Goal: Task Accomplishment & Management: Manage account settings

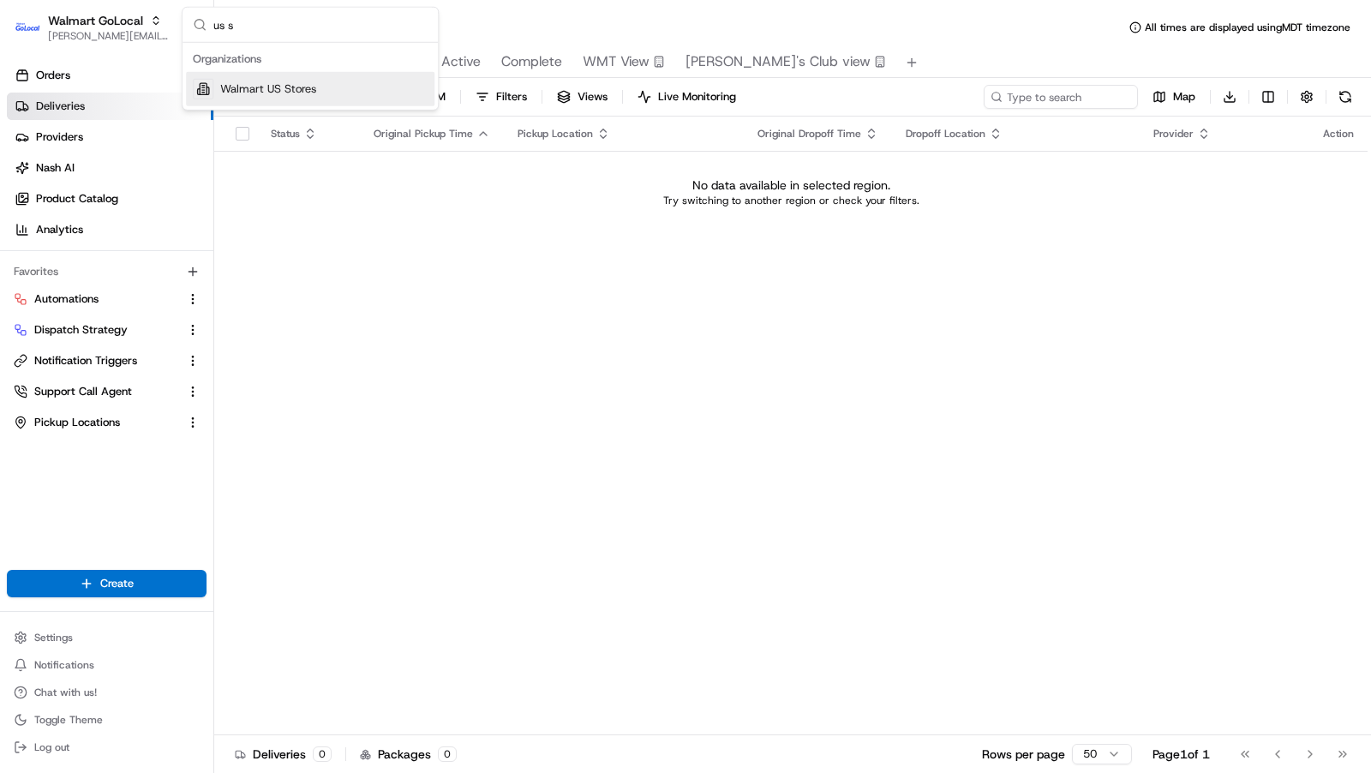
type input "us s"
click at [331, 91] on div "Walmart US Stores" at bounding box center [310, 89] width 249 height 34
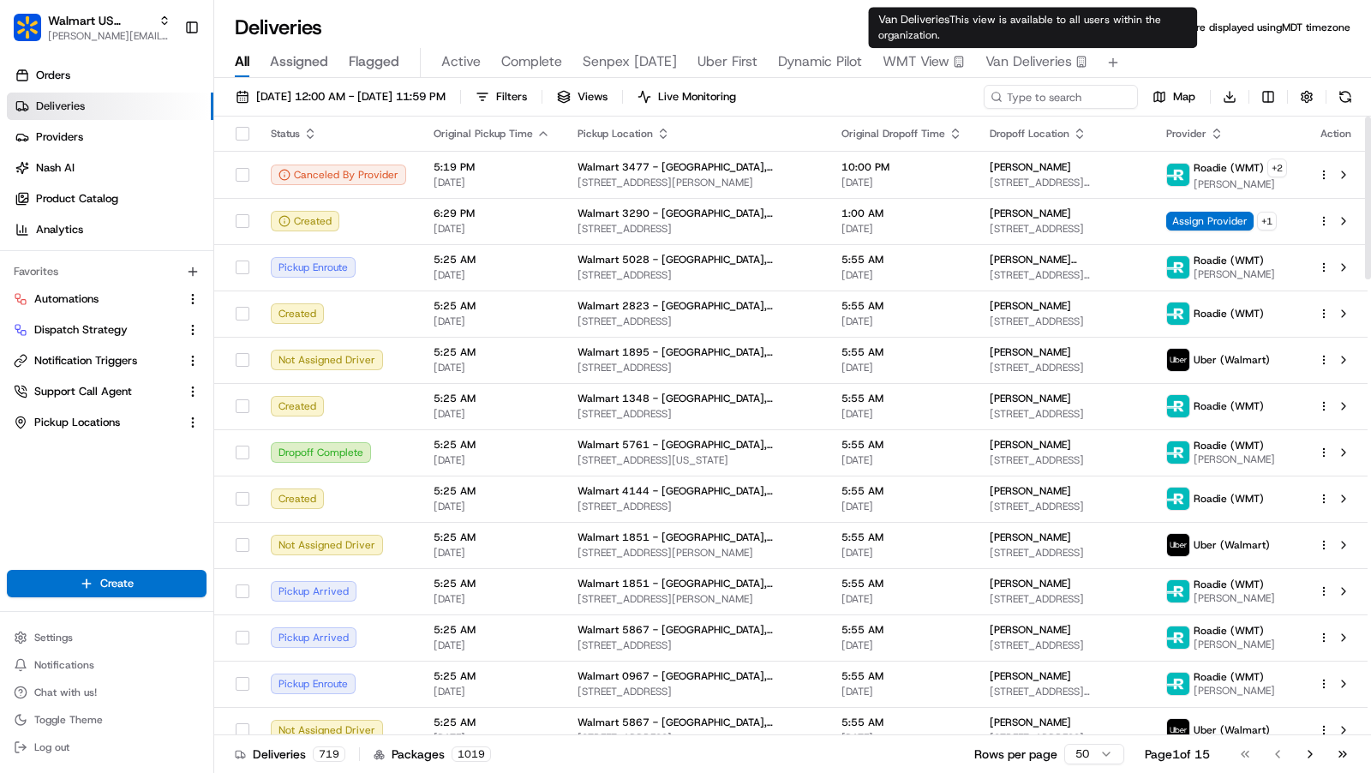
click at [1026, 66] on span "Van Deliveries" at bounding box center [1029, 61] width 87 height 21
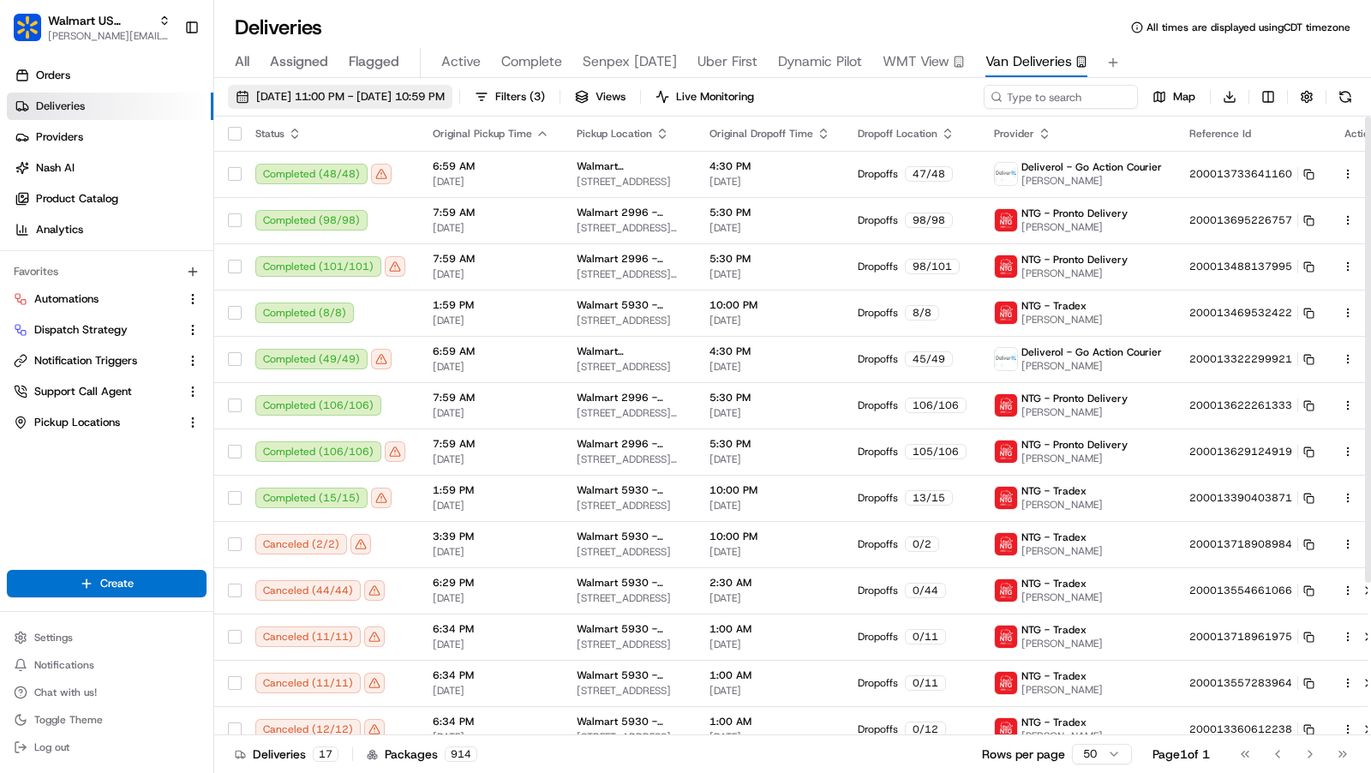
click at [437, 101] on span "08/19/2025 11:00 PM - 08/22/2025 10:59 PM" at bounding box center [350, 96] width 189 height 15
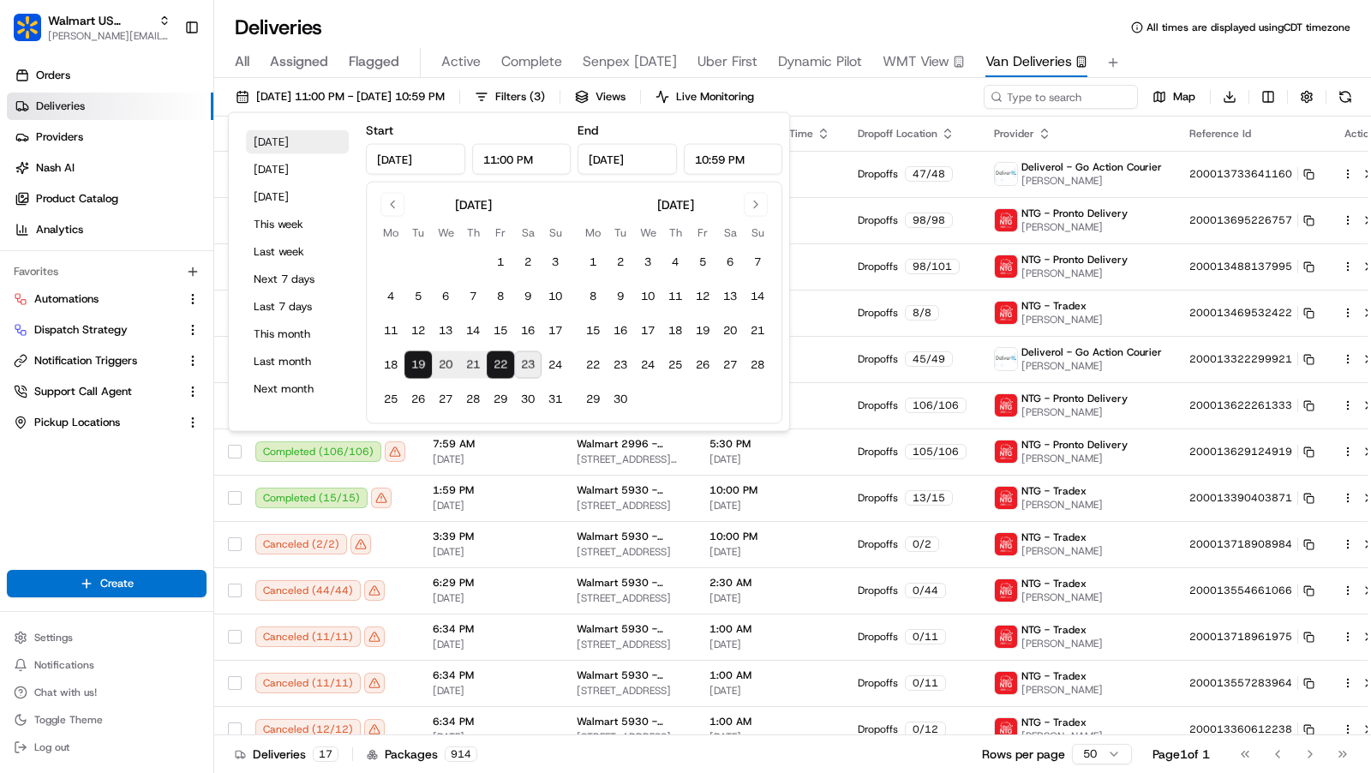
click at [311, 147] on button "Today" at bounding box center [297, 142] width 103 height 24
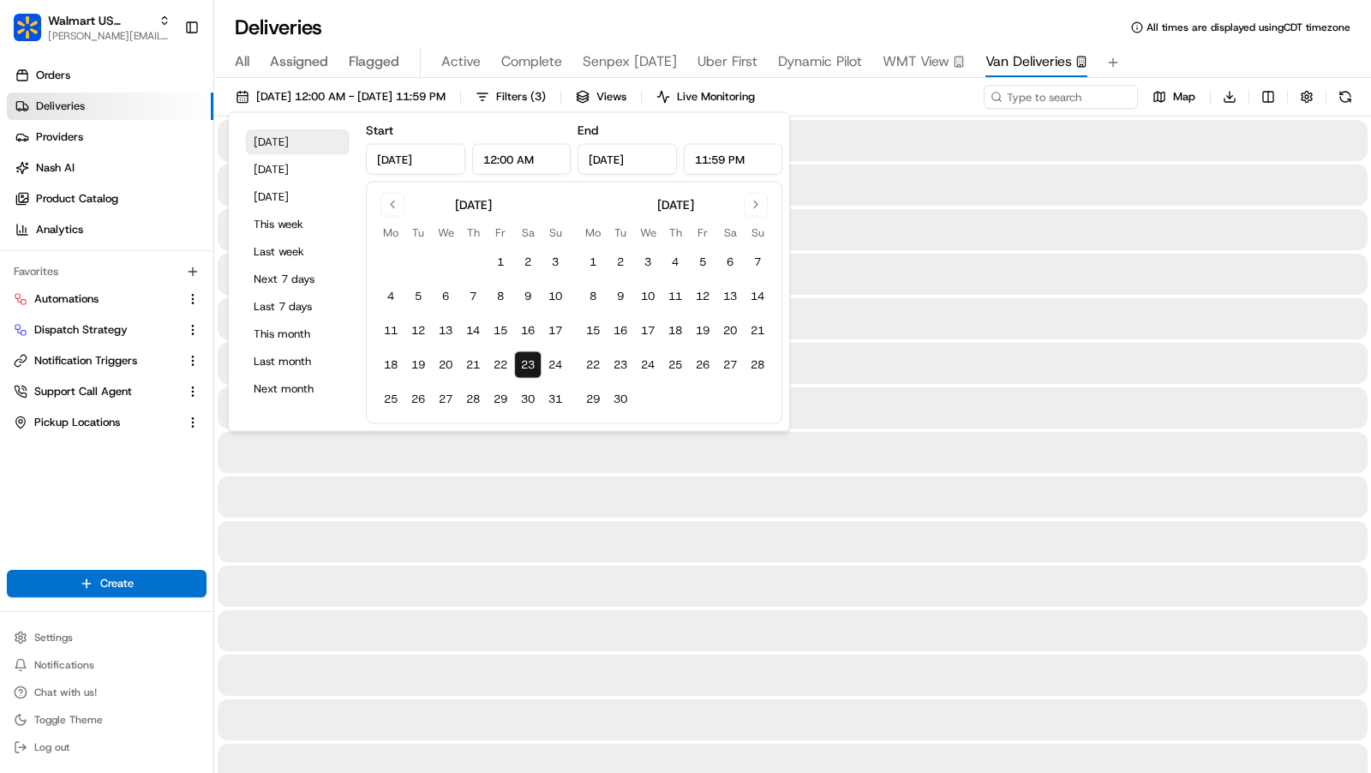
type input "Aug 23, 2025"
type input "12:00 AM"
type input "Aug 23, 2025"
type input "11:59 PM"
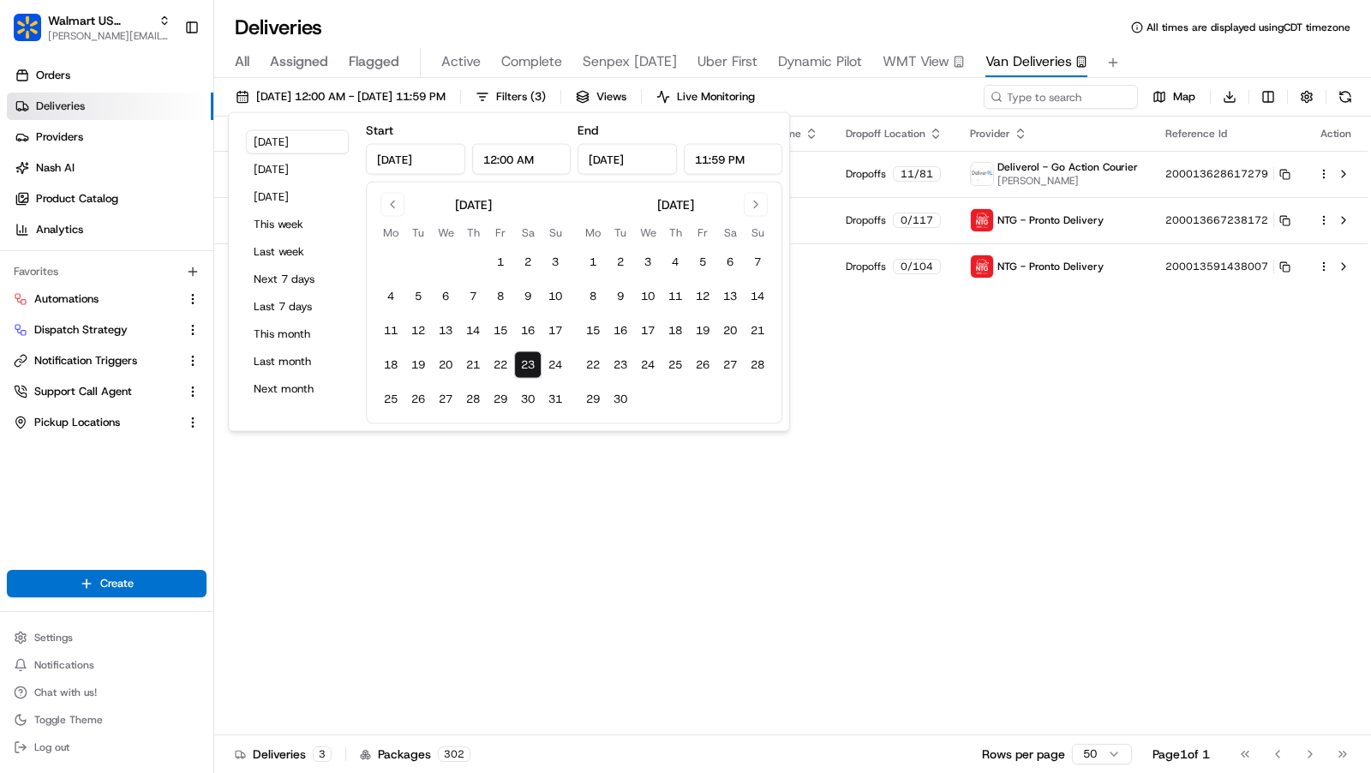
click at [1214, 66] on div "All Assigned Flagged Active Complete Senpex Today Uber First Dynamic Pilot WMT …" at bounding box center [792, 63] width 1157 height 30
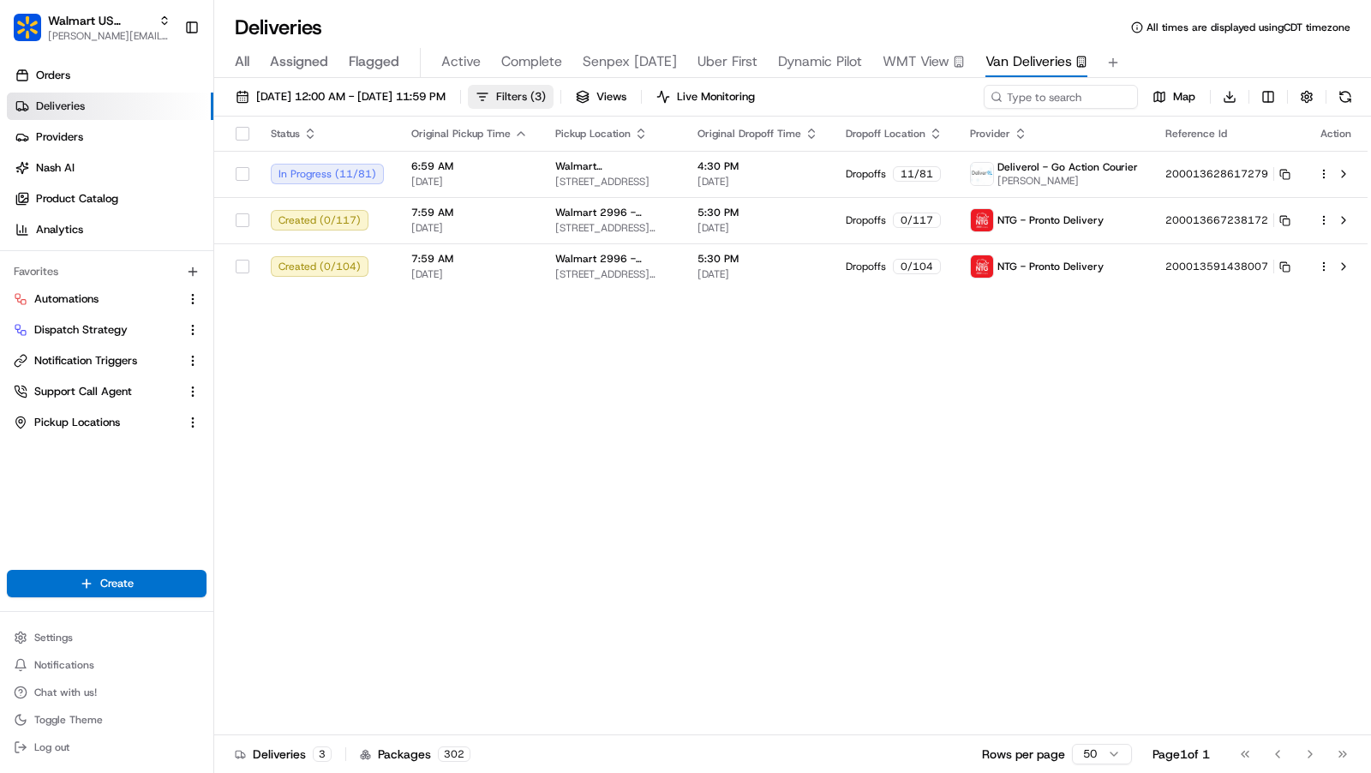
click at [546, 104] on span "Filters ( 3 )" at bounding box center [521, 96] width 50 height 15
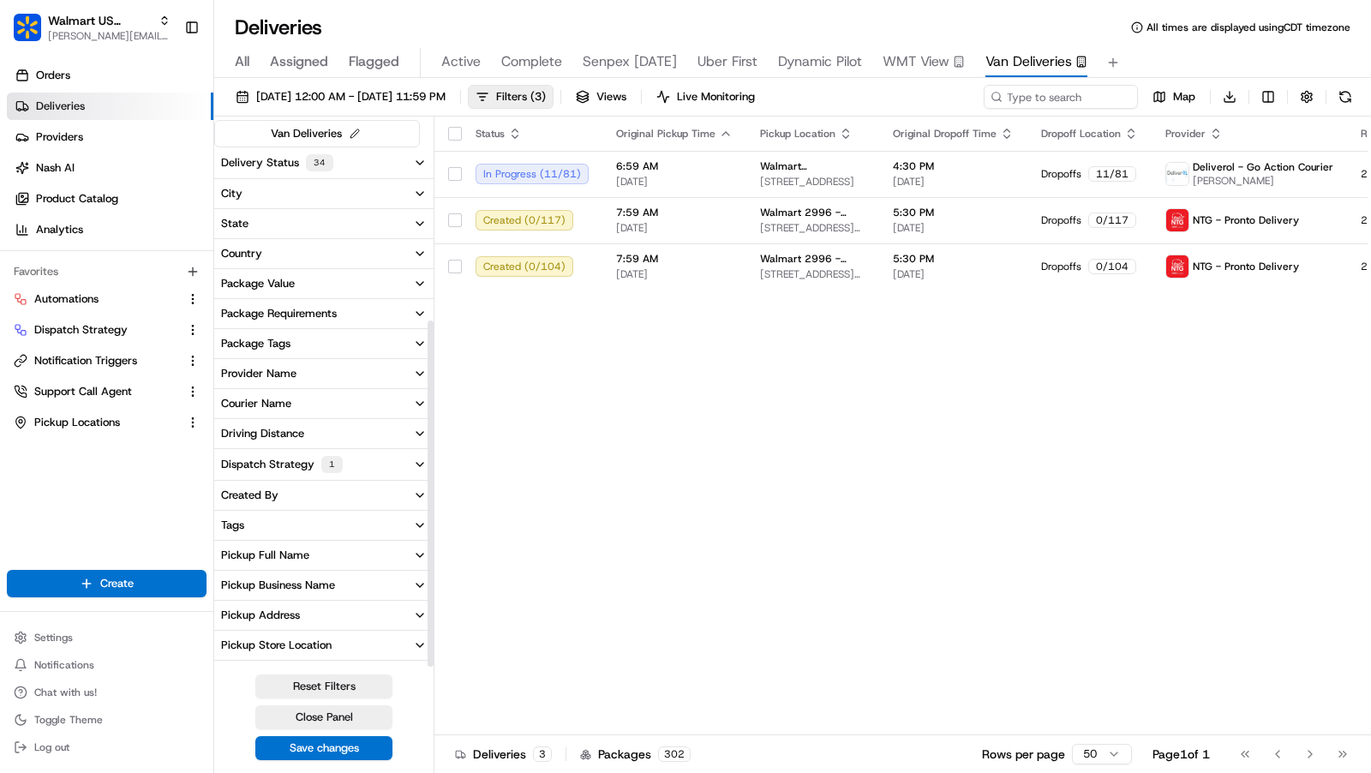
scroll to position [260, 0]
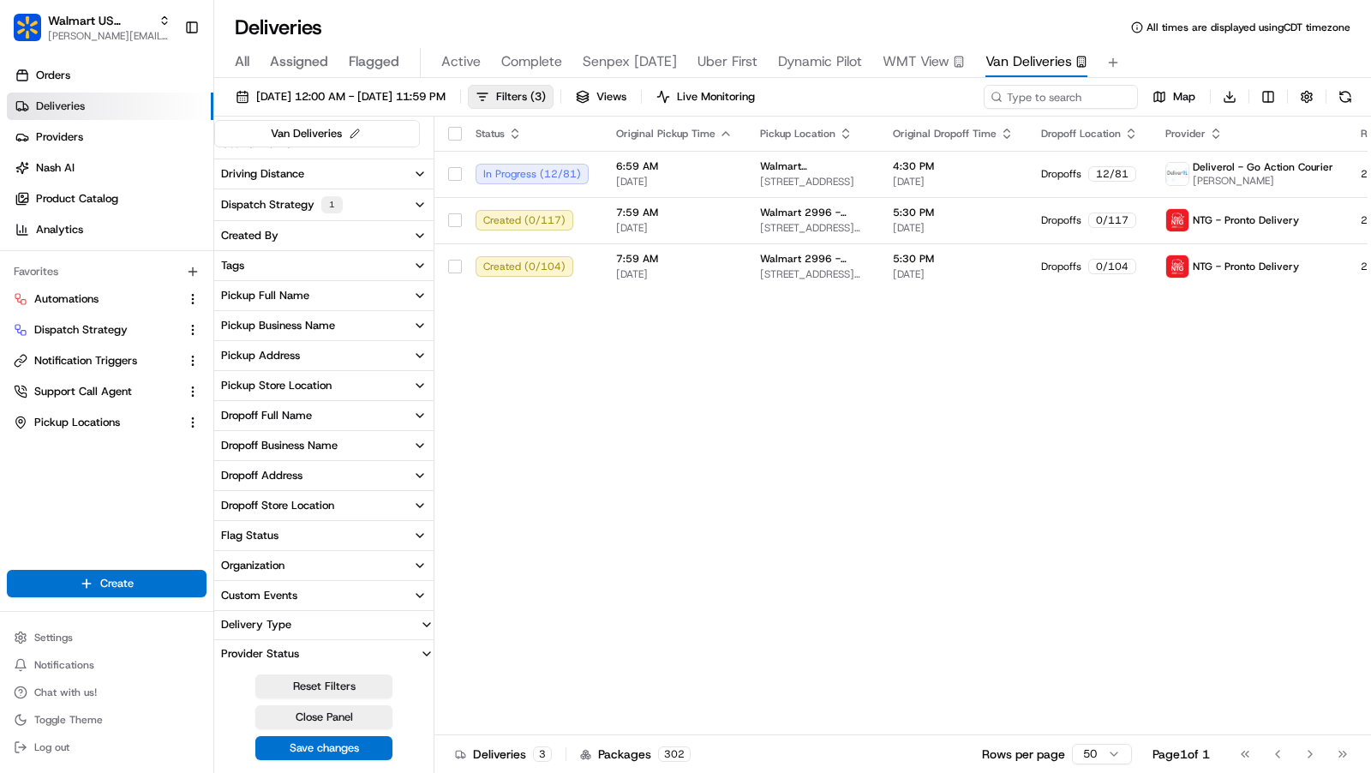
click at [314, 759] on div "Van Deliveries Delivery Status 34 City State Country Package Value Package Requ…" at bounding box center [324, 447] width 220 height 660
click at [314, 752] on button "Save changes" at bounding box center [323, 748] width 137 height 24
click at [1345, 28] on icon "Notifications (F8)" at bounding box center [1342, 28] width 7 height 7
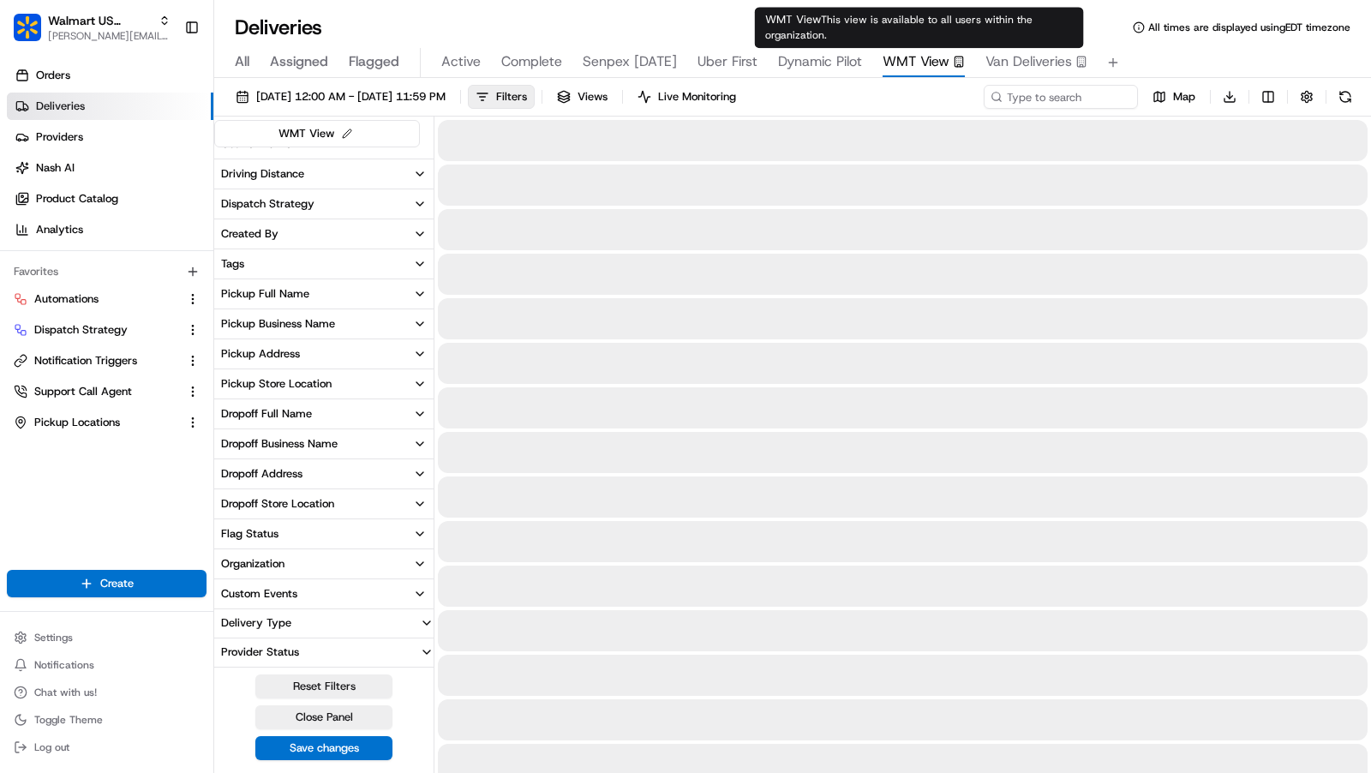
click at [902, 54] on span "WMT View" at bounding box center [916, 61] width 67 height 21
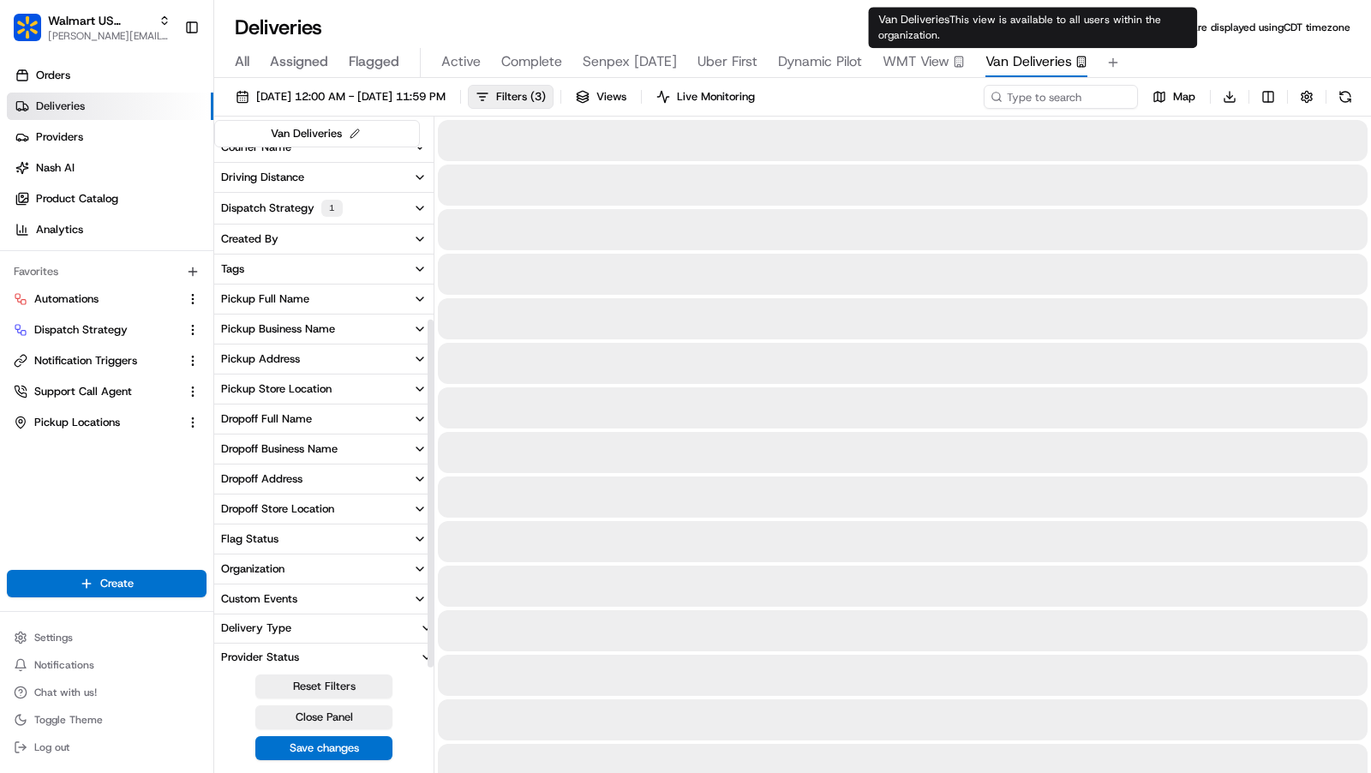
click at [1042, 57] on span "Van Deliveries" at bounding box center [1029, 61] width 87 height 21
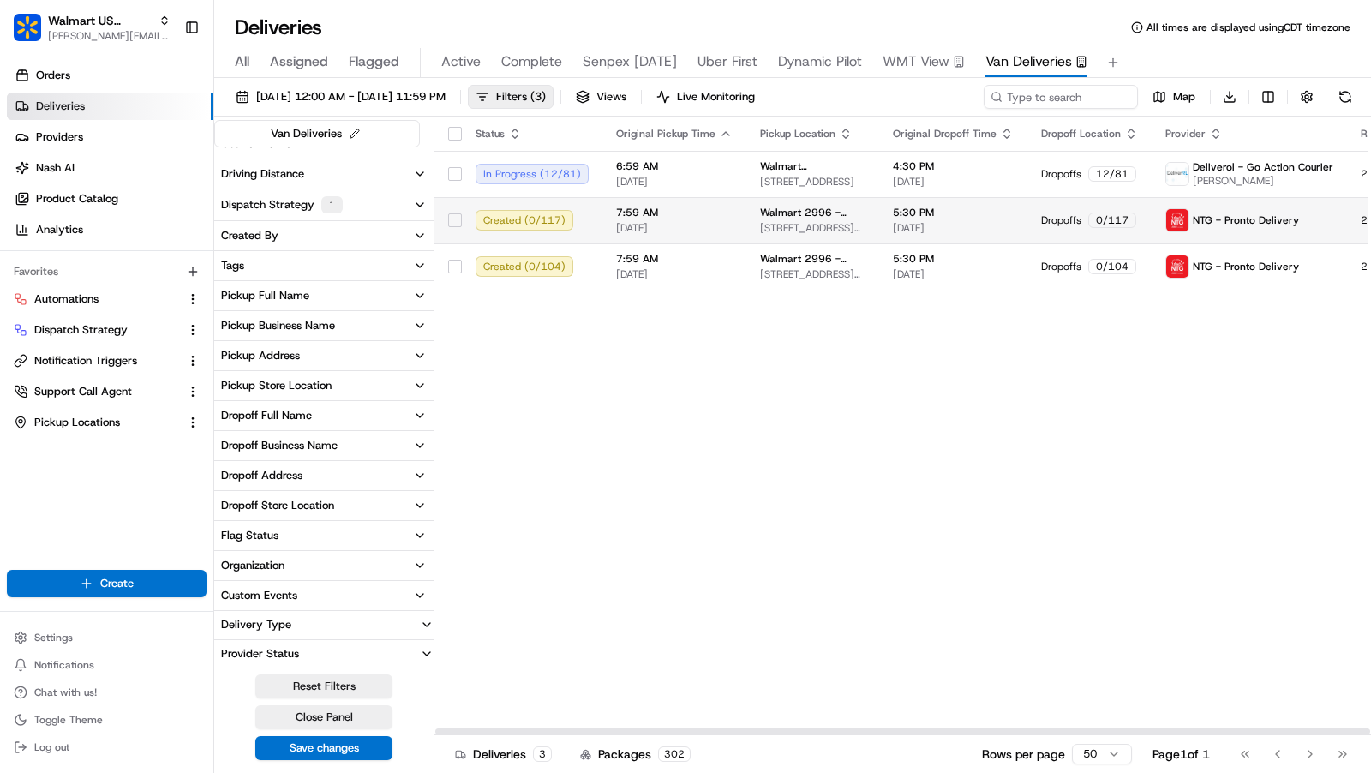
click at [804, 216] on span "Walmart 2996 - [GEOGRAPHIC_DATA], [GEOGRAPHIC_DATA]" at bounding box center [812, 213] width 105 height 14
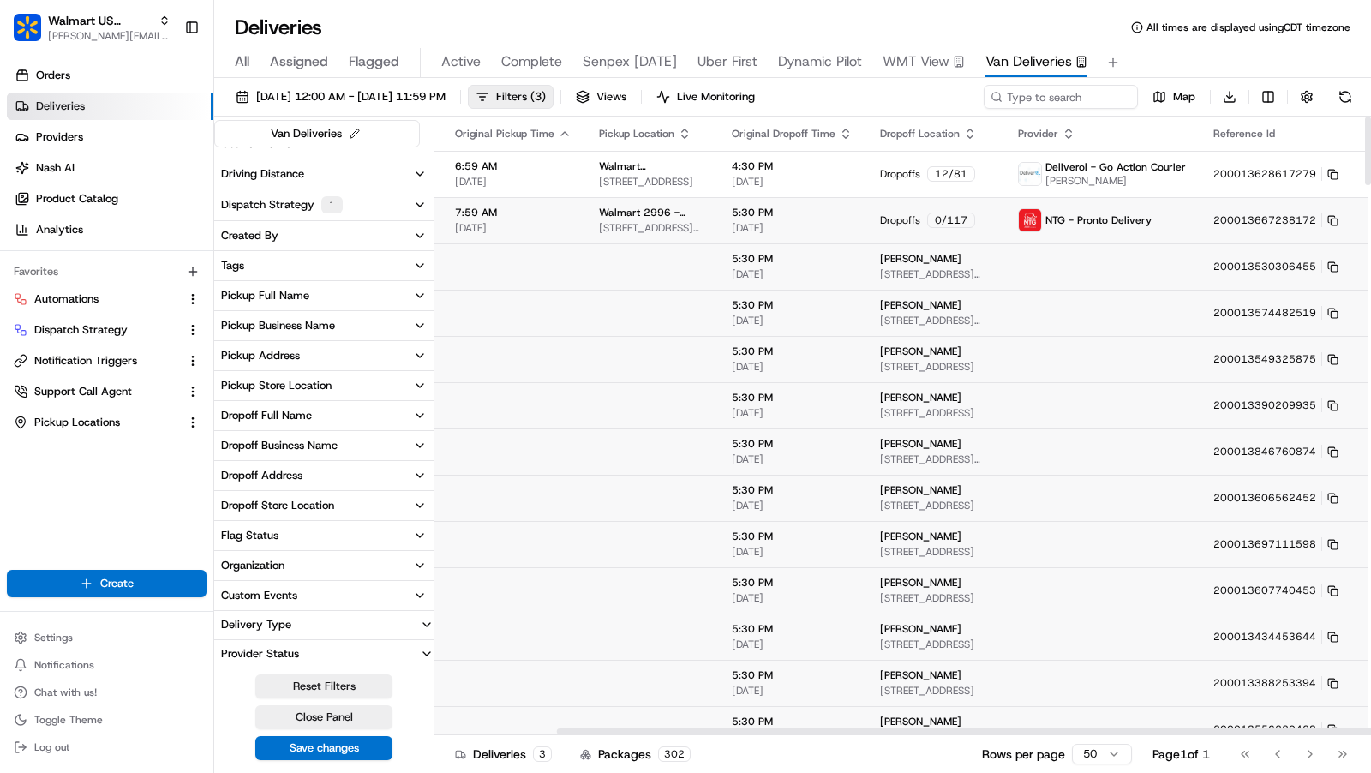
scroll to position [0, 0]
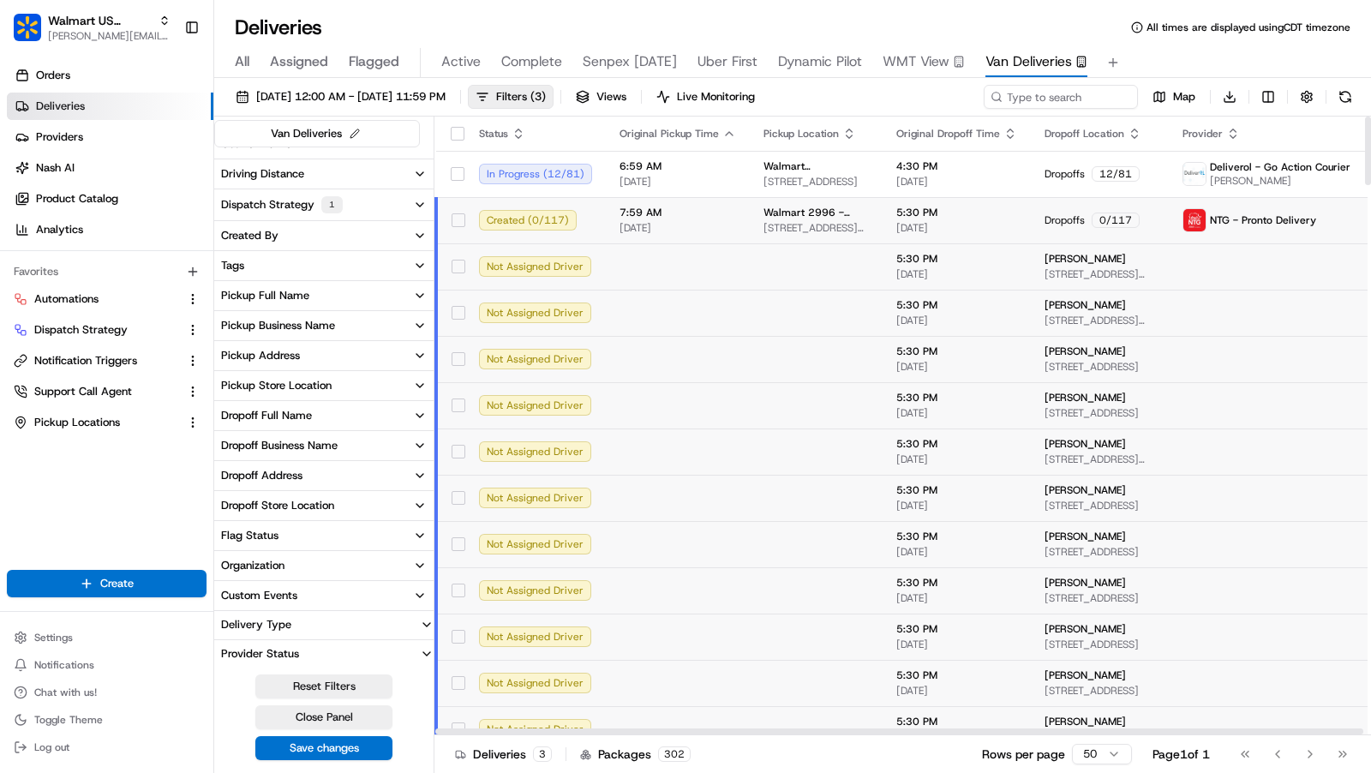
click at [804, 216] on span "Walmart 2996 - [GEOGRAPHIC_DATA], [GEOGRAPHIC_DATA]" at bounding box center [816, 213] width 105 height 14
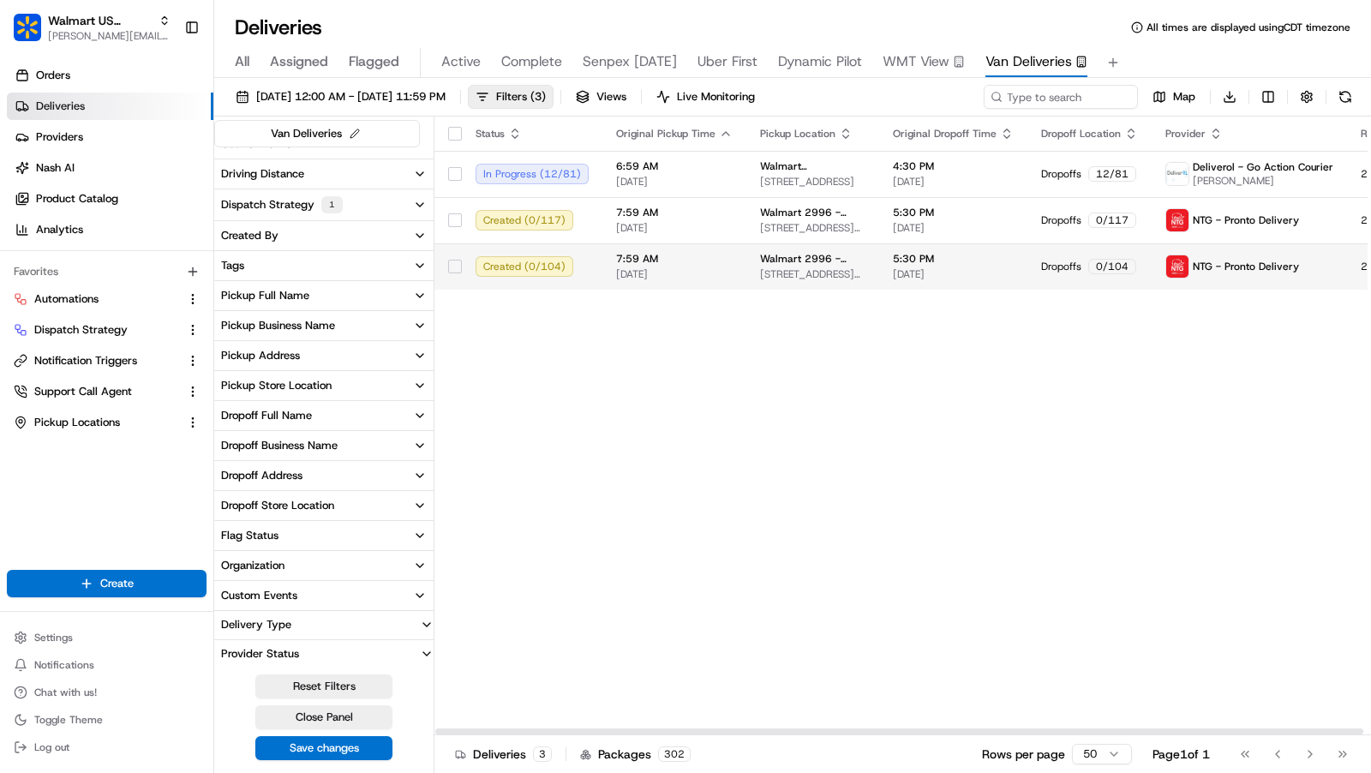
click at [802, 264] on span "Walmart 2996 - [GEOGRAPHIC_DATA], [GEOGRAPHIC_DATA]" at bounding box center [812, 259] width 105 height 14
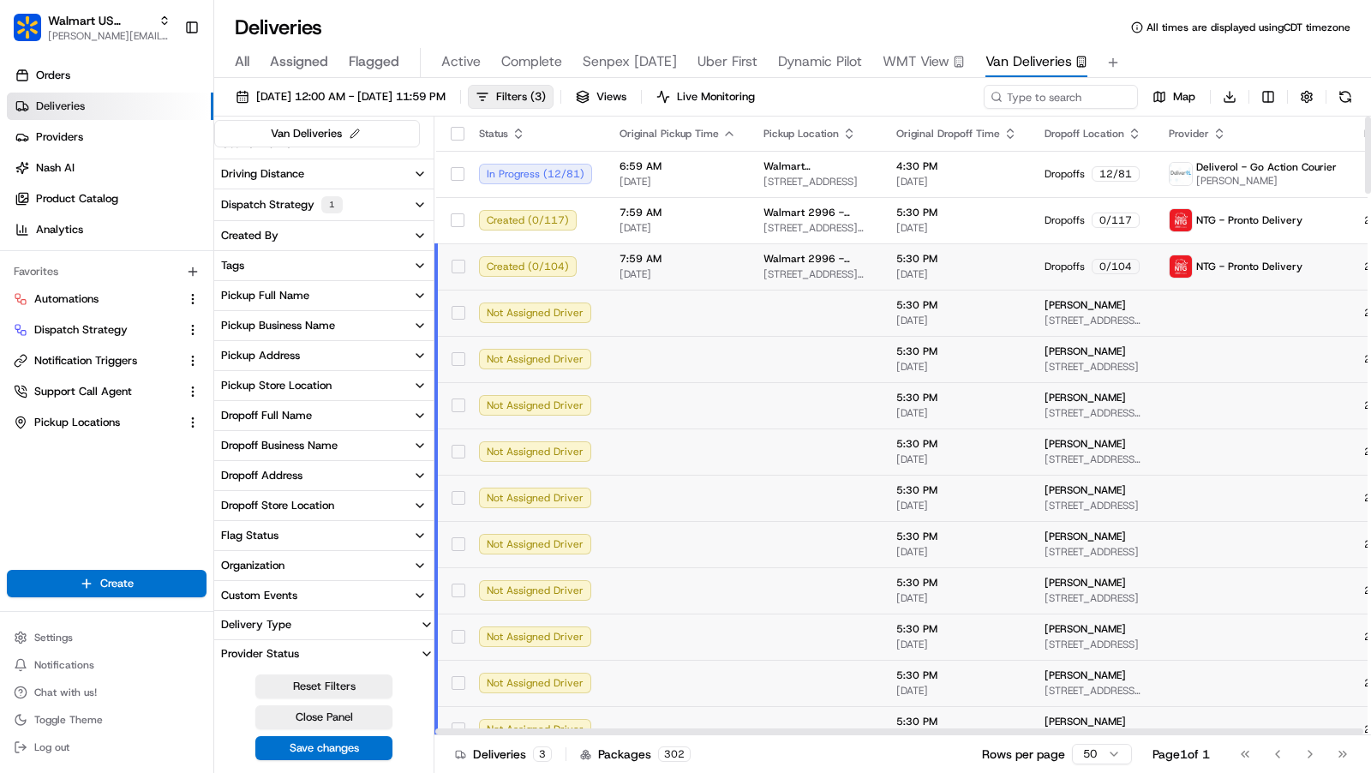
click at [802, 264] on span "Walmart 2996 - [GEOGRAPHIC_DATA], [GEOGRAPHIC_DATA]" at bounding box center [816, 259] width 105 height 14
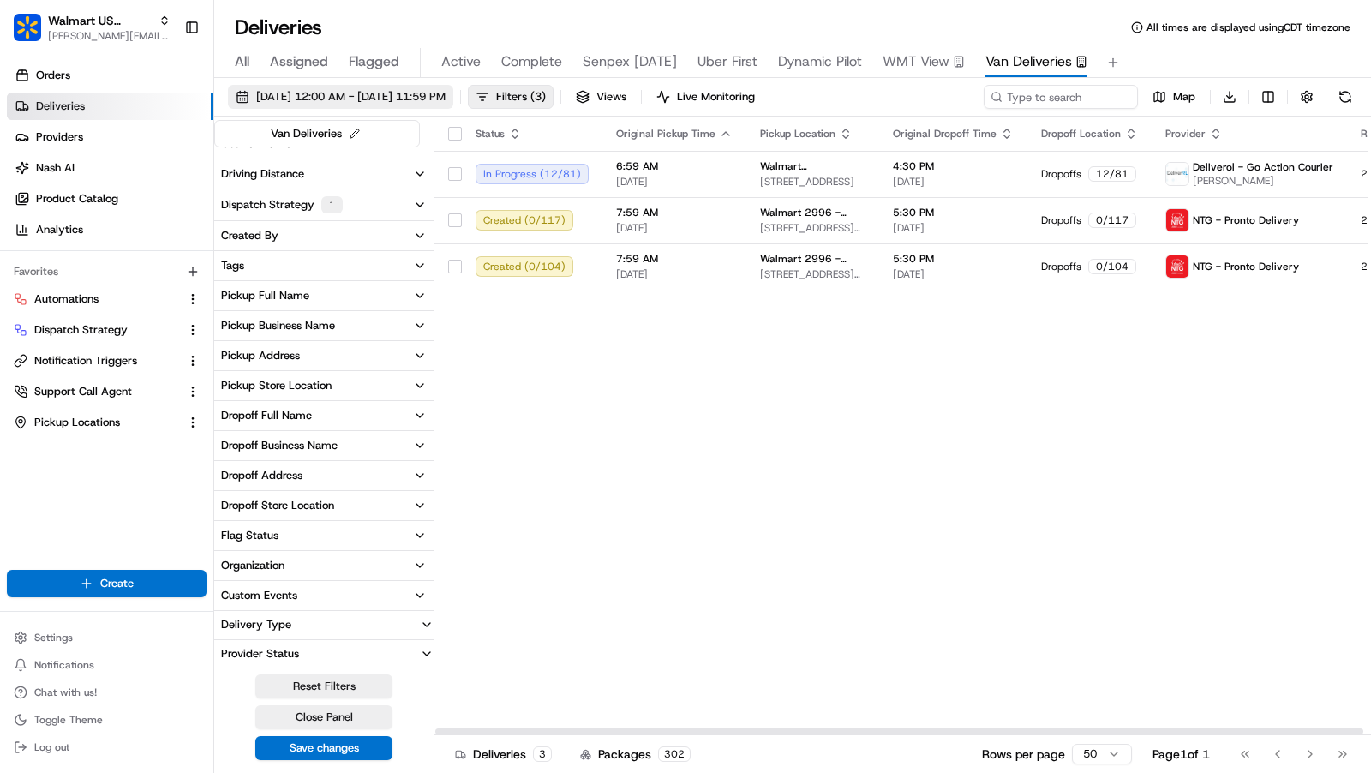
click at [446, 100] on span "[DATE] 12:00 AM - [DATE] 11:59 PM" at bounding box center [350, 96] width 189 height 15
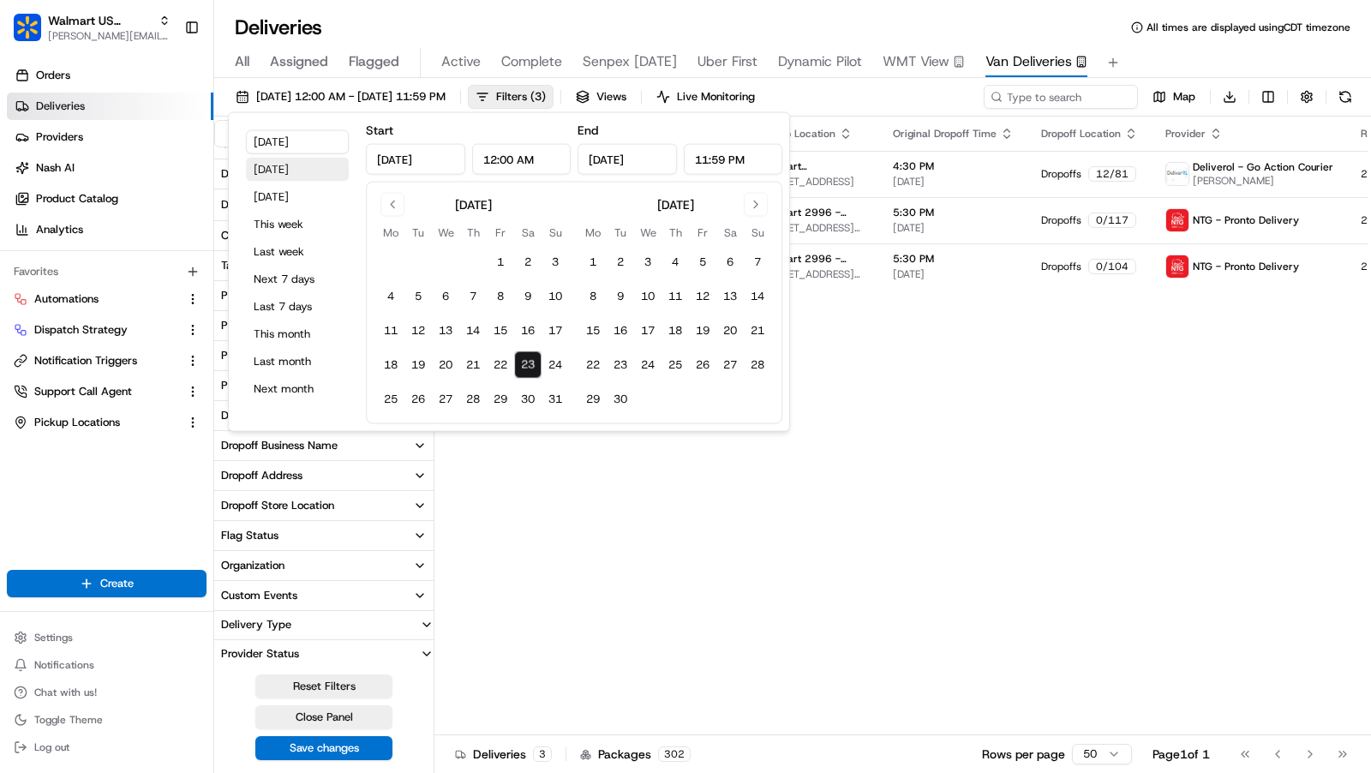
click at [300, 173] on button "[DATE]" at bounding box center [297, 170] width 103 height 24
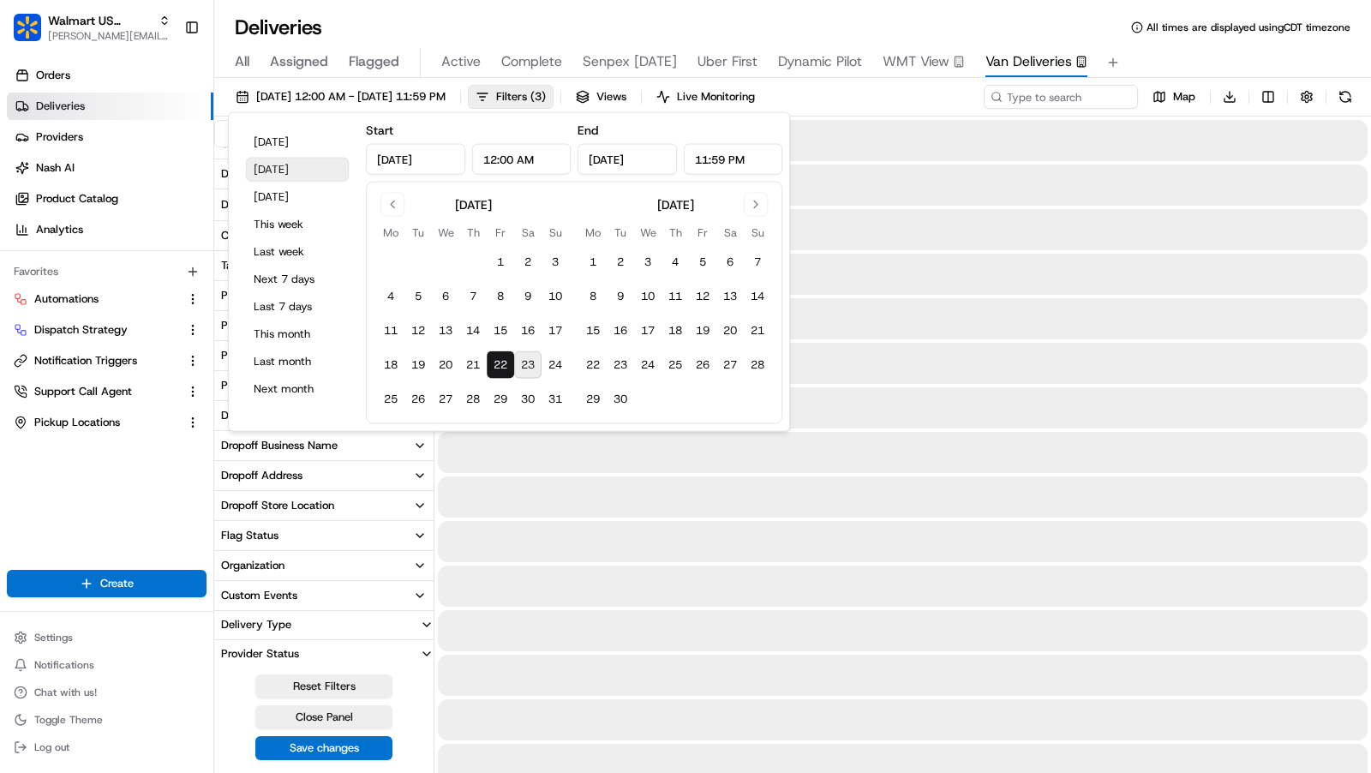
type input "Aug 22, 2025"
click at [285, 170] on button "[DATE]" at bounding box center [297, 170] width 103 height 24
click at [1247, 24] on span "All times are displayed using CDT timezone" at bounding box center [1249, 28] width 204 height 14
click at [405, 30] on div "Deliveries All times are displayed using CDT timezone" at bounding box center [792, 27] width 1157 height 27
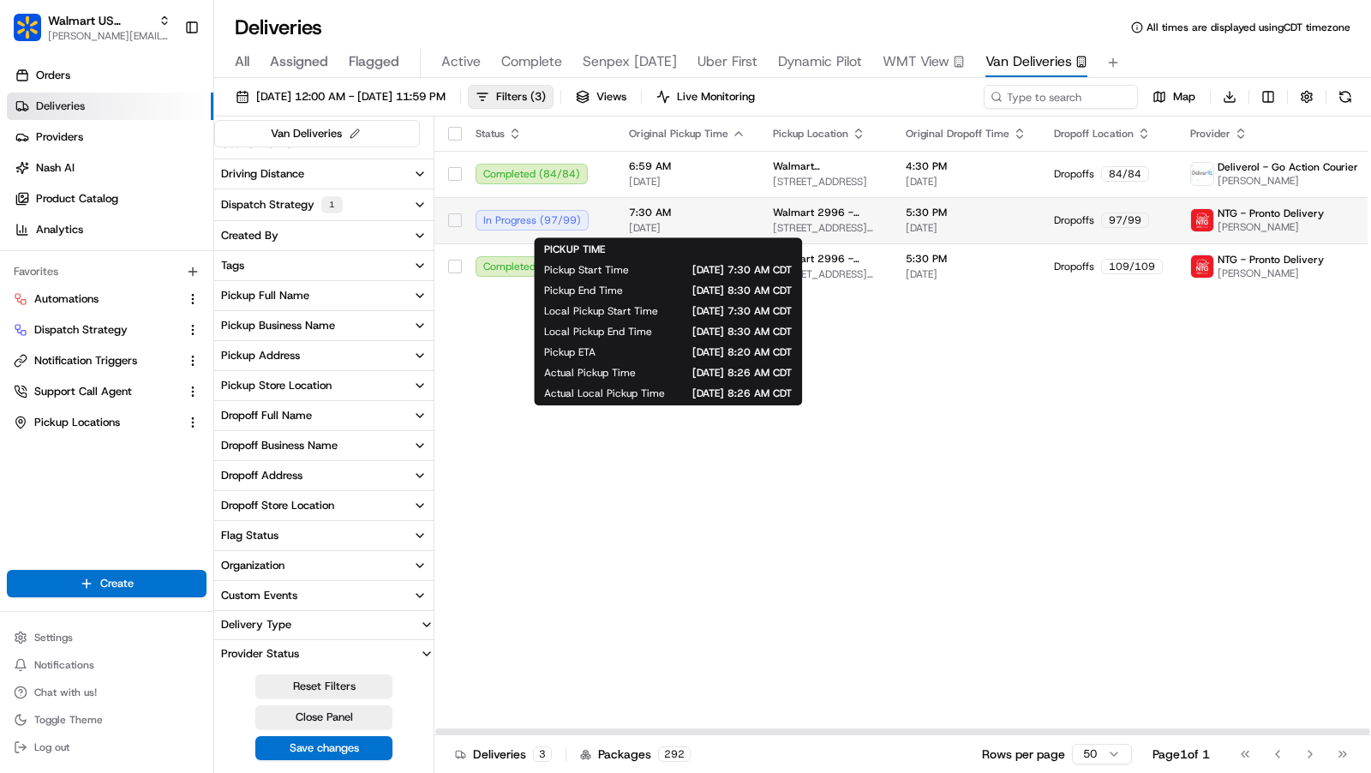
click at [738, 219] on div "7:30 AM 08/22/2025" at bounding box center [687, 220] width 117 height 29
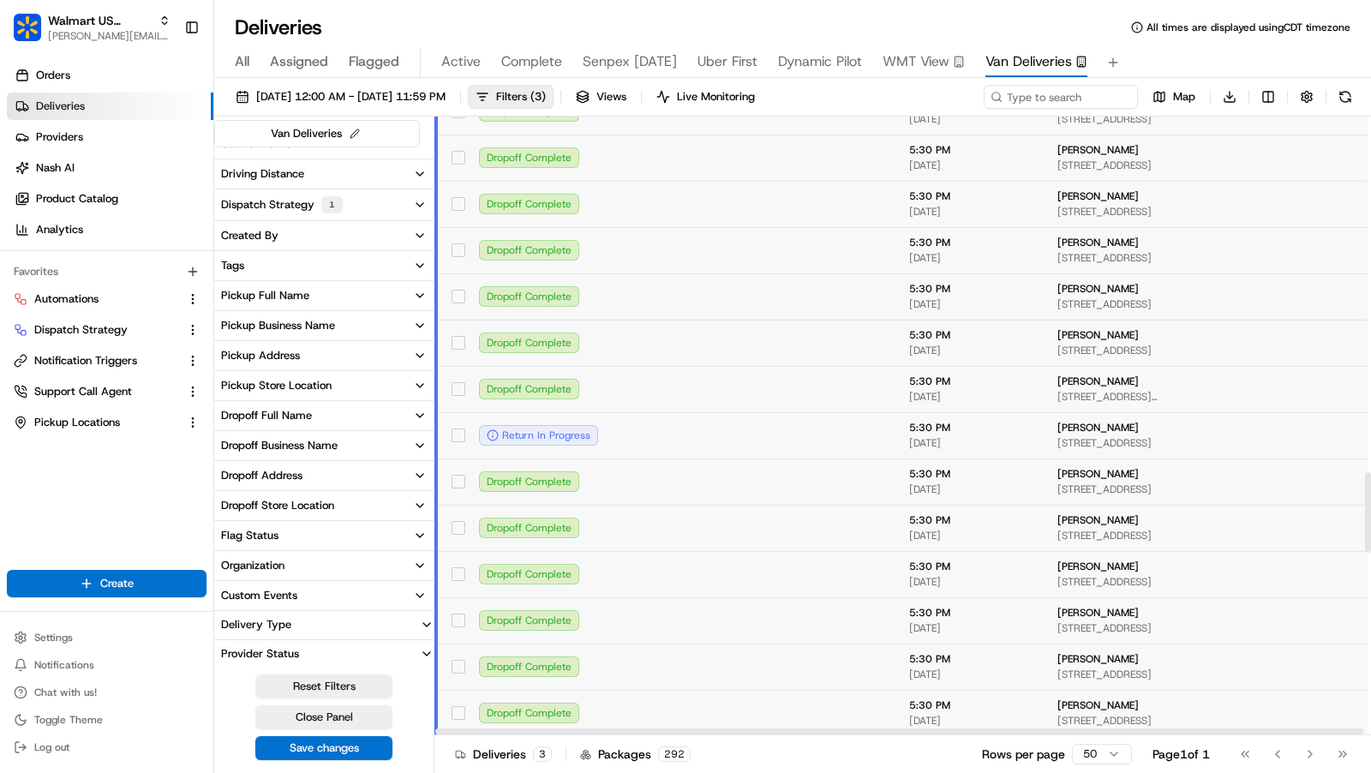
scroll to position [2748, 0]
click at [643, 438] on td at bounding box center [691, 433] width 144 height 46
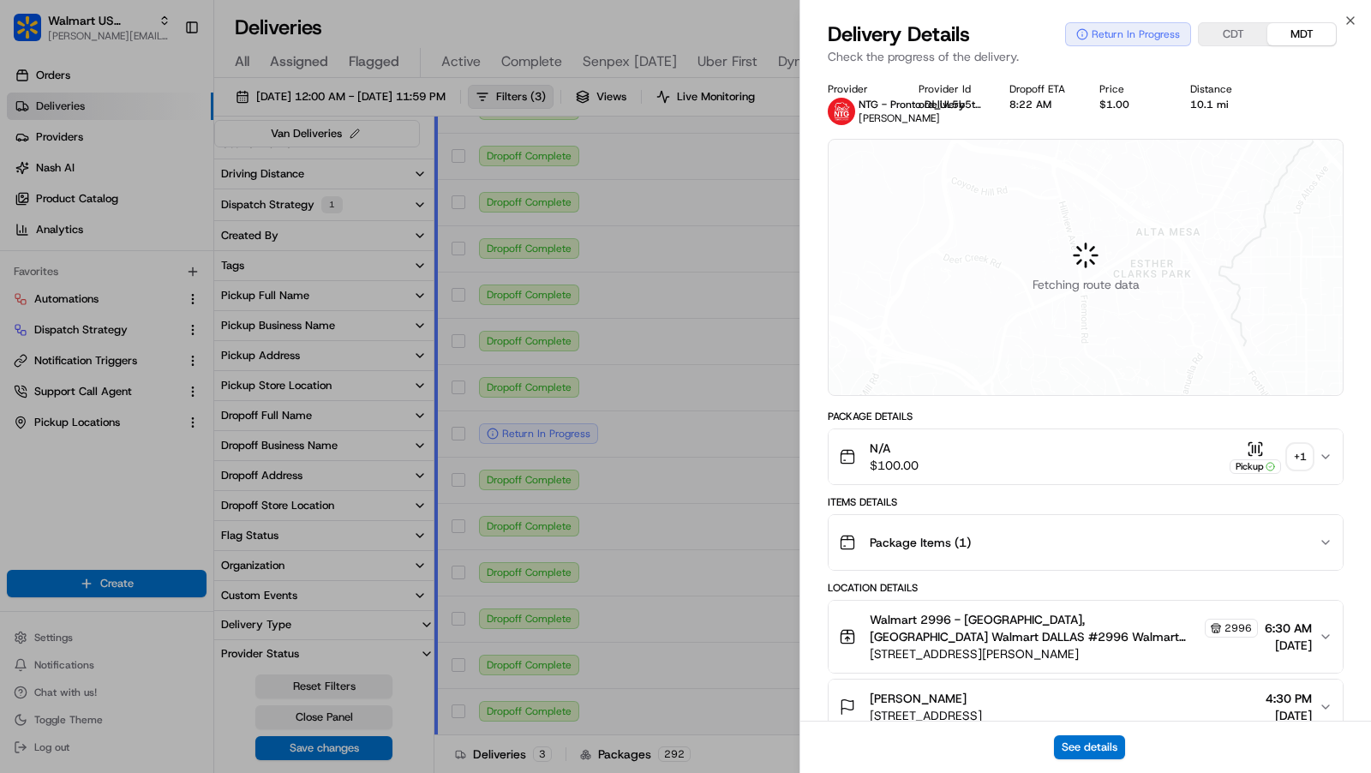
scroll to position [549, 0]
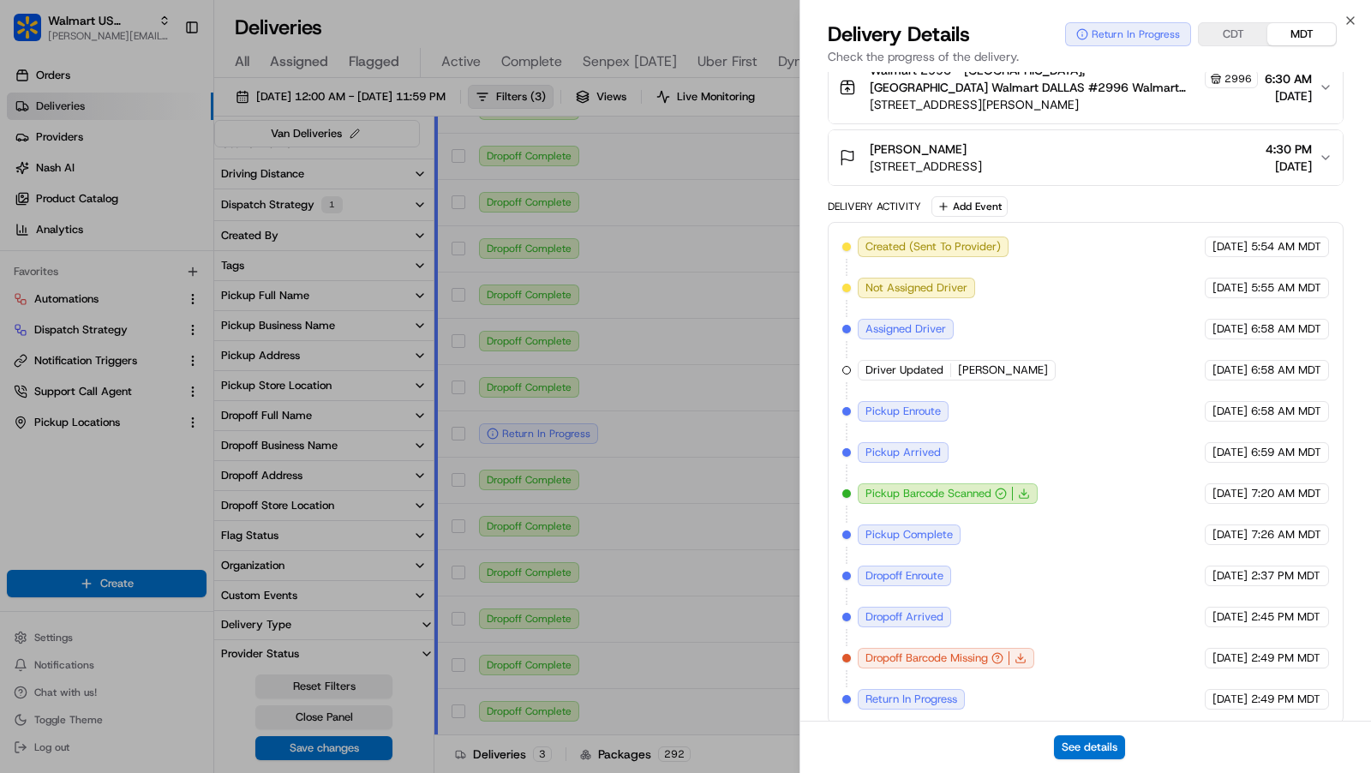
click at [663, 14] on div "Deliveries All times are displayed using CDT timezone" at bounding box center [792, 27] width 1157 height 27
click at [1352, 21] on div "Deliveries All times are displayed using CDT timezone" at bounding box center [792, 27] width 1157 height 27
click at [1351, 20] on div "Deliveries All times are displayed using CDT timezone" at bounding box center [792, 27] width 1157 height 27
click at [774, 27] on div "Deliveries All times are displayed using CDT timezone" at bounding box center [792, 27] width 1157 height 27
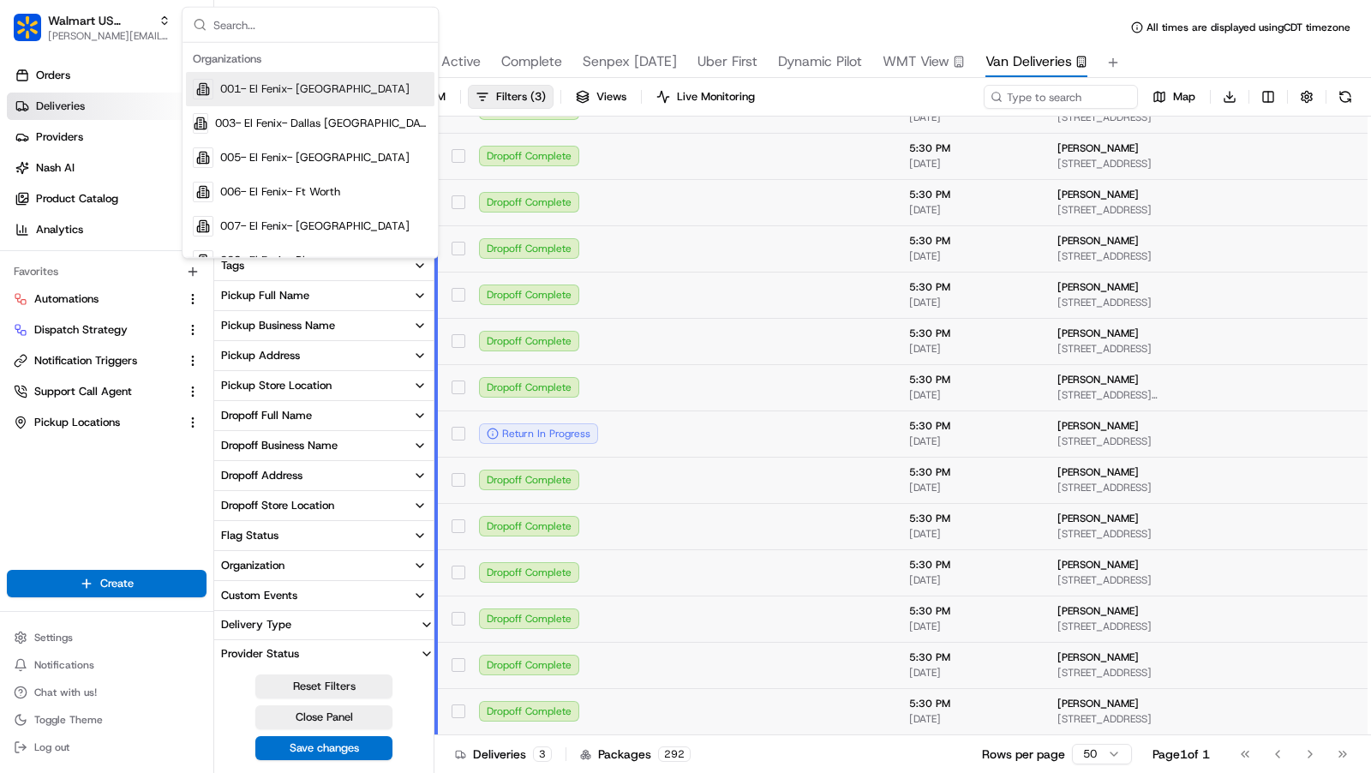
click at [1349, 21] on span "All times are displayed using CDT timezone" at bounding box center [1249, 28] width 204 height 14
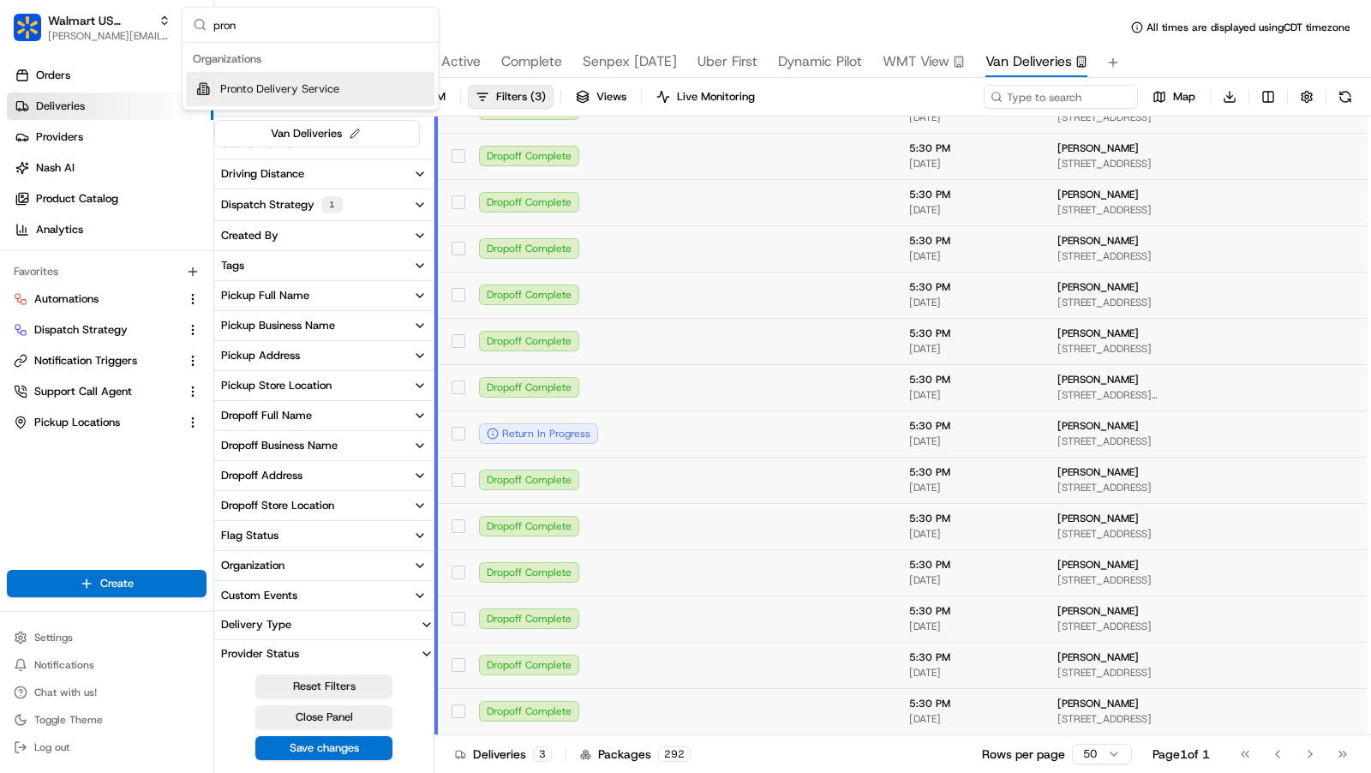
type input "pron"
click at [333, 81] on span "Pronto Delivery Service" at bounding box center [279, 88] width 119 height 15
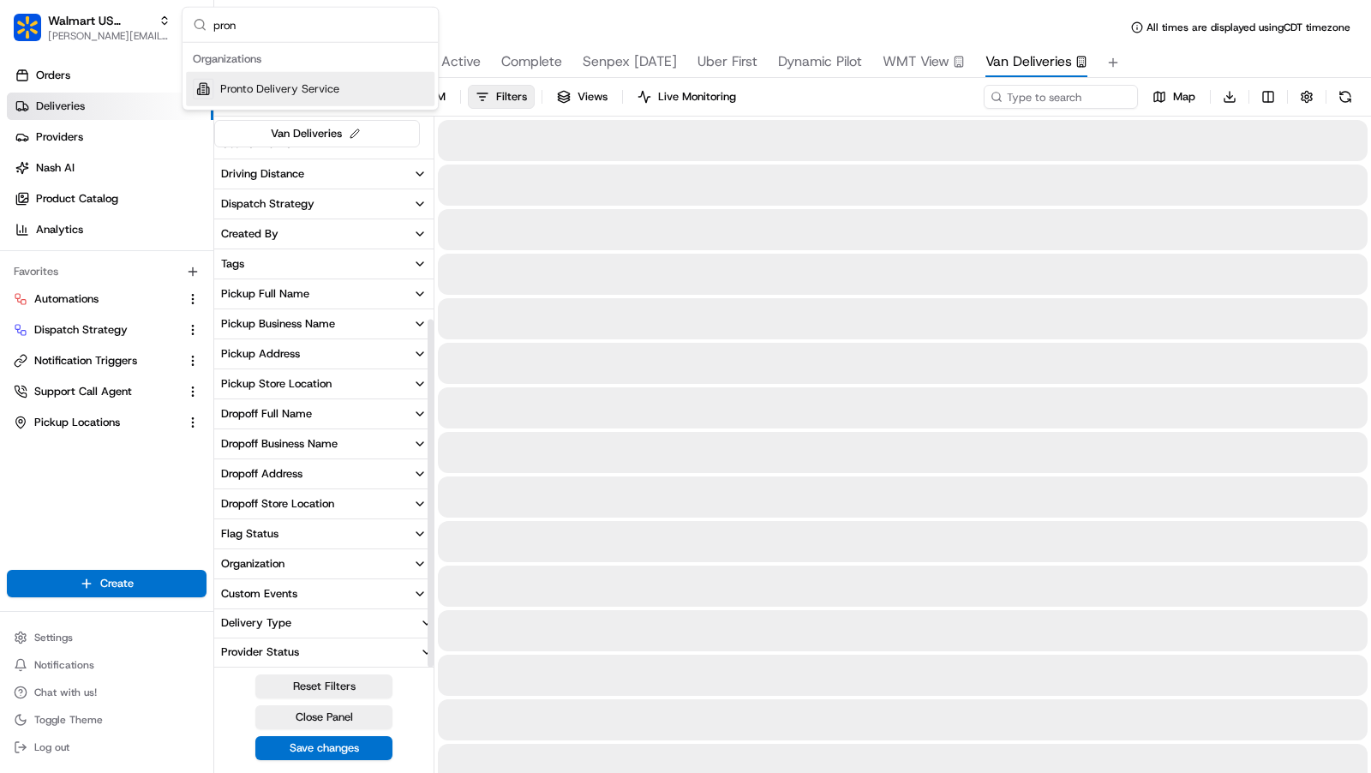
scroll to position [256, 0]
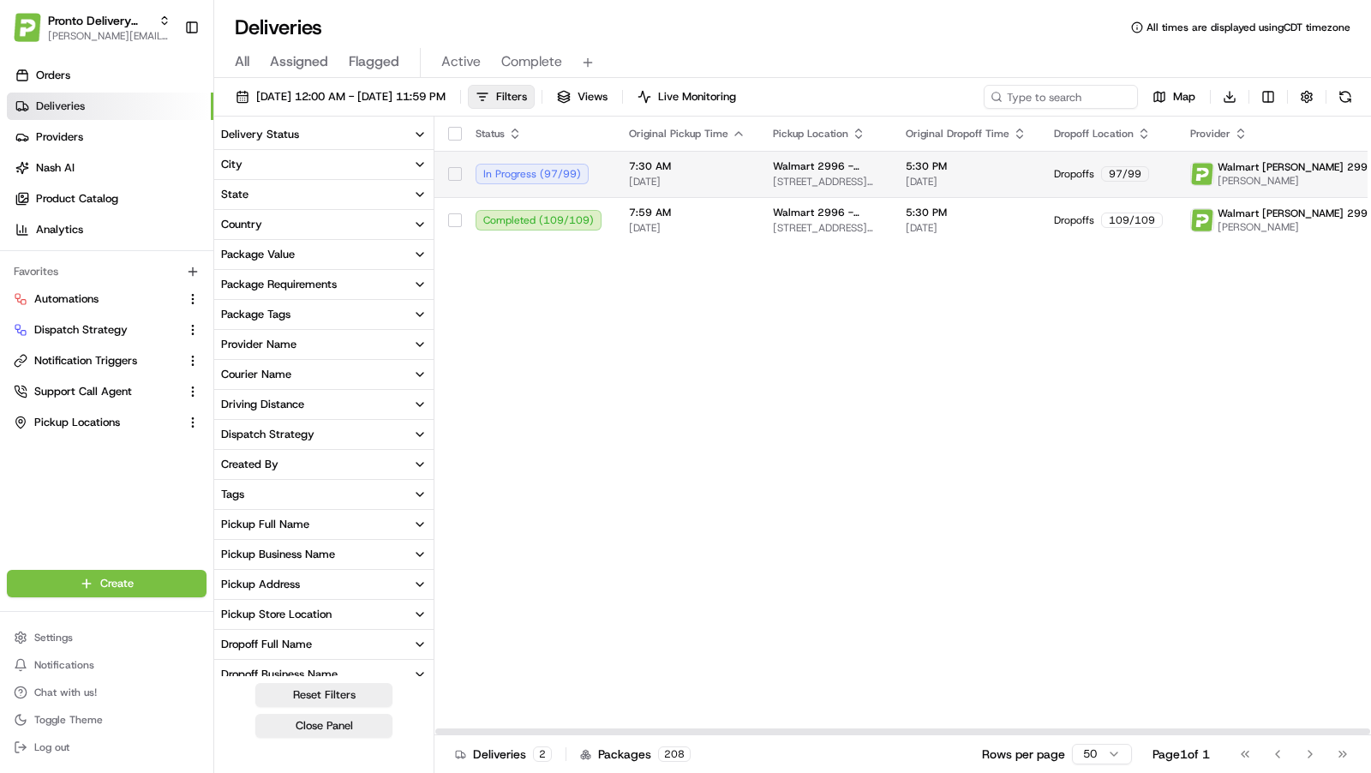
click at [637, 162] on span "7:30 AM" at bounding box center [687, 166] width 117 height 14
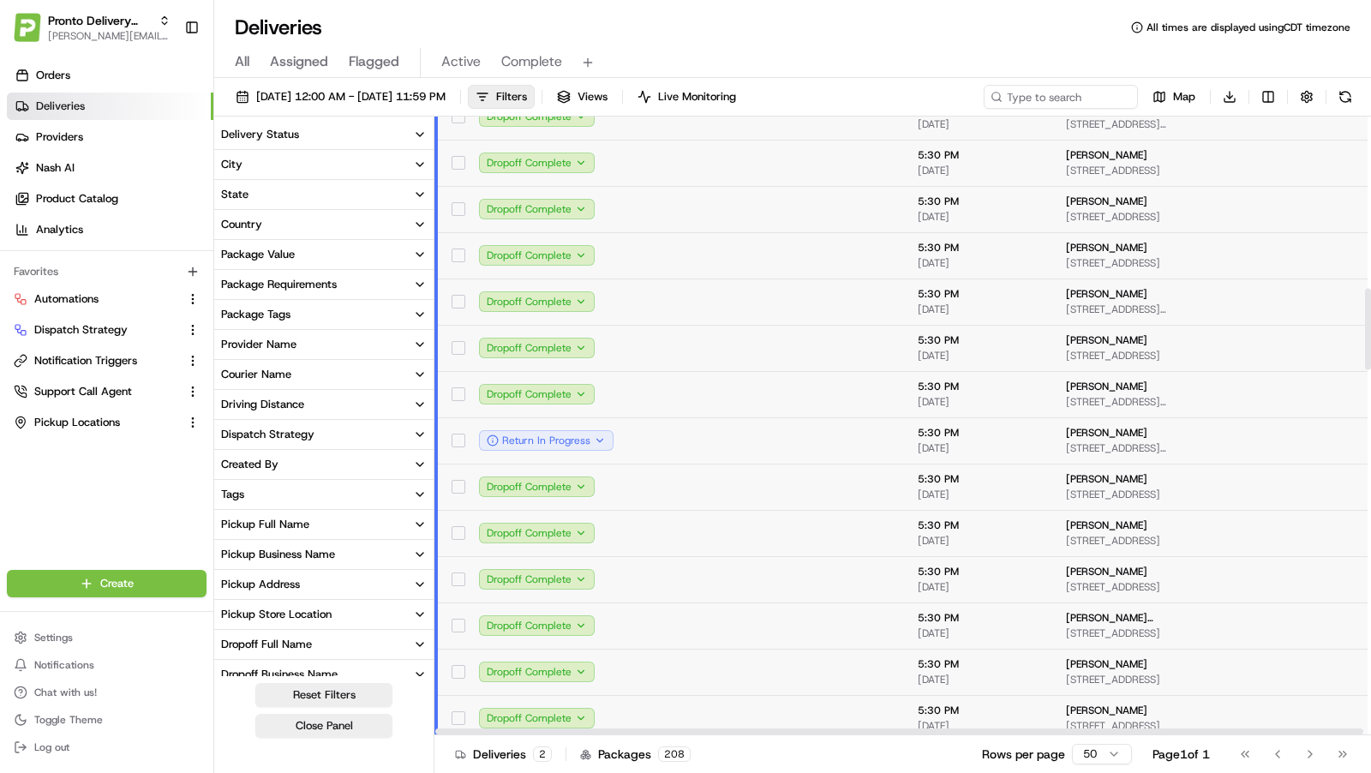
scroll to position [1346, 0]
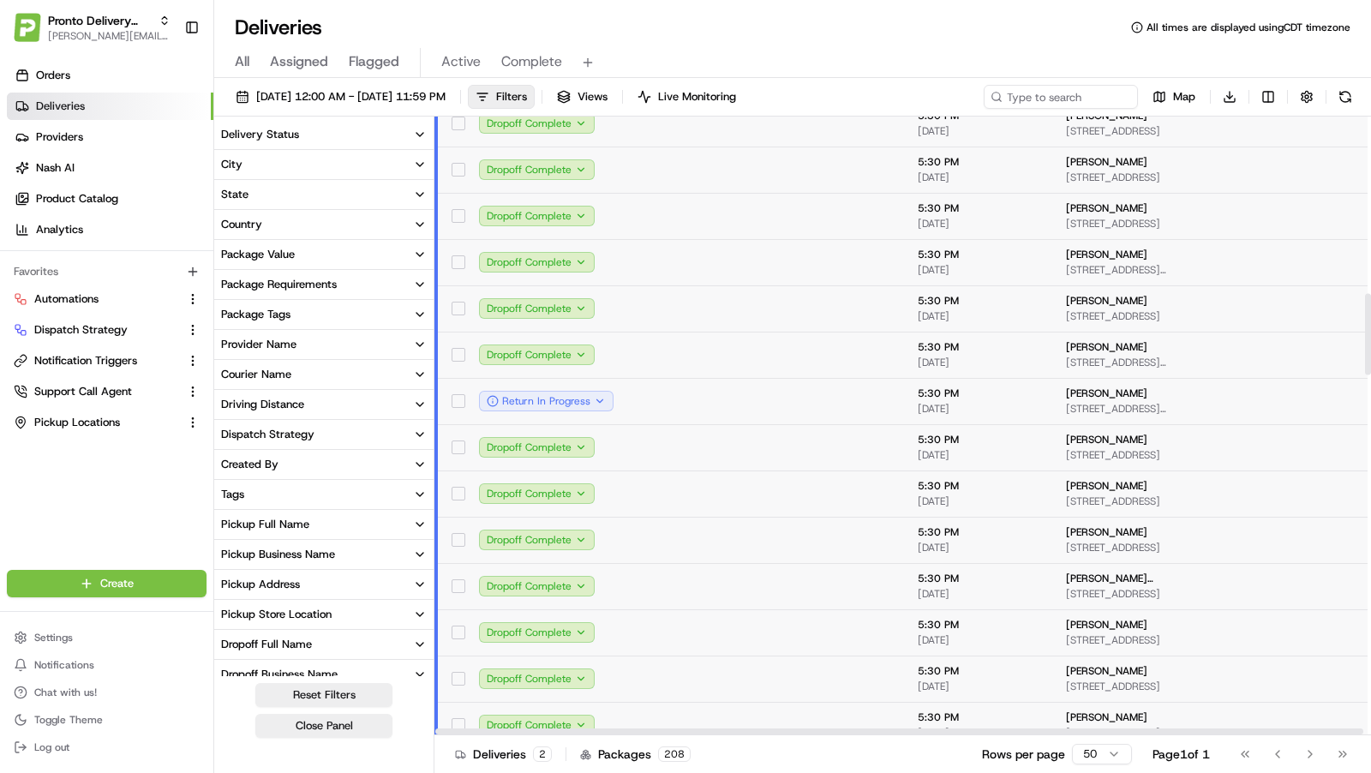
click at [688, 394] on td at bounding box center [699, 401] width 144 height 46
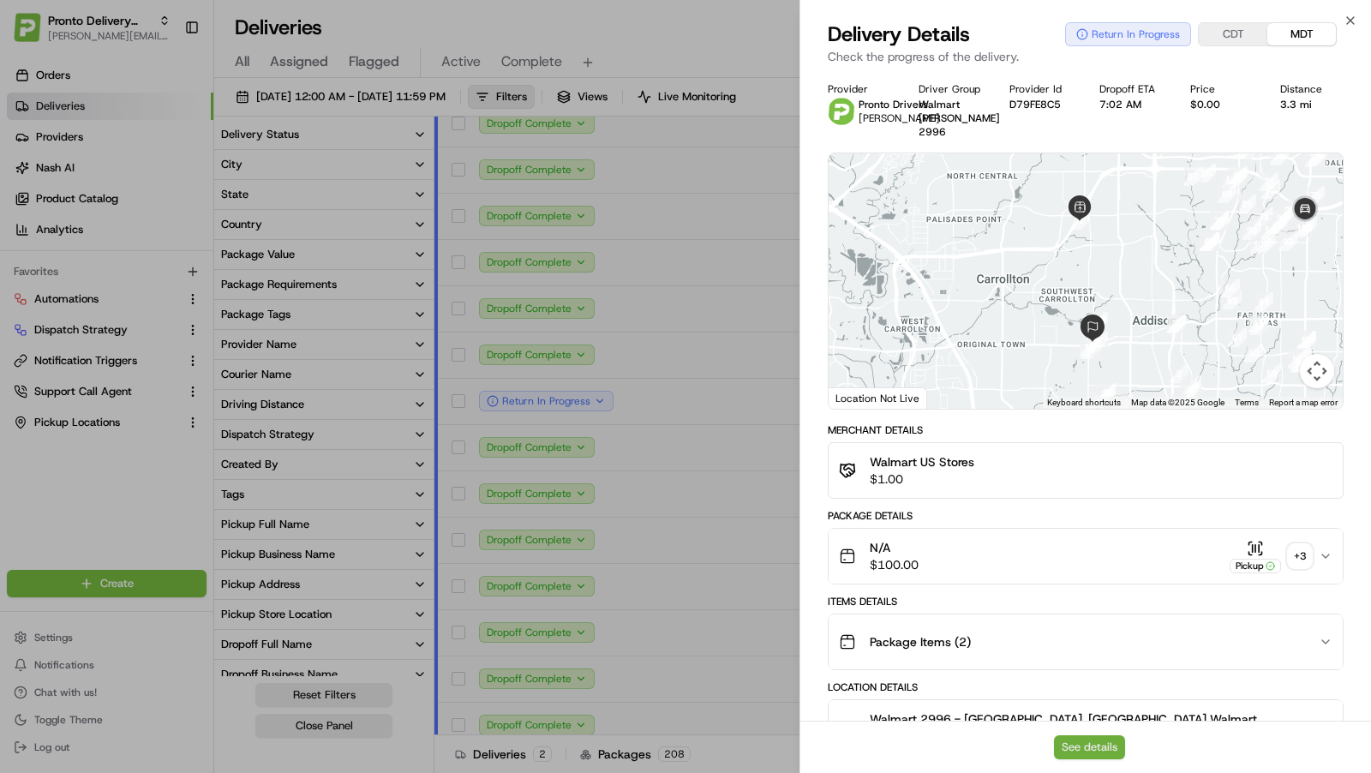
click at [1089, 754] on button "See details" at bounding box center [1089, 747] width 71 height 24
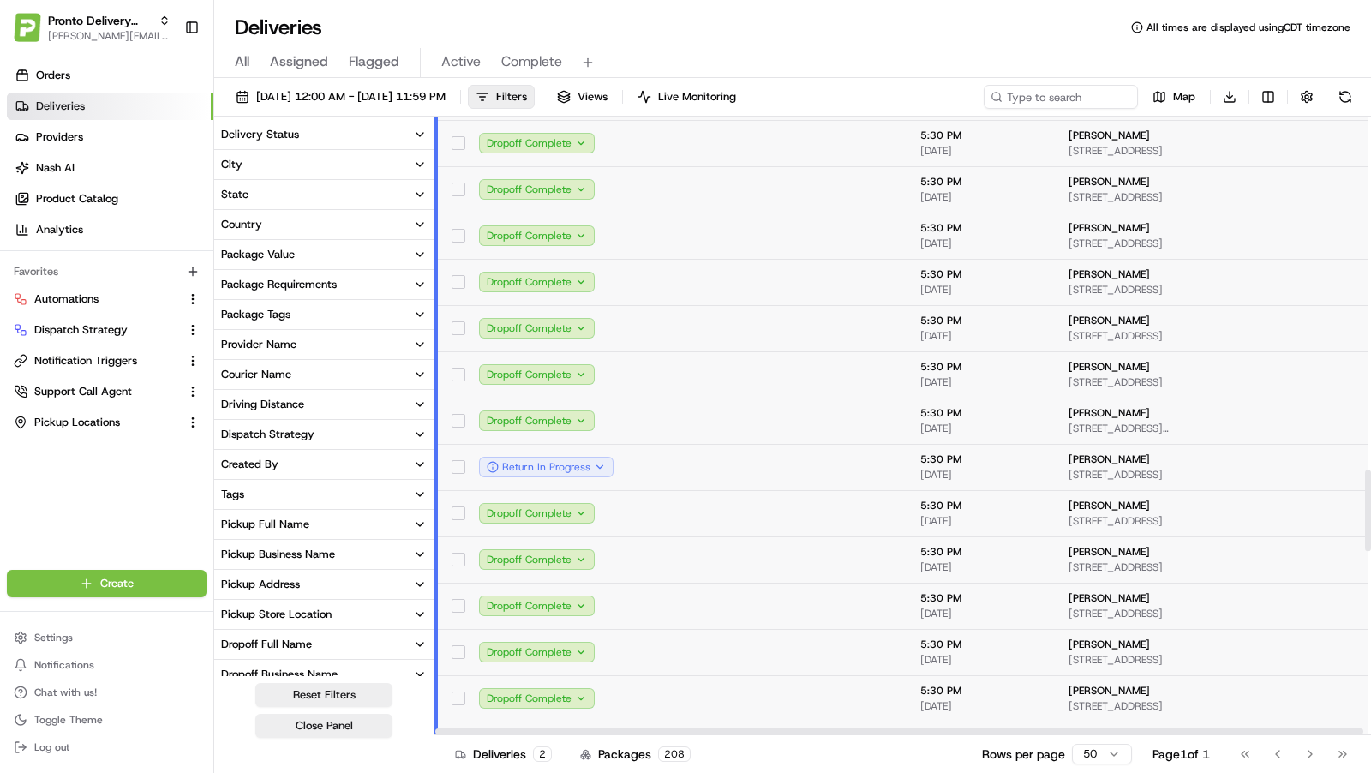
scroll to position [2763, 0]
click at [670, 371] on td at bounding box center [702, 373] width 144 height 46
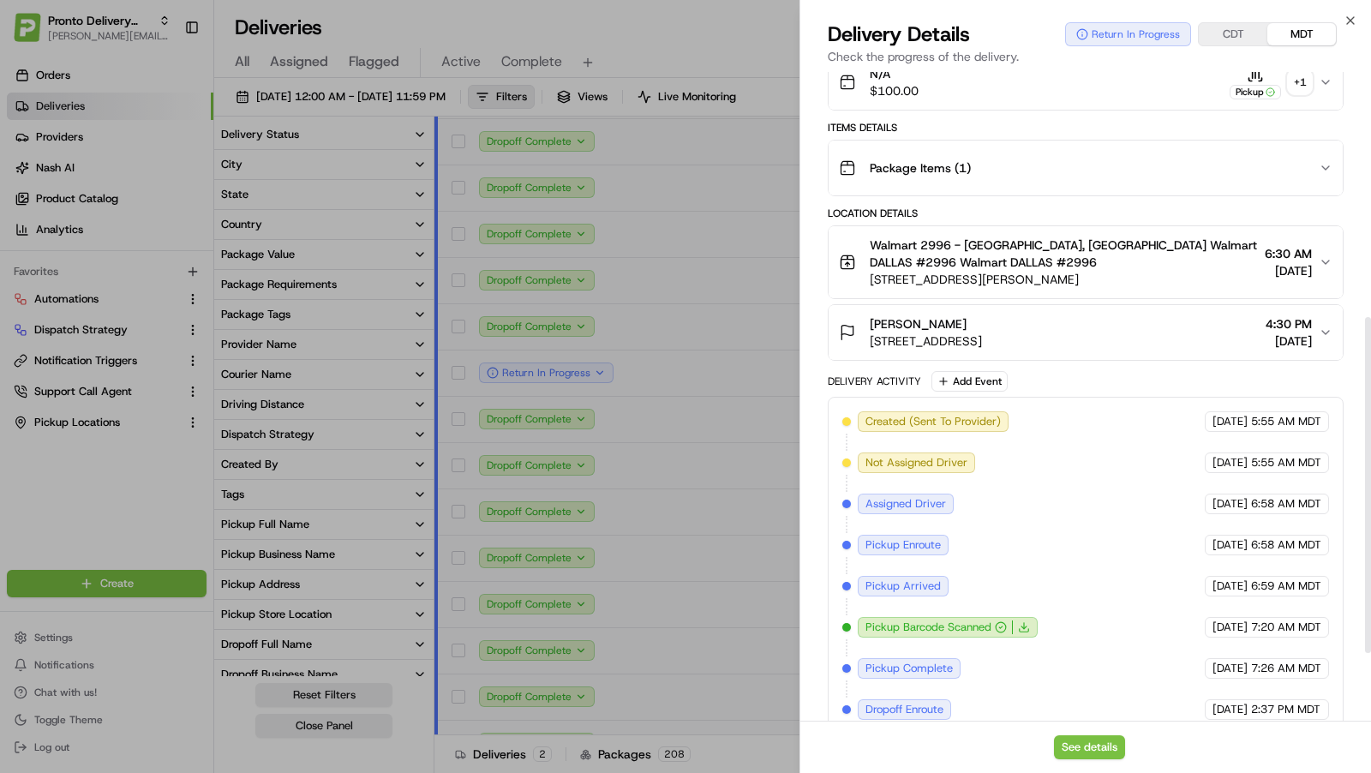
scroll to position [607, 0]
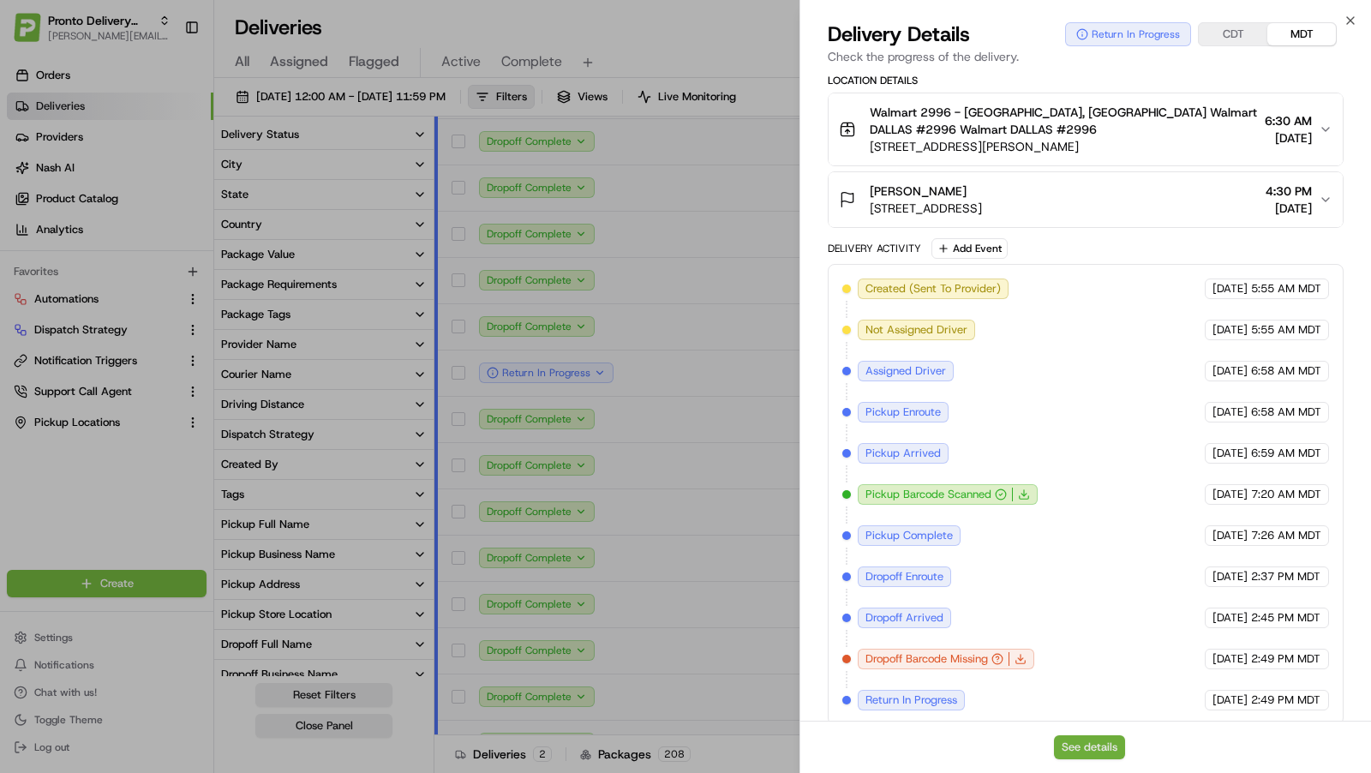
click at [1083, 752] on button "See details" at bounding box center [1089, 747] width 71 height 24
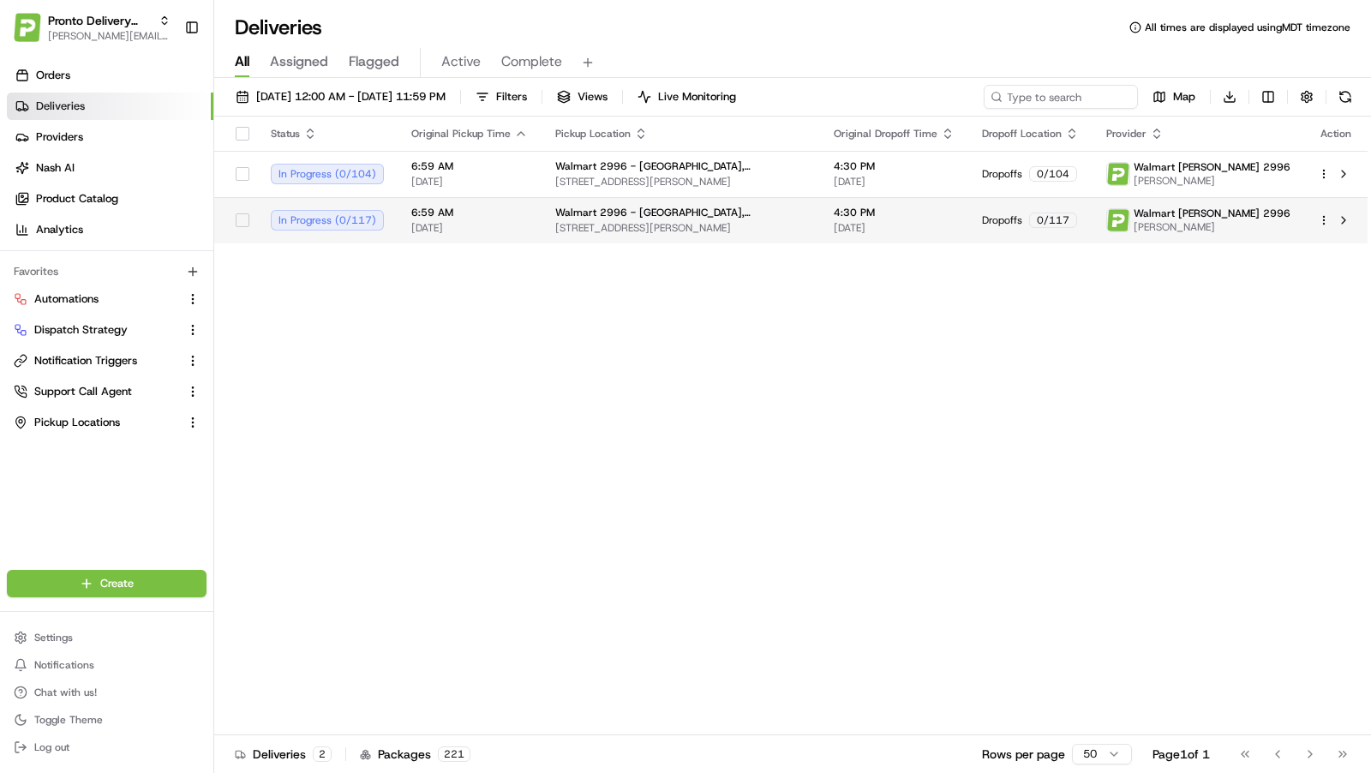
click at [633, 222] on span "[STREET_ADDRESS][PERSON_NAME]" at bounding box center [680, 228] width 251 height 14
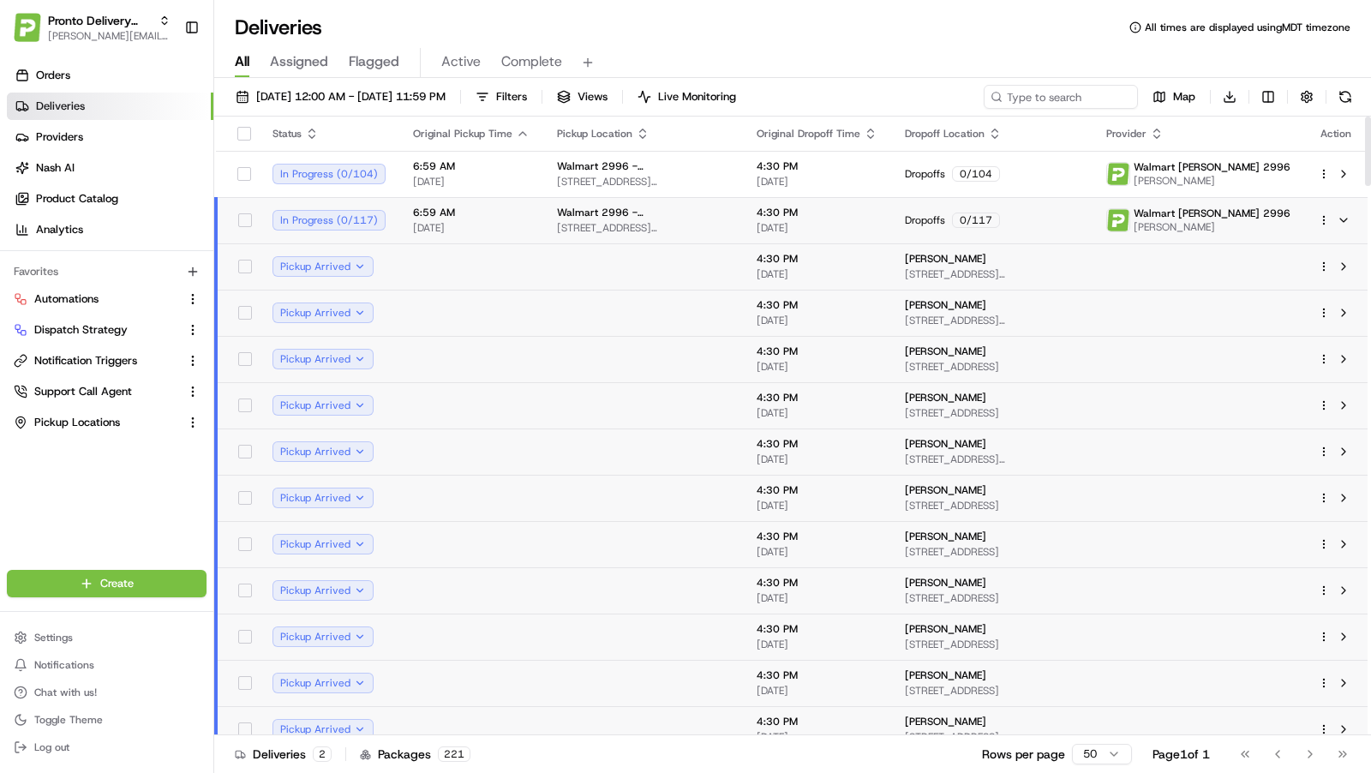
click at [633, 222] on span "18121 MARSH LN, DALLAS, TX 75287, US" at bounding box center [643, 228] width 172 height 14
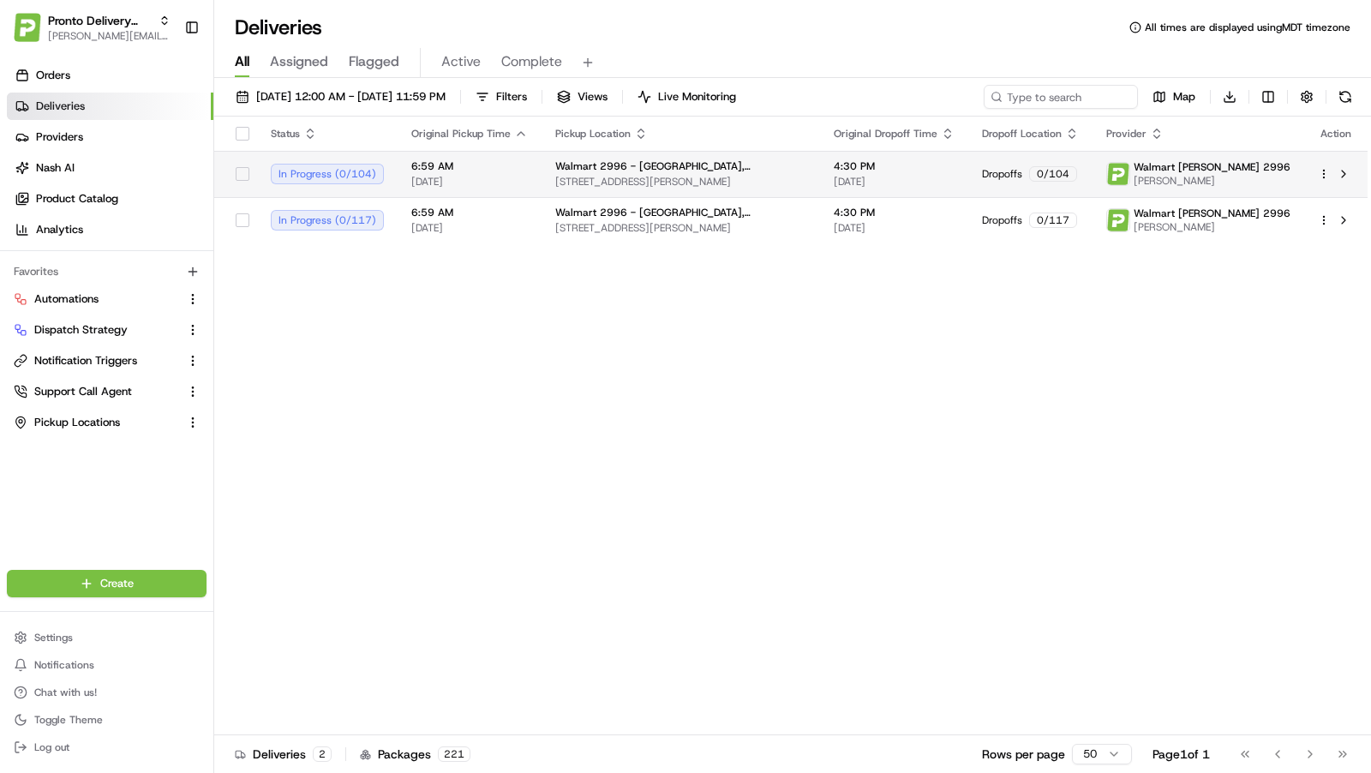
click at [651, 171] on span "Walmart 2996 - Dallas, TX" at bounding box center [680, 166] width 251 height 14
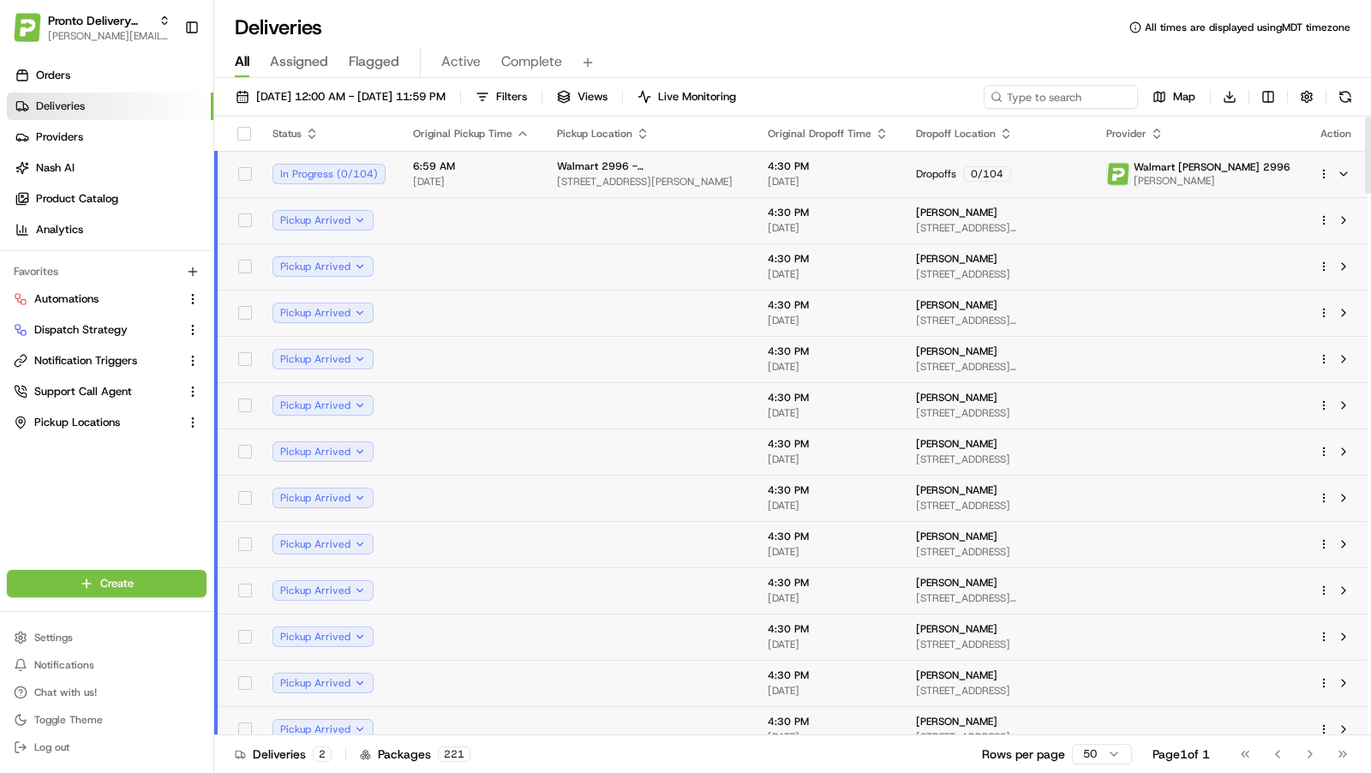
click at [667, 175] on span "[STREET_ADDRESS][PERSON_NAME]" at bounding box center [648, 182] width 183 height 14
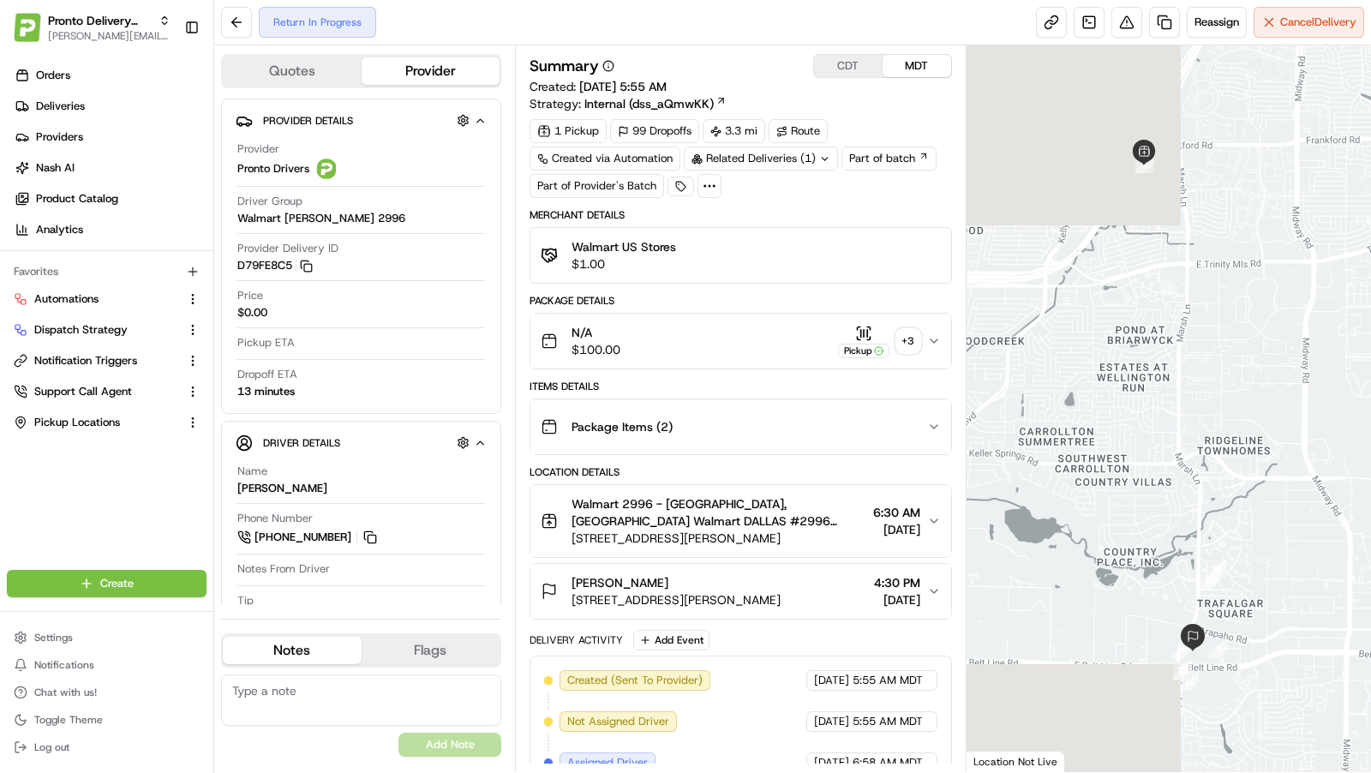
scroll to position [337, 0]
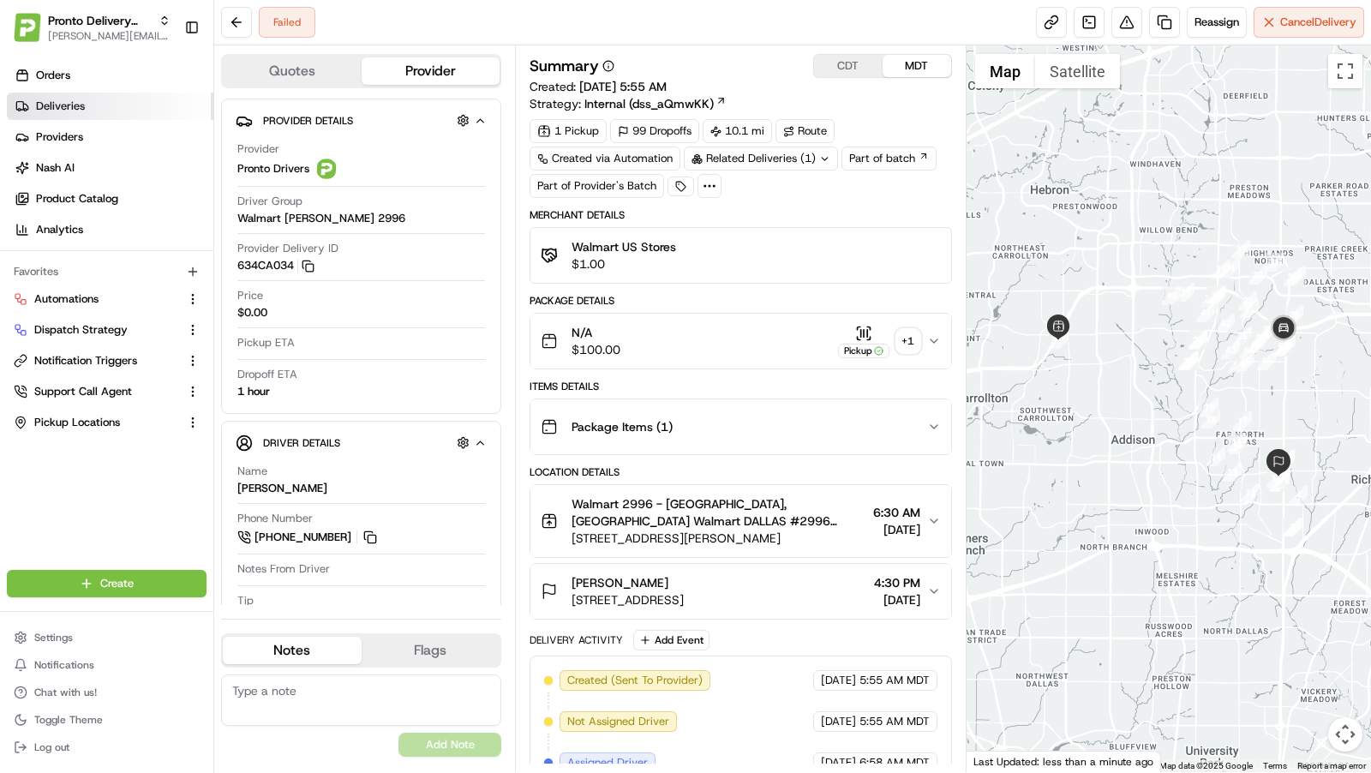
click at [117, 108] on link "Deliveries" at bounding box center [110, 106] width 207 height 27
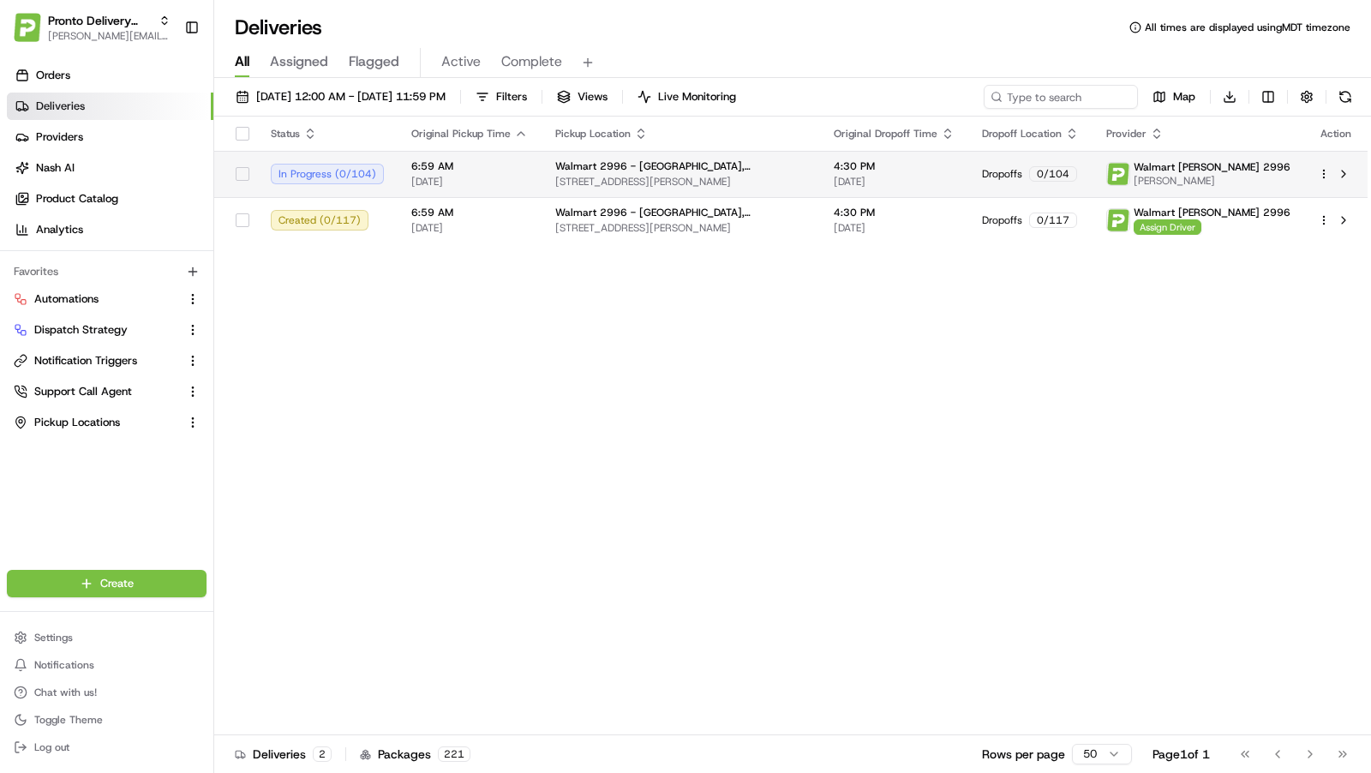
click at [545, 167] on td "Walmart [STREET_ADDRESS][PERSON_NAME]" at bounding box center [681, 174] width 279 height 46
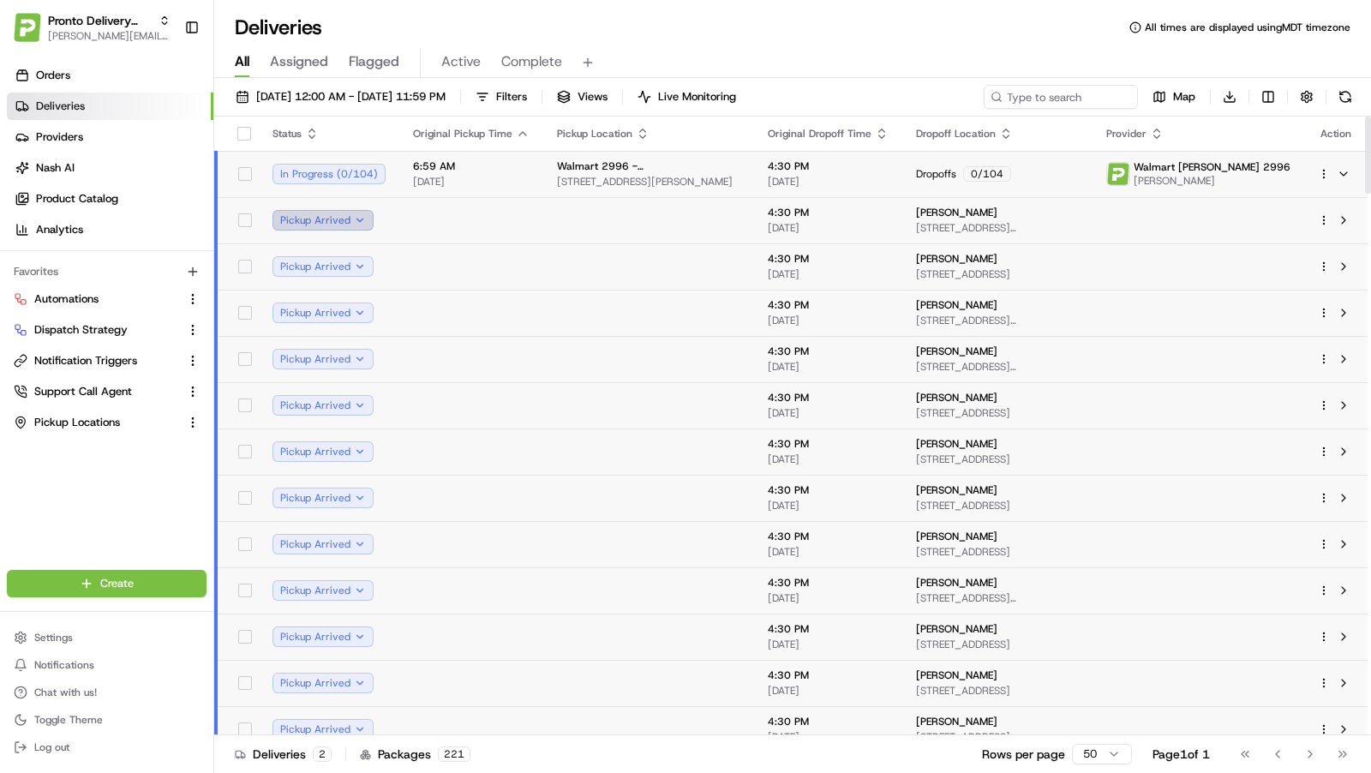
click at [361, 218] on button "Pickup Arrived" at bounding box center [323, 220] width 101 height 21
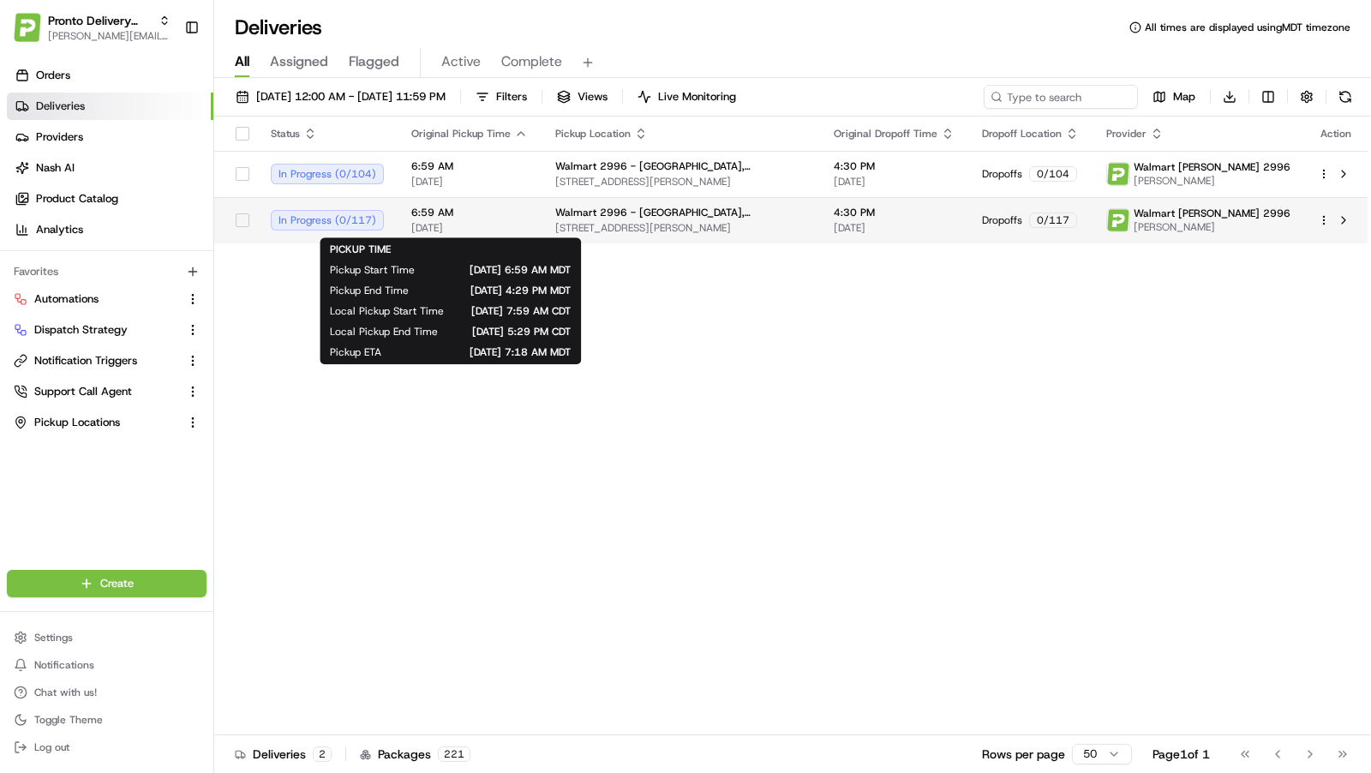
click at [430, 218] on span "6:59 AM" at bounding box center [469, 213] width 117 height 14
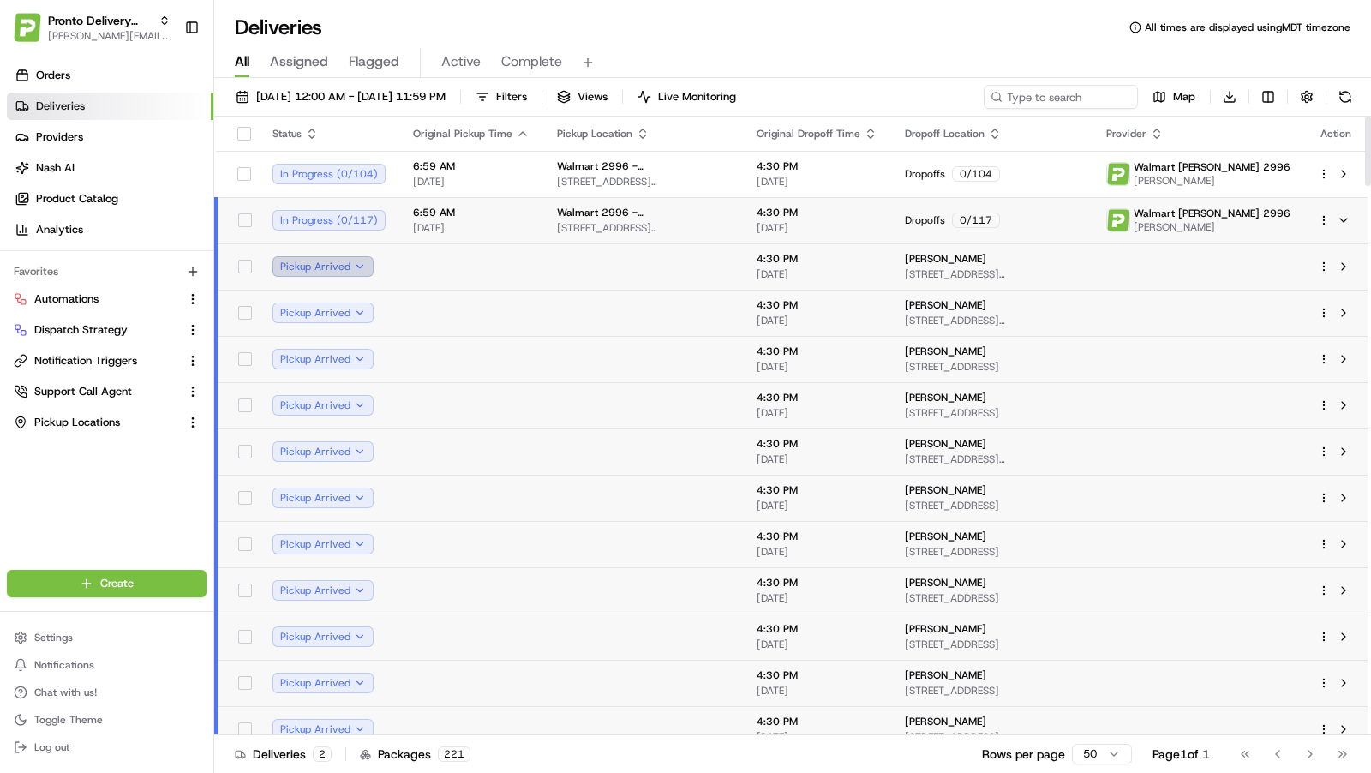
click at [358, 267] on button "Pickup Arrived" at bounding box center [323, 266] width 101 height 21
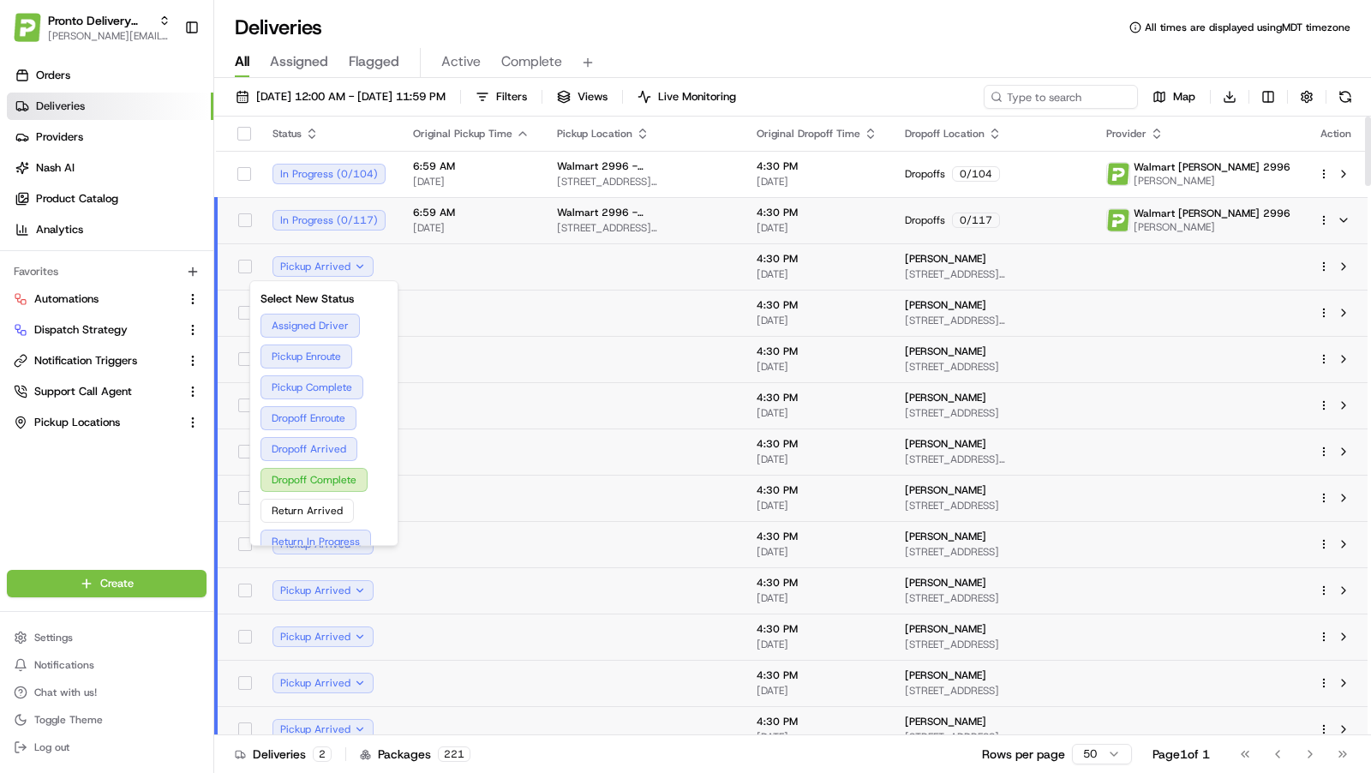
click at [824, 35] on div "Deliveries All times are displayed using MDT timezone" at bounding box center [792, 27] width 1157 height 27
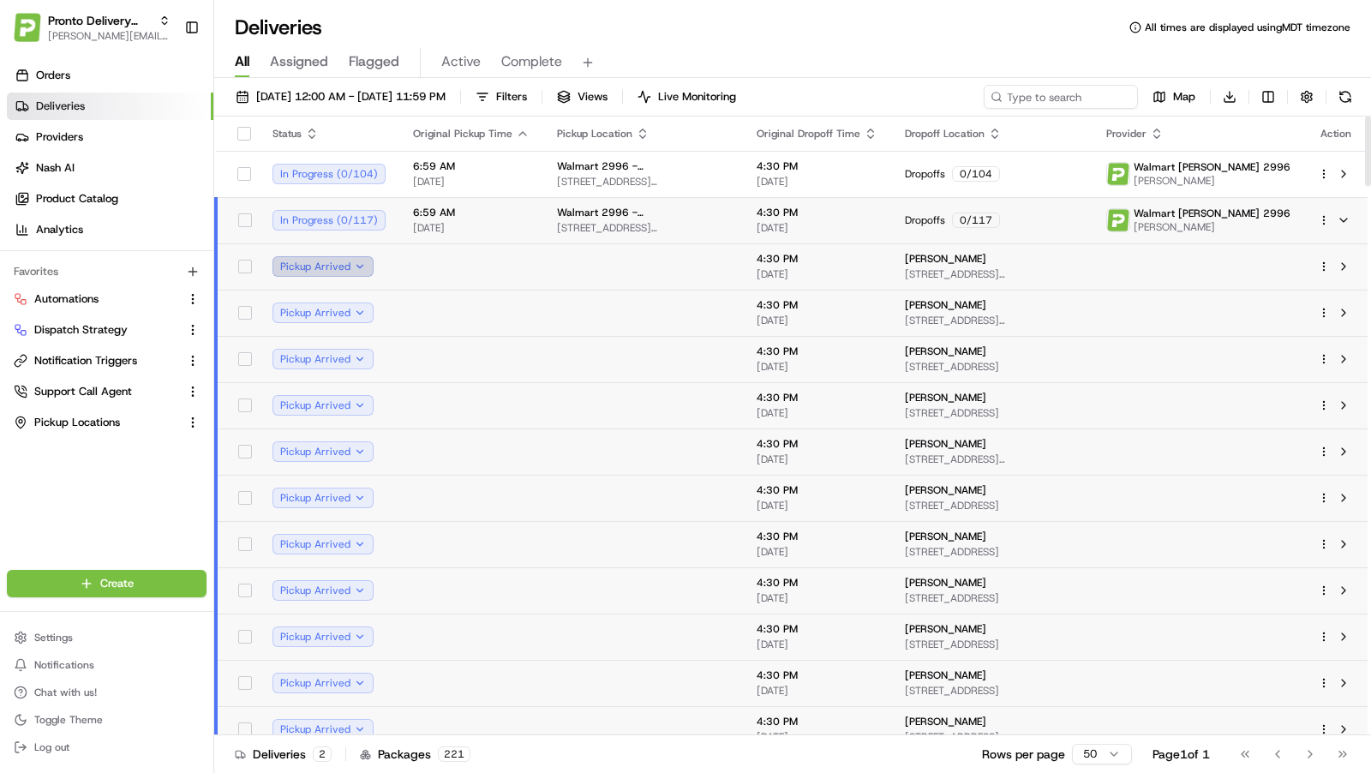
click at [345, 264] on button "Pickup Arrived" at bounding box center [323, 266] width 101 height 21
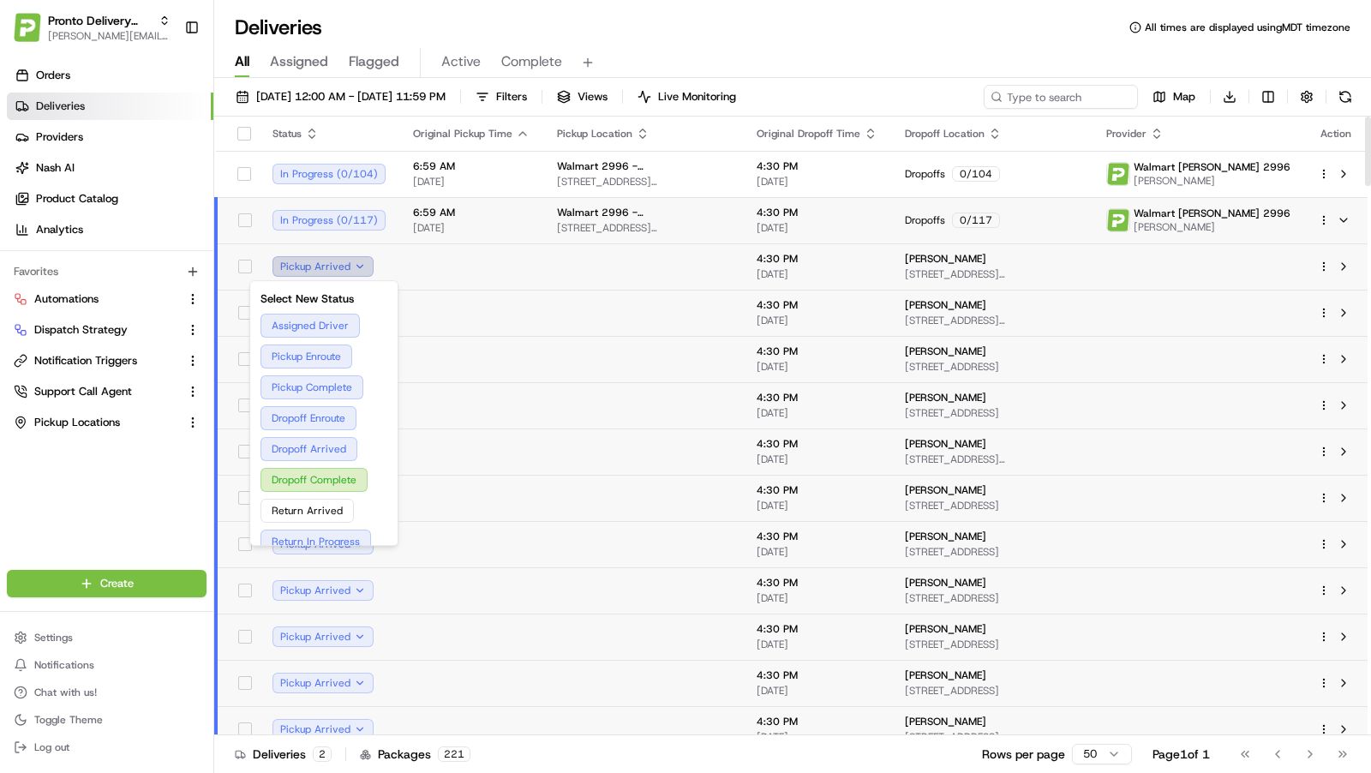
click at [357, 261] on button "Pickup Arrived" at bounding box center [323, 266] width 101 height 21
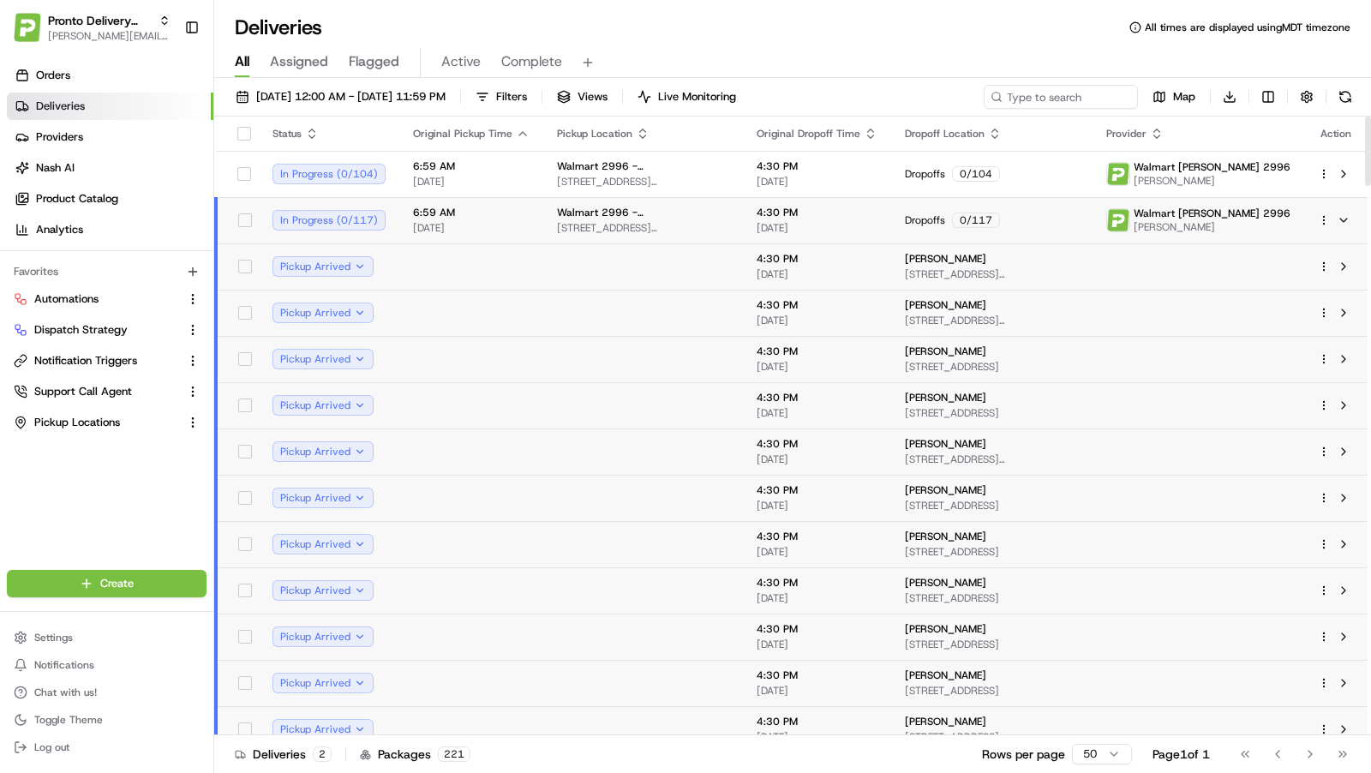
click at [525, 216] on td "6:59 AM 08/23/2025" at bounding box center [471, 220] width 144 height 46
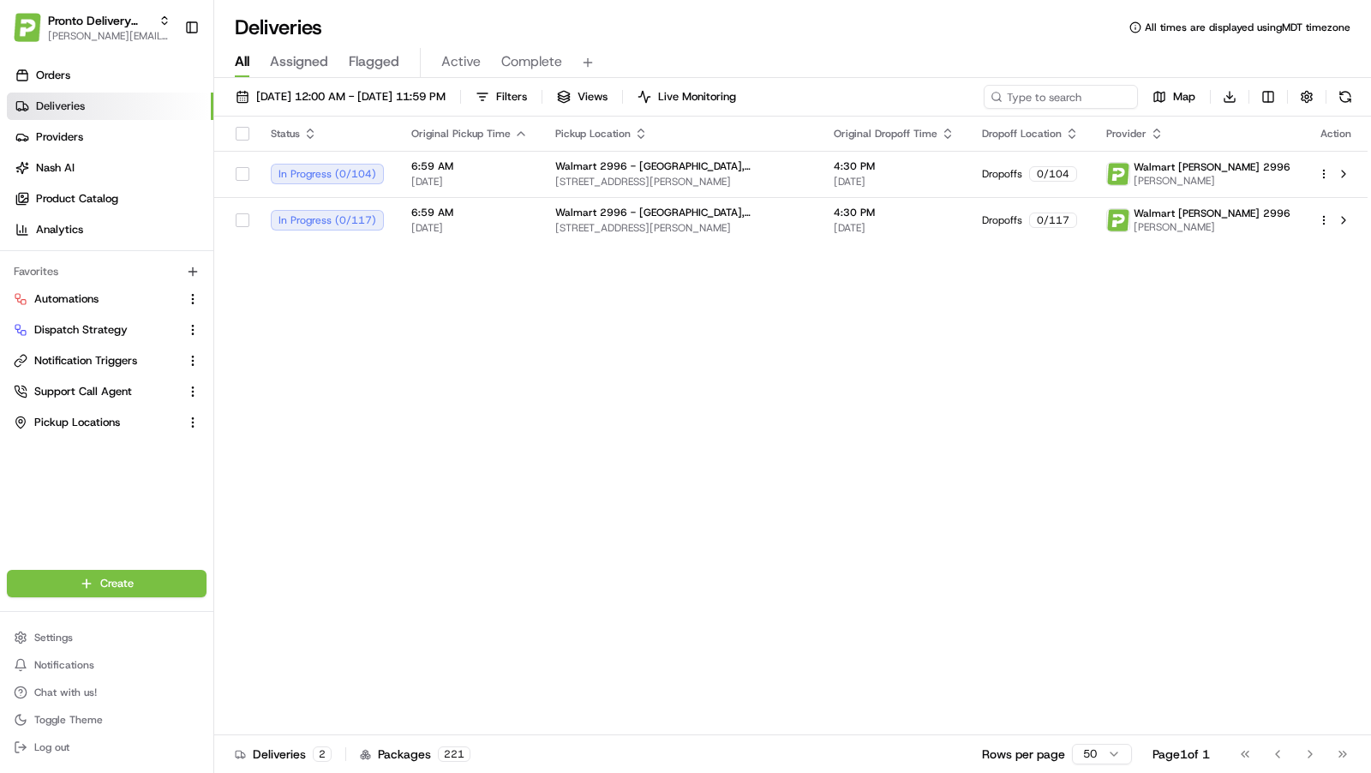
click at [610, 337] on div "Status Original Pickup Time Pickup Location Original Dropoff Time Dropoff Locat…" at bounding box center [791, 426] width 1154 height 619
click at [386, 181] on td "In Progress ( 0 / 104 )" at bounding box center [327, 174] width 141 height 46
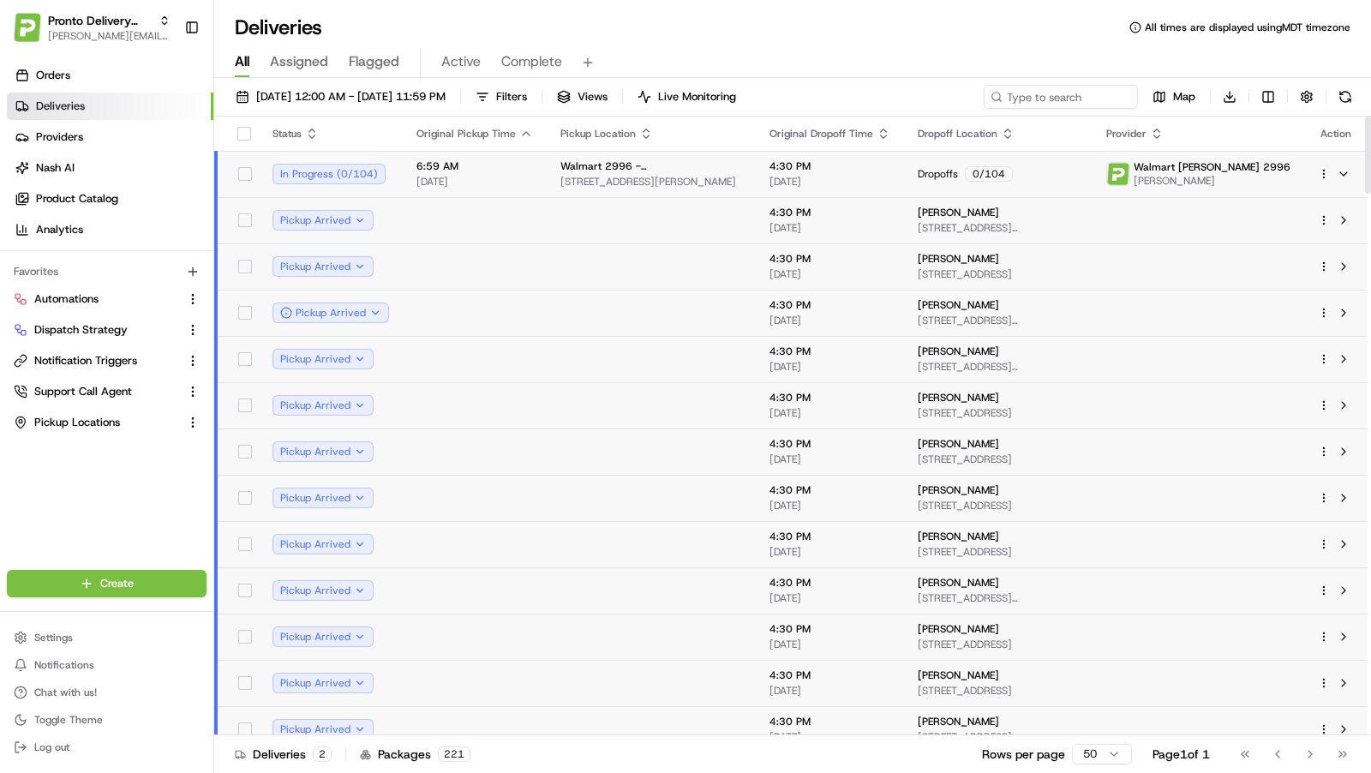
click at [561, 166] on span "Walmart 2996 - [GEOGRAPHIC_DATA], [GEOGRAPHIC_DATA]" at bounding box center [651, 166] width 182 height 14
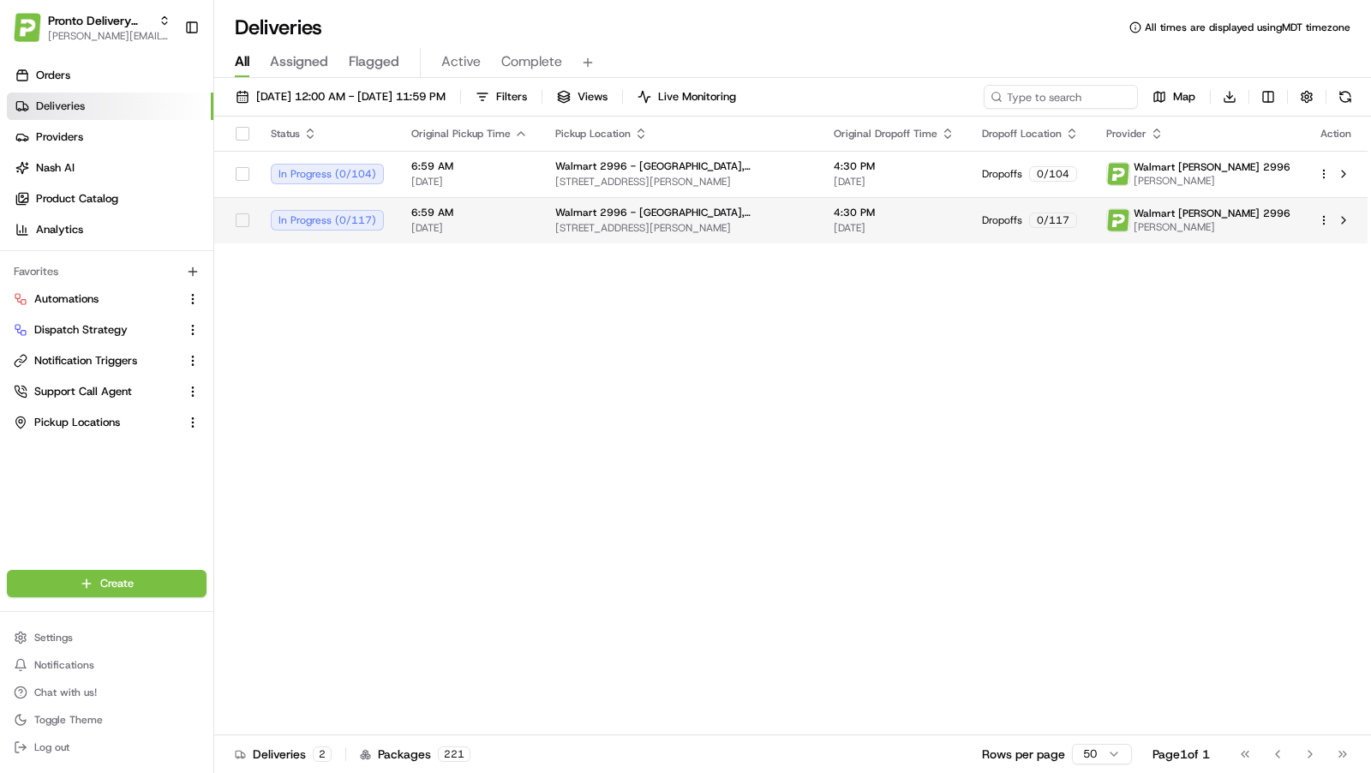
click at [542, 234] on td "Walmart [STREET_ADDRESS][PERSON_NAME]" at bounding box center [681, 220] width 279 height 46
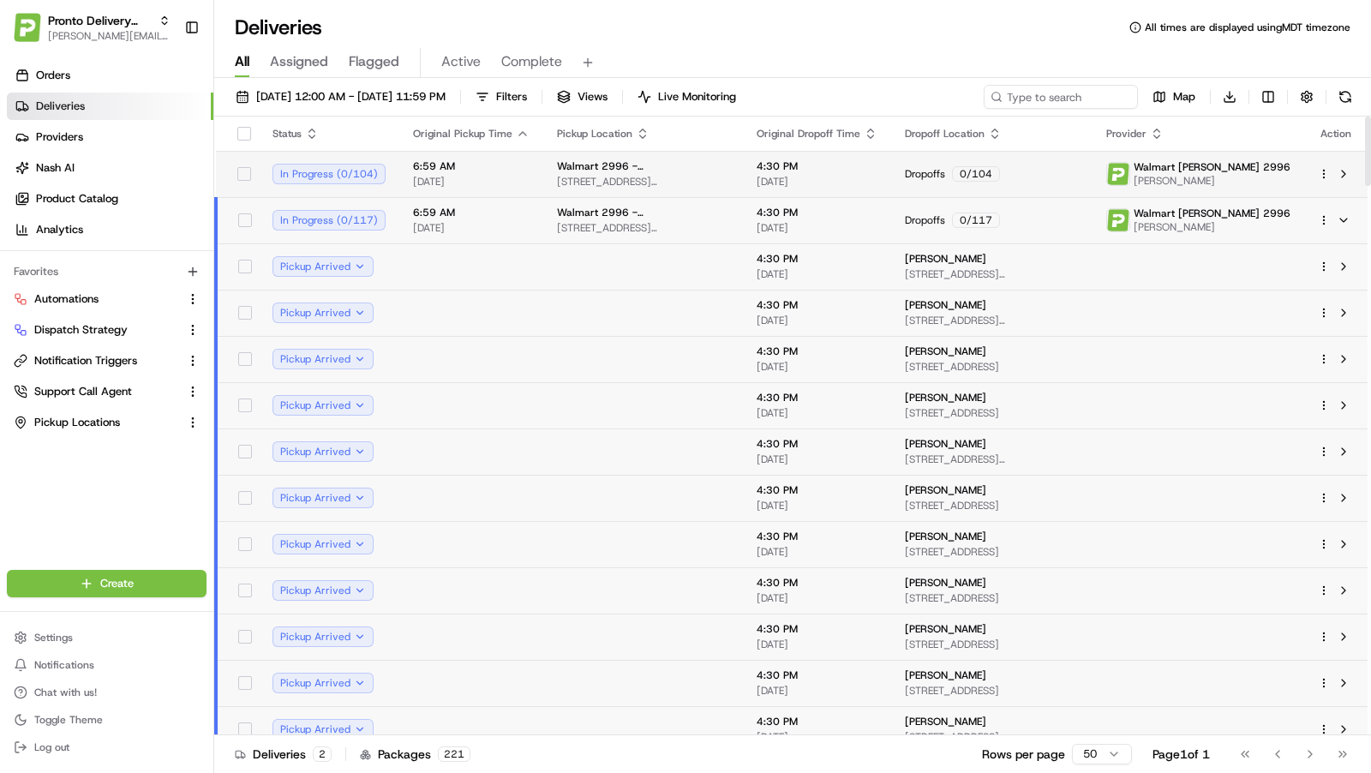
click at [487, 175] on span "[DATE]" at bounding box center [471, 182] width 117 height 14
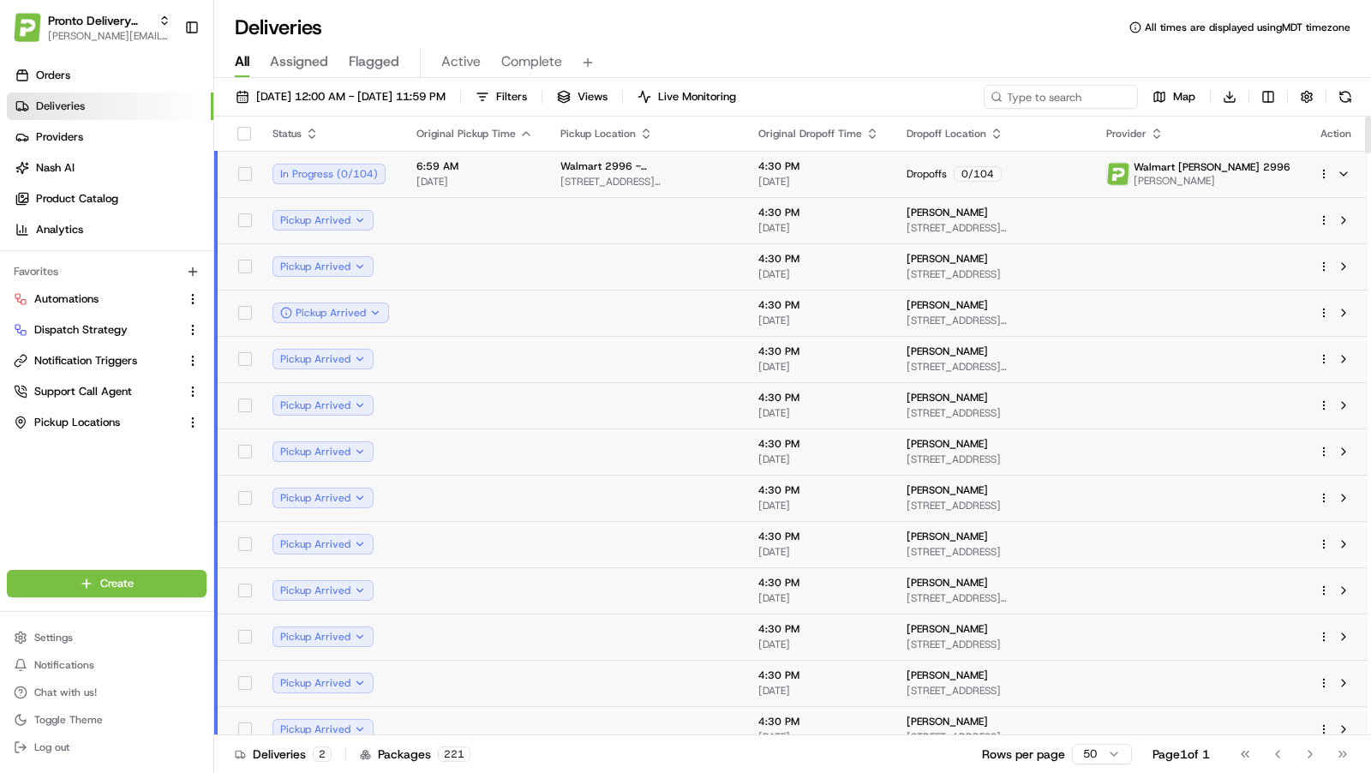
click at [460, 314] on td at bounding box center [475, 313] width 144 height 46
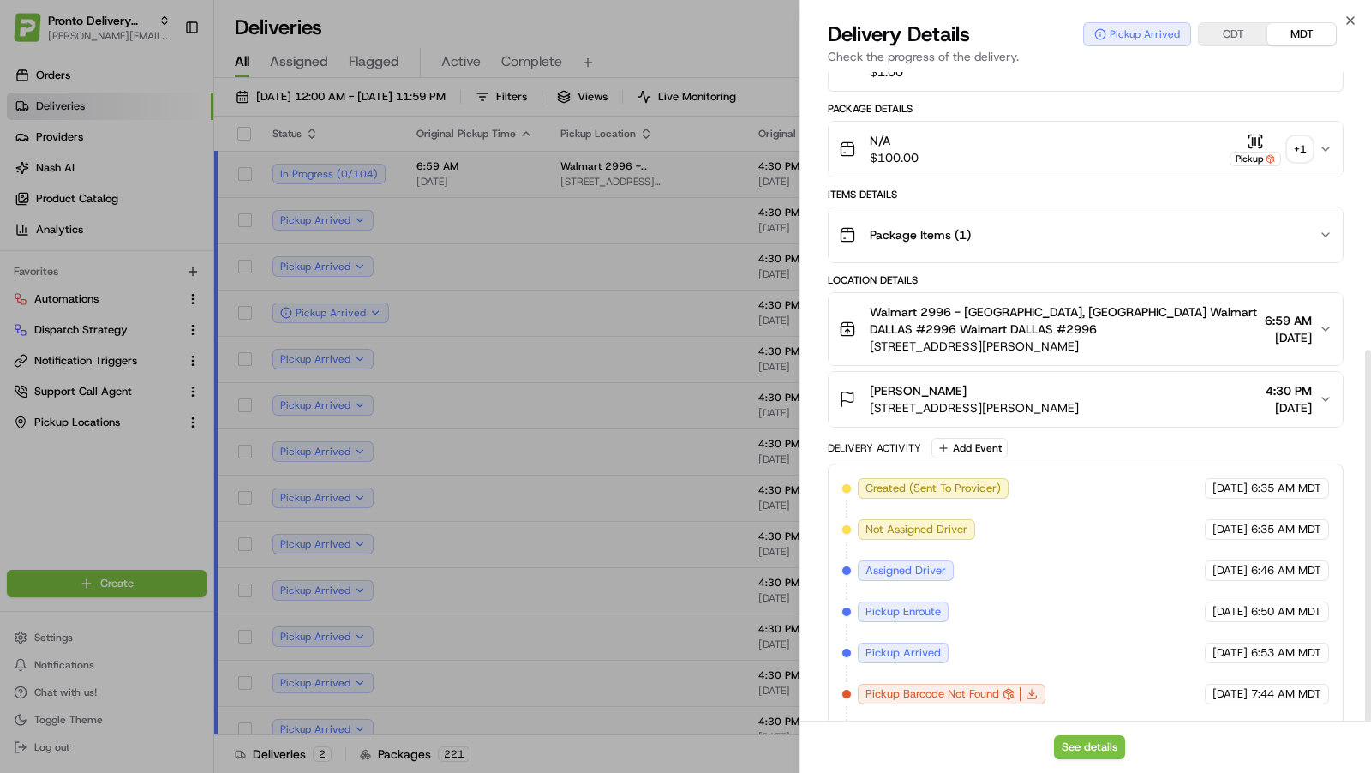
scroll to position [486, 0]
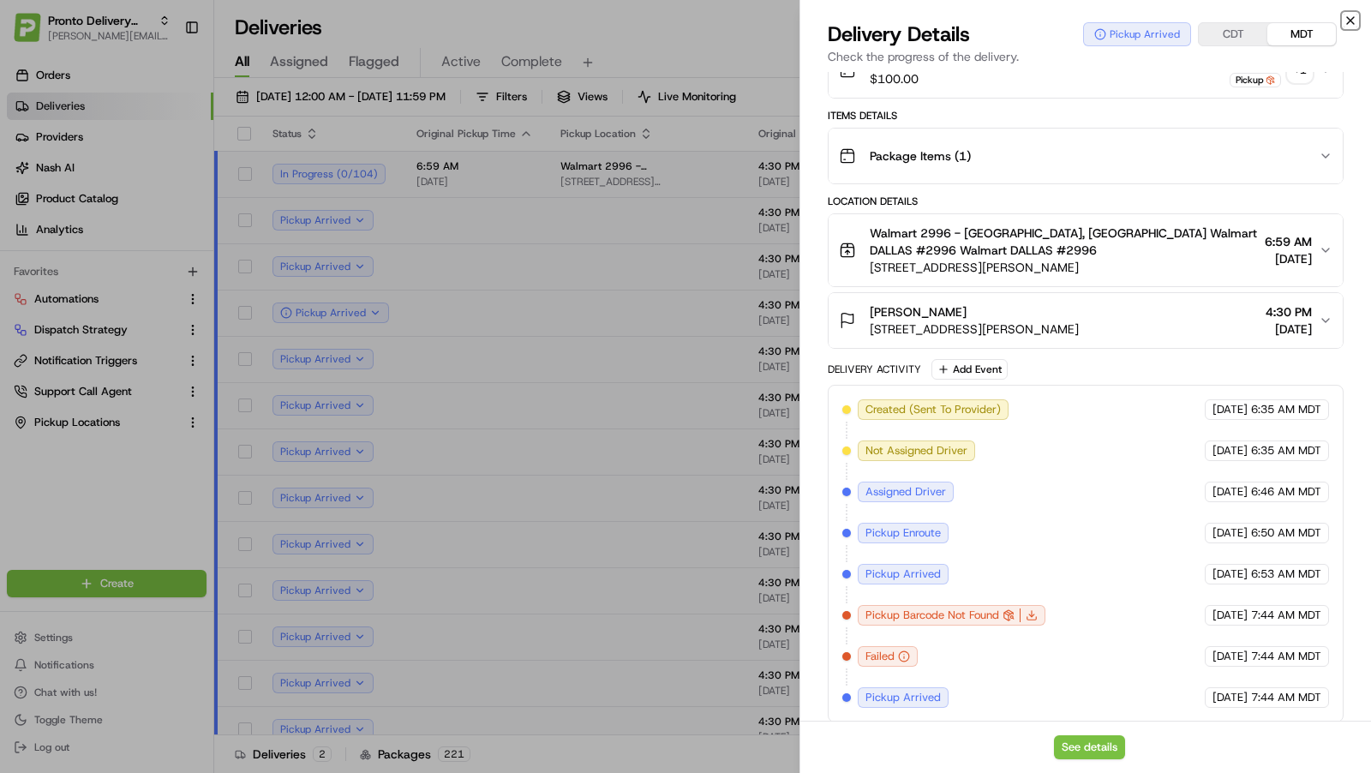
click at [1353, 17] on icon "button" at bounding box center [1350, 20] width 7 height 7
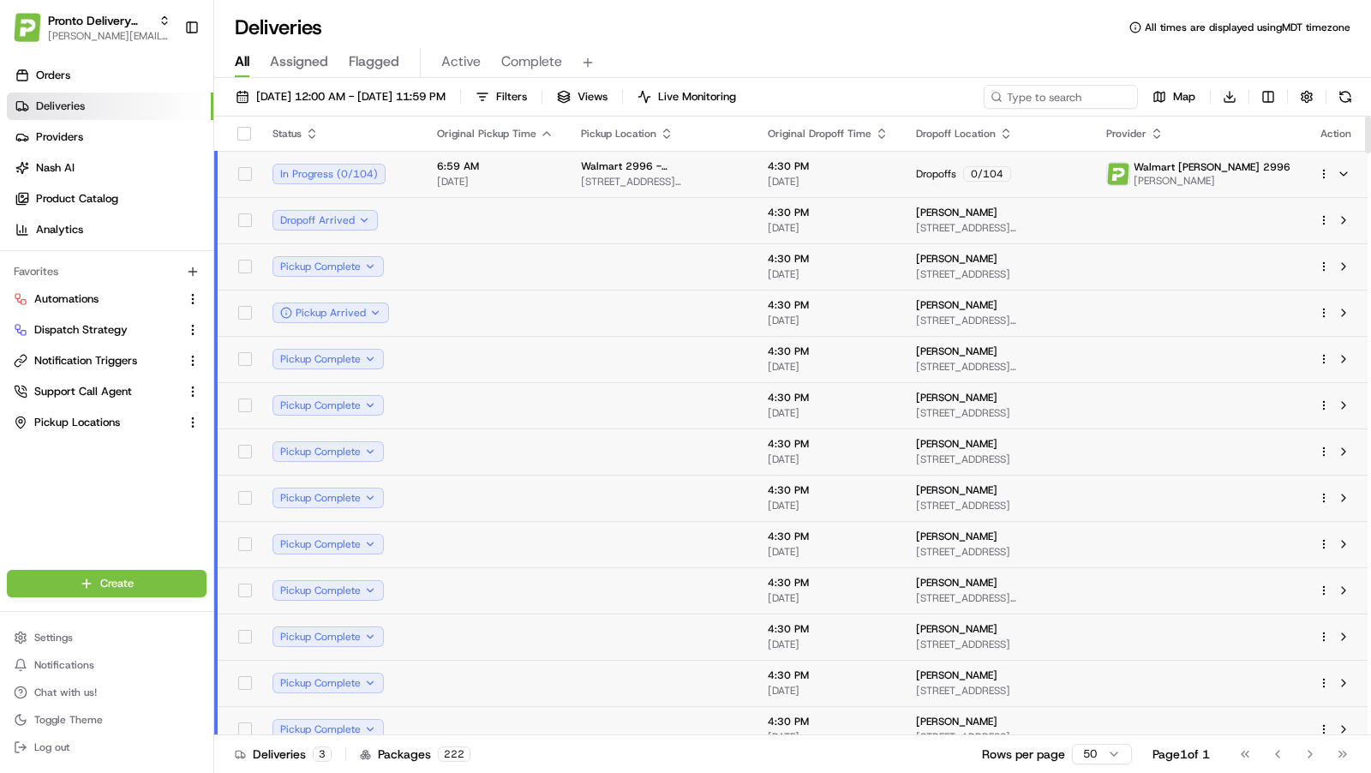
click at [447, 307] on td at bounding box center [495, 313] width 144 height 46
click at [380, 316] on div "Pickup Arrived" at bounding box center [331, 313] width 117 height 21
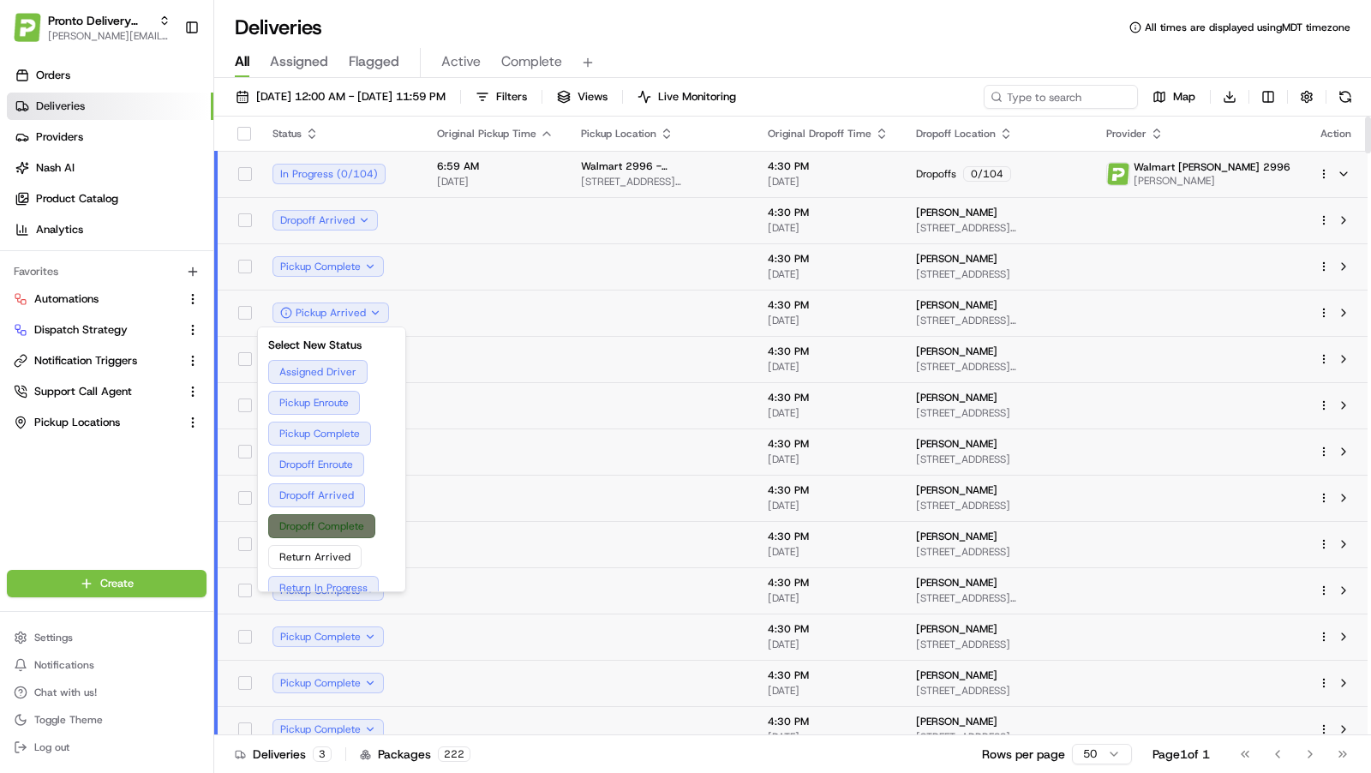
scroll to position [110, 0]
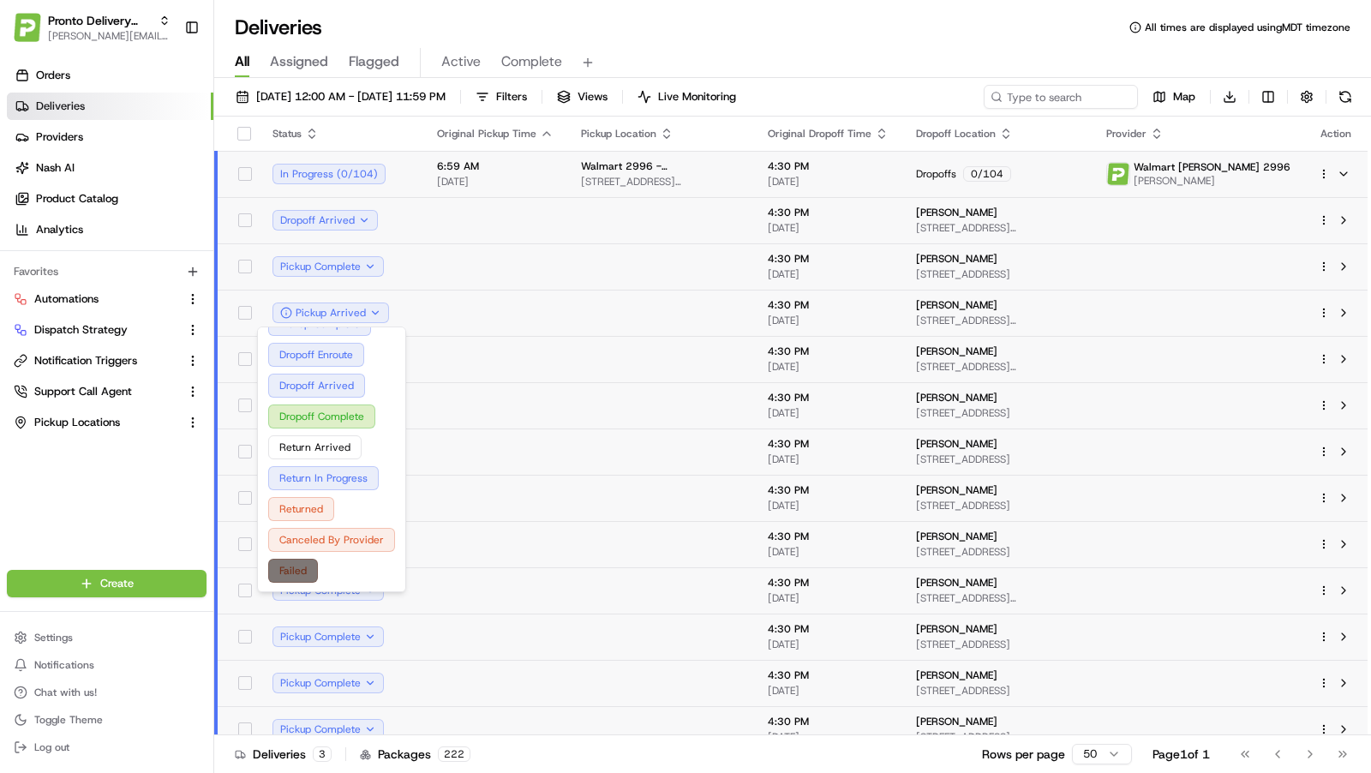
click at [308, 569] on button "Failed" at bounding box center [331, 571] width 127 height 24
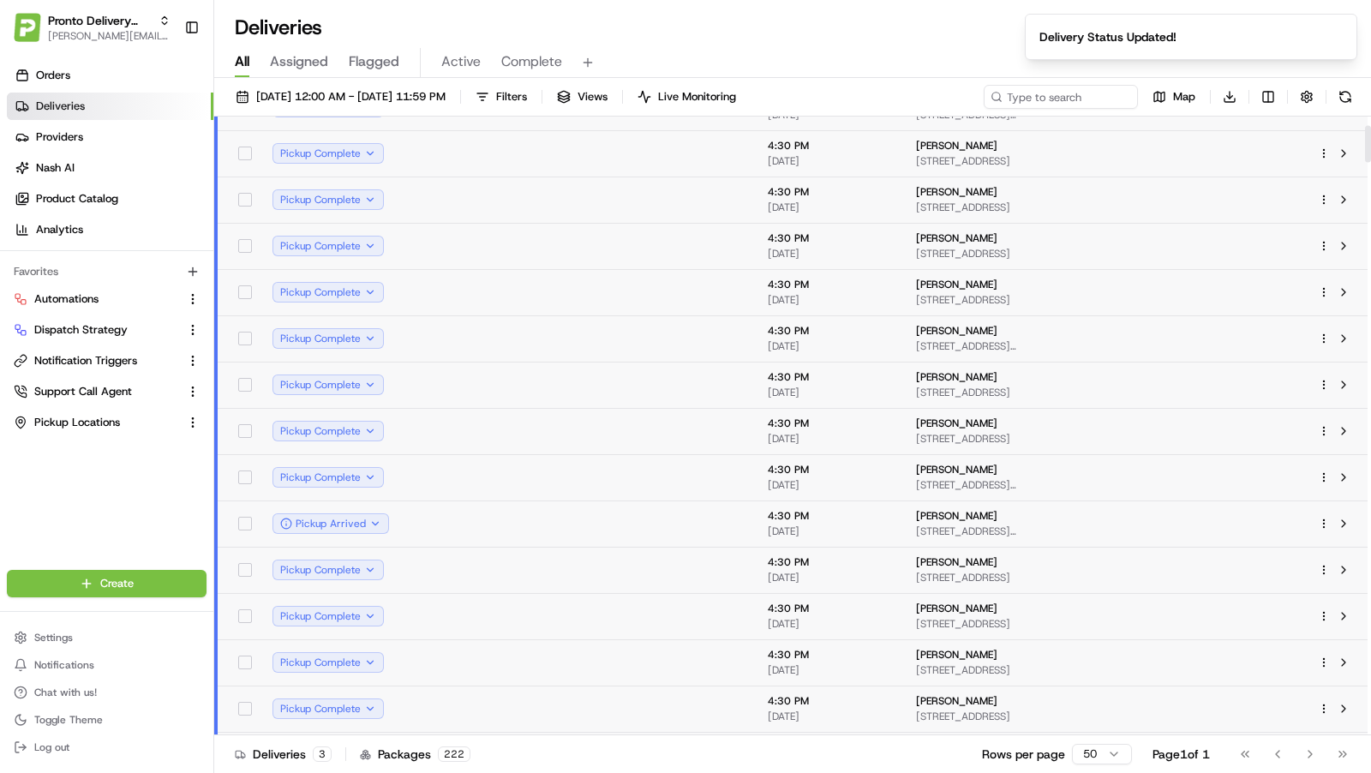
scroll to position [296, 0]
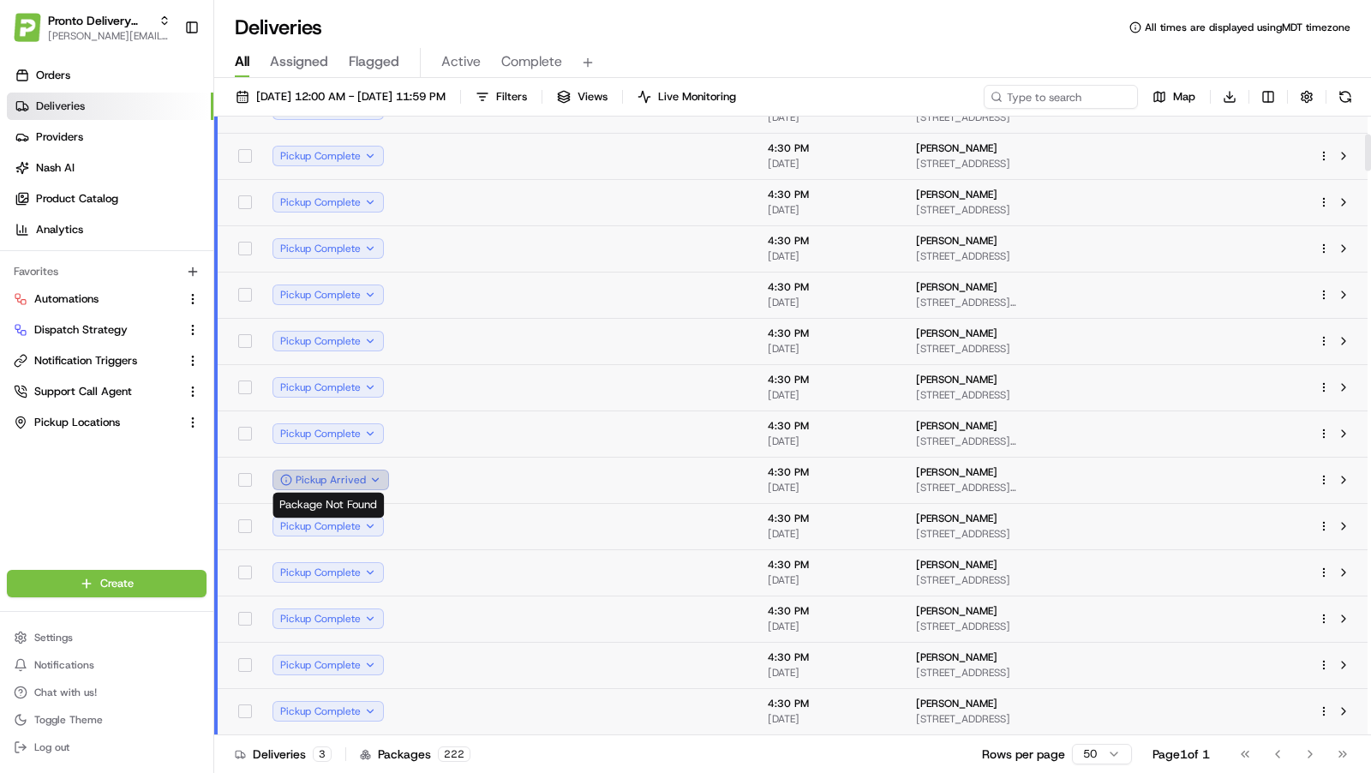
click at [370, 482] on icon "button" at bounding box center [375, 480] width 12 height 12
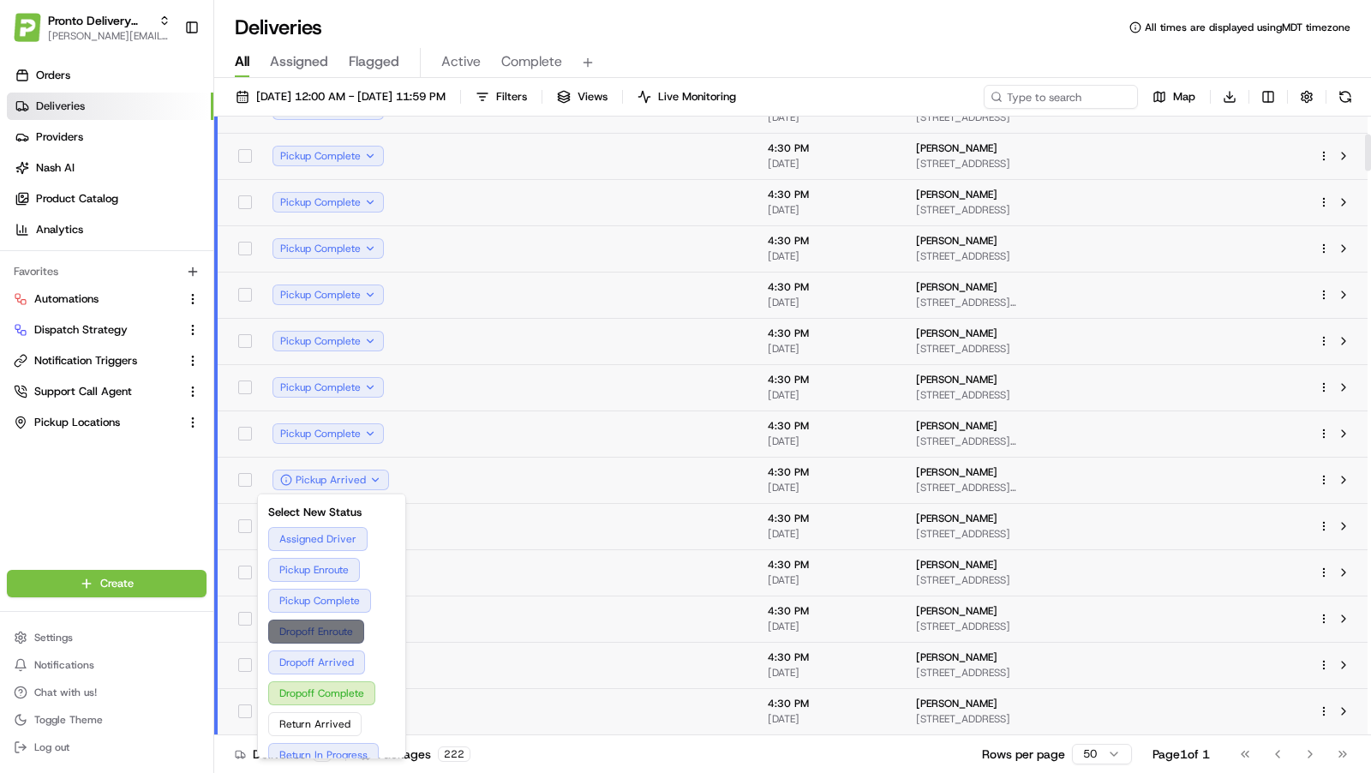
scroll to position [110, 0]
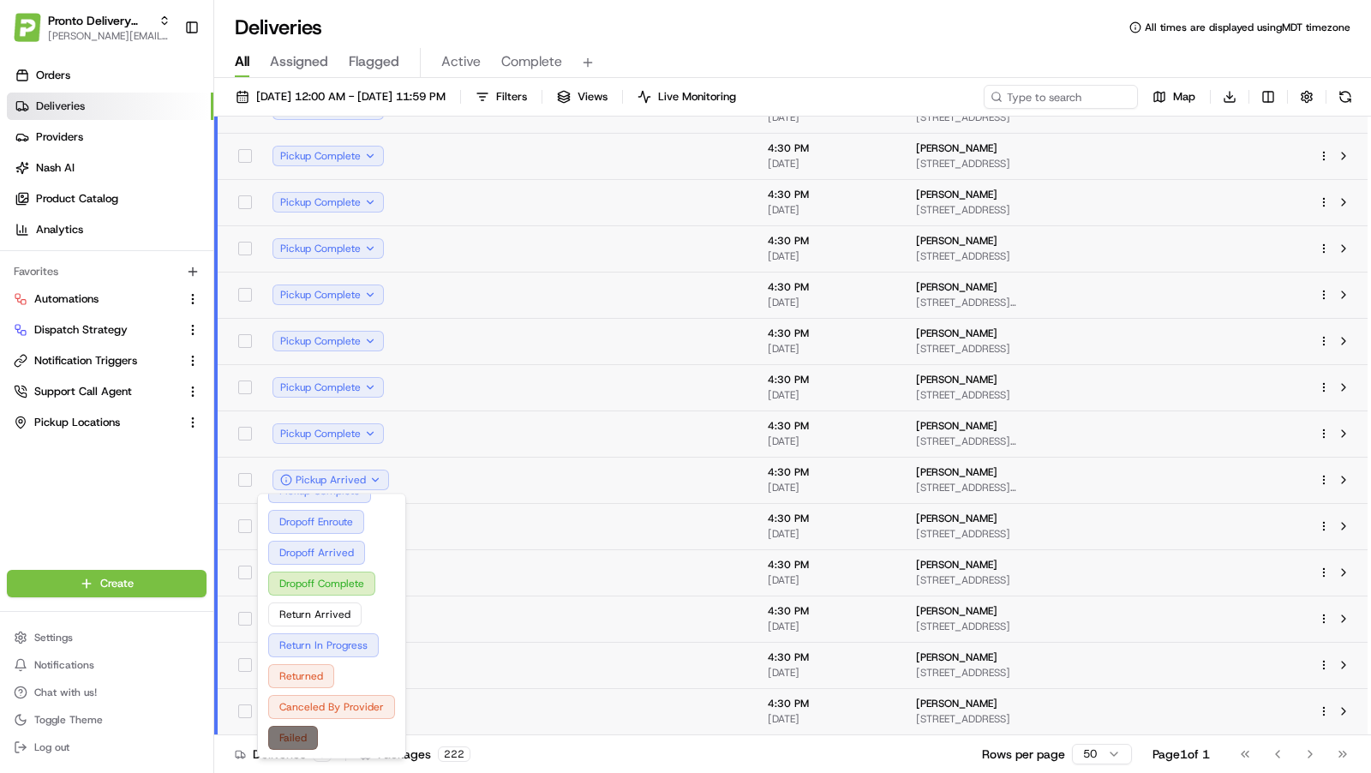
click at [300, 734] on button "Failed" at bounding box center [331, 738] width 127 height 24
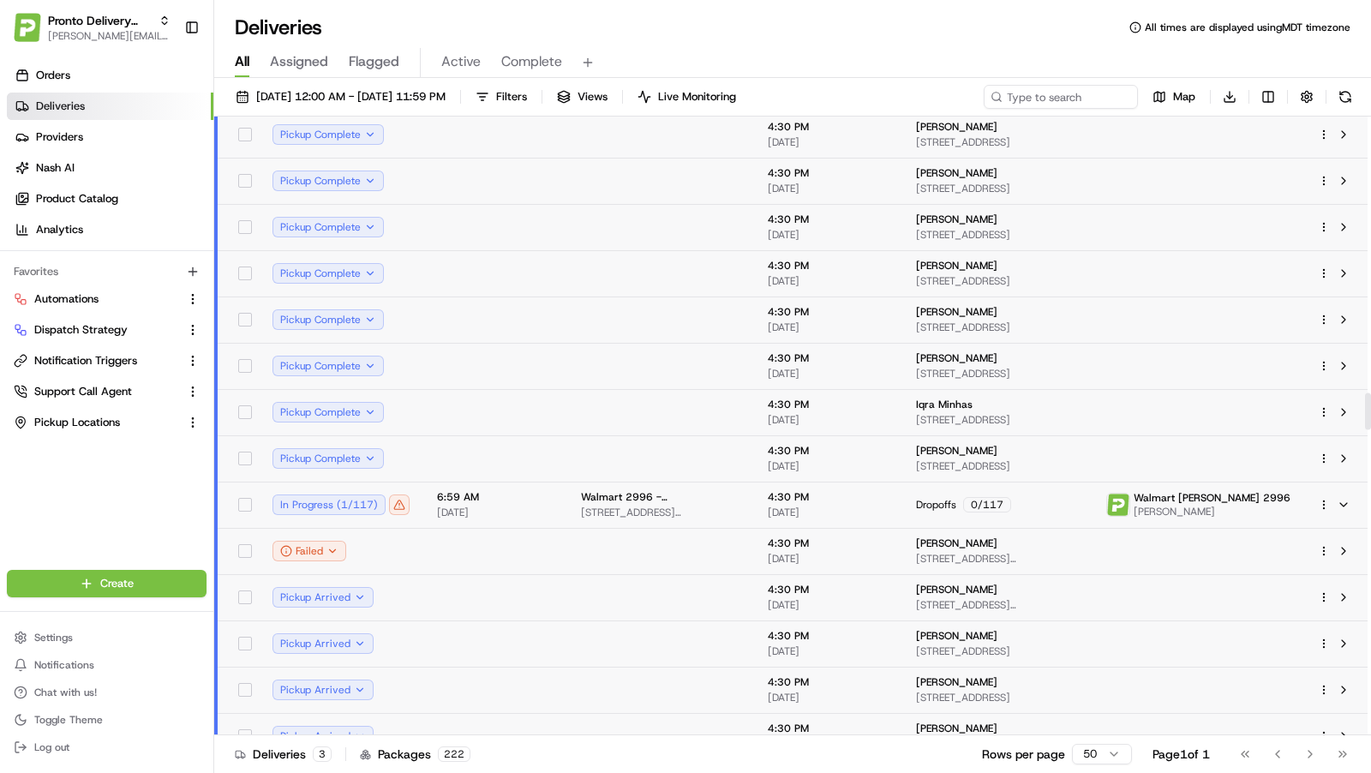
scroll to position [4677, 0]
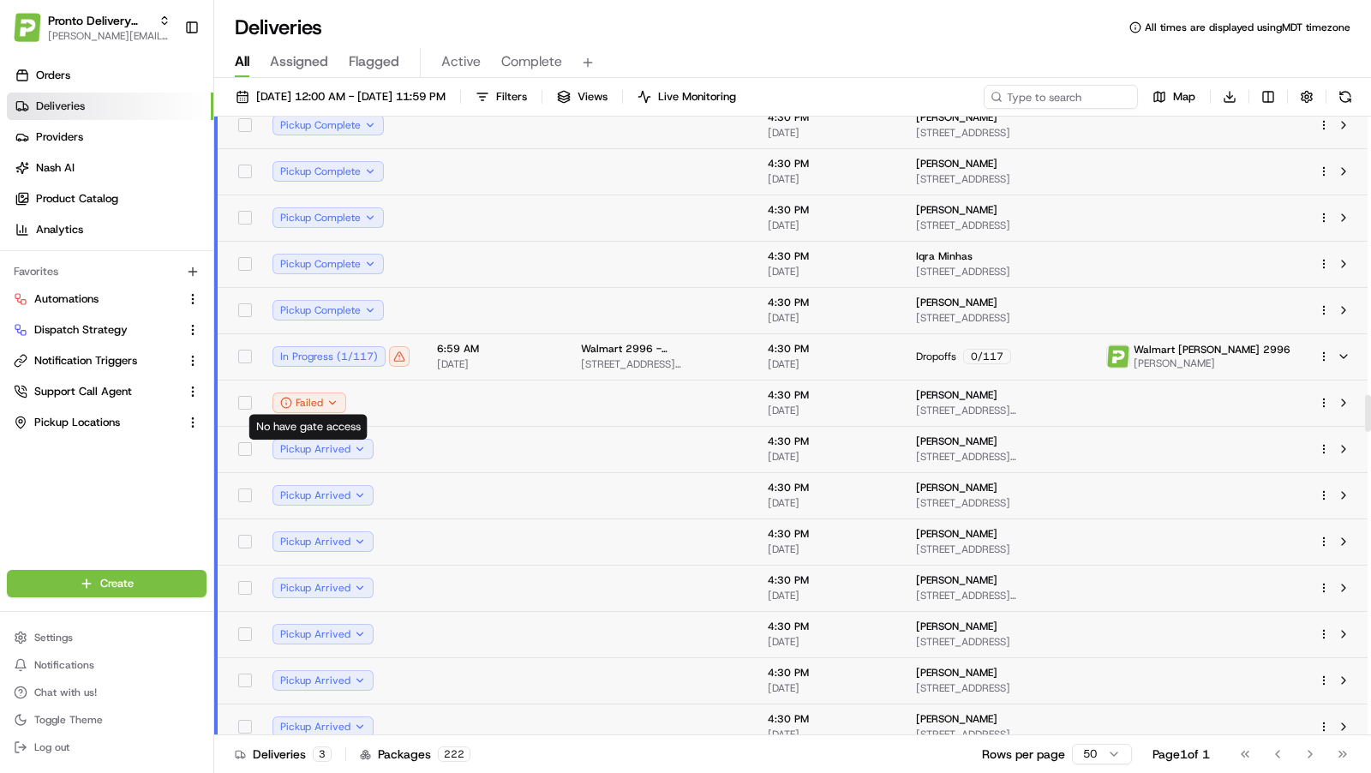
click at [416, 411] on td "Failed" at bounding box center [341, 403] width 165 height 46
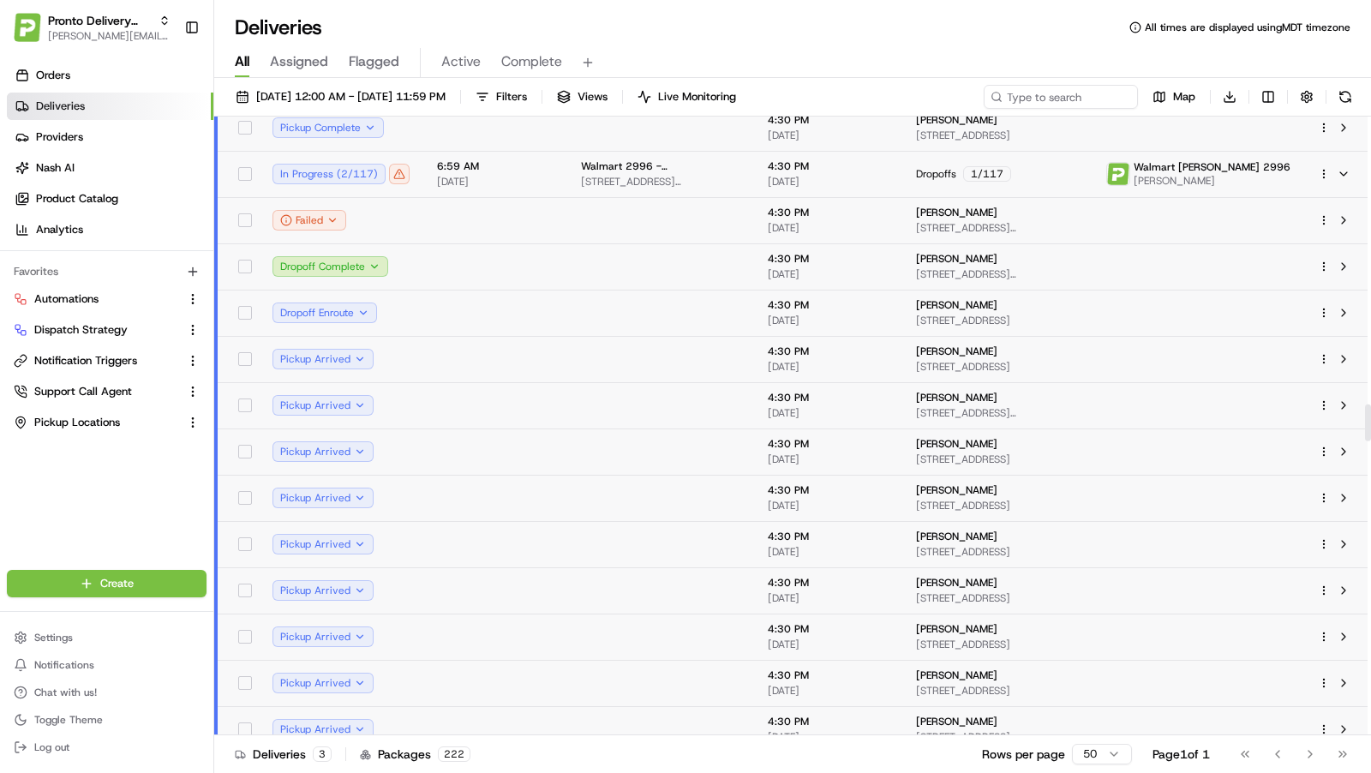
scroll to position [4835, 0]
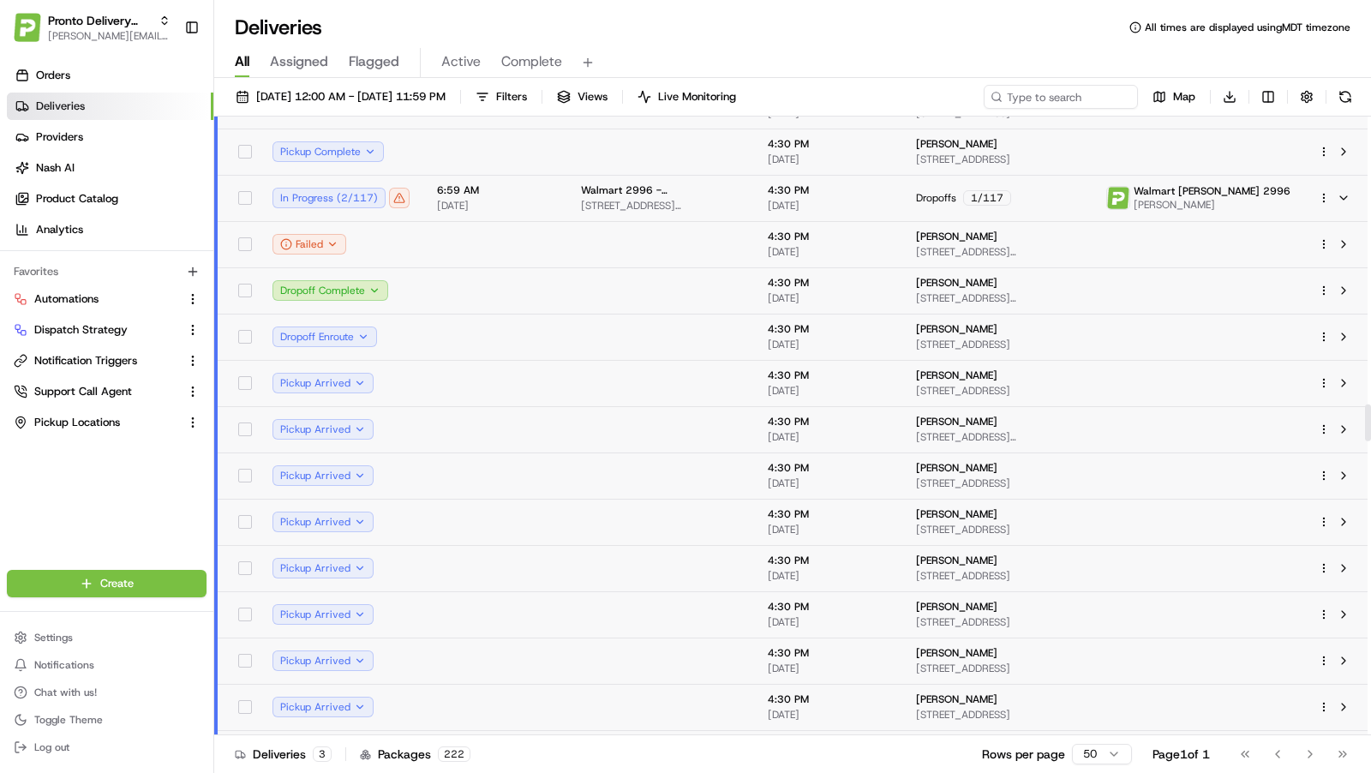
click at [546, 207] on span "08/23/2025" at bounding box center [495, 206] width 117 height 14
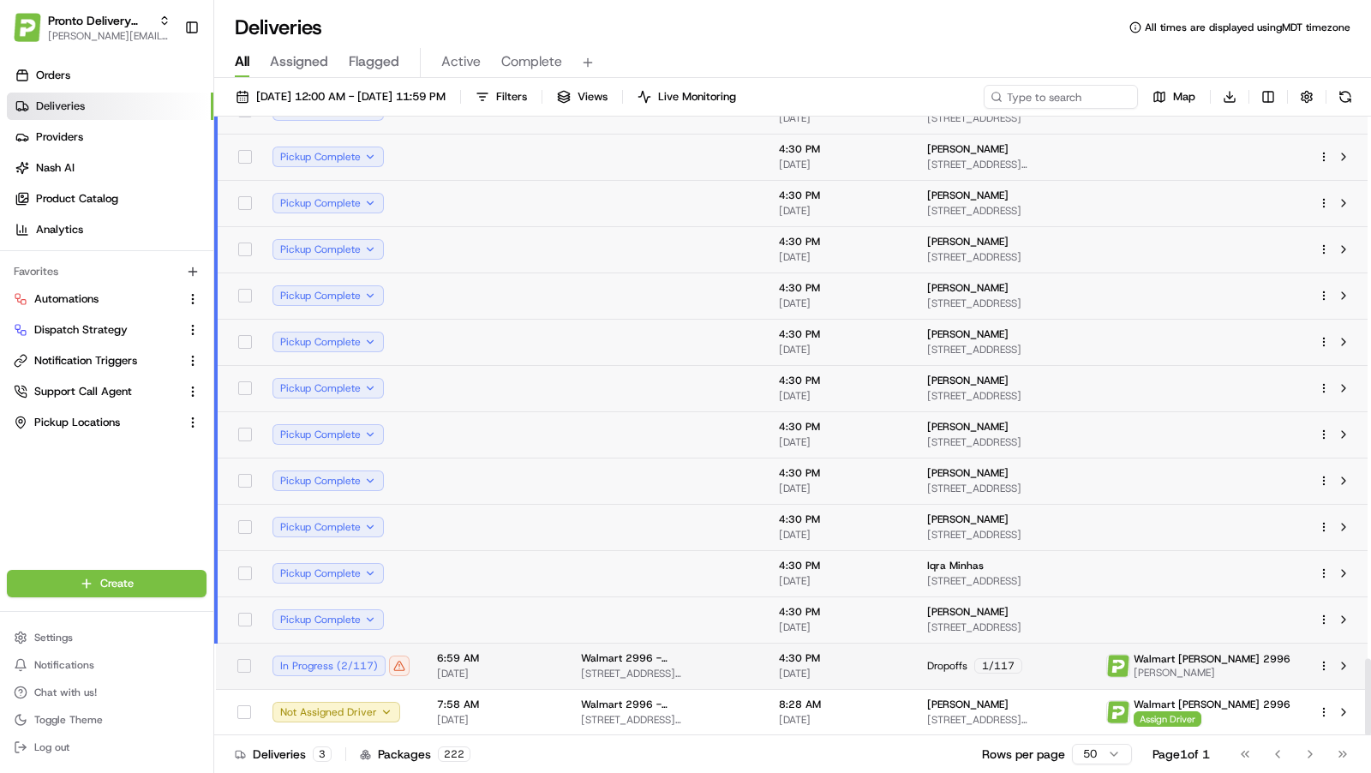
scroll to position [4366, 0]
click at [549, 672] on td "6:59 AM 08/23/2025" at bounding box center [495, 667] width 144 height 46
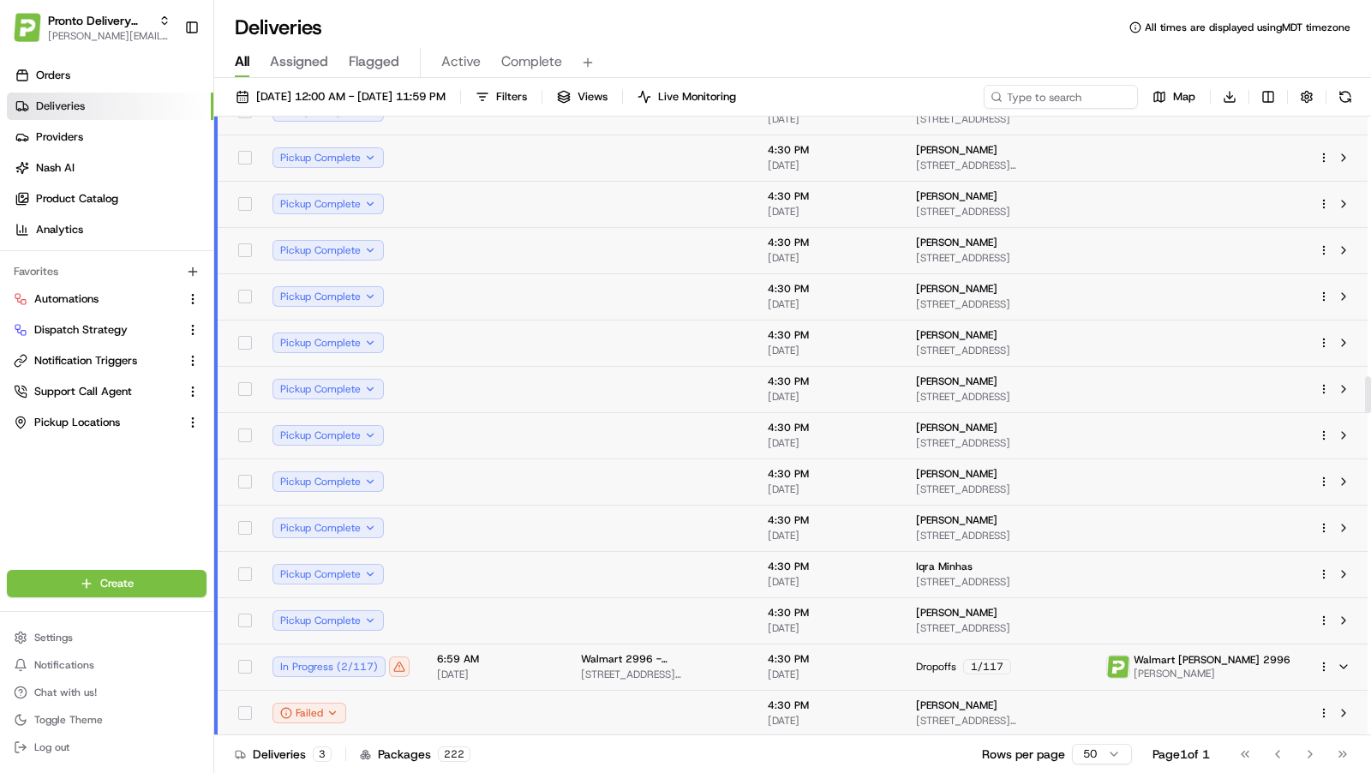
scroll to position [4556, 0]
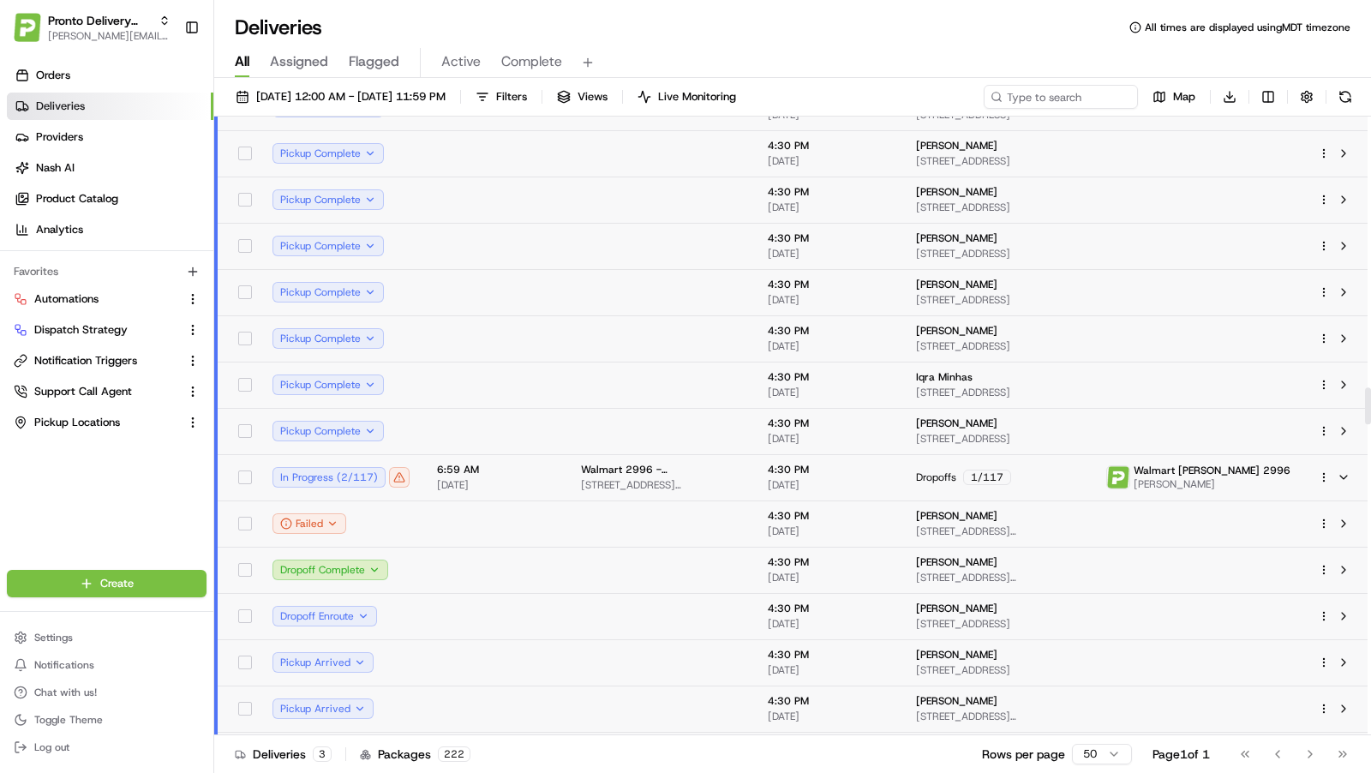
click at [512, 515] on td at bounding box center [495, 523] width 144 height 46
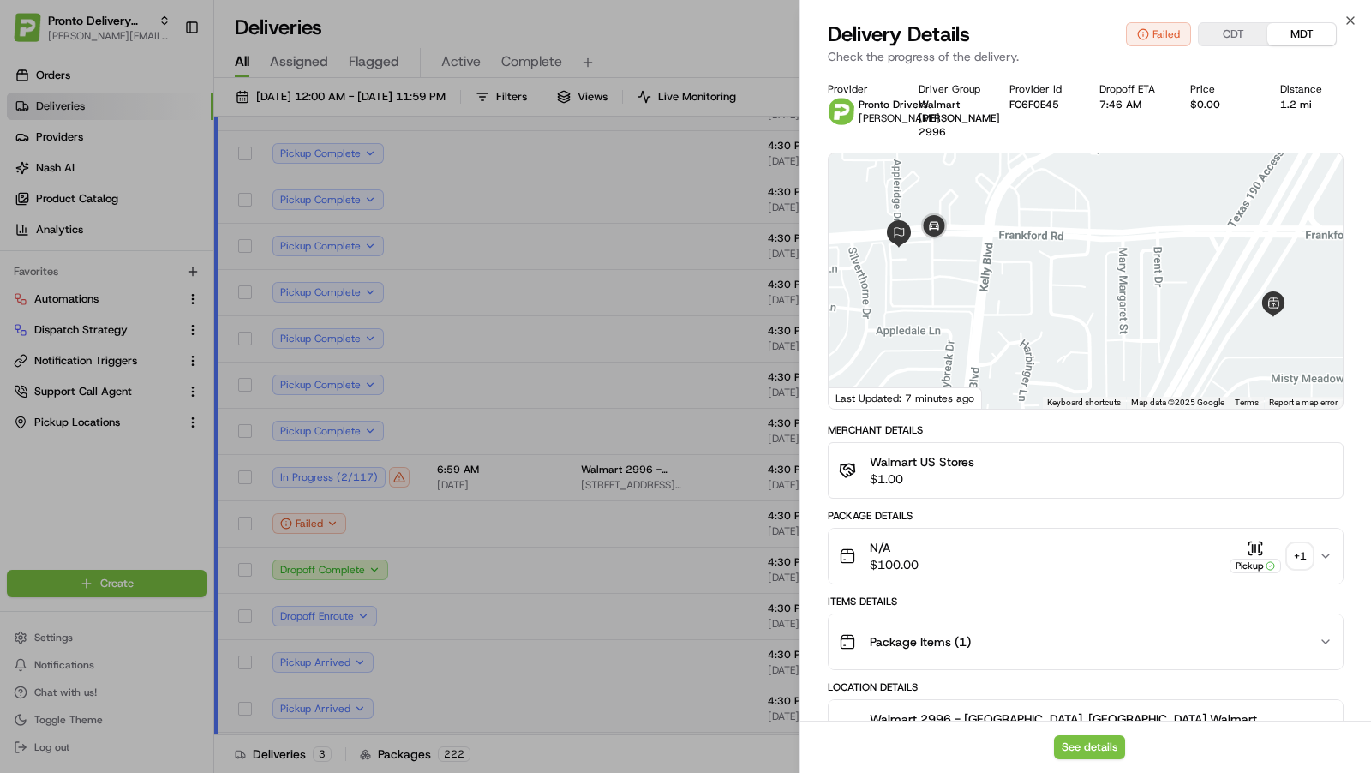
scroll to position [446, 0]
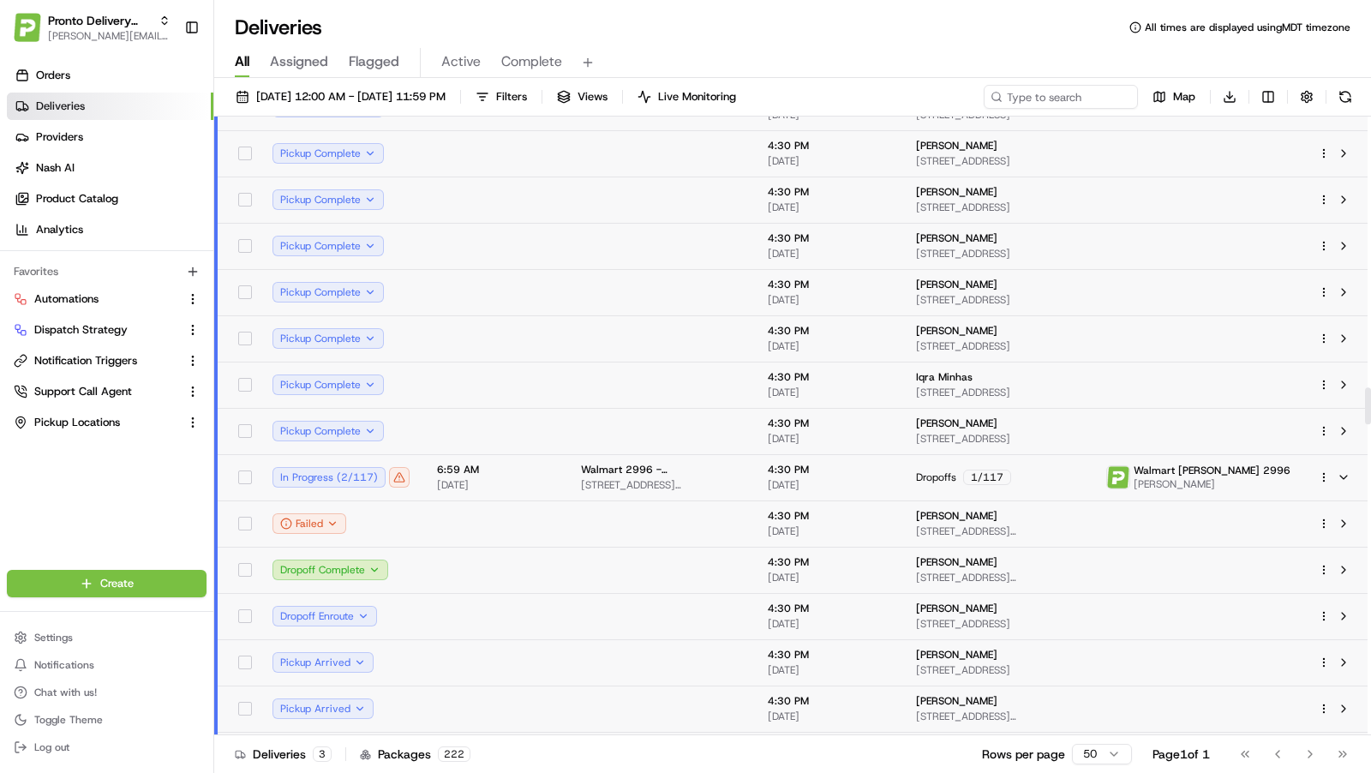
click at [644, 657] on td at bounding box center [660, 662] width 187 height 46
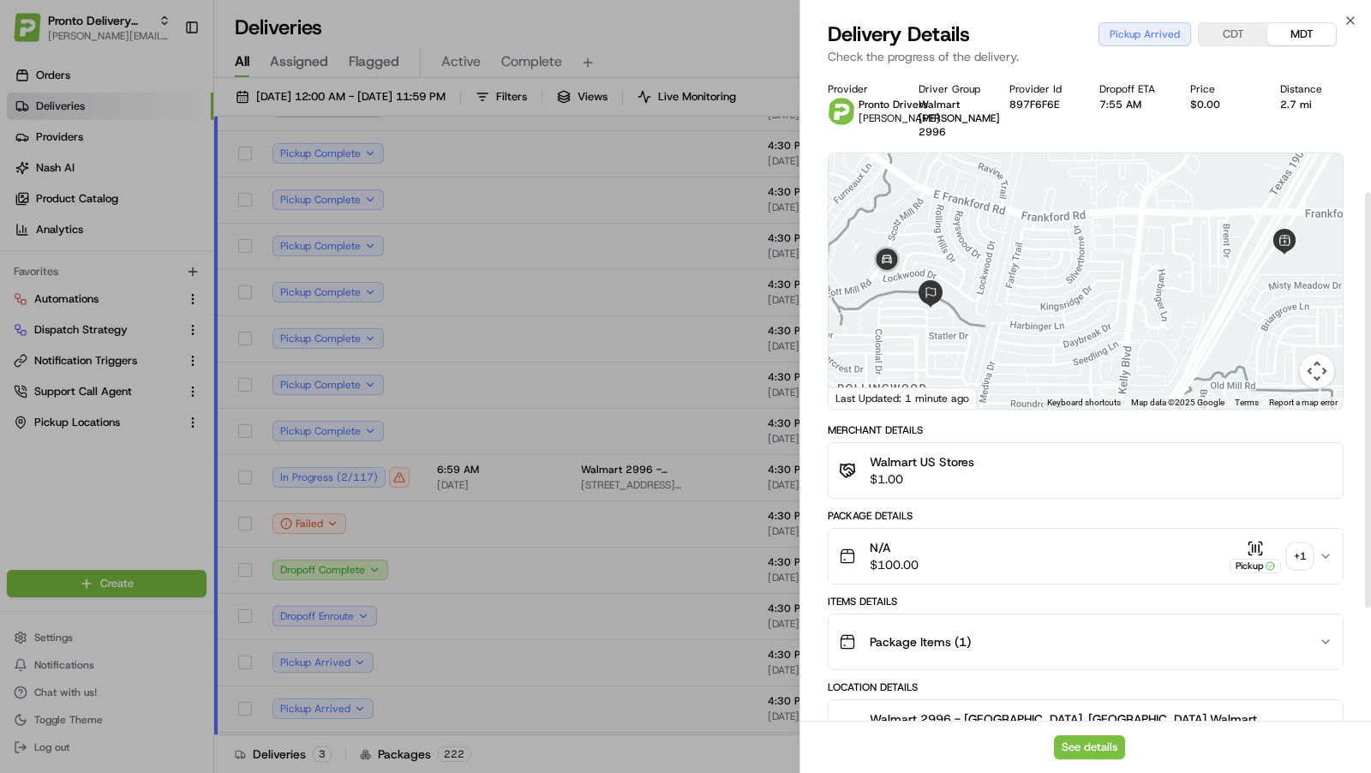
scroll to position [365, 0]
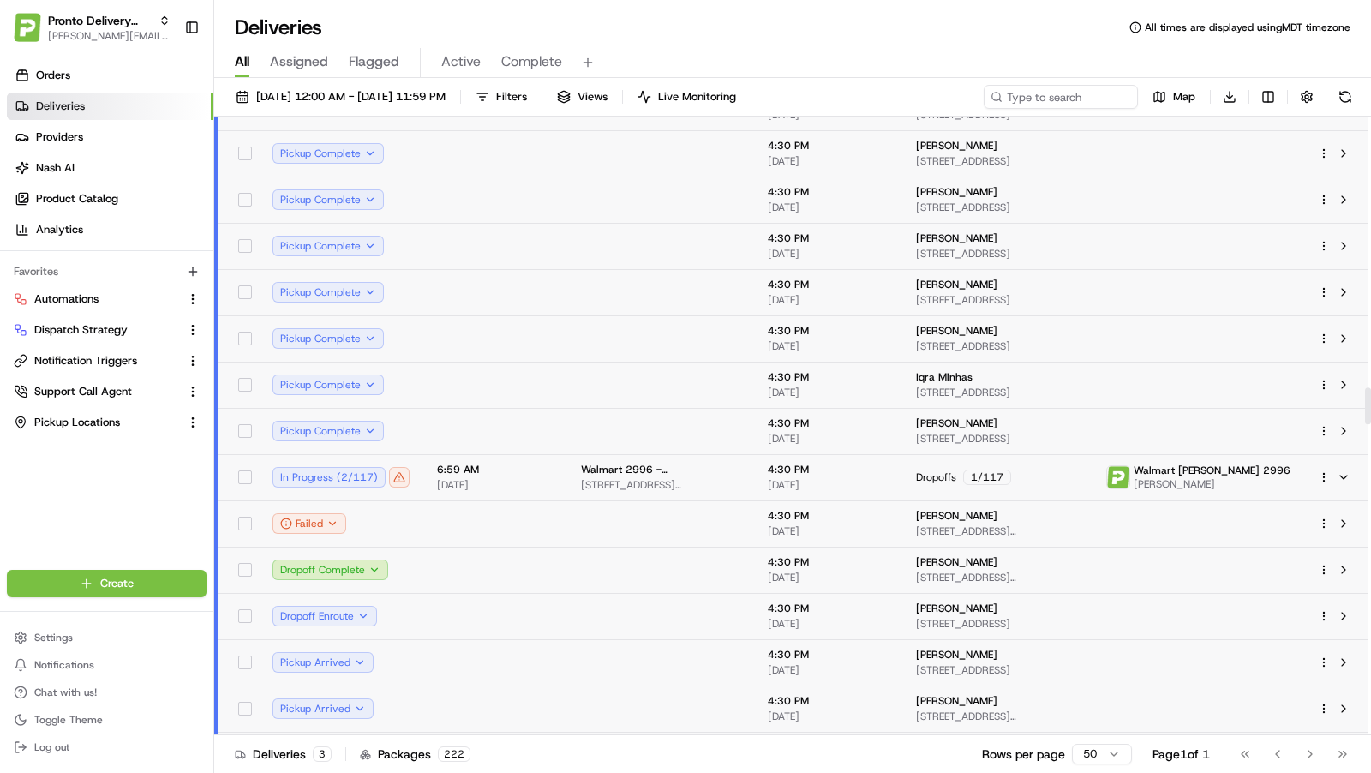
click at [536, 524] on td at bounding box center [495, 523] width 144 height 46
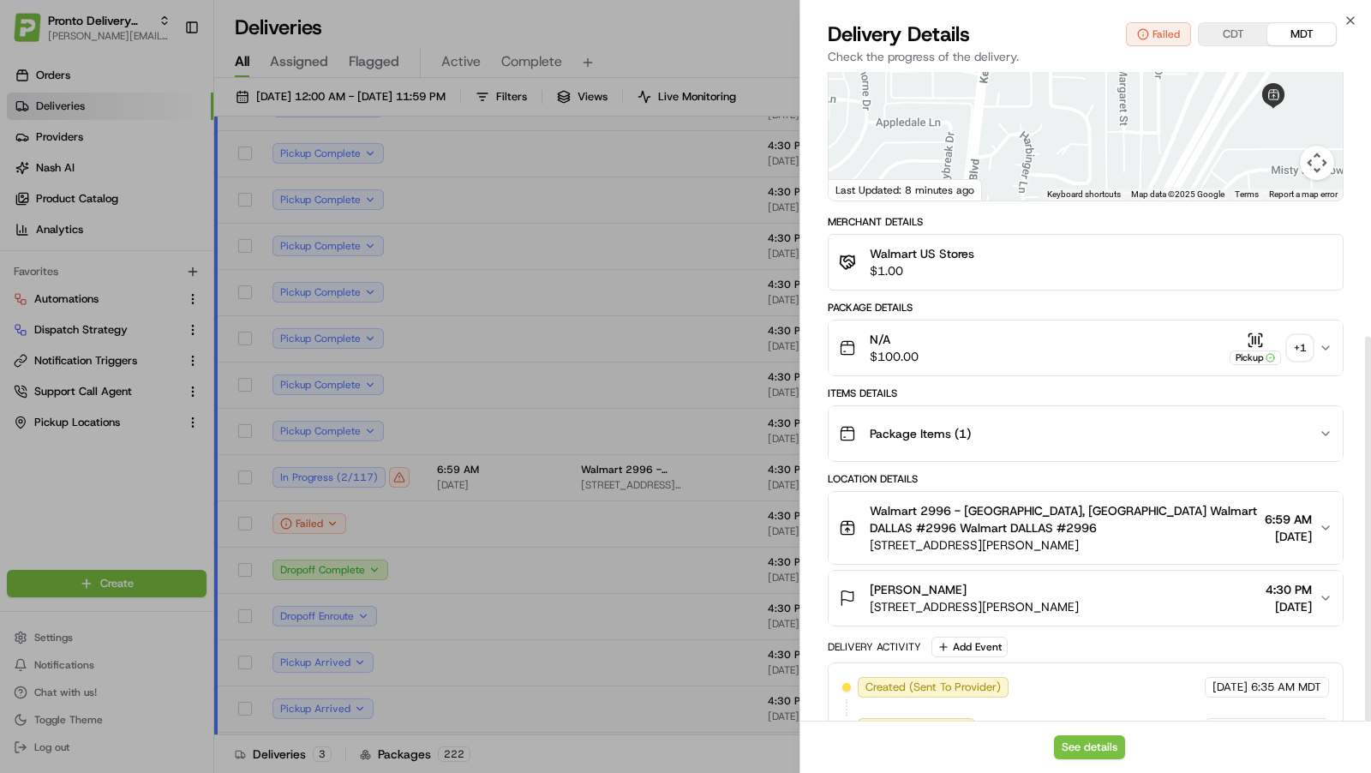
scroll to position [446, 0]
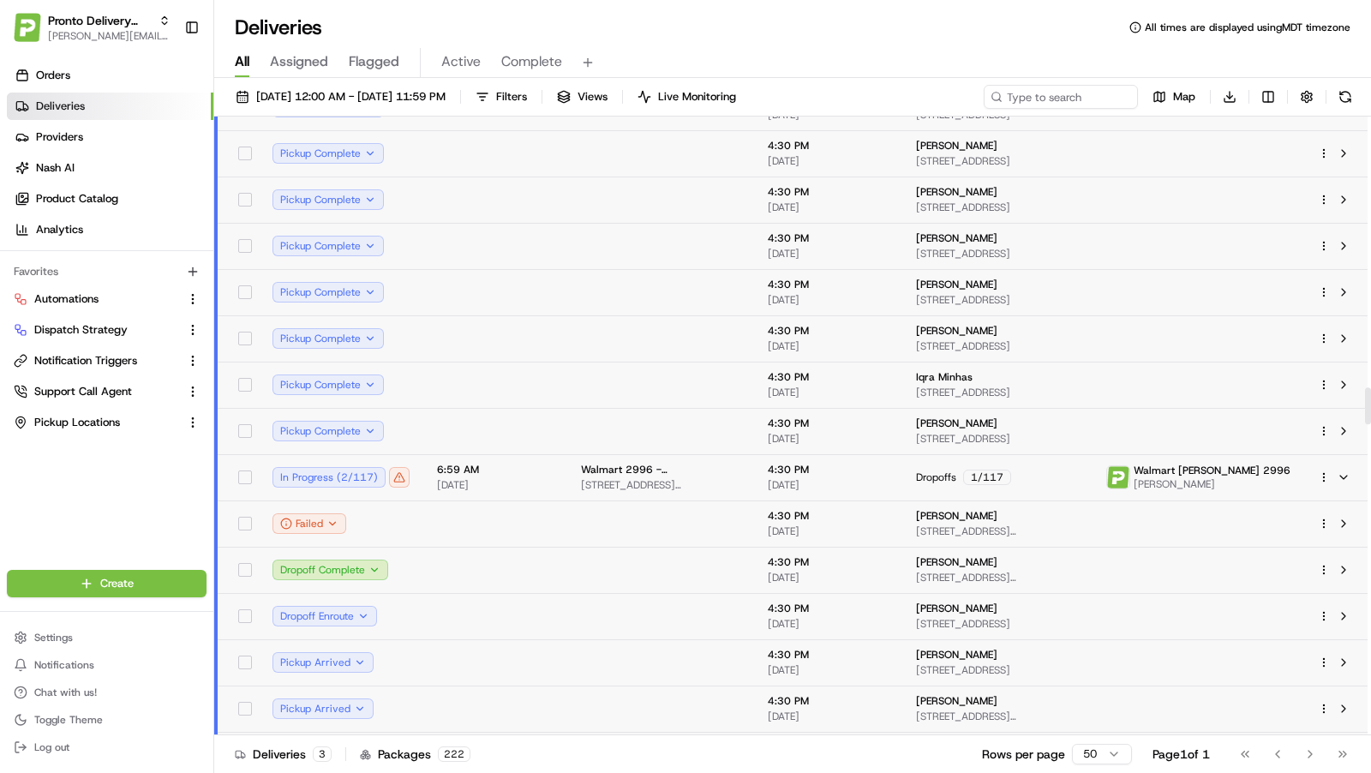
click at [726, 581] on td at bounding box center [660, 570] width 187 height 46
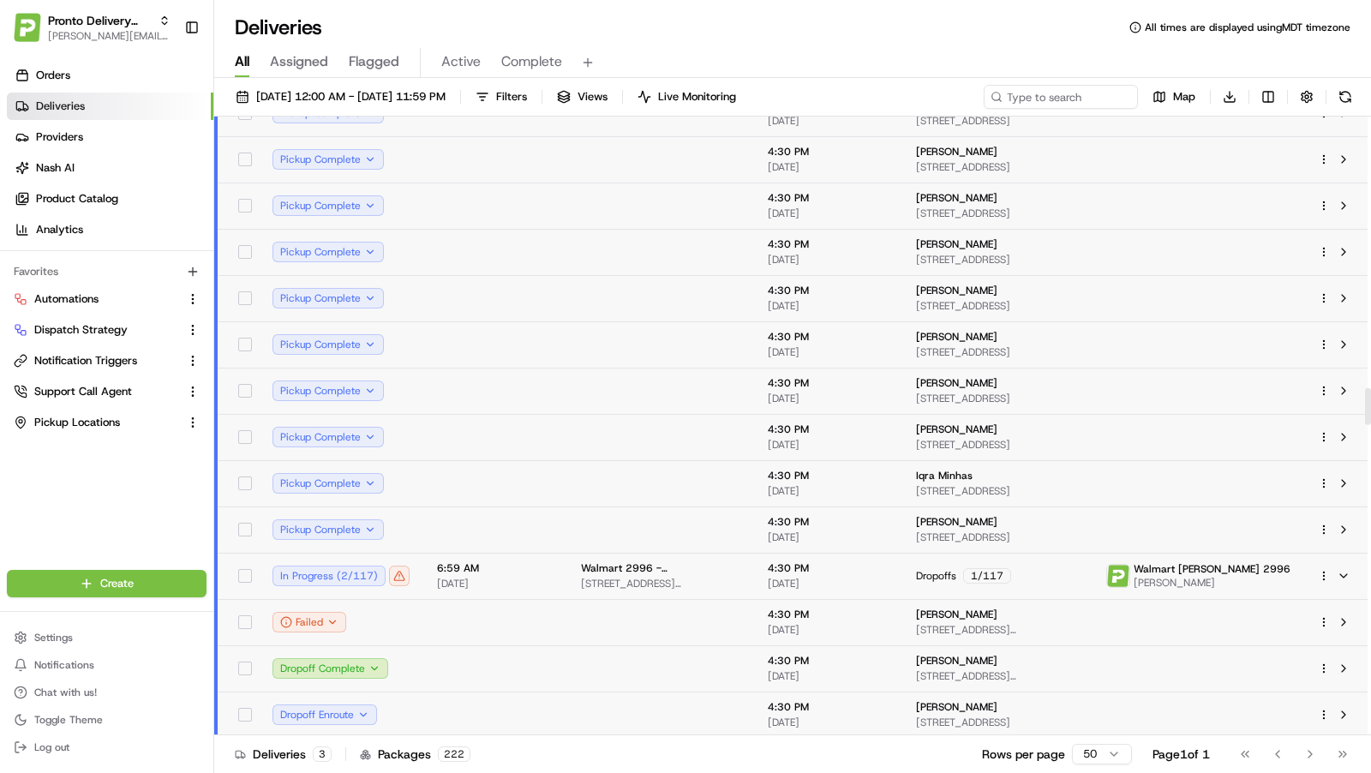
scroll to position [4563, 0]
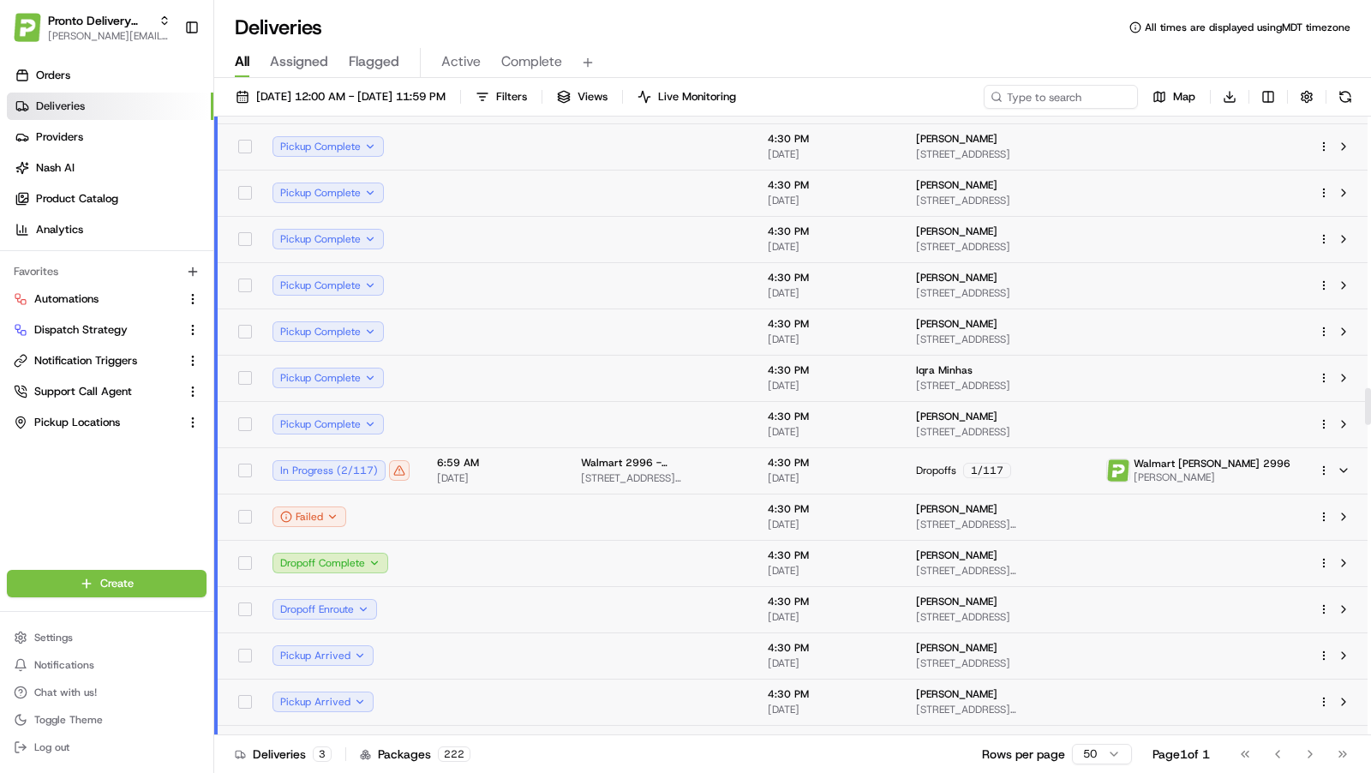
click at [640, 530] on td at bounding box center [660, 517] width 187 height 46
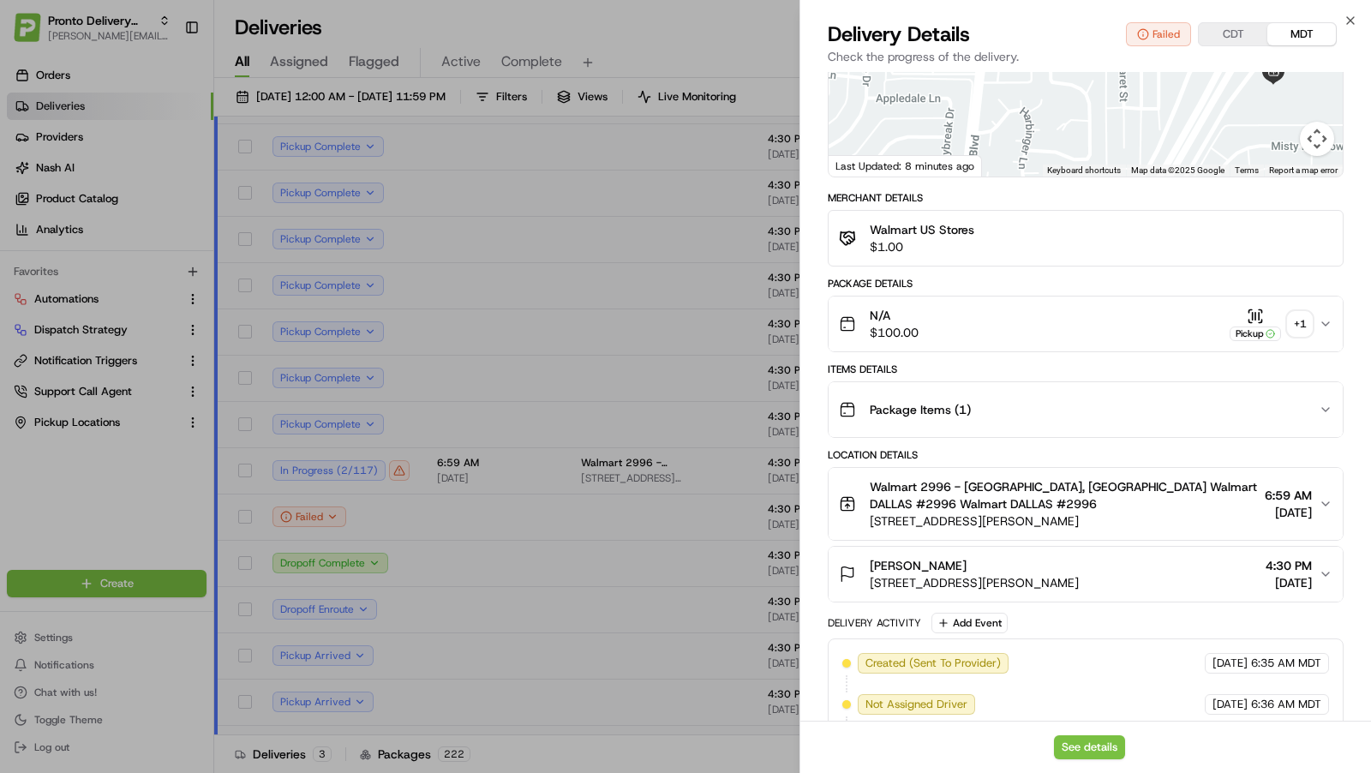
scroll to position [446, 0]
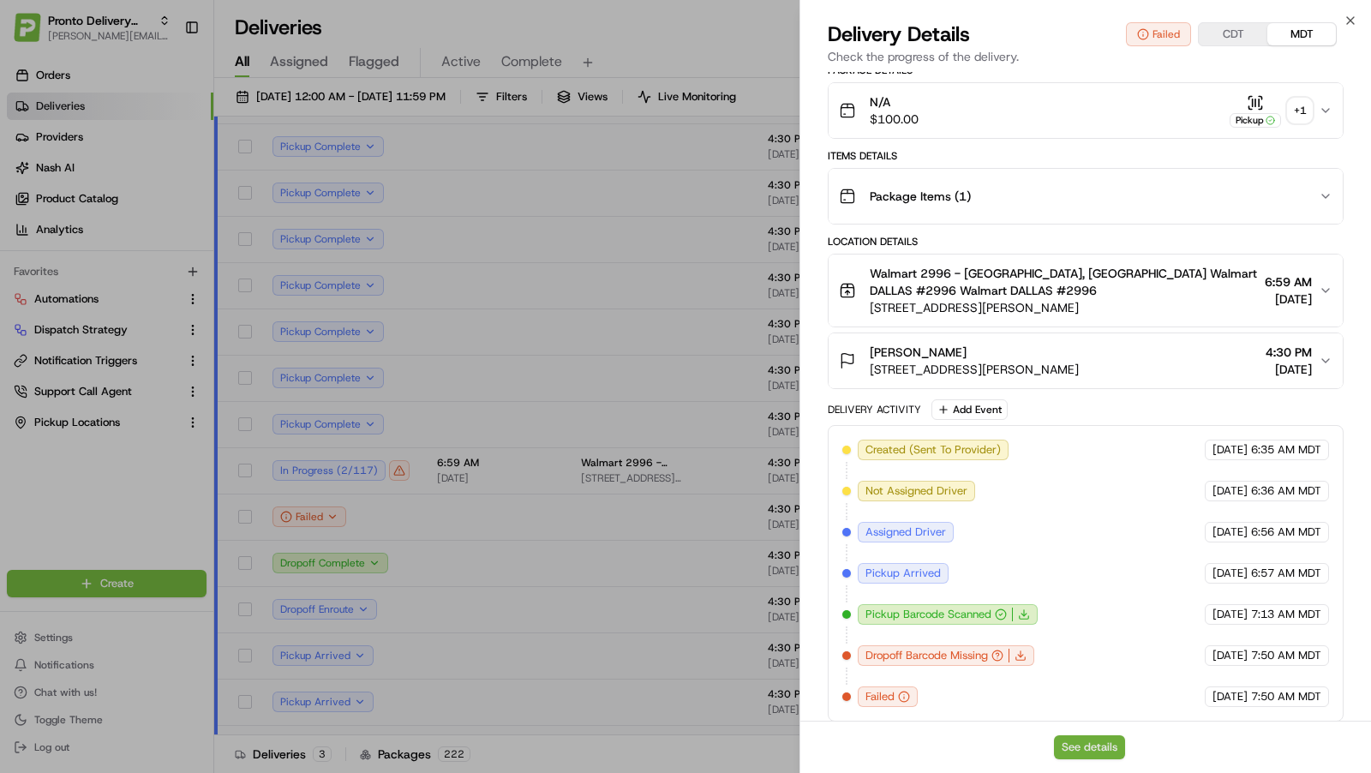
click at [1081, 742] on button "See details" at bounding box center [1089, 747] width 71 height 24
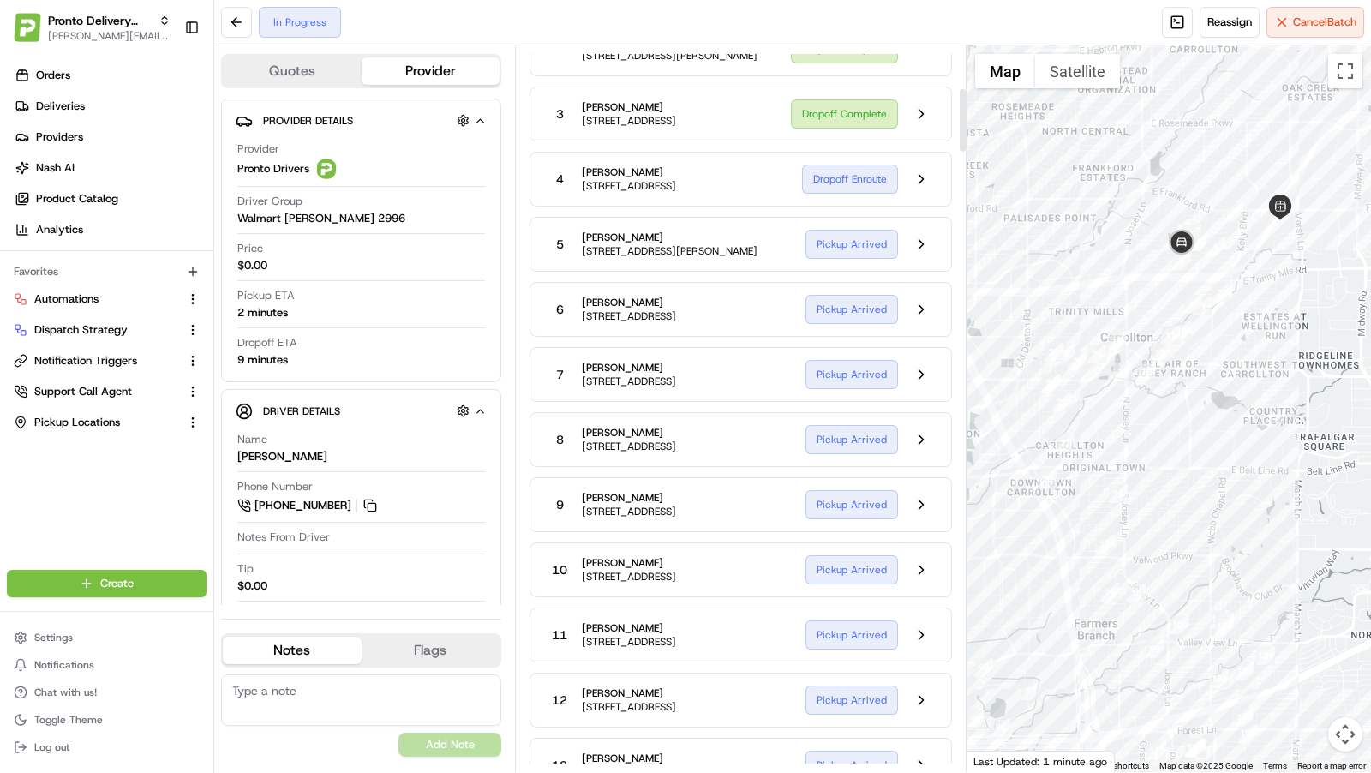
scroll to position [107, 0]
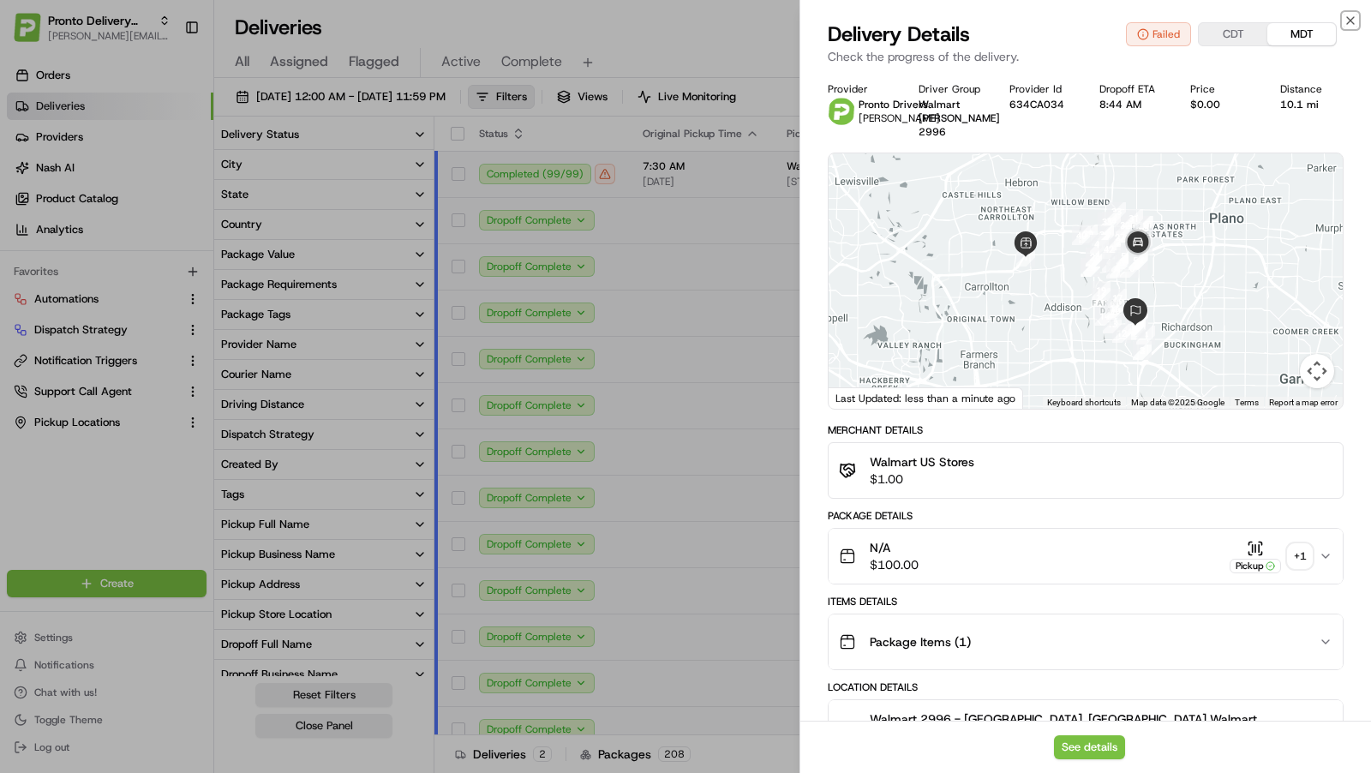
click at [1355, 20] on icon "button" at bounding box center [1351, 21] width 14 height 14
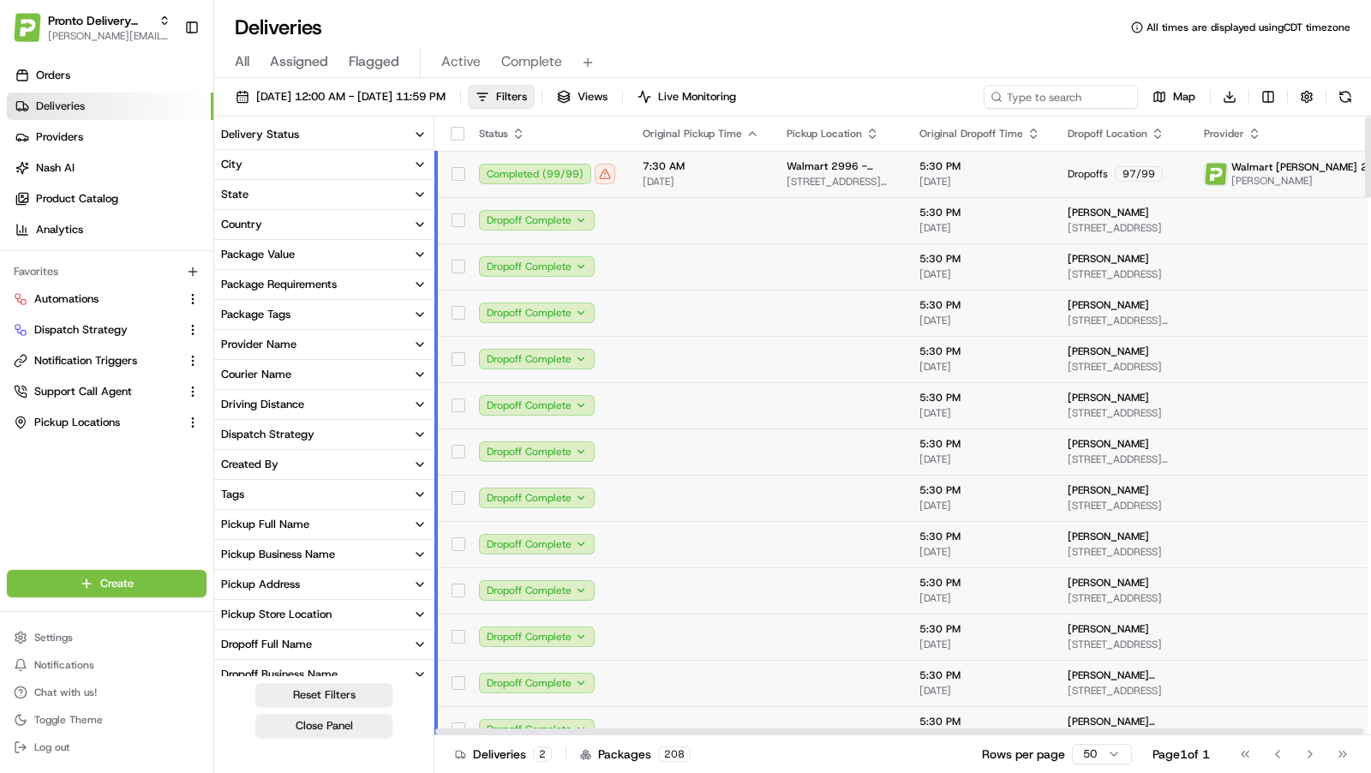
click at [756, 177] on td "7:30 AM 08/22/2025" at bounding box center [701, 174] width 144 height 46
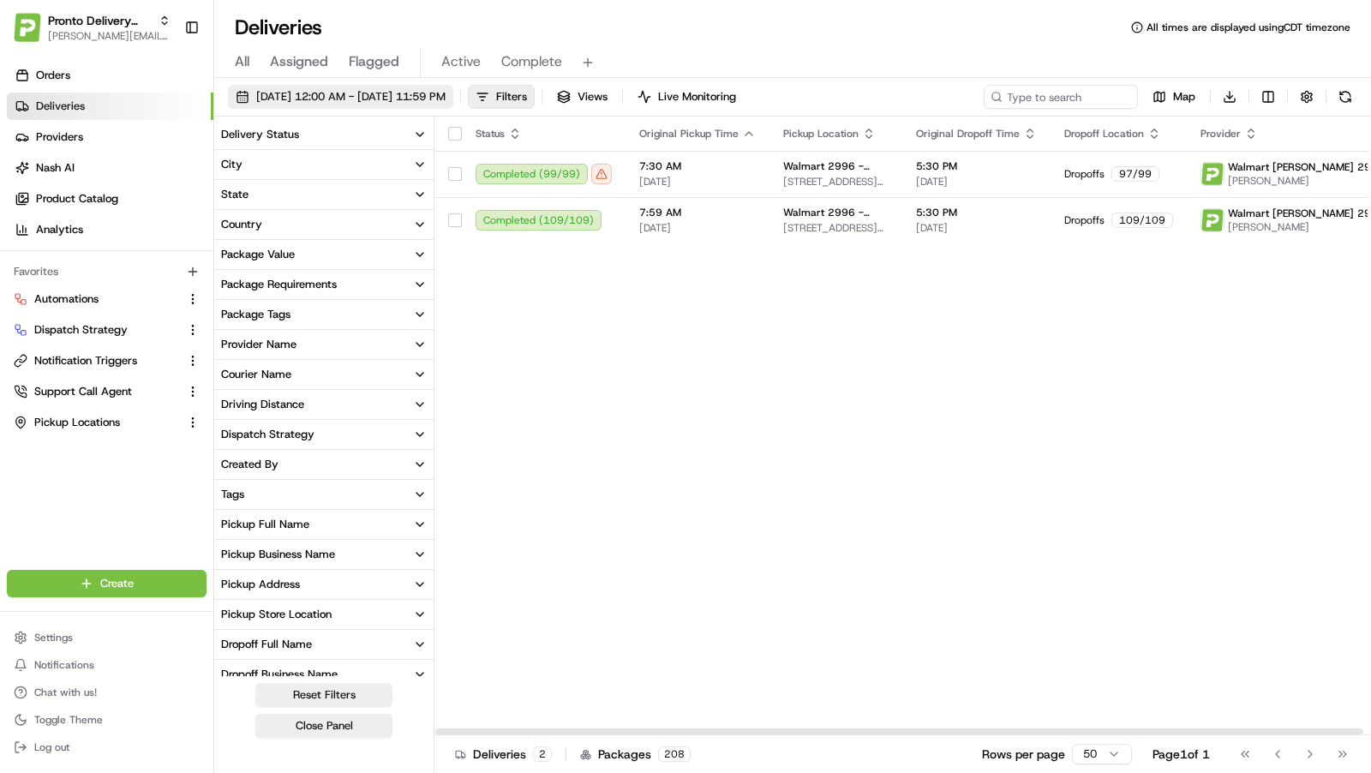
click at [446, 97] on span "08/22/2025 12:00 AM - 08/22/2025 11:59 PM" at bounding box center [350, 96] width 189 height 15
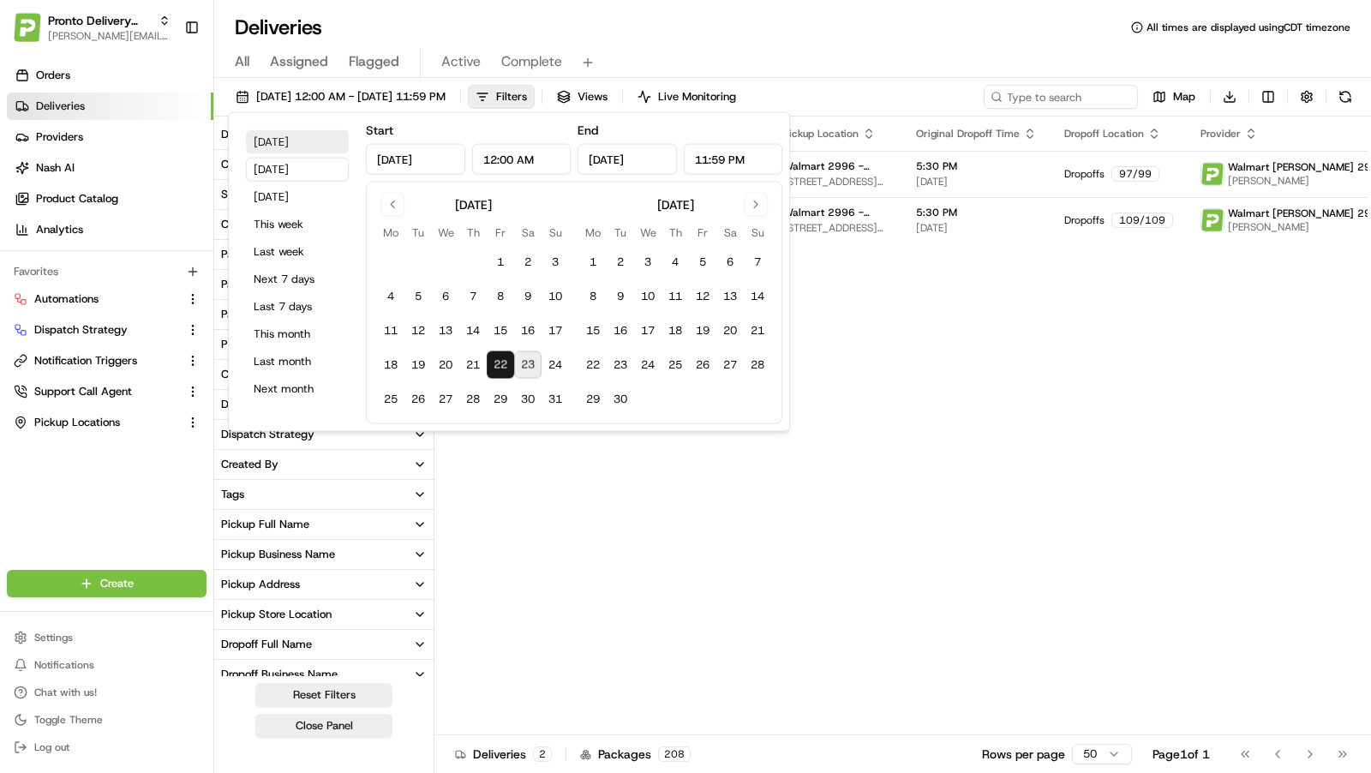
click at [275, 135] on button "[DATE]" at bounding box center [297, 142] width 103 height 24
type input "[DATE]"
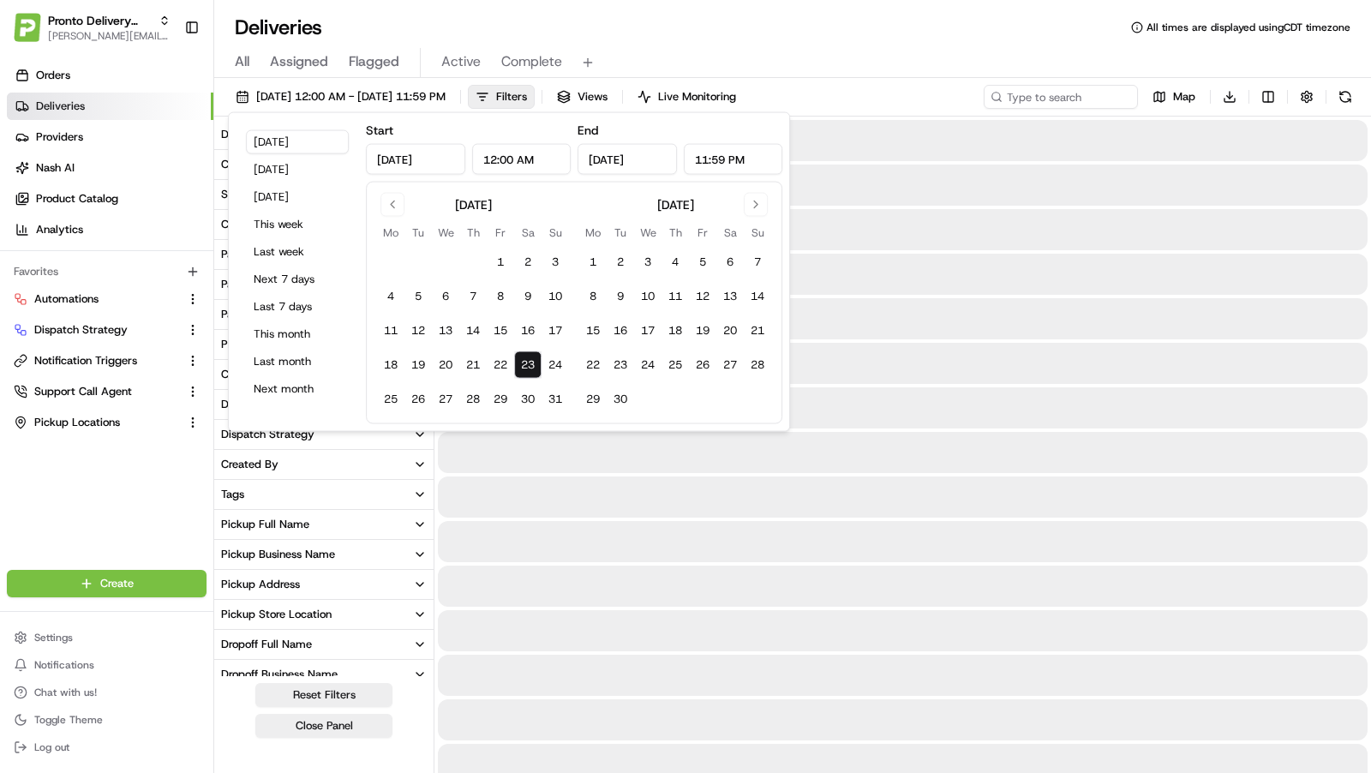
click at [932, 51] on div "All Assigned Flagged Active Complete" at bounding box center [792, 63] width 1157 height 30
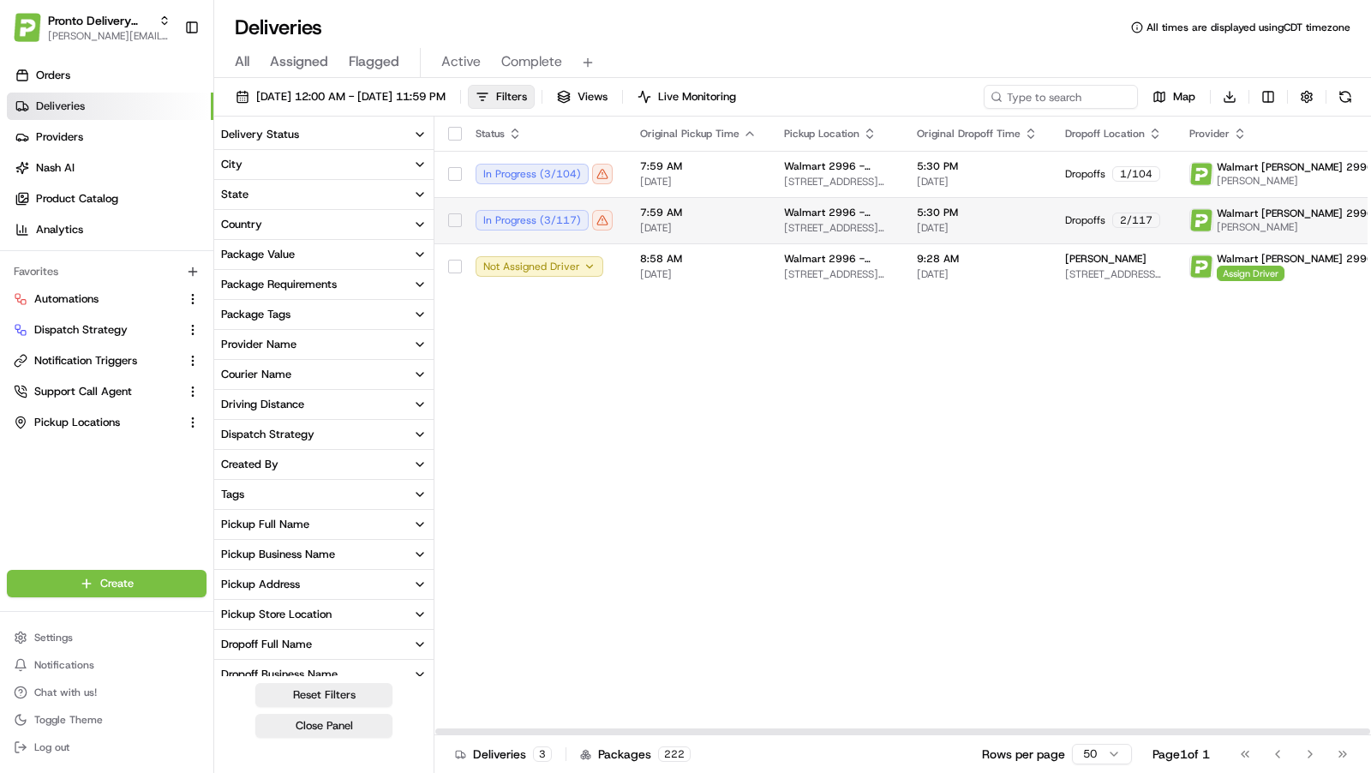
click at [793, 225] on span "[STREET_ADDRESS][PERSON_NAME]" at bounding box center [836, 228] width 105 height 14
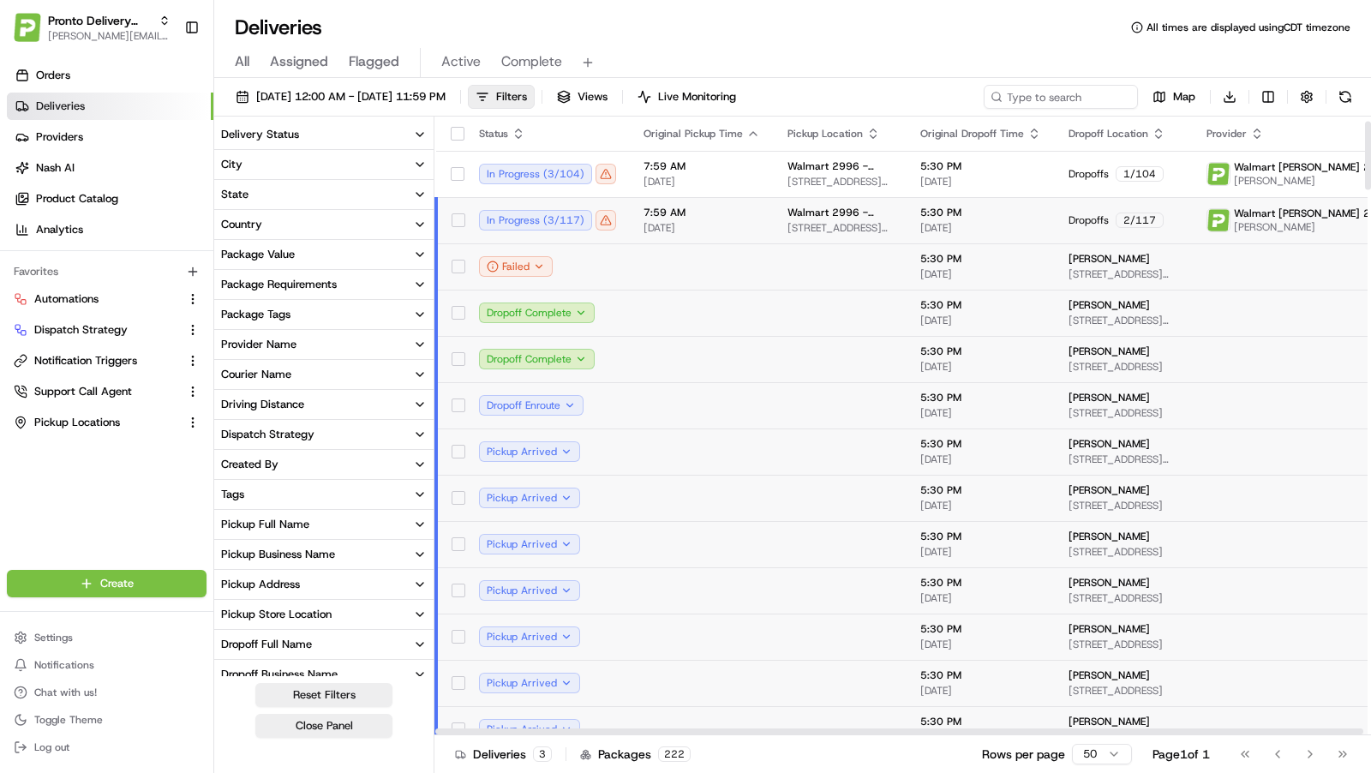
scroll to position [43, 0]
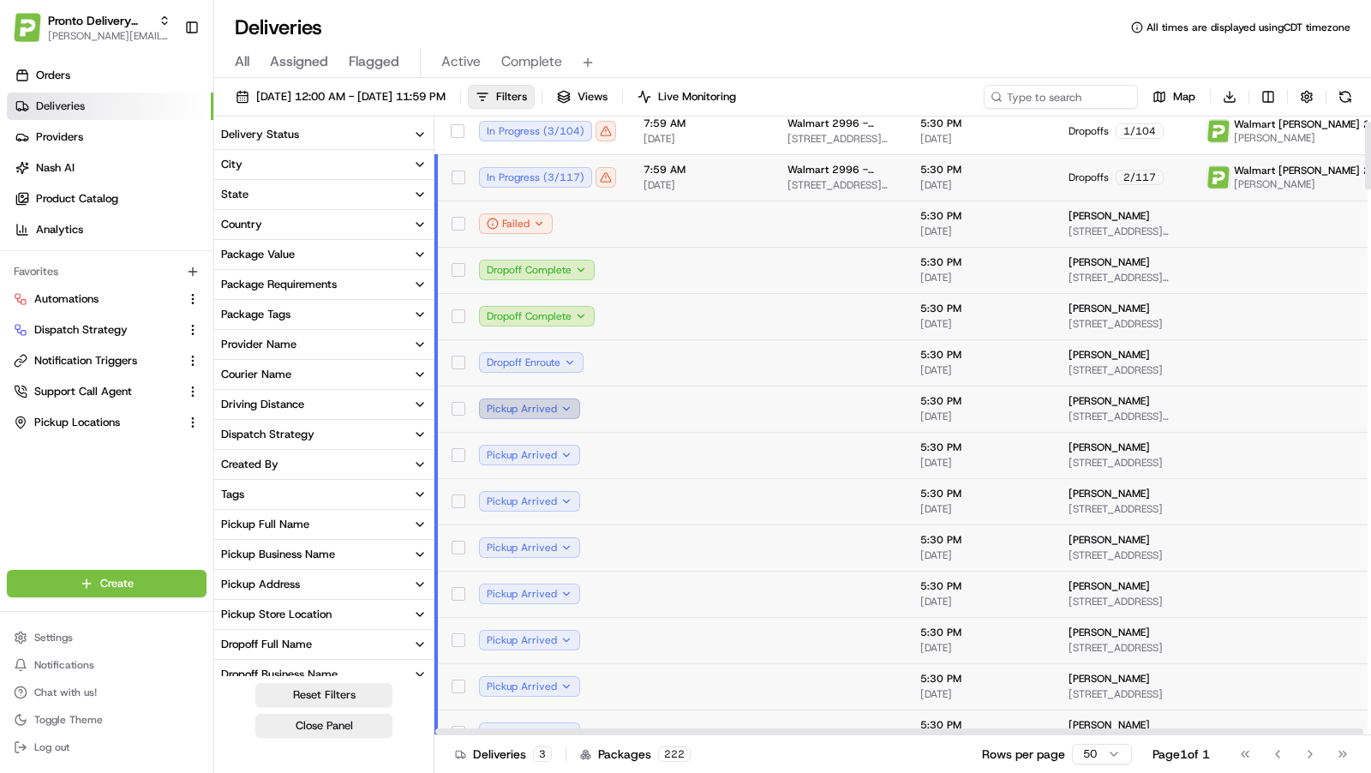
click at [568, 410] on button "Pickup Arrived" at bounding box center [529, 408] width 101 height 21
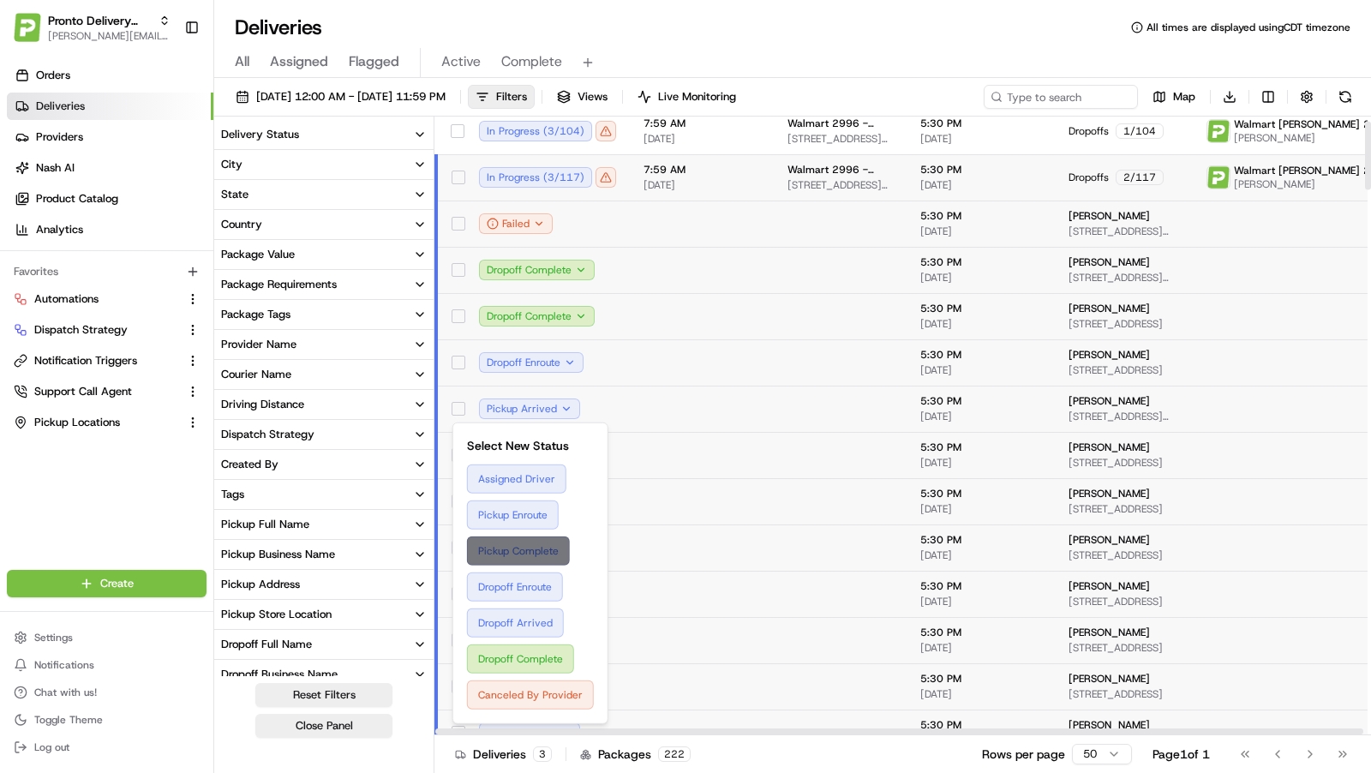
click at [539, 552] on button "Pickup Complete" at bounding box center [530, 550] width 127 height 29
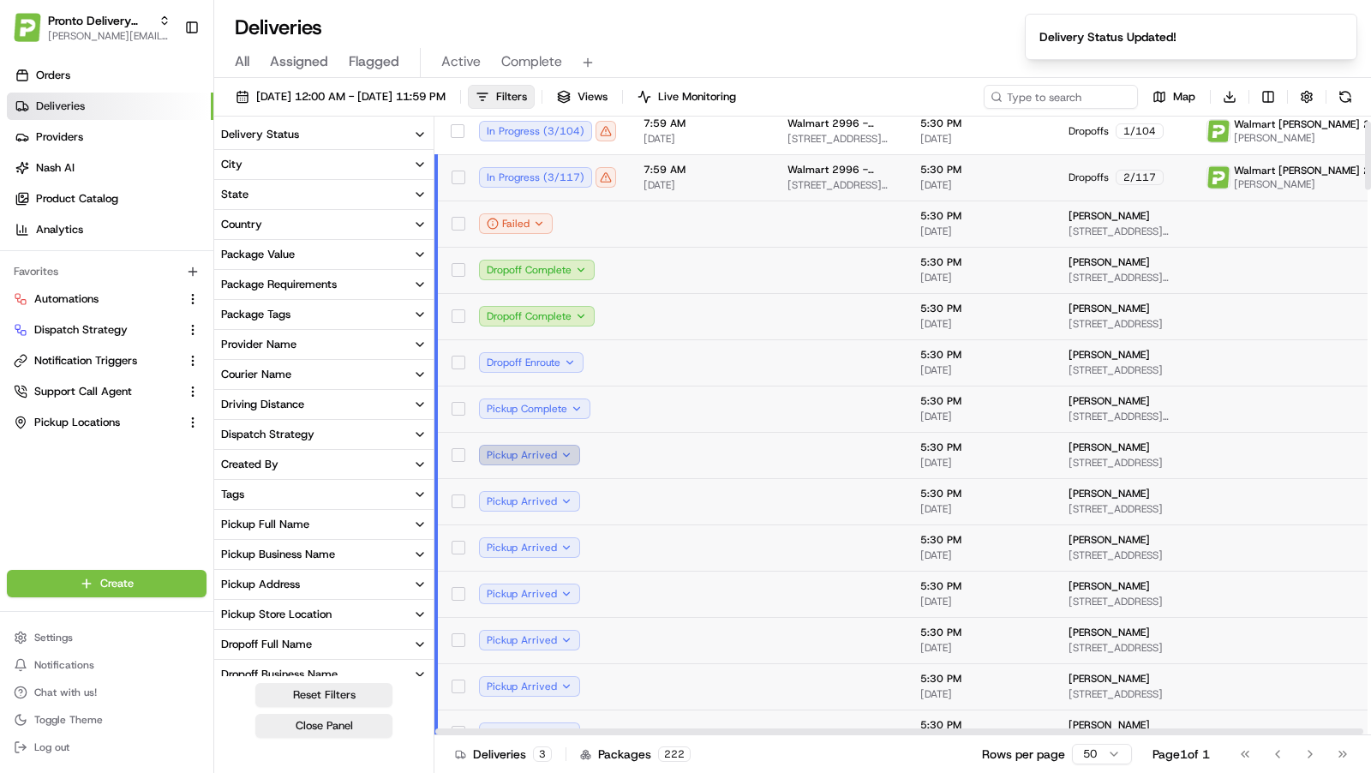
click at [561, 452] on button "Pickup Arrived" at bounding box center [529, 455] width 101 height 21
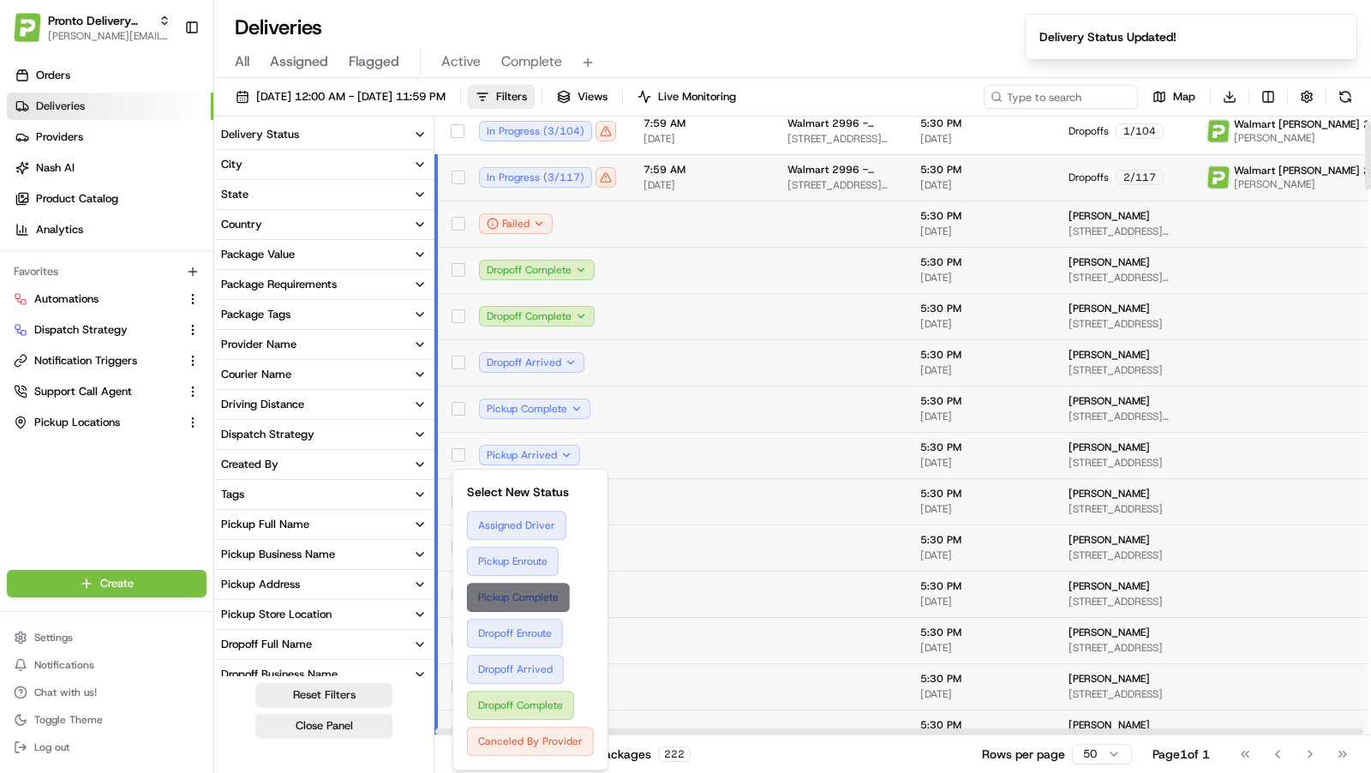
click at [545, 598] on button "Pickup Complete" at bounding box center [530, 597] width 127 height 29
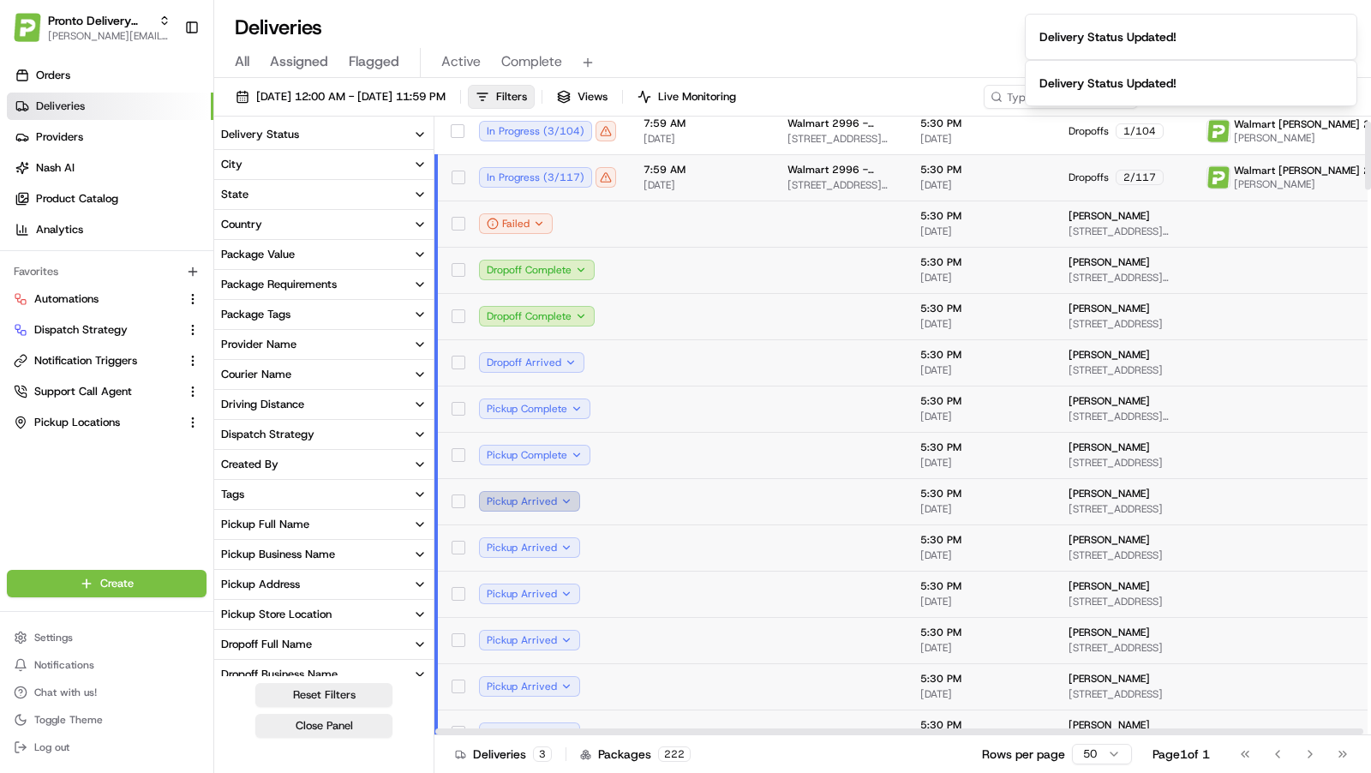
click at [560, 502] on button "Pickup Arrived" at bounding box center [529, 501] width 101 height 21
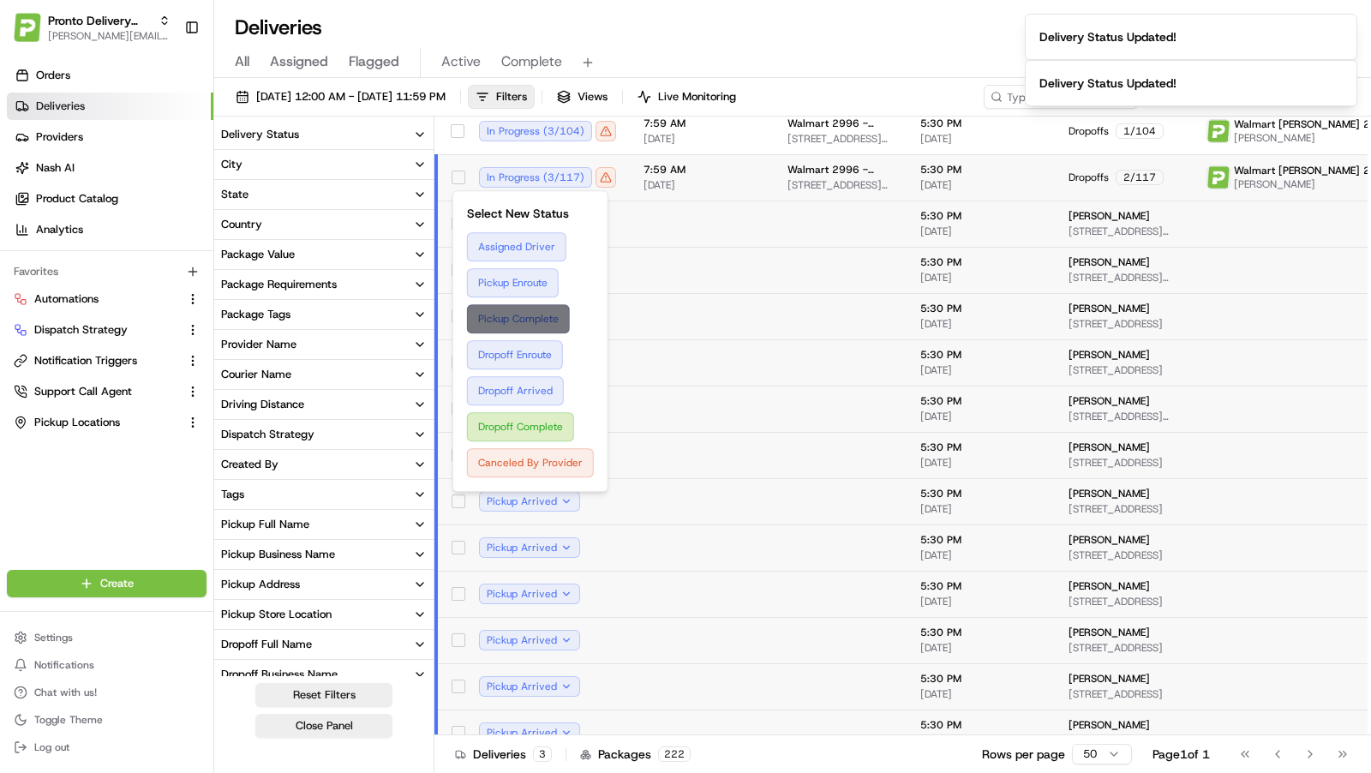
click at [552, 327] on button "Pickup Complete" at bounding box center [530, 318] width 127 height 29
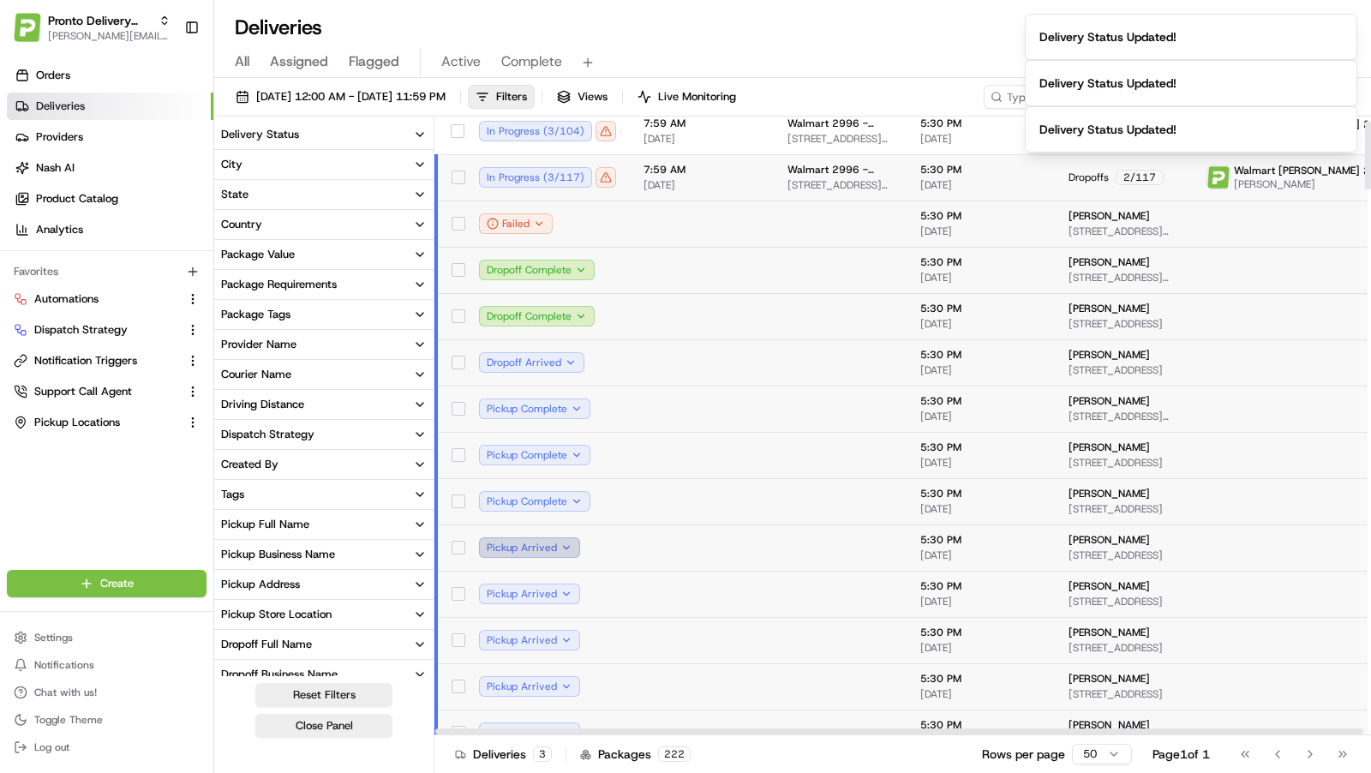
click at [563, 545] on button "Pickup Arrived" at bounding box center [529, 547] width 101 height 21
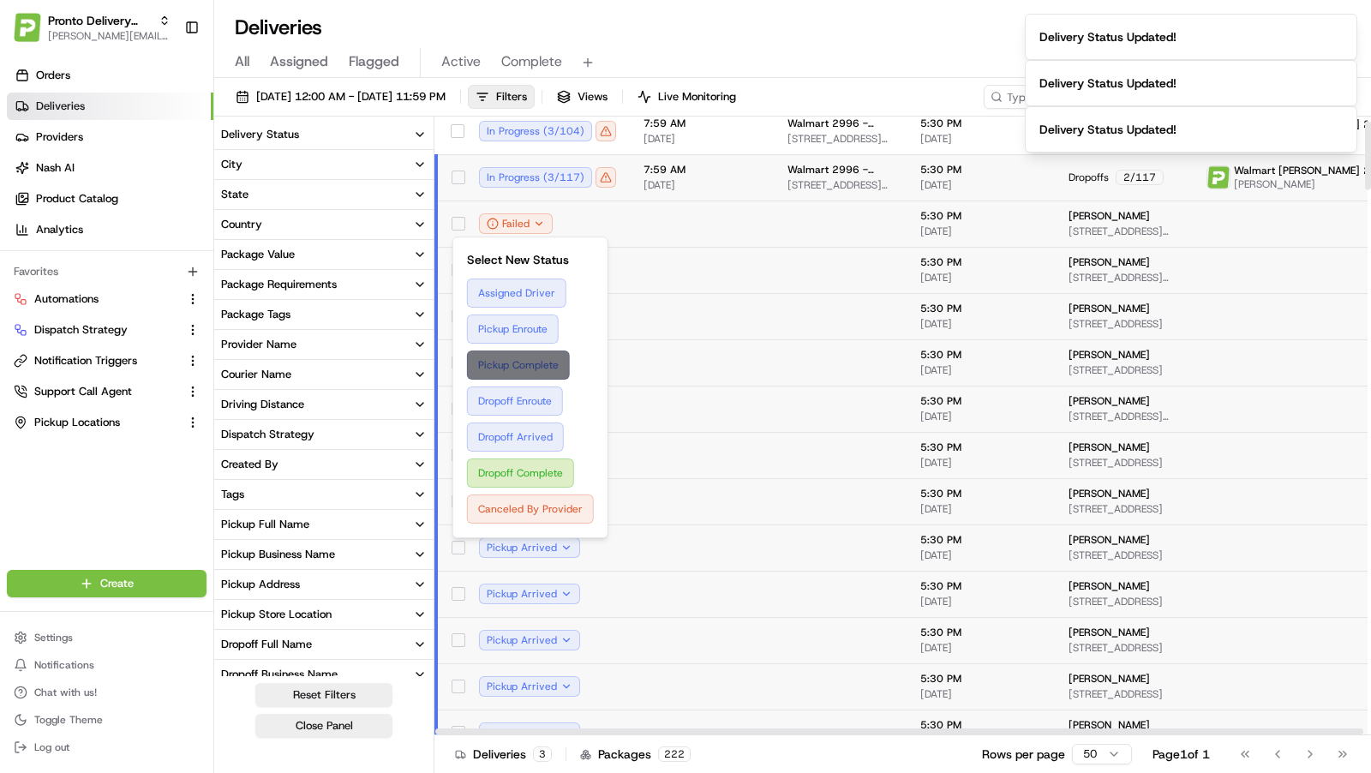
click at [562, 366] on button "Pickup Complete" at bounding box center [530, 365] width 127 height 29
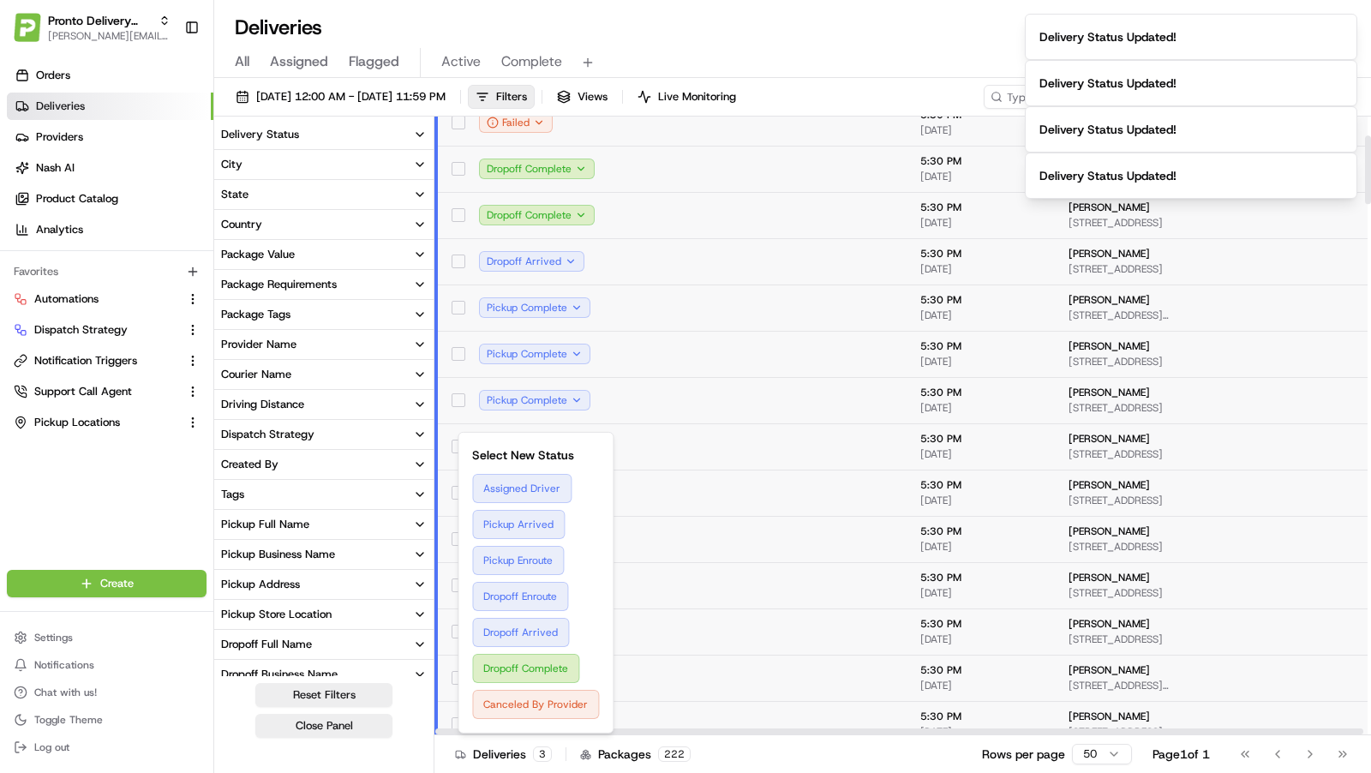
scroll to position [172, 0]
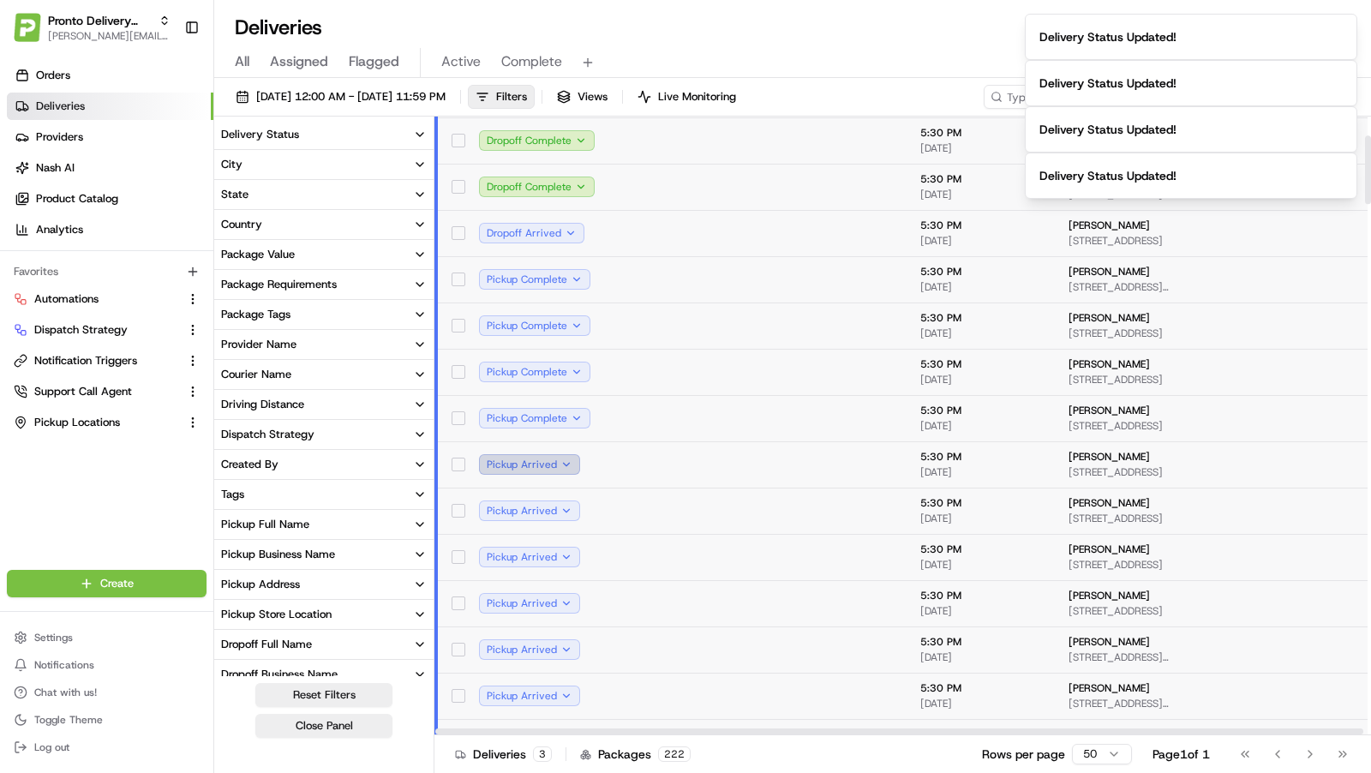
click at [563, 458] on button "Pickup Arrived" at bounding box center [529, 464] width 101 height 21
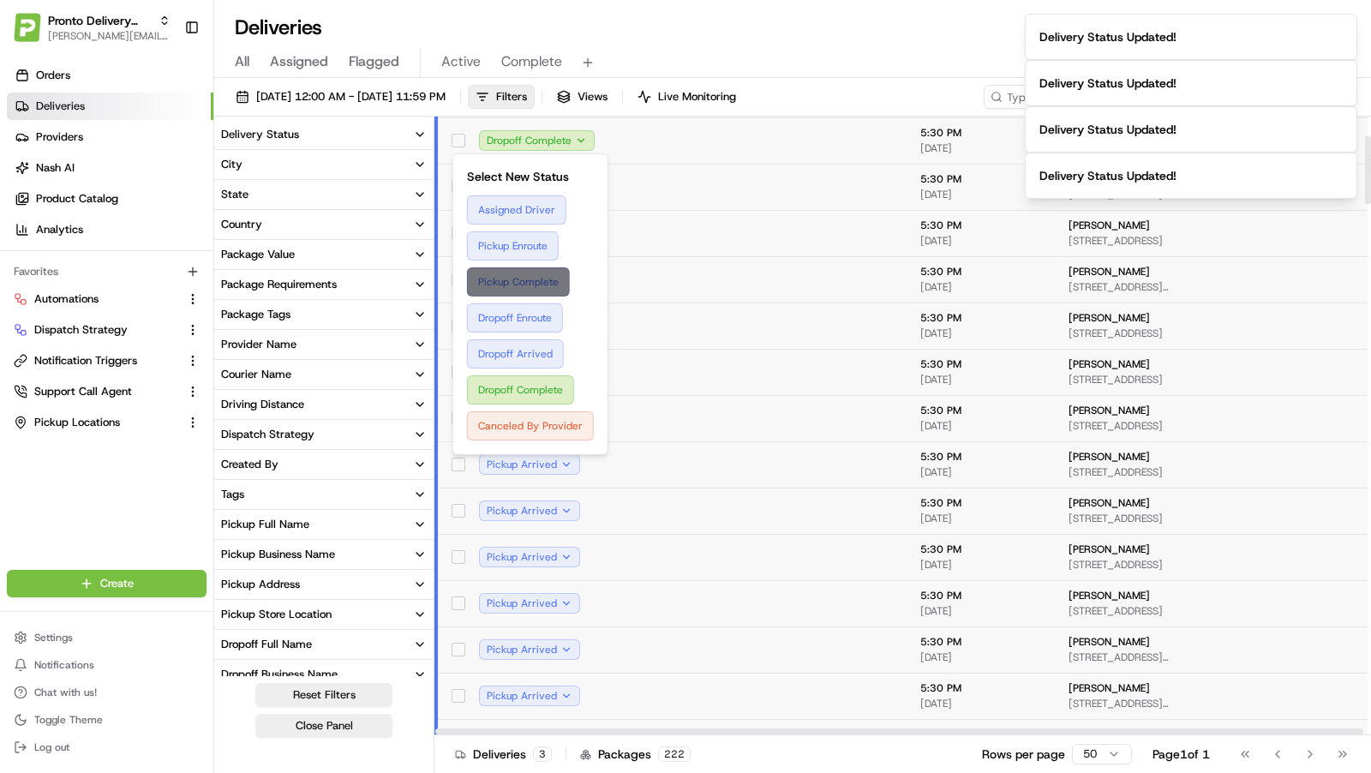
click at [544, 289] on button "Pickup Complete" at bounding box center [530, 281] width 127 height 29
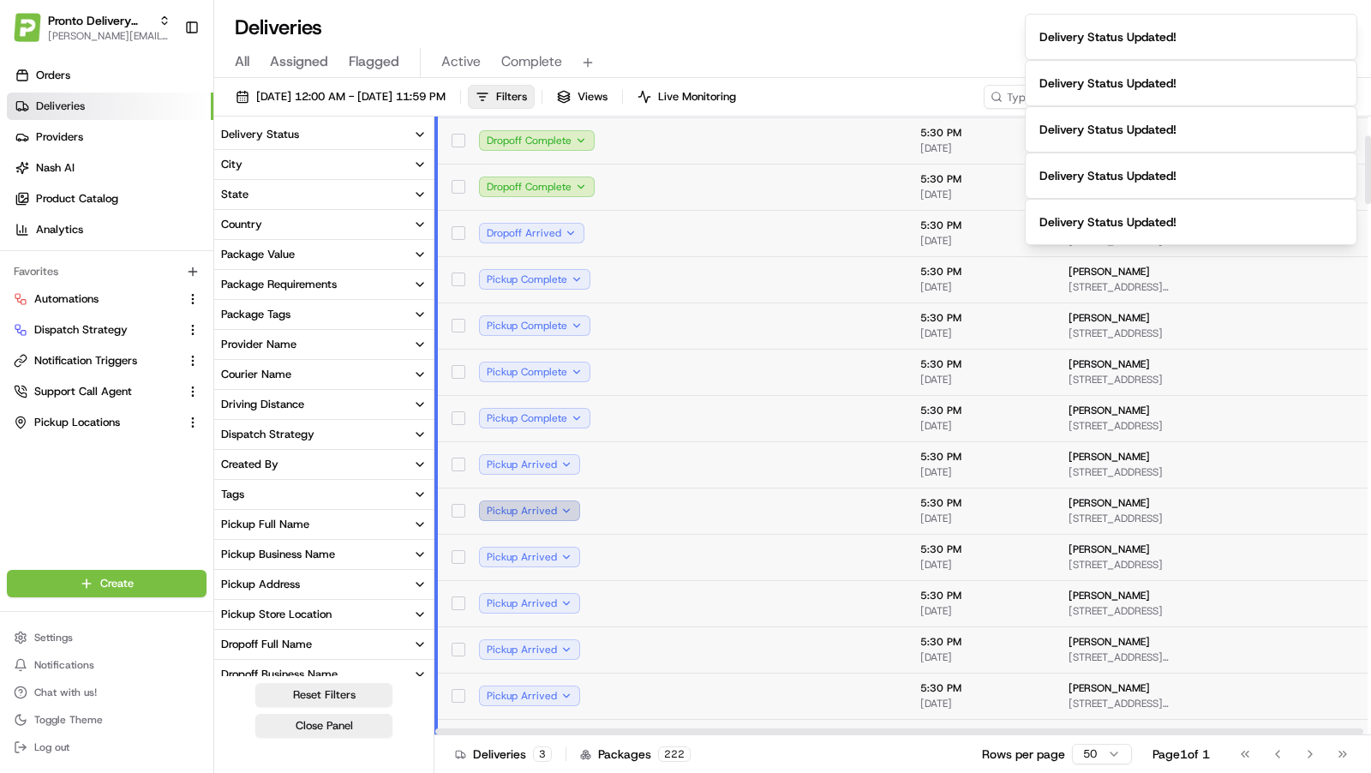
click at [567, 514] on button "Pickup Arrived" at bounding box center [529, 510] width 101 height 21
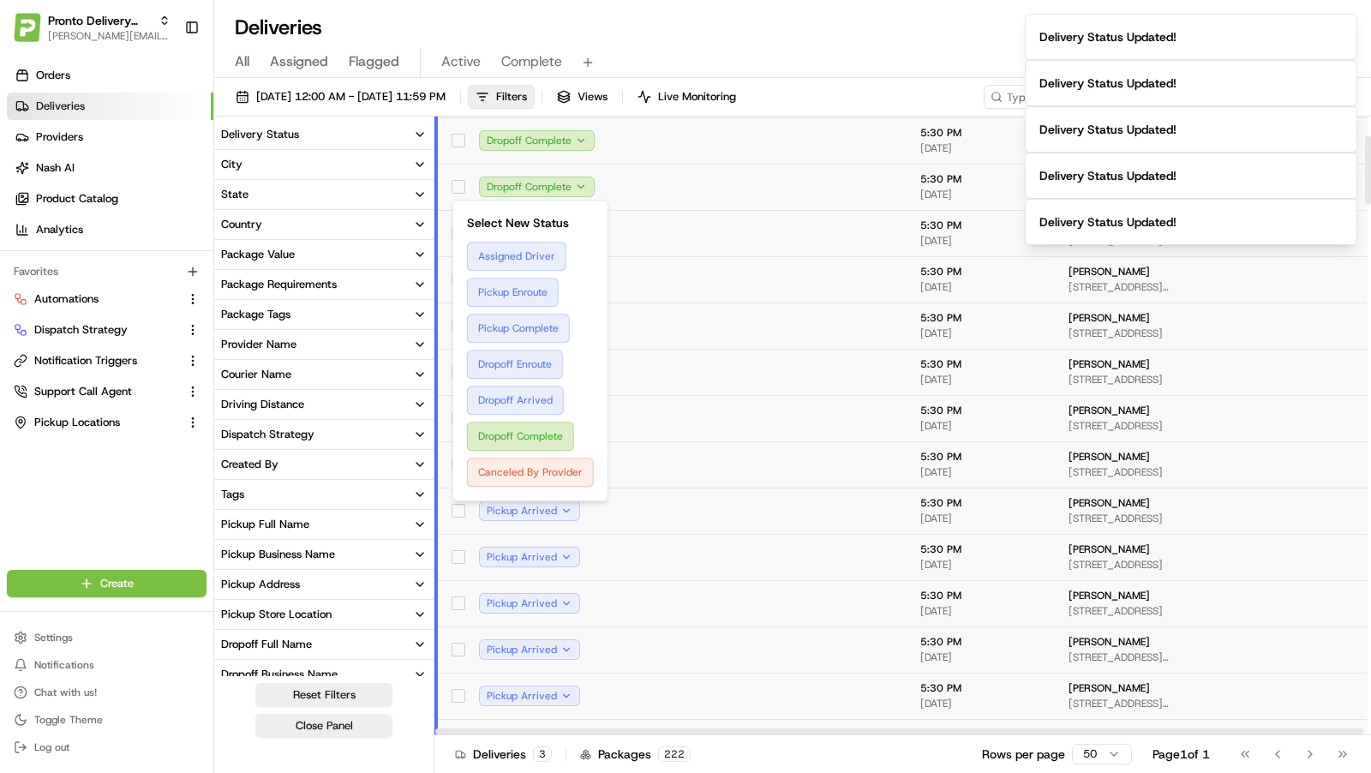
click at [845, 51] on div "All Assigned Flagged Active Complete" at bounding box center [792, 63] width 1157 height 30
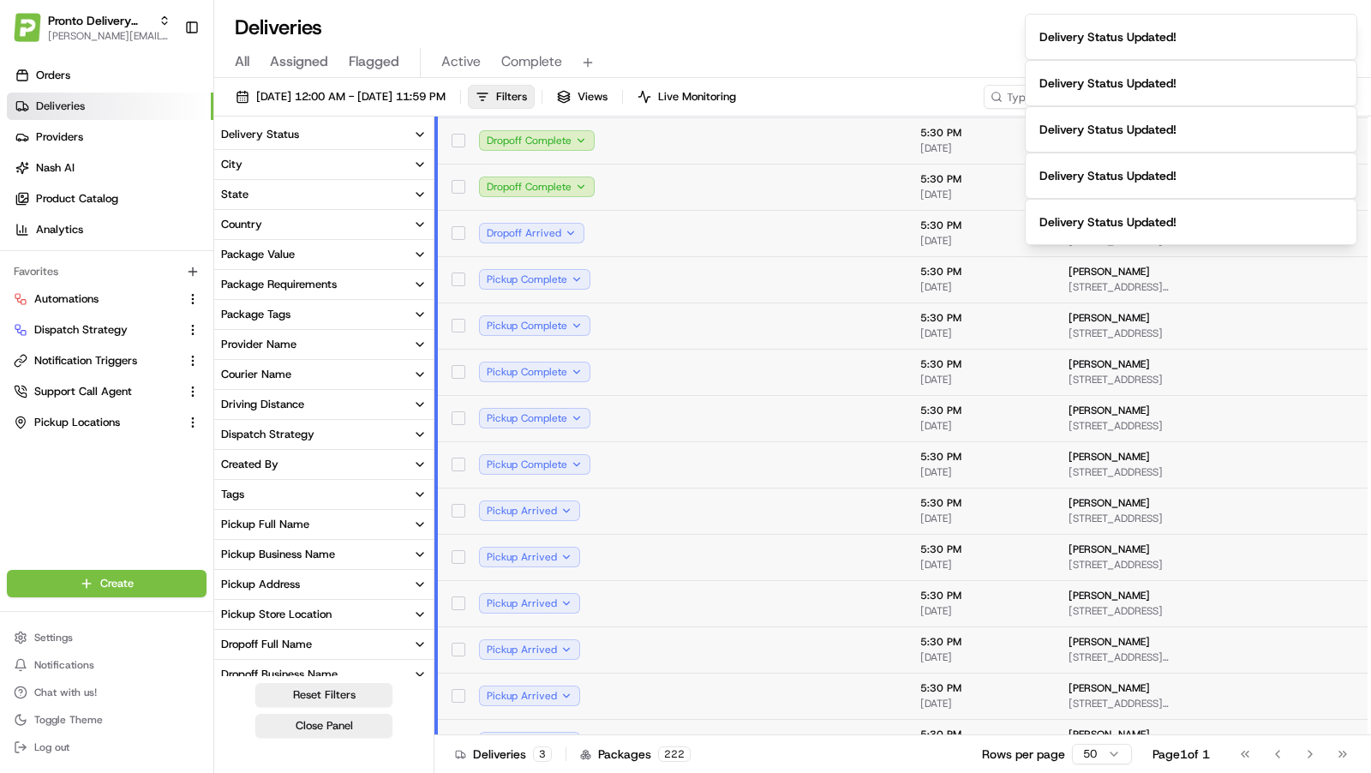
scroll to position [117, 0]
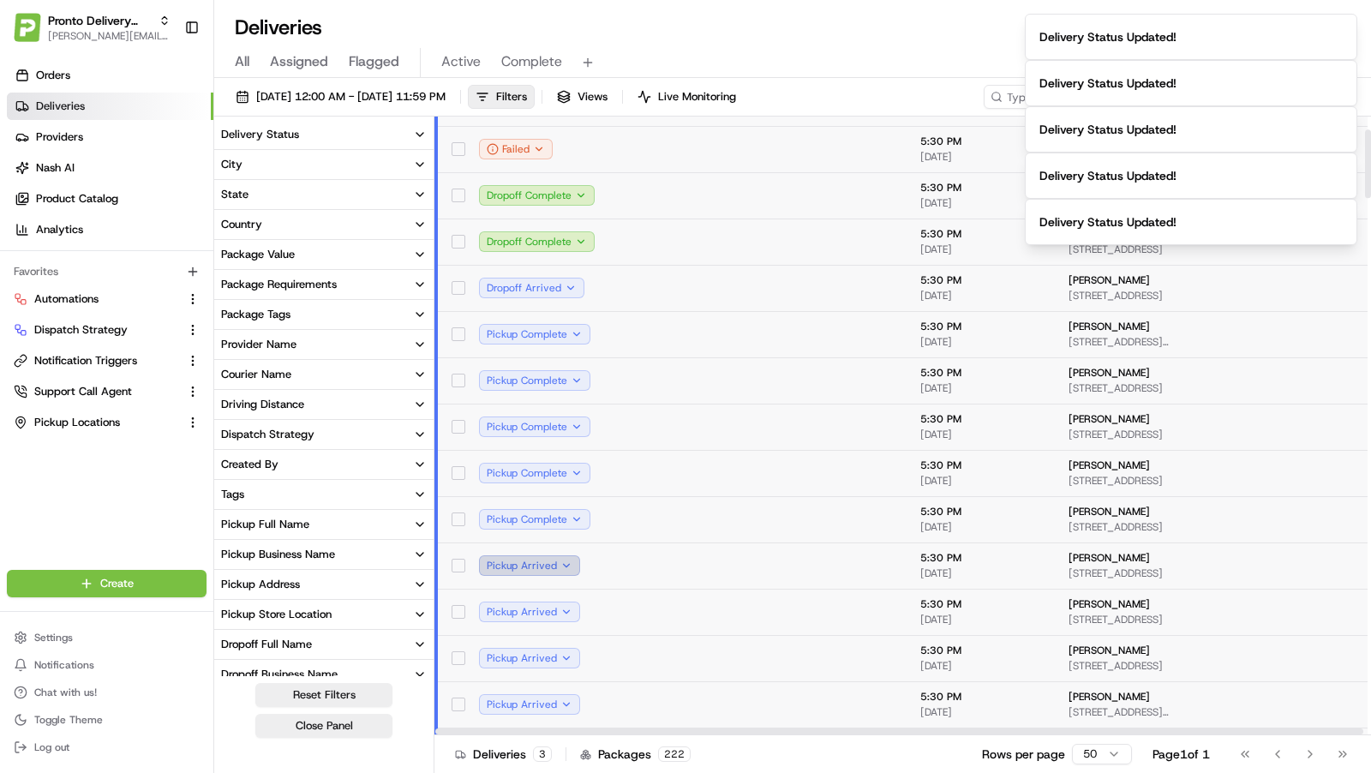
click at [565, 564] on button "Pickup Arrived" at bounding box center [529, 565] width 101 height 21
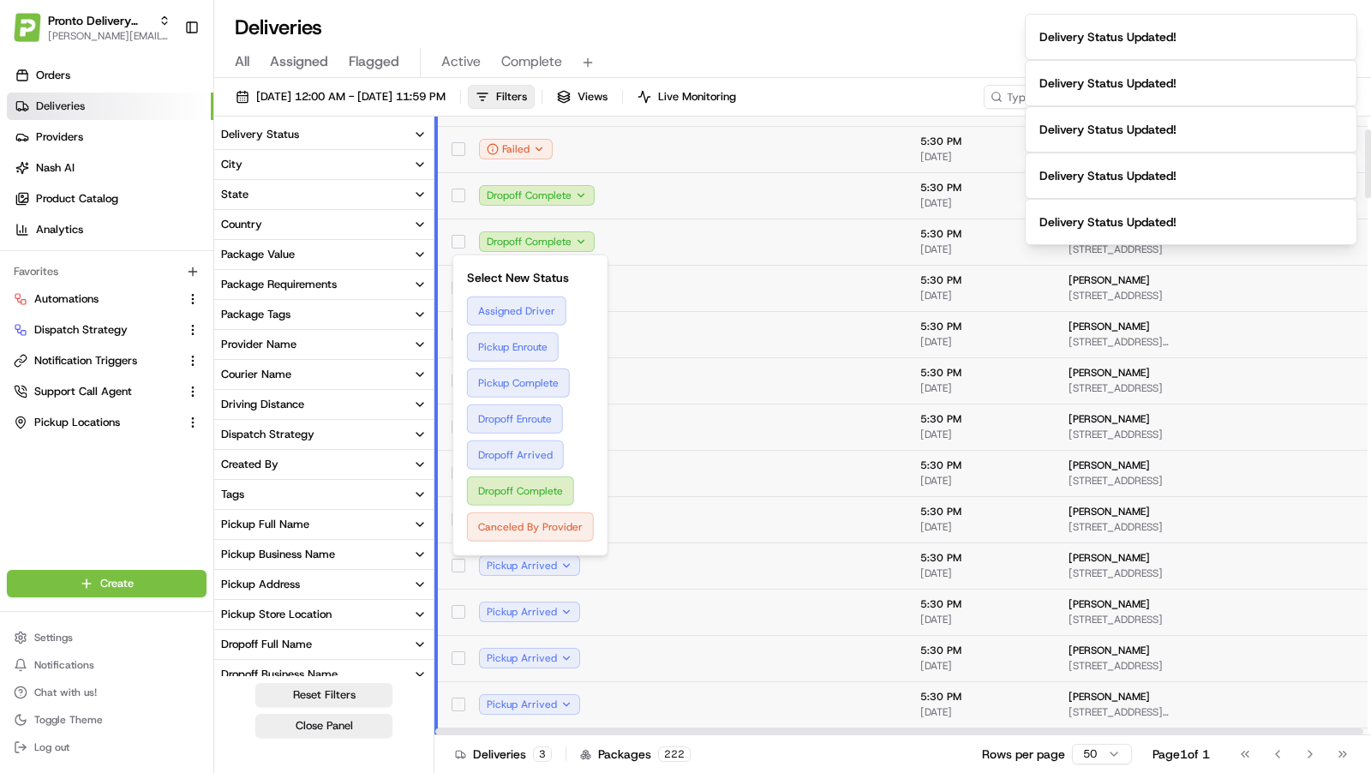
click at [692, 500] on td at bounding box center [702, 519] width 144 height 46
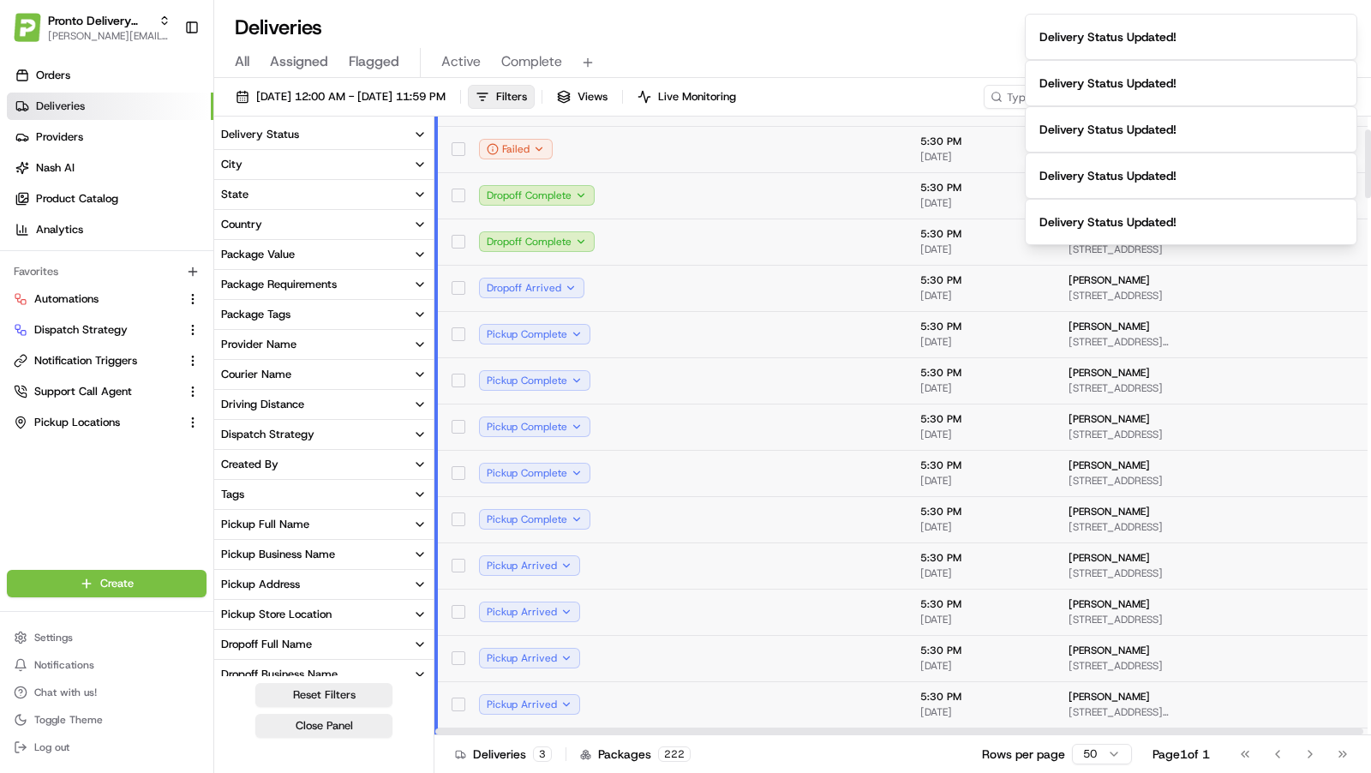
click at [835, 526] on td at bounding box center [840, 519] width 133 height 46
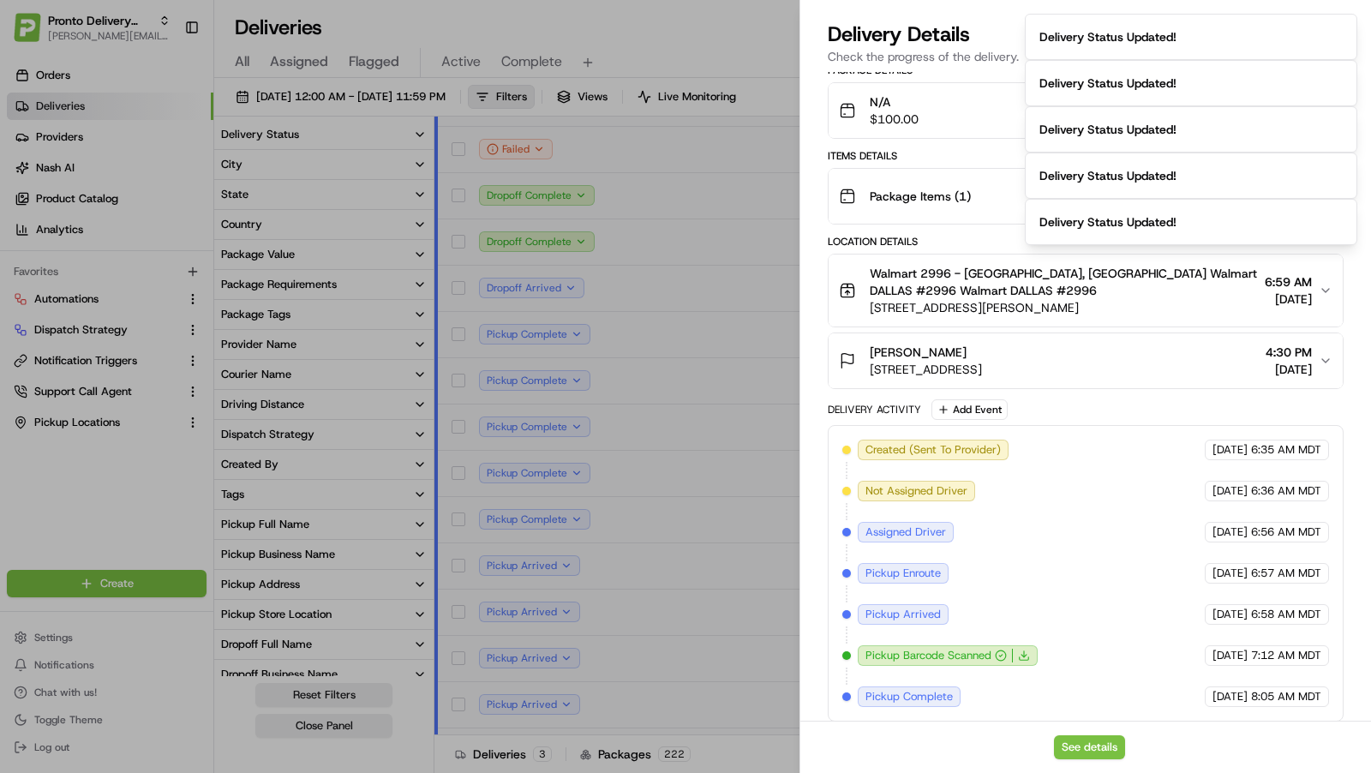
scroll to position [0, 0]
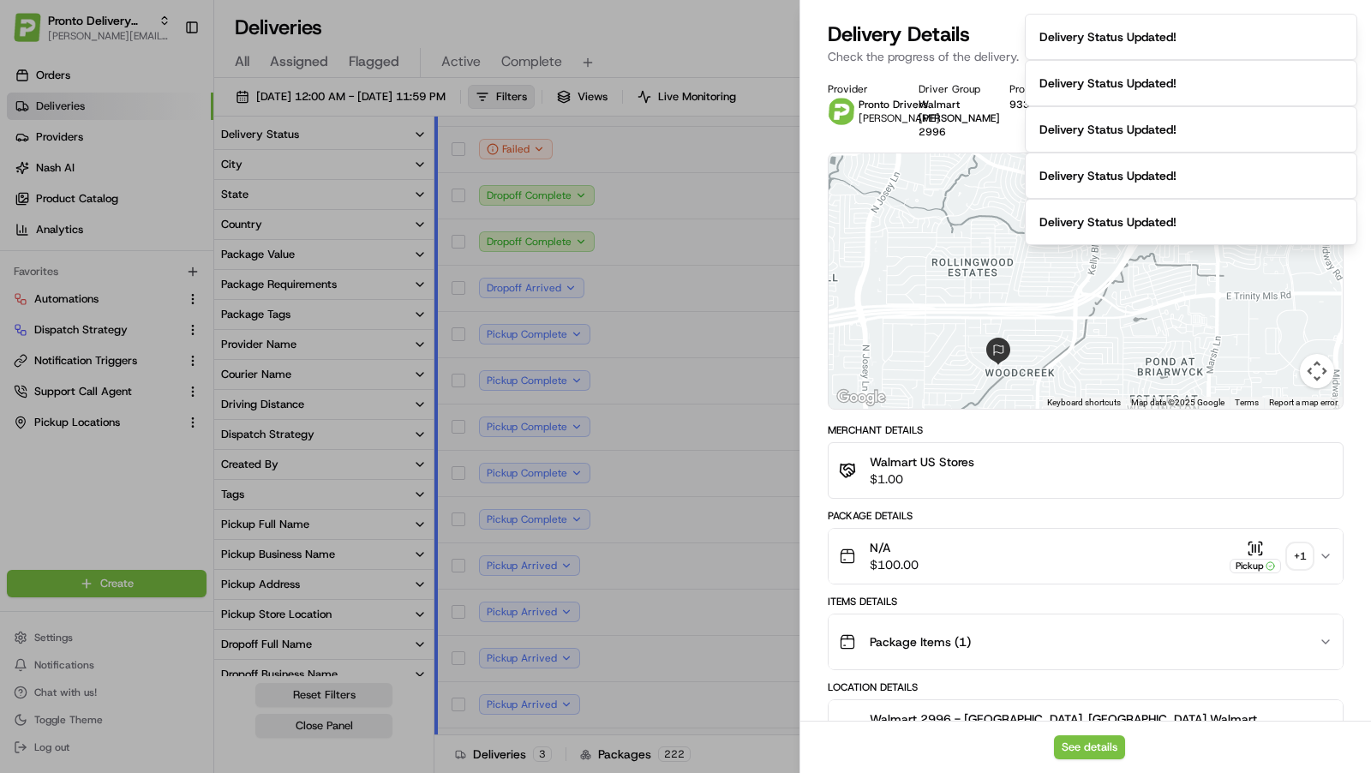
click at [974, 26] on div "Delivery Details Pickup Complete CDT MDT" at bounding box center [1086, 34] width 516 height 27
click at [1313, 55] on p "Check the progress of the delivery." at bounding box center [1086, 56] width 516 height 17
click at [1361, 21] on div "Delivery Details Pickup Complete CDT MDT Check the progress of the delivery." at bounding box center [1085, 46] width 571 height 51
drag, startPoint x: 1357, startPoint y: 21, endPoint x: 812, endPoint y: 50, distance: 545.0
click at [1357, 21] on icon "button" at bounding box center [1351, 21] width 14 height 14
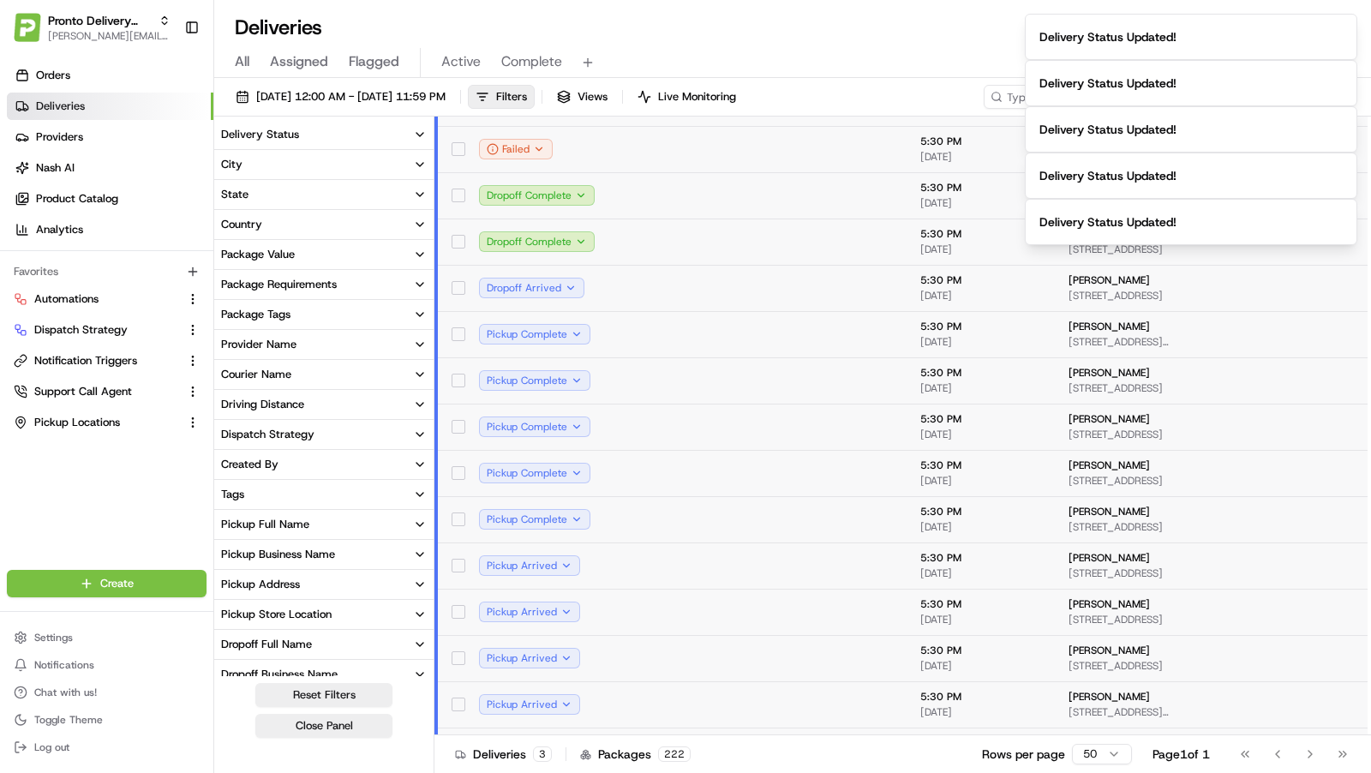
click at [794, 39] on div "Deliveries All times are displayed using CDT timezone" at bounding box center [792, 27] width 1157 height 27
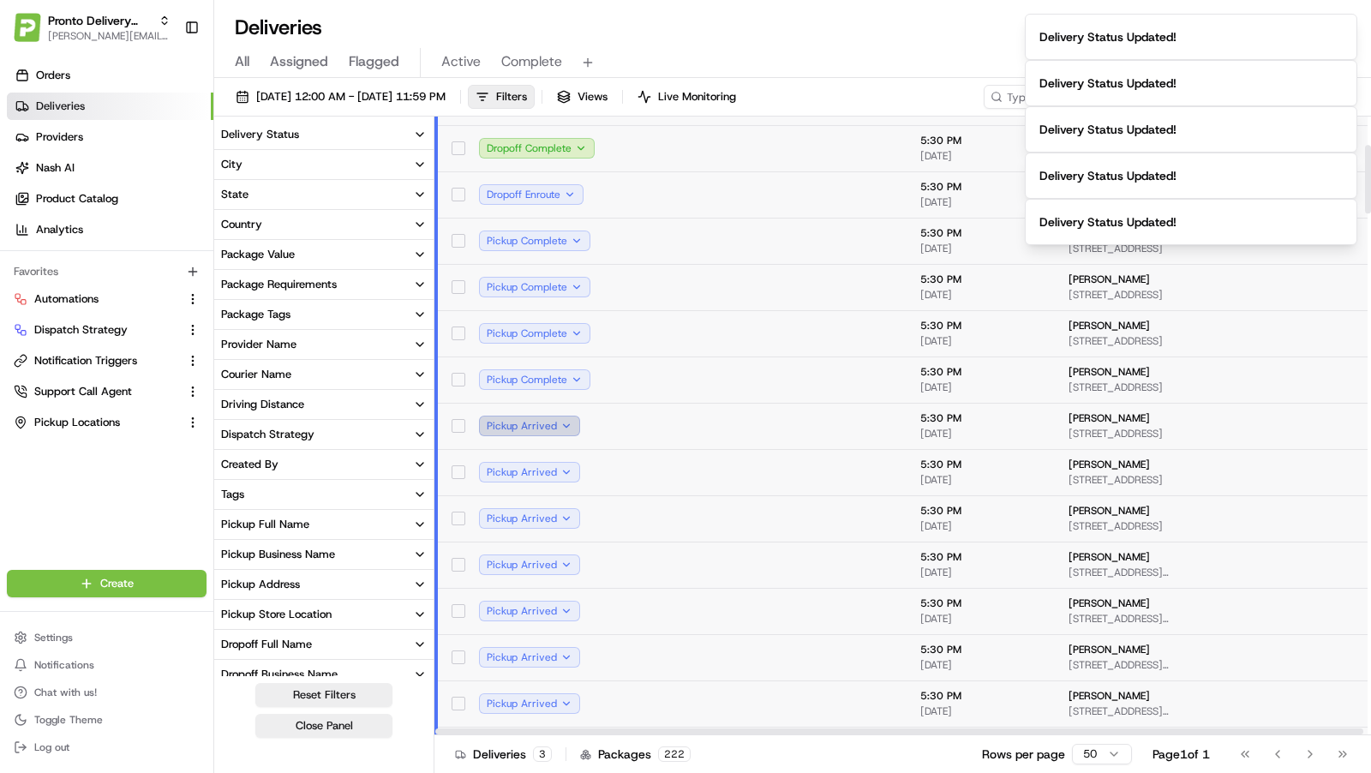
click at [564, 420] on button "Pickup Arrived" at bounding box center [529, 426] width 101 height 21
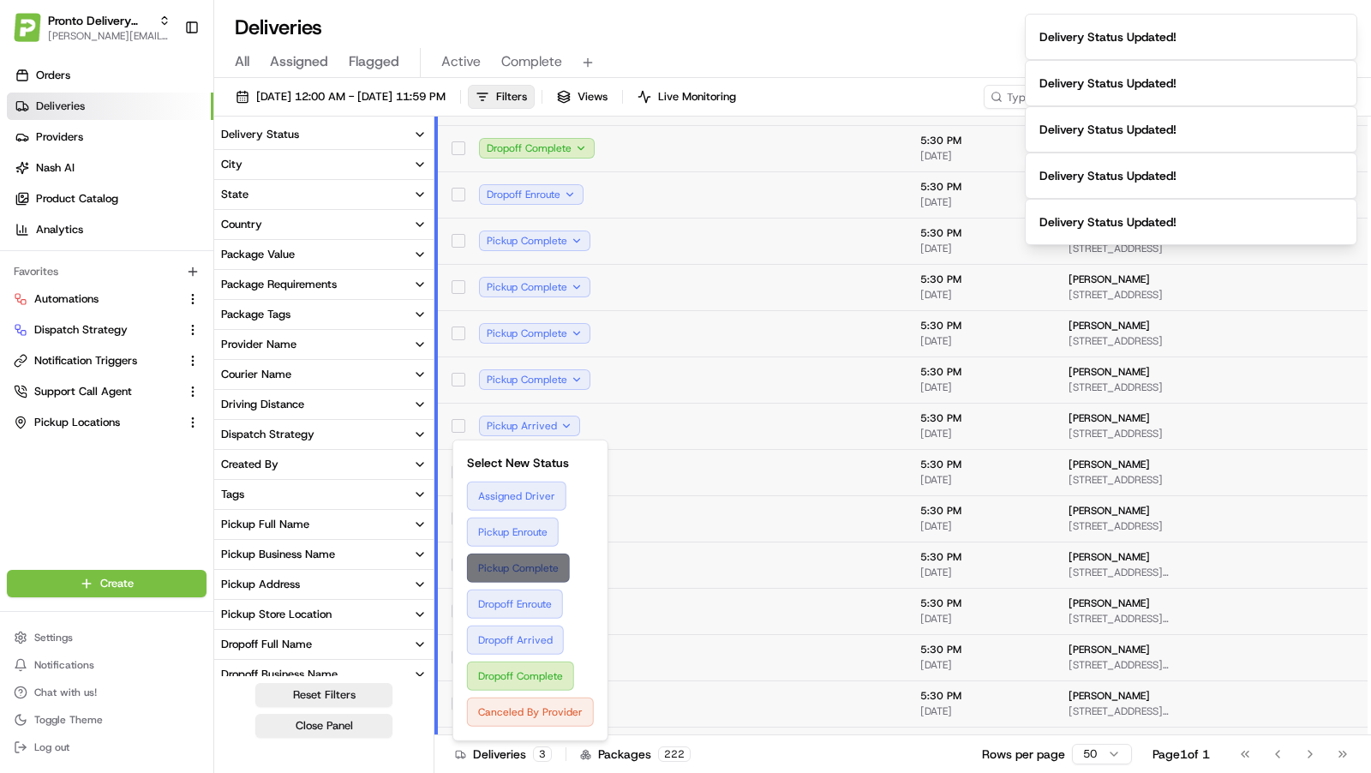
click at [534, 565] on button "Pickup Complete" at bounding box center [530, 568] width 127 height 29
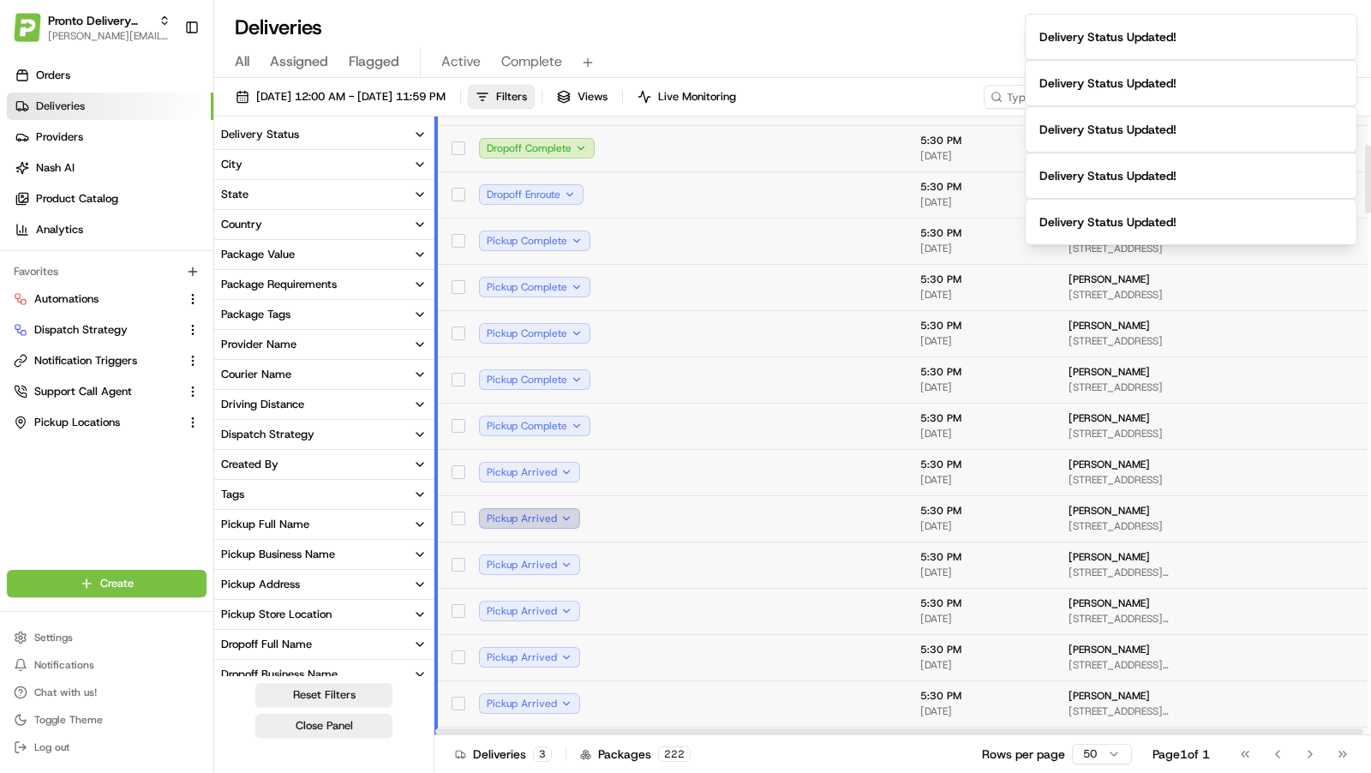
click at [565, 518] on button "Pickup Arrived" at bounding box center [529, 518] width 101 height 21
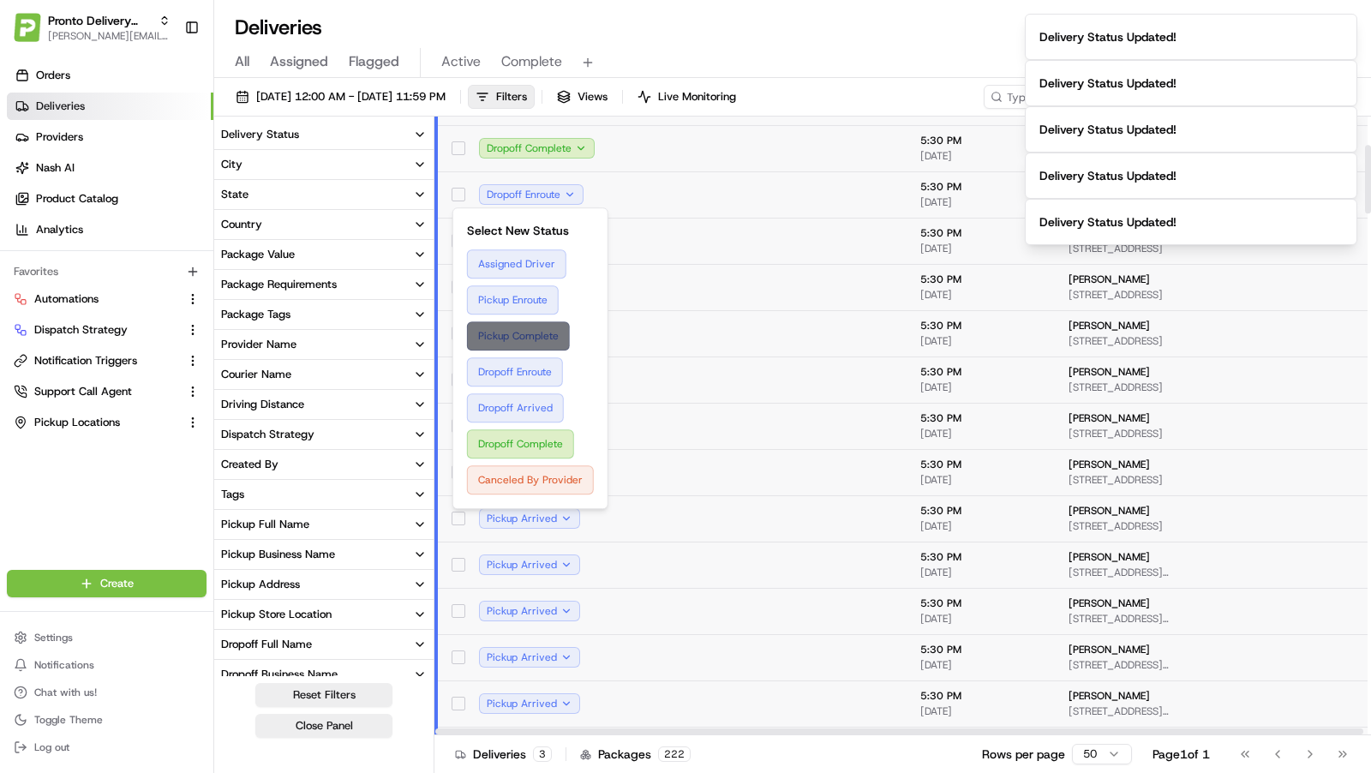
click at [553, 335] on button "Pickup Complete" at bounding box center [530, 335] width 127 height 29
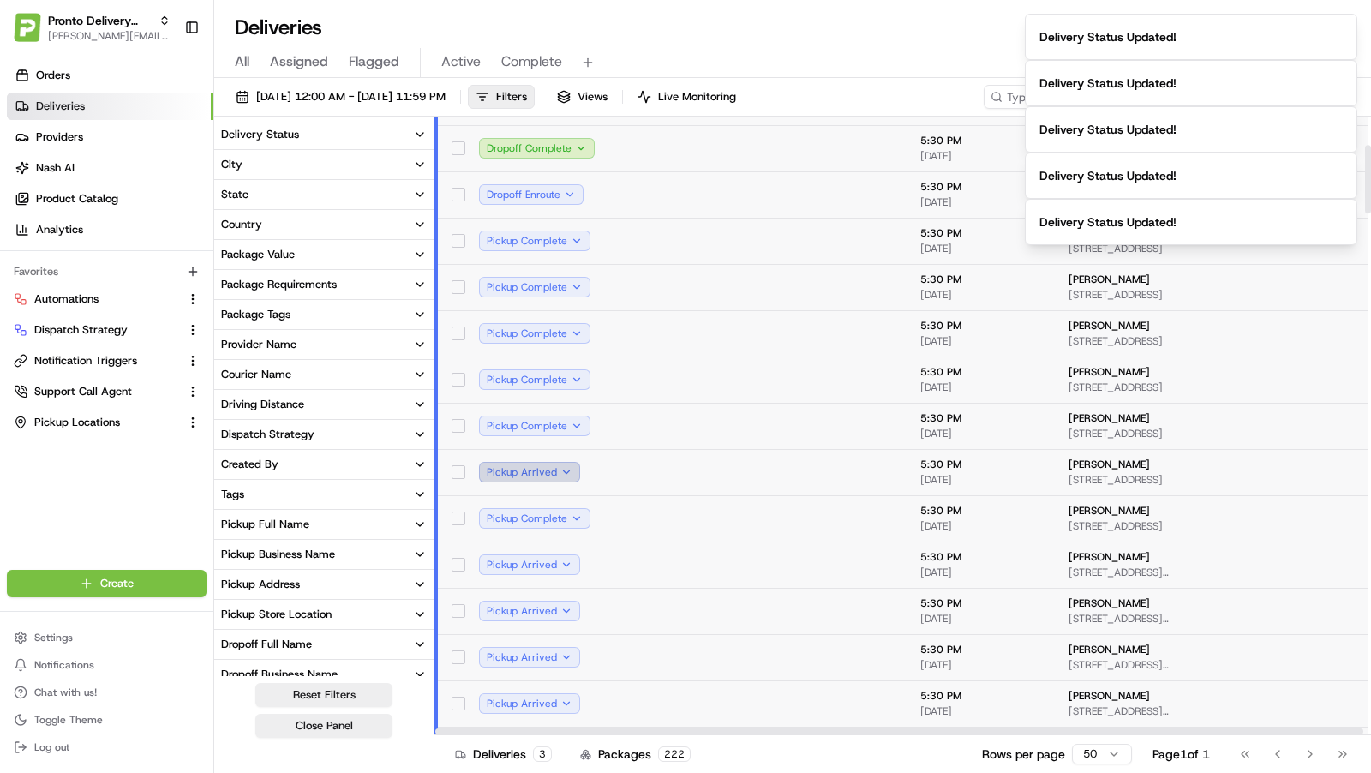
click at [567, 473] on button "Pickup Arrived" at bounding box center [529, 472] width 101 height 21
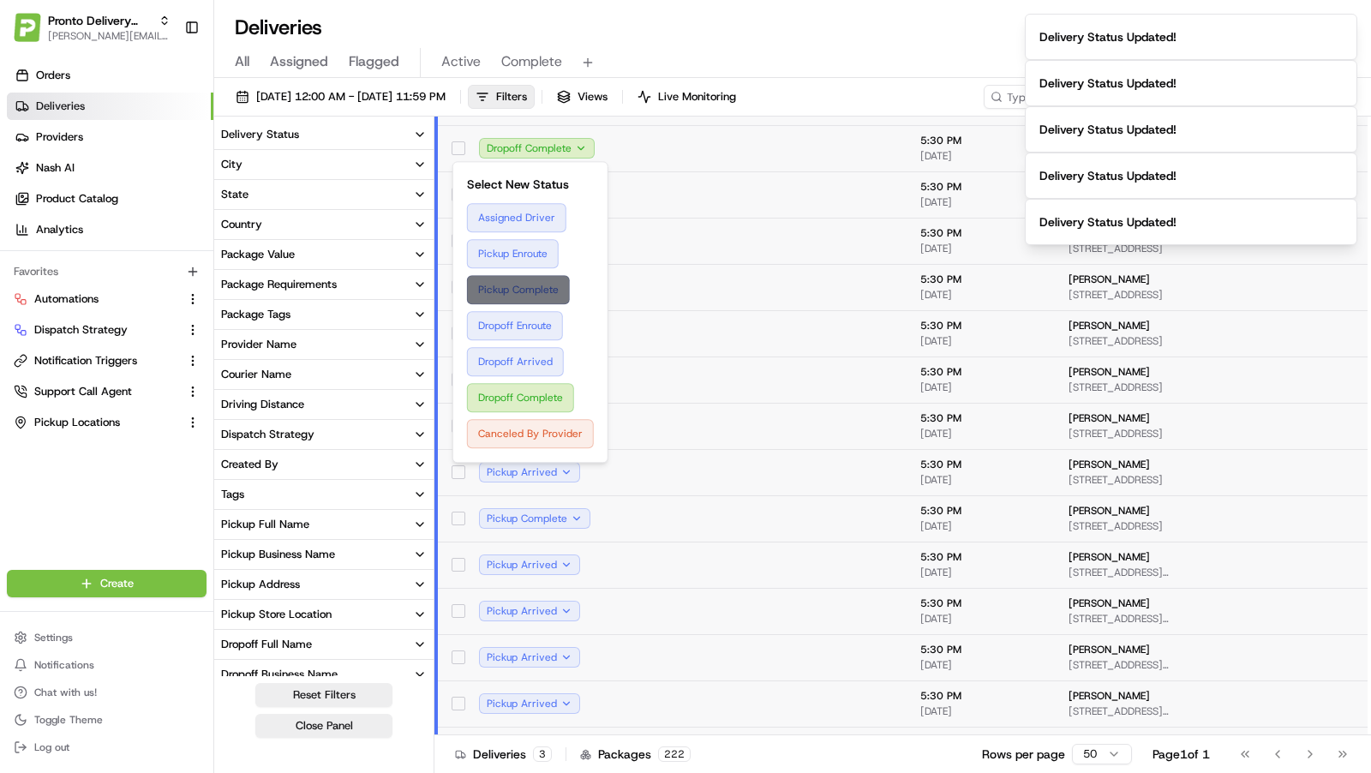
click at [547, 290] on button "Pickup Complete" at bounding box center [530, 289] width 127 height 29
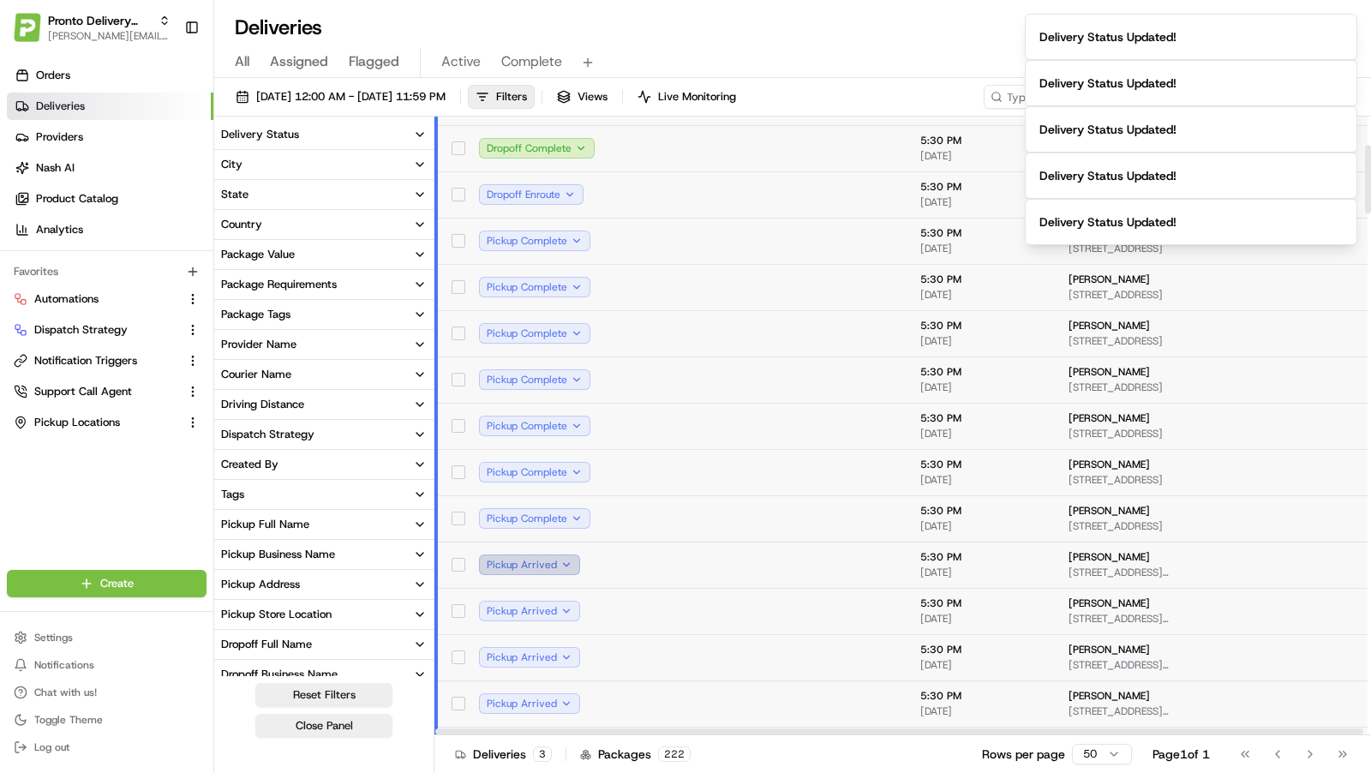
click at [568, 561] on button "Pickup Arrived" at bounding box center [529, 564] width 101 height 21
click at [571, 613] on button "Pickup Arrived" at bounding box center [529, 611] width 101 height 21
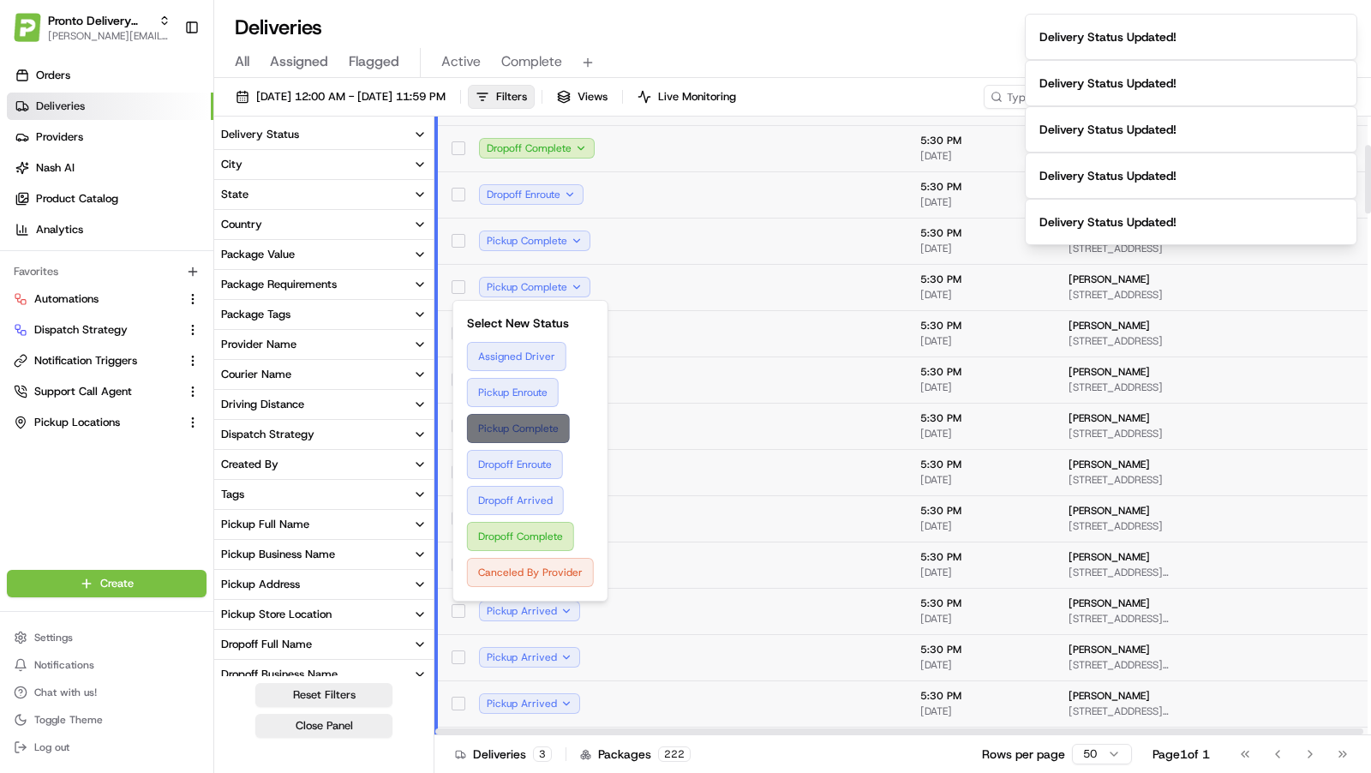
click at [560, 438] on button "Pickup Complete" at bounding box center [530, 428] width 127 height 29
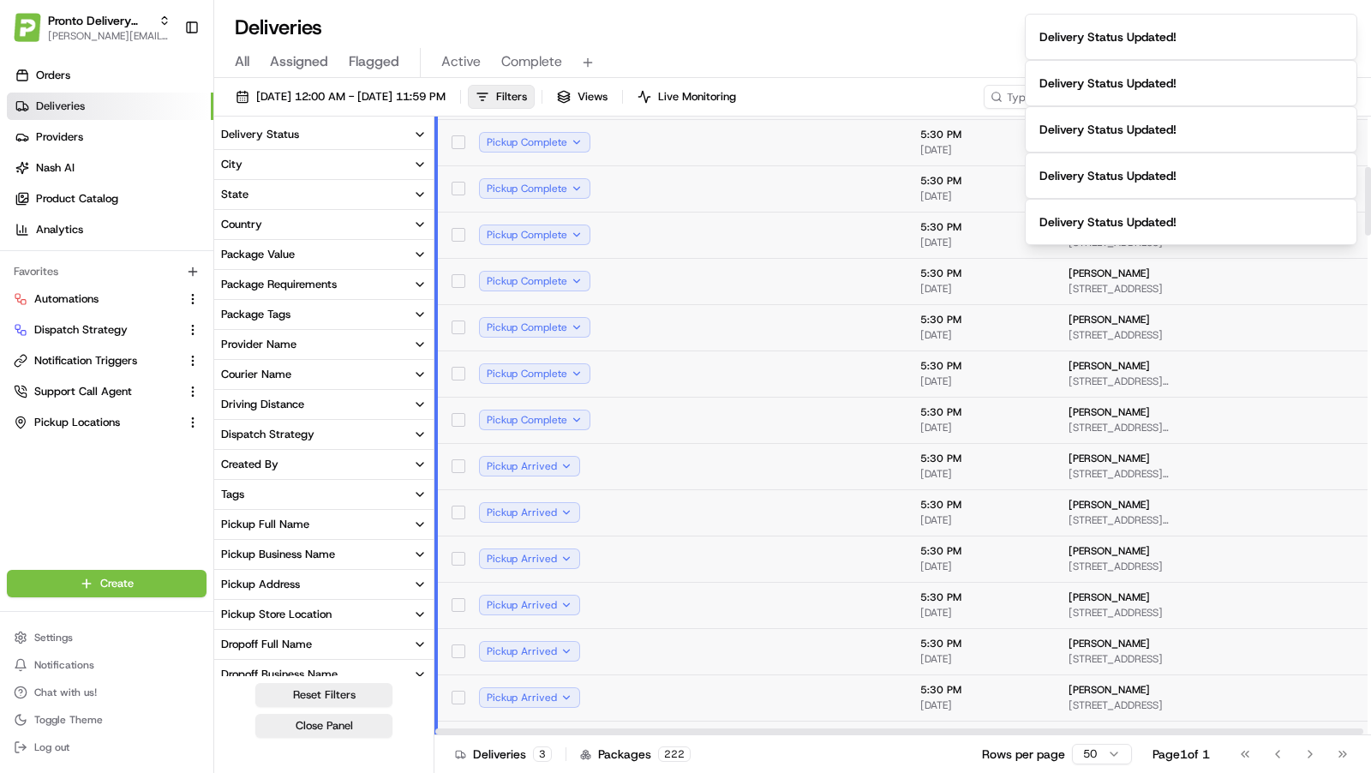
scroll to position [454, 0]
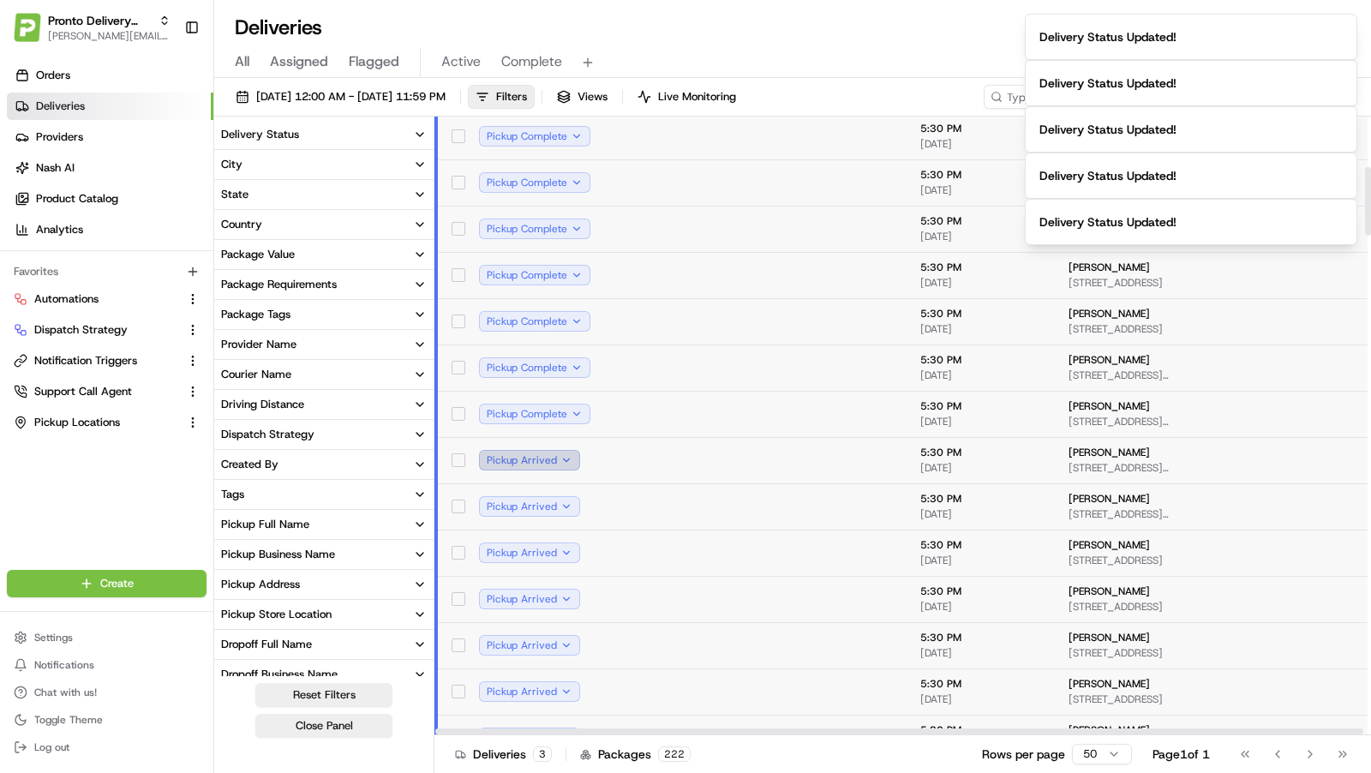
click at [561, 452] on button "Pickup Arrived" at bounding box center [529, 460] width 101 height 21
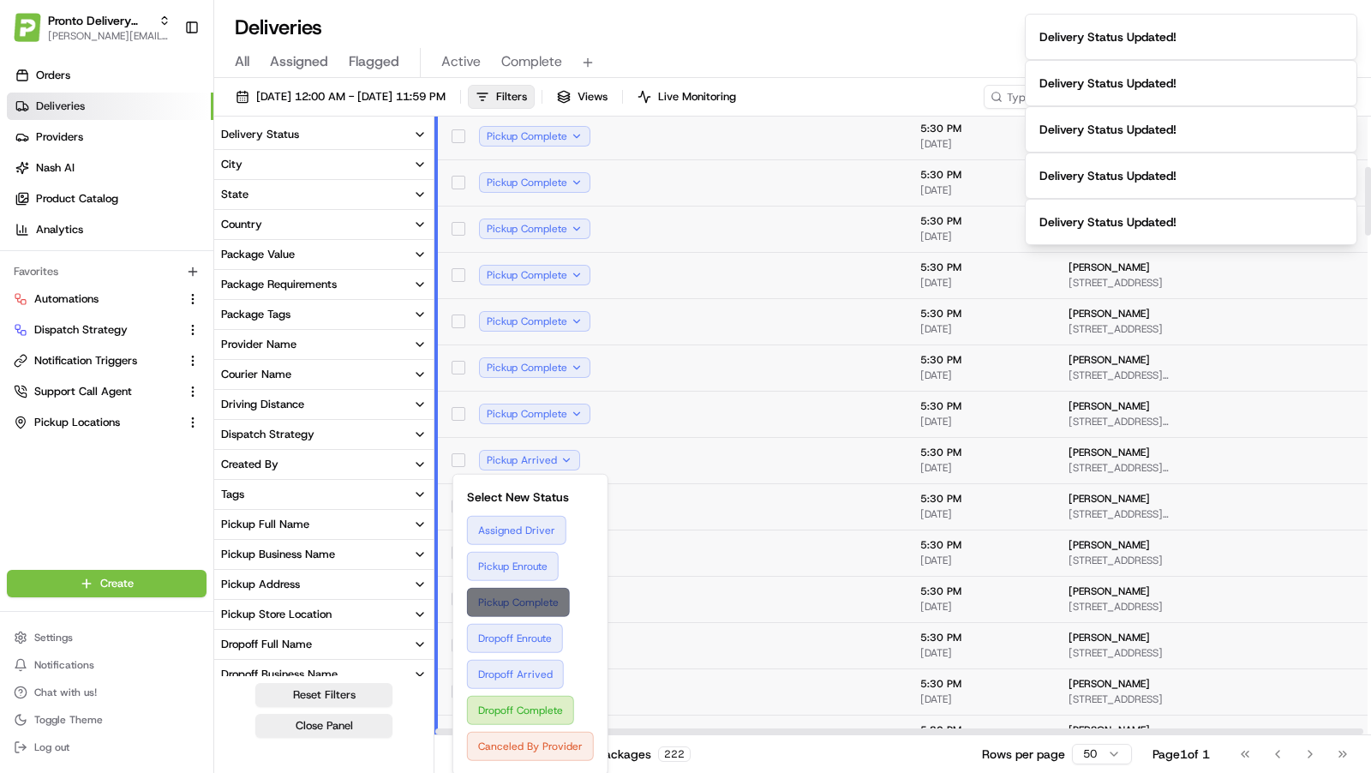
click at [540, 589] on button "Pickup Complete" at bounding box center [530, 602] width 127 height 29
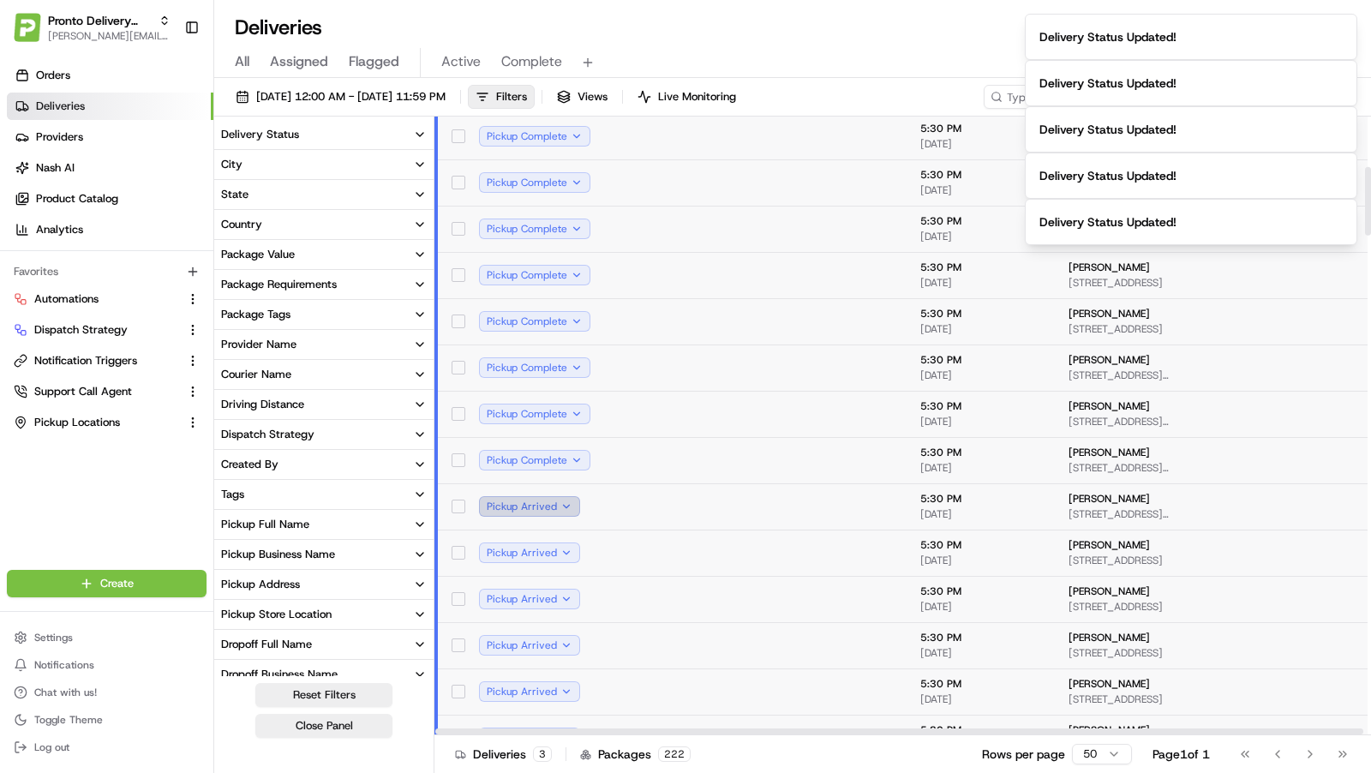
click at [560, 505] on button "Pickup Arrived" at bounding box center [529, 506] width 101 height 21
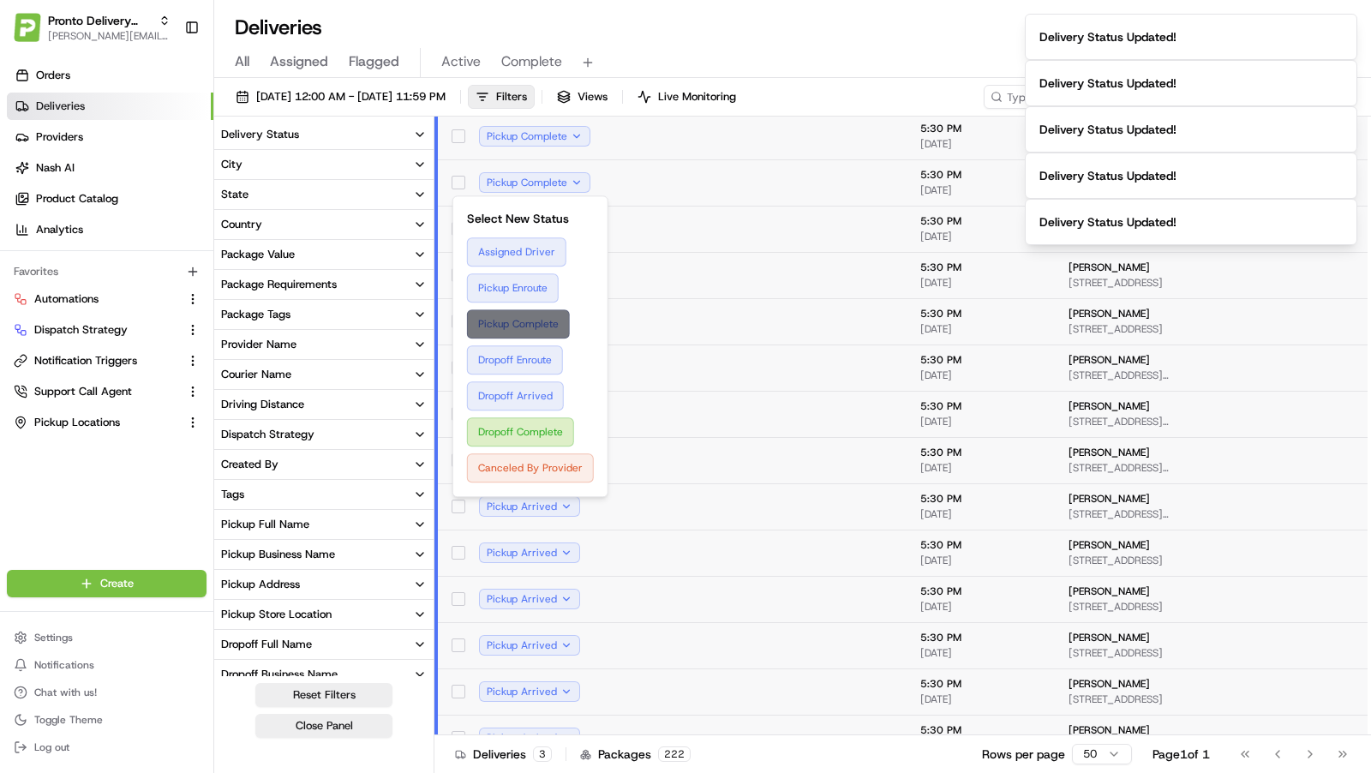
click at [546, 325] on button "Pickup Complete" at bounding box center [530, 323] width 127 height 29
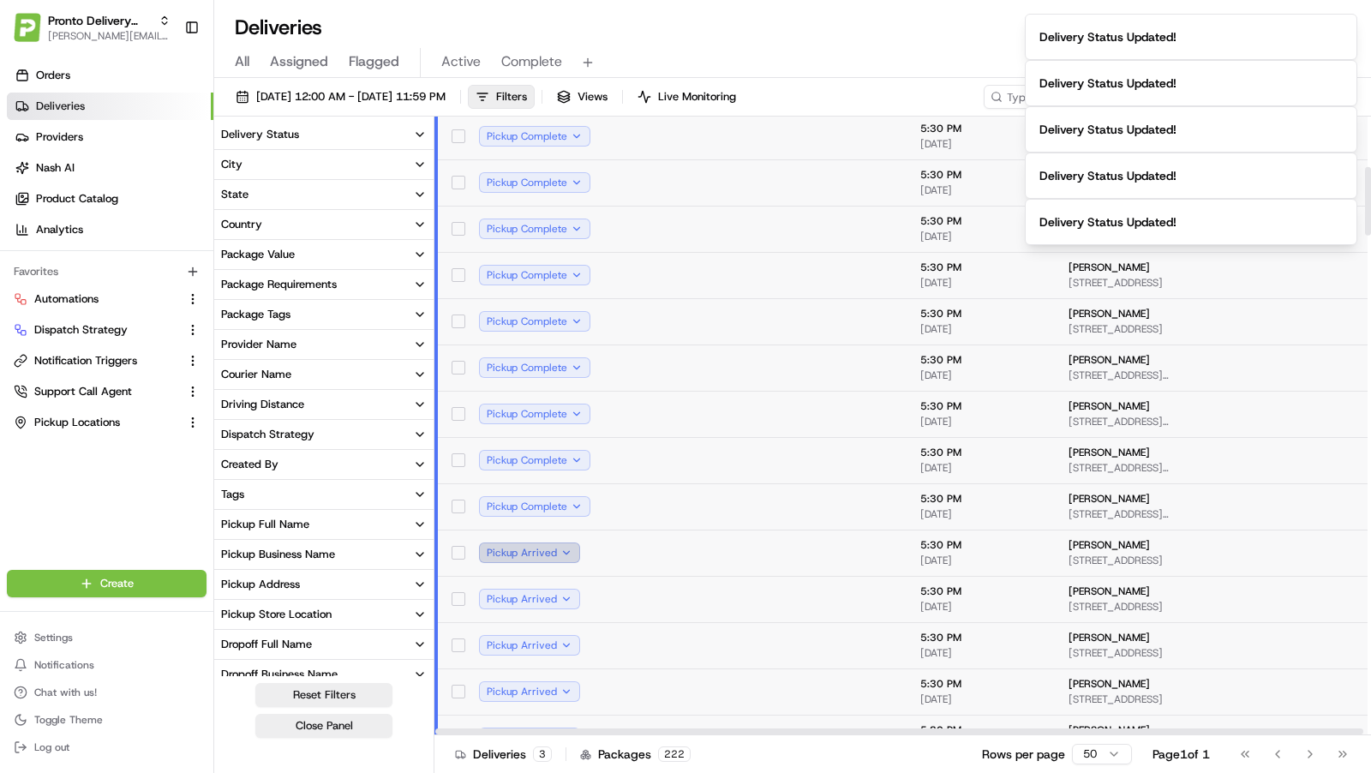
click at [563, 550] on button "Pickup Arrived" at bounding box center [529, 552] width 101 height 21
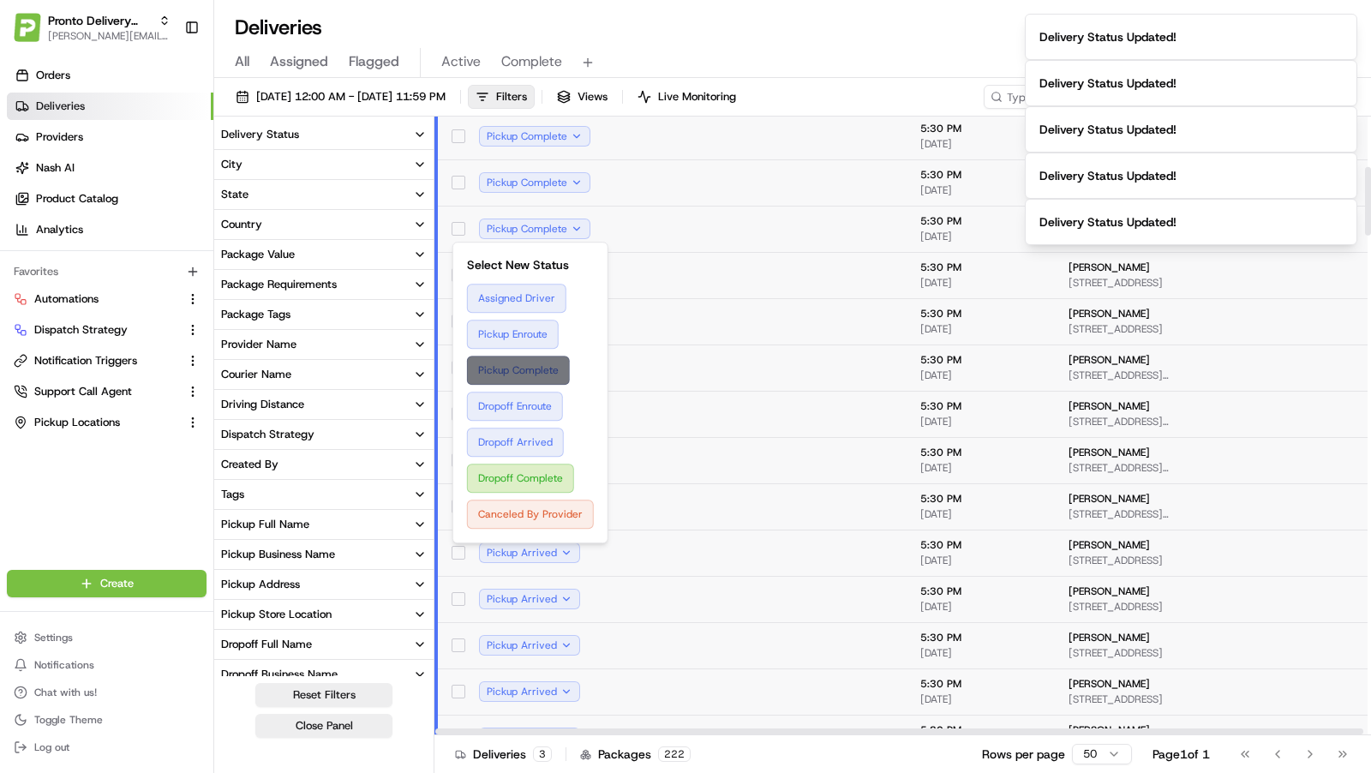
click at [544, 372] on button "Pickup Complete" at bounding box center [530, 370] width 127 height 29
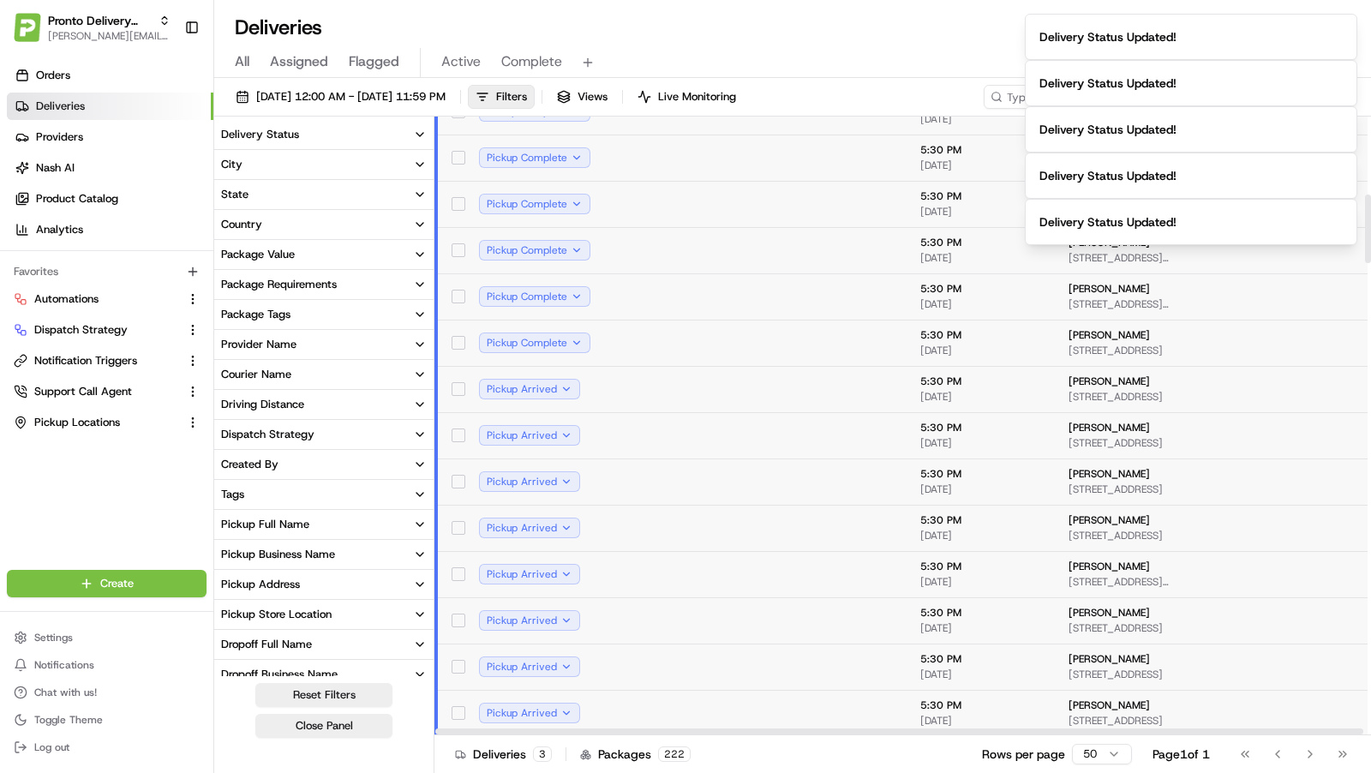
scroll to position [708, 0]
click at [562, 348] on button "Pickup Arrived" at bounding box center [529, 345] width 101 height 21
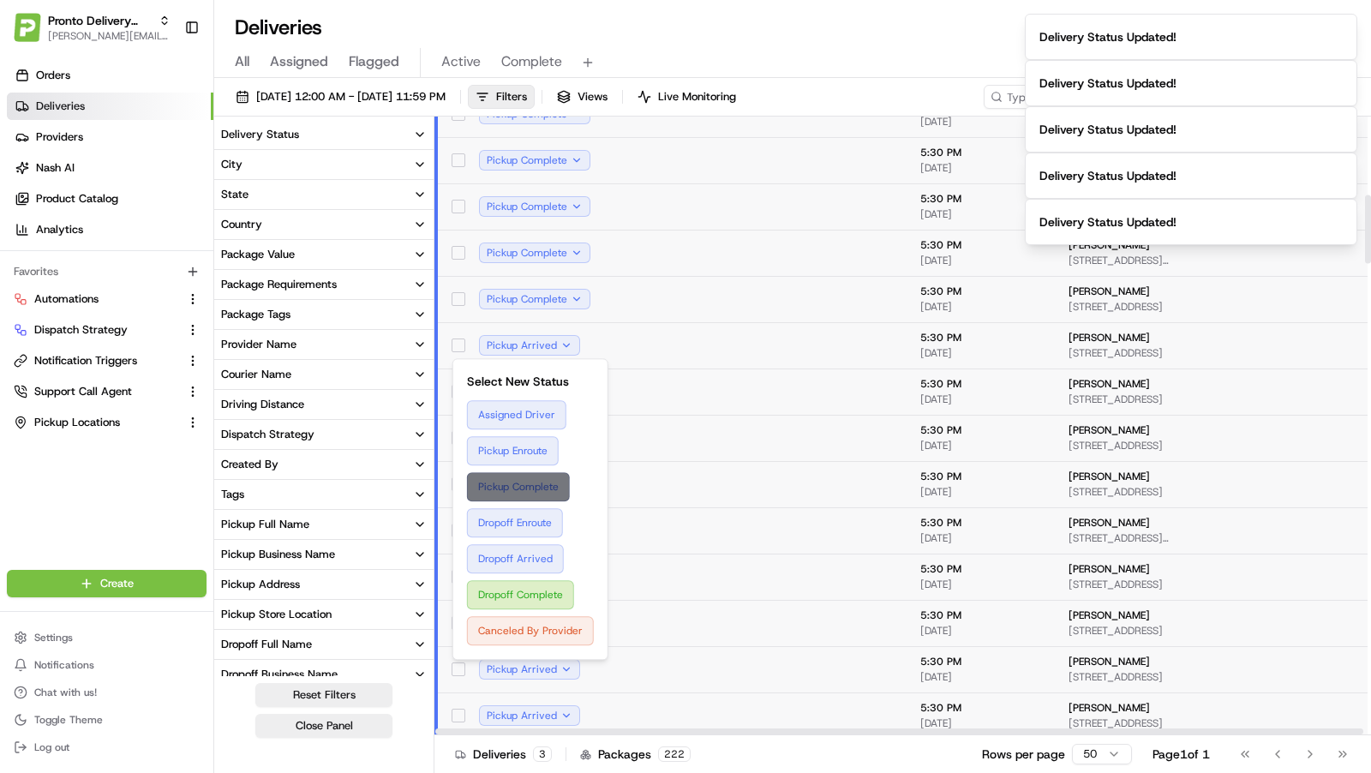
click at [542, 479] on button "Pickup Complete" at bounding box center [530, 486] width 127 height 29
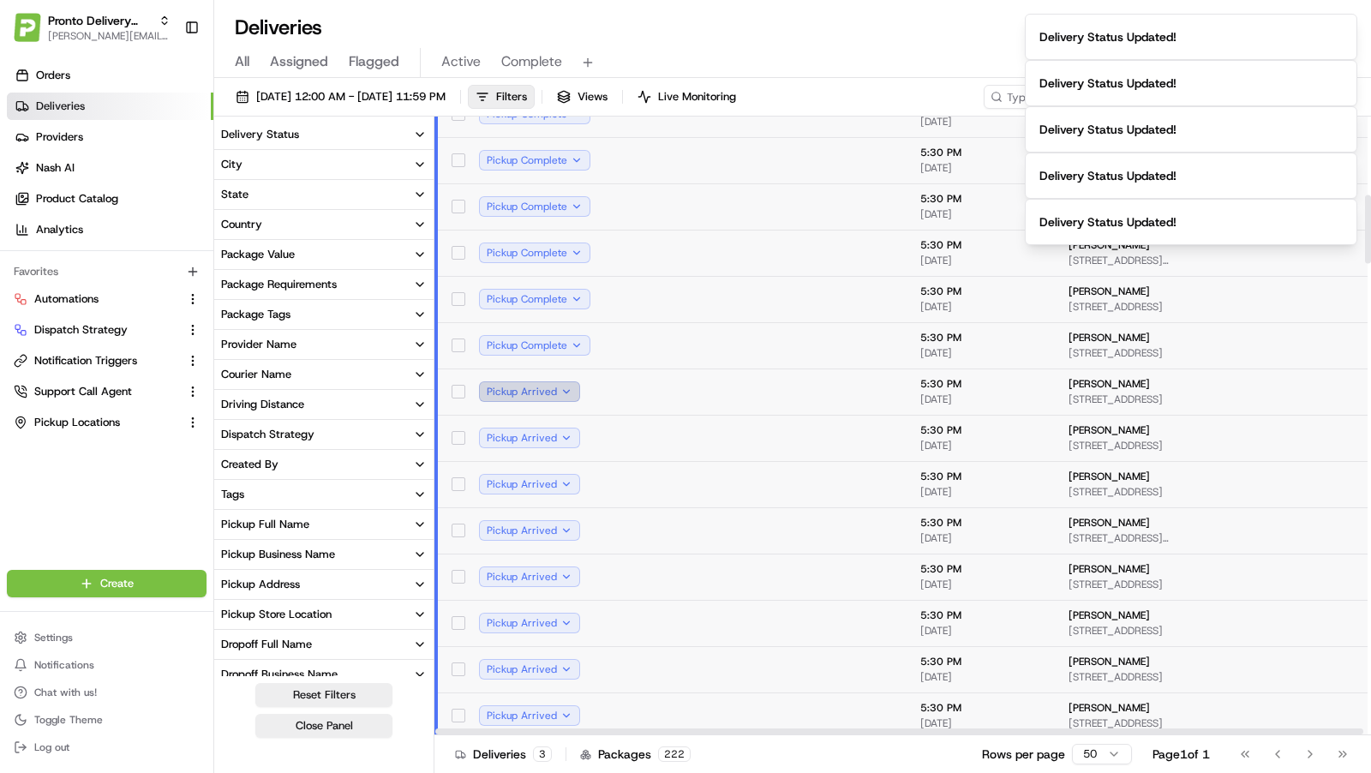
click at [559, 387] on button "Pickup Arrived" at bounding box center [529, 391] width 101 height 21
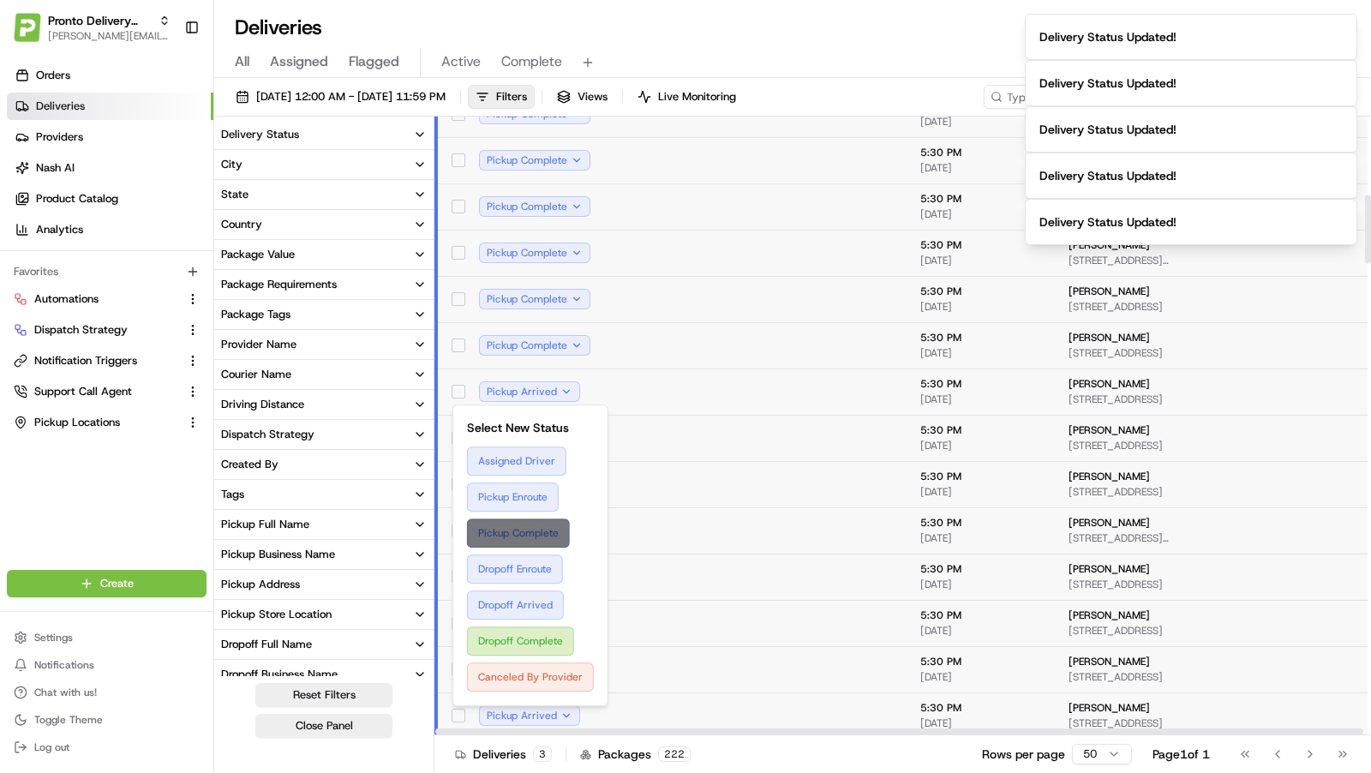
click at [545, 530] on button "Pickup Complete" at bounding box center [530, 532] width 127 height 29
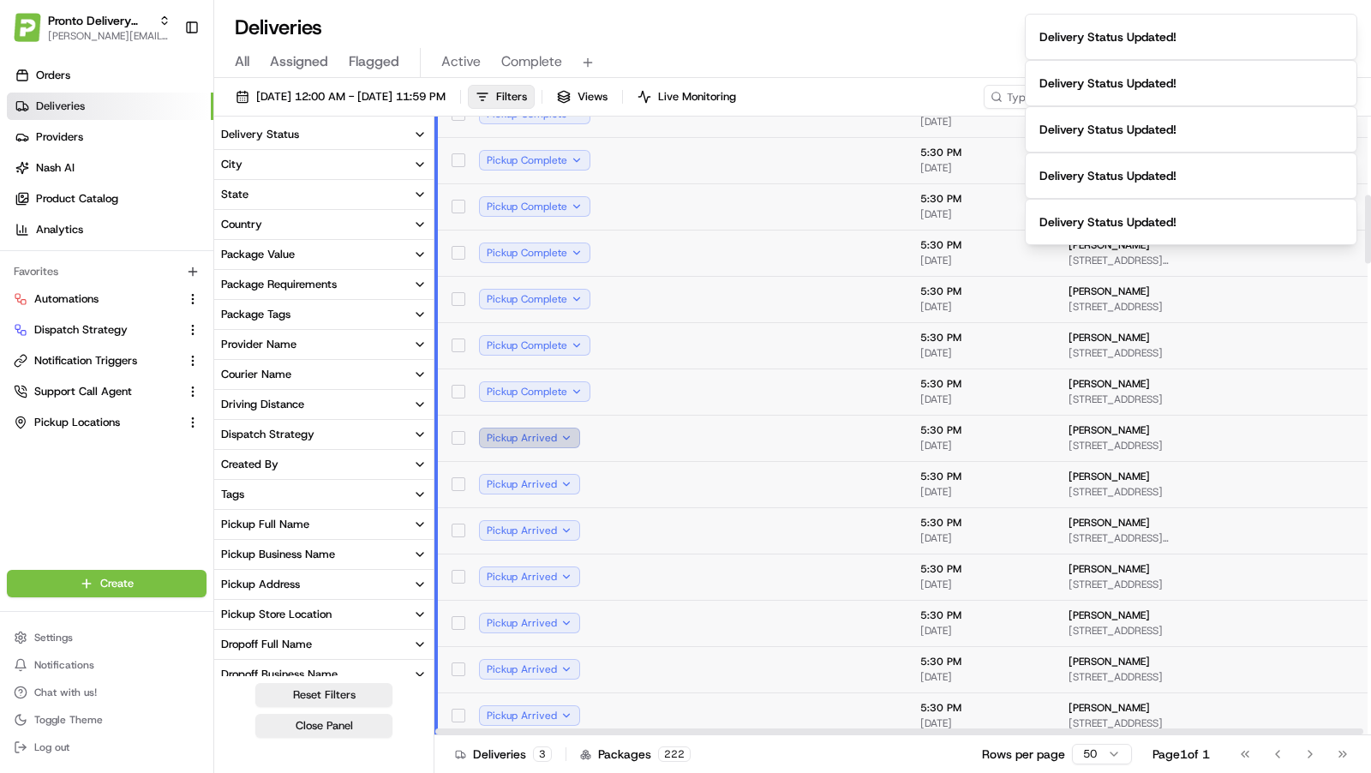
click at [554, 444] on button "Pickup Arrived" at bounding box center [529, 438] width 101 height 21
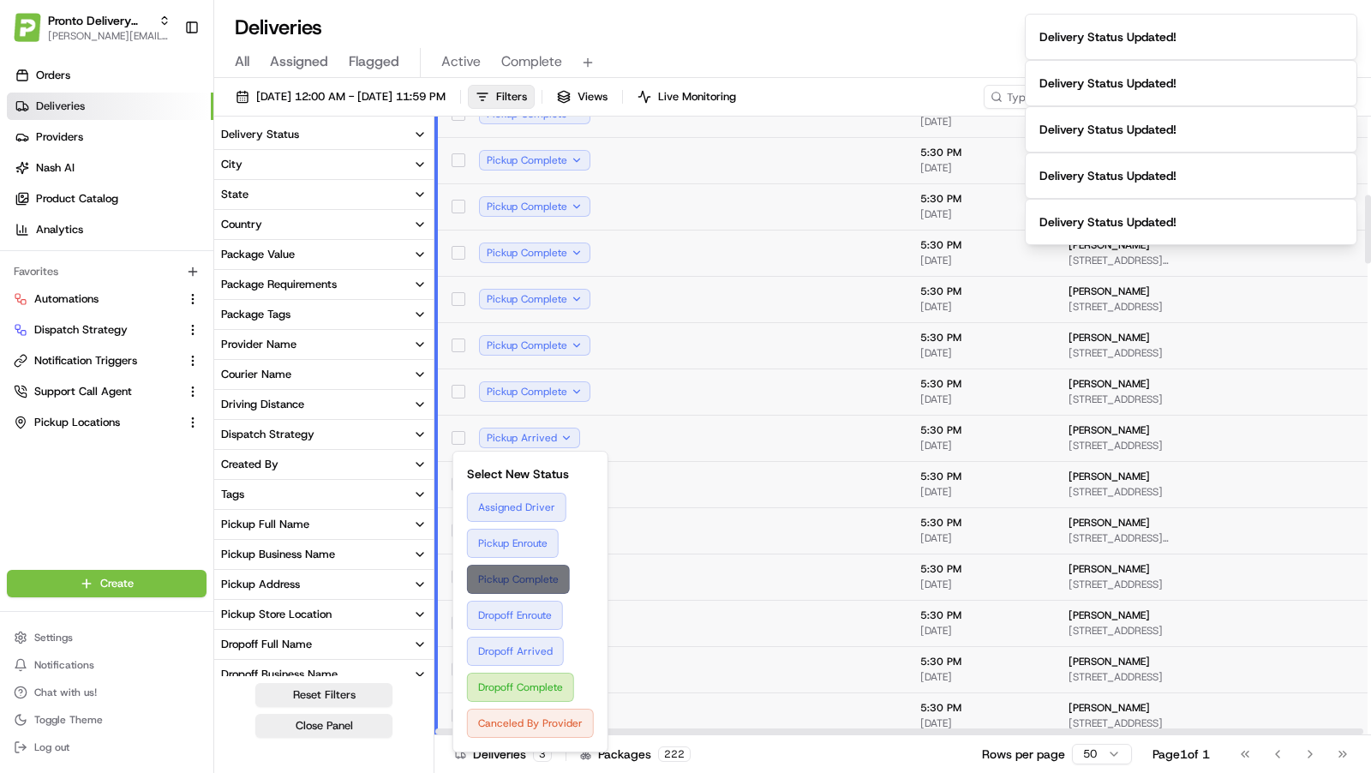
click at [527, 572] on button "Pickup Complete" at bounding box center [530, 579] width 127 height 29
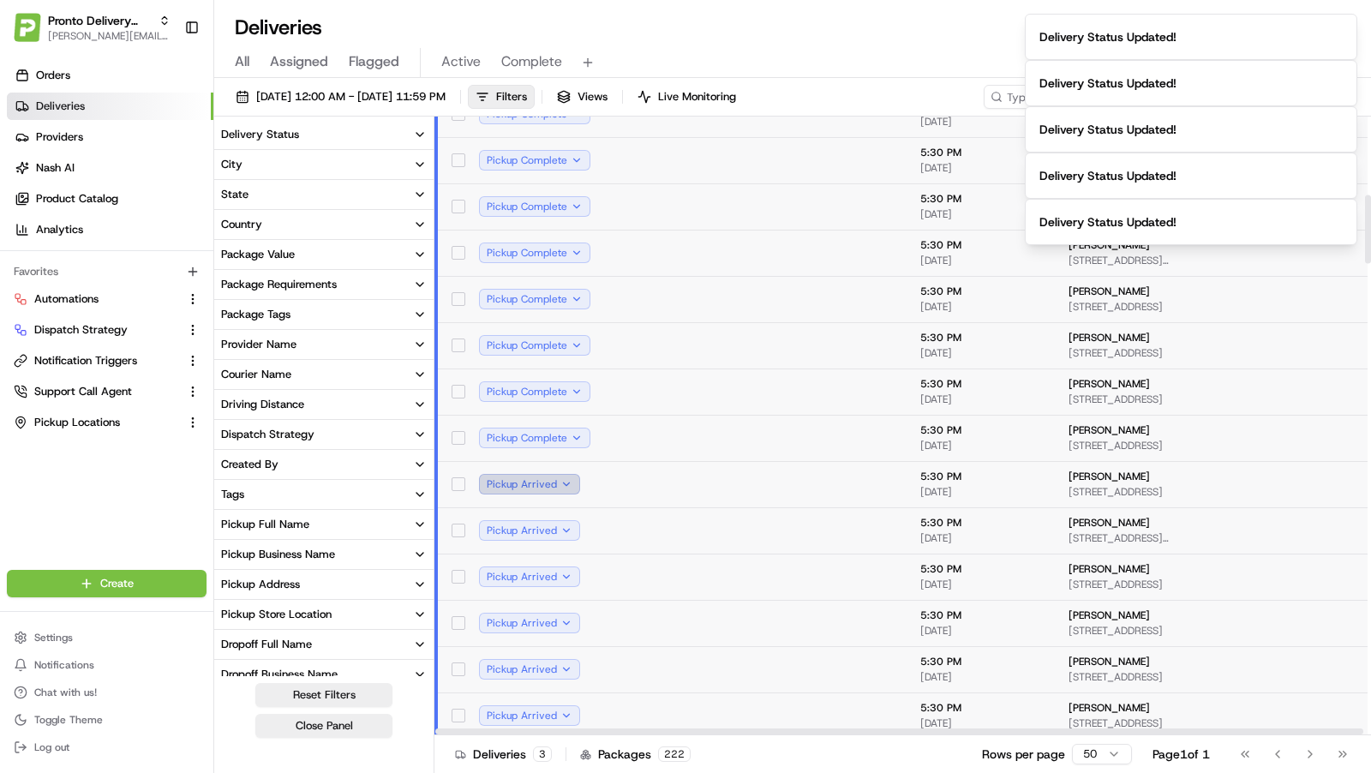
click at [562, 484] on button "Pickup Arrived" at bounding box center [529, 484] width 101 height 21
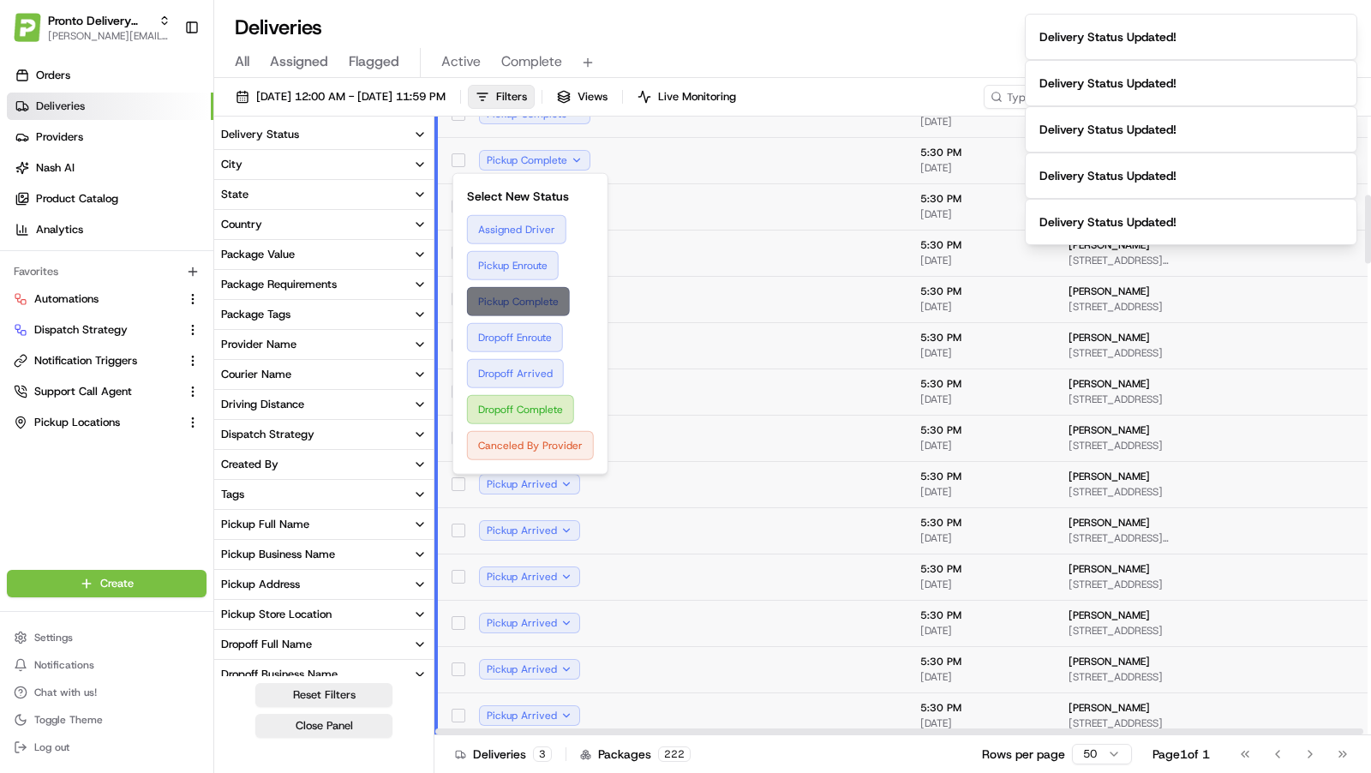
click at [554, 302] on button "Pickup Complete" at bounding box center [530, 301] width 127 height 29
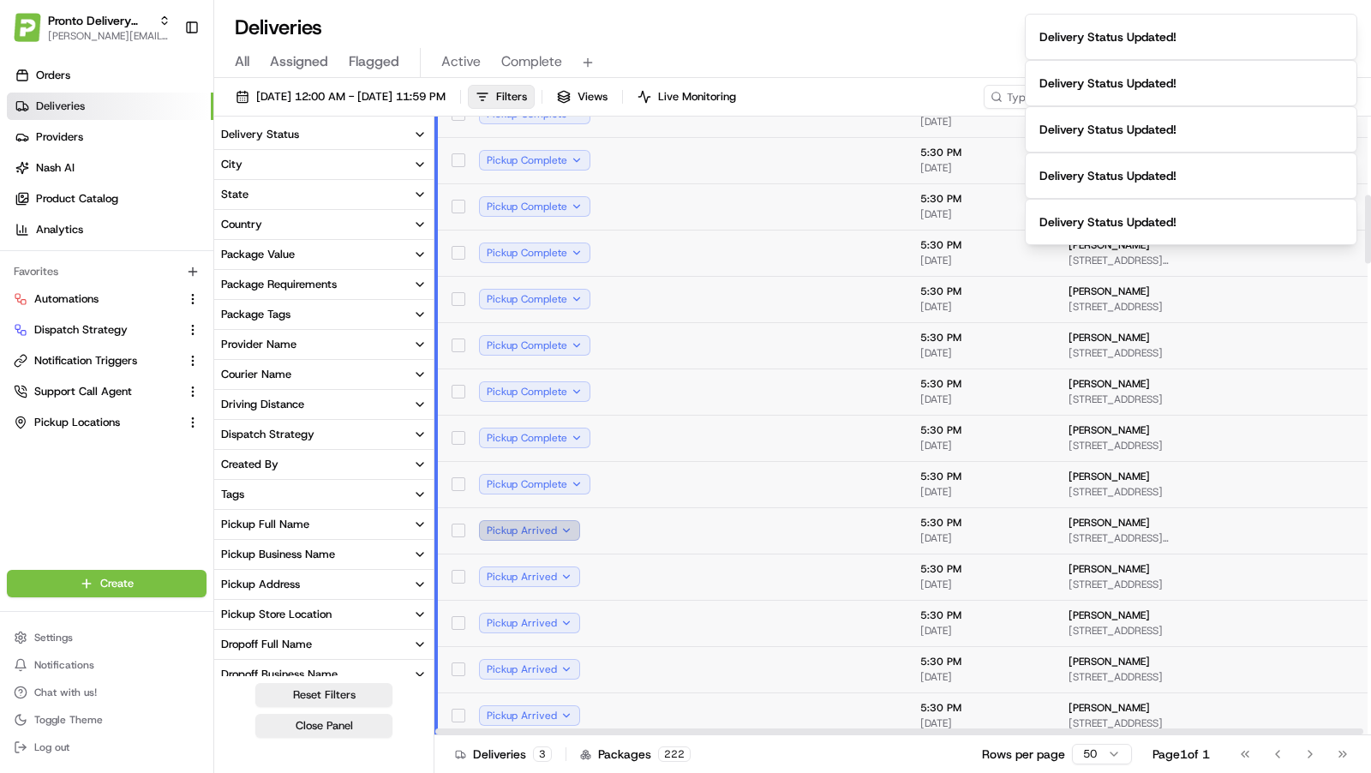
click at [561, 530] on button "Pickup Arrived" at bounding box center [529, 530] width 101 height 21
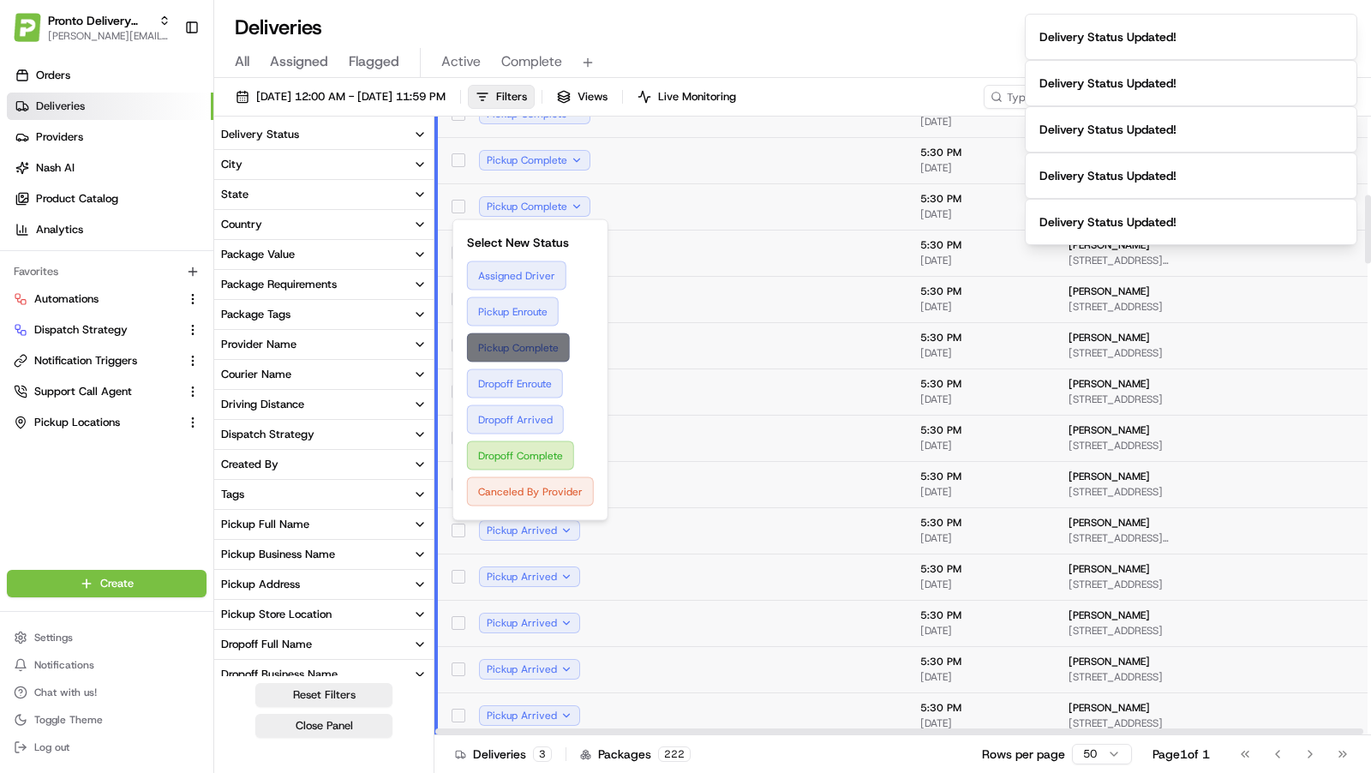
click at [559, 338] on button "Pickup Complete" at bounding box center [530, 347] width 127 height 29
click at [566, 578] on button "Pickup Arrived" at bounding box center [529, 576] width 101 height 21
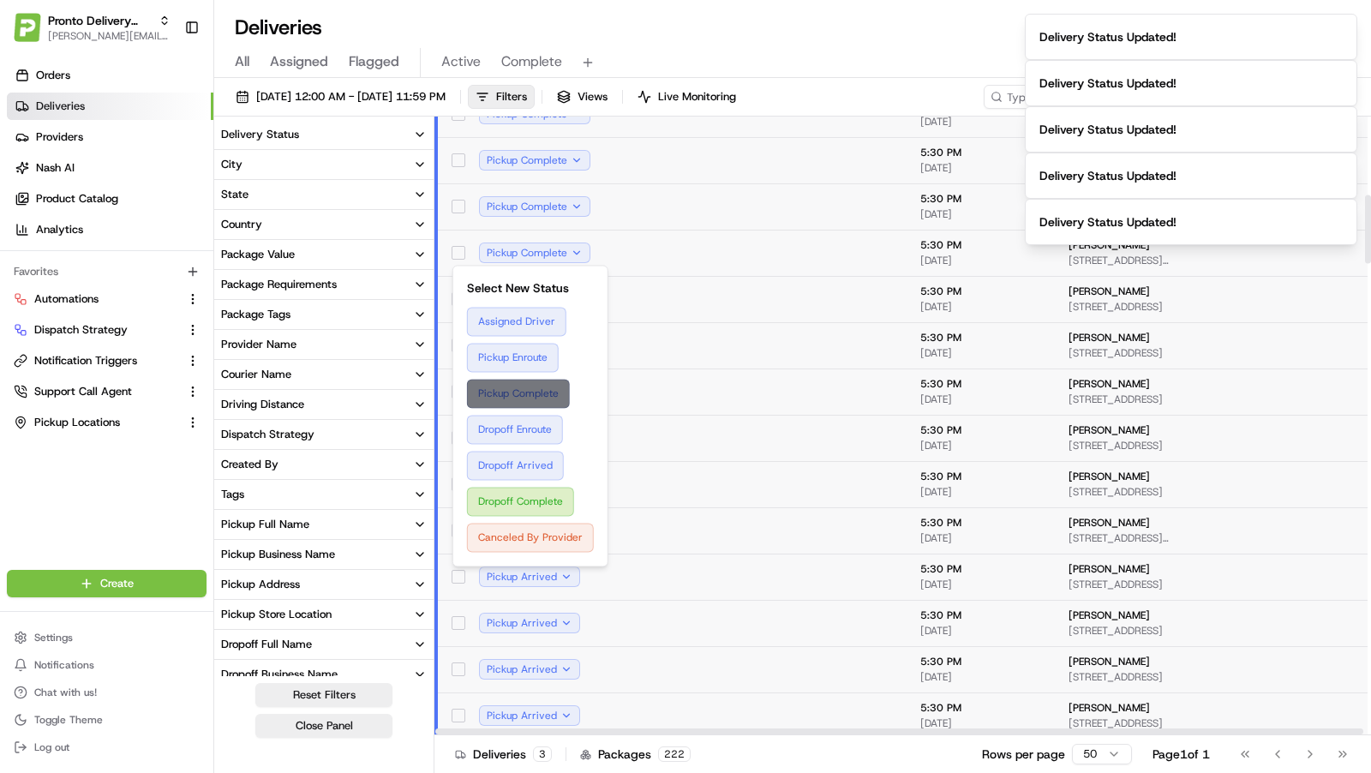
click at [554, 391] on button "Pickup Complete" at bounding box center [530, 393] width 127 height 29
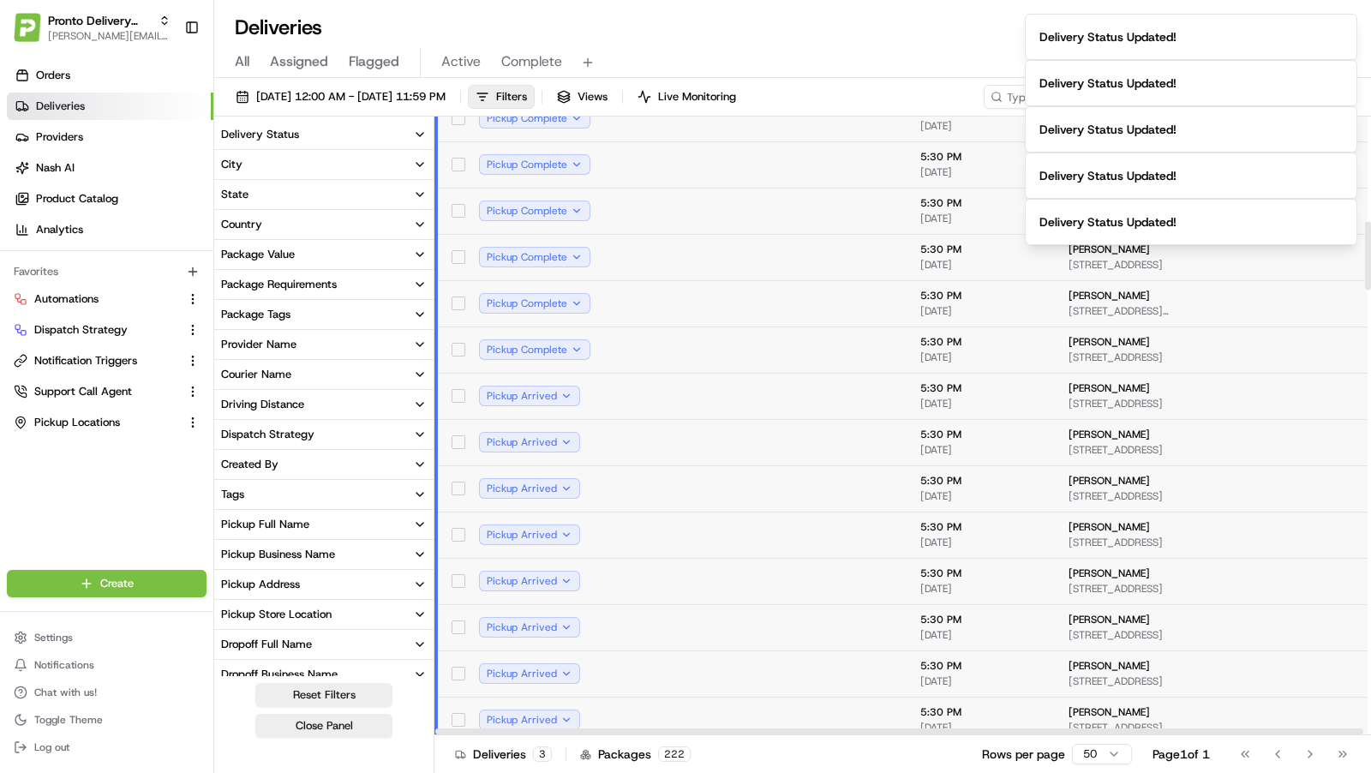
scroll to position [948, 0]
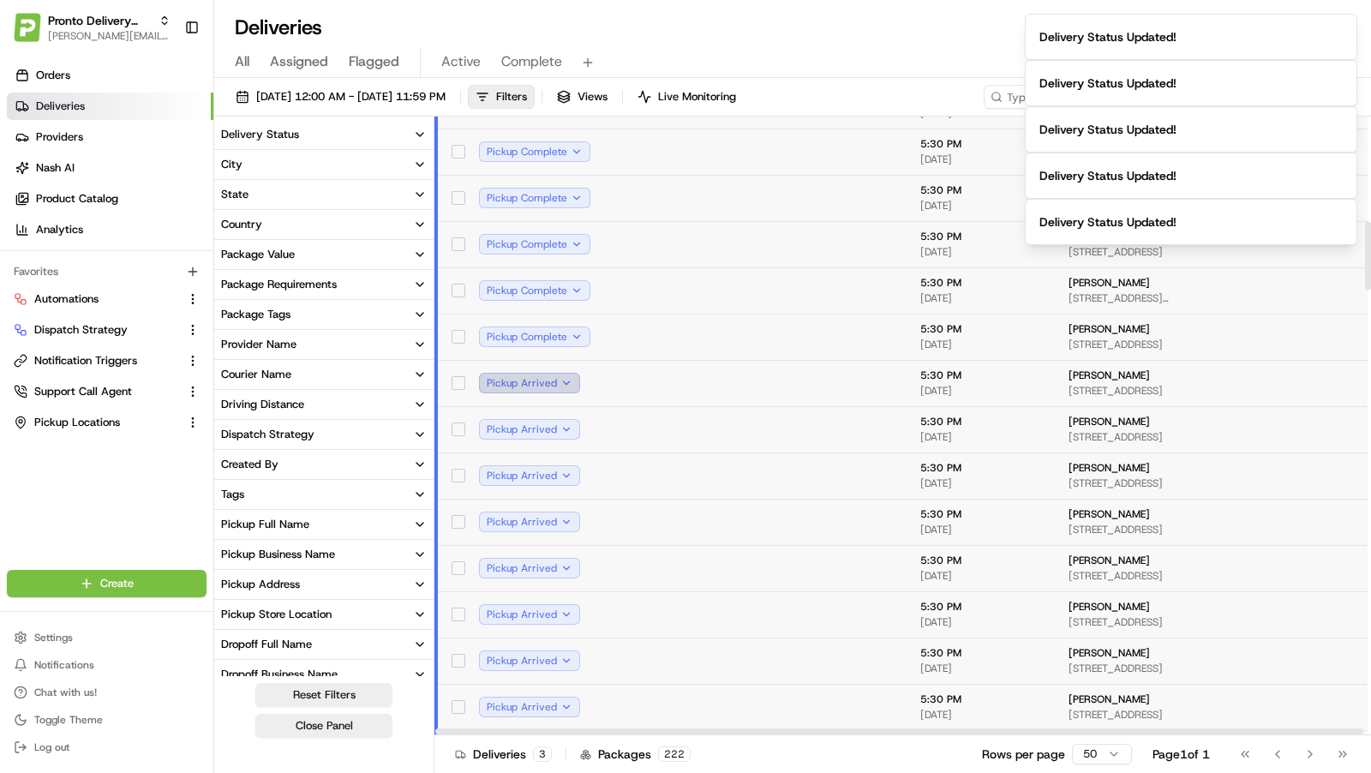
click at [561, 378] on button "Pickup Arrived" at bounding box center [529, 383] width 101 height 21
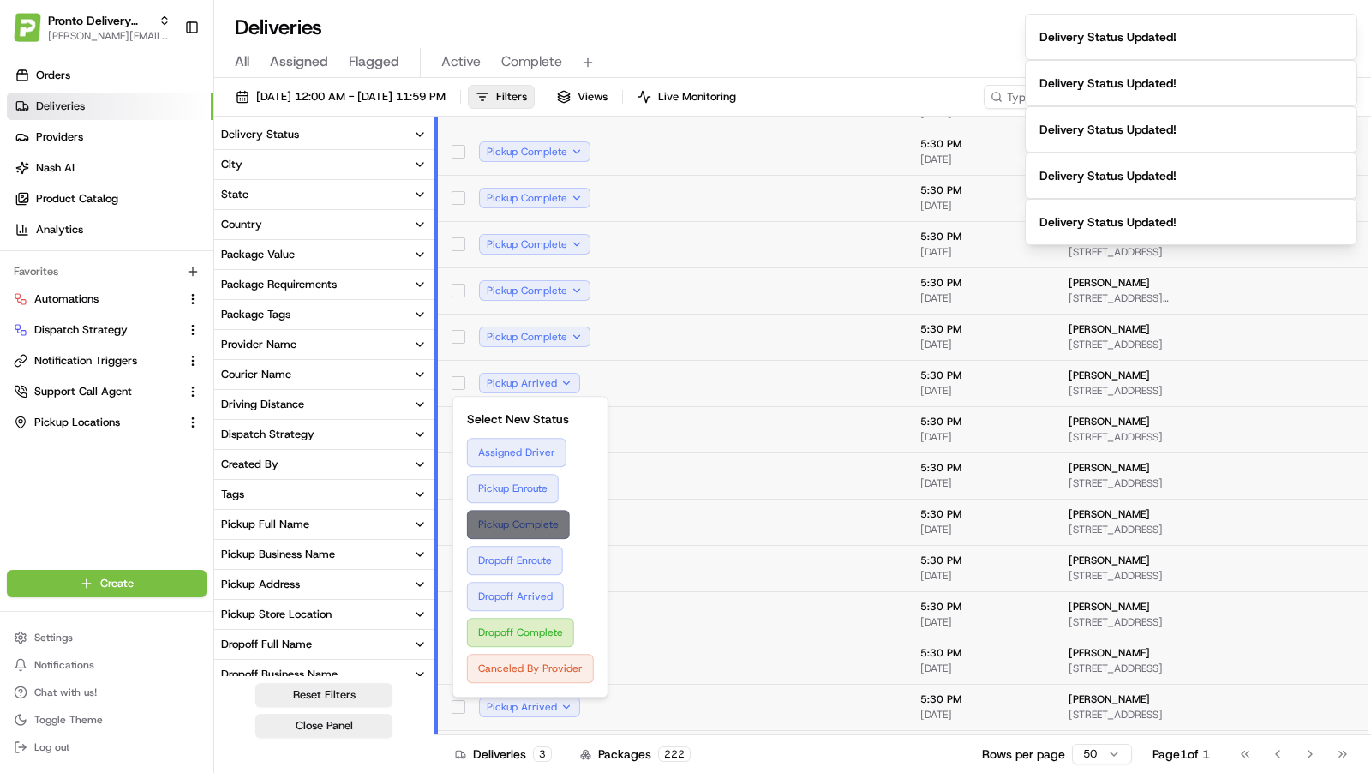
click at [536, 528] on button "Pickup Complete" at bounding box center [530, 524] width 127 height 29
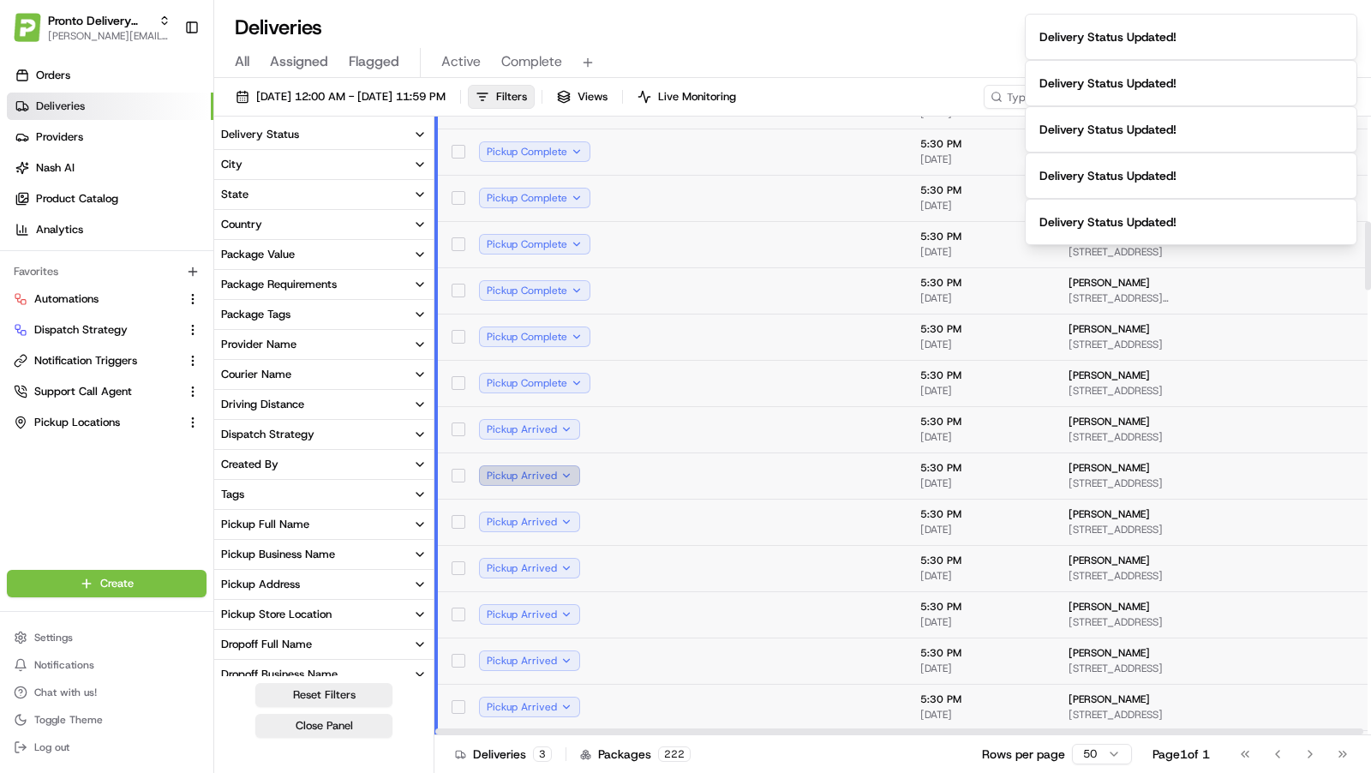
click at [562, 468] on button "Pickup Arrived" at bounding box center [529, 475] width 101 height 21
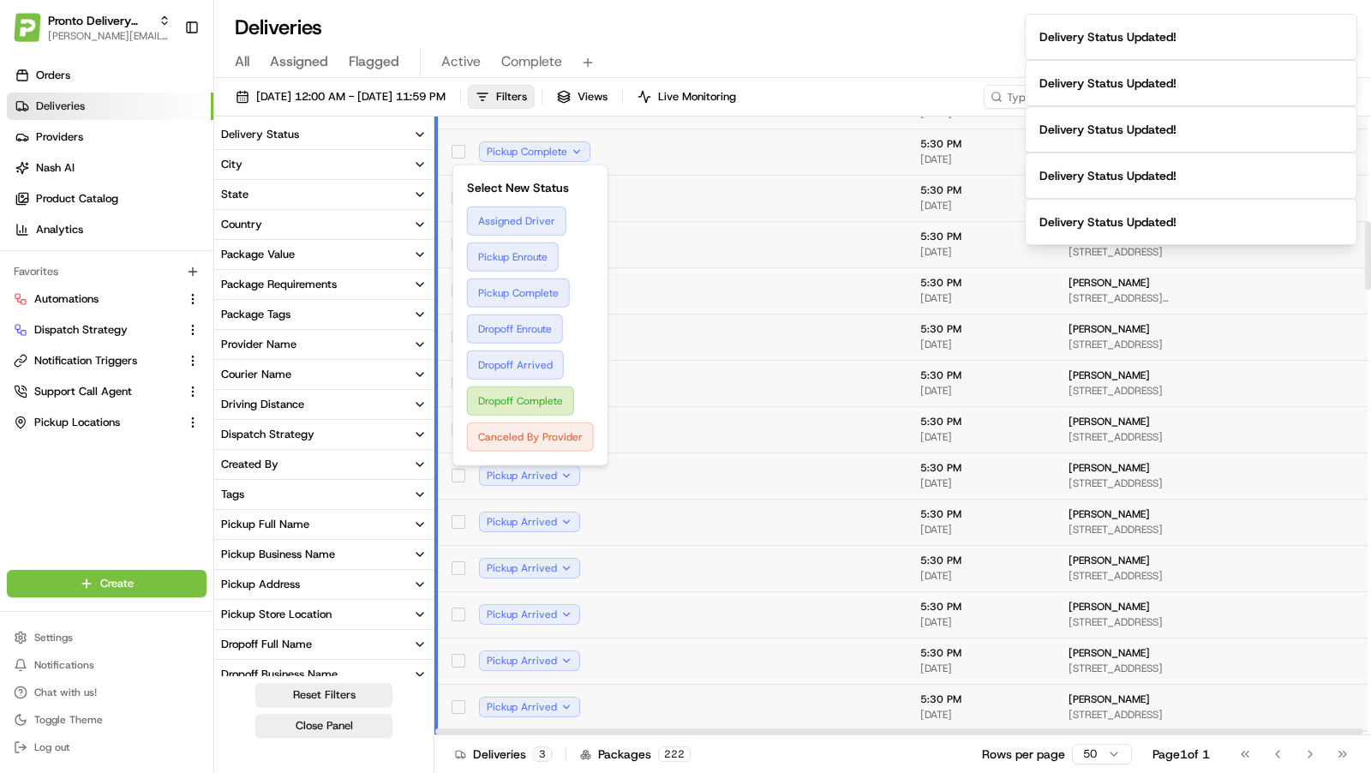
click at [816, 50] on div "All Assigned Flagged Active Complete" at bounding box center [792, 63] width 1157 height 30
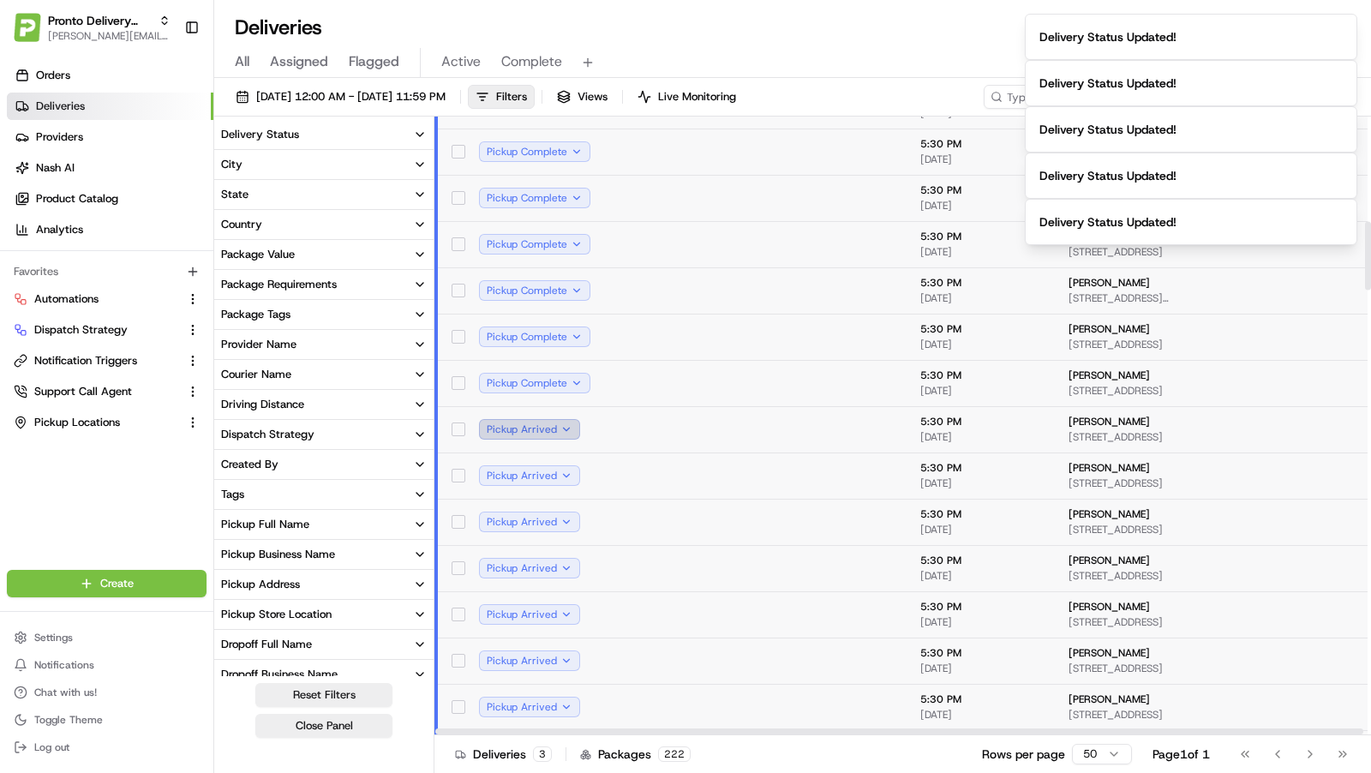
click at [554, 426] on button "Pickup Arrived" at bounding box center [529, 429] width 101 height 21
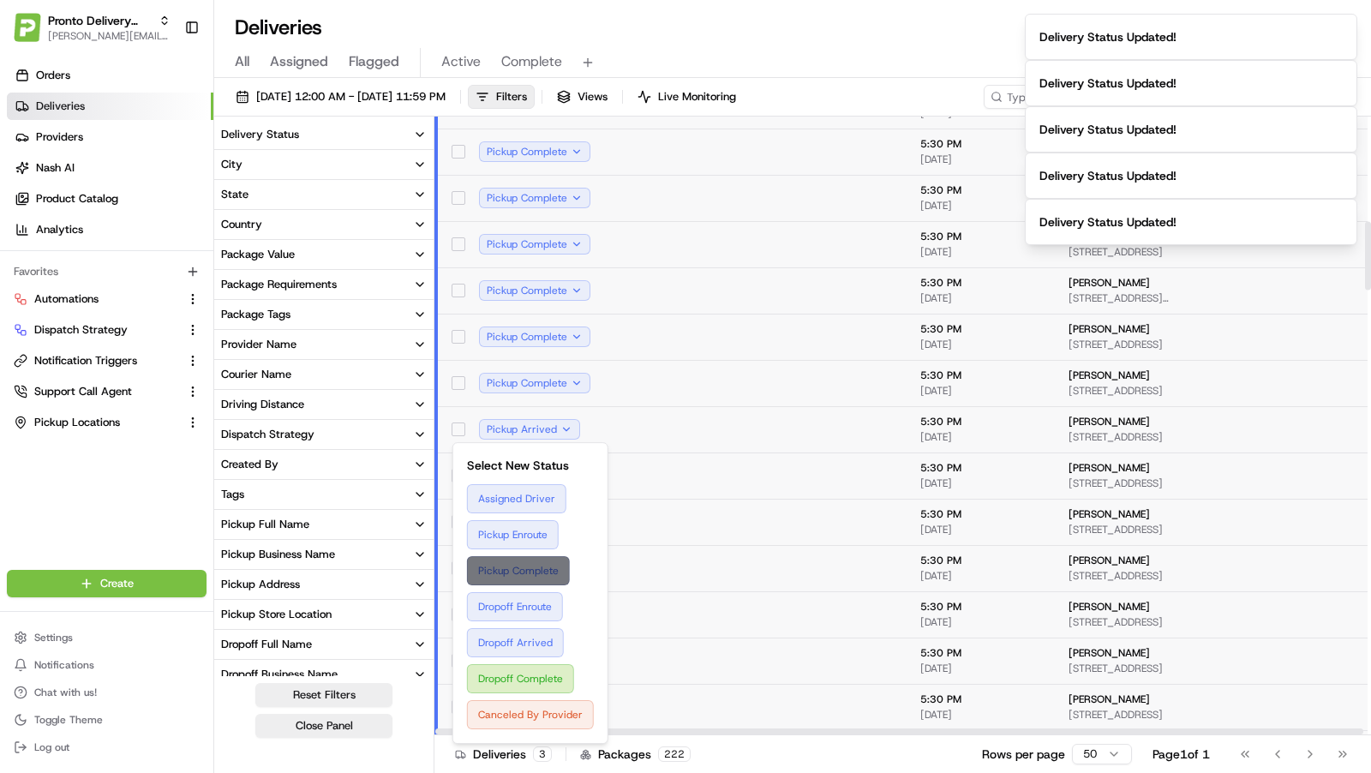
click at [520, 560] on button "Pickup Complete" at bounding box center [530, 570] width 127 height 29
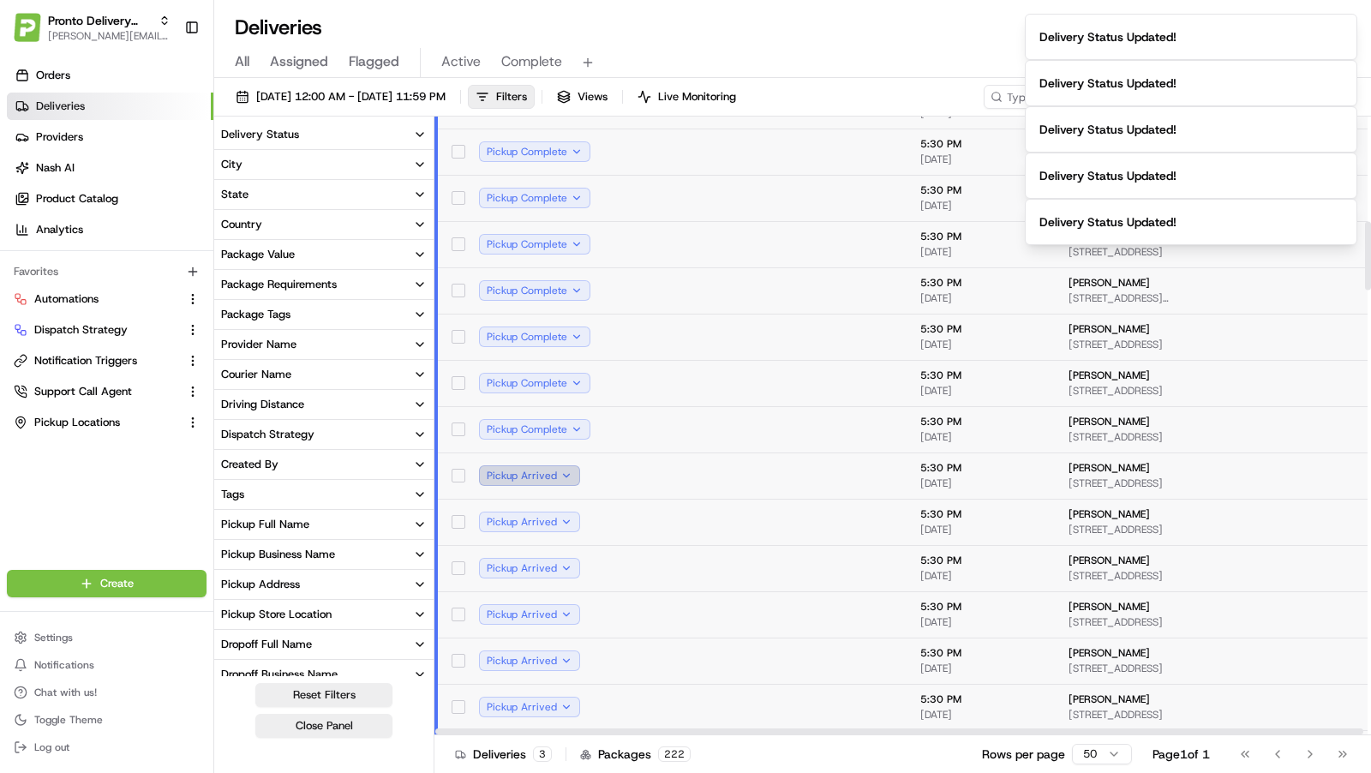
click at [563, 475] on button "Pickup Arrived" at bounding box center [529, 475] width 101 height 21
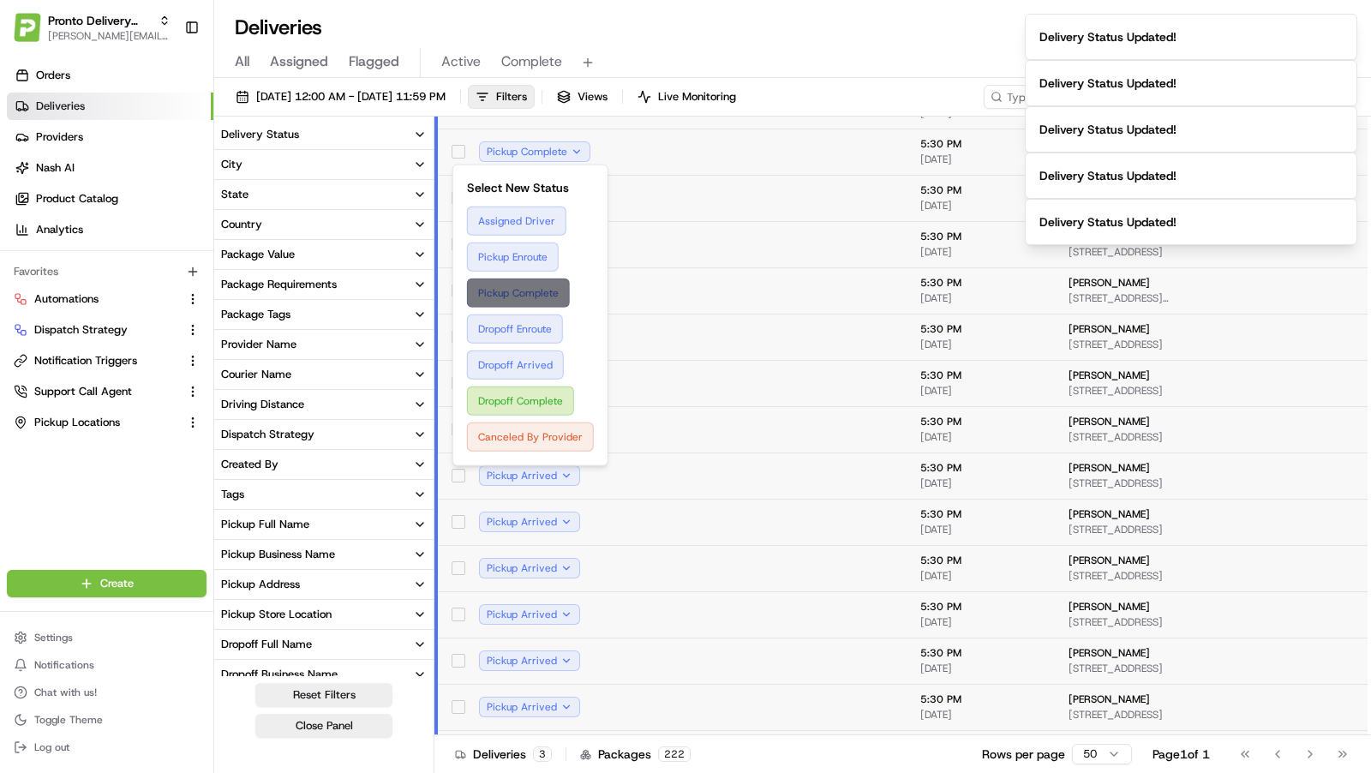
click at [554, 285] on button "Pickup Complete" at bounding box center [530, 293] width 127 height 29
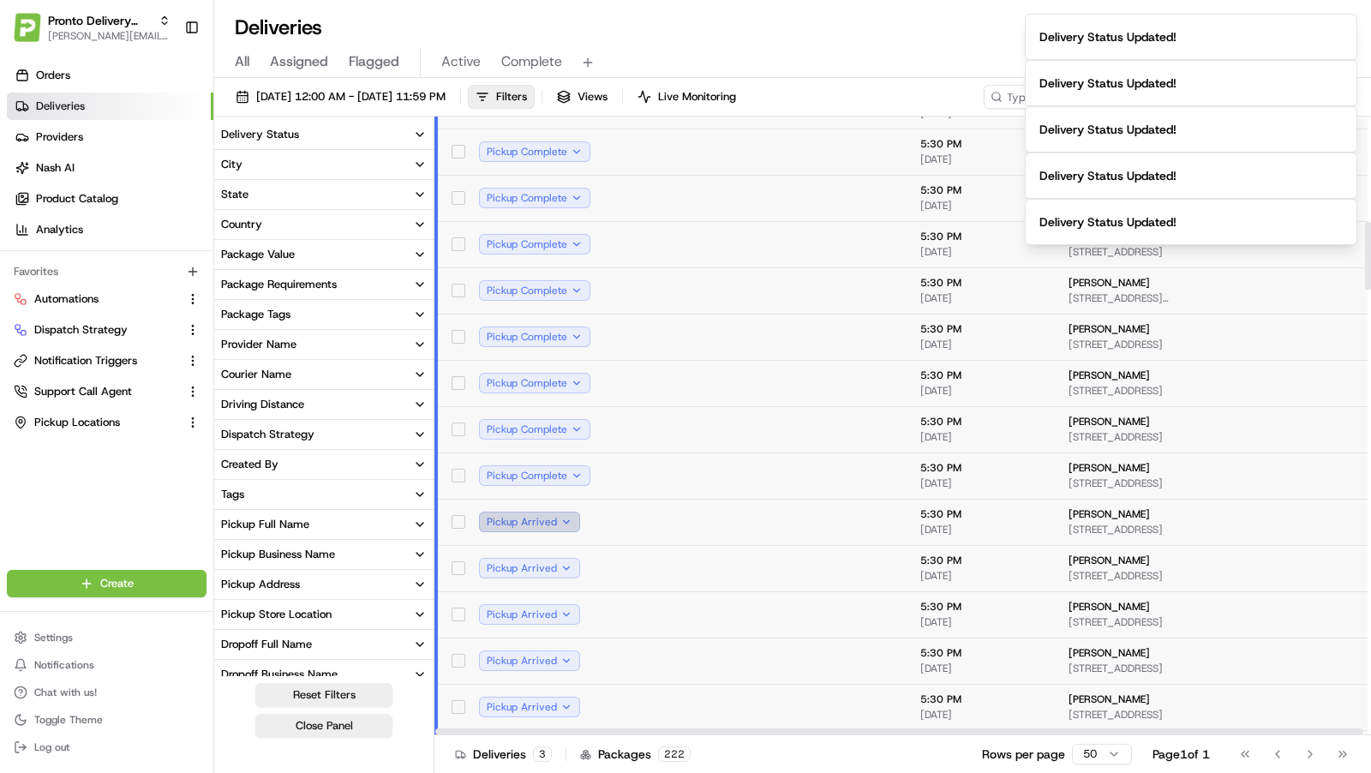
click at [566, 521] on button "Pickup Arrived" at bounding box center [529, 522] width 101 height 21
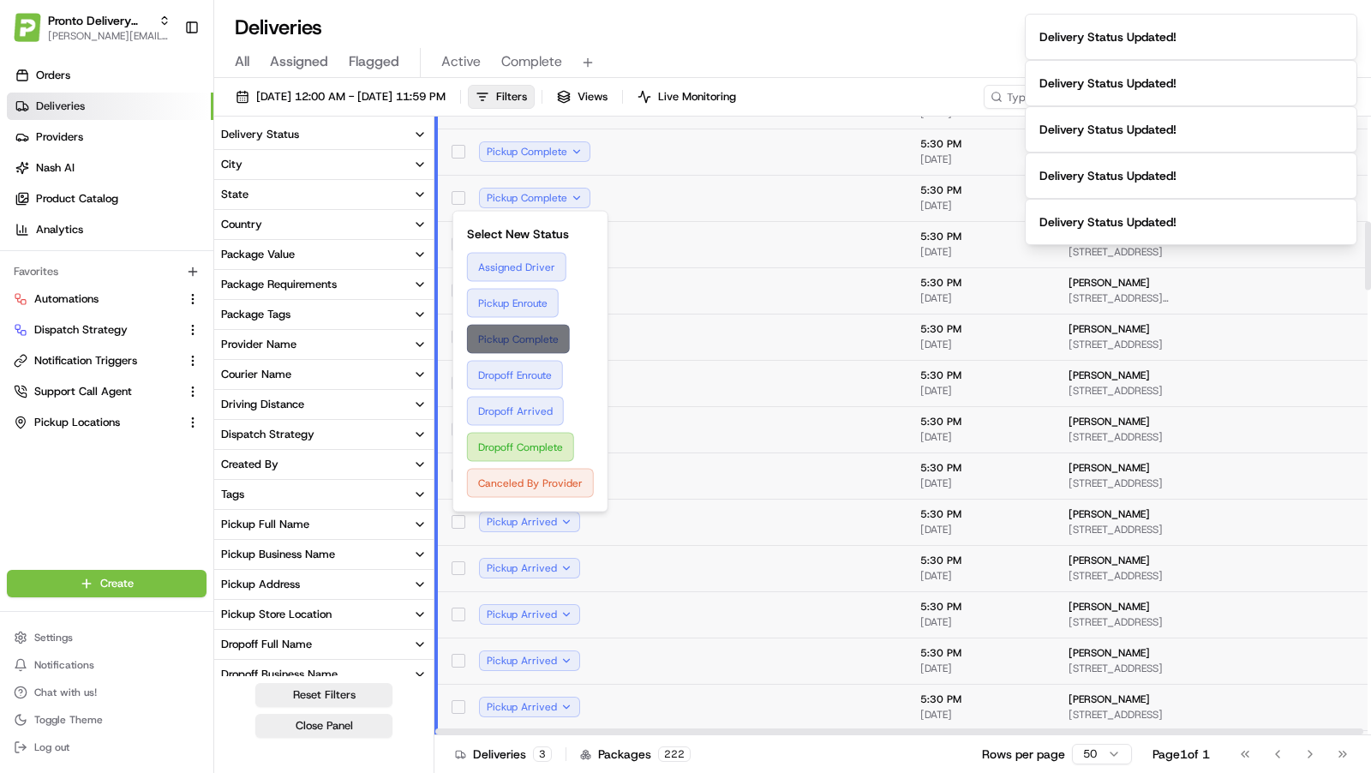
click at [542, 335] on button "Pickup Complete" at bounding box center [530, 339] width 127 height 29
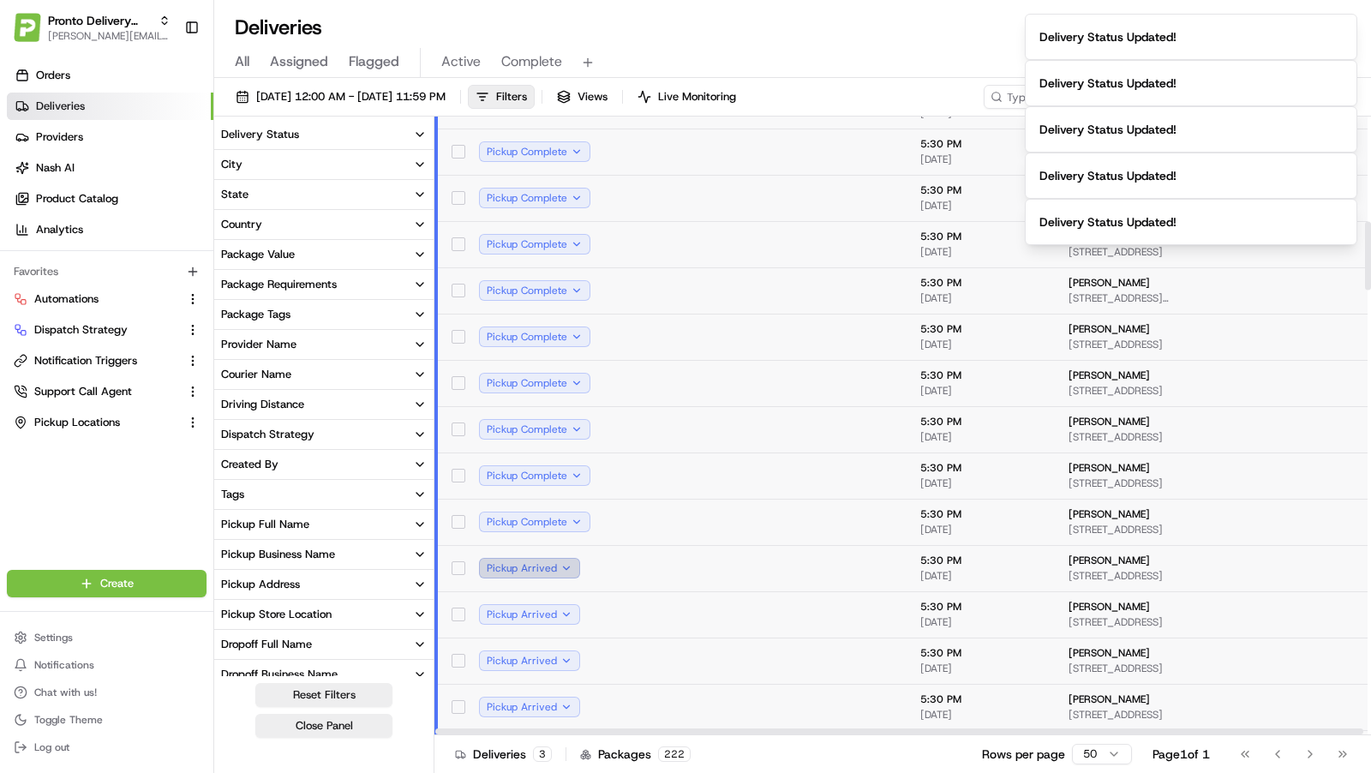
click at [563, 568] on button "Pickup Arrived" at bounding box center [529, 568] width 101 height 21
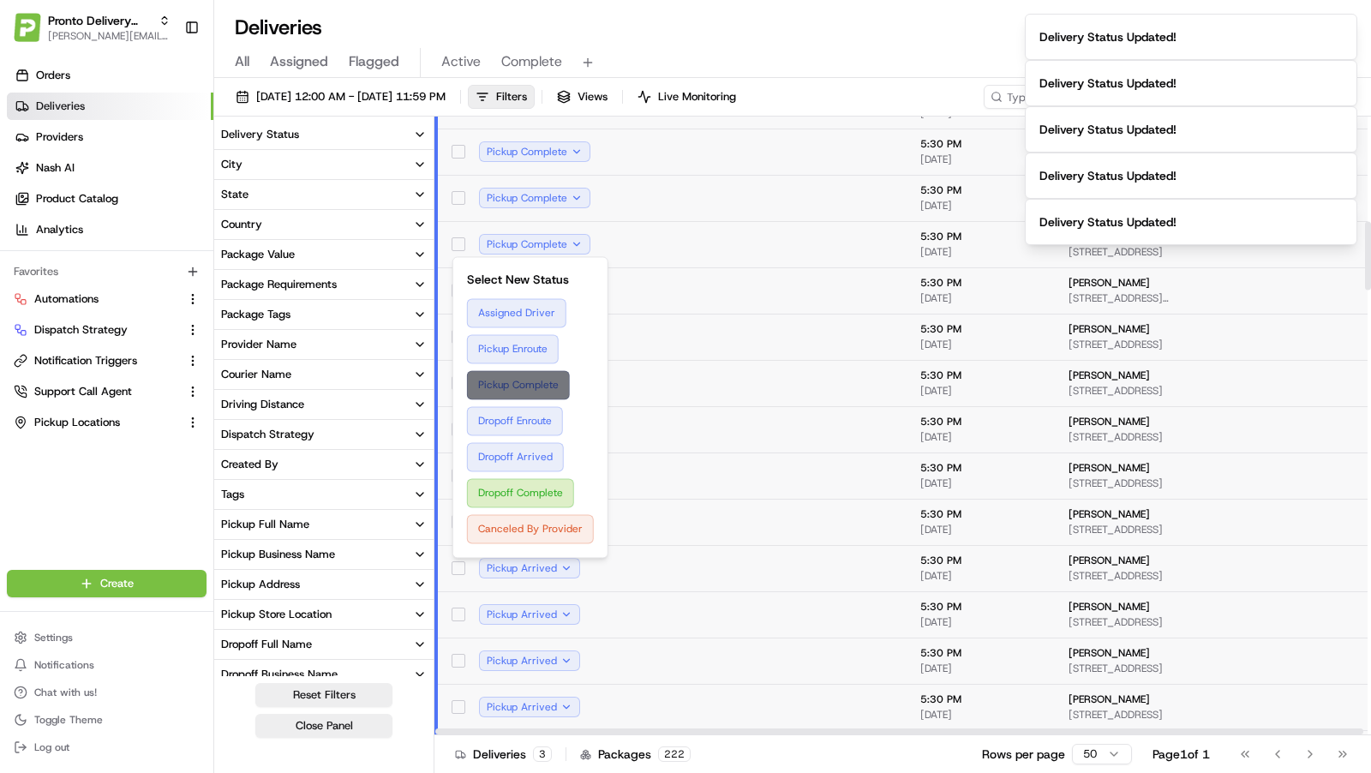
click at [547, 387] on button "Pickup Complete" at bounding box center [530, 384] width 127 height 29
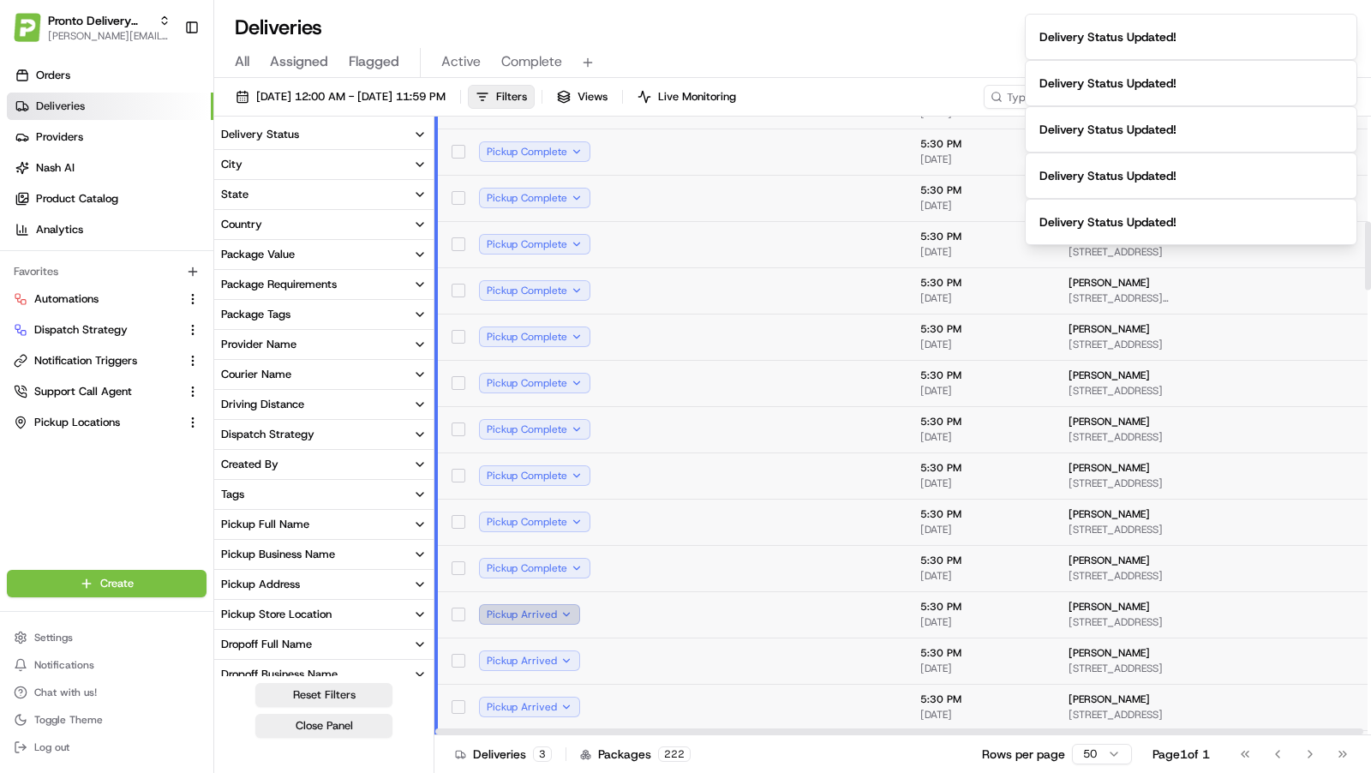
click at [566, 608] on button "Pickup Arrived" at bounding box center [529, 614] width 101 height 21
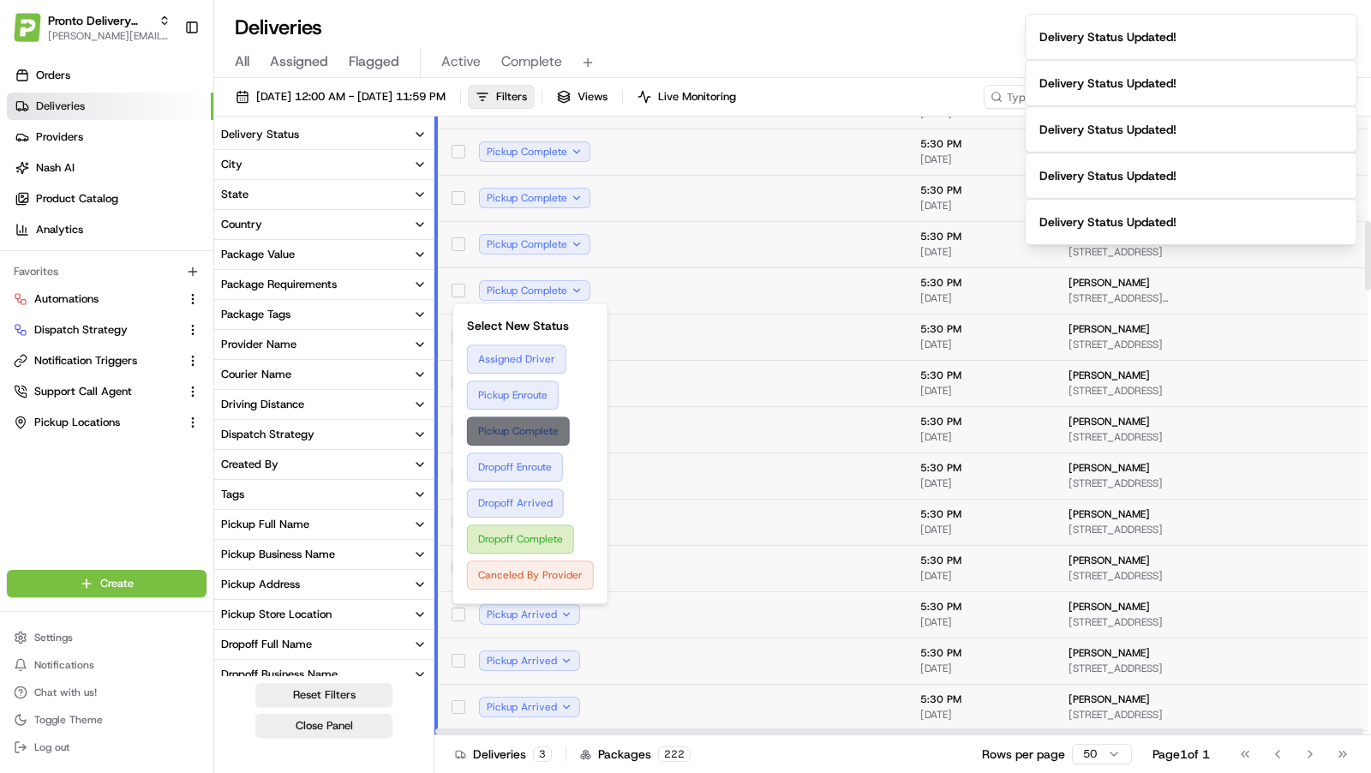
click at [562, 430] on button "Pickup Complete" at bounding box center [530, 430] width 127 height 29
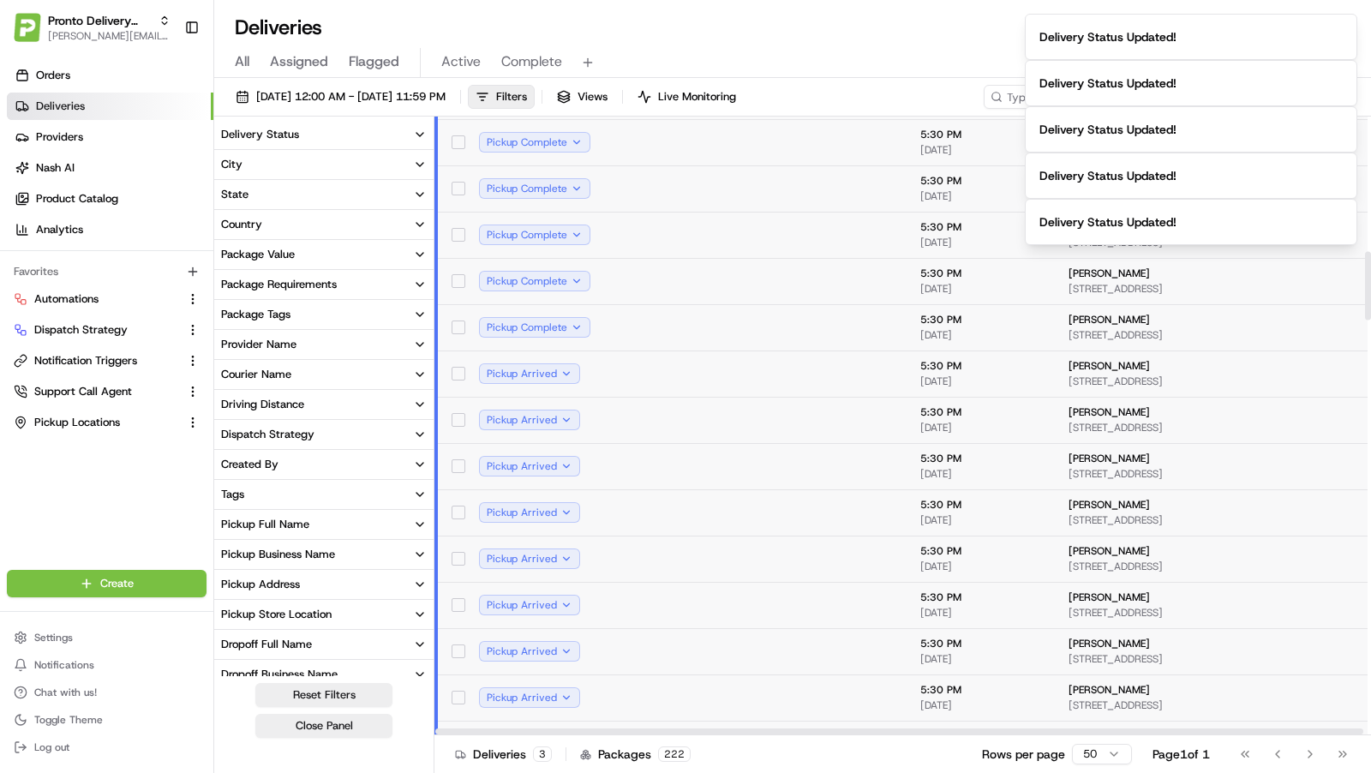
scroll to position [1239, 0]
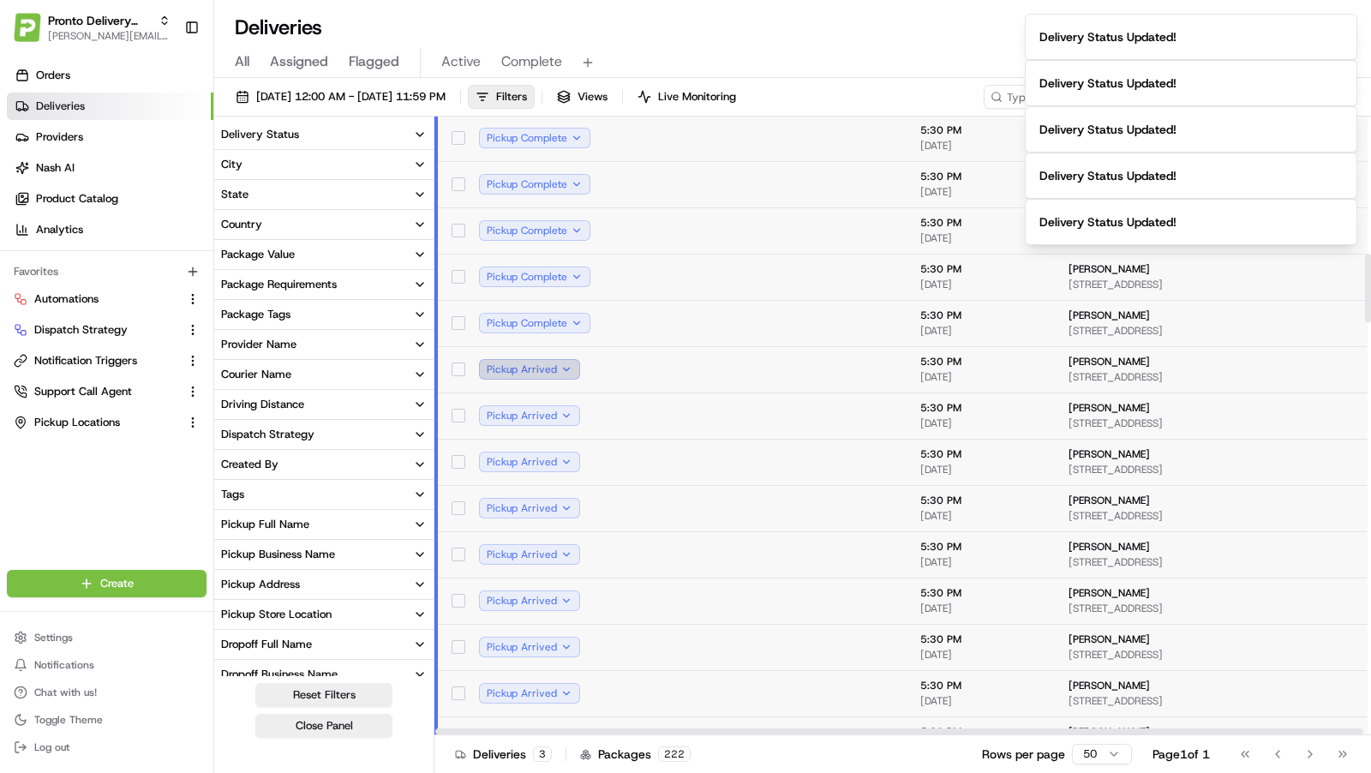
click at [565, 361] on button "Pickup Arrived" at bounding box center [529, 369] width 101 height 21
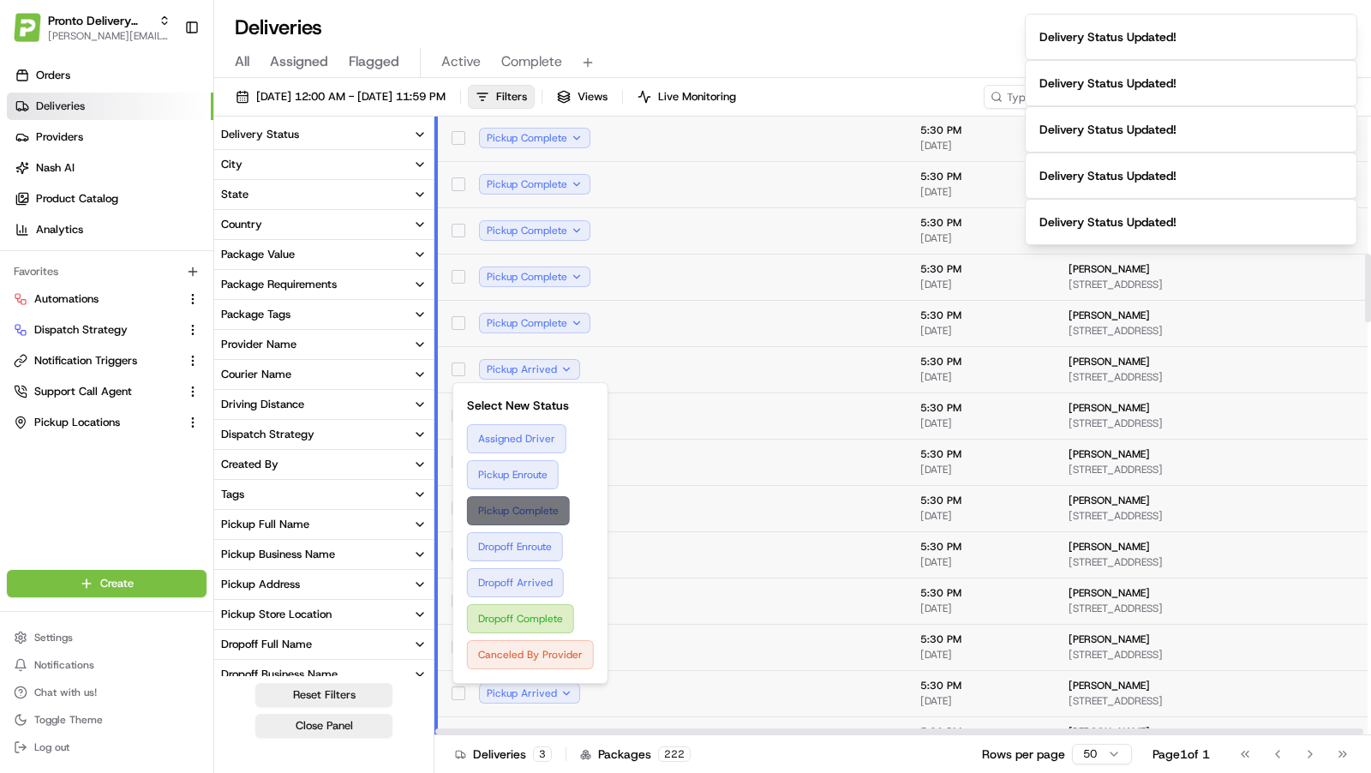
click at [548, 516] on button "Pickup Complete" at bounding box center [530, 510] width 127 height 29
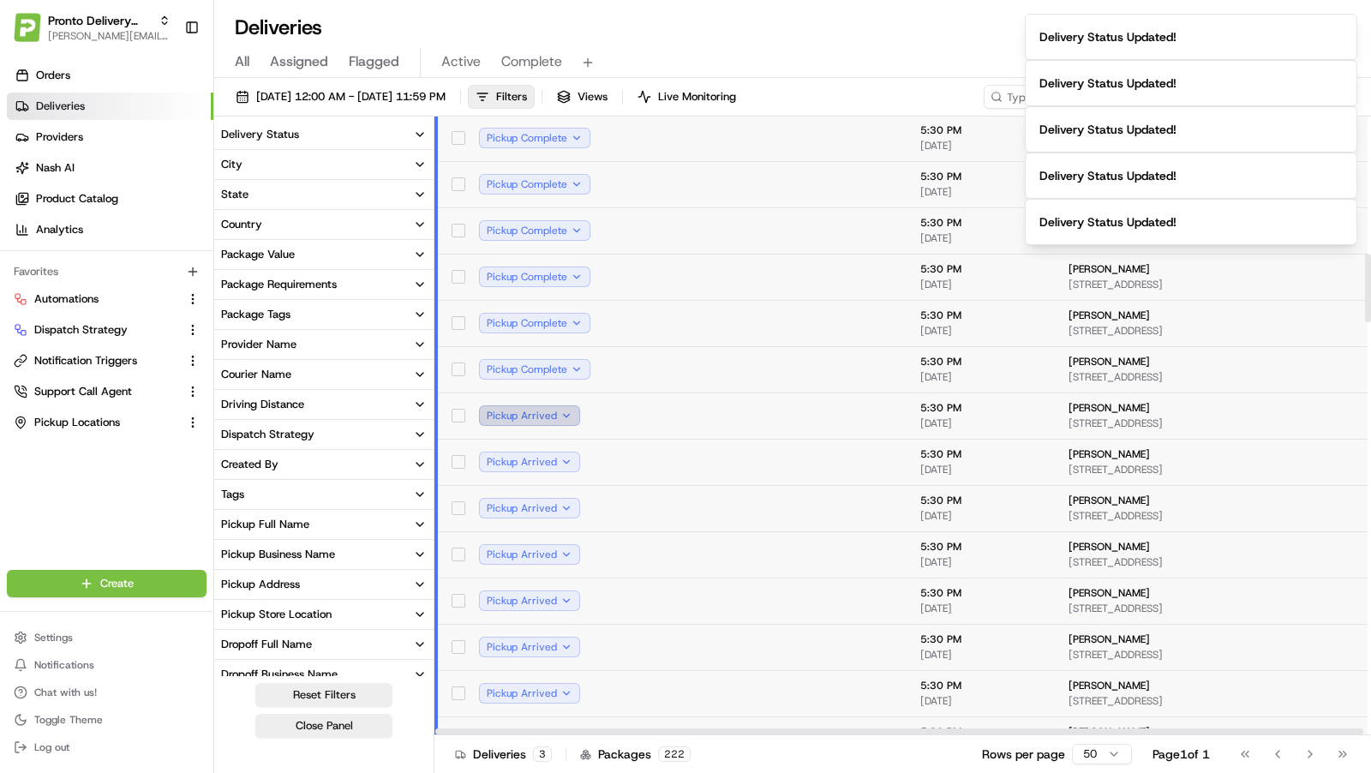
click at [563, 415] on button "Pickup Arrived" at bounding box center [529, 415] width 101 height 21
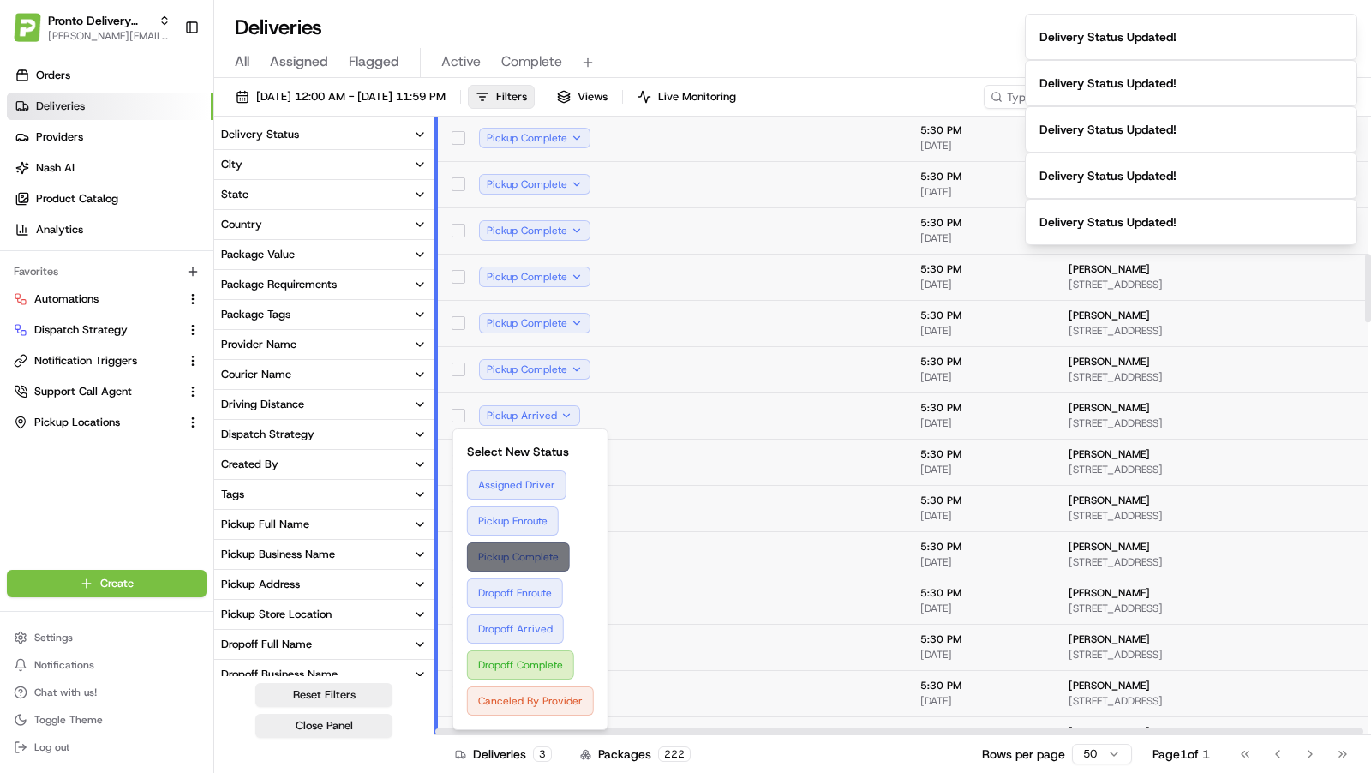
click at [547, 555] on button "Pickup Complete" at bounding box center [530, 556] width 127 height 29
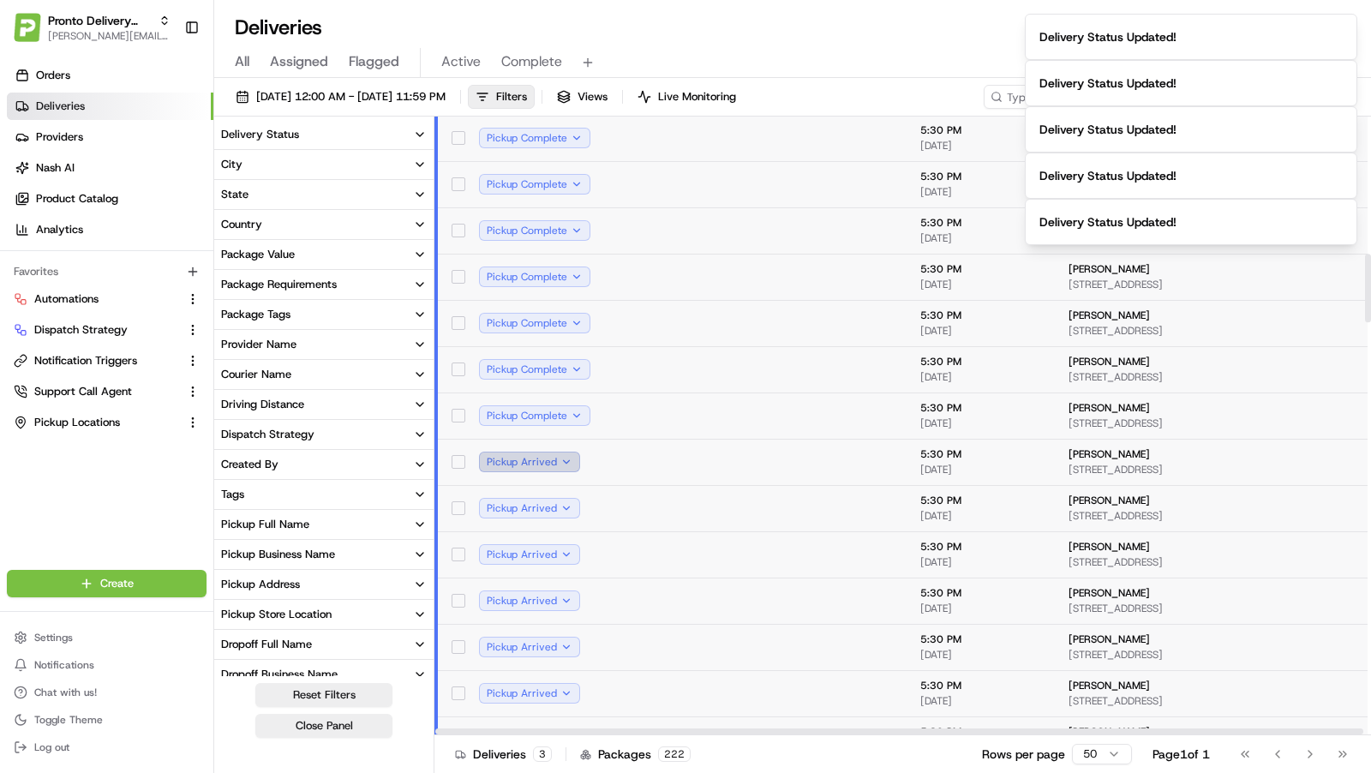
click at [567, 461] on button "Pickup Arrived" at bounding box center [529, 462] width 101 height 21
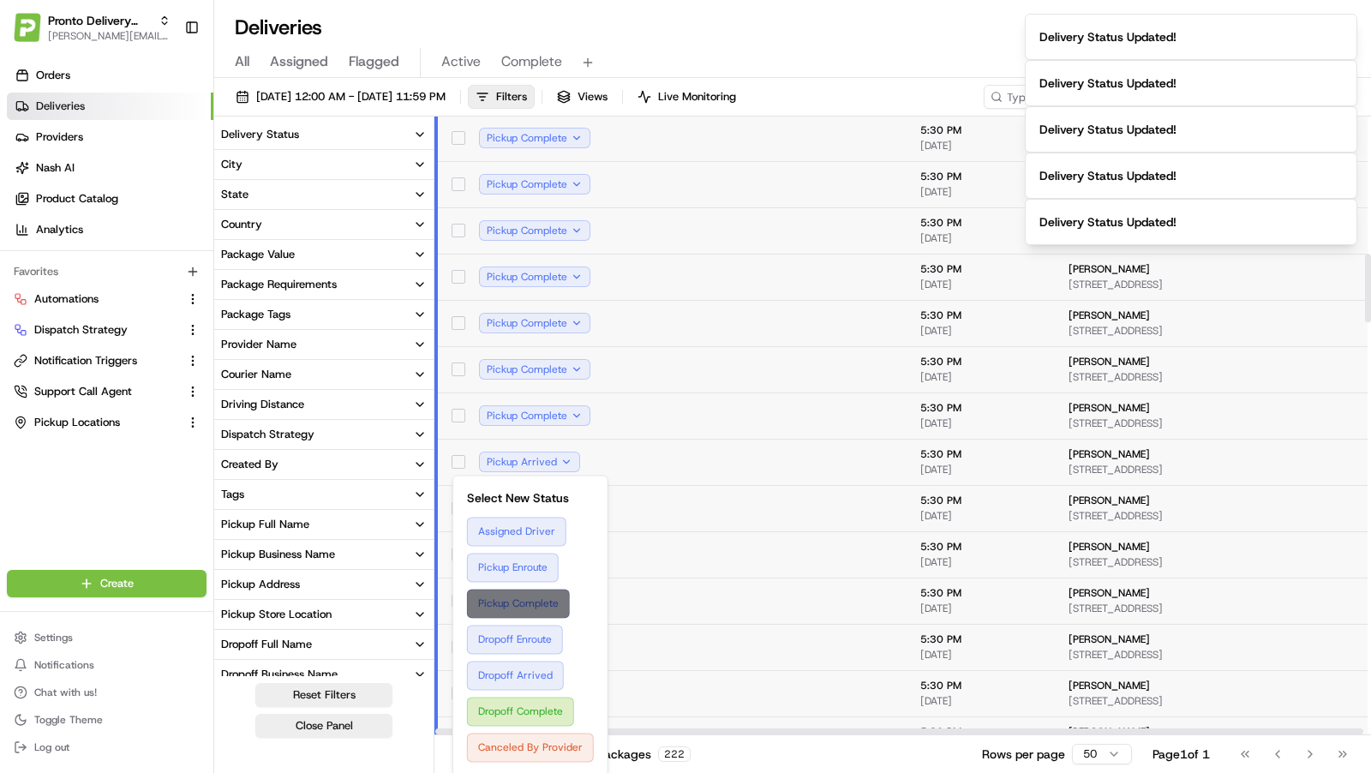
click at [530, 591] on button "Pickup Complete" at bounding box center [530, 603] width 127 height 29
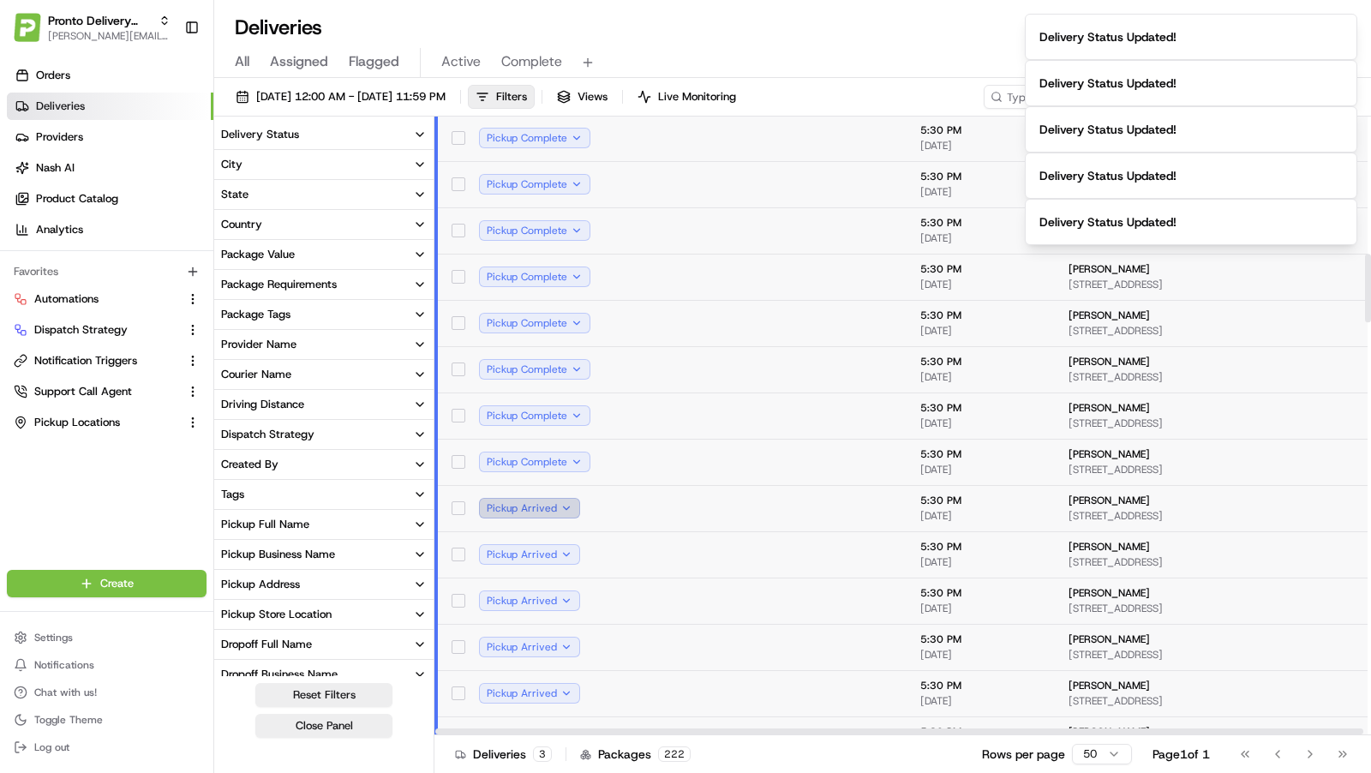
click at [552, 510] on button "Pickup Arrived" at bounding box center [529, 508] width 101 height 21
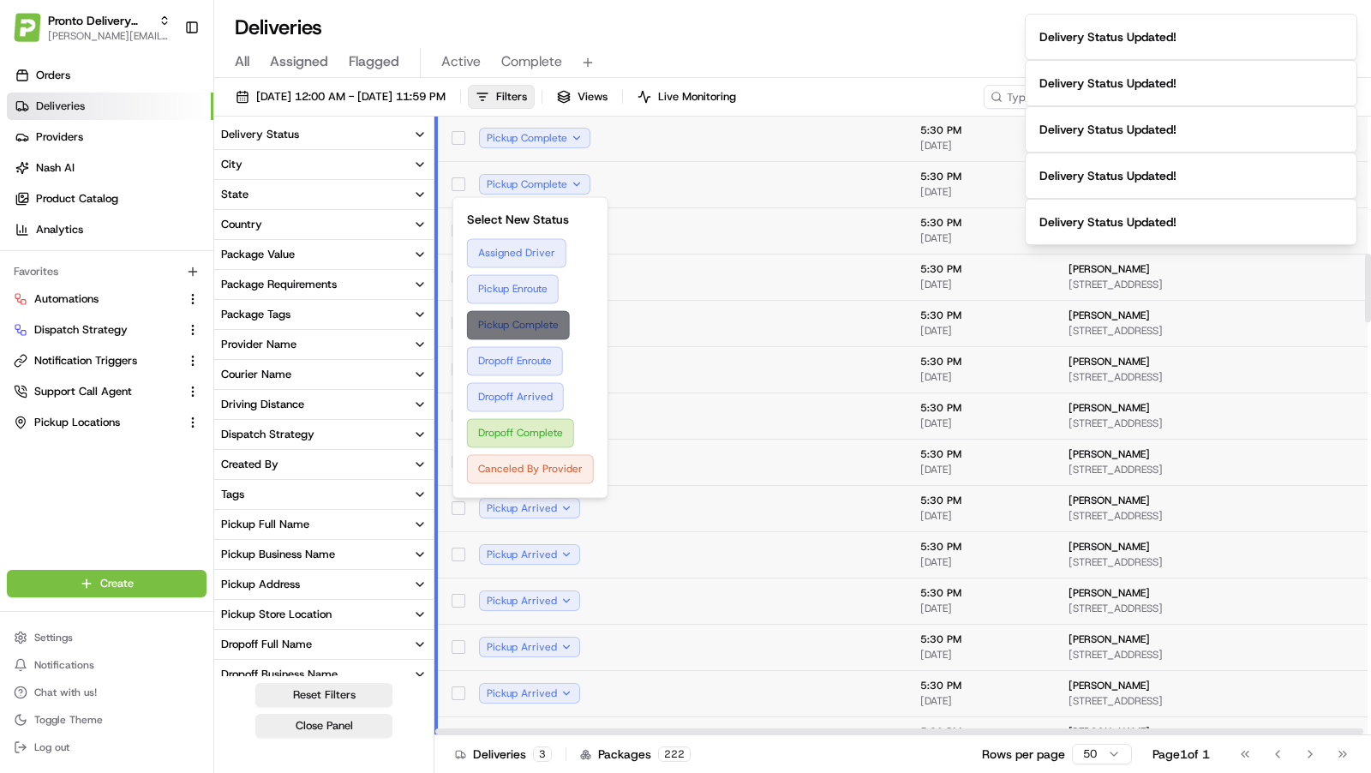
click at [551, 331] on button "Pickup Complete" at bounding box center [530, 324] width 127 height 29
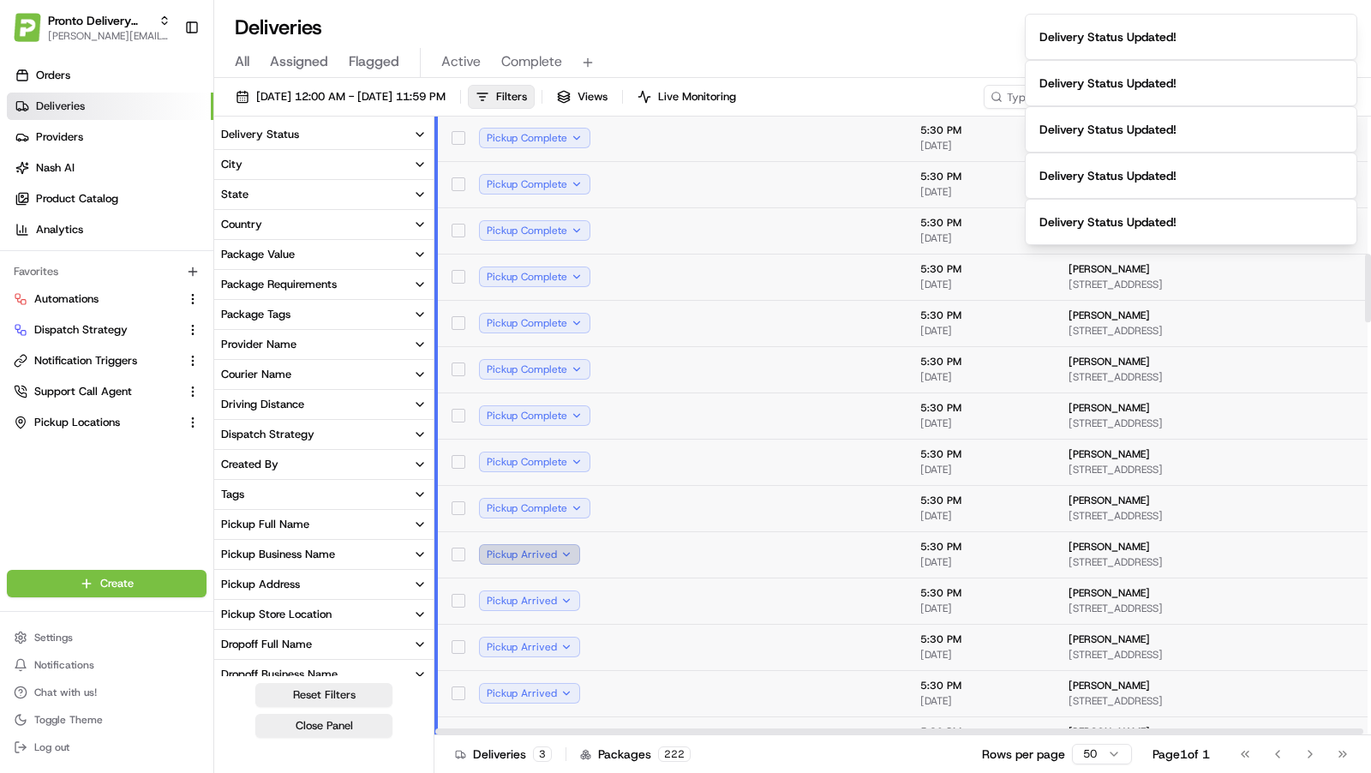
click at [568, 548] on button "Pickup Arrived" at bounding box center [529, 554] width 101 height 21
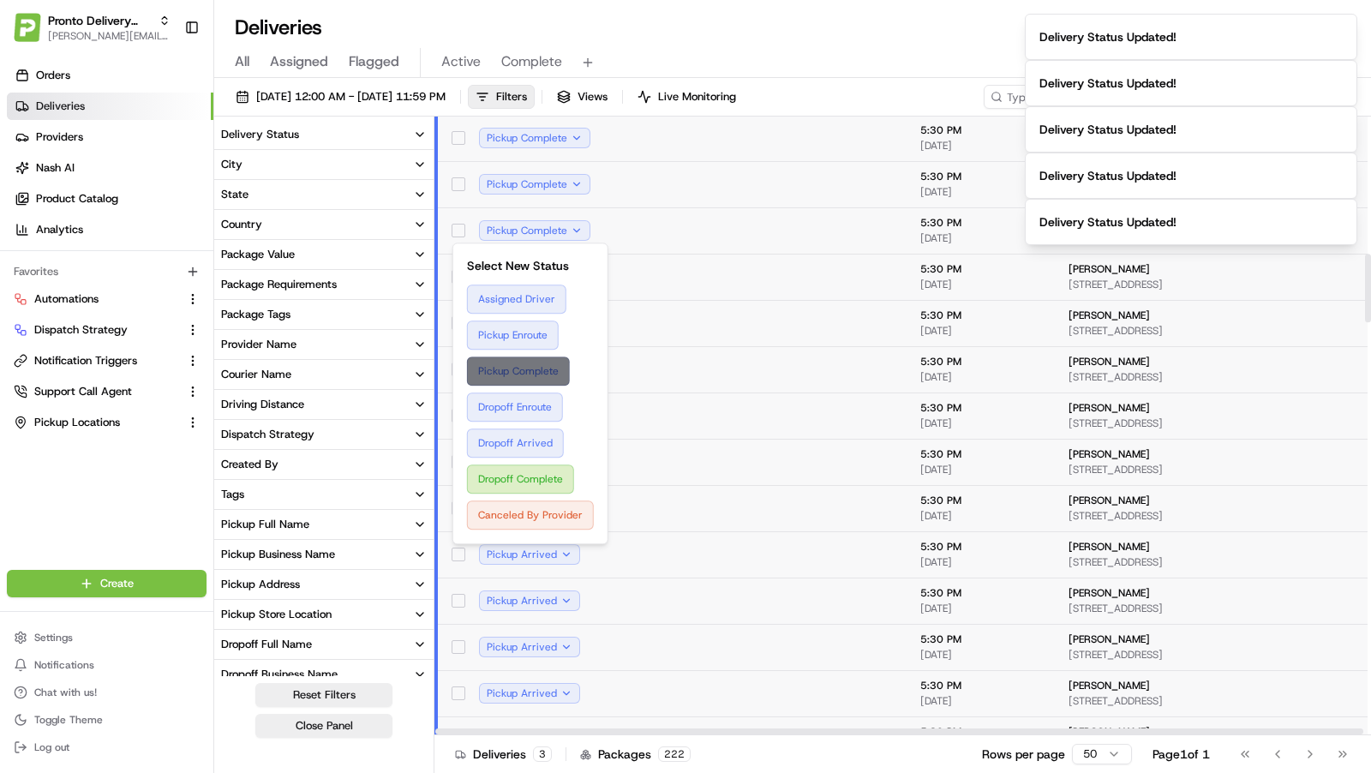
click at [546, 369] on button "Pickup Complete" at bounding box center [530, 371] width 127 height 29
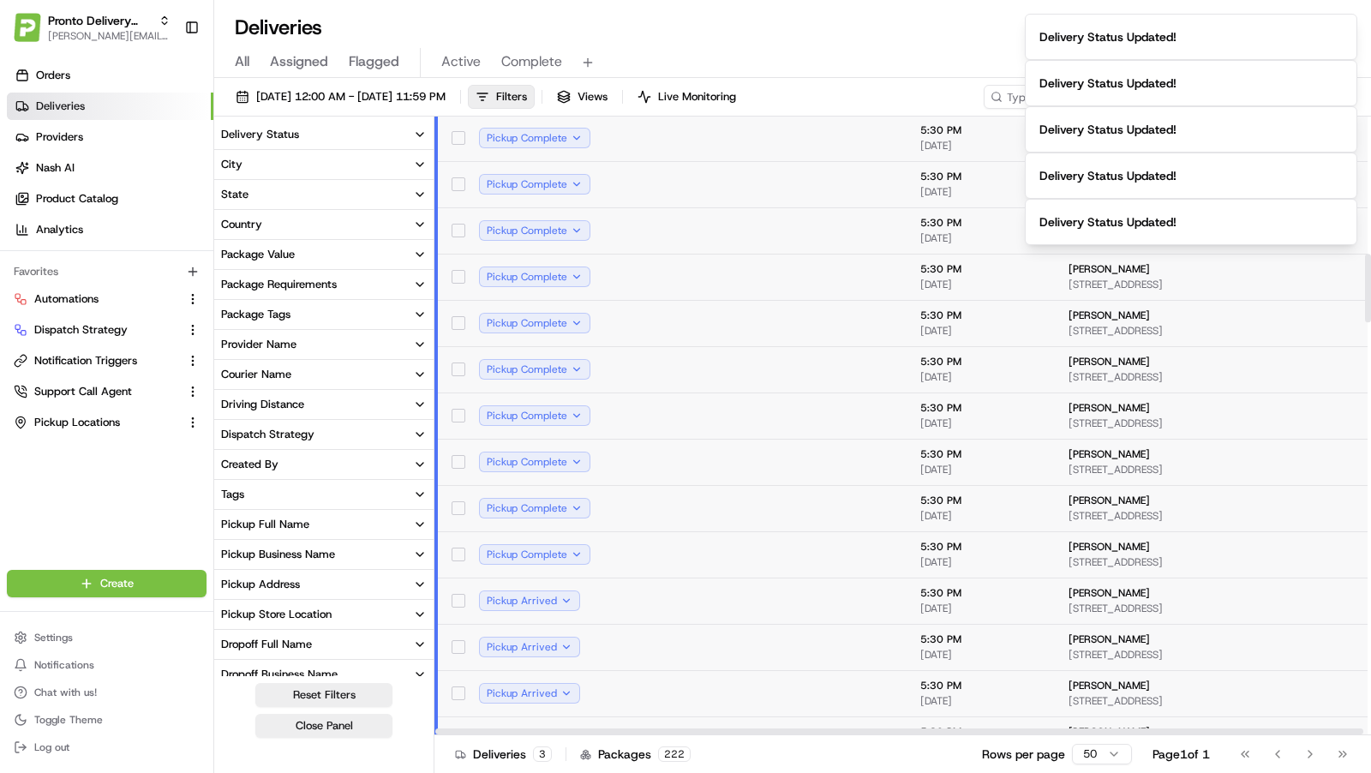
click at [571, 587] on td "Pickup Arrived" at bounding box center [547, 601] width 165 height 46
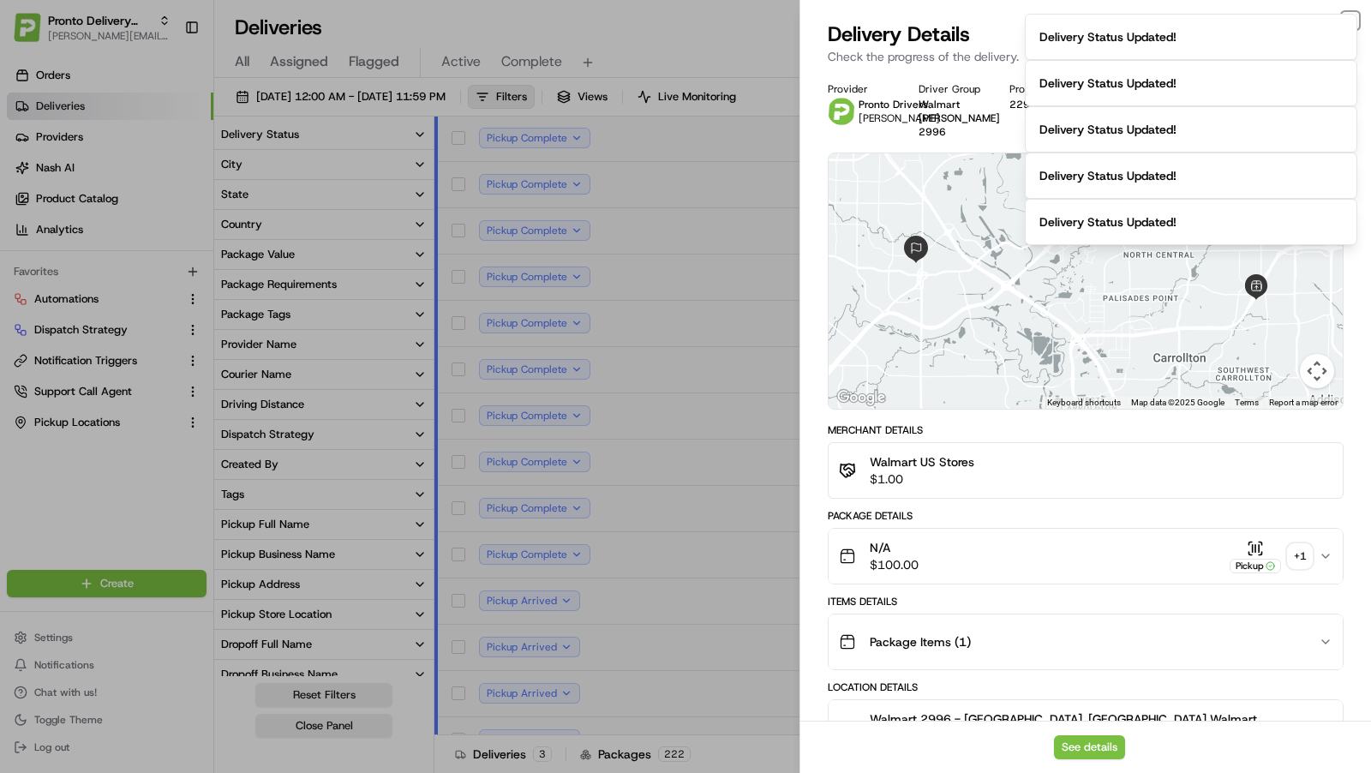
click at [1356, 16] on icon "button" at bounding box center [1351, 21] width 14 height 14
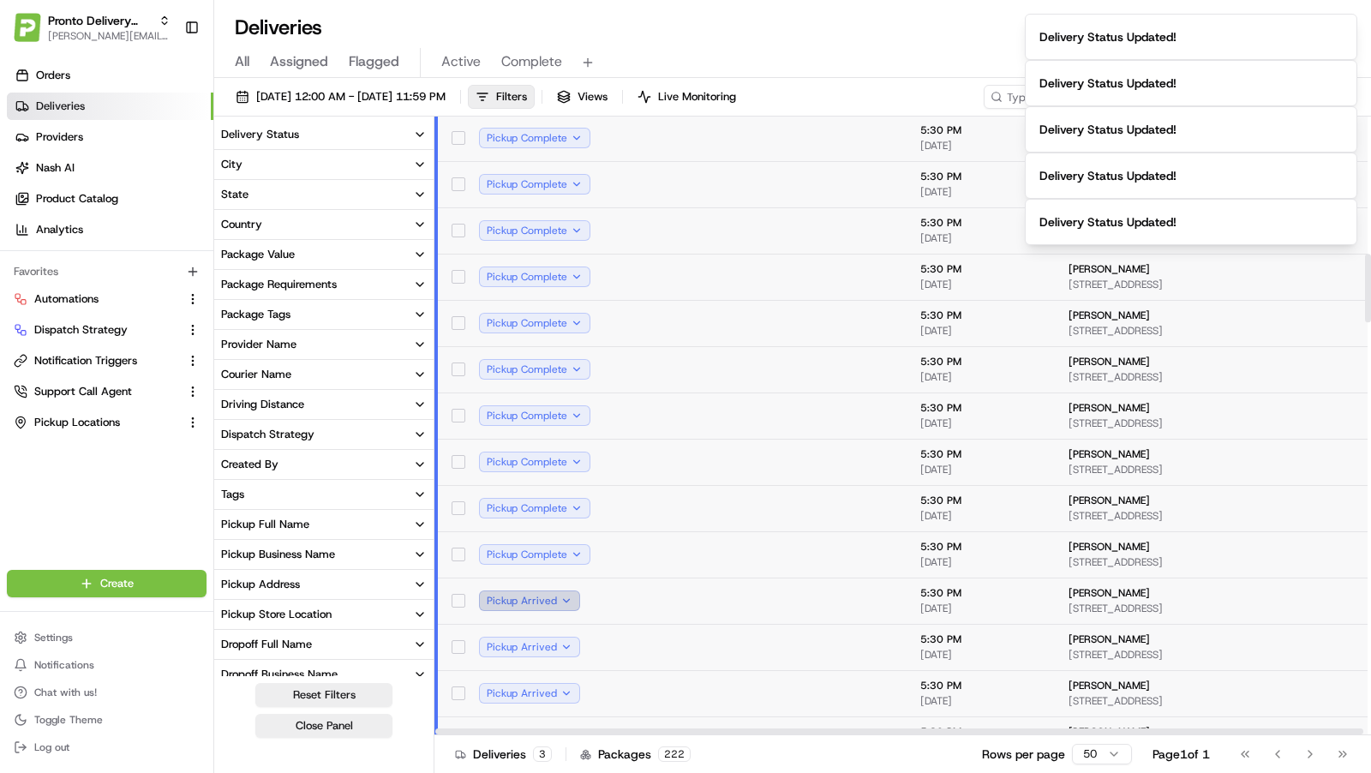
click at [553, 602] on button "Pickup Arrived" at bounding box center [529, 600] width 101 height 21
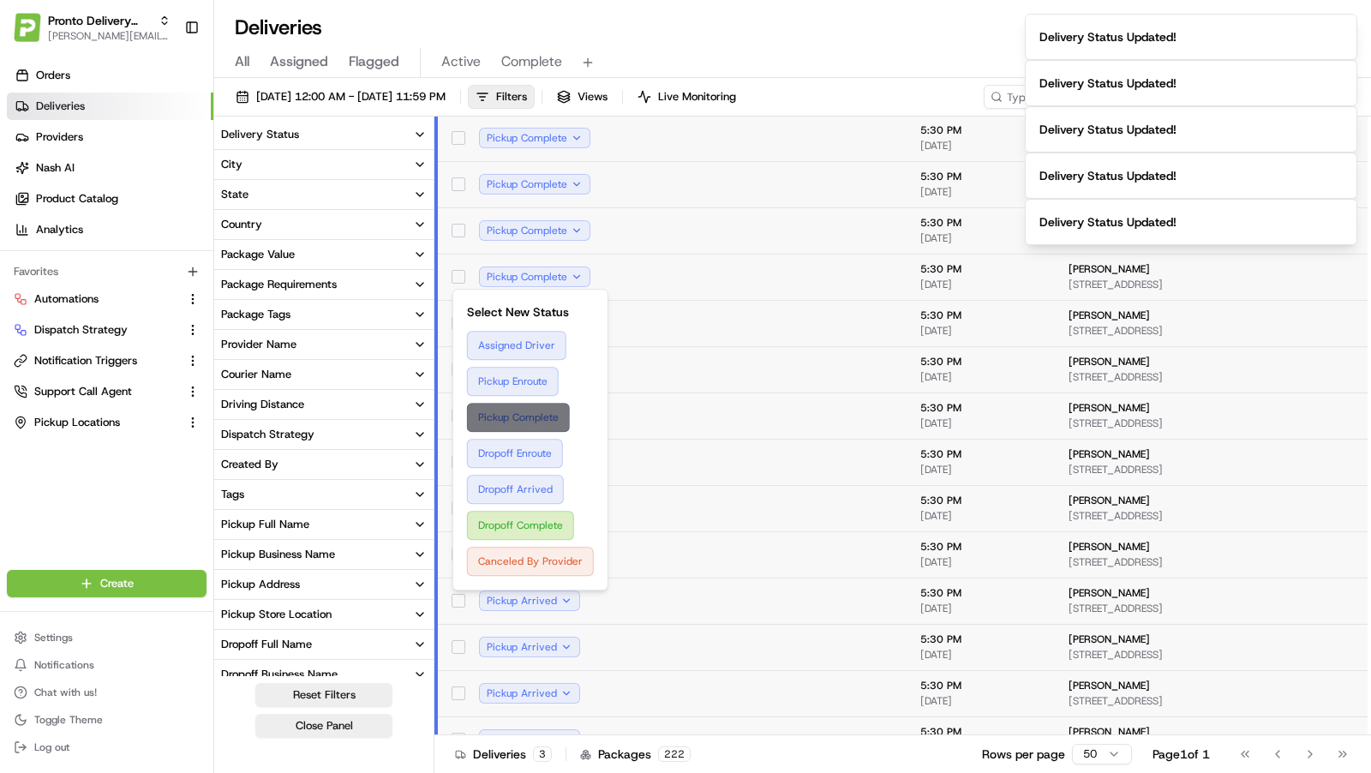
click at [536, 416] on button "Pickup Complete" at bounding box center [530, 417] width 127 height 29
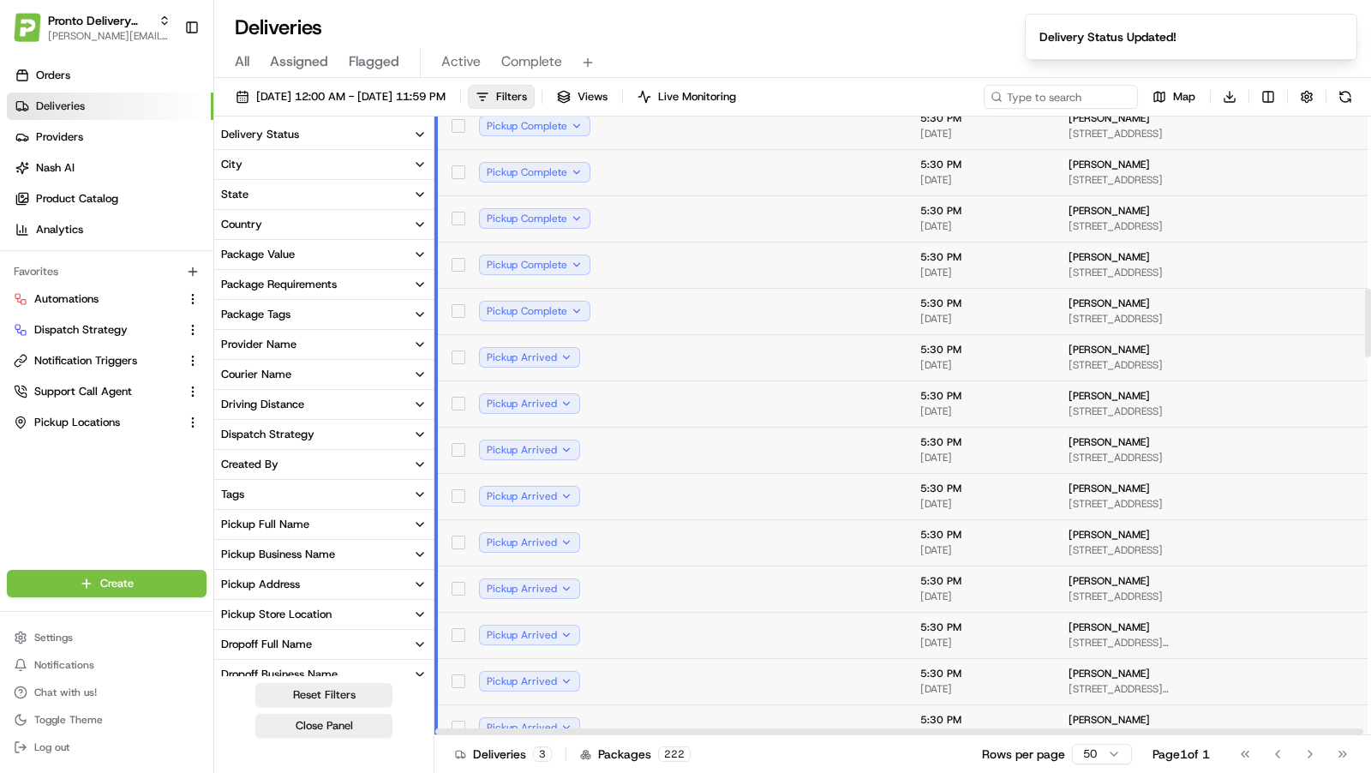
scroll to position [1553, 0]
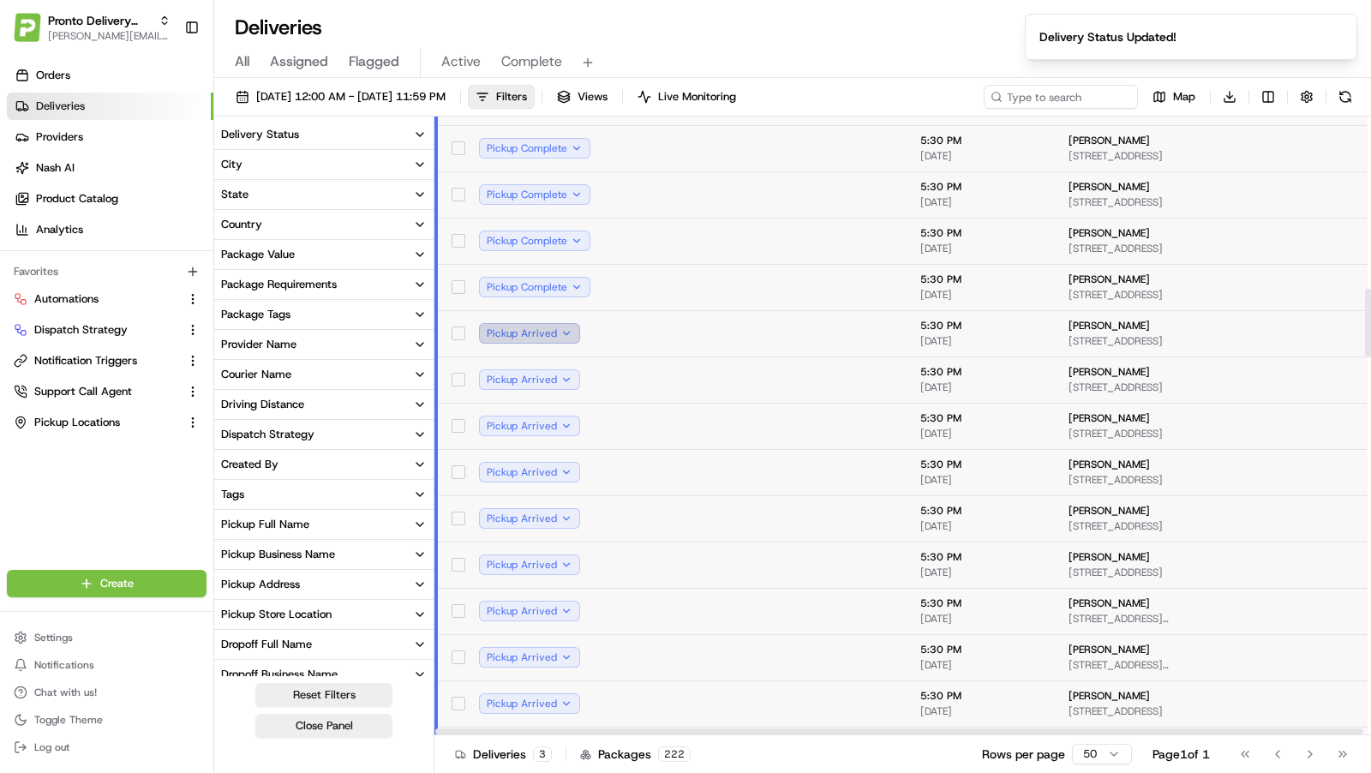
click at [563, 333] on button "Pickup Arrived" at bounding box center [529, 333] width 101 height 21
click at [557, 376] on button "Pickup Arrived" at bounding box center [529, 379] width 101 height 21
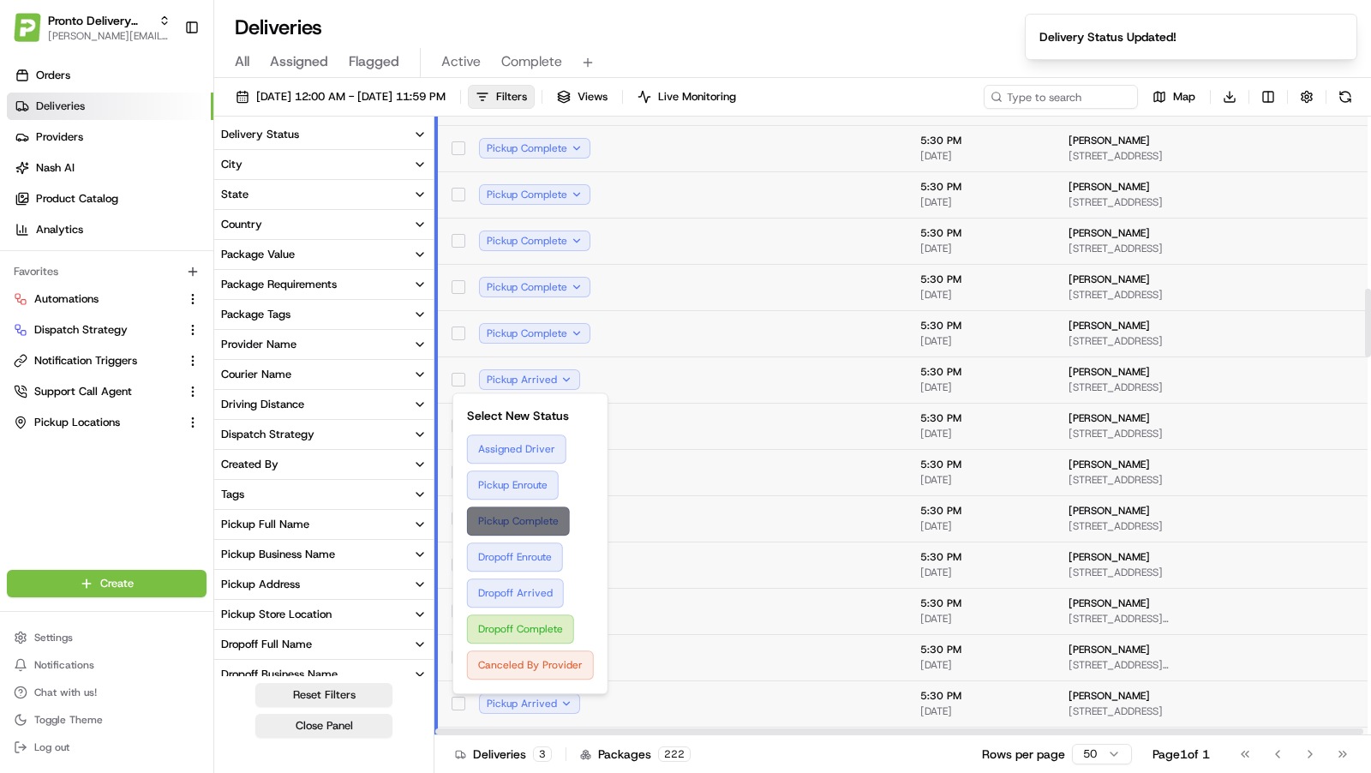
click at [533, 518] on button "Pickup Complete" at bounding box center [530, 520] width 127 height 29
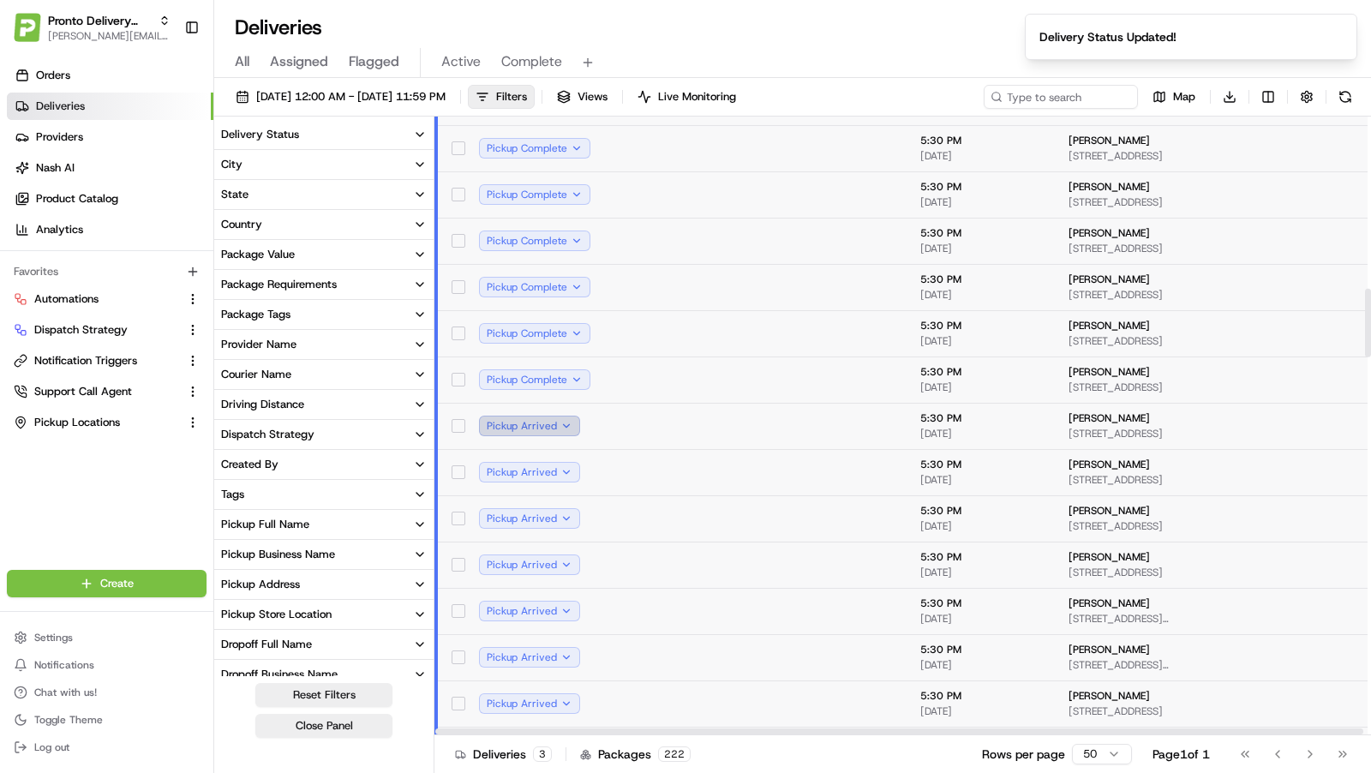
click at [558, 422] on button "Pickup Arrived" at bounding box center [529, 426] width 101 height 21
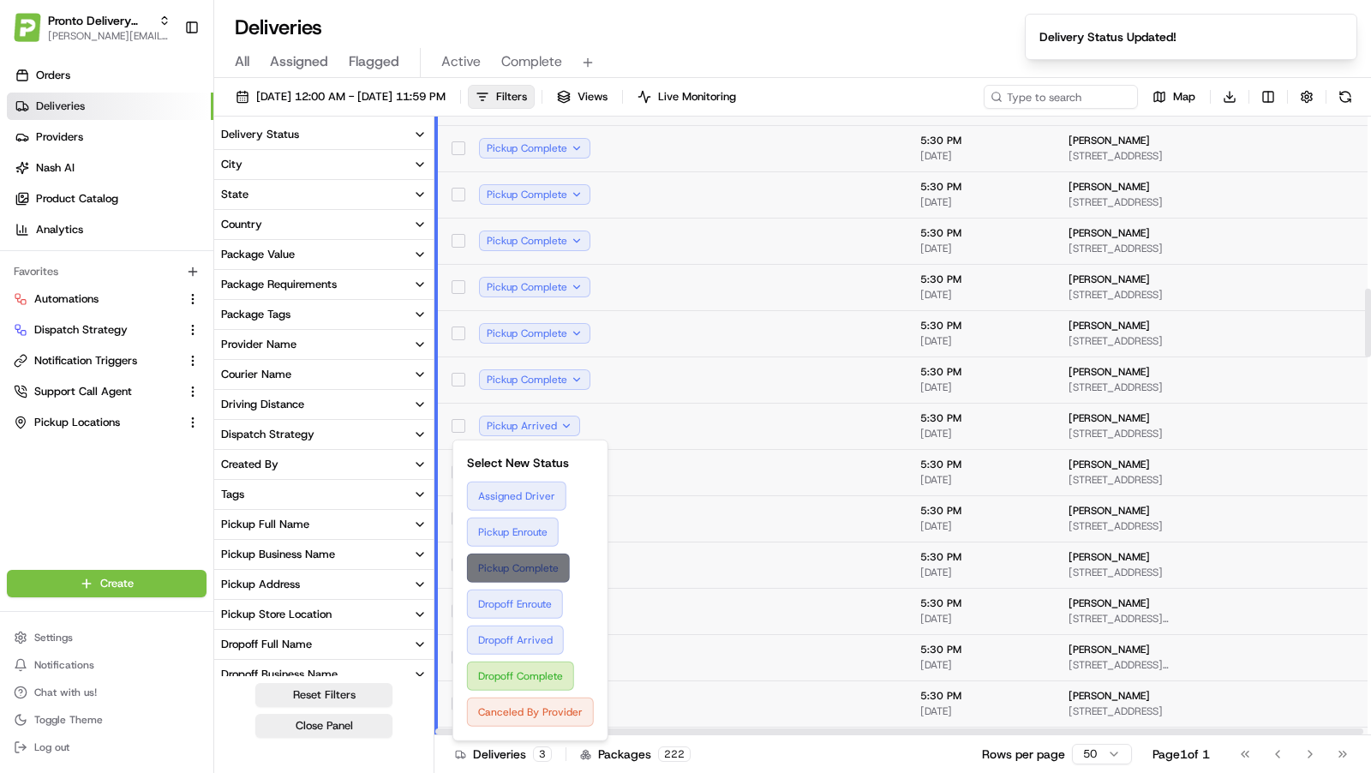
click at [536, 572] on button "Pickup Complete" at bounding box center [530, 568] width 127 height 29
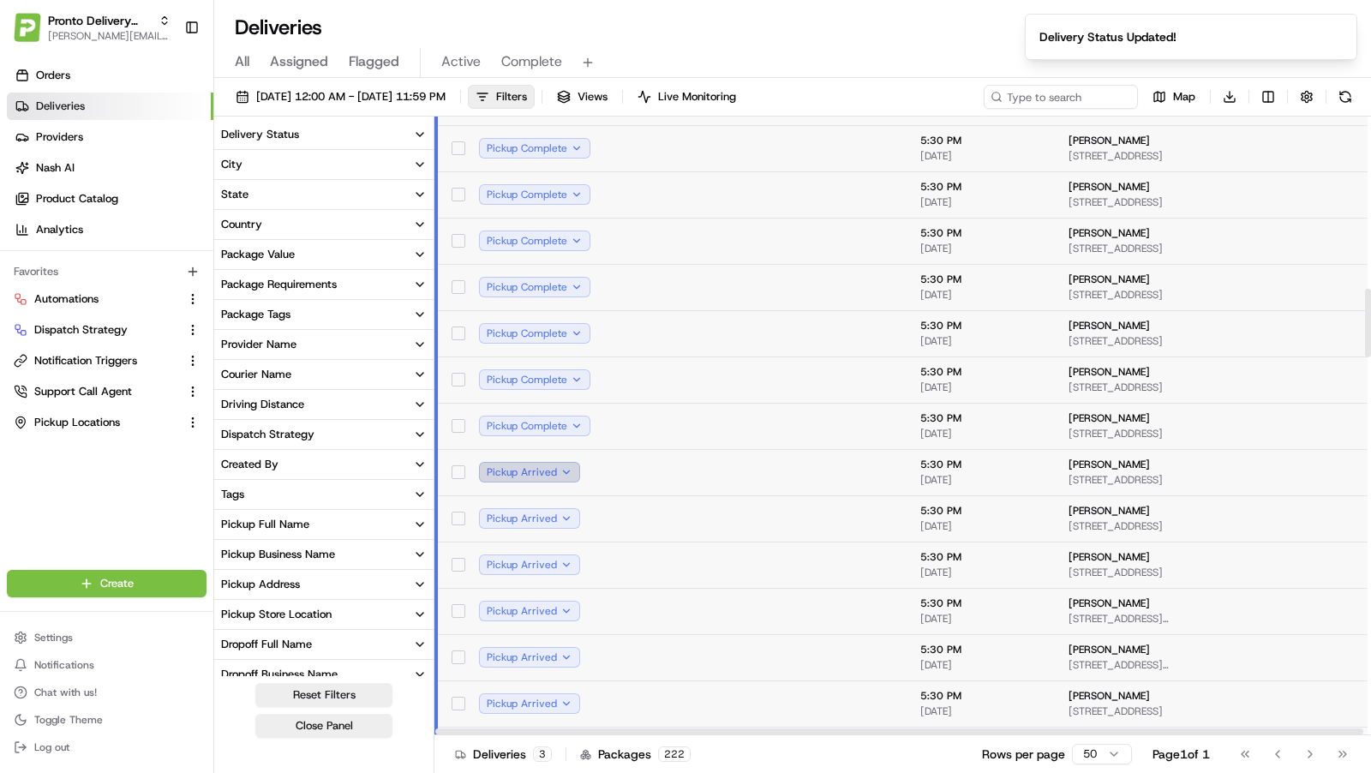
click at [559, 465] on button "Pickup Arrived" at bounding box center [529, 472] width 101 height 21
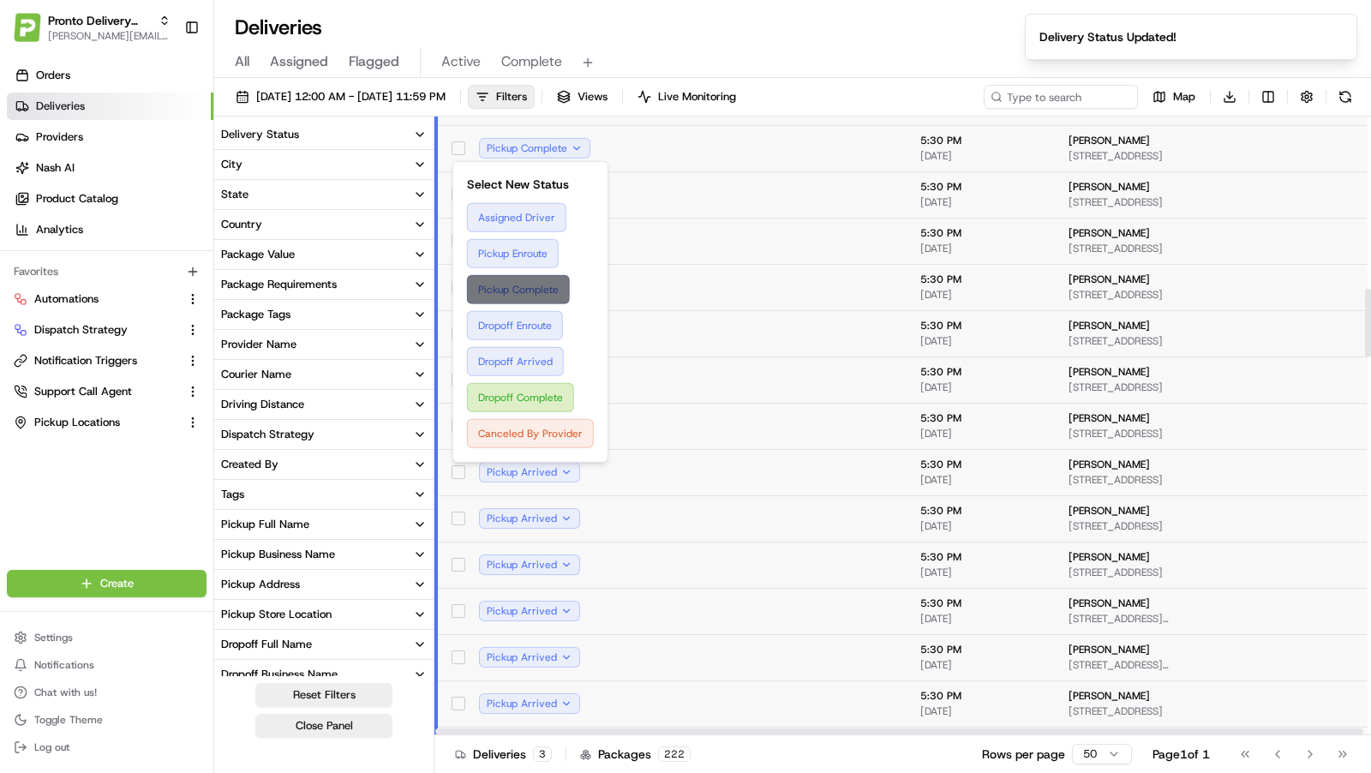
click at [547, 293] on button "Pickup Complete" at bounding box center [530, 289] width 127 height 29
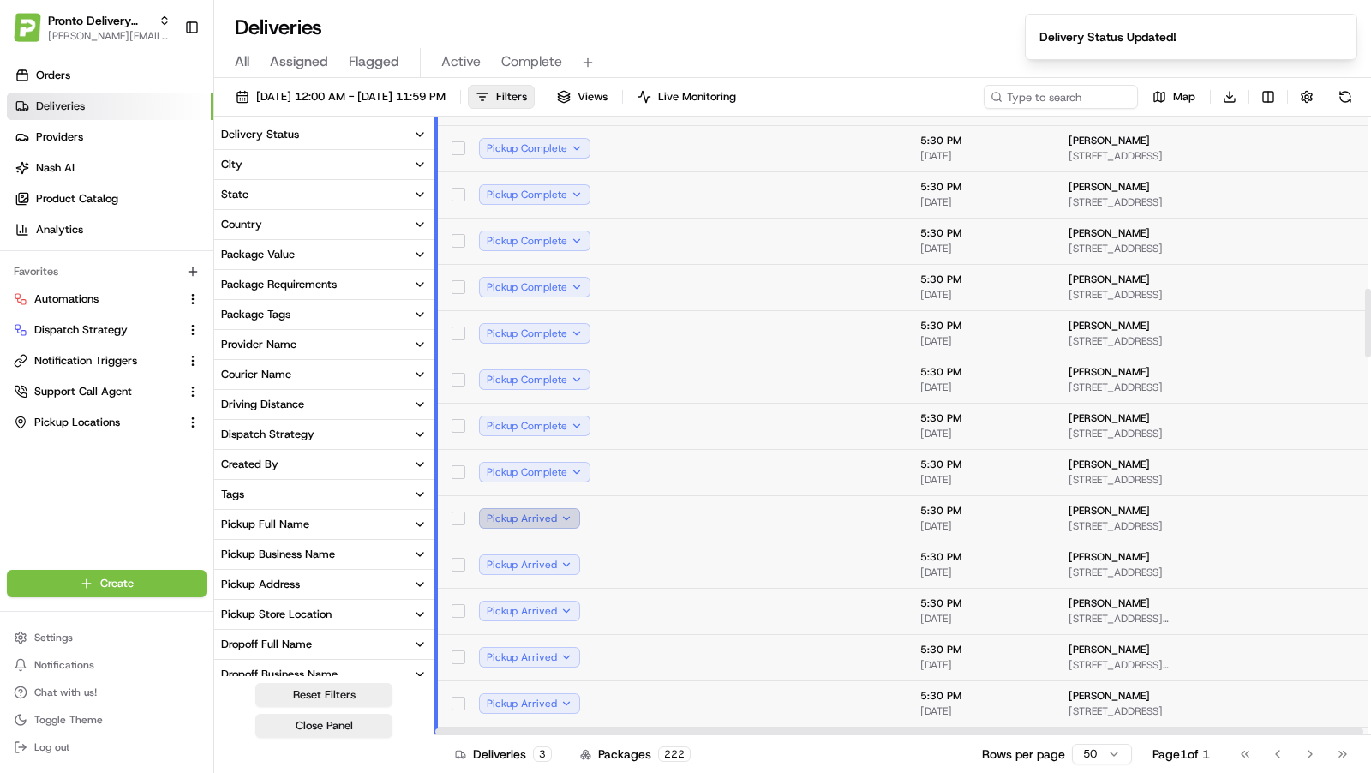
click at [569, 514] on button "Pickup Arrived" at bounding box center [529, 518] width 101 height 21
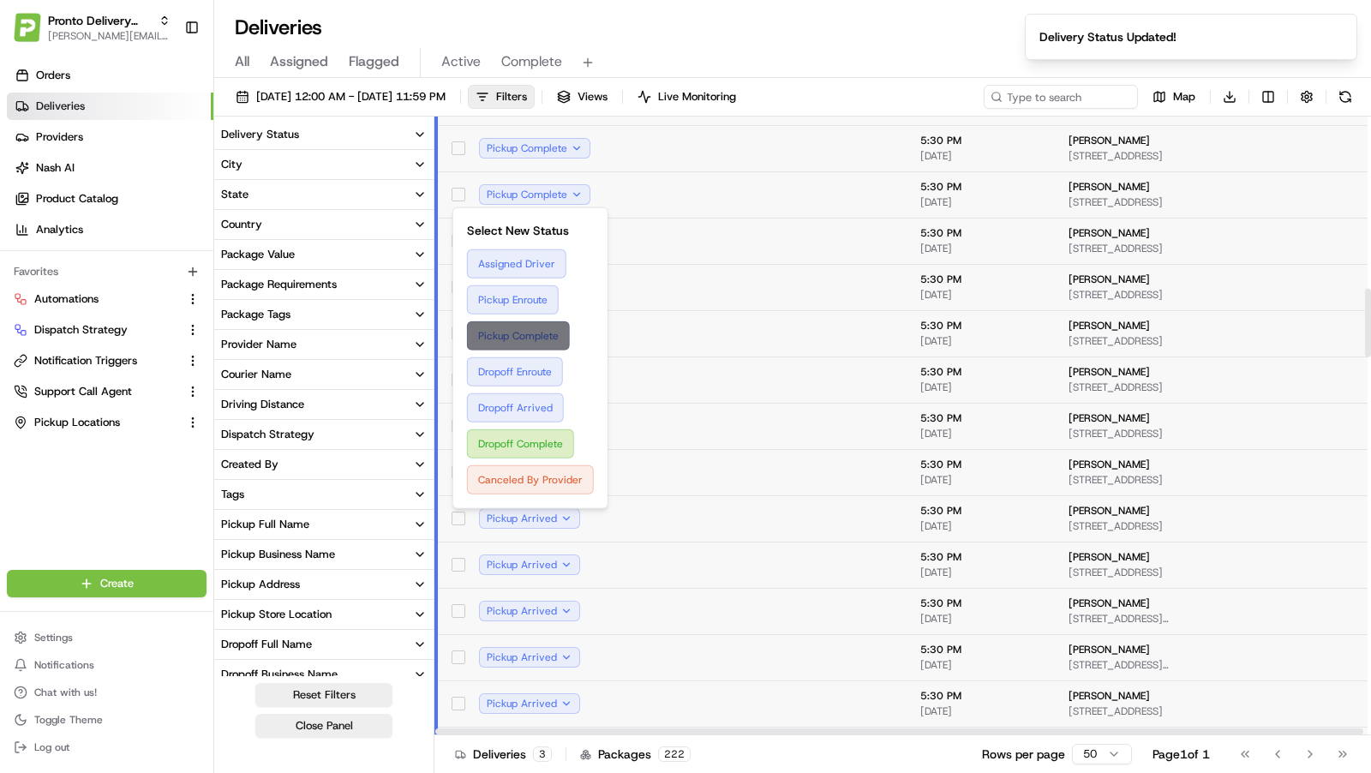
click at [550, 344] on button "Pickup Complete" at bounding box center [530, 335] width 127 height 29
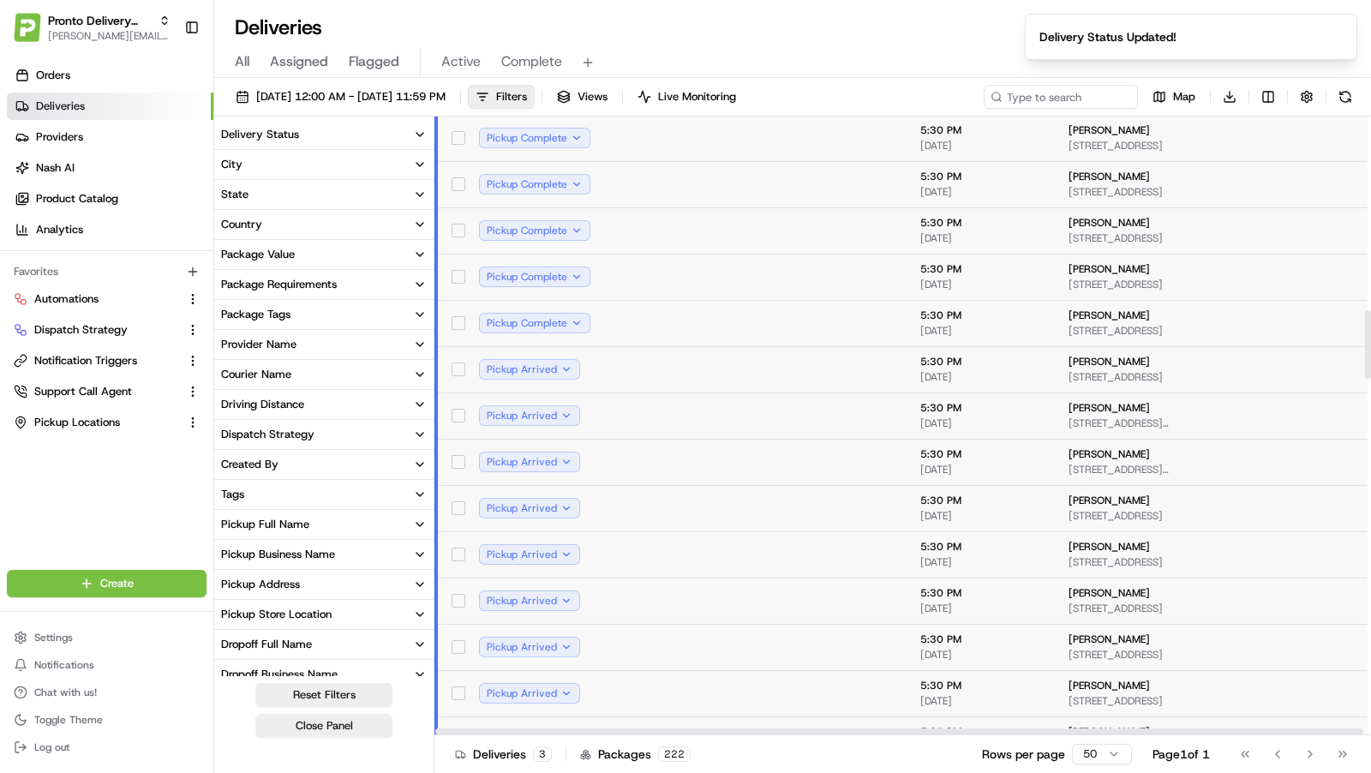
scroll to position [1753, 0]
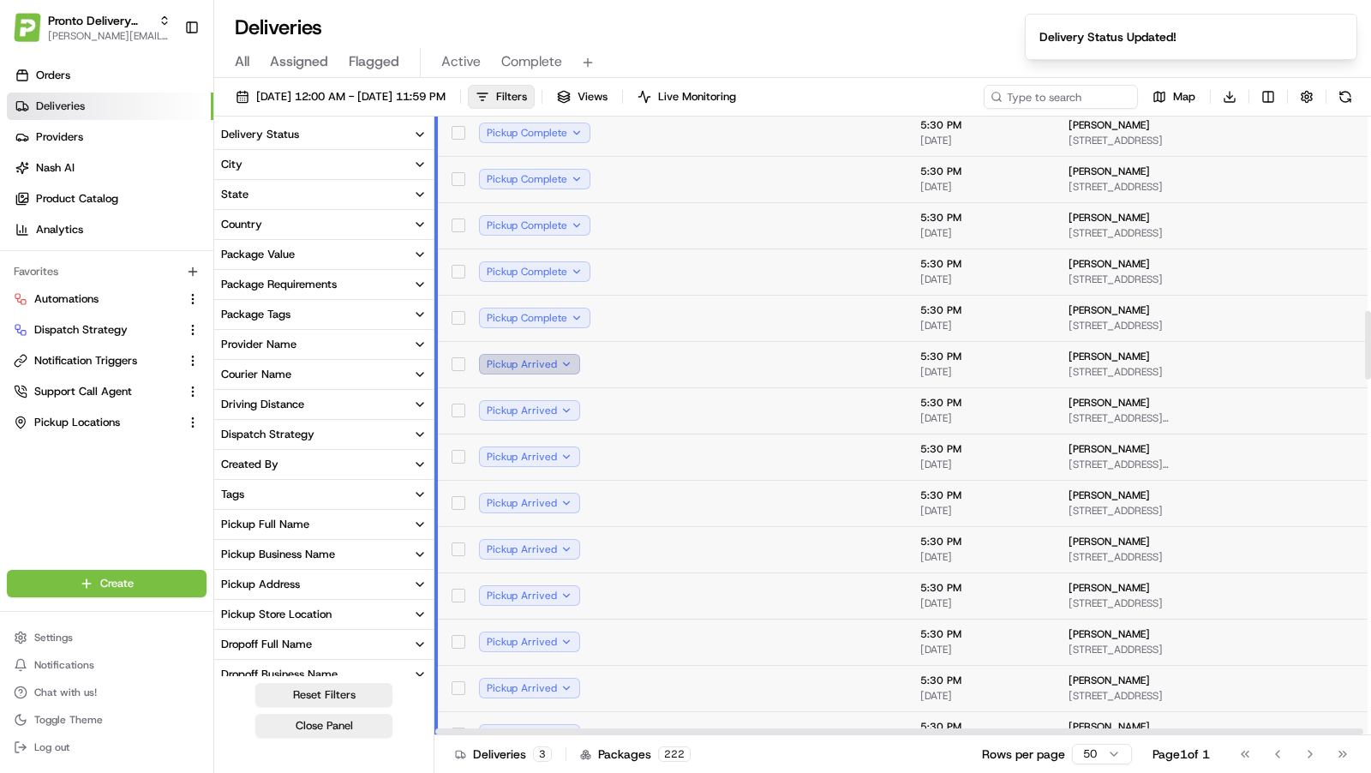
click at [566, 363] on button "Pickup Arrived" at bounding box center [529, 364] width 101 height 21
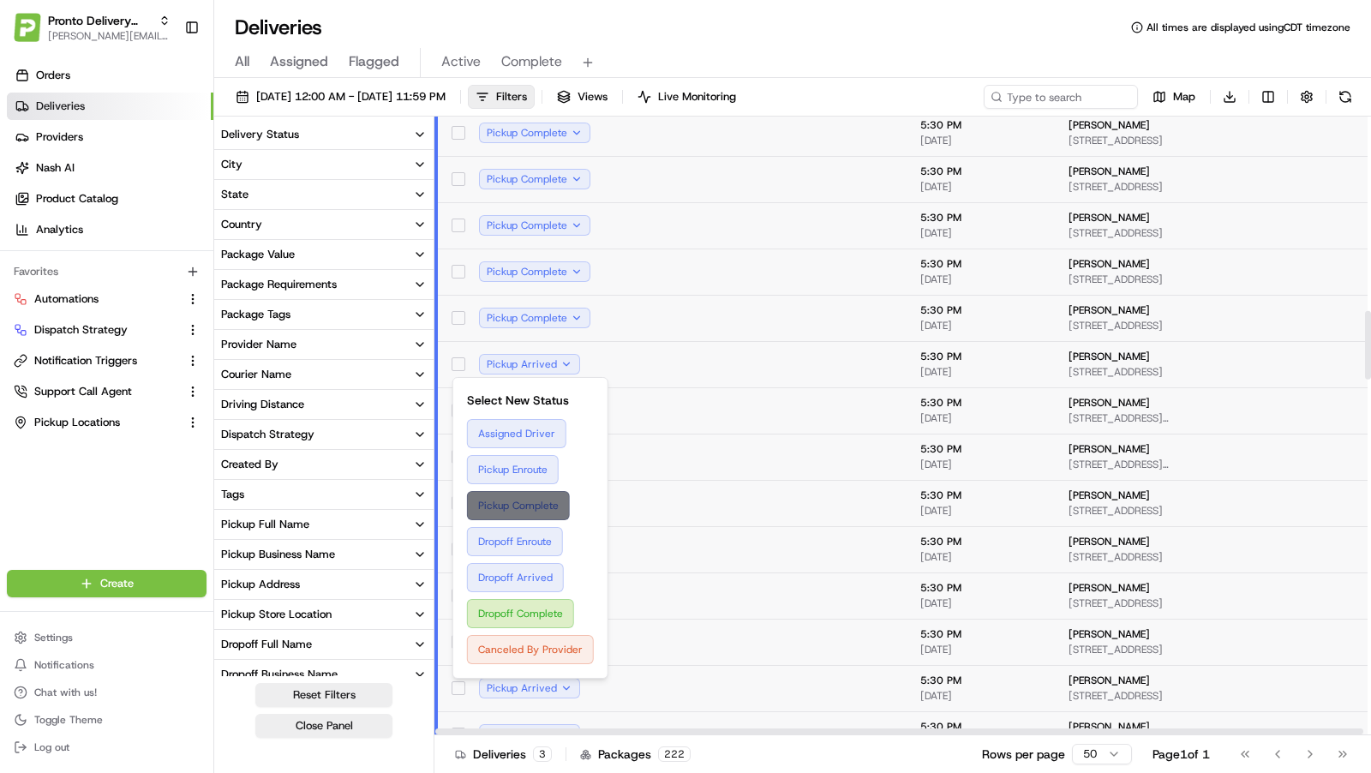
click at [537, 500] on button "Pickup Complete" at bounding box center [530, 505] width 127 height 29
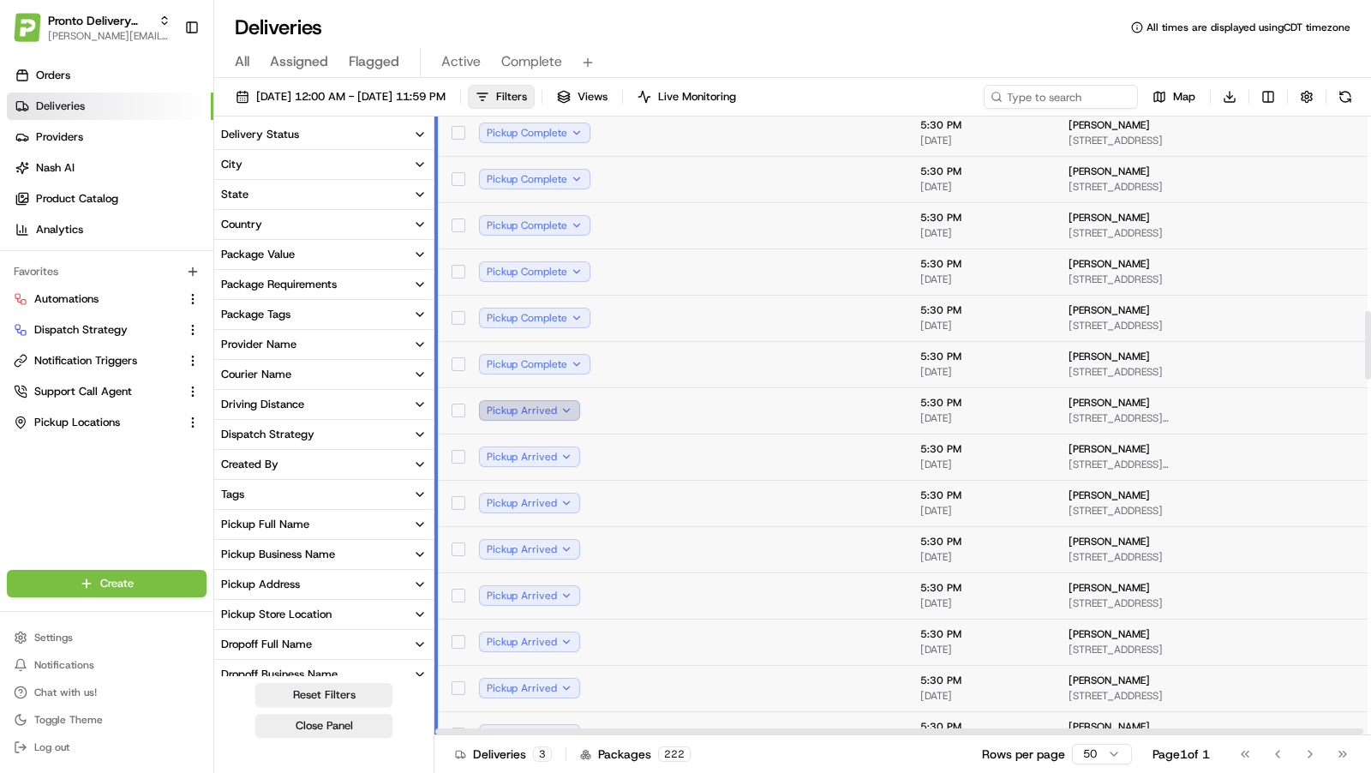
click at [558, 404] on button "Pickup Arrived" at bounding box center [529, 410] width 101 height 21
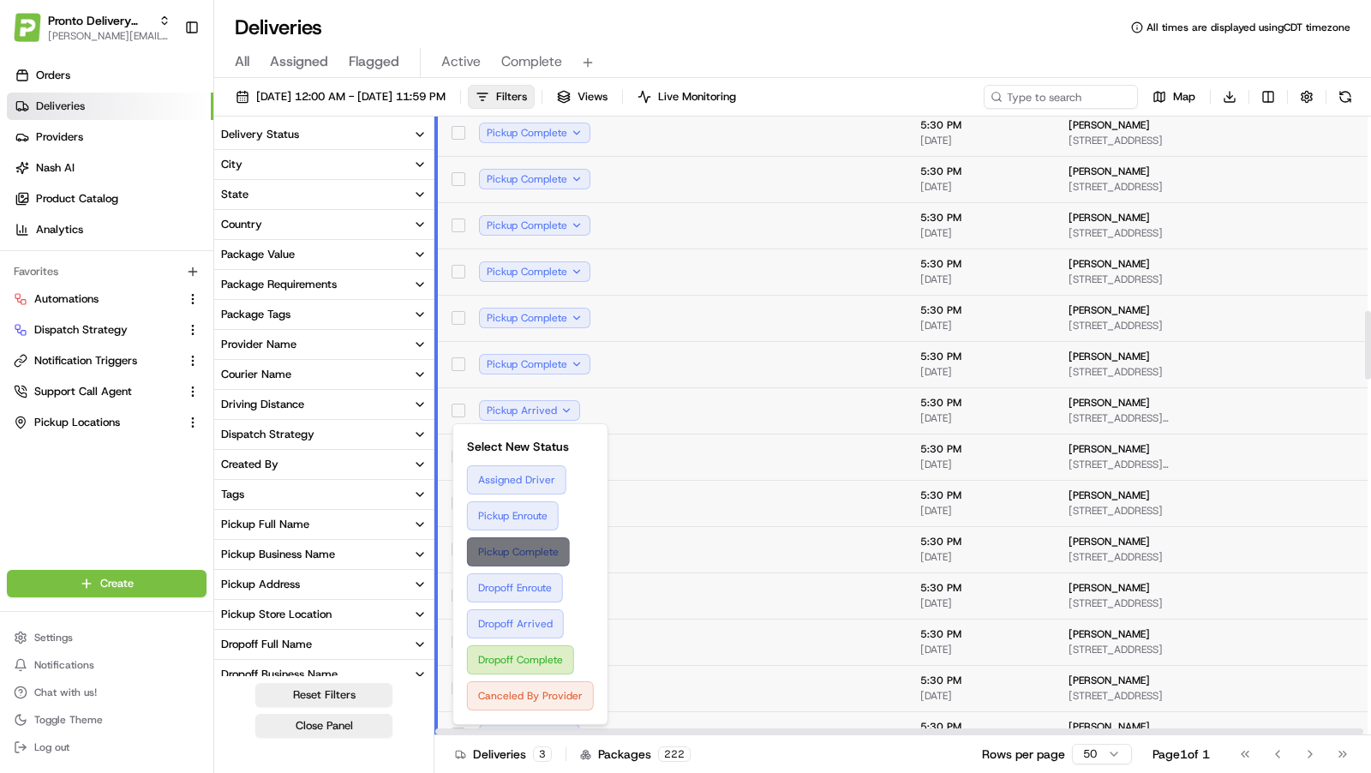
click at [538, 554] on button "Pickup Complete" at bounding box center [530, 551] width 127 height 29
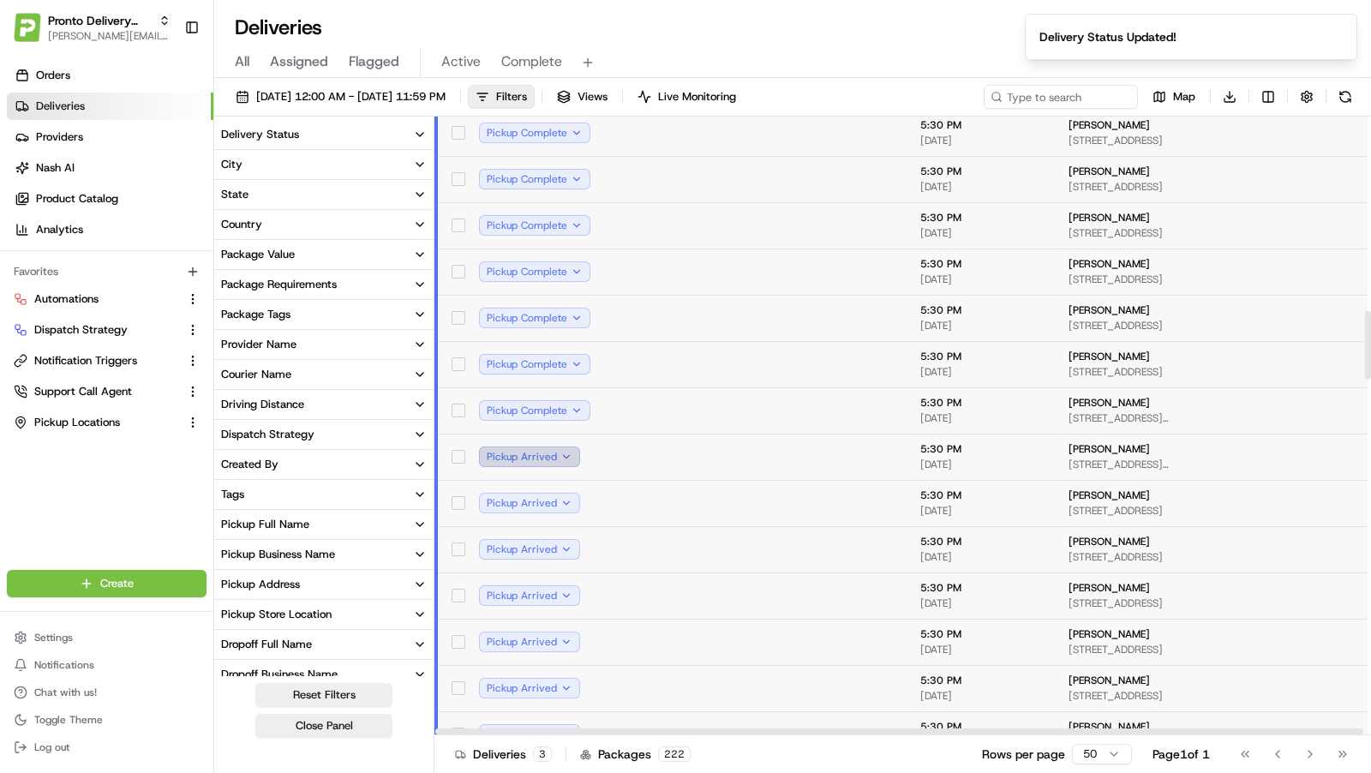
click at [565, 453] on button "Pickup Arrived" at bounding box center [529, 456] width 101 height 21
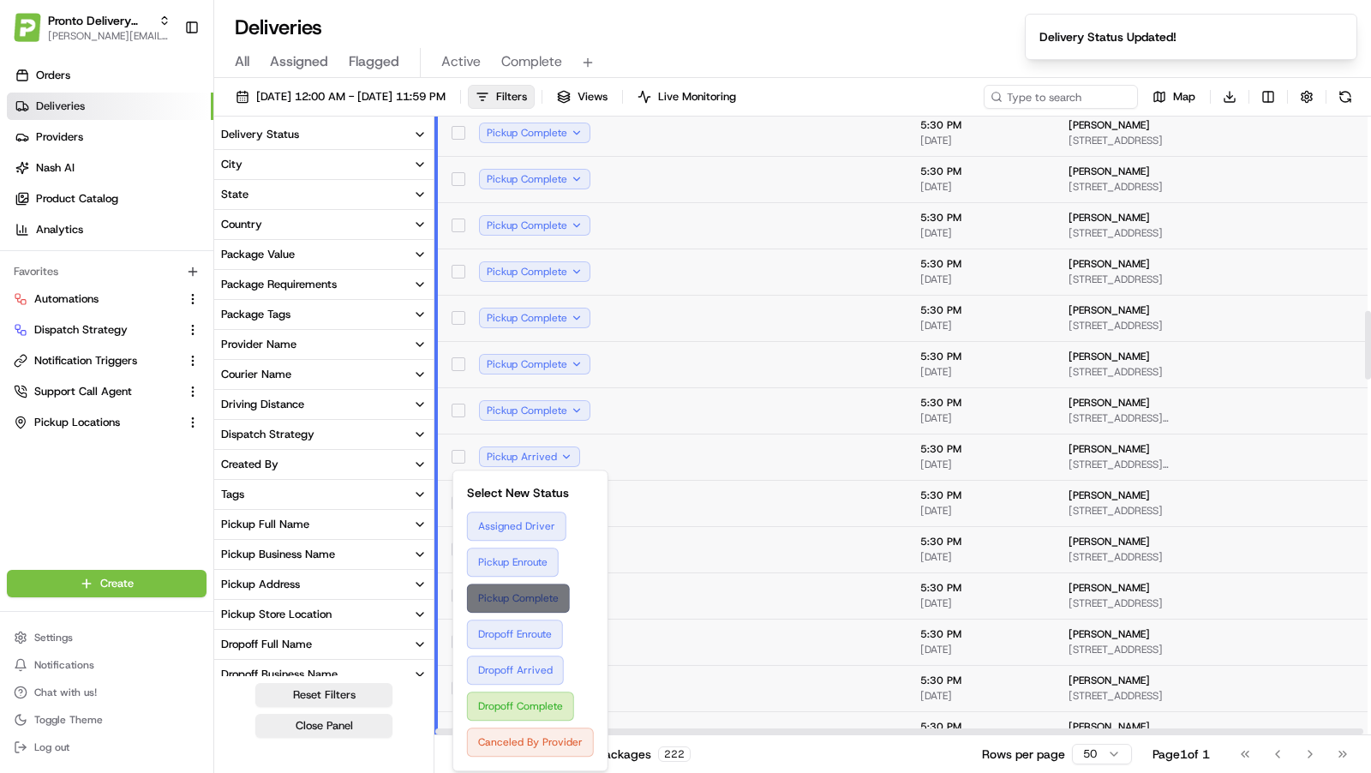
click at [538, 595] on button "Pickup Complete" at bounding box center [530, 598] width 127 height 29
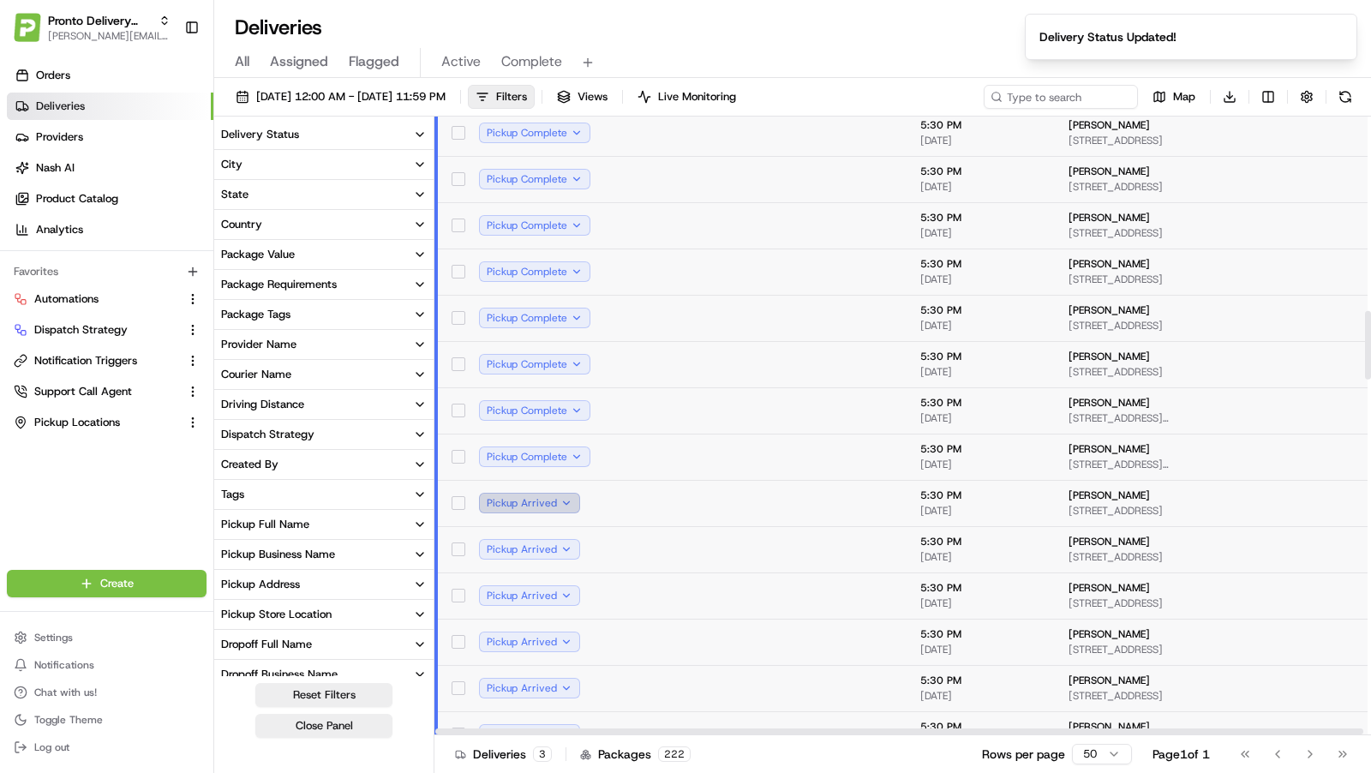
click at [550, 502] on button "Pickup Arrived" at bounding box center [529, 503] width 101 height 21
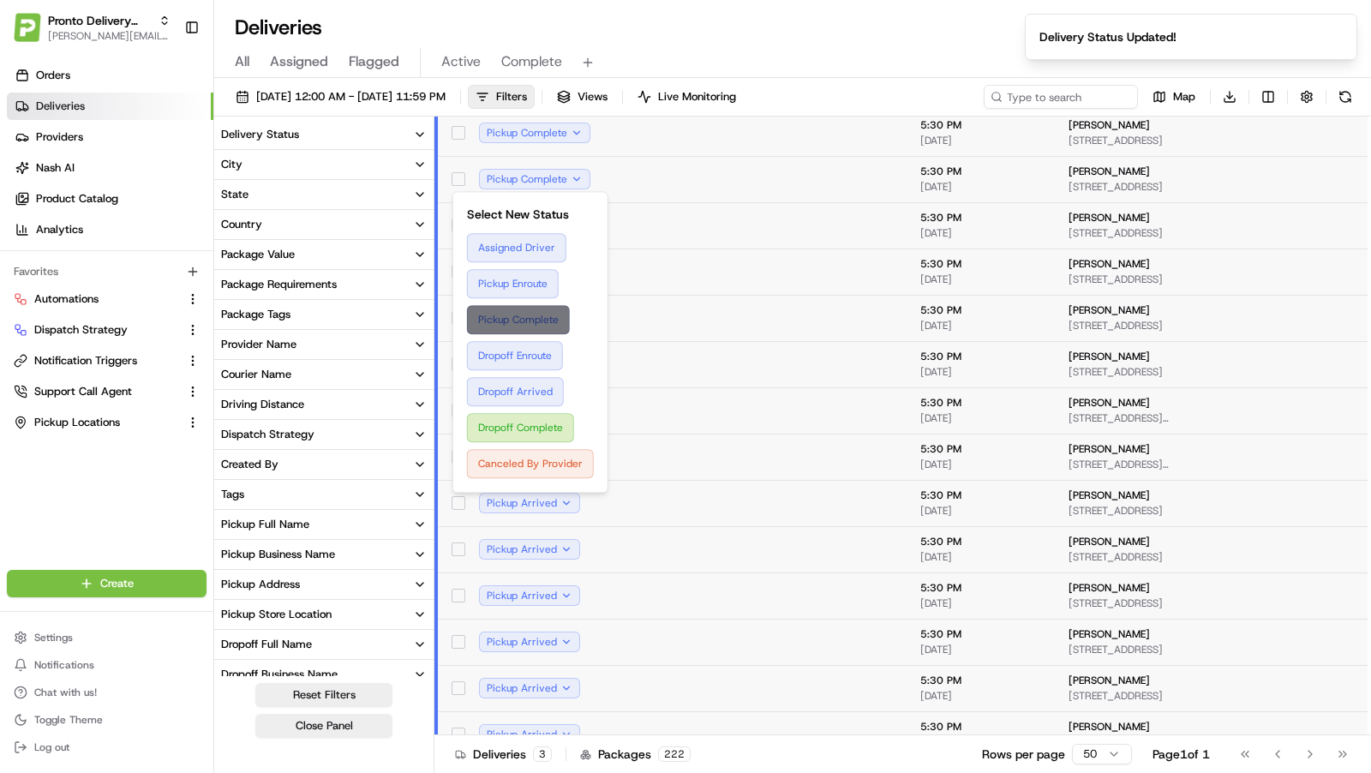
click at [543, 315] on button "Pickup Complete" at bounding box center [530, 319] width 127 height 29
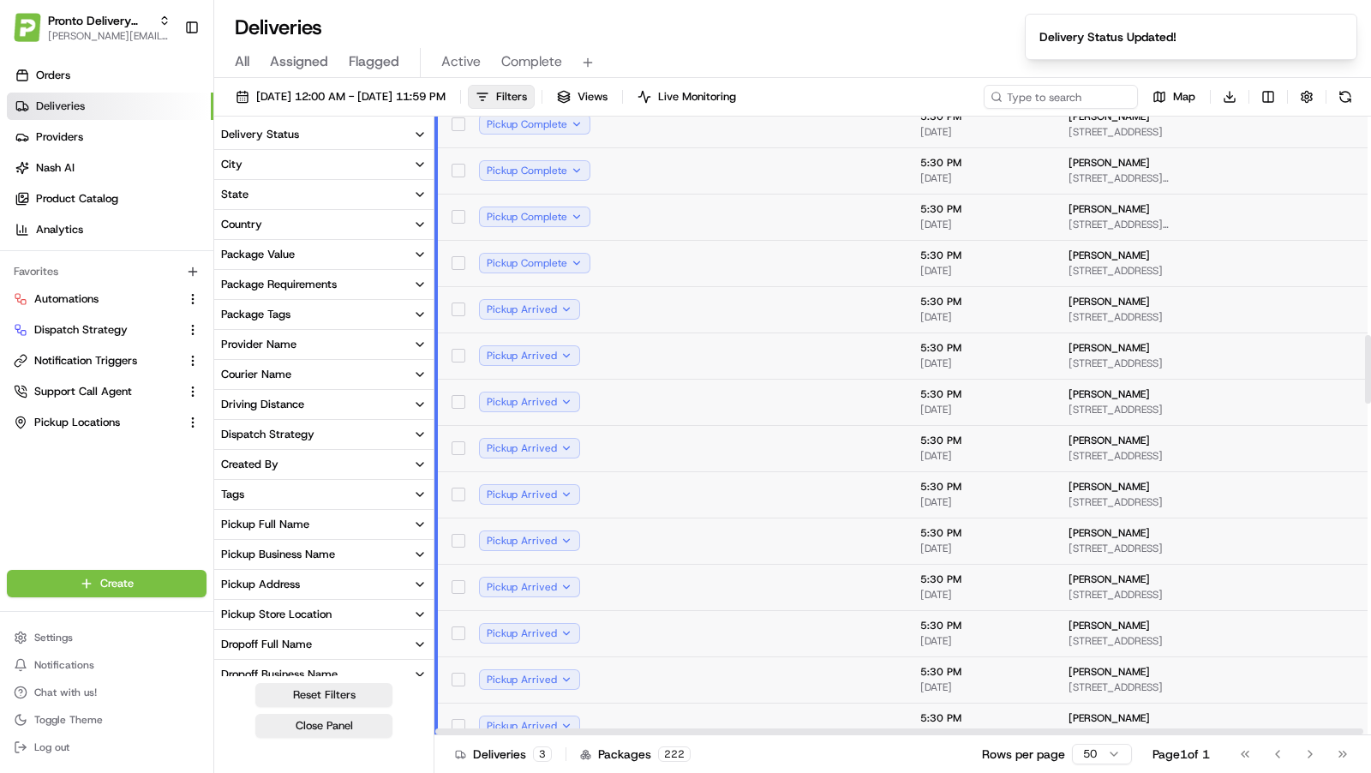
scroll to position [2005, 0]
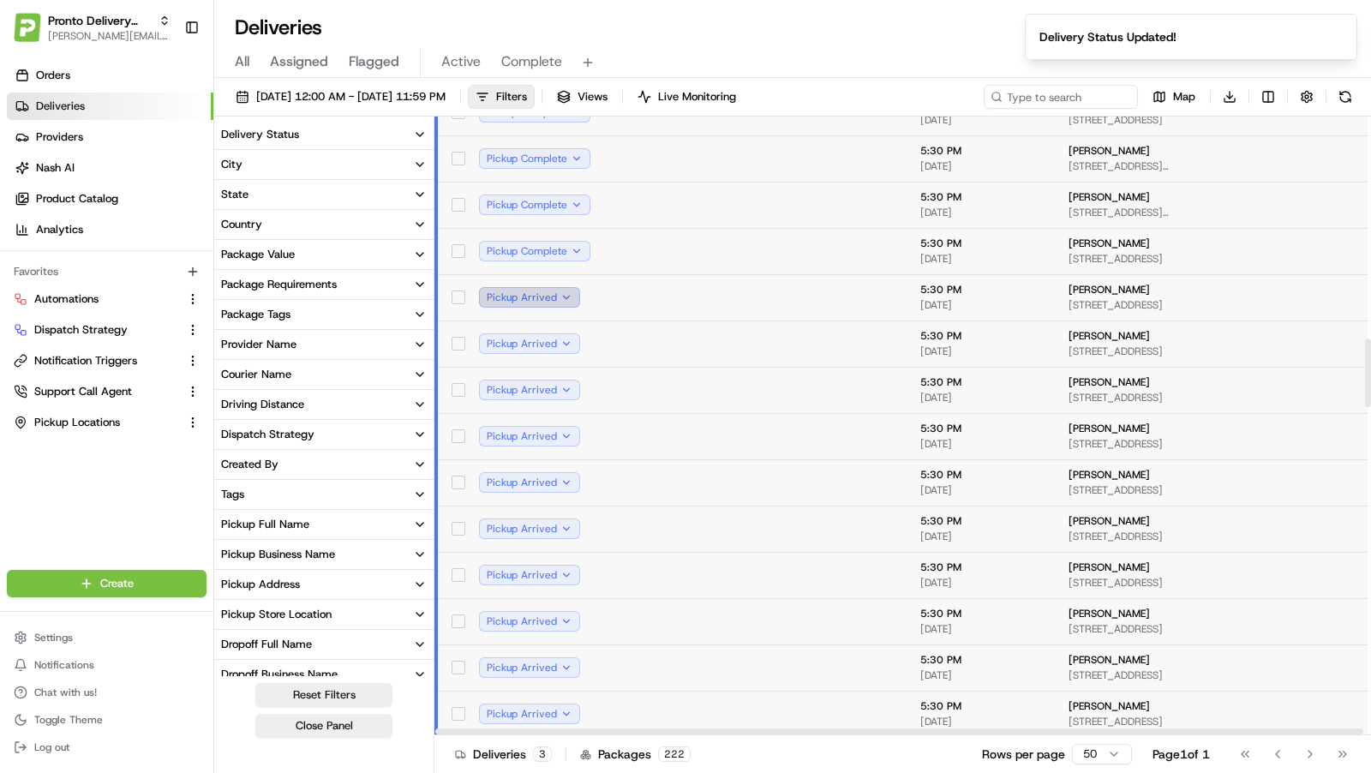
click at [562, 299] on button "Pickup Arrived" at bounding box center [529, 297] width 101 height 21
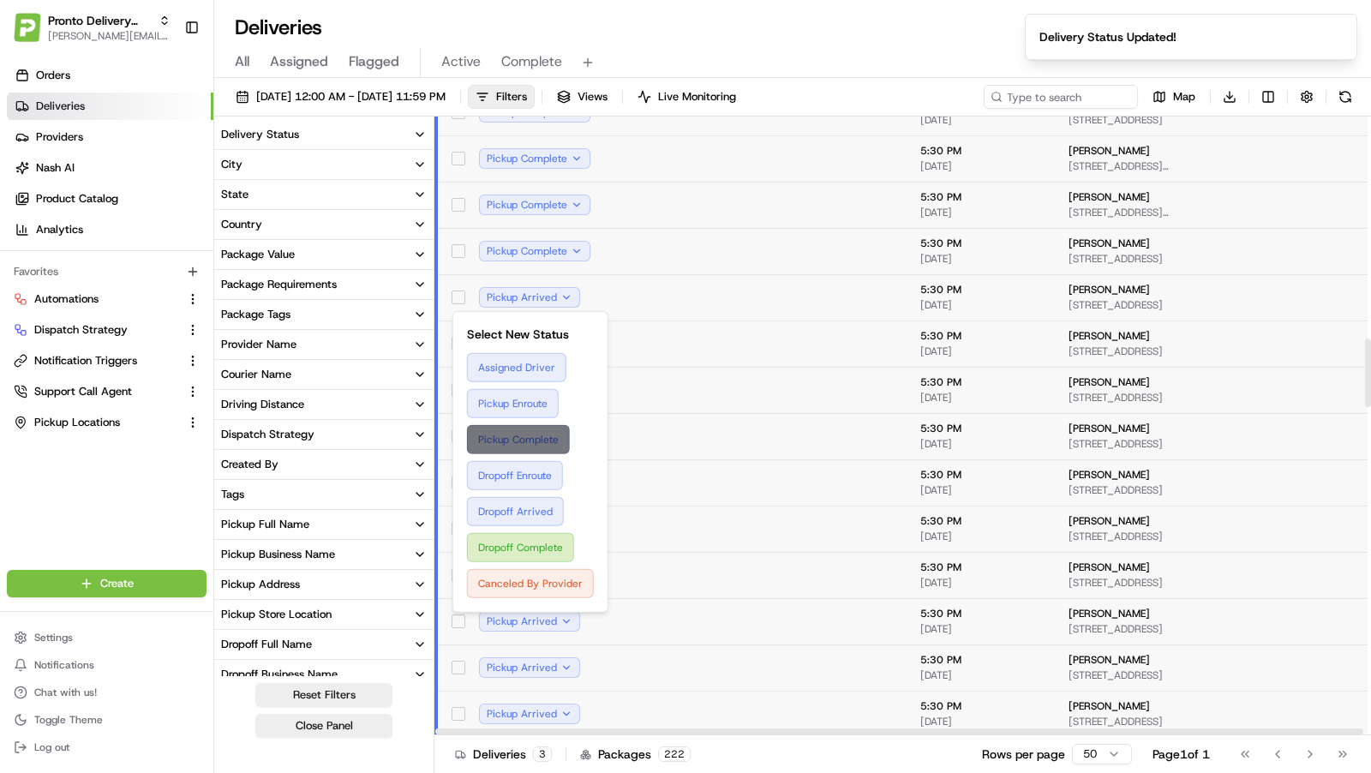
click at [530, 449] on button "Pickup Complete" at bounding box center [530, 439] width 127 height 29
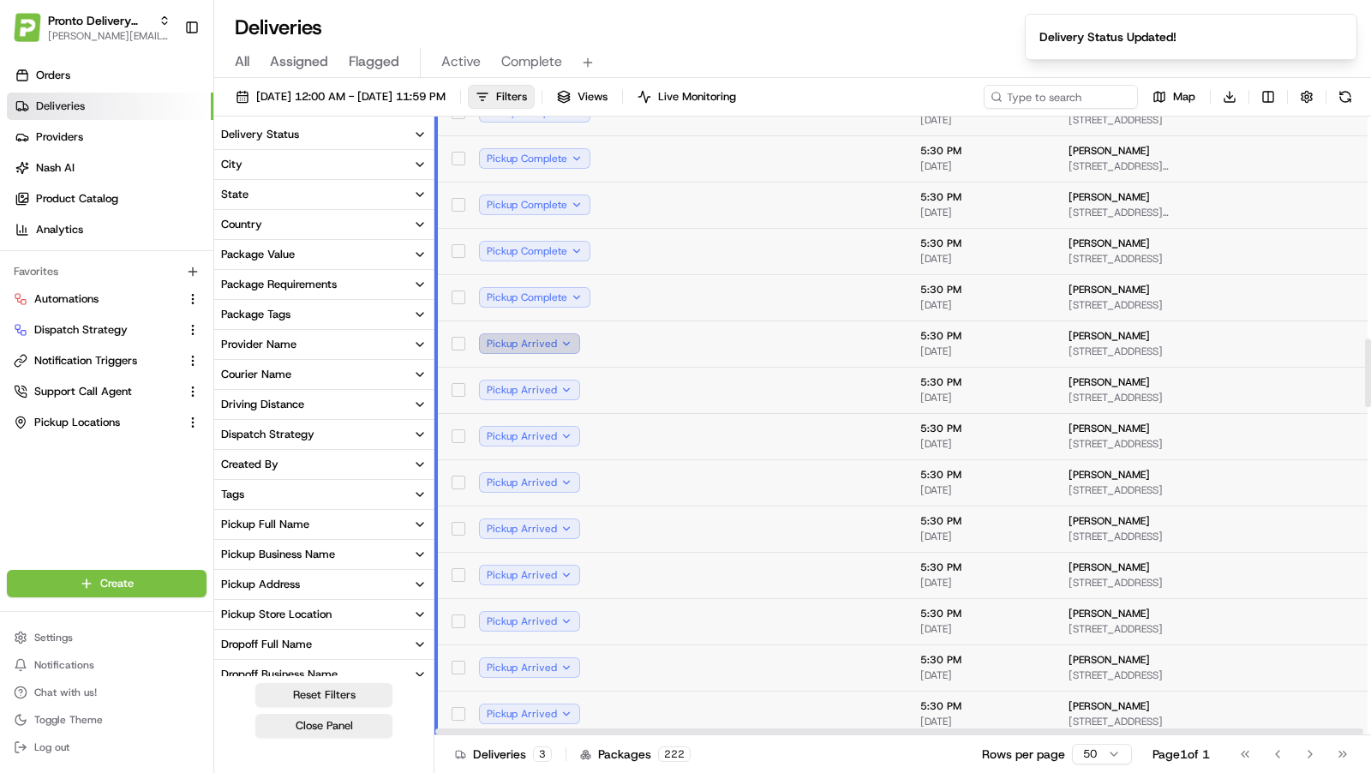
click at [563, 333] on button "Pickup Arrived" at bounding box center [529, 343] width 101 height 21
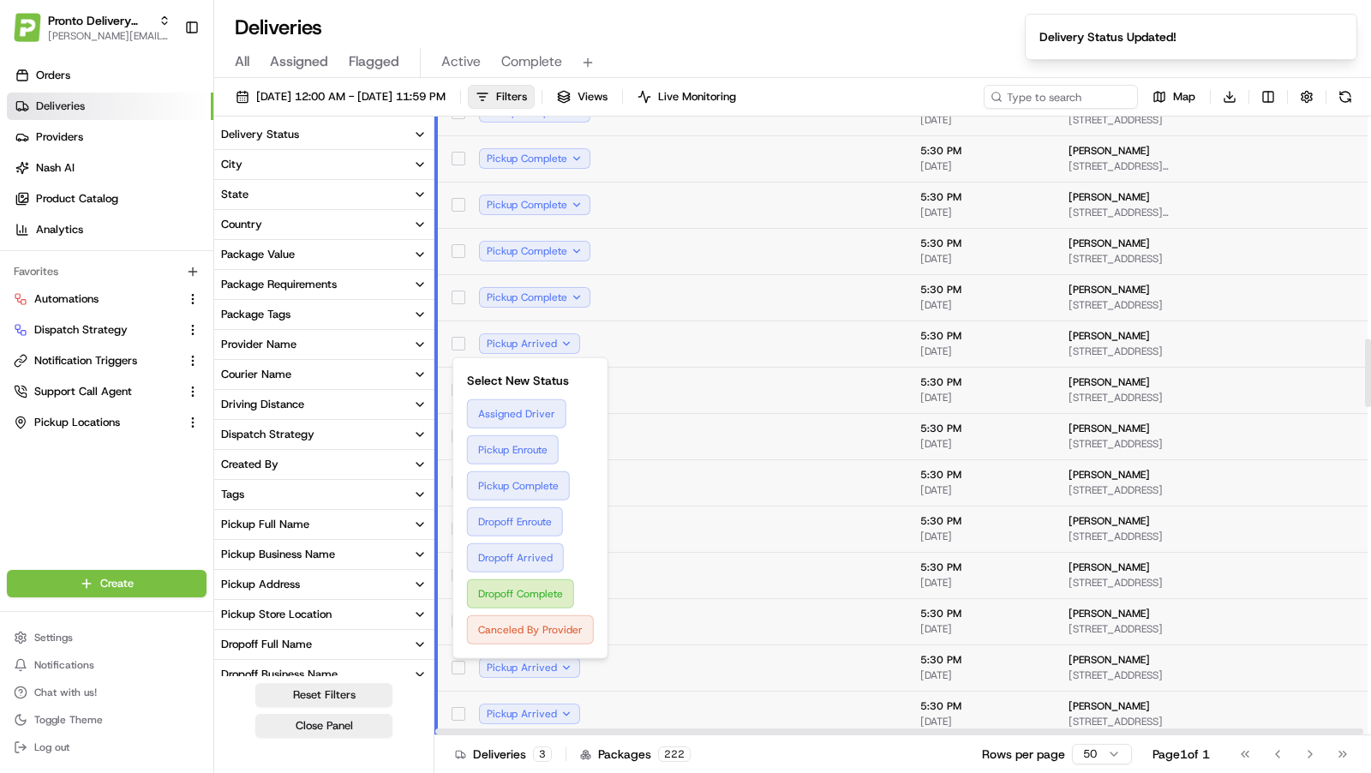
click at [536, 465] on div "Assigned Driver Pickup Enroute Pickup Complete Dropoff Enroute Dropoff Arrived …" at bounding box center [530, 521] width 127 height 245
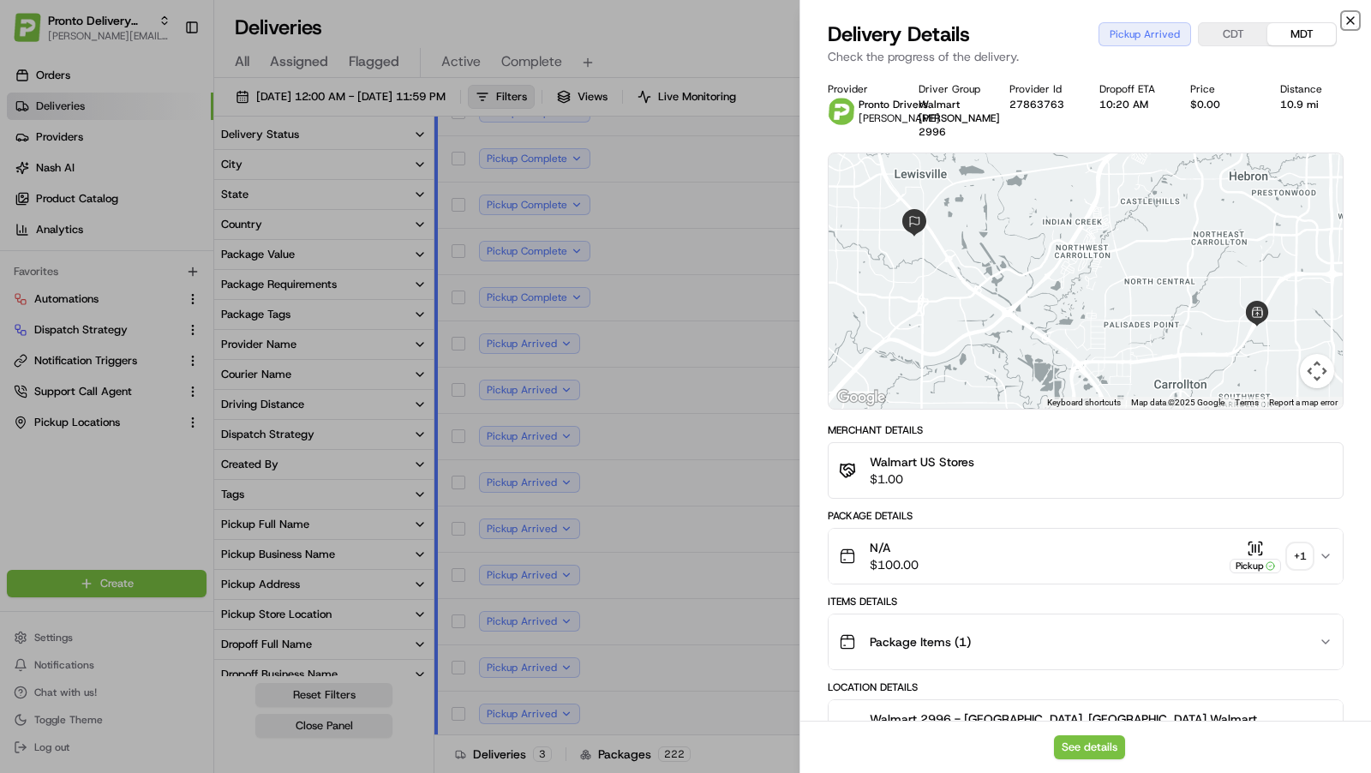
click at [1344, 22] on icon "button" at bounding box center [1351, 21] width 14 height 14
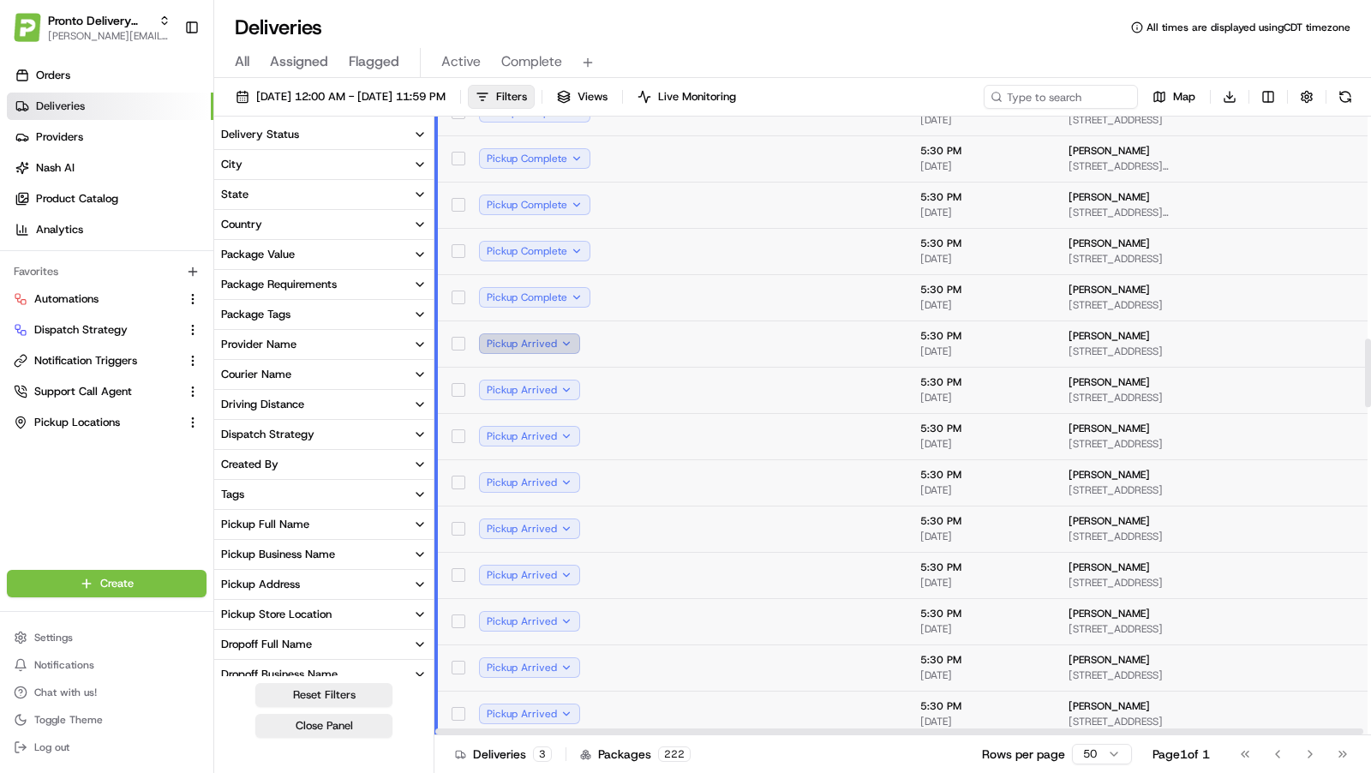
click at [566, 339] on button "Pickup Arrived" at bounding box center [529, 343] width 101 height 21
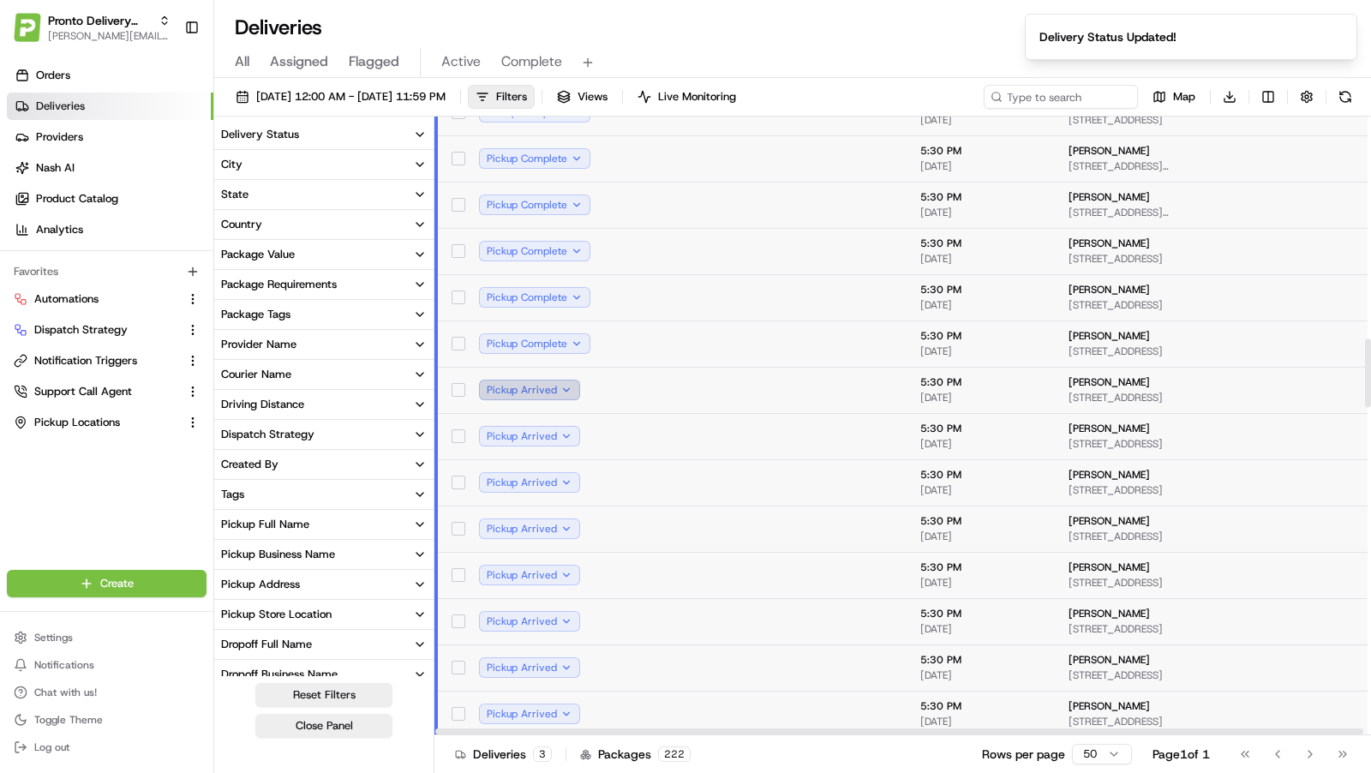
click at [565, 388] on button "Pickup Arrived" at bounding box center [529, 390] width 101 height 21
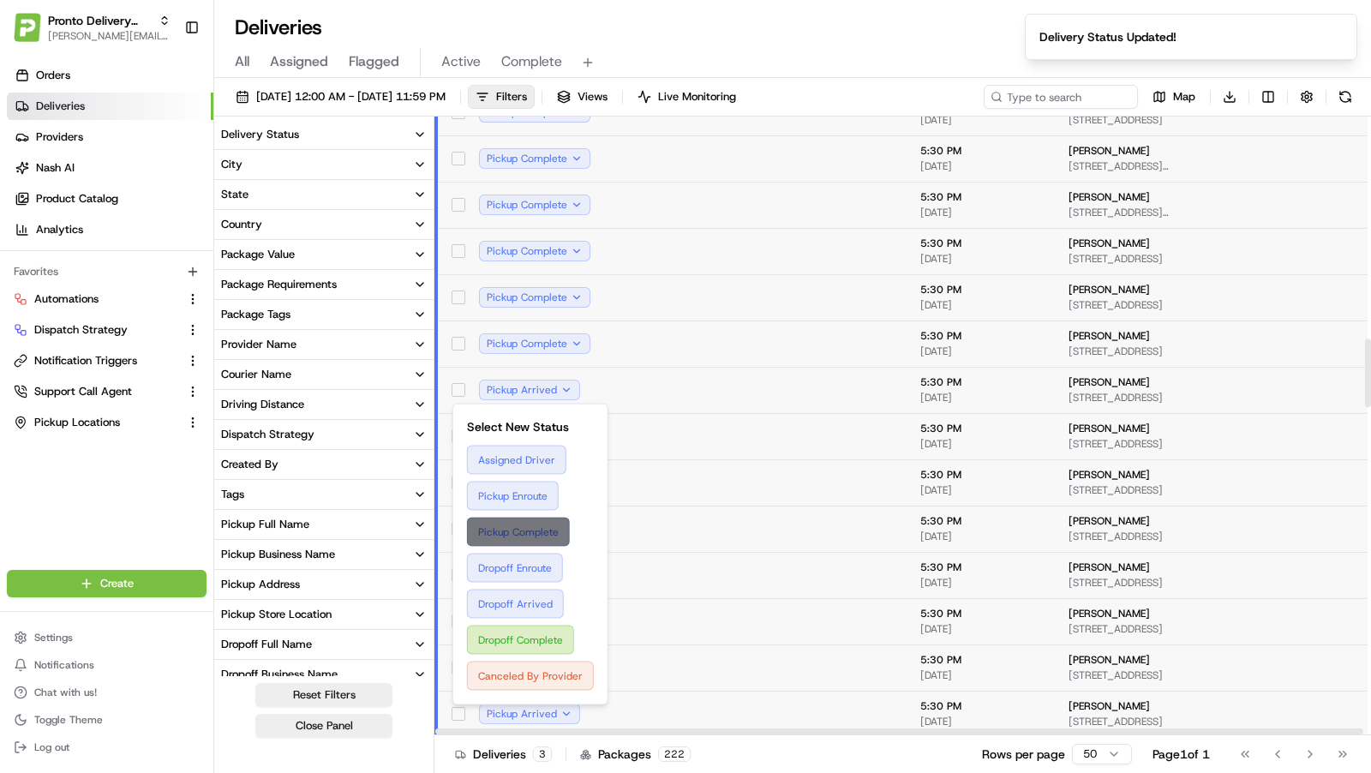
click at [544, 520] on button "Pickup Complete" at bounding box center [530, 532] width 127 height 29
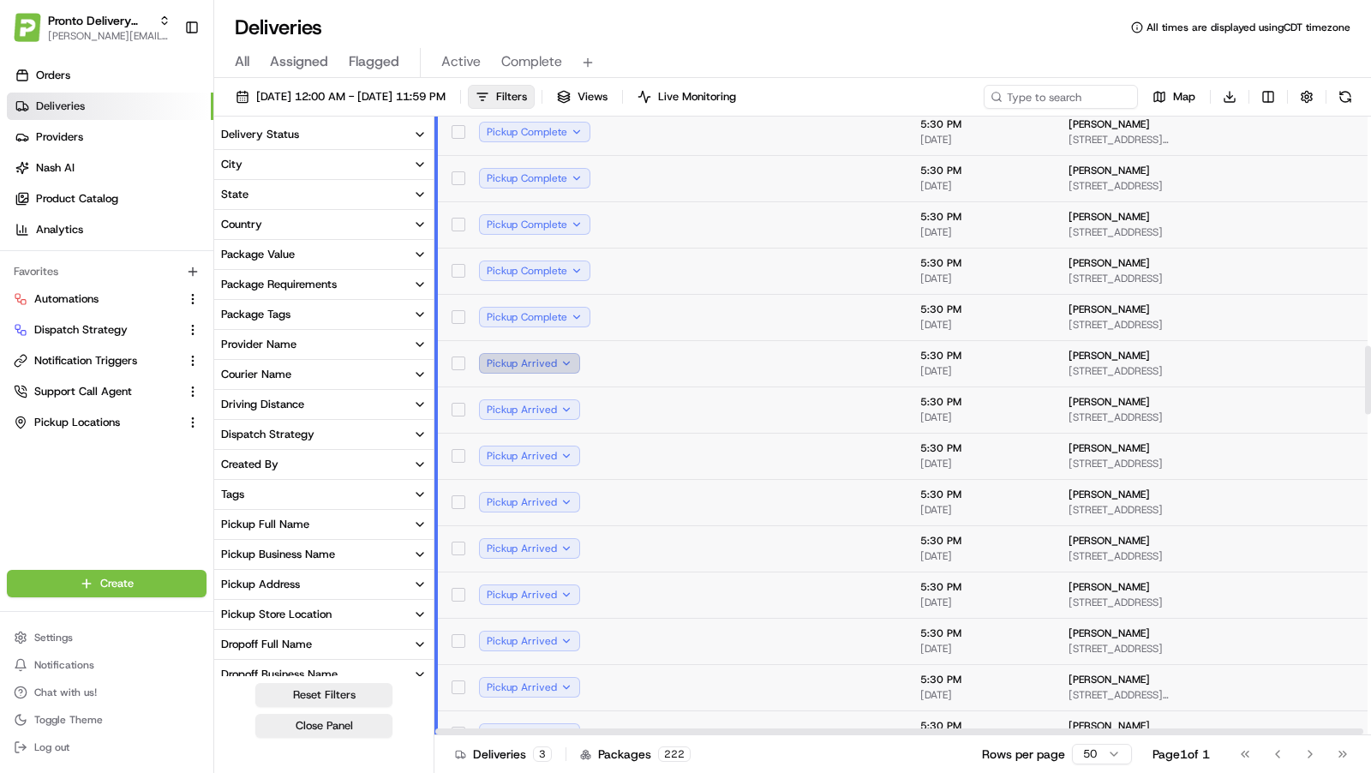
scroll to position [2070, 0]
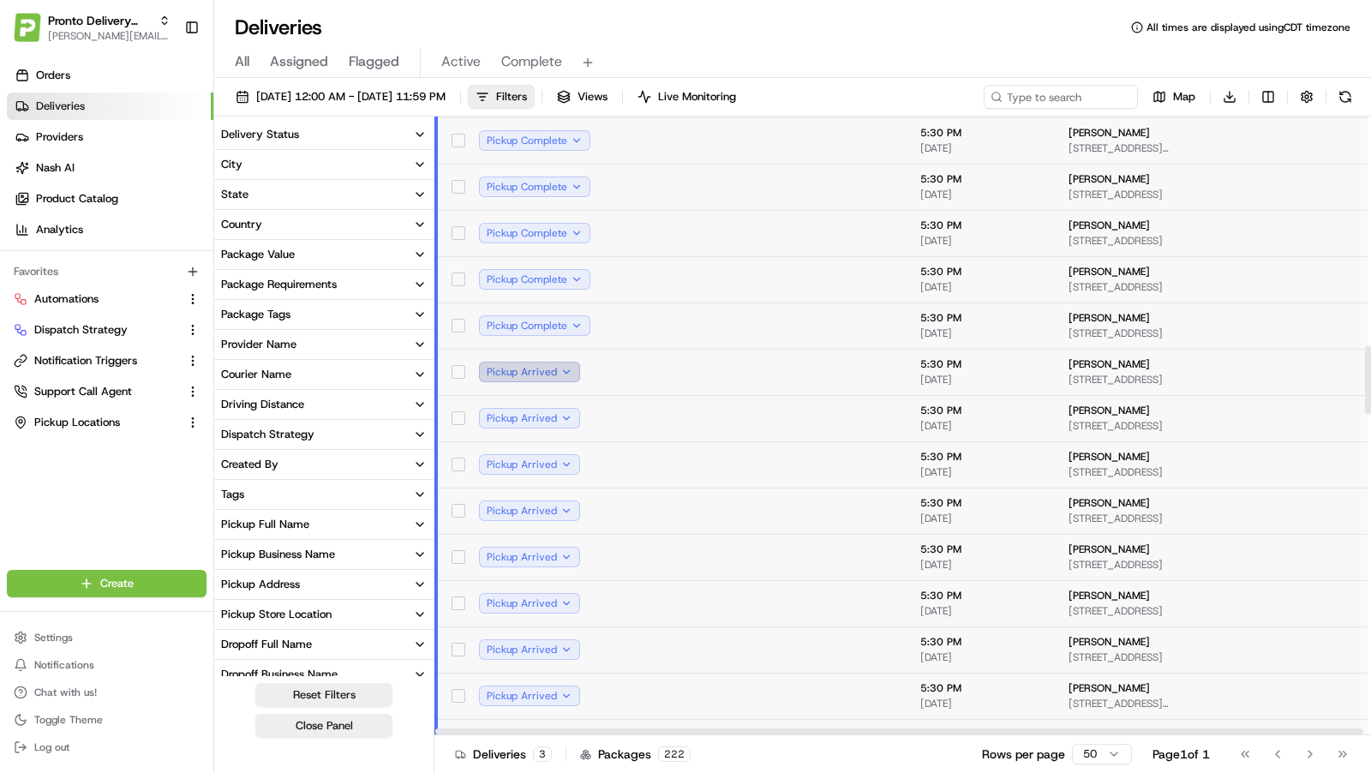
click at [566, 370] on button "Pickup Arrived" at bounding box center [529, 372] width 101 height 21
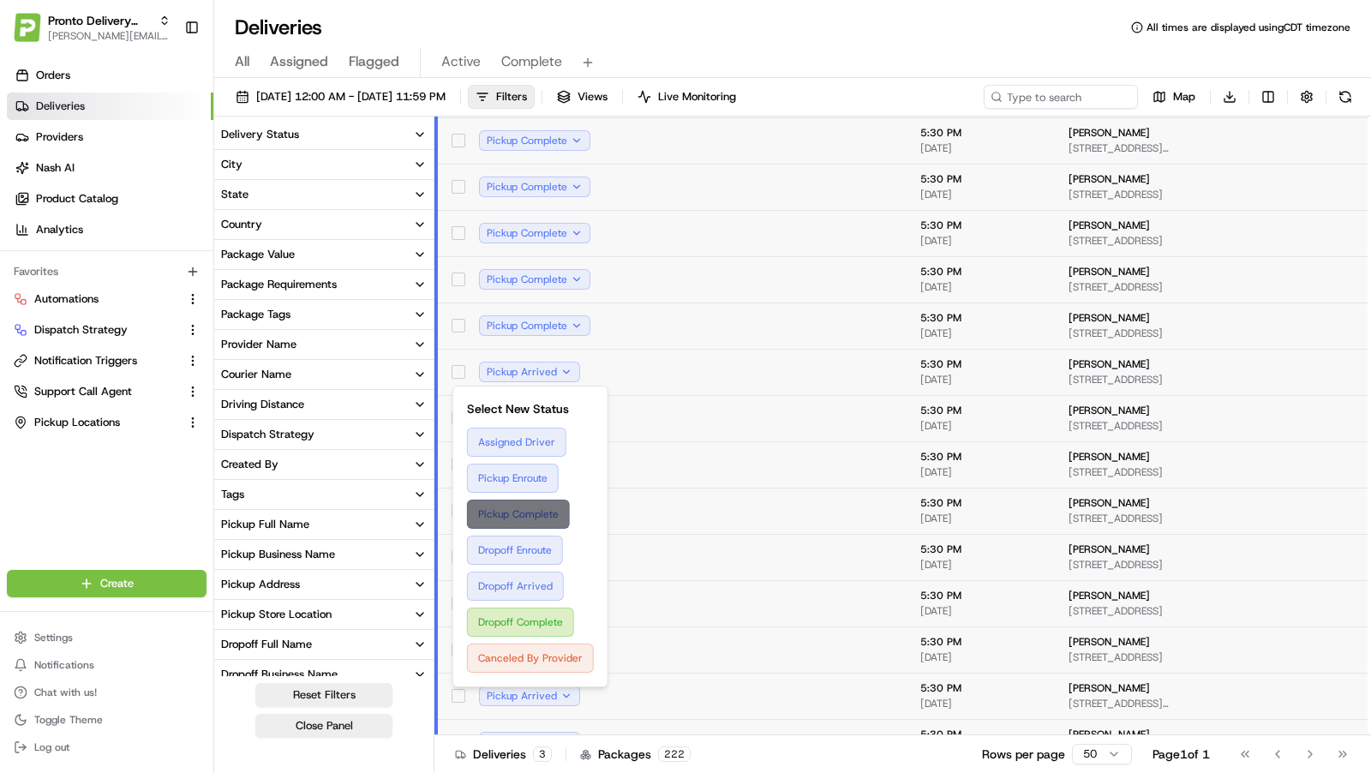
click at [550, 518] on button "Pickup Complete" at bounding box center [530, 514] width 127 height 29
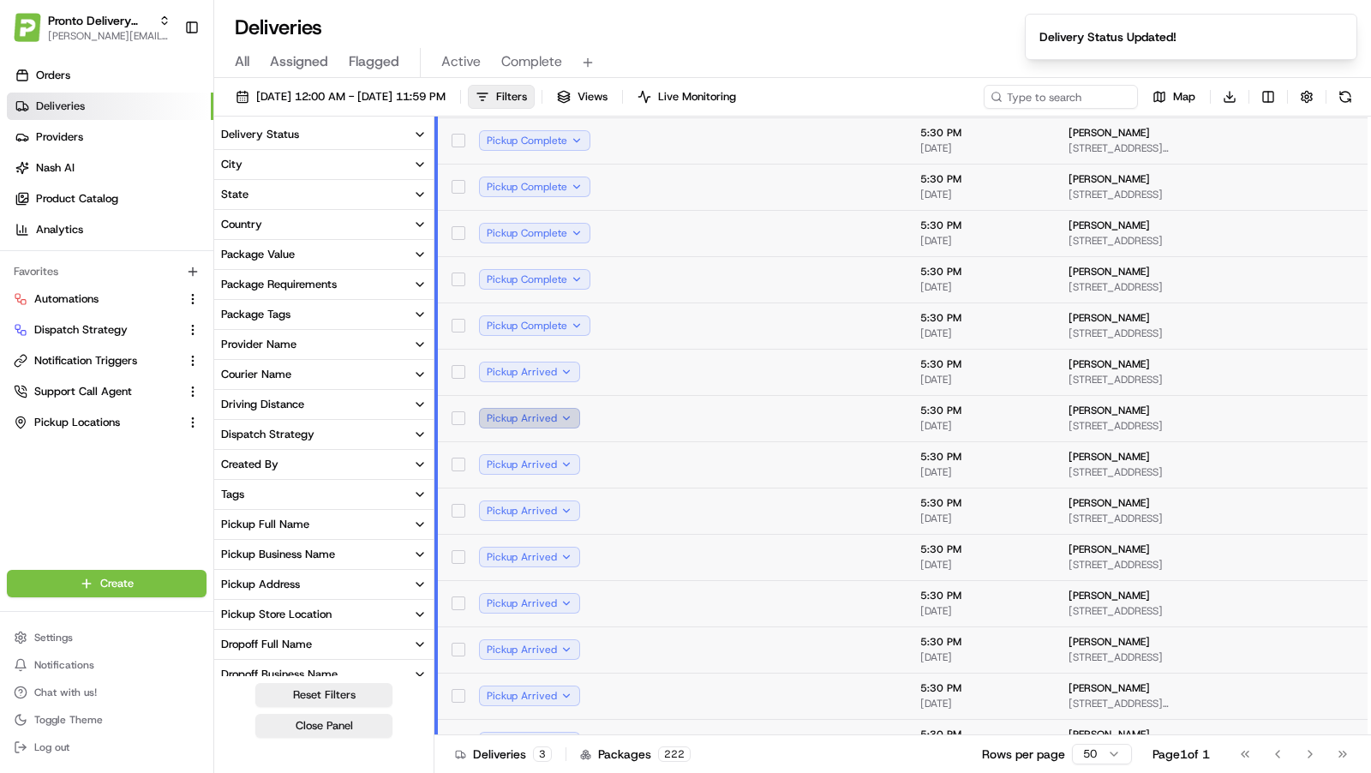
click at [558, 417] on button "Pickup Arrived" at bounding box center [529, 418] width 101 height 21
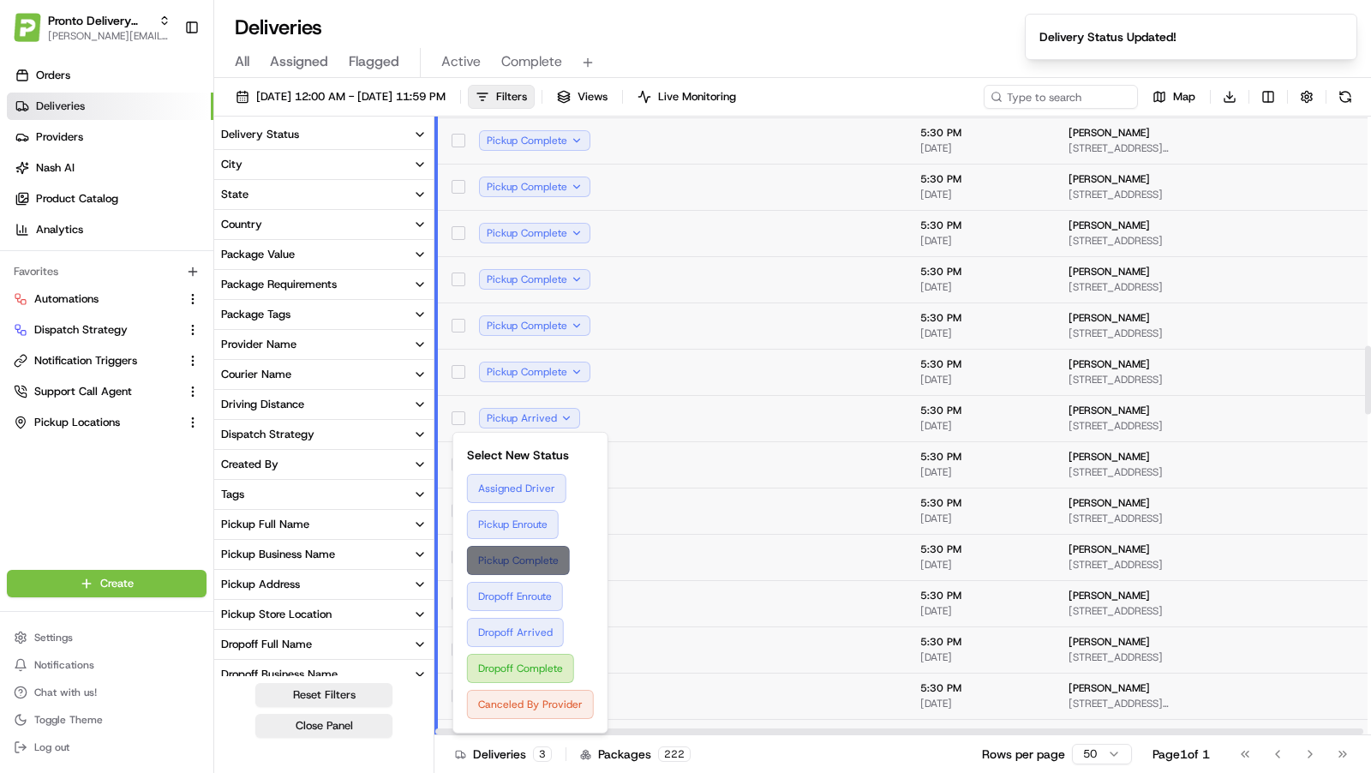
click at [536, 557] on button "Pickup Complete" at bounding box center [530, 560] width 127 height 29
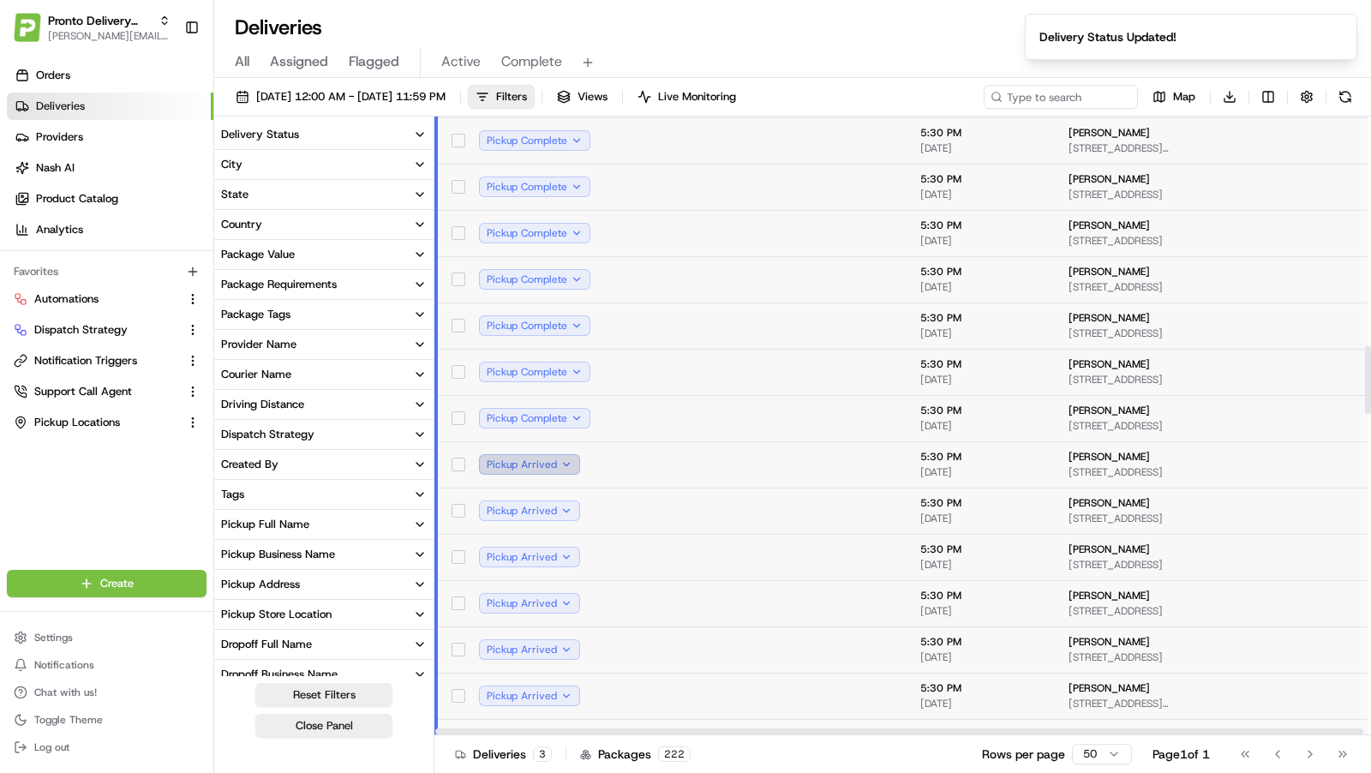
click at [559, 463] on button "Pickup Arrived" at bounding box center [529, 464] width 101 height 21
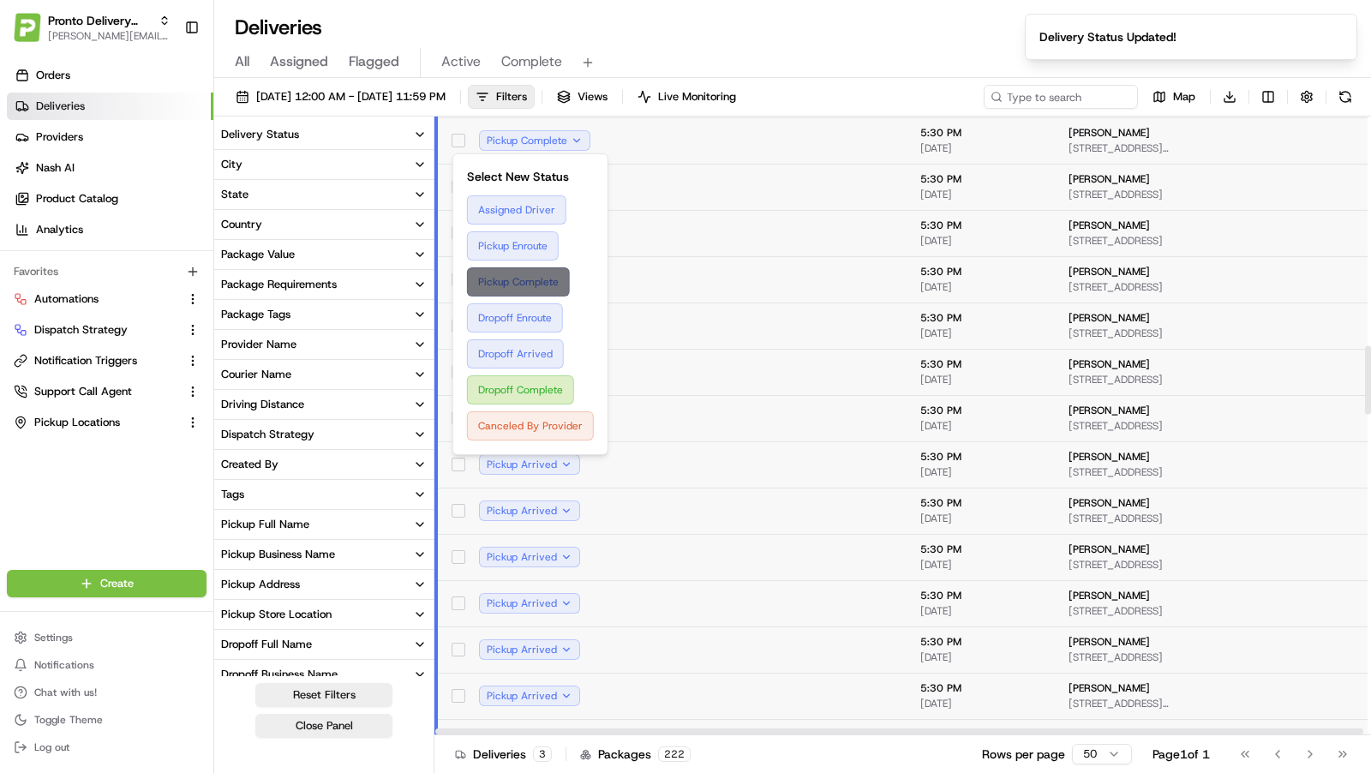
click at [544, 280] on button "Pickup Complete" at bounding box center [530, 281] width 127 height 29
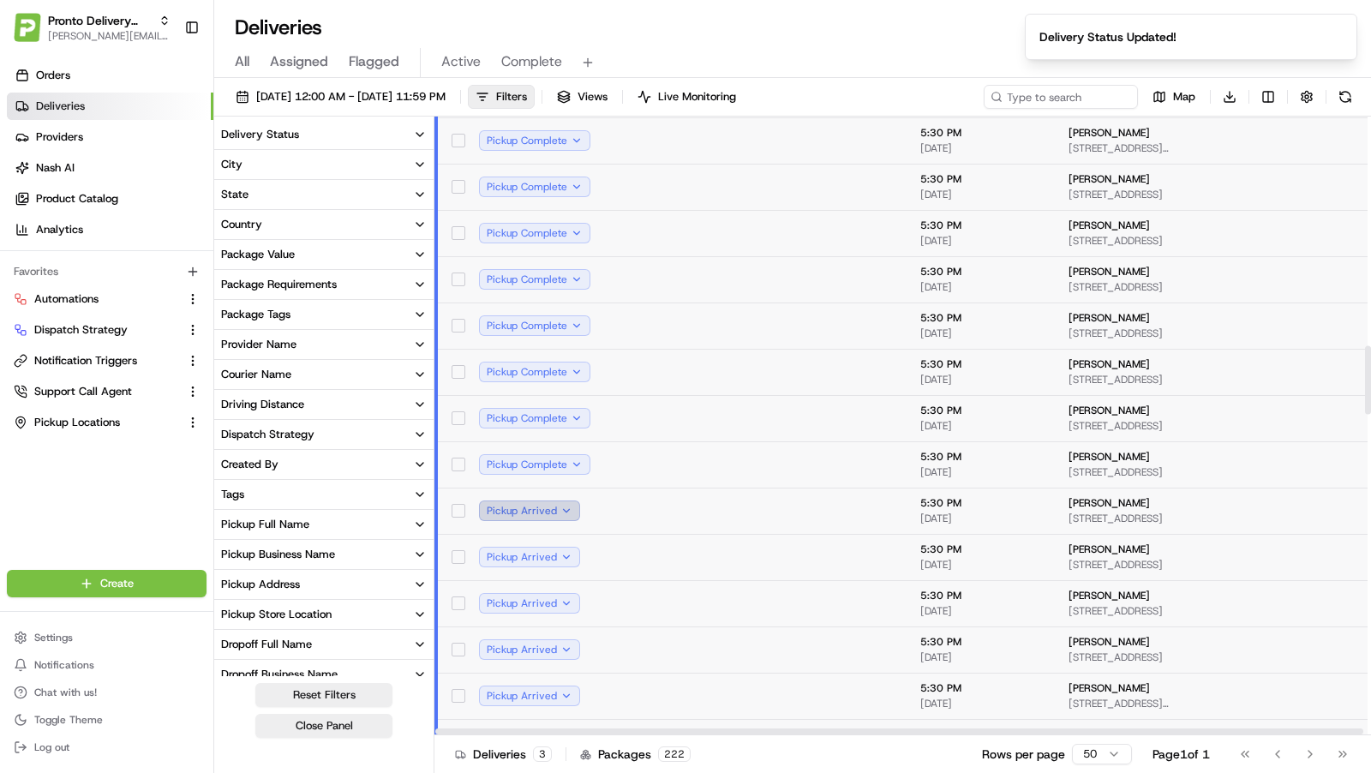
click at [560, 512] on button "Pickup Arrived" at bounding box center [529, 510] width 101 height 21
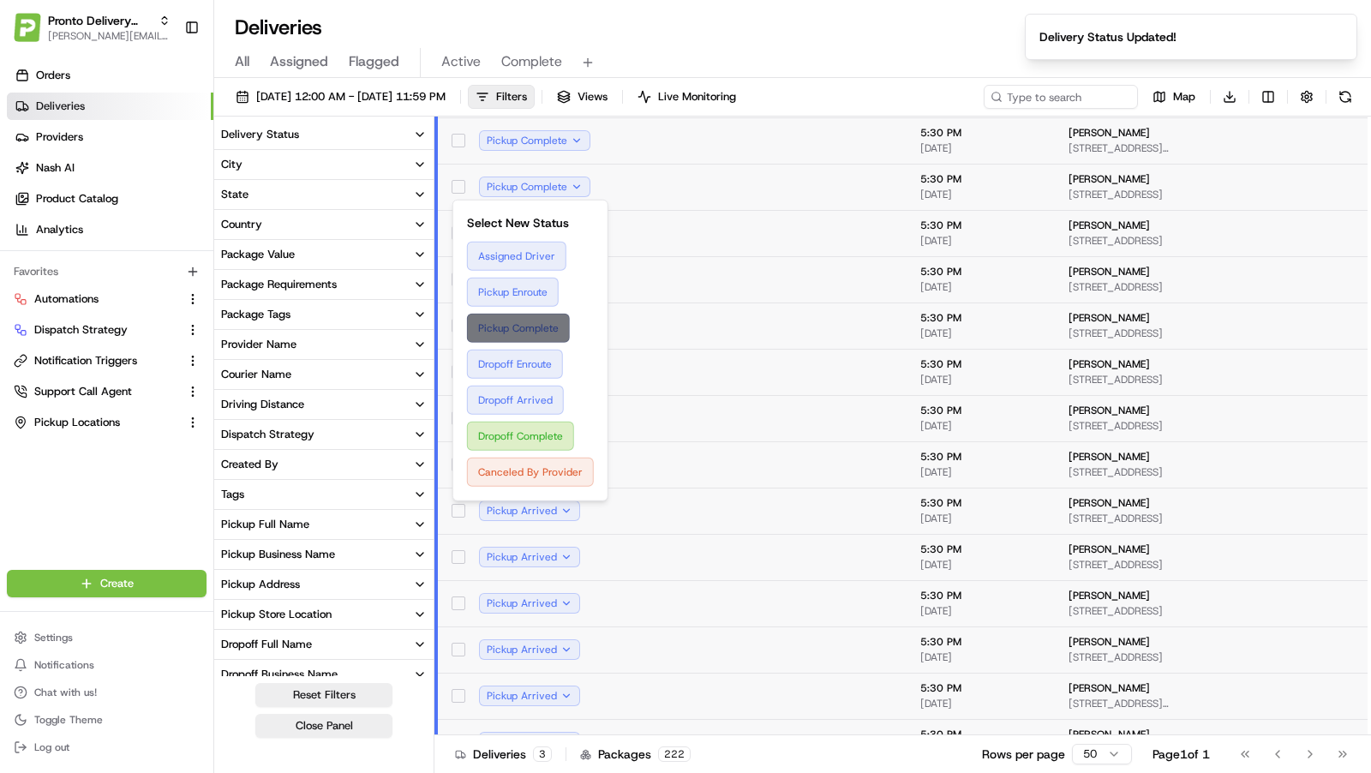
click at [558, 320] on button "Pickup Complete" at bounding box center [530, 328] width 127 height 29
click at [561, 555] on button "Pickup Arrived" at bounding box center [529, 557] width 101 height 21
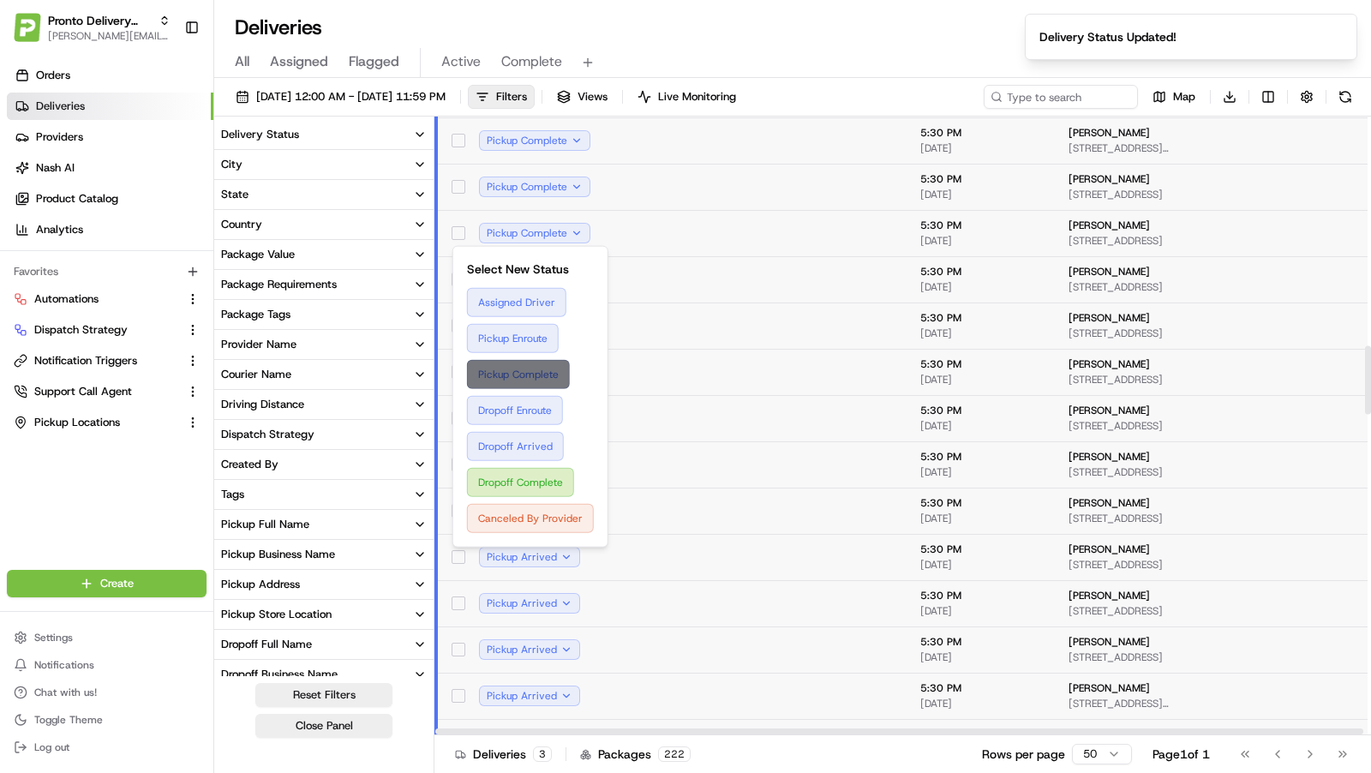
click at [549, 368] on button "Pickup Complete" at bounding box center [530, 374] width 127 height 29
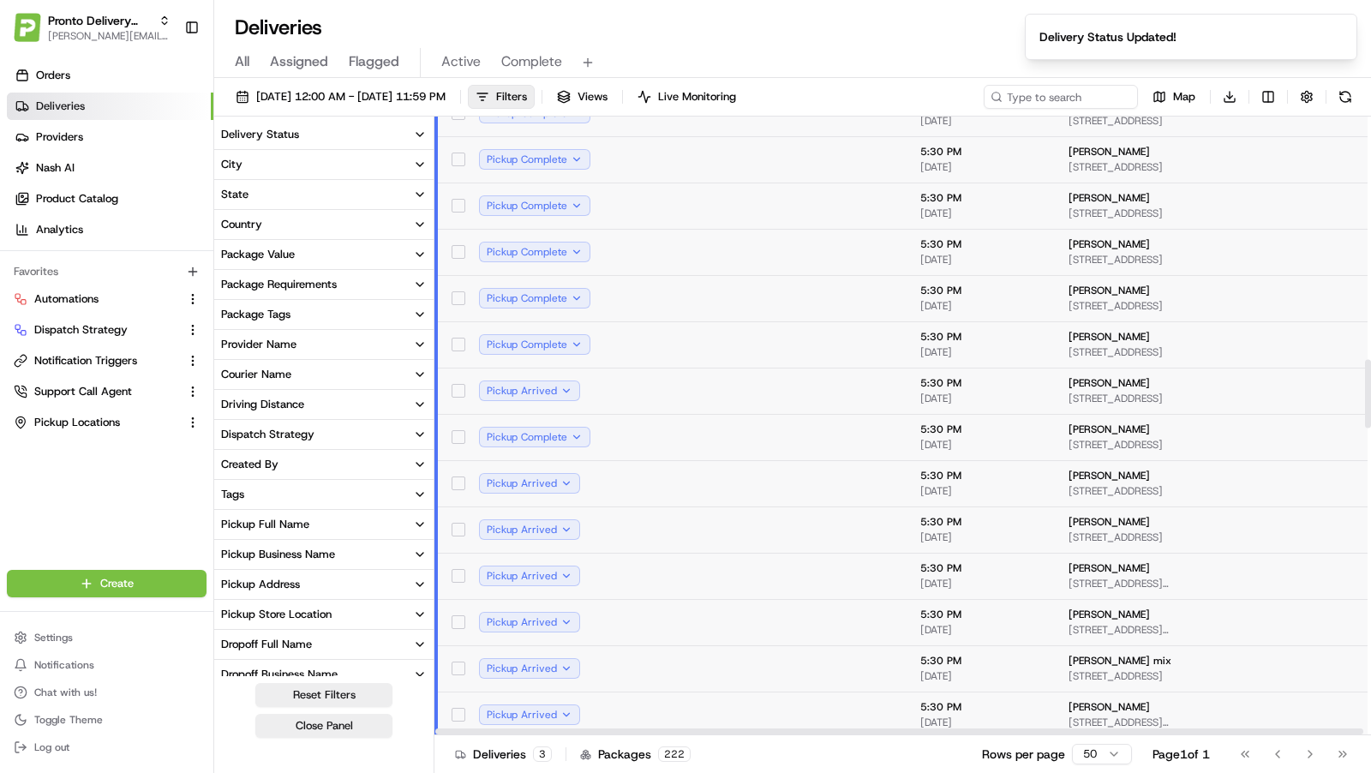
scroll to position [2193, 0]
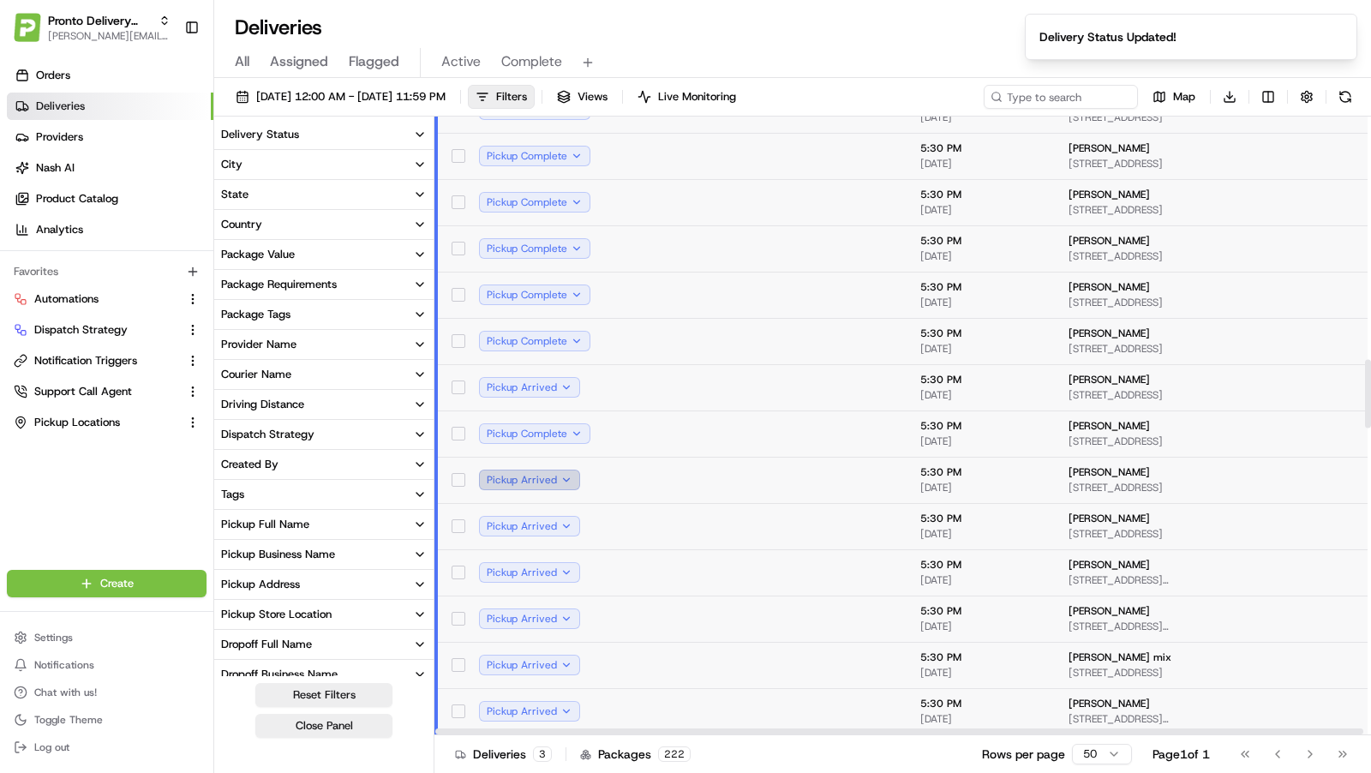
click at [560, 480] on button "Pickup Arrived" at bounding box center [529, 480] width 101 height 21
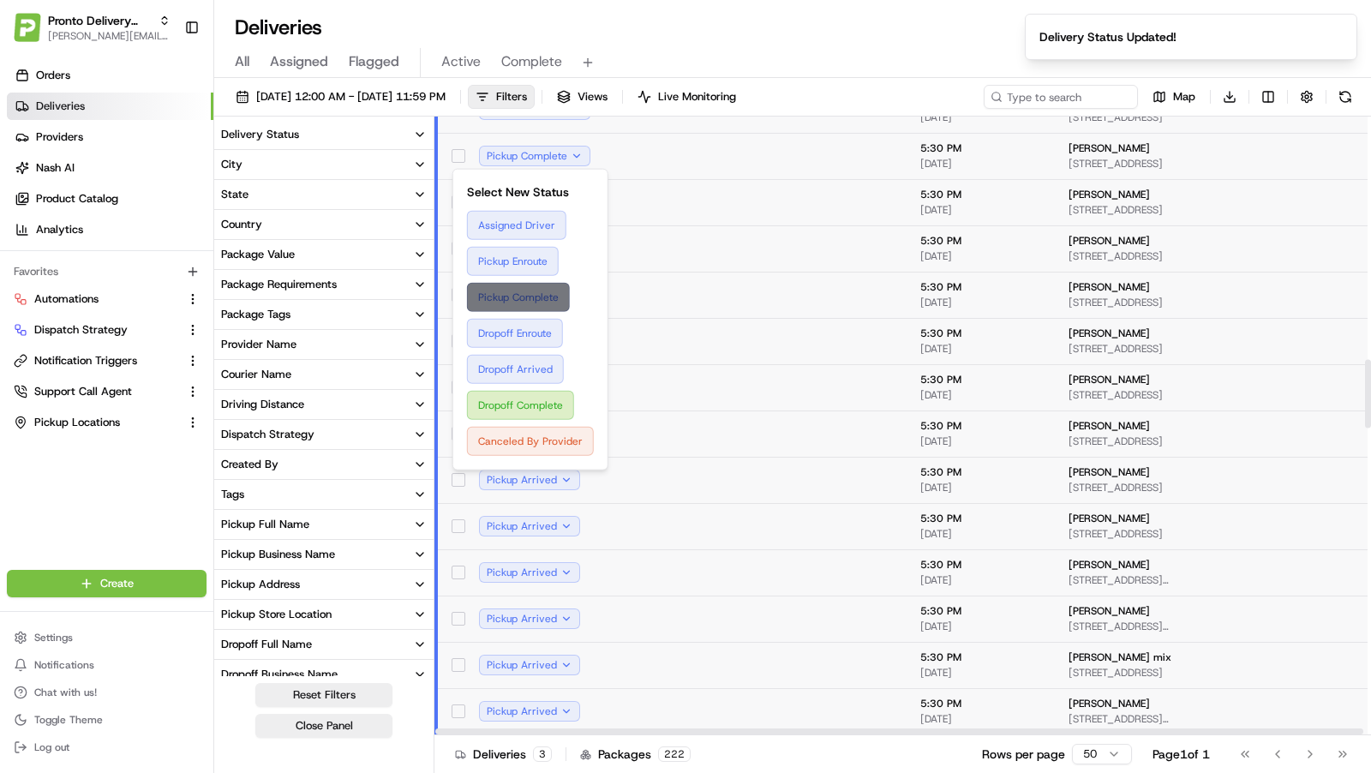
click at [553, 287] on button "Pickup Complete" at bounding box center [530, 297] width 127 height 29
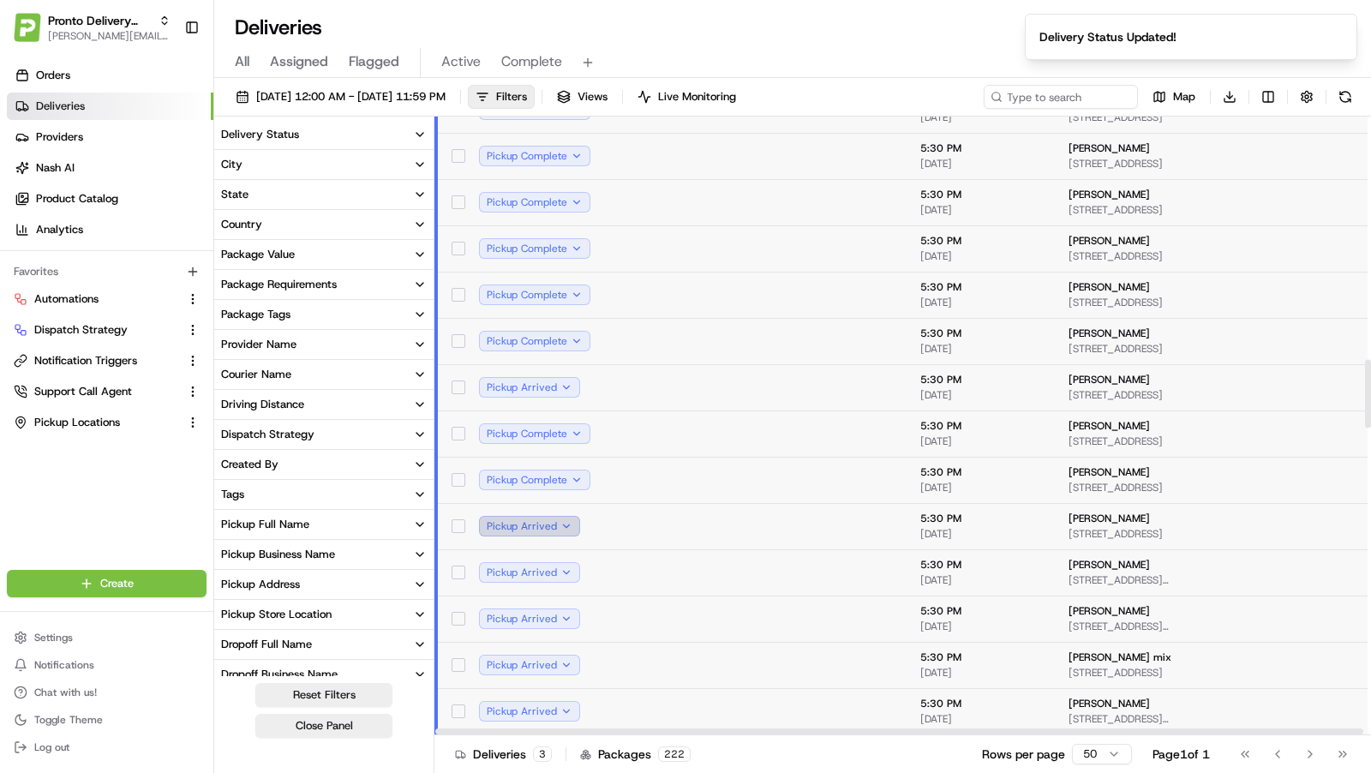
click at [567, 518] on button "Pickup Arrived" at bounding box center [529, 526] width 101 height 21
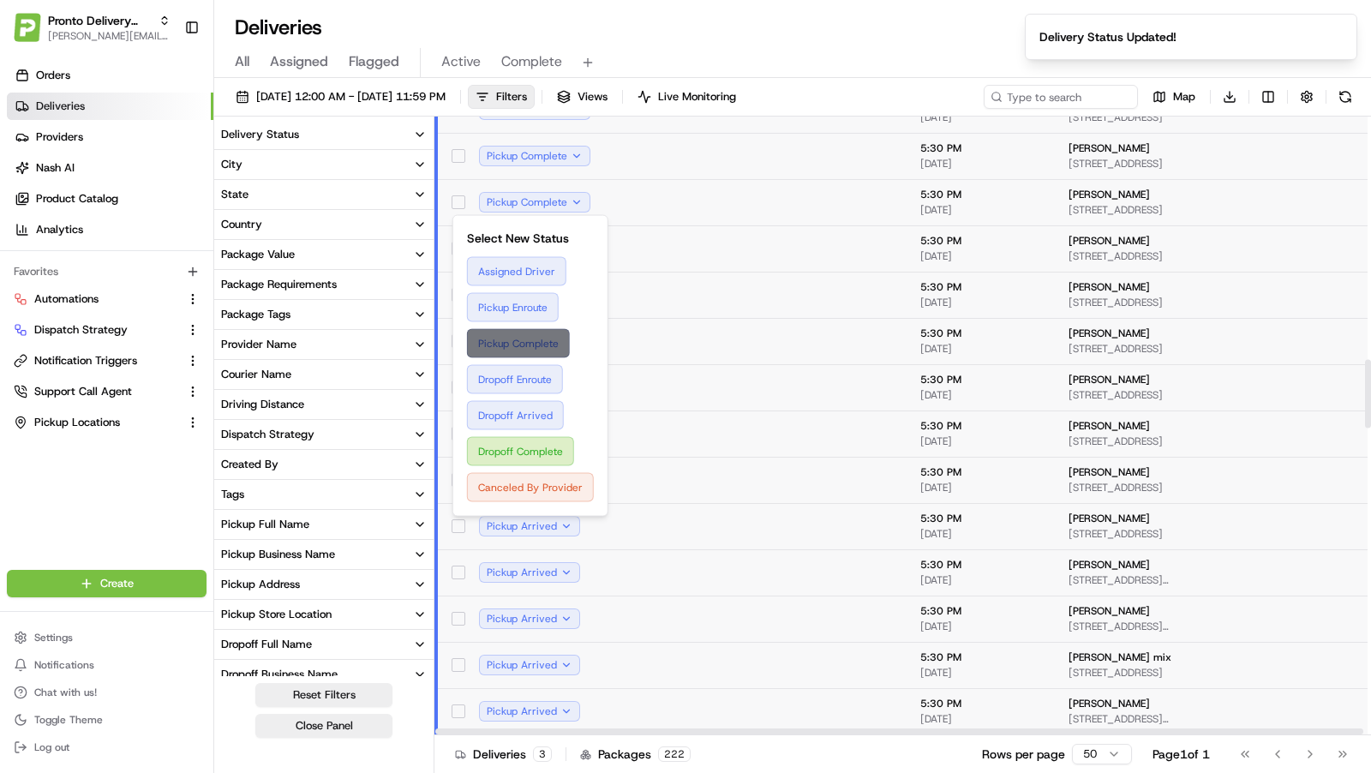
click at [559, 345] on button "Pickup Complete" at bounding box center [530, 343] width 127 height 29
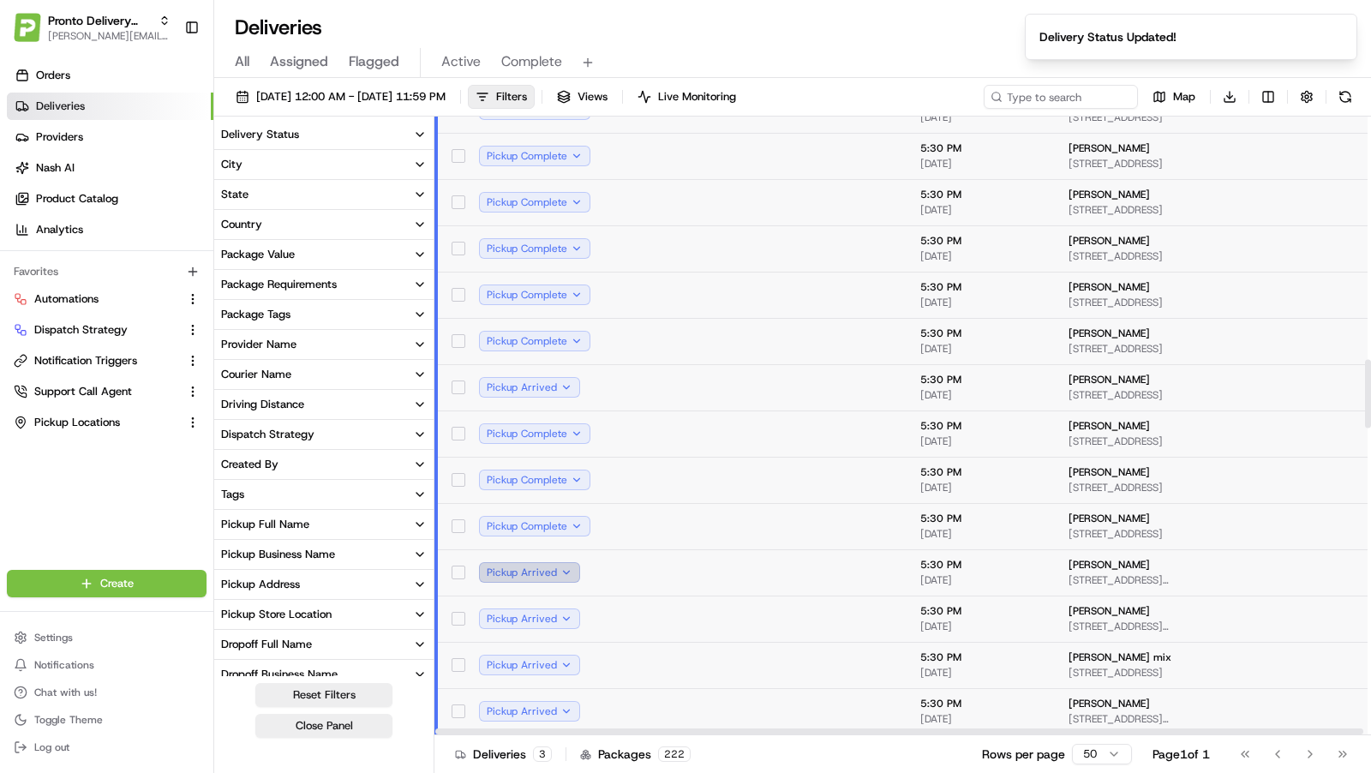
click at [569, 572] on button "Pickup Arrived" at bounding box center [529, 572] width 101 height 21
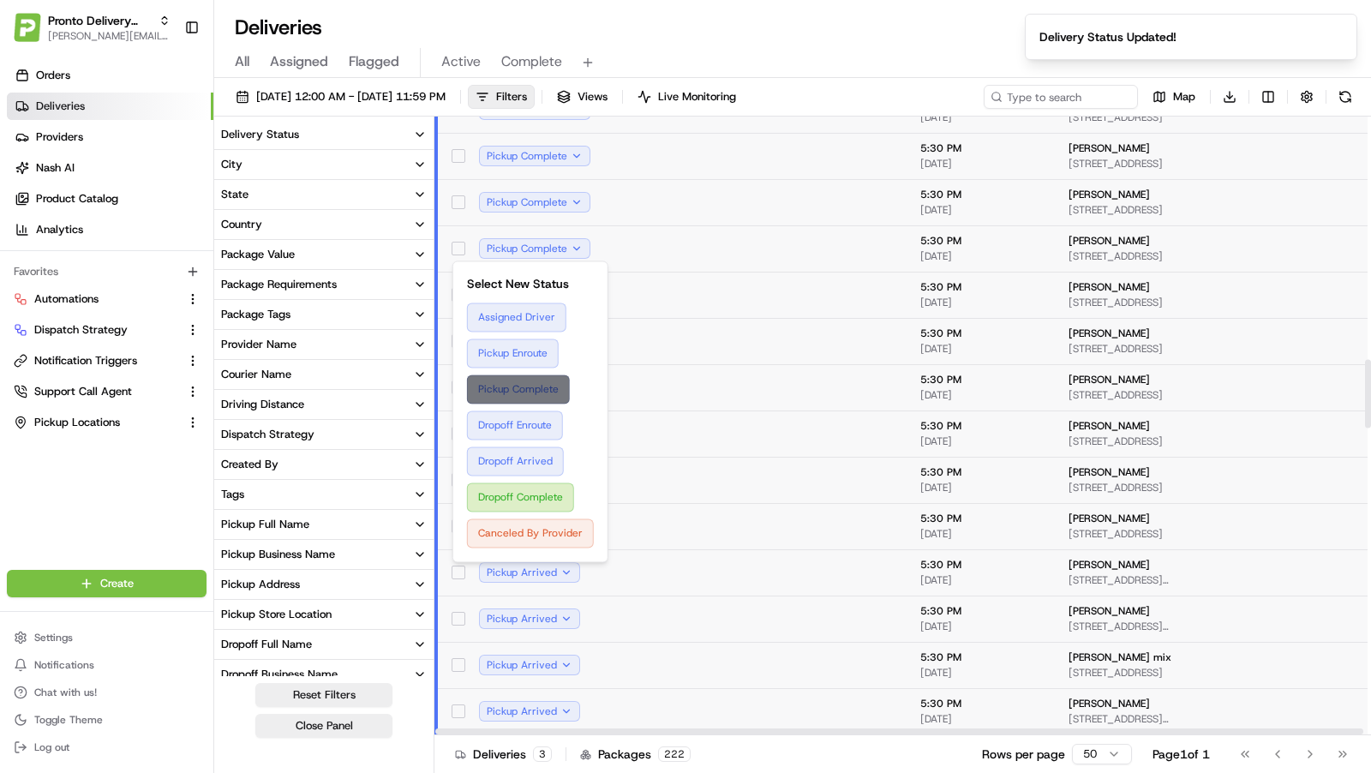
click at [560, 391] on button "Pickup Complete" at bounding box center [530, 389] width 127 height 29
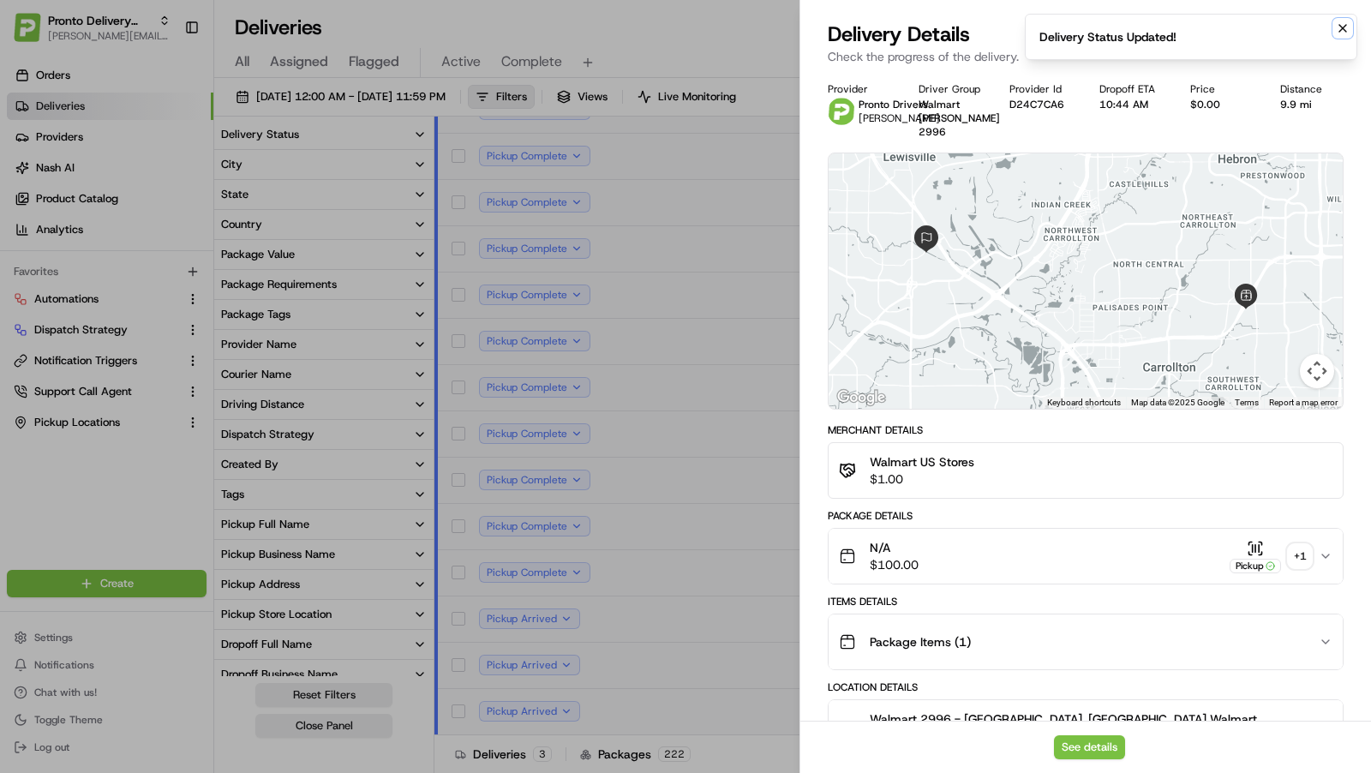
click at [1343, 28] on icon "Notifications (F8)" at bounding box center [1342, 28] width 7 height 7
click at [1354, 15] on icon "button" at bounding box center [1351, 21] width 14 height 14
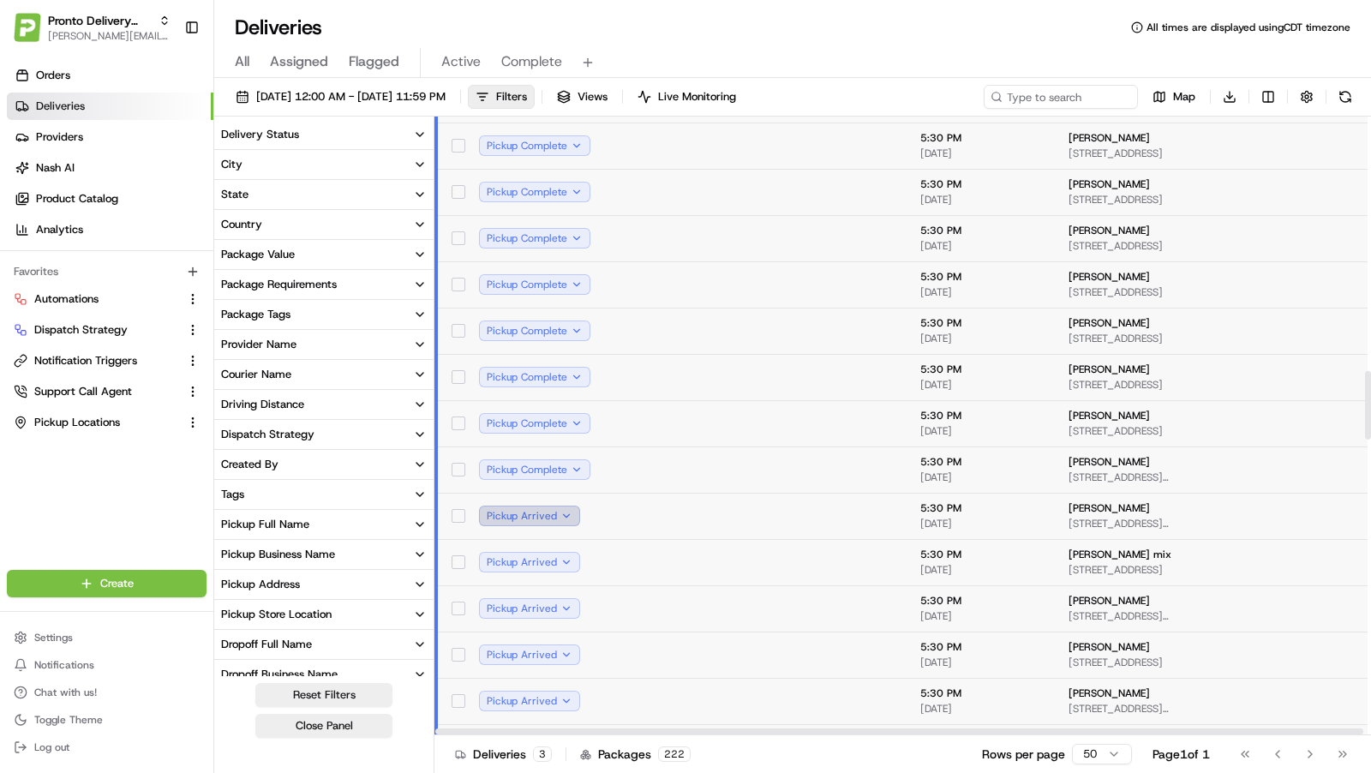
scroll to position [2321, 0]
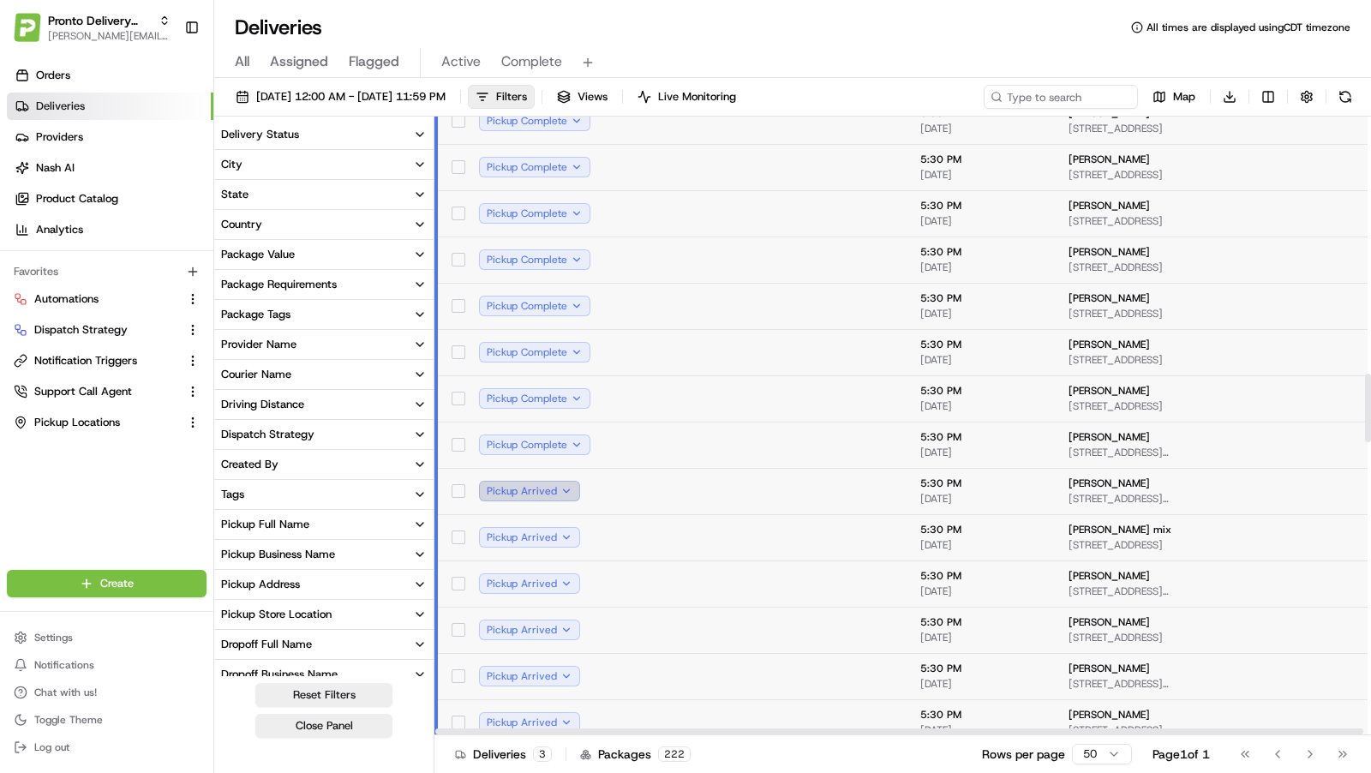
click at [554, 490] on button "Pickup Arrived" at bounding box center [529, 491] width 101 height 21
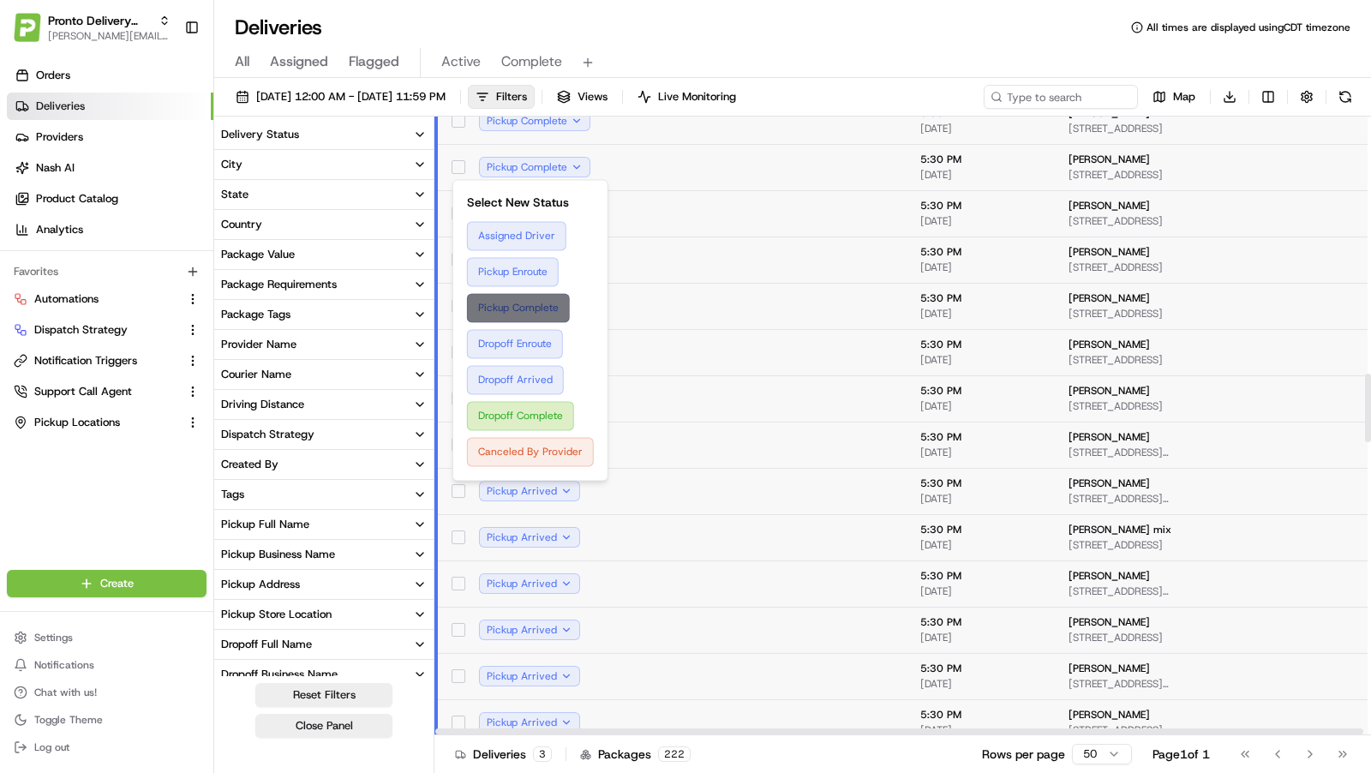
click at [550, 308] on button "Pickup Complete" at bounding box center [530, 307] width 127 height 29
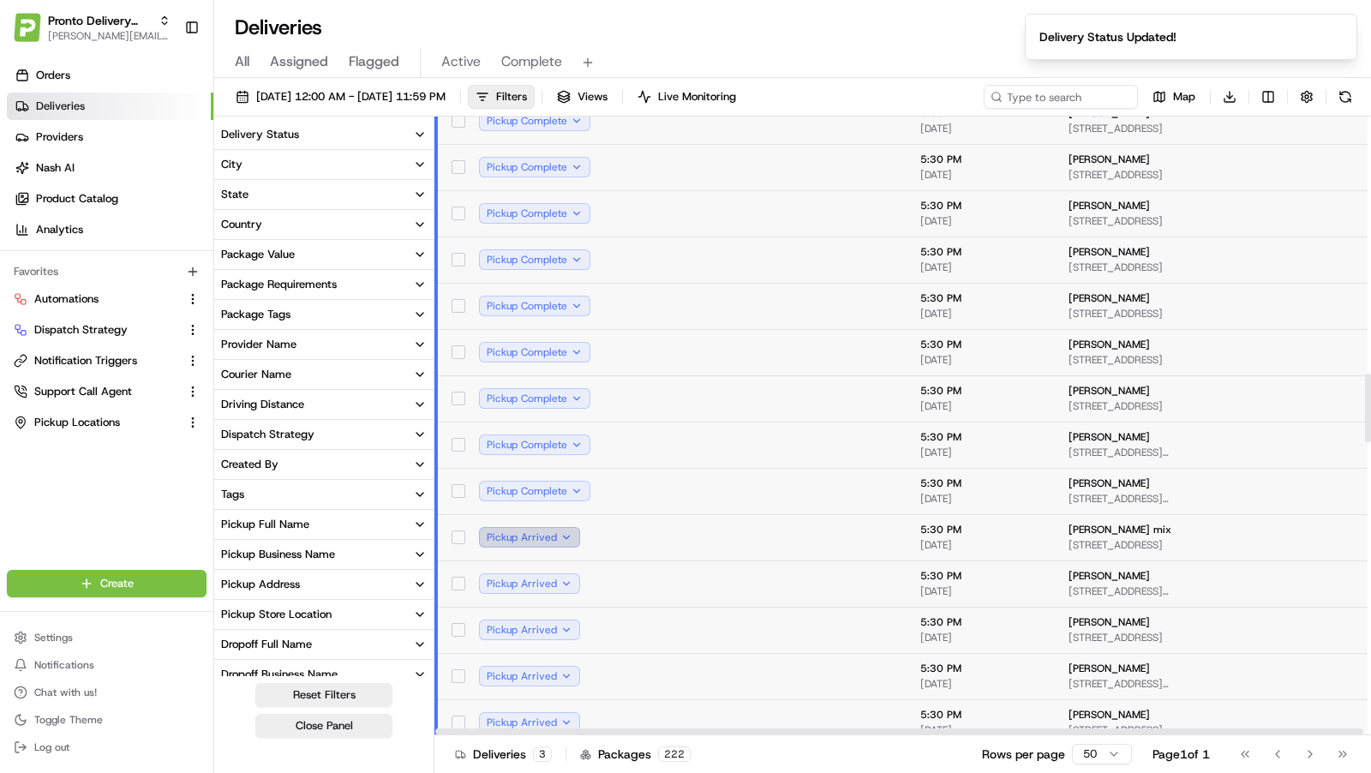
click at [556, 538] on button "Pickup Arrived" at bounding box center [529, 537] width 101 height 21
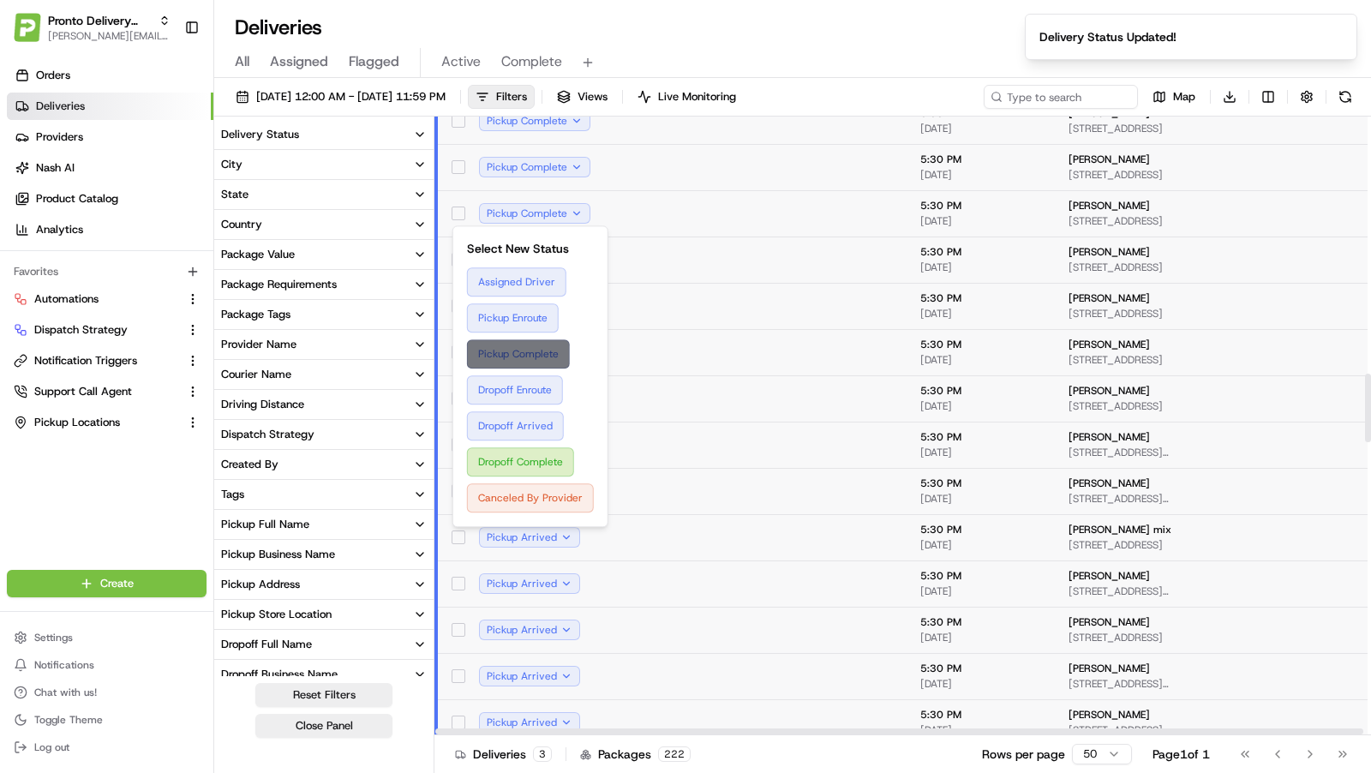
click at [549, 356] on button "Pickup Complete" at bounding box center [530, 353] width 127 height 29
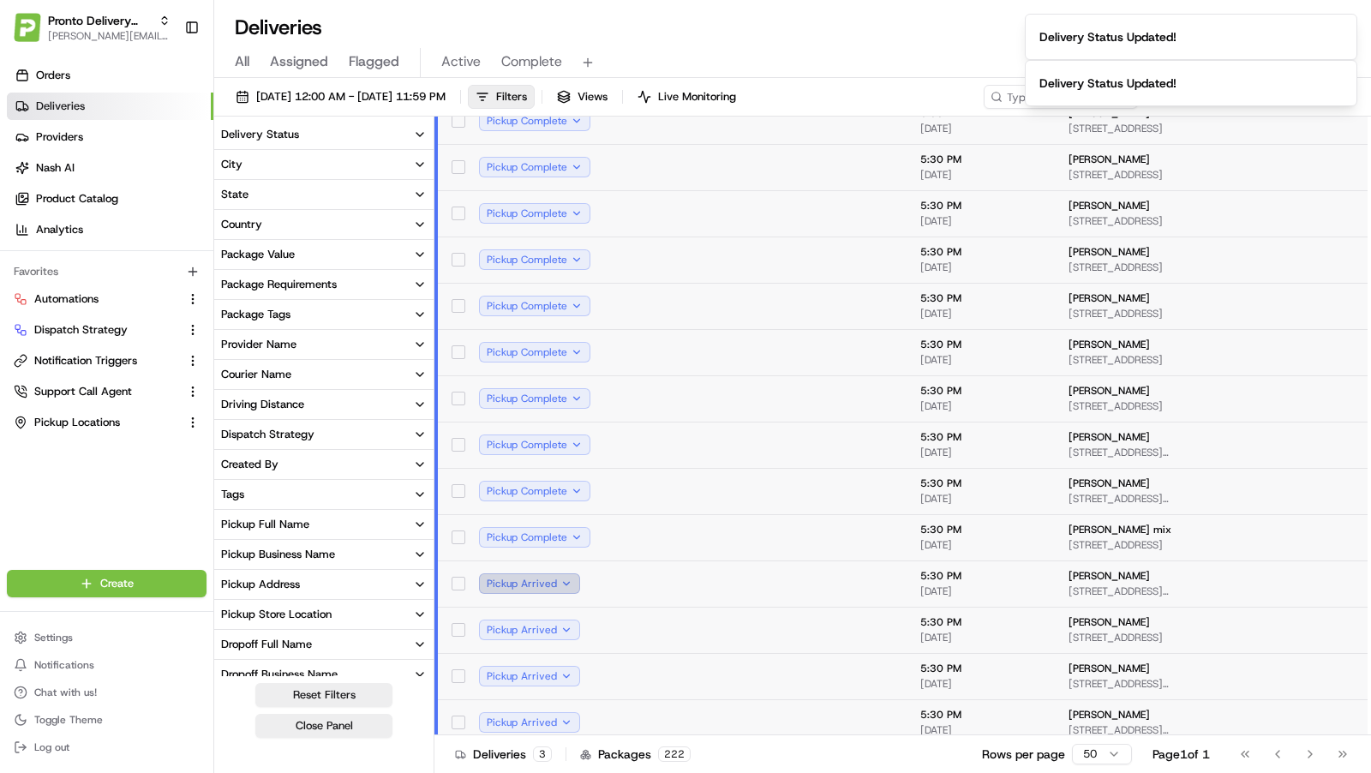
click at [563, 581] on button "Pickup Arrived" at bounding box center [529, 583] width 101 height 21
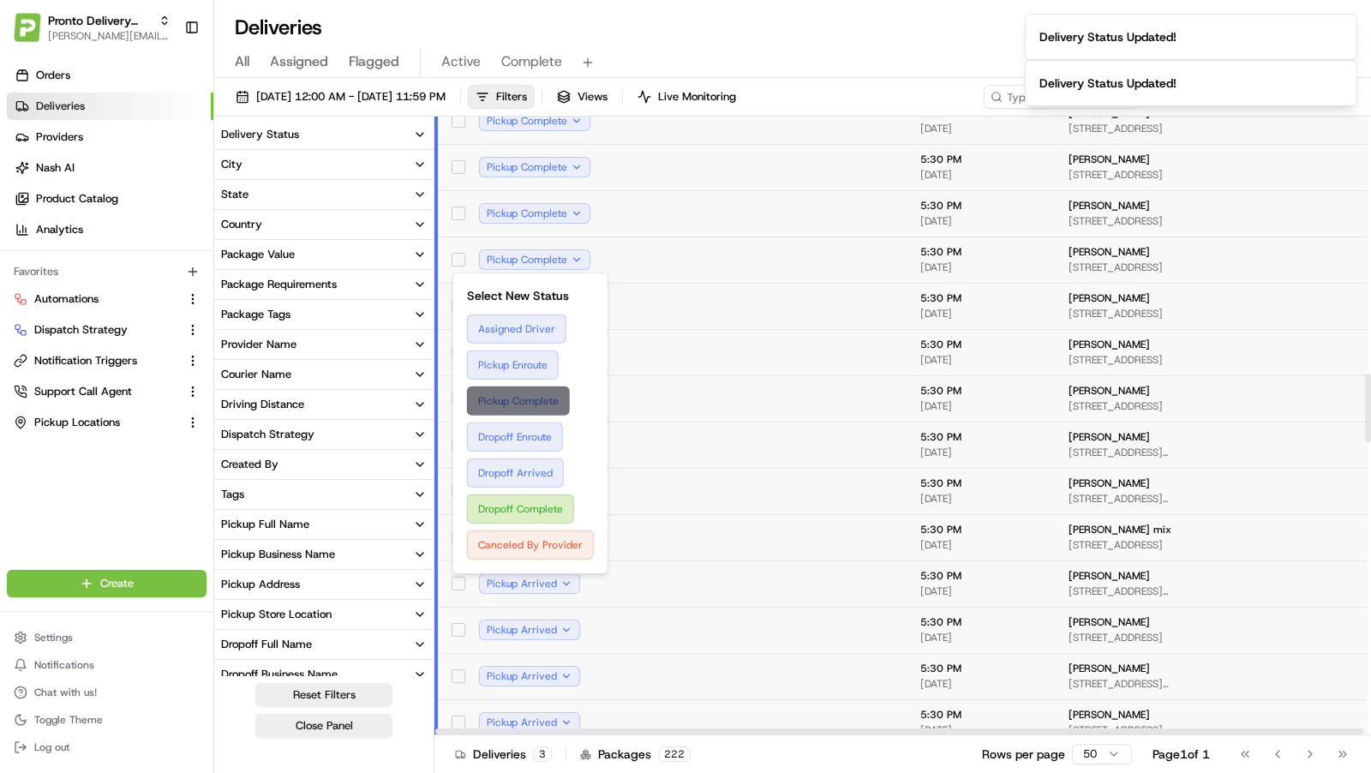
click at [554, 392] on button "Pickup Complete" at bounding box center [530, 401] width 127 height 29
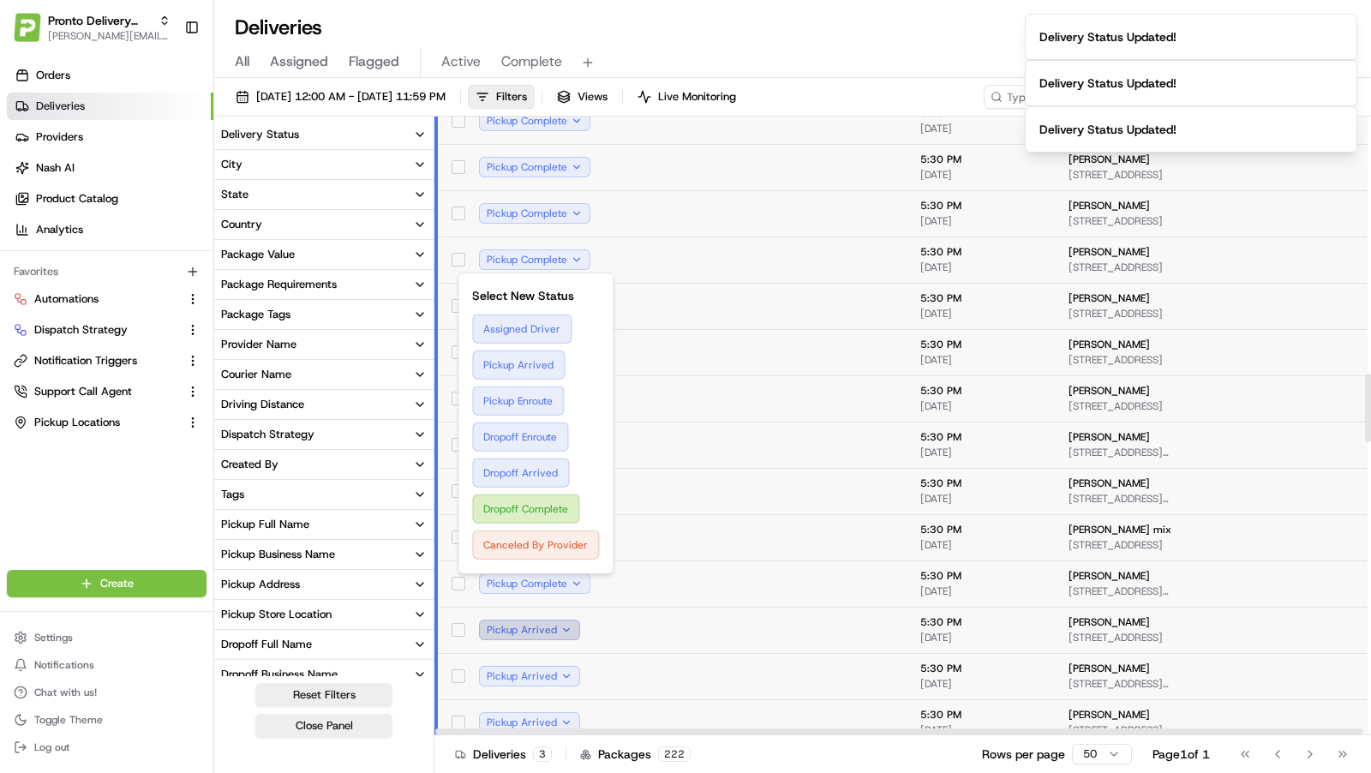
click at [560, 627] on button "Pickup Arrived" at bounding box center [529, 630] width 101 height 21
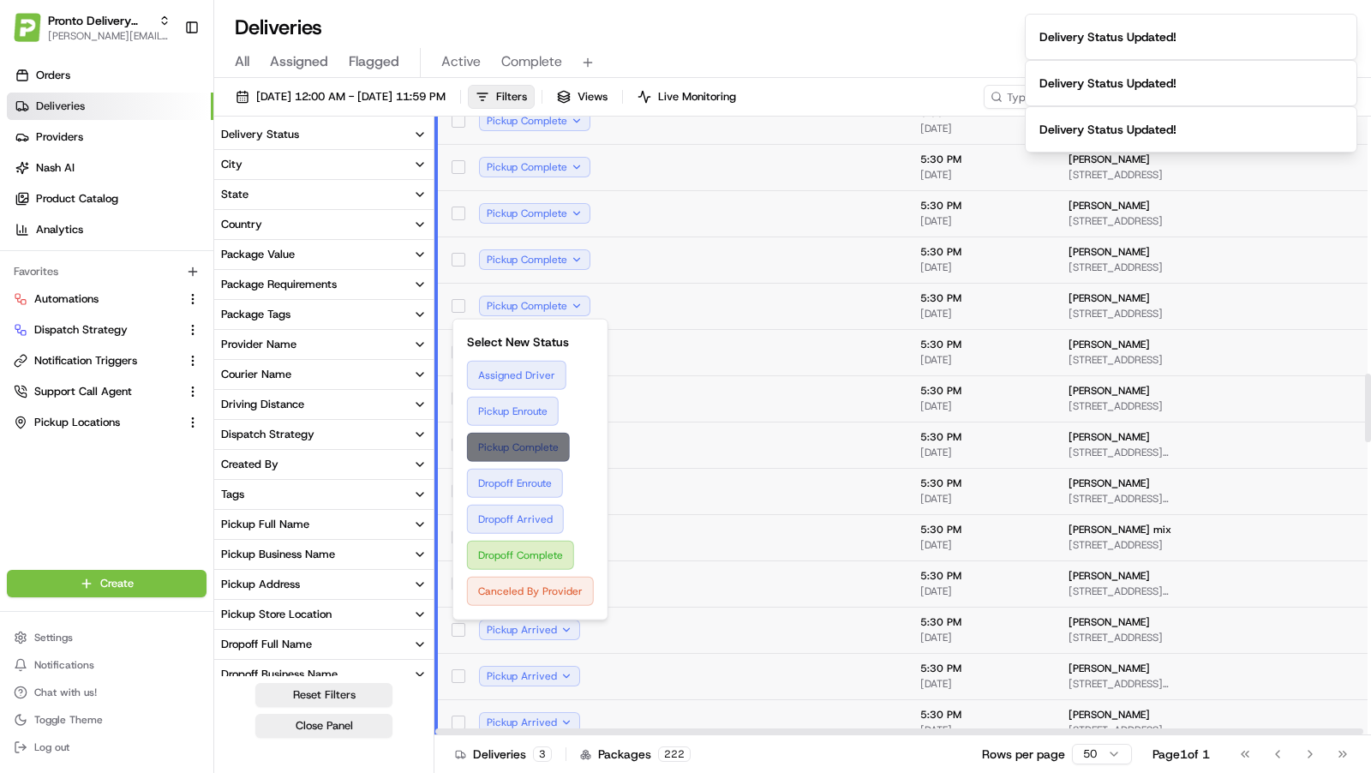
click at [542, 453] on button "Pickup Complete" at bounding box center [530, 447] width 127 height 29
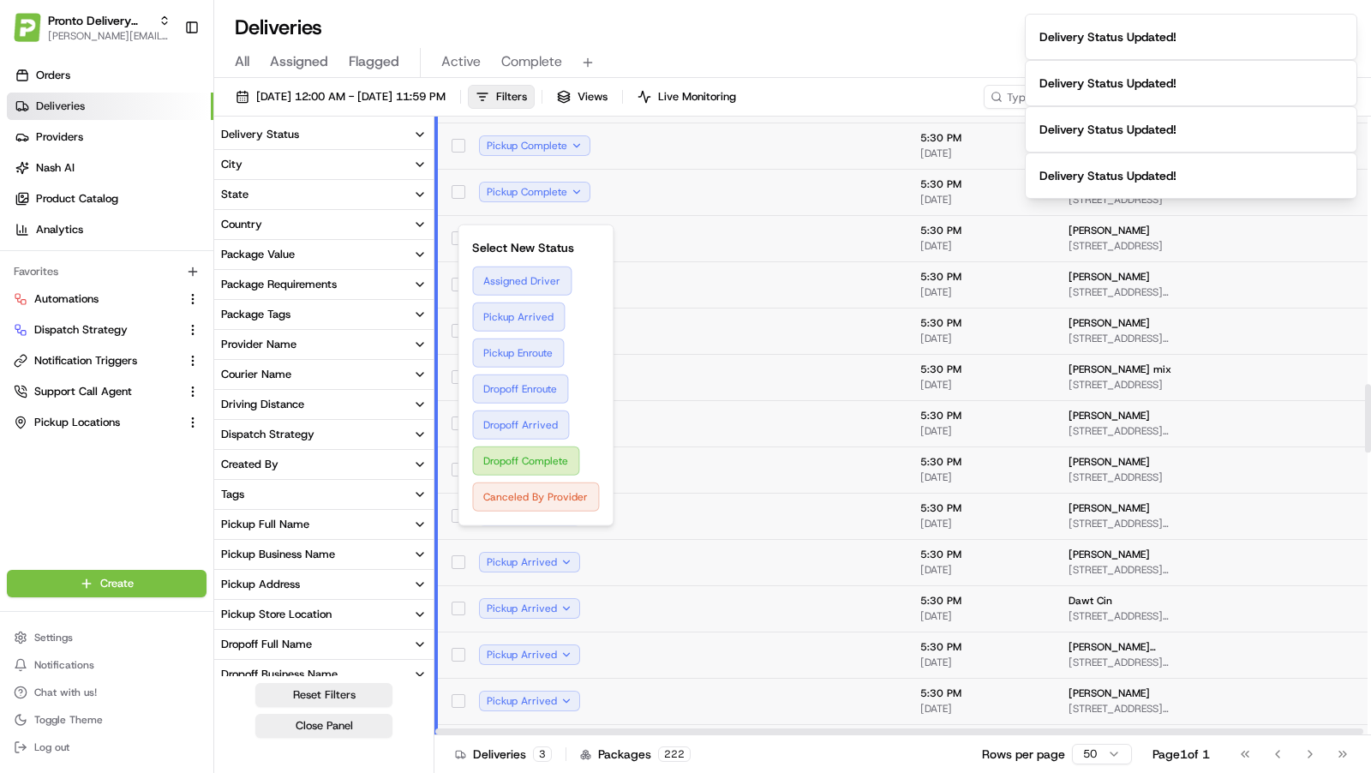
scroll to position [2502, 0]
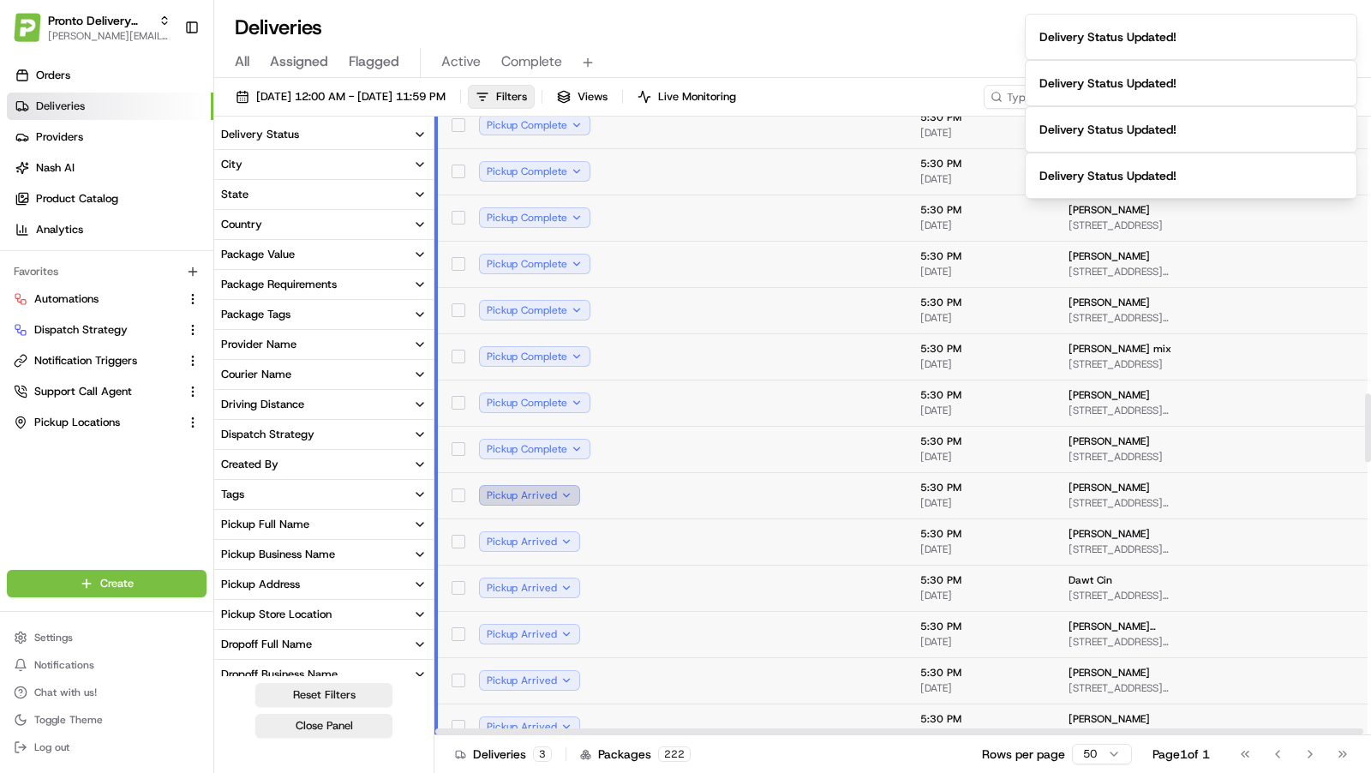
click at [547, 489] on button "Pickup Arrived" at bounding box center [529, 495] width 101 height 21
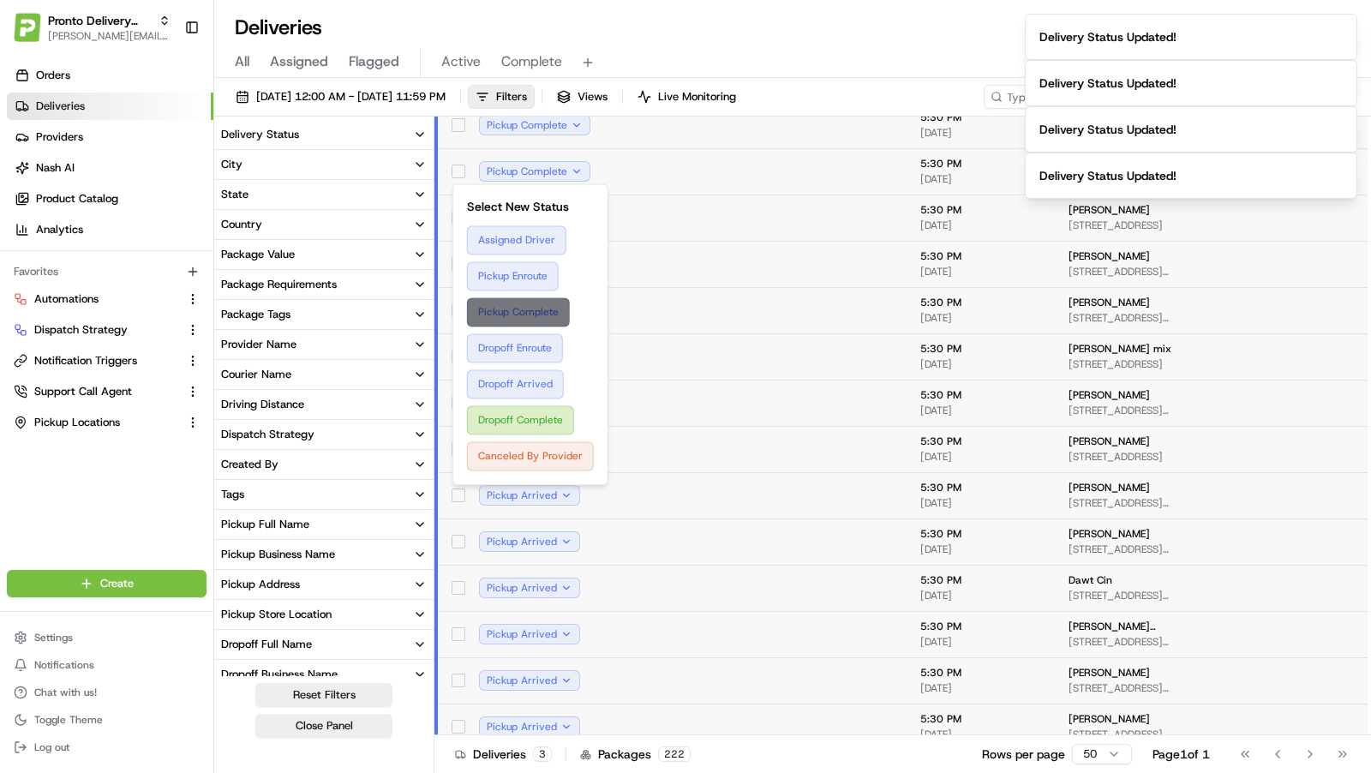
click at [529, 319] on button "Pickup Complete" at bounding box center [530, 311] width 127 height 29
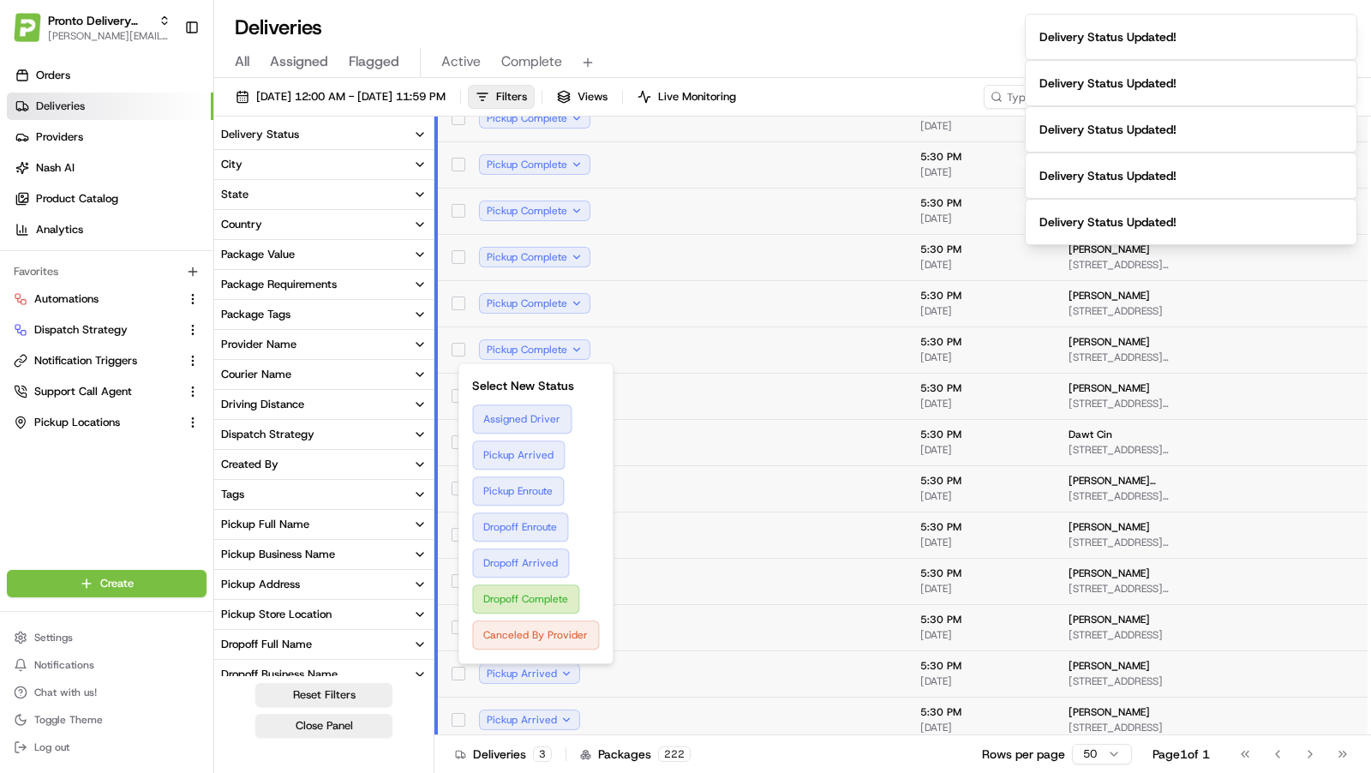
scroll to position [2666, 0]
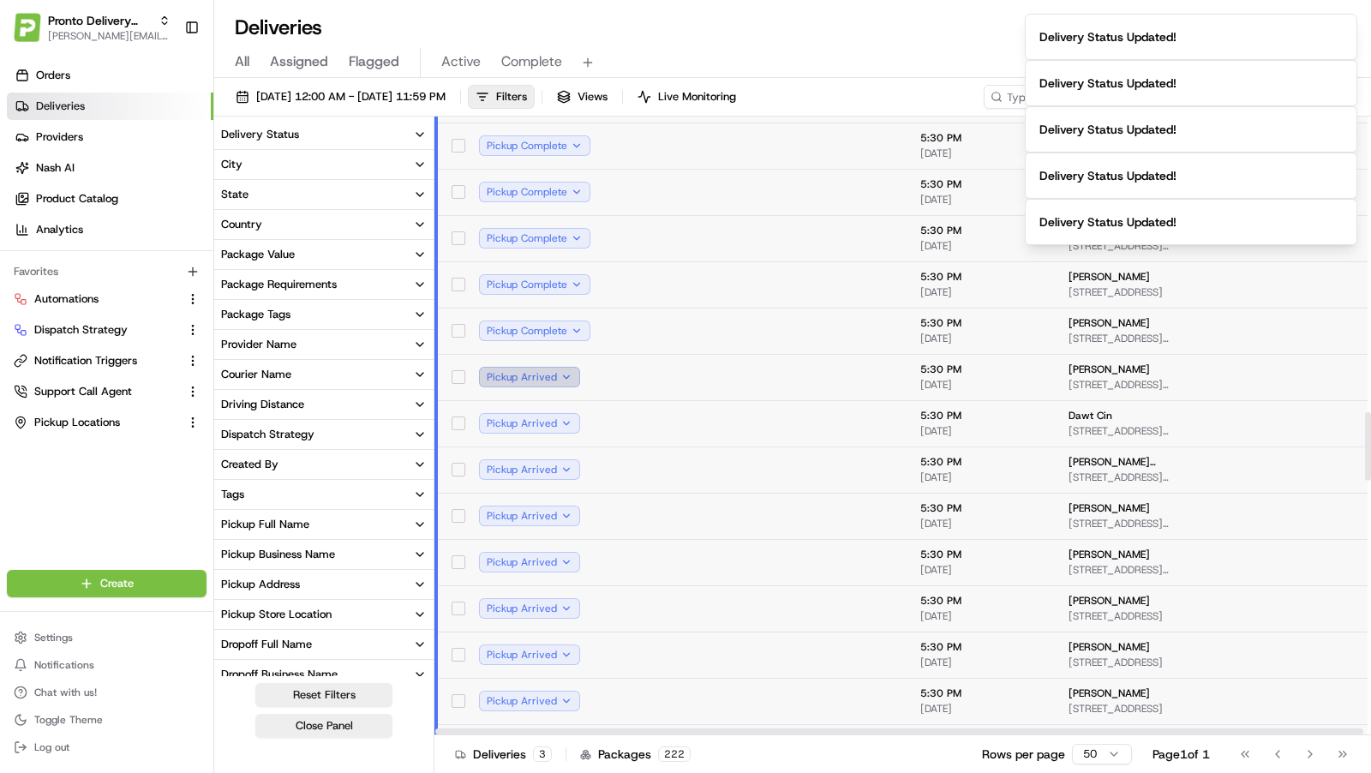
click at [550, 377] on button "Pickup Arrived" at bounding box center [529, 377] width 101 height 21
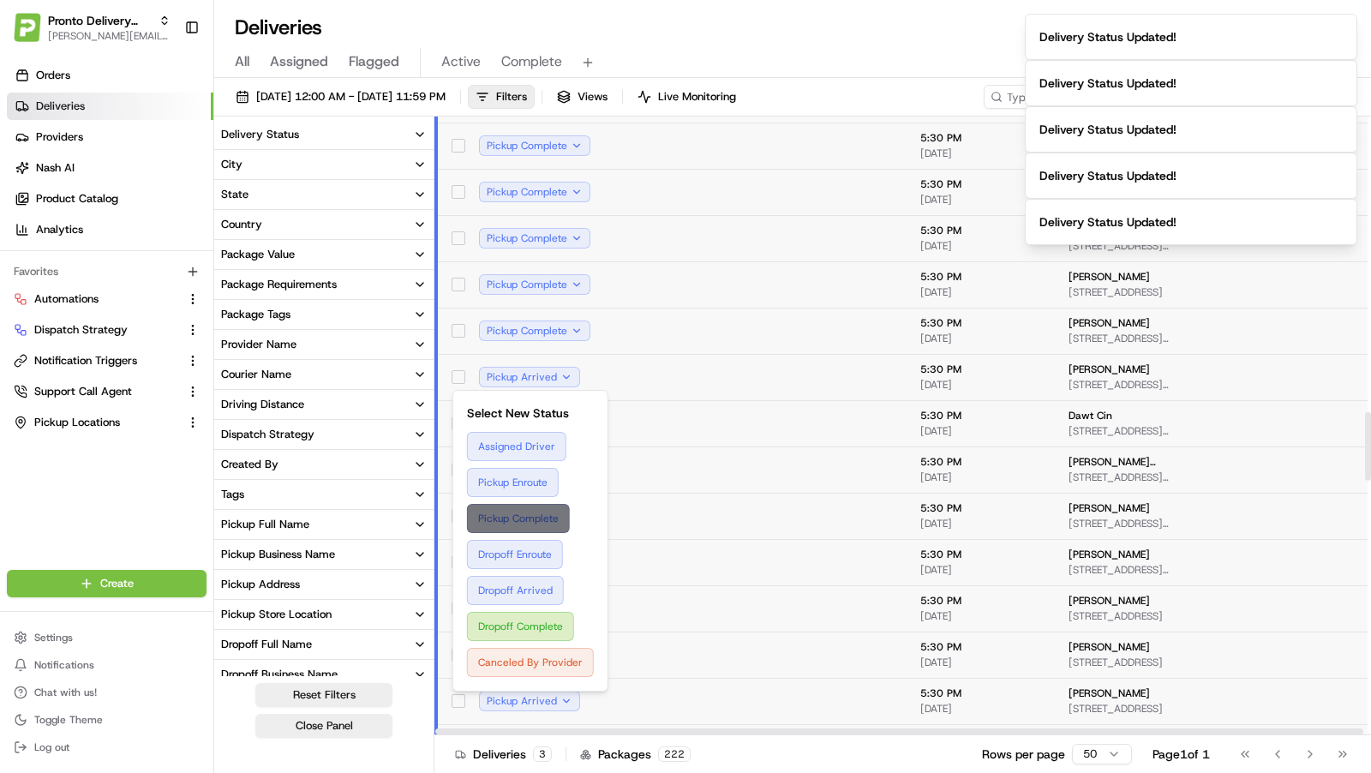
click at [518, 518] on button "Pickup Complete" at bounding box center [530, 518] width 127 height 29
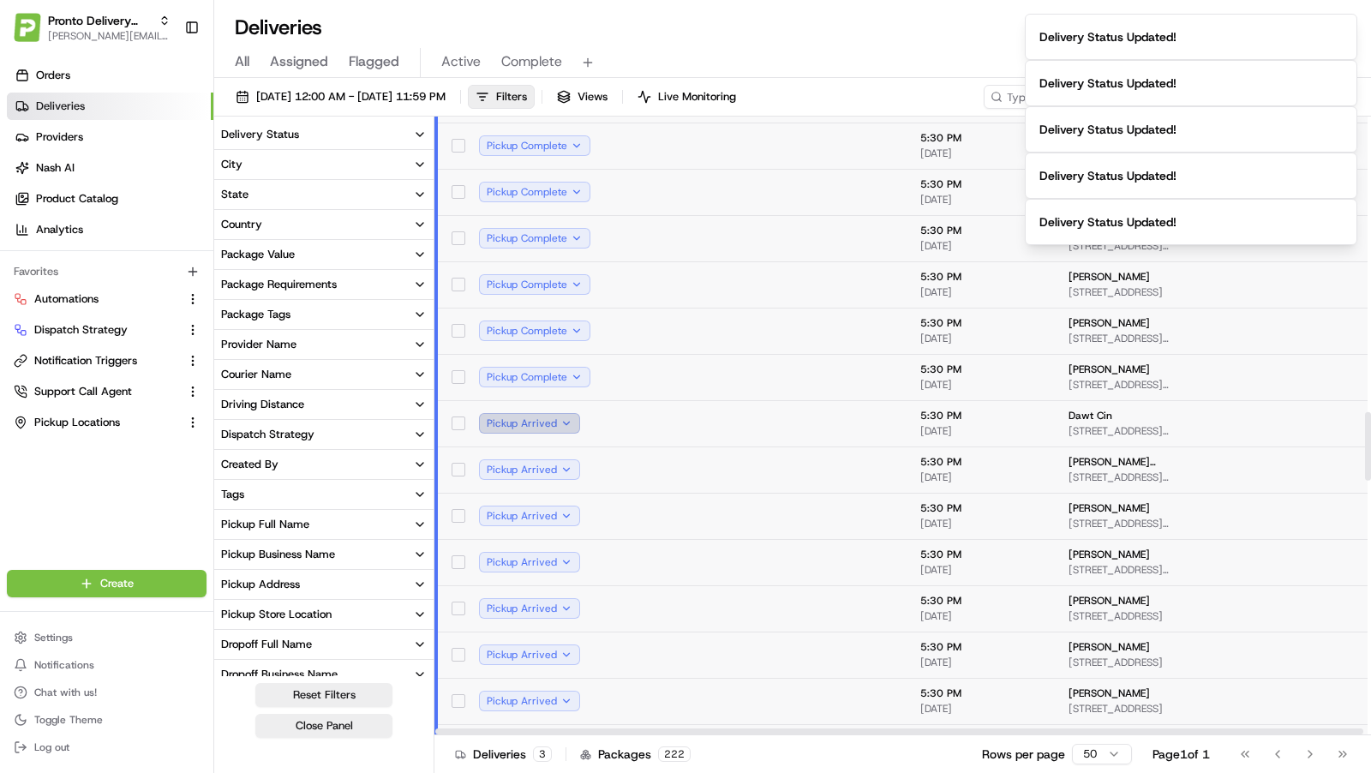
click at [559, 421] on button "Pickup Arrived" at bounding box center [529, 423] width 101 height 21
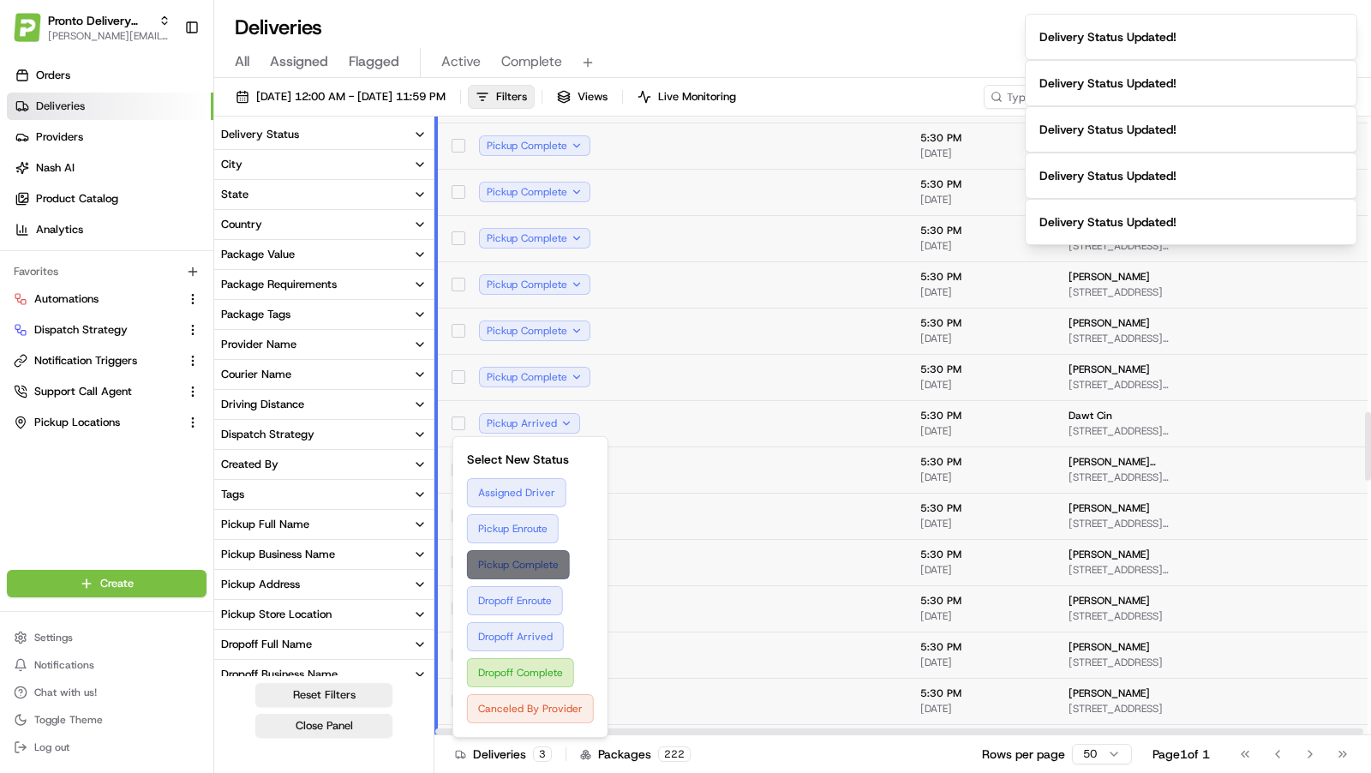
click at [526, 557] on button "Pickup Complete" at bounding box center [530, 564] width 127 height 29
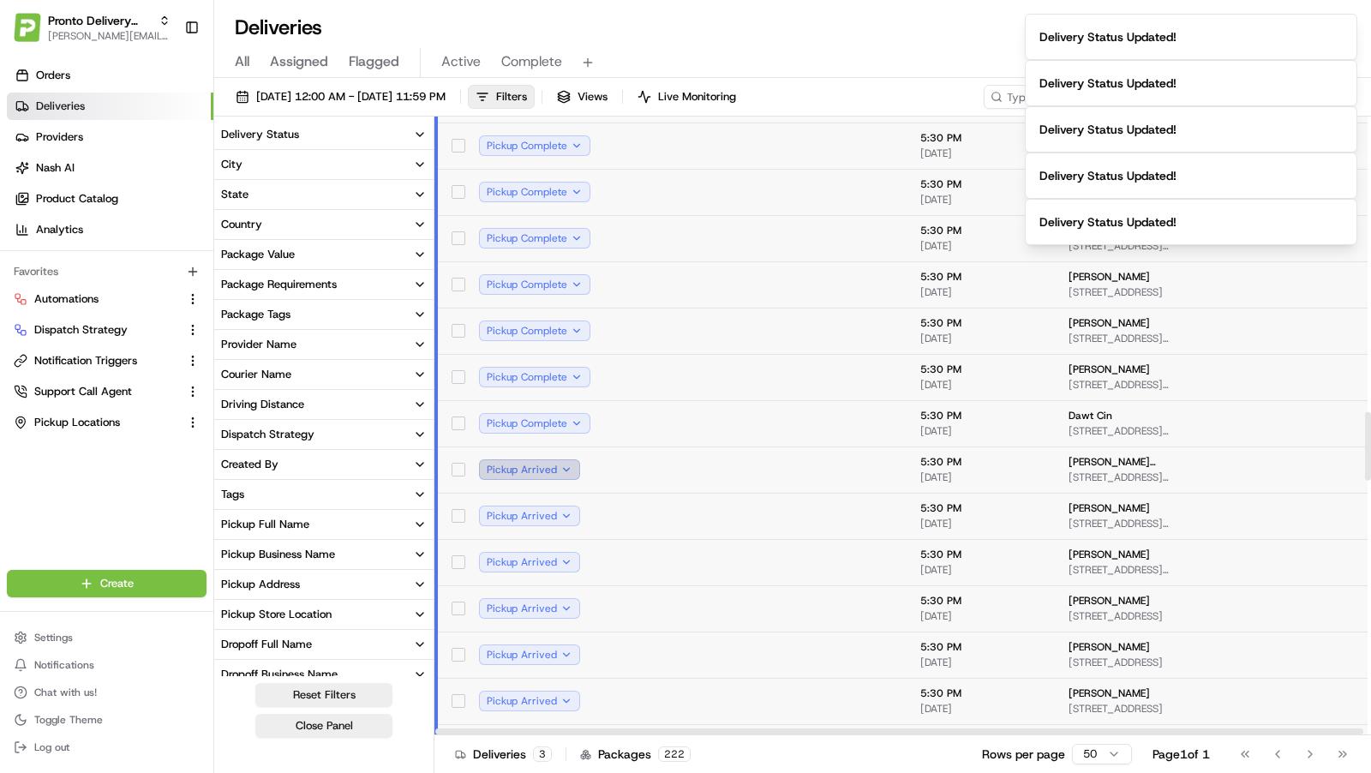
click at [556, 473] on button "Pickup Arrived" at bounding box center [529, 469] width 101 height 21
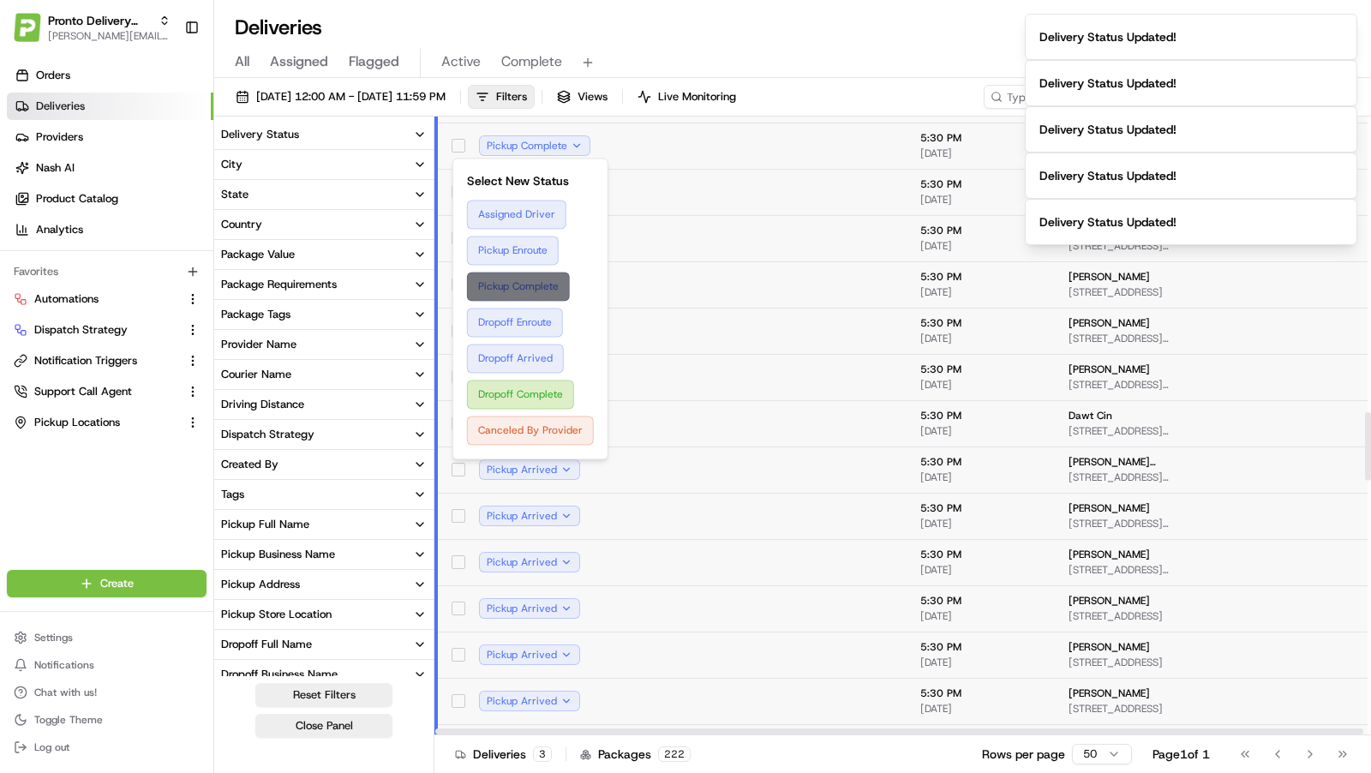
click at [534, 278] on button "Pickup Complete" at bounding box center [530, 286] width 127 height 29
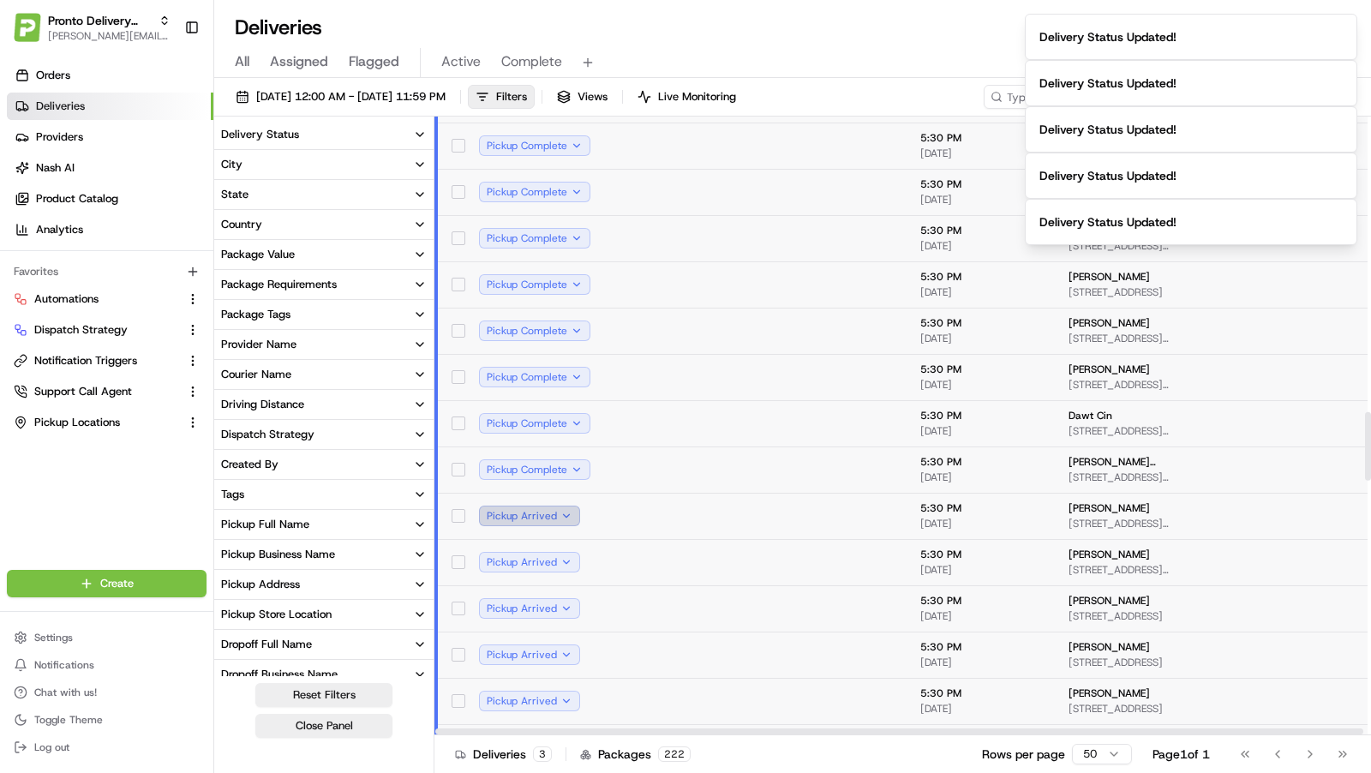
click at [563, 512] on button "Pickup Arrived" at bounding box center [529, 516] width 101 height 21
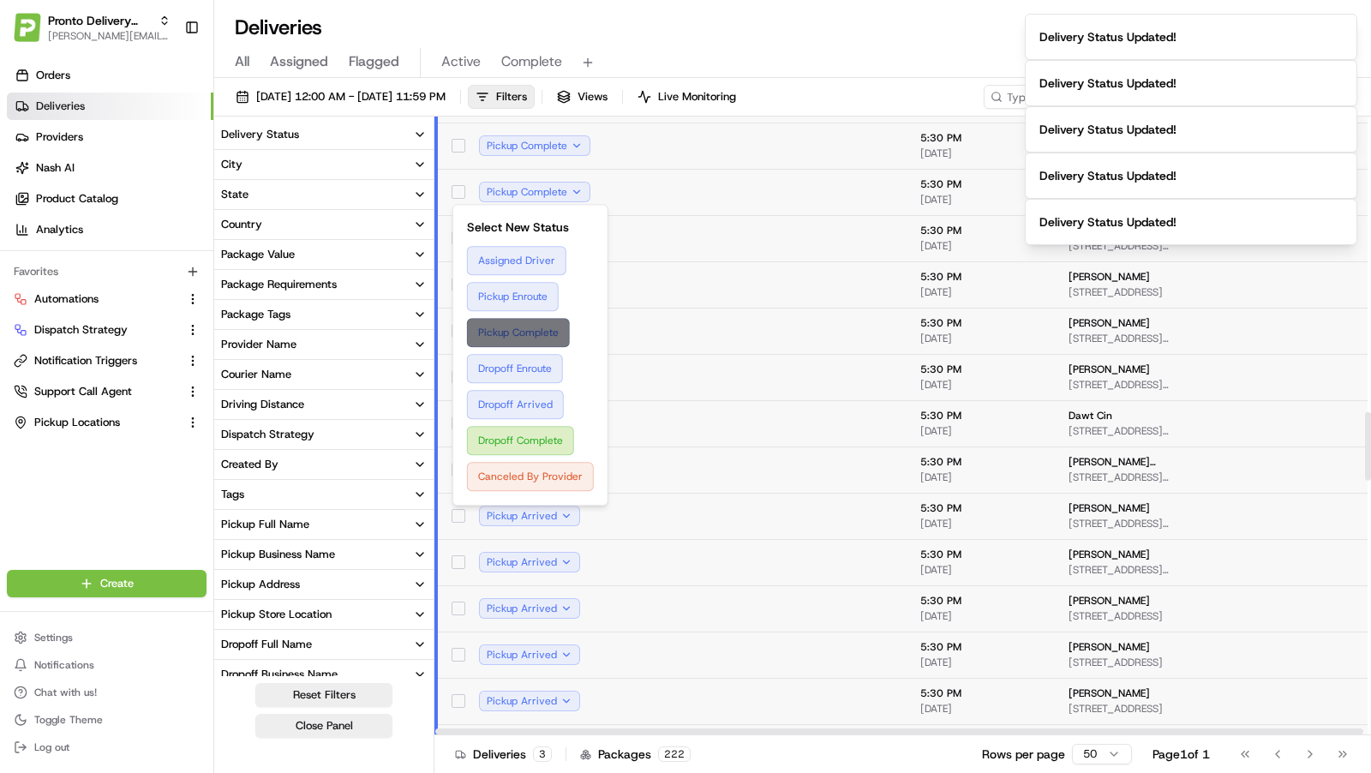
click at [539, 339] on button "Pickup Complete" at bounding box center [530, 332] width 127 height 29
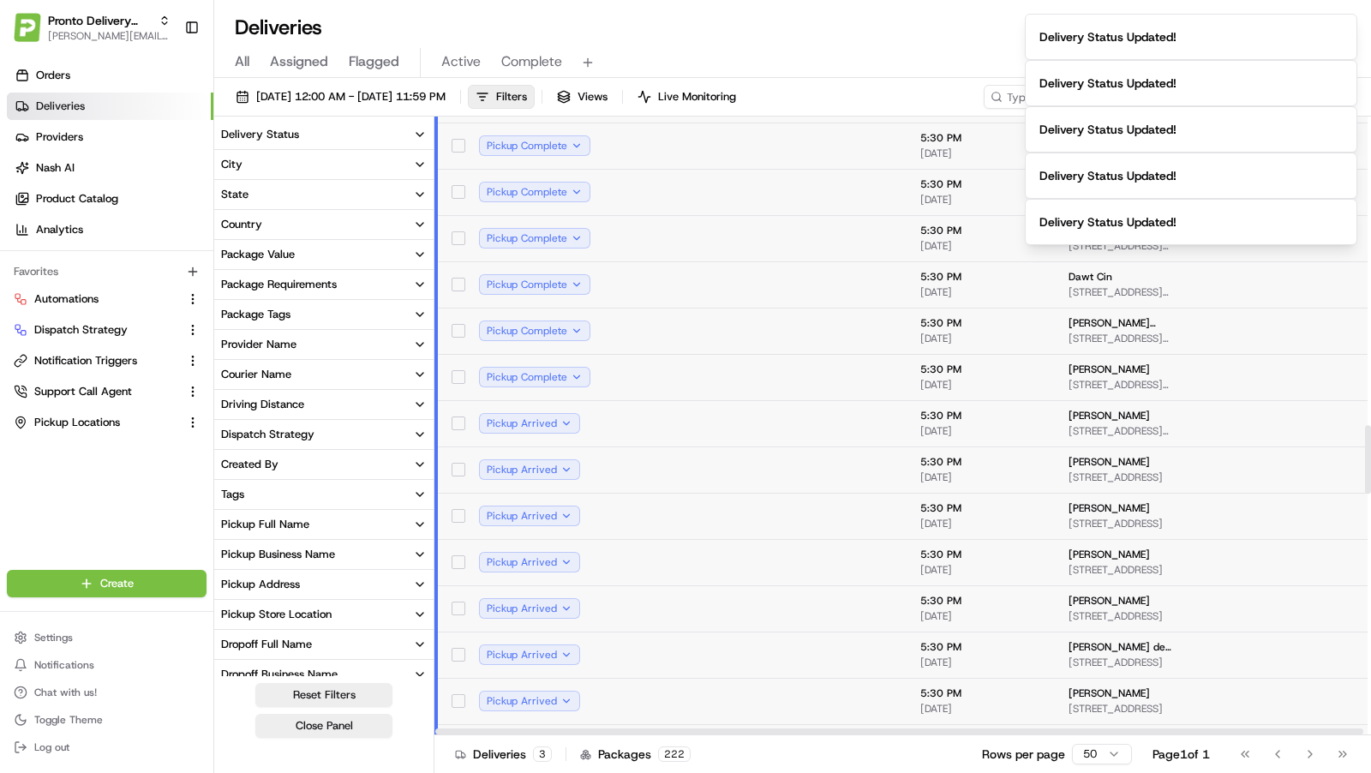
scroll to position [2815, 0]
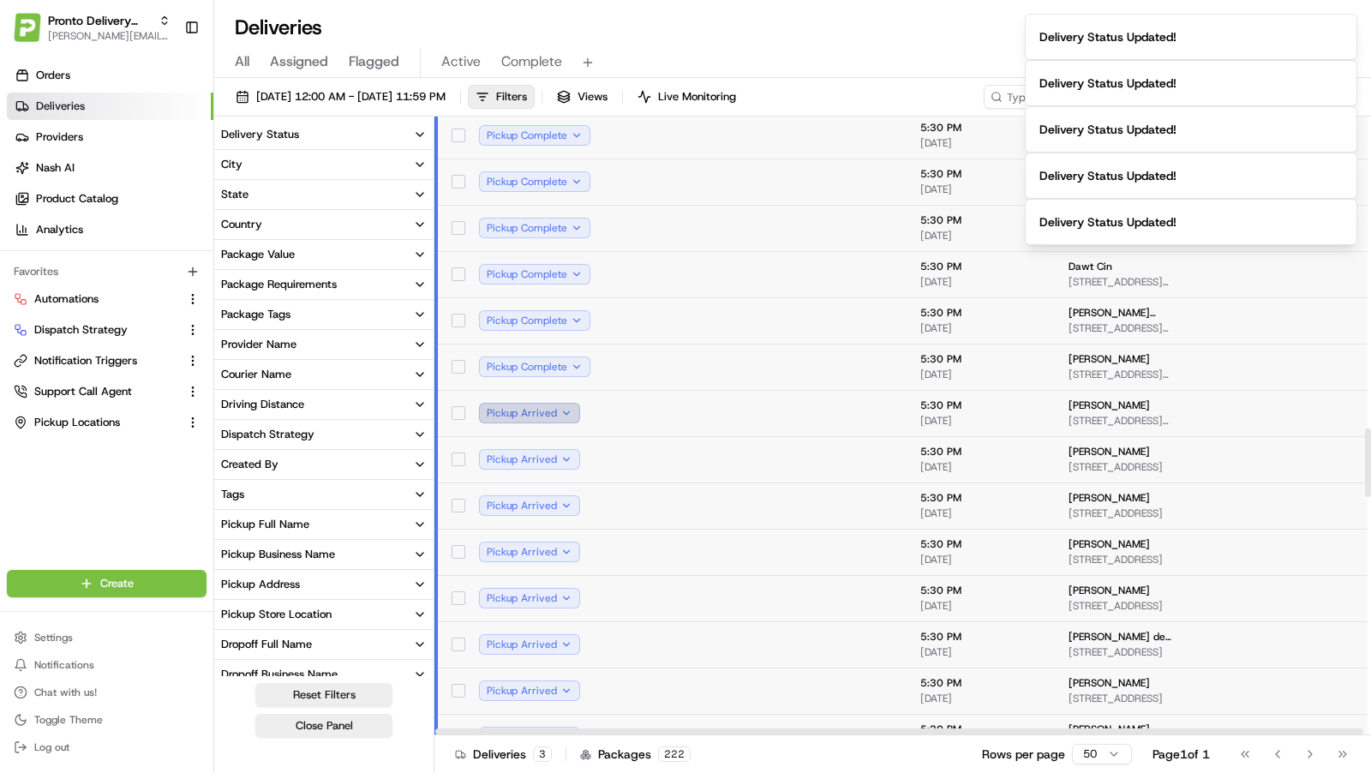
click at [551, 406] on button "Pickup Arrived" at bounding box center [529, 413] width 101 height 21
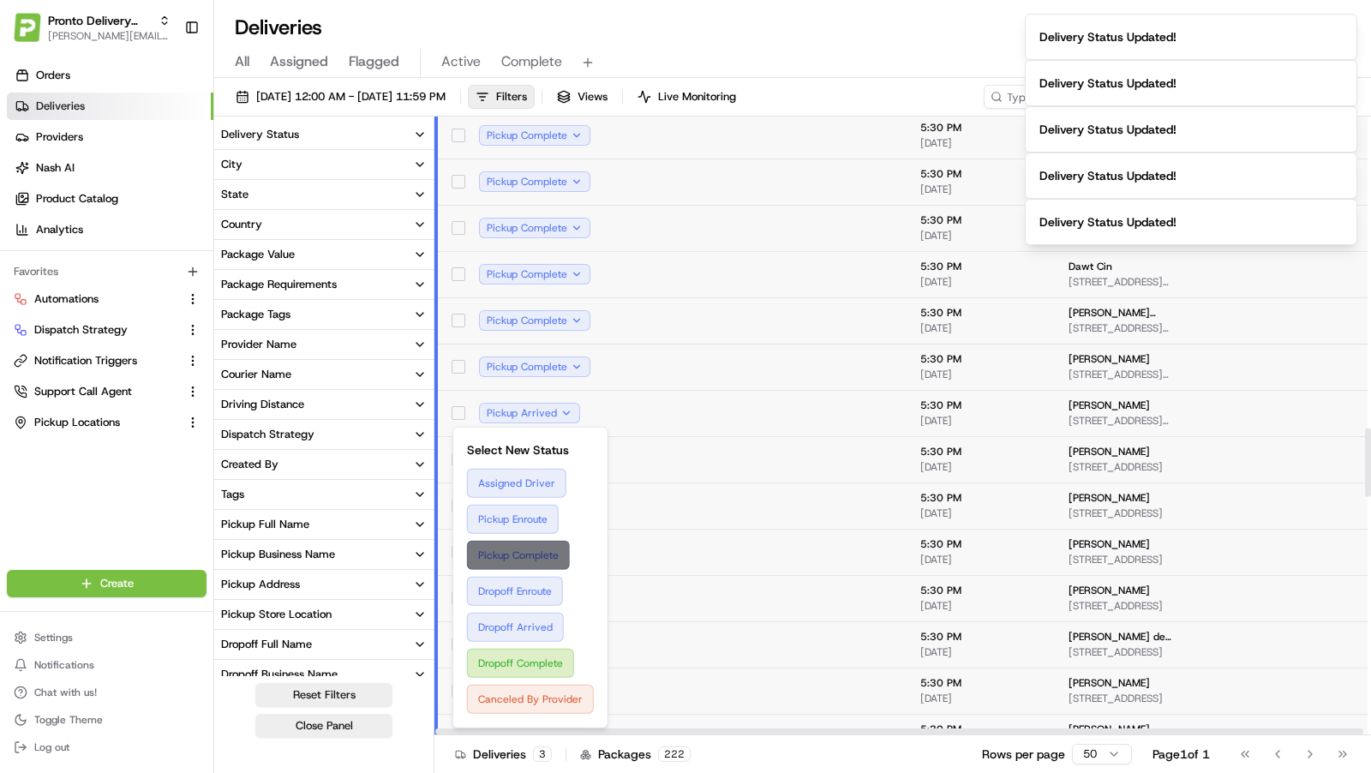
click at [533, 548] on button "Pickup Complete" at bounding box center [530, 555] width 127 height 29
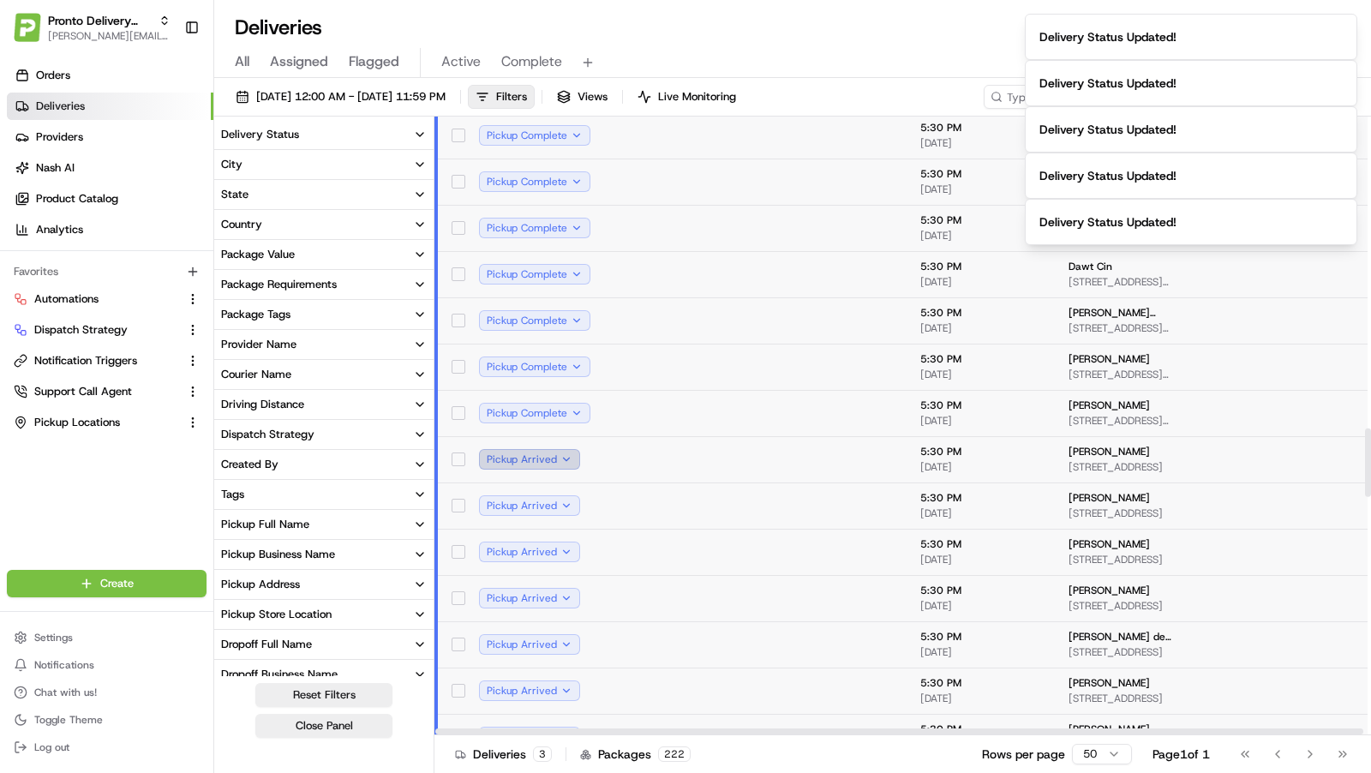
click at [558, 464] on button "Pickup Arrived" at bounding box center [529, 459] width 101 height 21
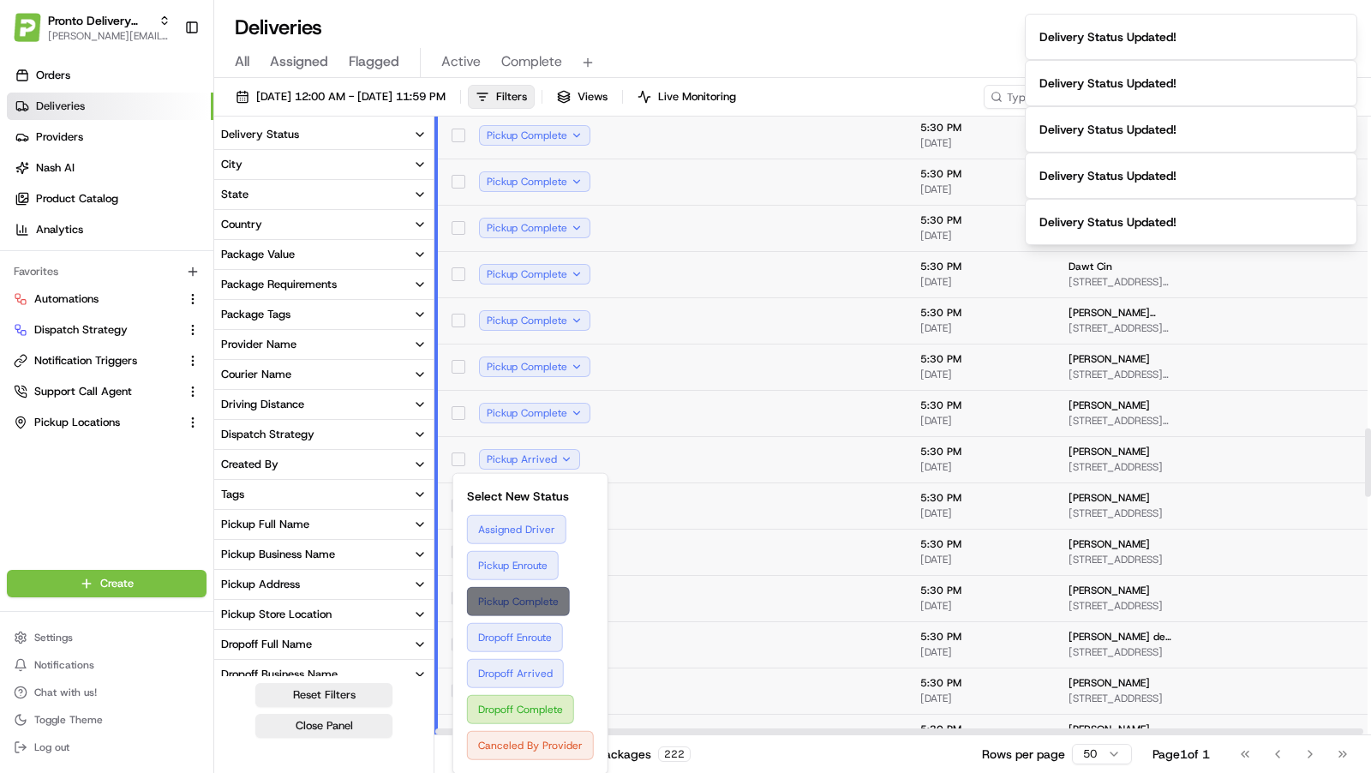
click at [530, 599] on button "Pickup Complete" at bounding box center [530, 601] width 127 height 29
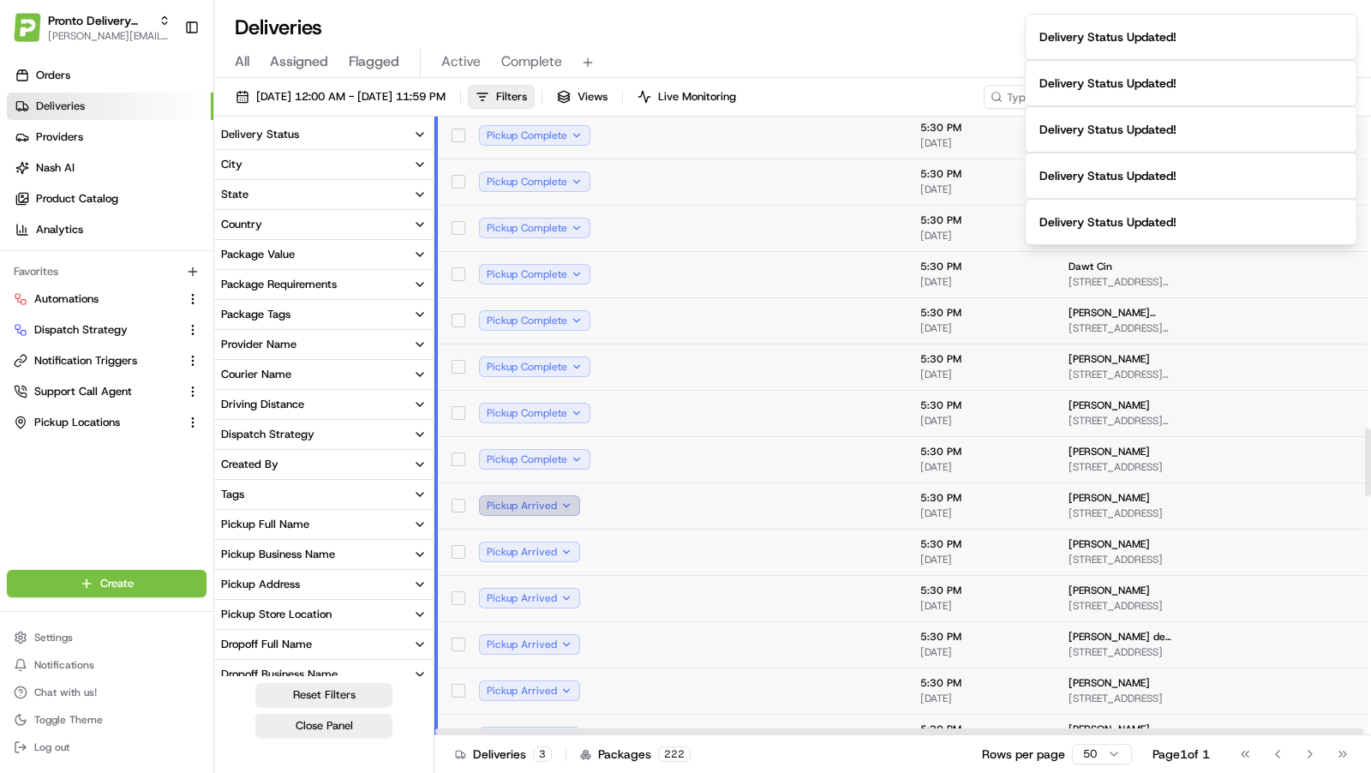
click at [560, 500] on button "Pickup Arrived" at bounding box center [529, 505] width 101 height 21
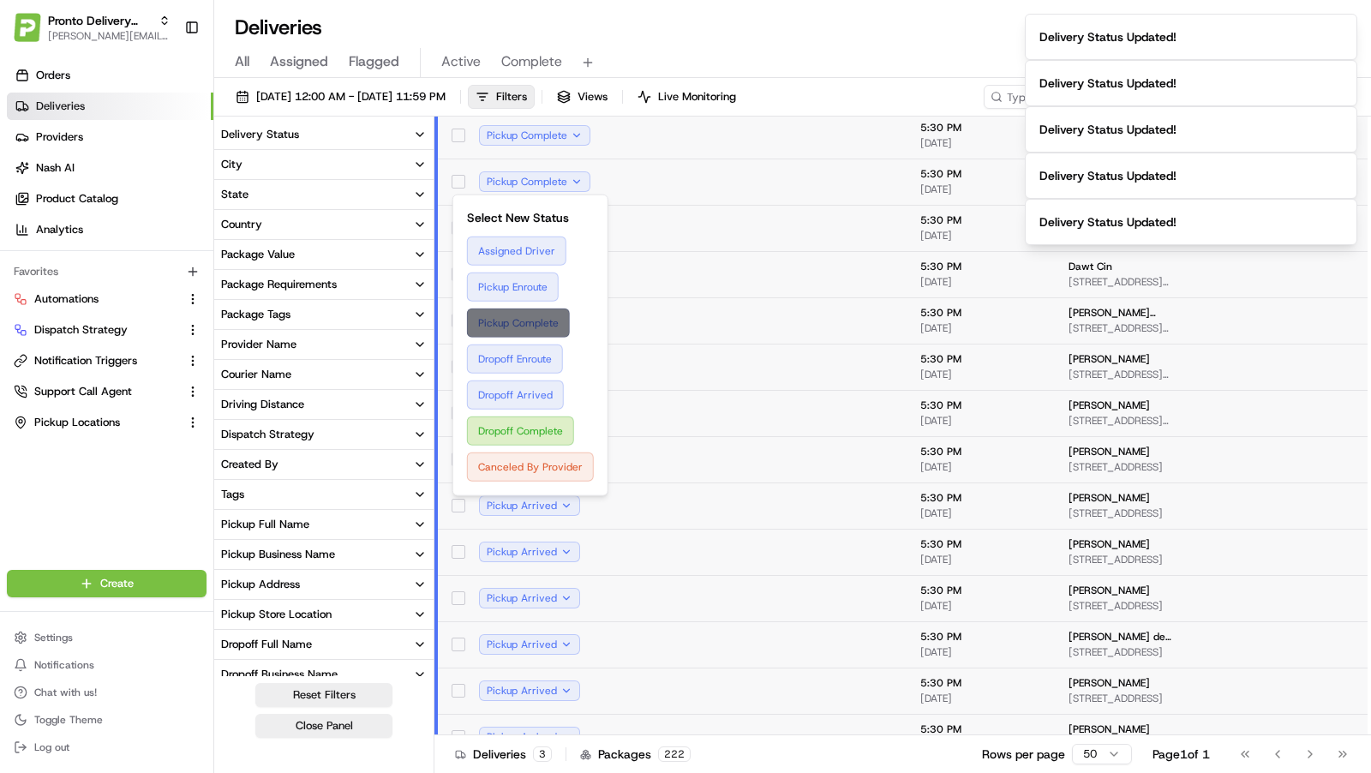
click at [512, 327] on button "Pickup Complete" at bounding box center [530, 323] width 127 height 29
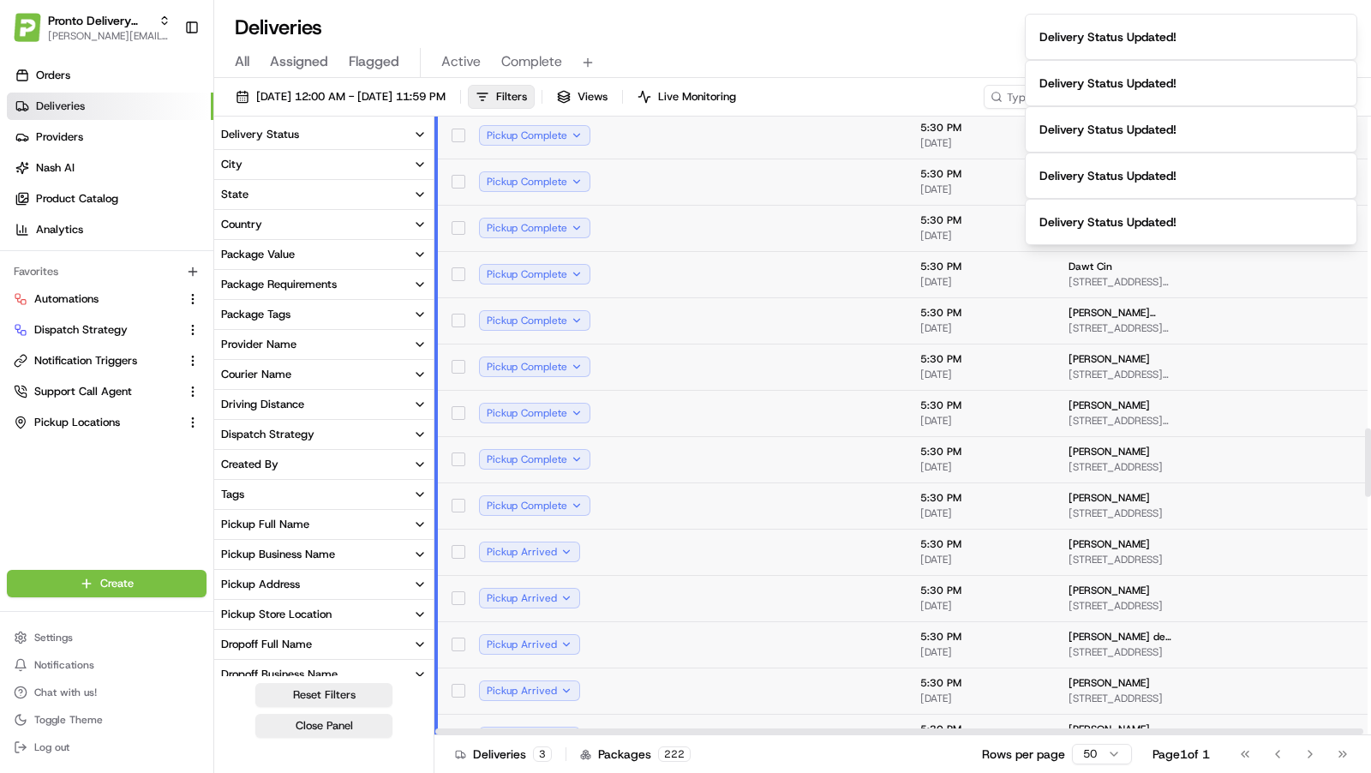
click at [564, 563] on td "Pickup Arrived" at bounding box center [547, 552] width 165 height 46
click at [556, 546] on button "Pickup Arrived" at bounding box center [529, 552] width 101 height 21
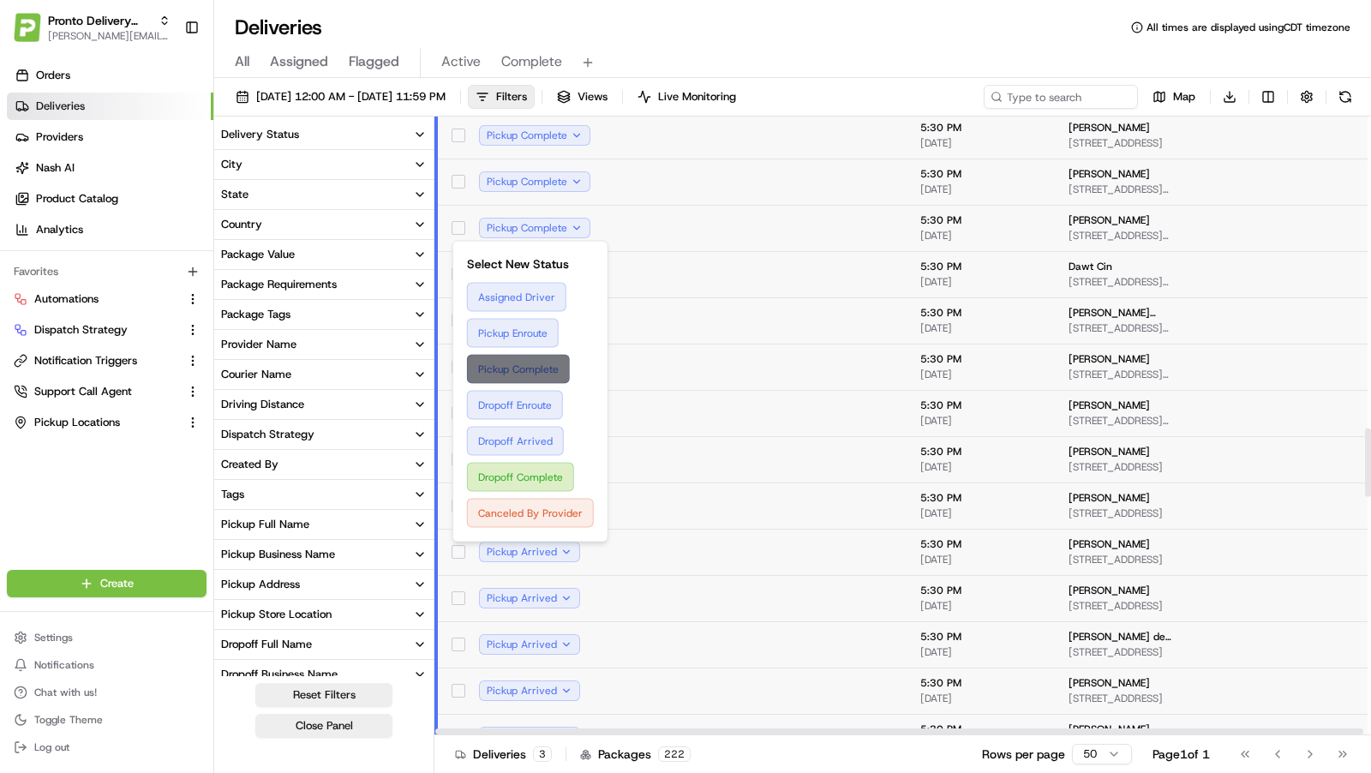
click at [543, 363] on button "Pickup Complete" at bounding box center [530, 369] width 127 height 29
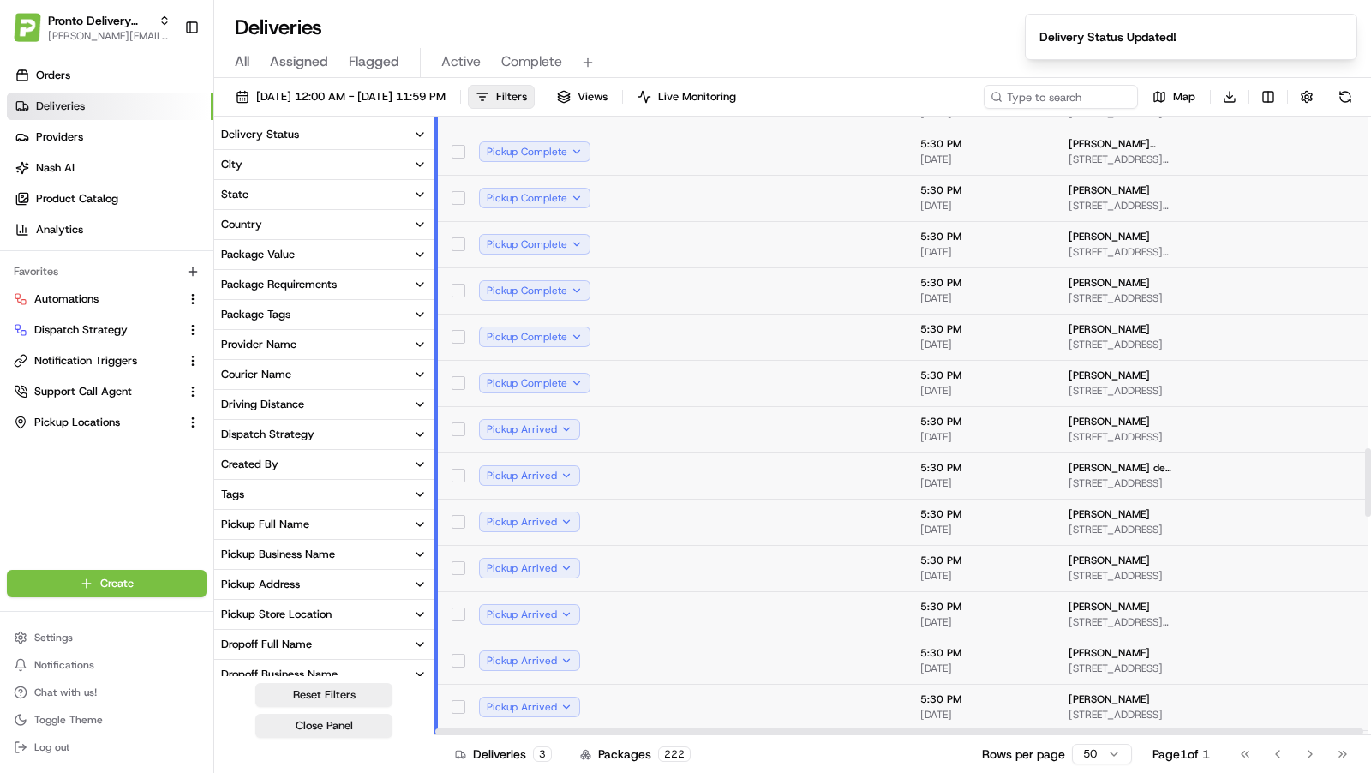
scroll to position [2993, 0]
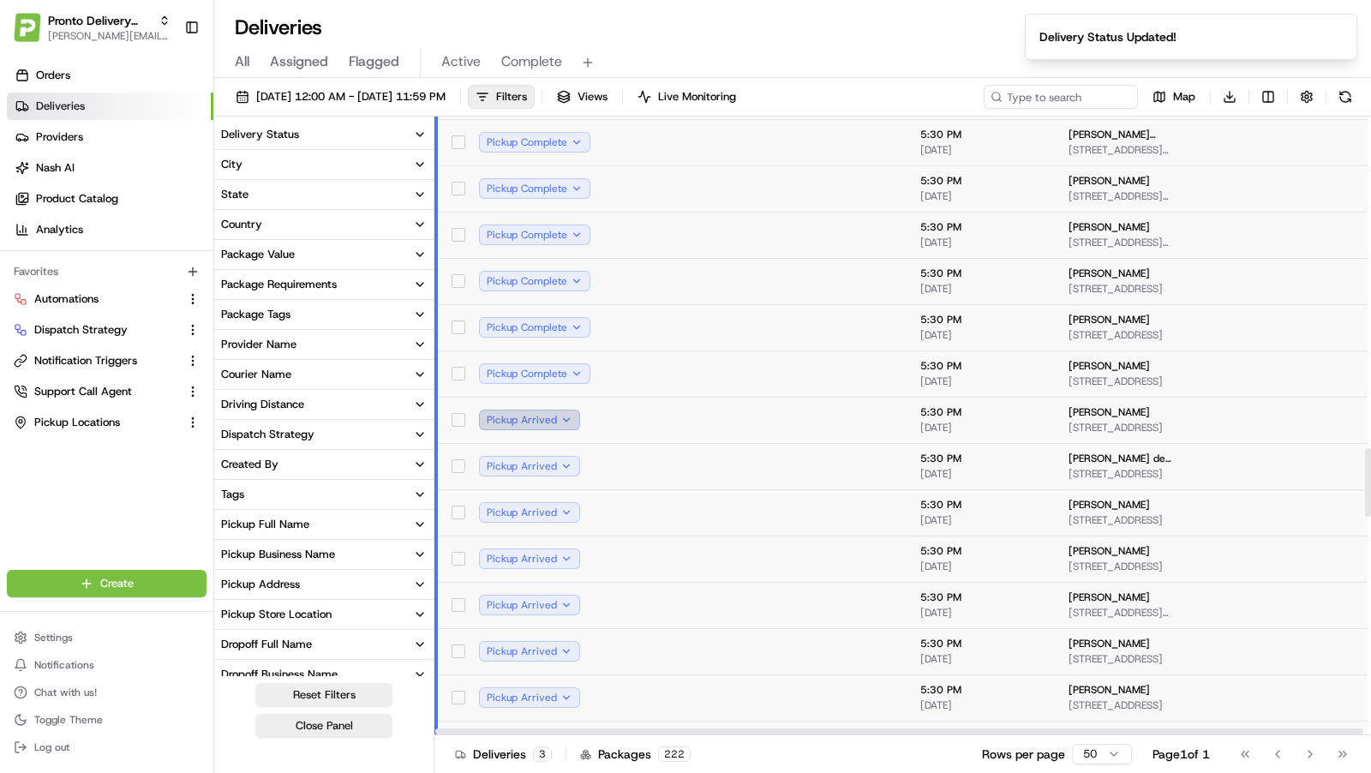
click at [558, 416] on button "Pickup Arrived" at bounding box center [529, 420] width 101 height 21
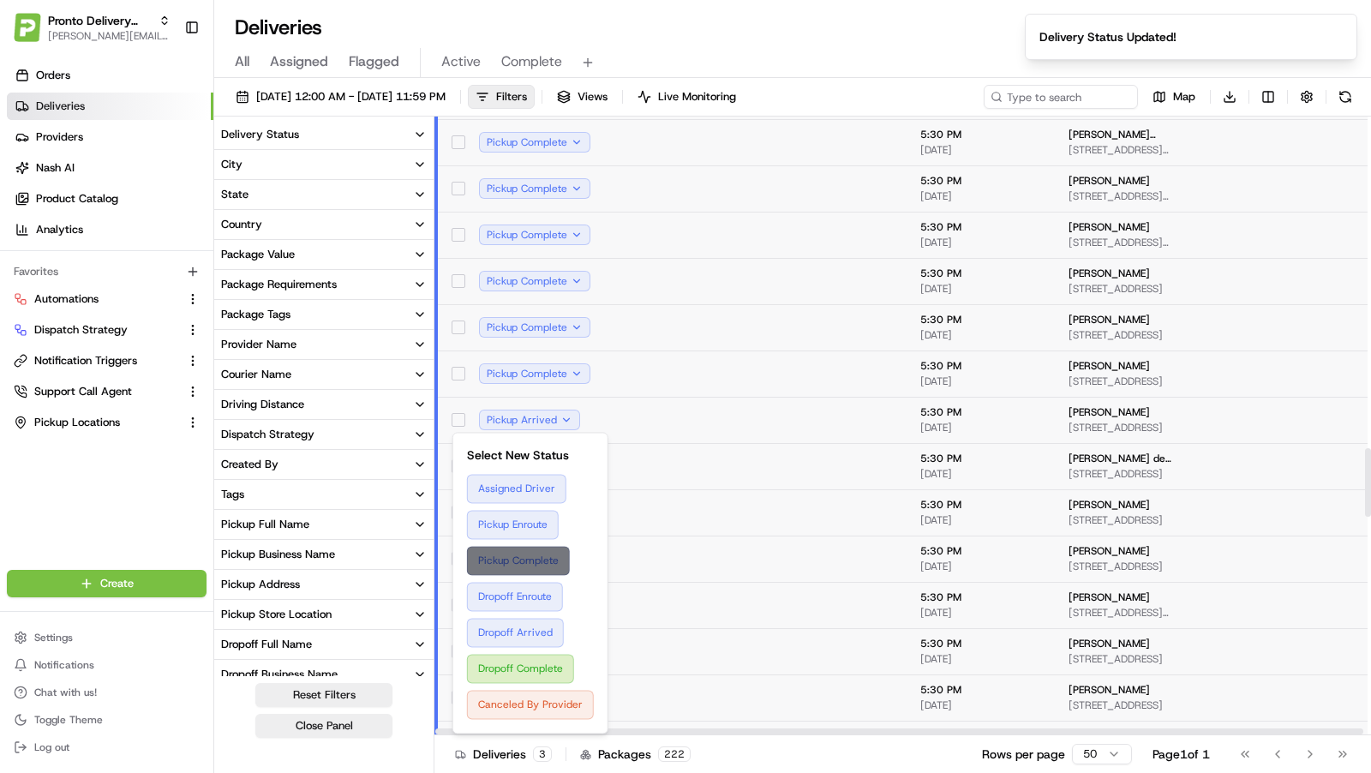
click at [551, 564] on button "Pickup Complete" at bounding box center [530, 560] width 127 height 29
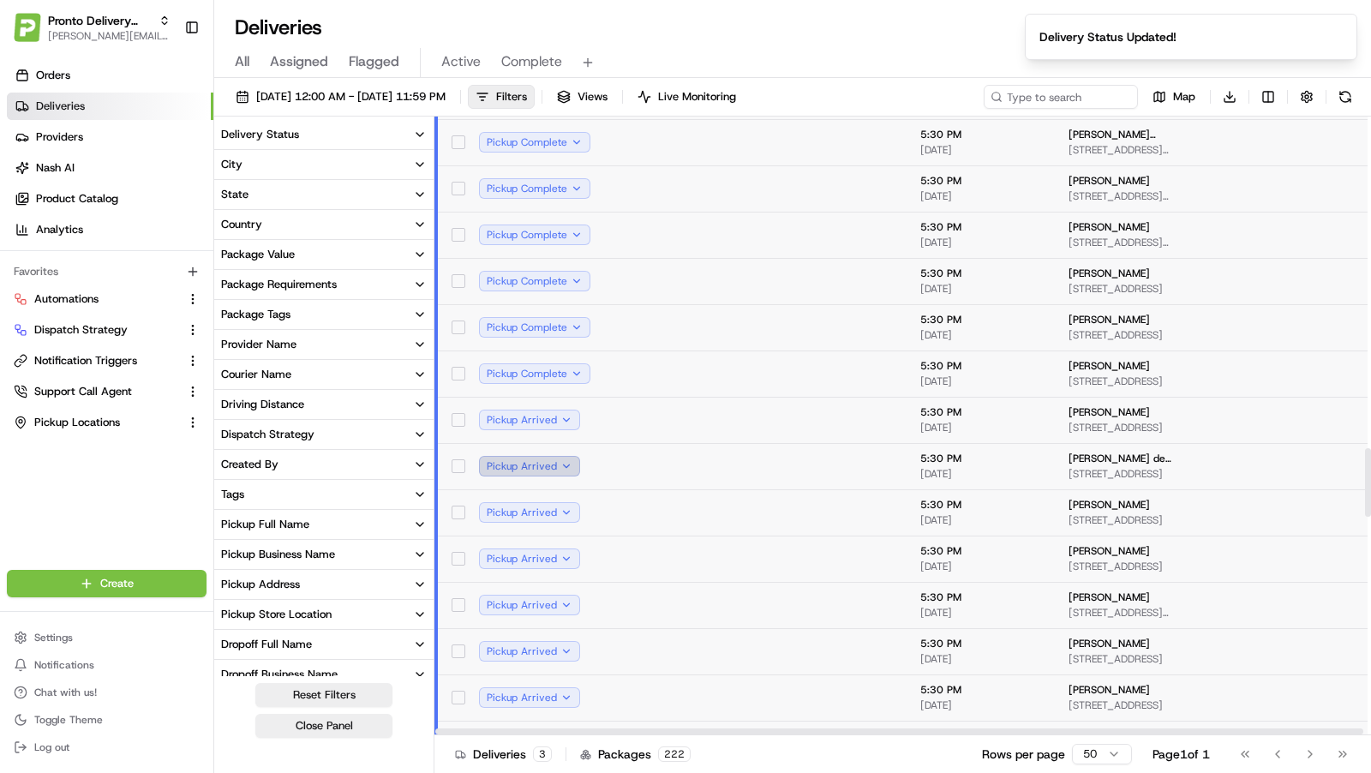
click at [554, 464] on button "Pickup Arrived" at bounding box center [529, 466] width 101 height 21
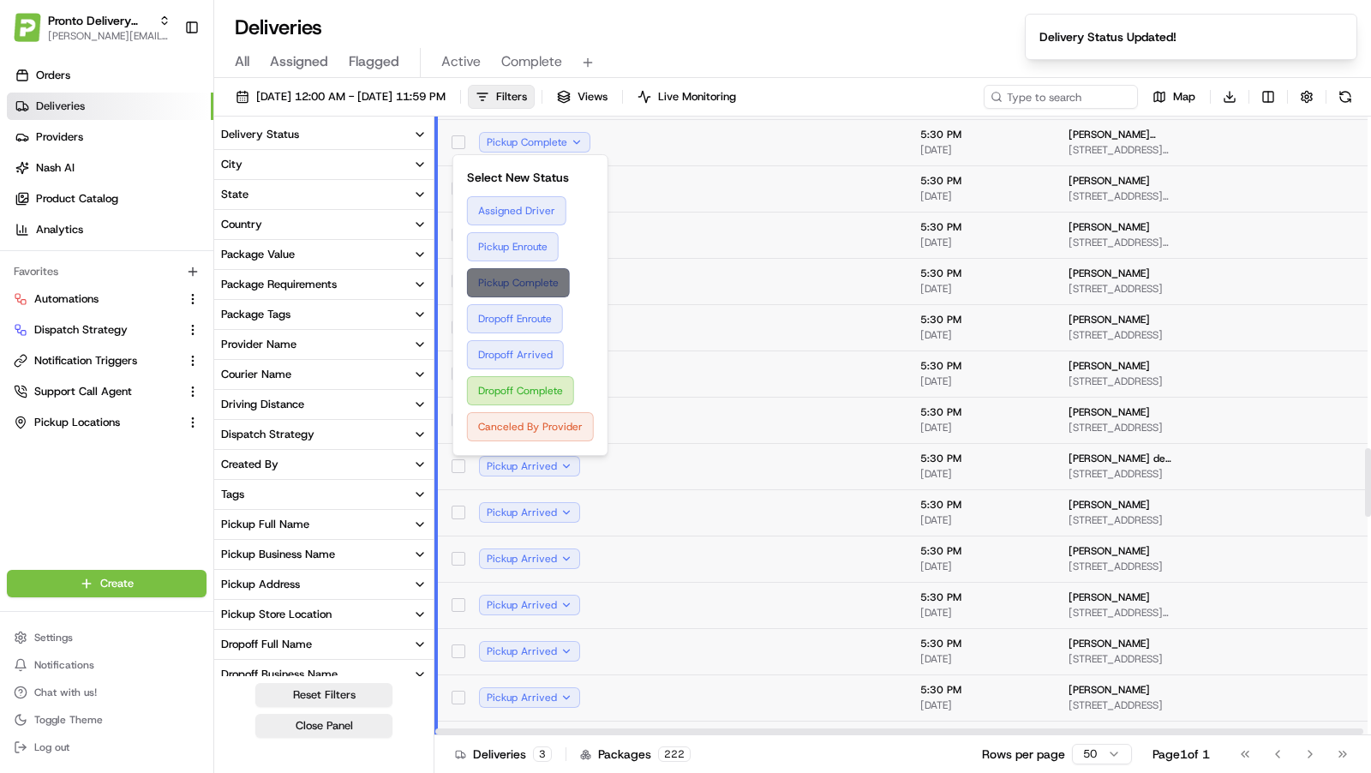
click at [533, 280] on button "Pickup Complete" at bounding box center [530, 282] width 127 height 29
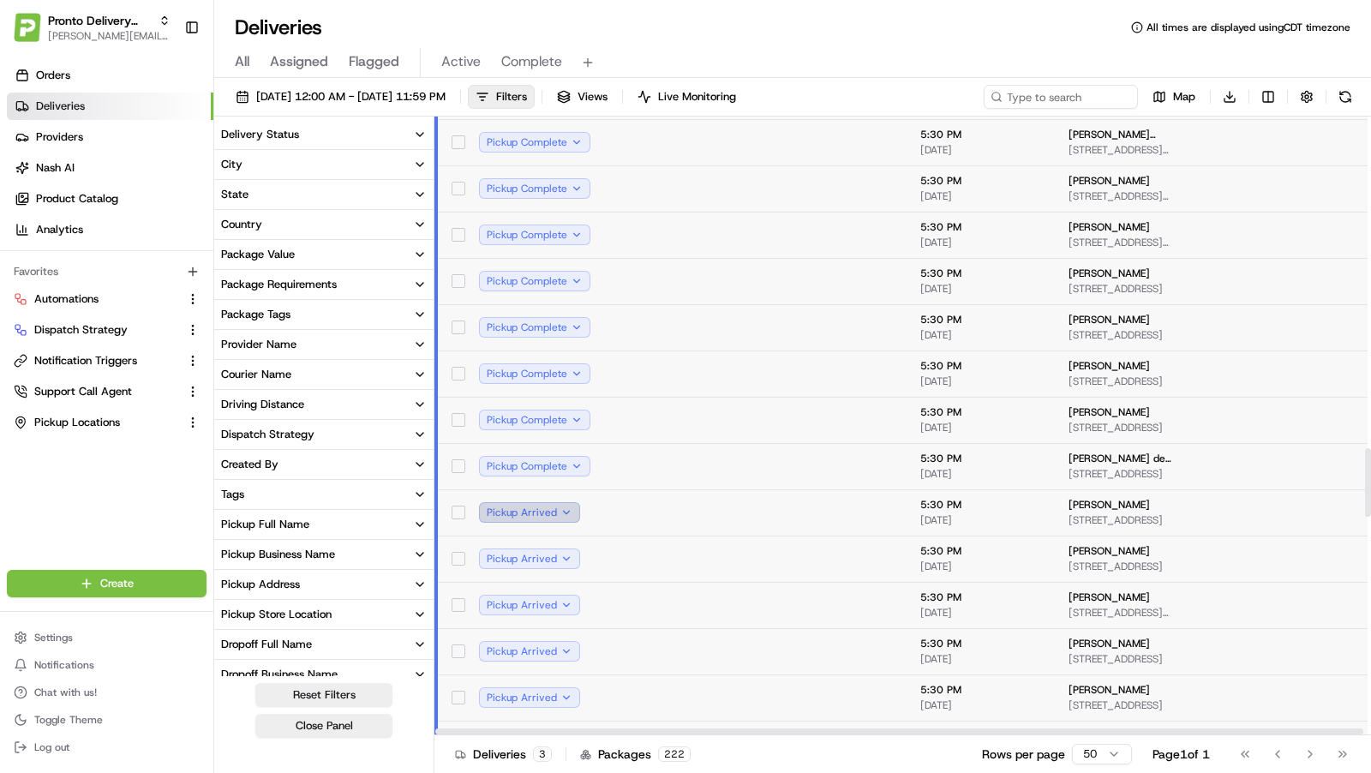
click at [552, 516] on button "Pickup Arrived" at bounding box center [529, 512] width 101 height 21
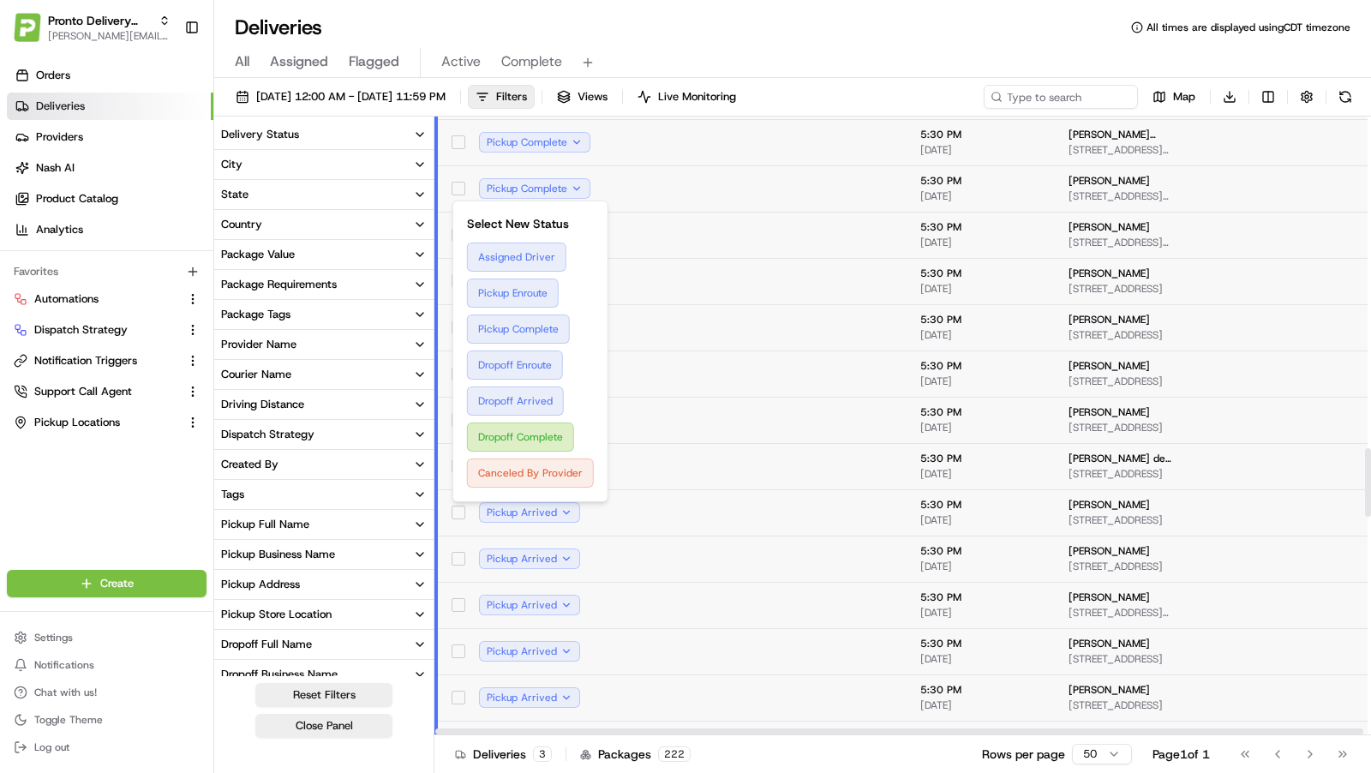
click at [529, 332] on button "Pickup Complete" at bounding box center [530, 329] width 127 height 29
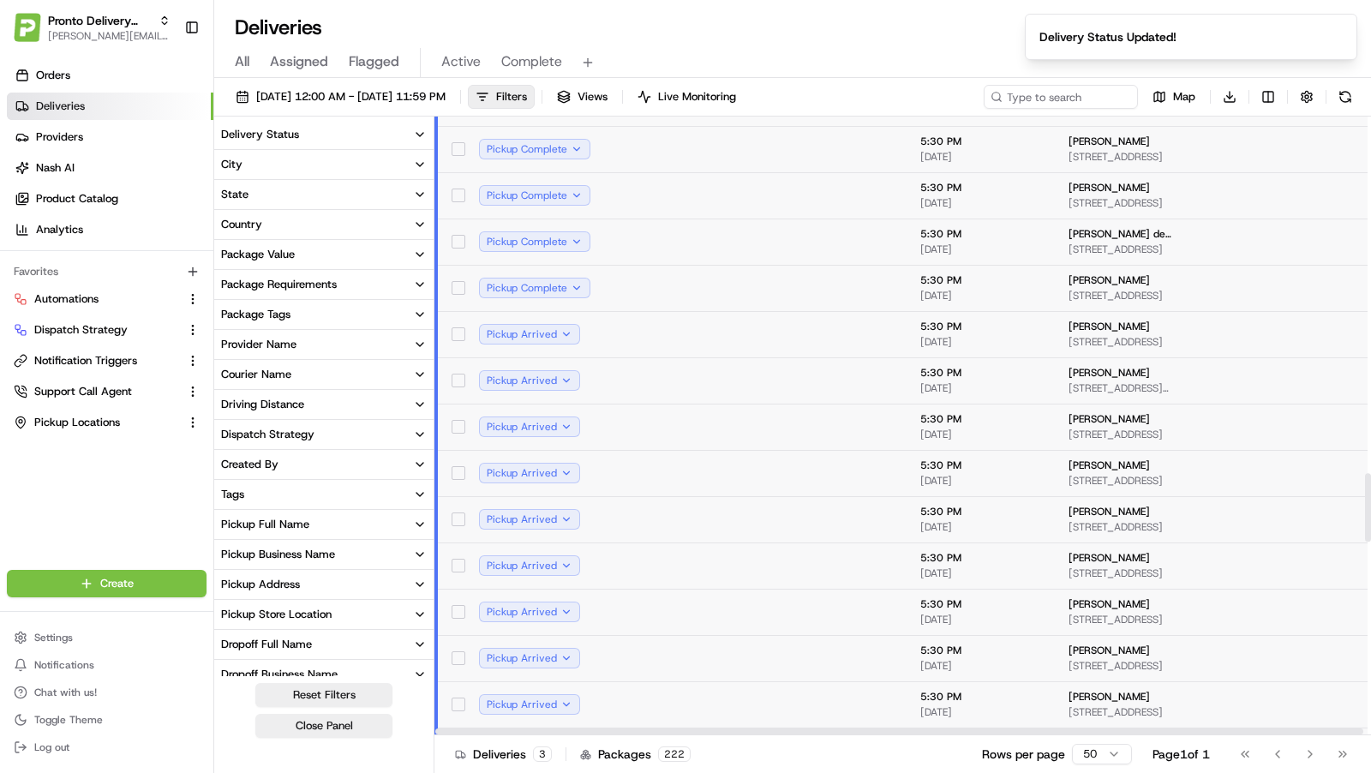
scroll to position [3221, 0]
click at [557, 328] on button "Pickup Arrived" at bounding box center [529, 331] width 101 height 21
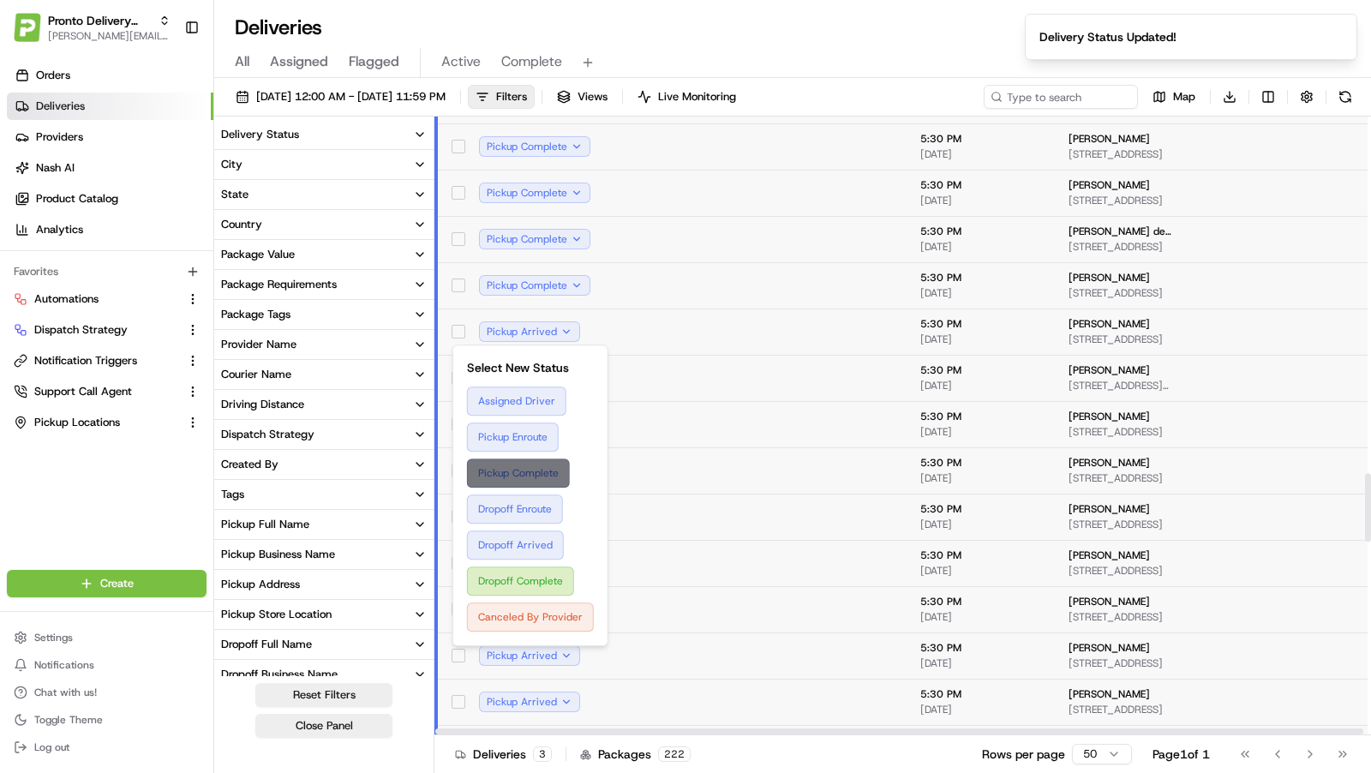
click at [525, 471] on button "Pickup Complete" at bounding box center [530, 472] width 127 height 29
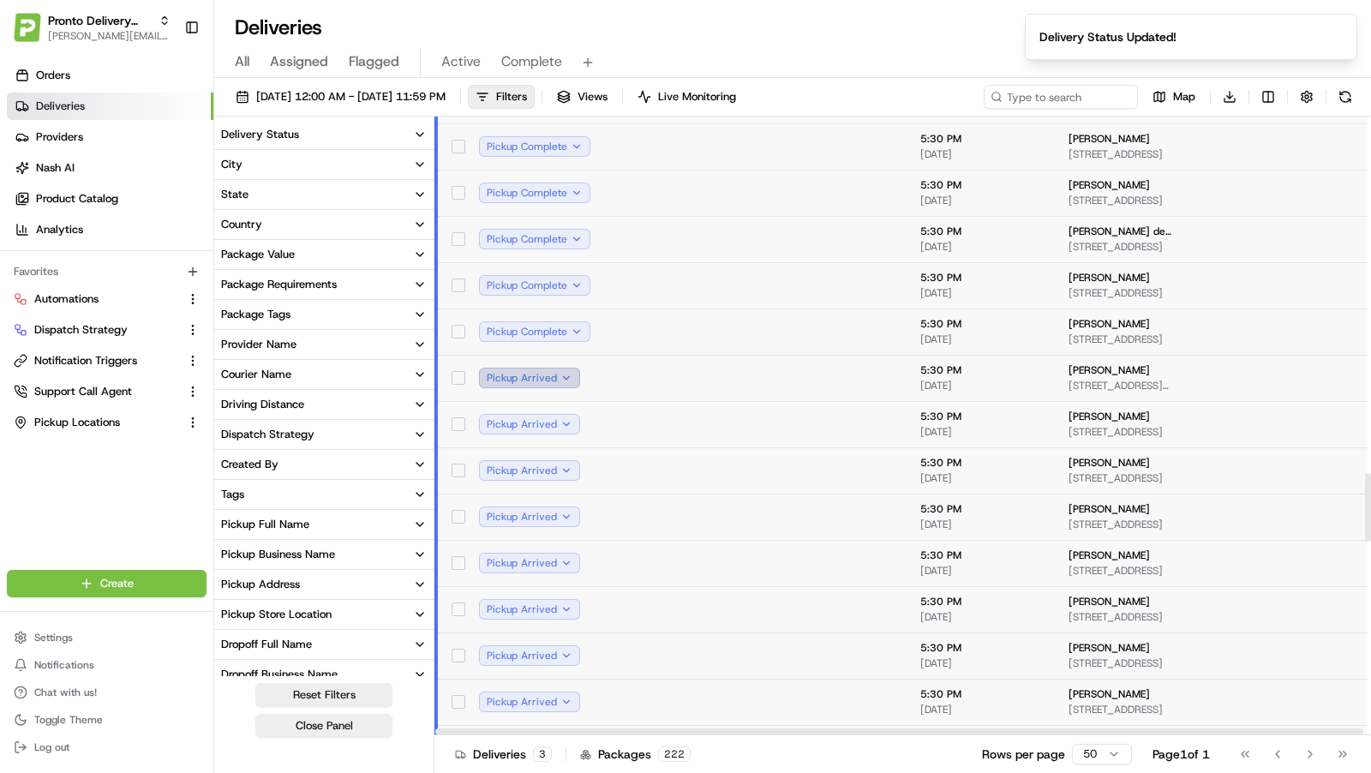
click at [555, 376] on button "Pickup Arrived" at bounding box center [529, 378] width 101 height 21
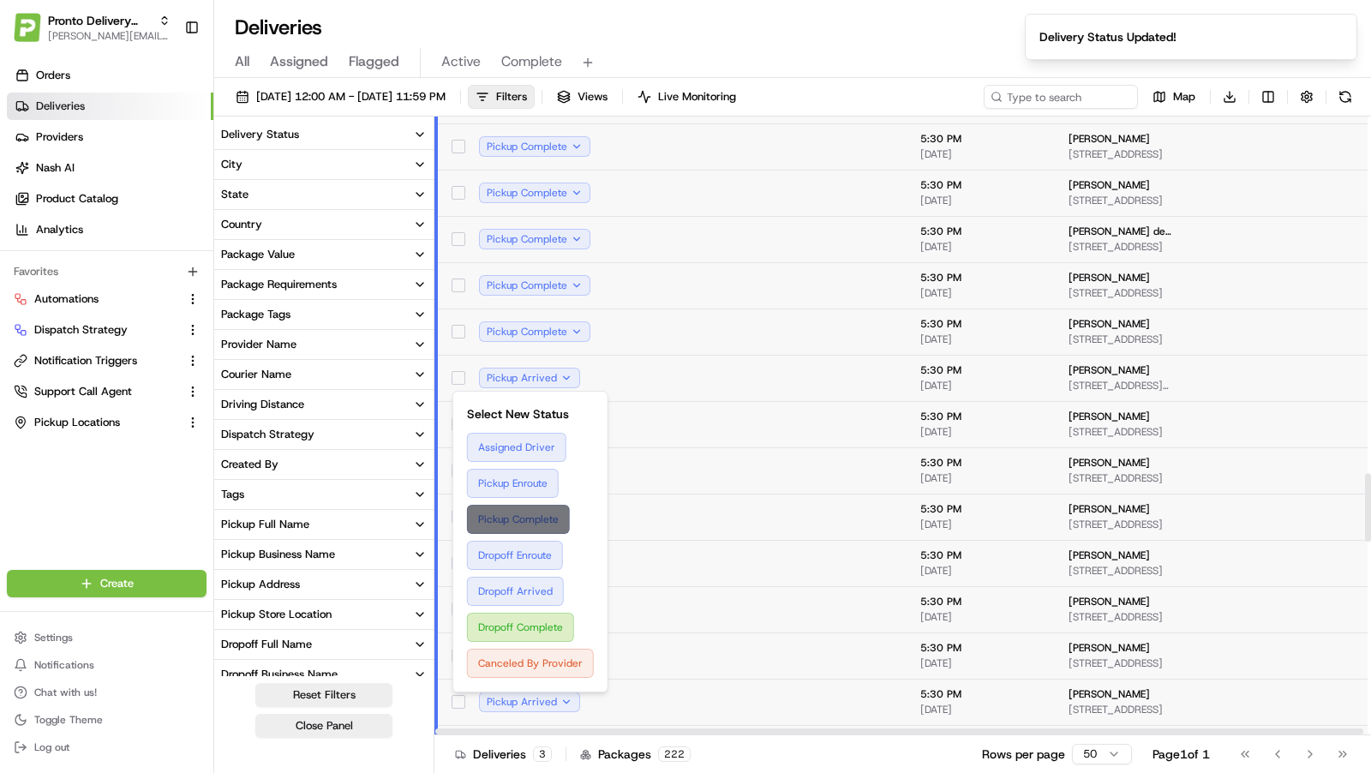
click at [536, 516] on button "Pickup Complete" at bounding box center [530, 519] width 127 height 29
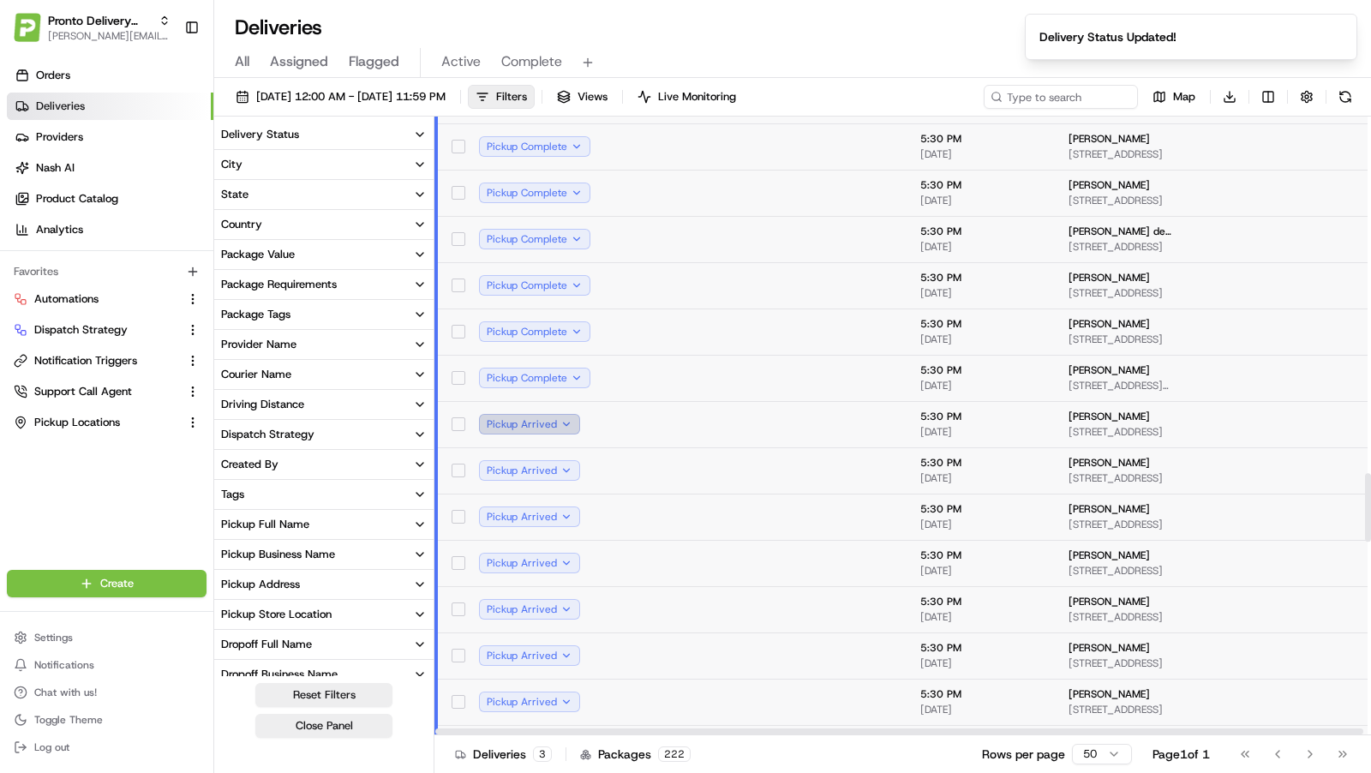
click at [561, 420] on button "Pickup Arrived" at bounding box center [529, 424] width 101 height 21
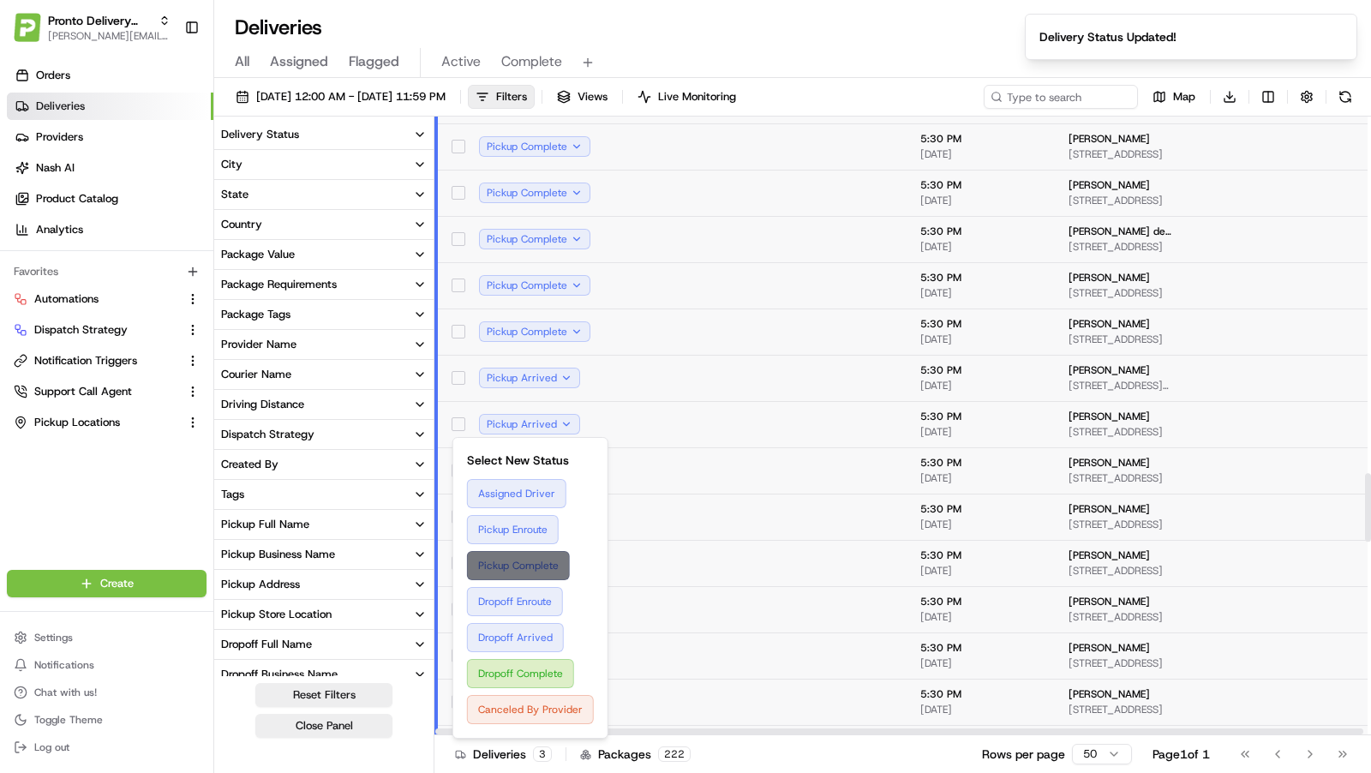
click at [545, 563] on button "Pickup Complete" at bounding box center [530, 565] width 127 height 29
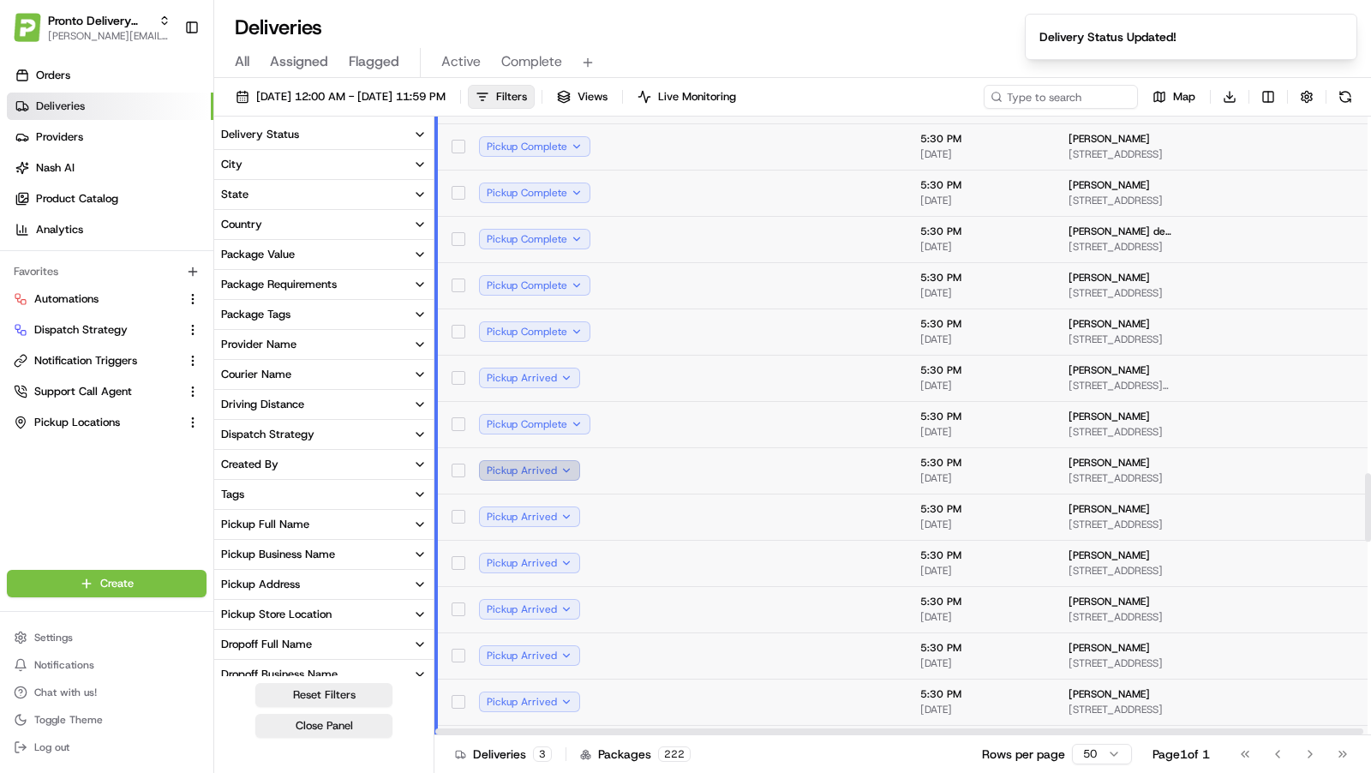
click at [559, 468] on button "Pickup Arrived" at bounding box center [529, 470] width 101 height 21
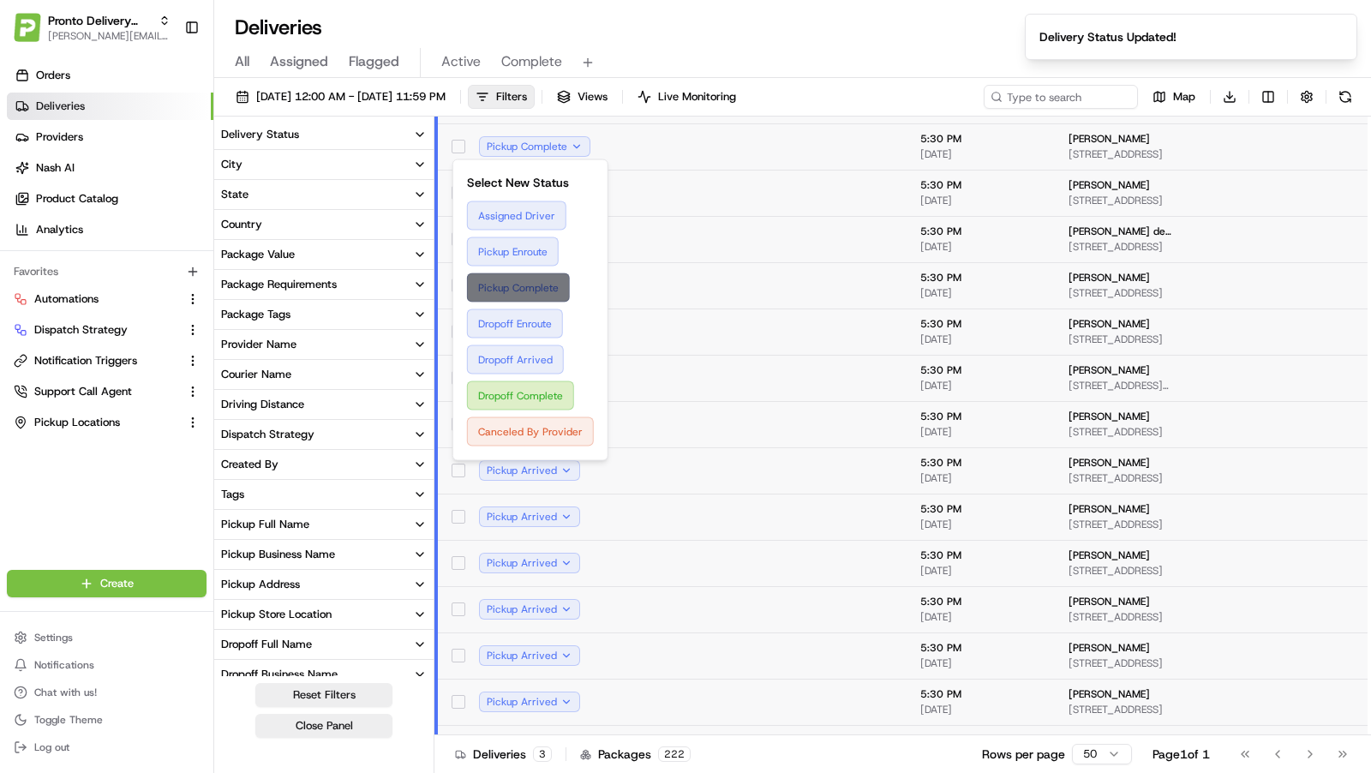
click at [542, 285] on button "Pickup Complete" at bounding box center [530, 287] width 127 height 29
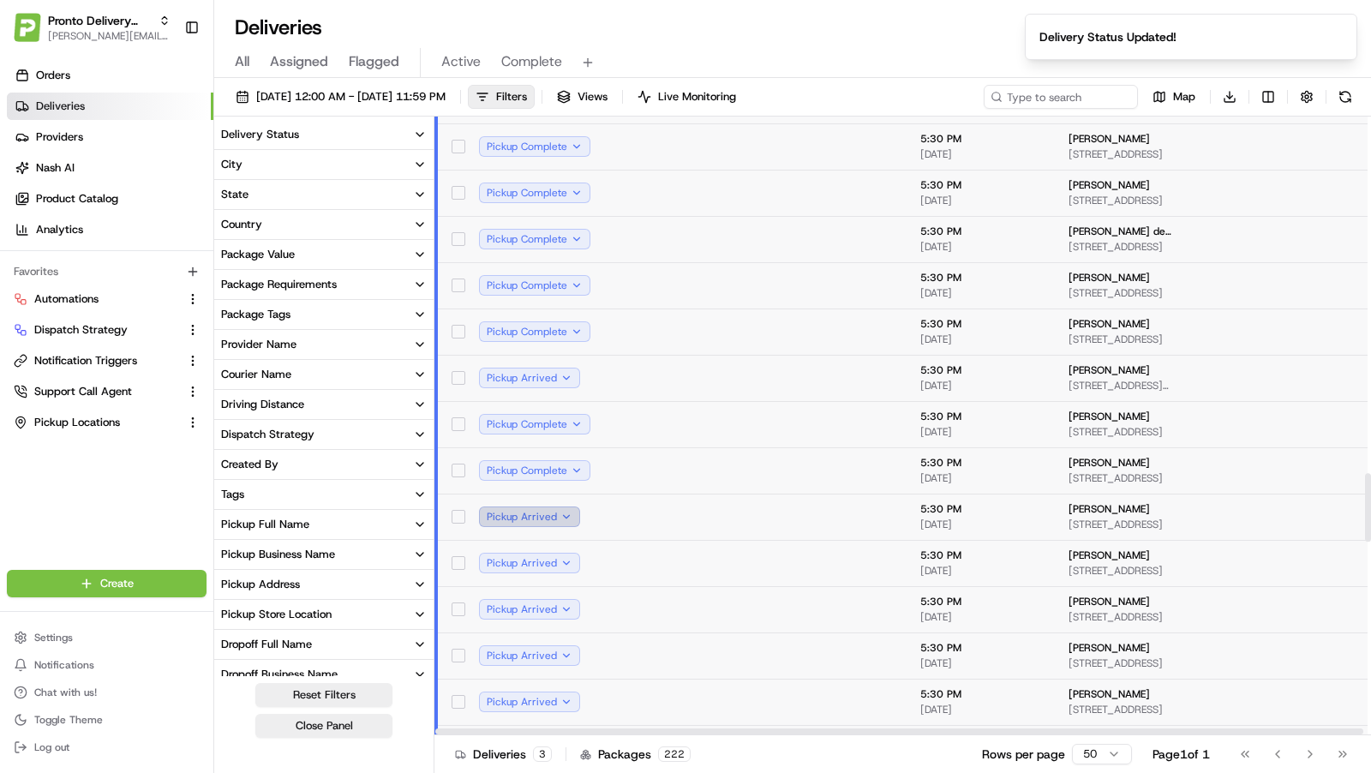
click at [564, 512] on button "Pickup Arrived" at bounding box center [529, 516] width 101 height 21
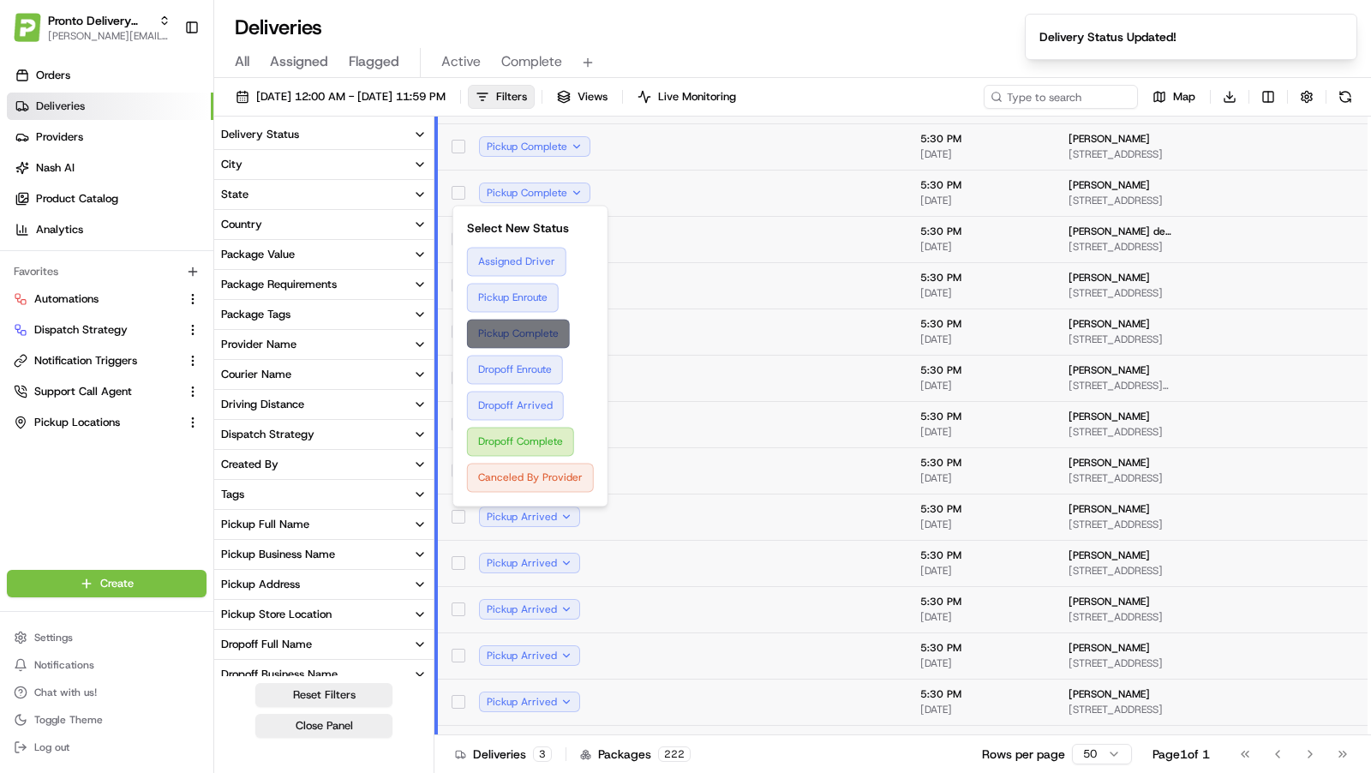
click at [535, 334] on button "Pickup Complete" at bounding box center [530, 333] width 127 height 29
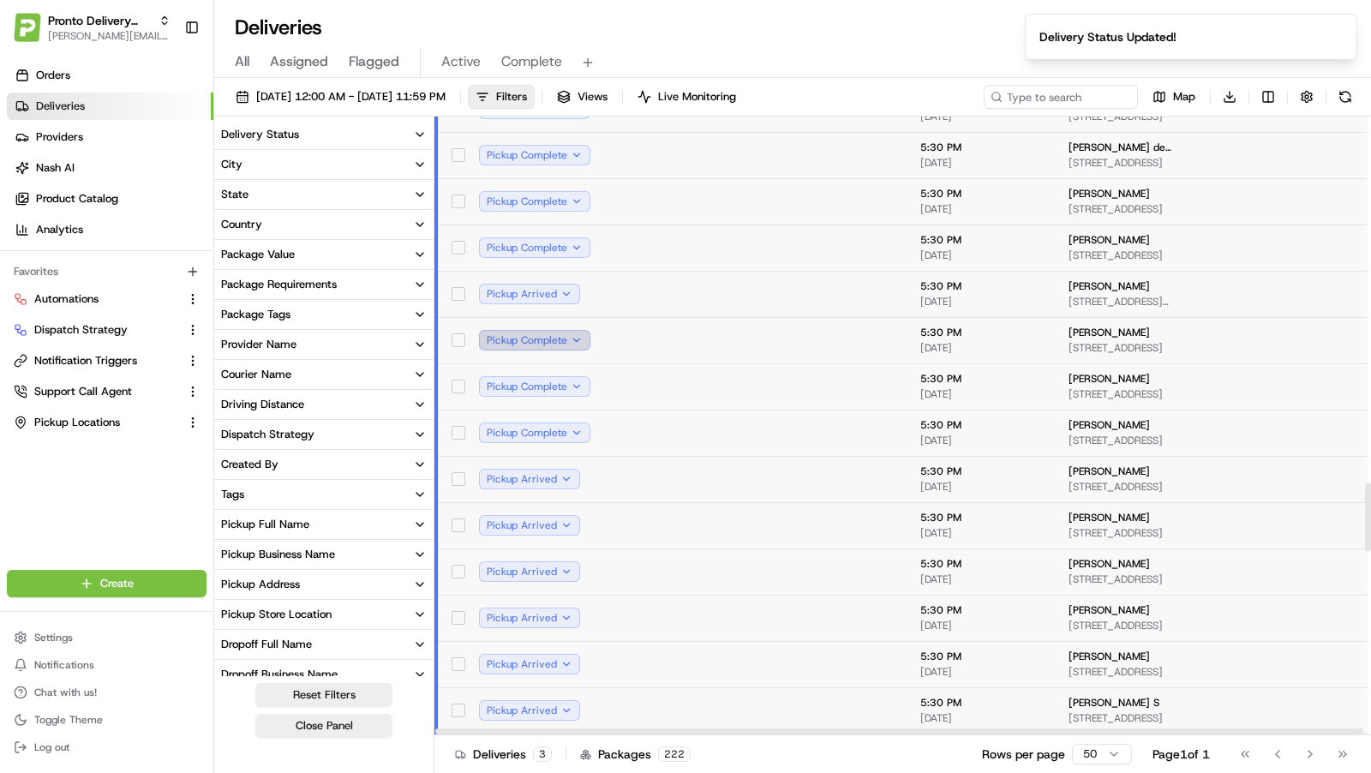
scroll to position [3305, 0]
click at [547, 480] on button "Pickup Arrived" at bounding box center [529, 478] width 101 height 21
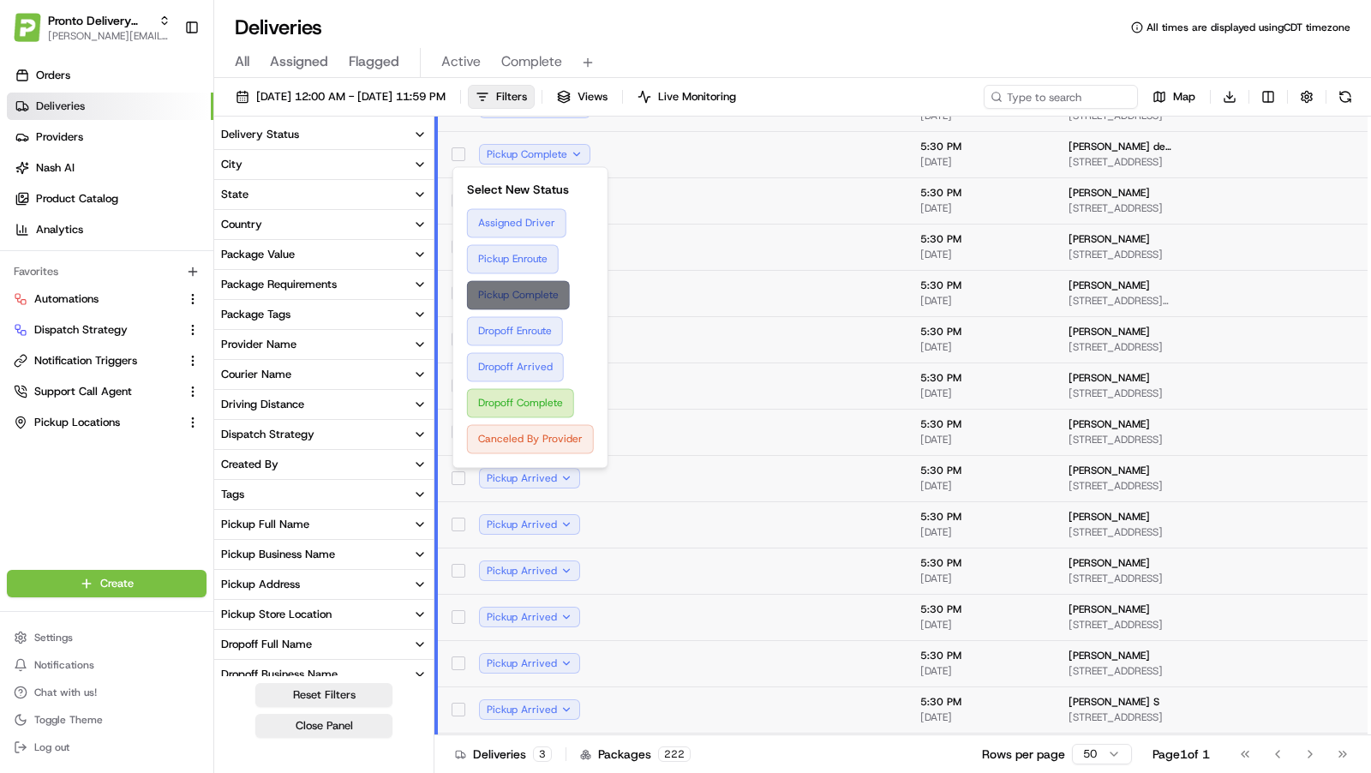
click at [538, 300] on button "Pickup Complete" at bounding box center [530, 294] width 127 height 29
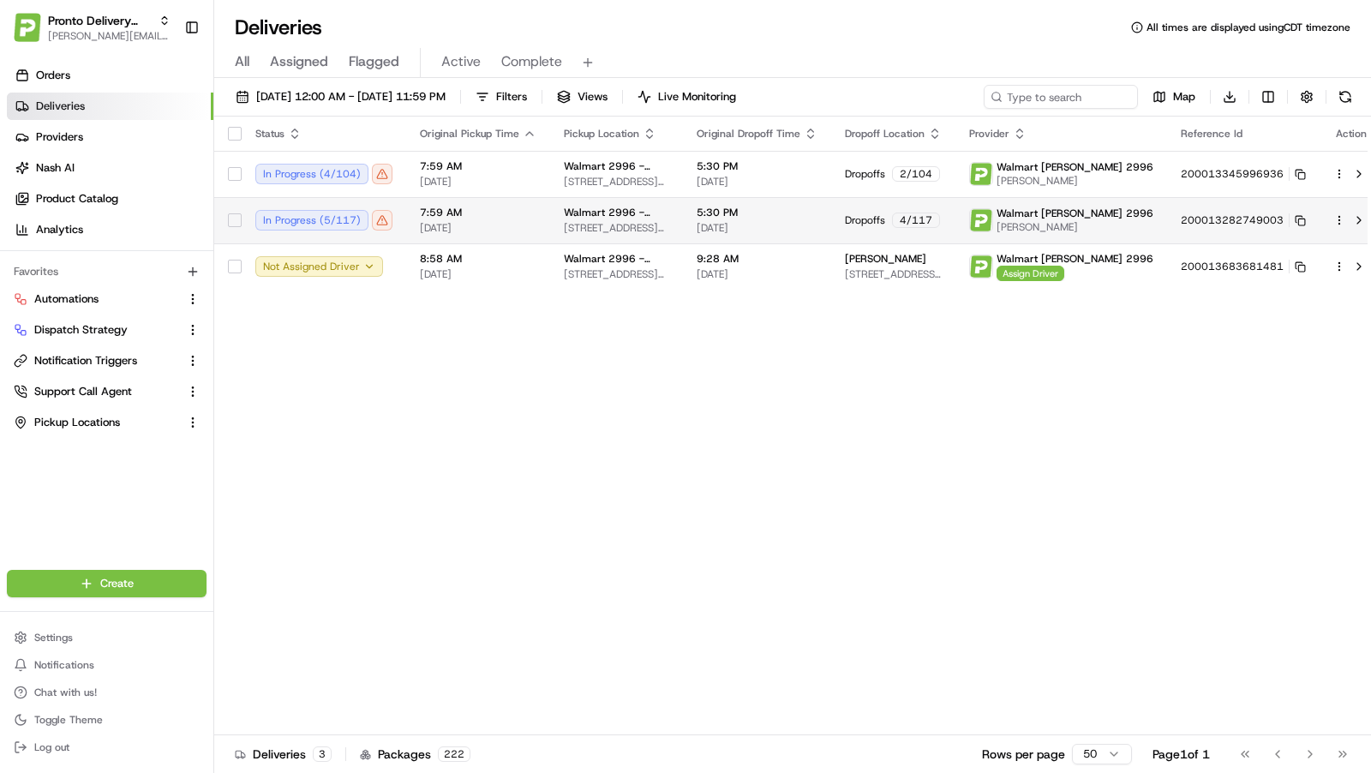
click at [601, 219] on div "Walmart [STREET_ADDRESS][PERSON_NAME]" at bounding box center [616, 220] width 105 height 29
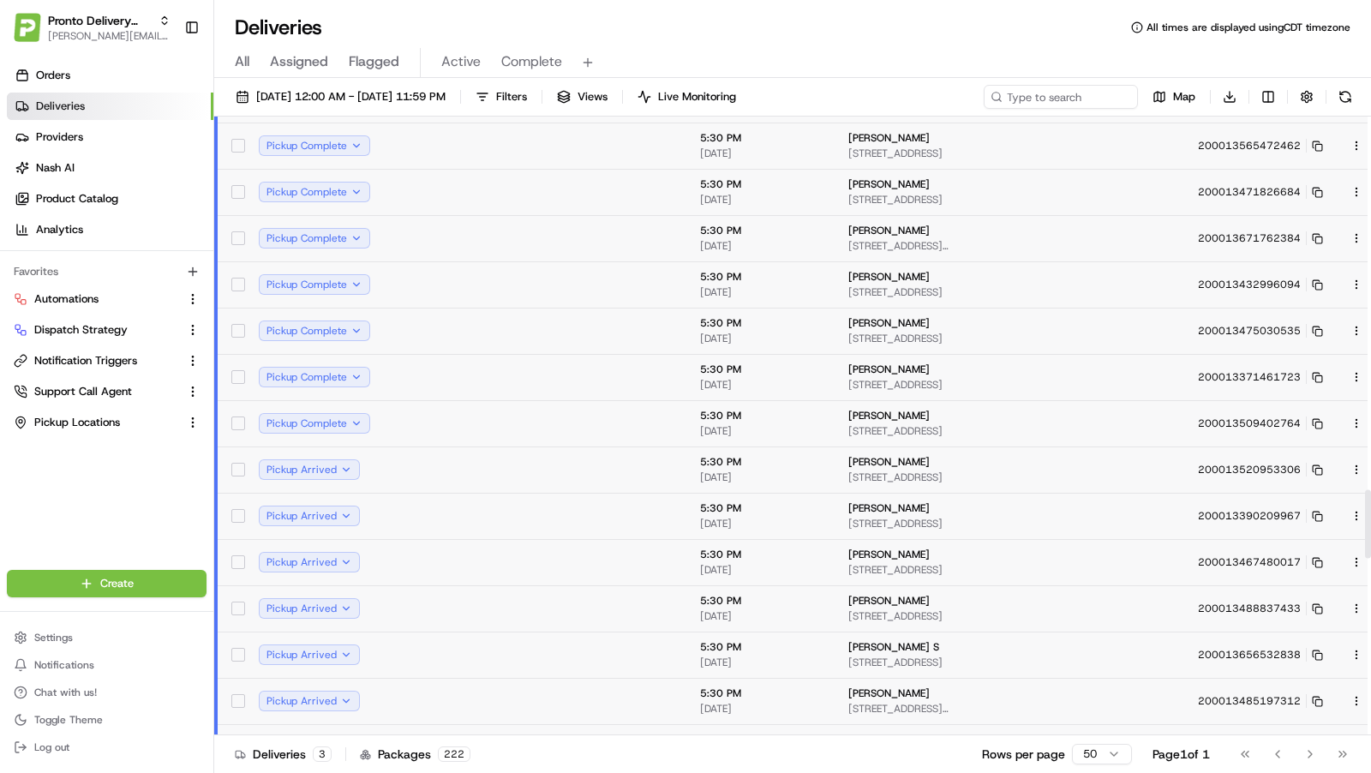
scroll to position [3372, 0]
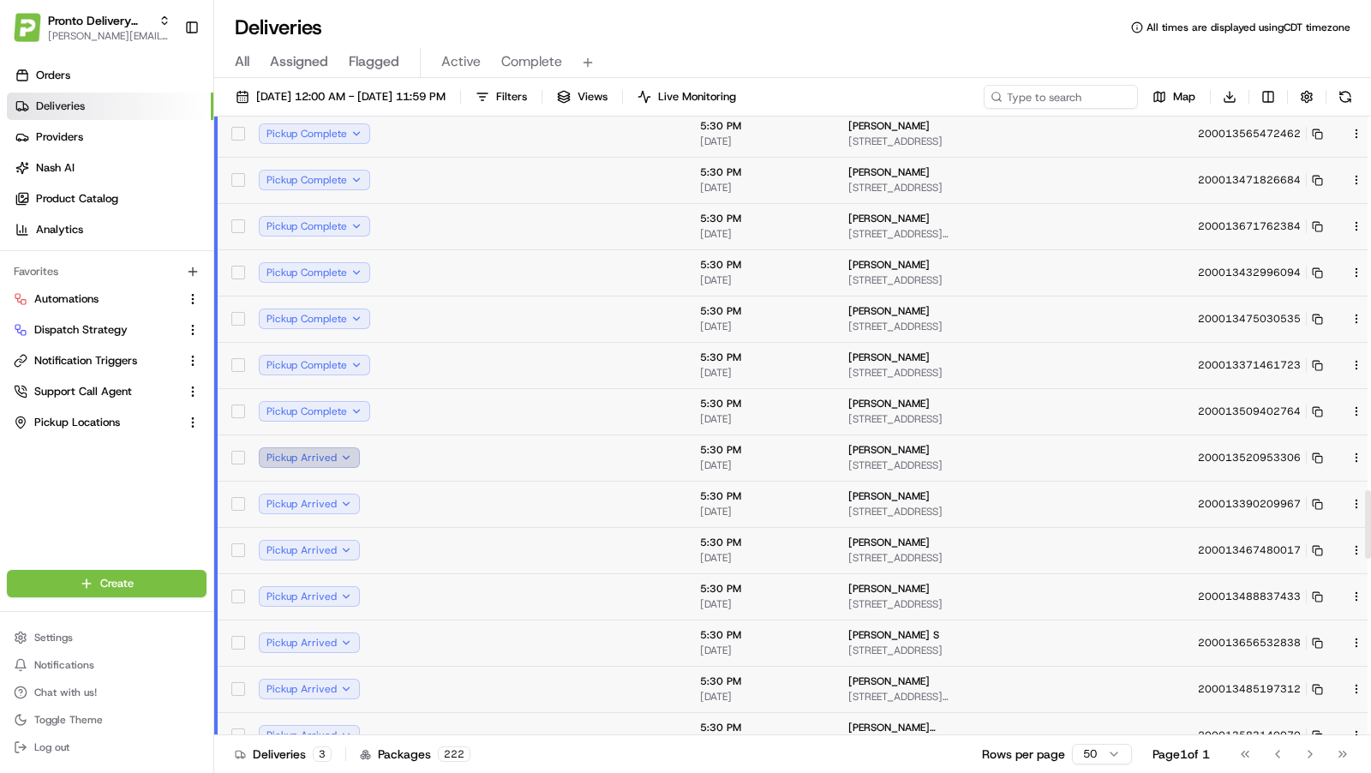
click at [351, 457] on button "Pickup Arrived" at bounding box center [309, 457] width 101 height 21
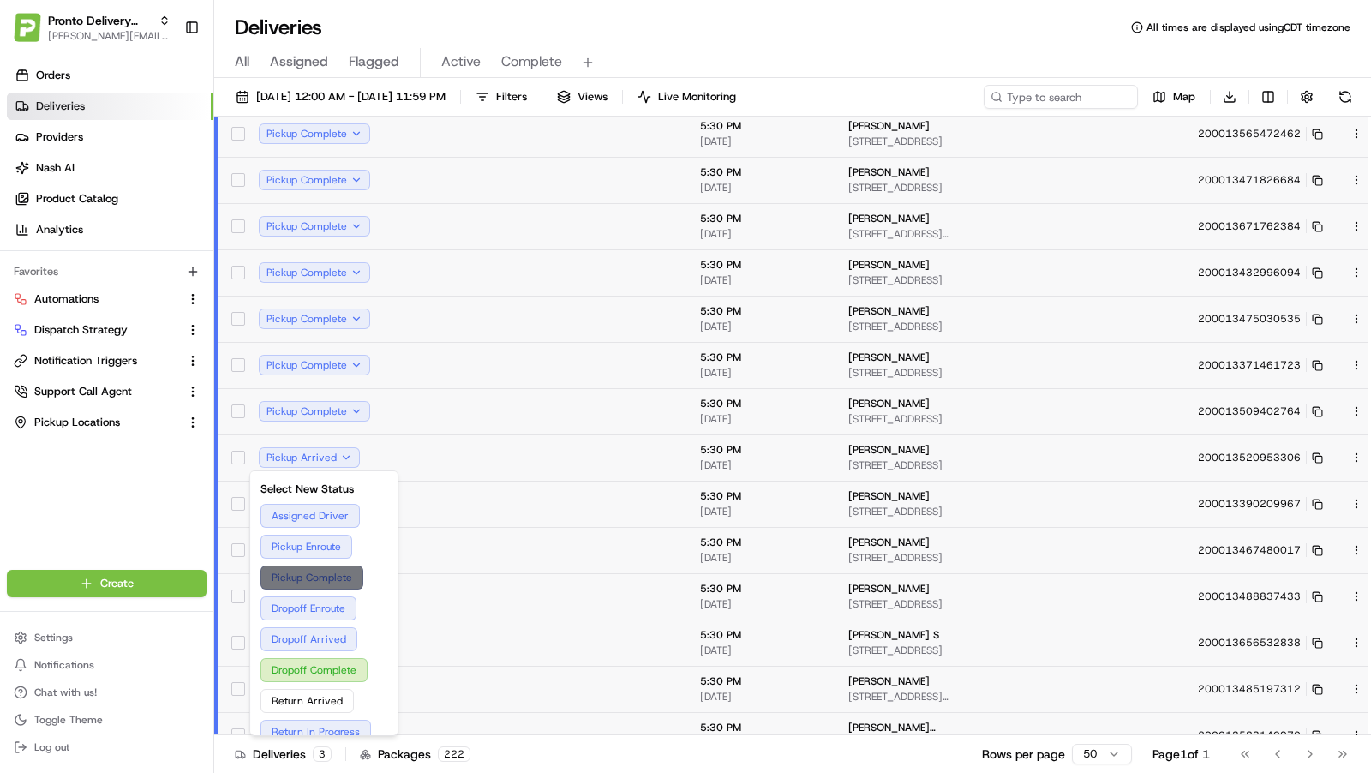
click at [335, 584] on button "Pickup Complete" at bounding box center [324, 578] width 127 height 24
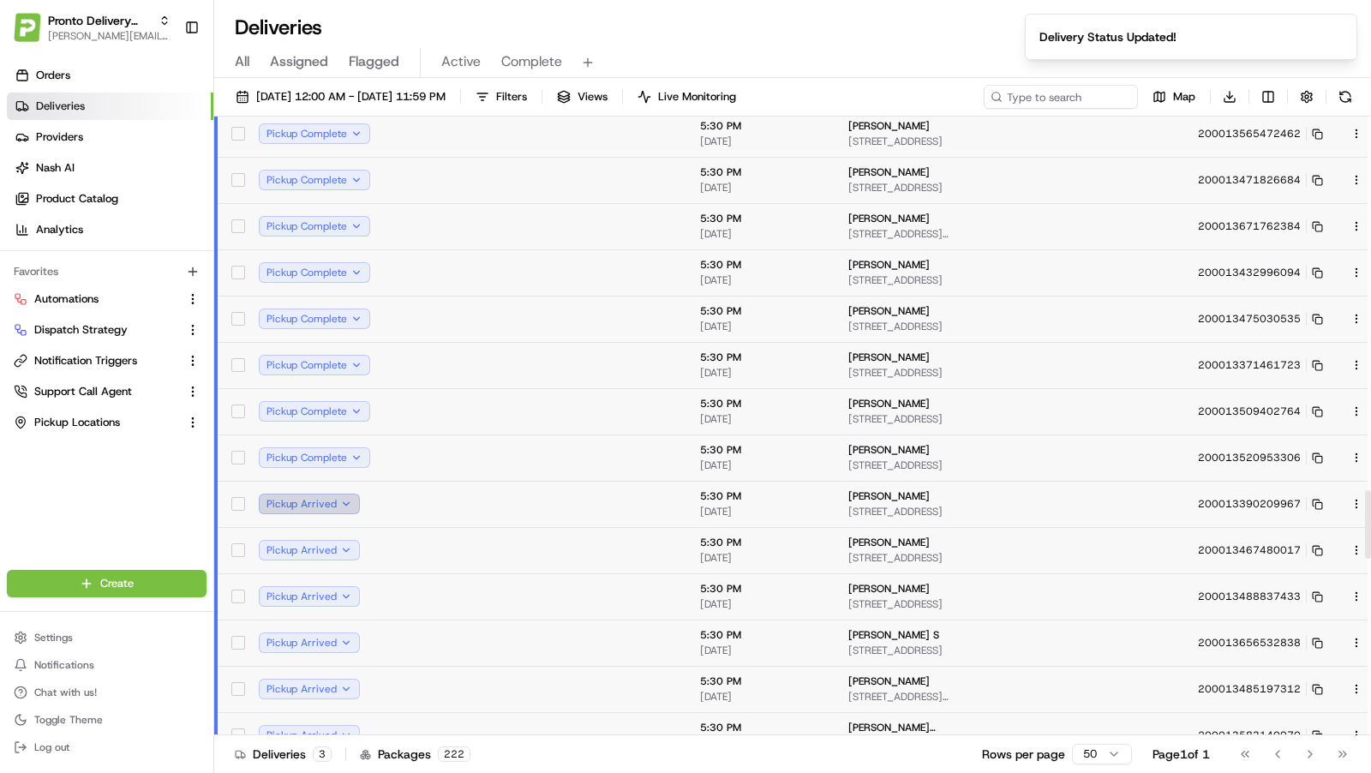
click at [343, 496] on button "Pickup Arrived" at bounding box center [309, 504] width 101 height 21
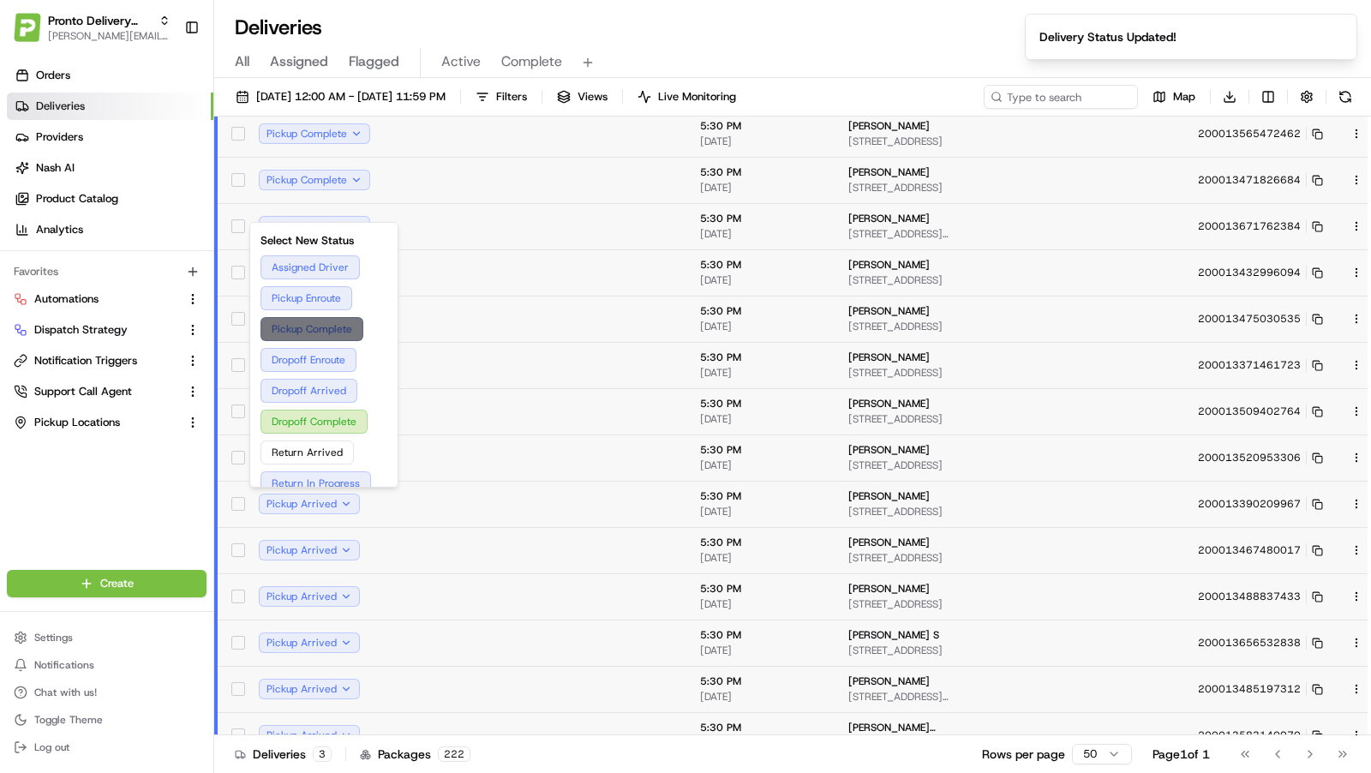
click at [338, 326] on button "Pickup Complete" at bounding box center [324, 329] width 127 height 24
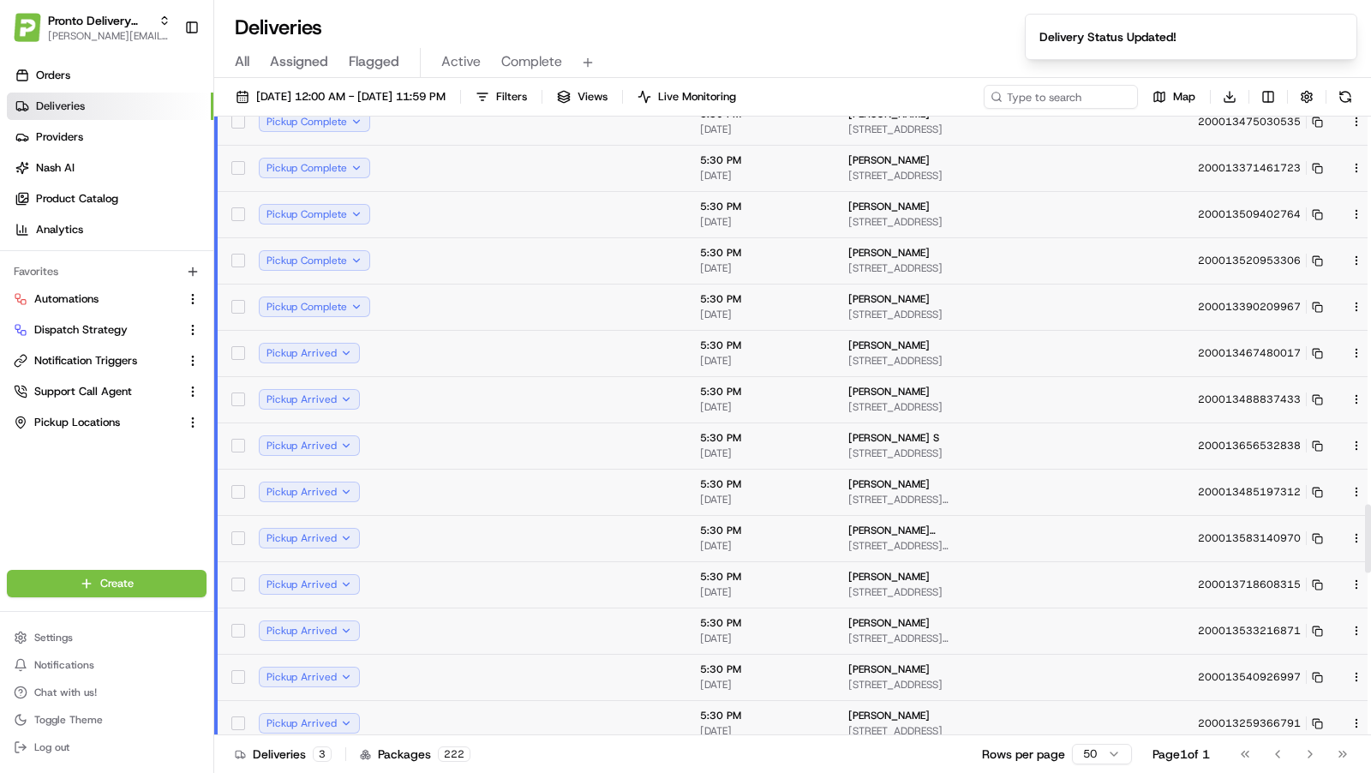
scroll to position [3582, 0]
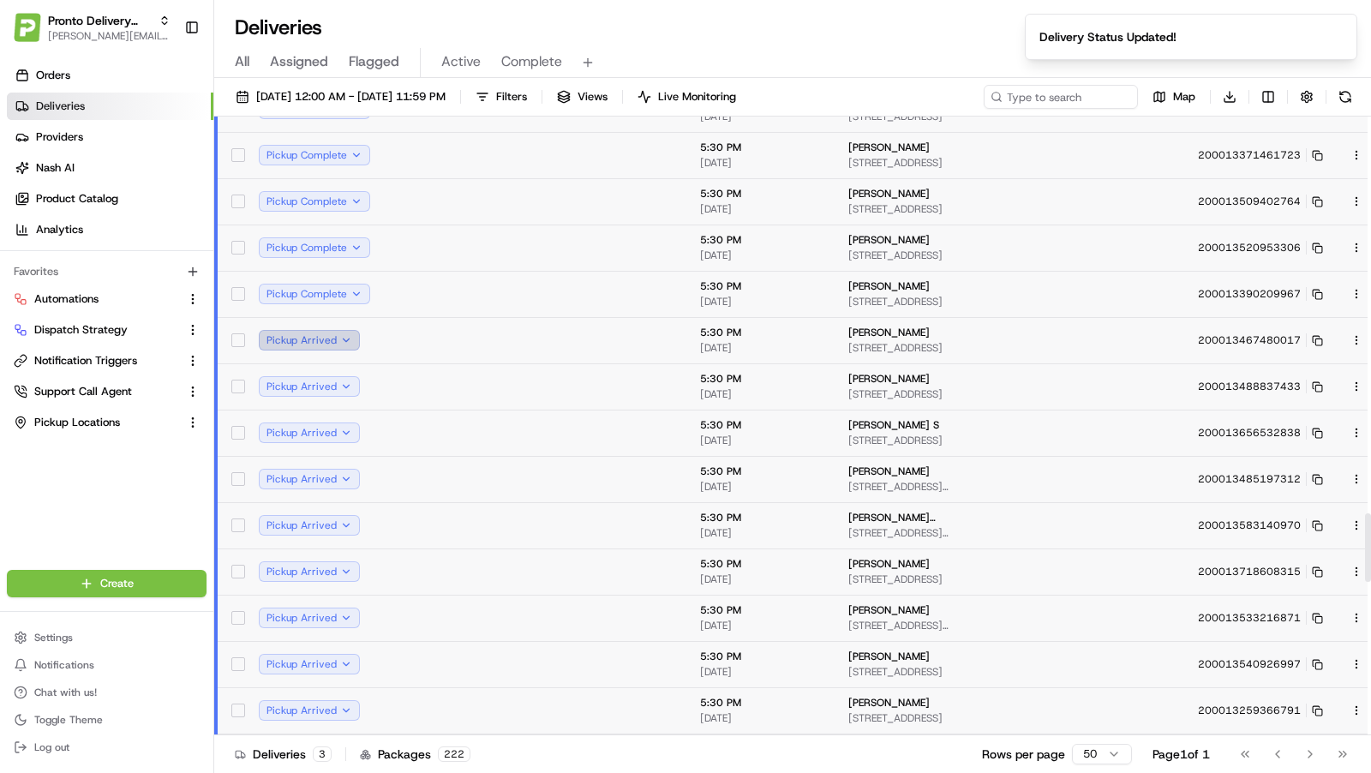
click at [338, 335] on button "Pickup Arrived" at bounding box center [309, 340] width 101 height 21
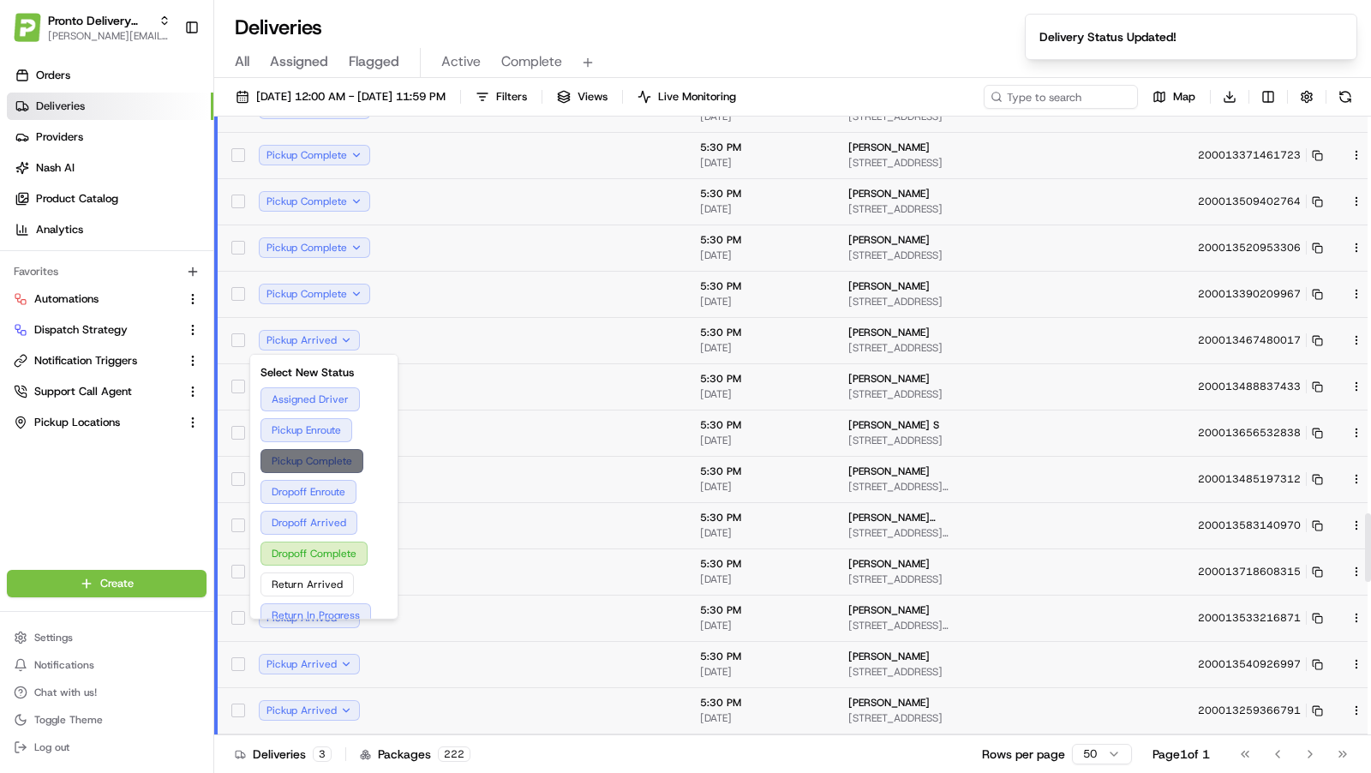
click at [328, 458] on button "Pickup Complete" at bounding box center [324, 461] width 127 height 24
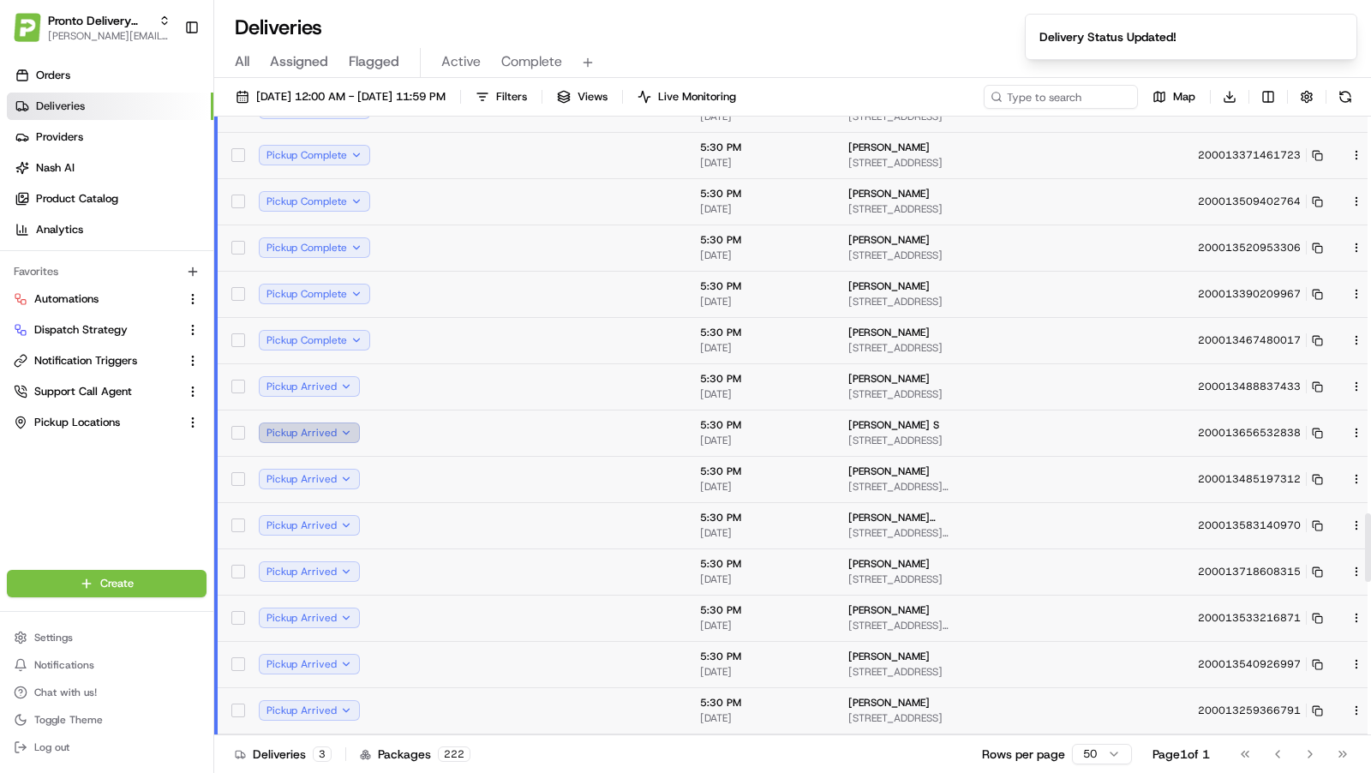
click at [345, 425] on button "Pickup Arrived" at bounding box center [309, 432] width 101 height 21
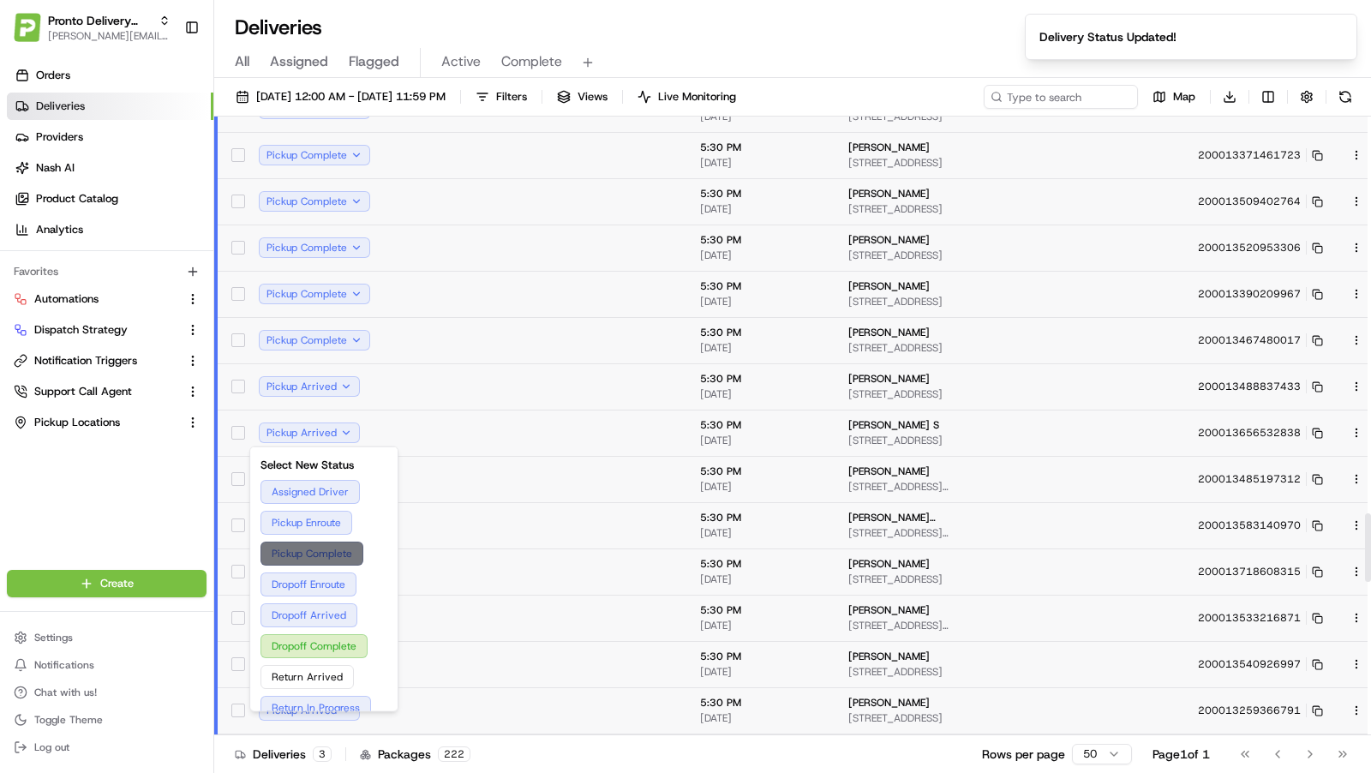
click at [328, 551] on button "Pickup Complete" at bounding box center [324, 554] width 127 height 24
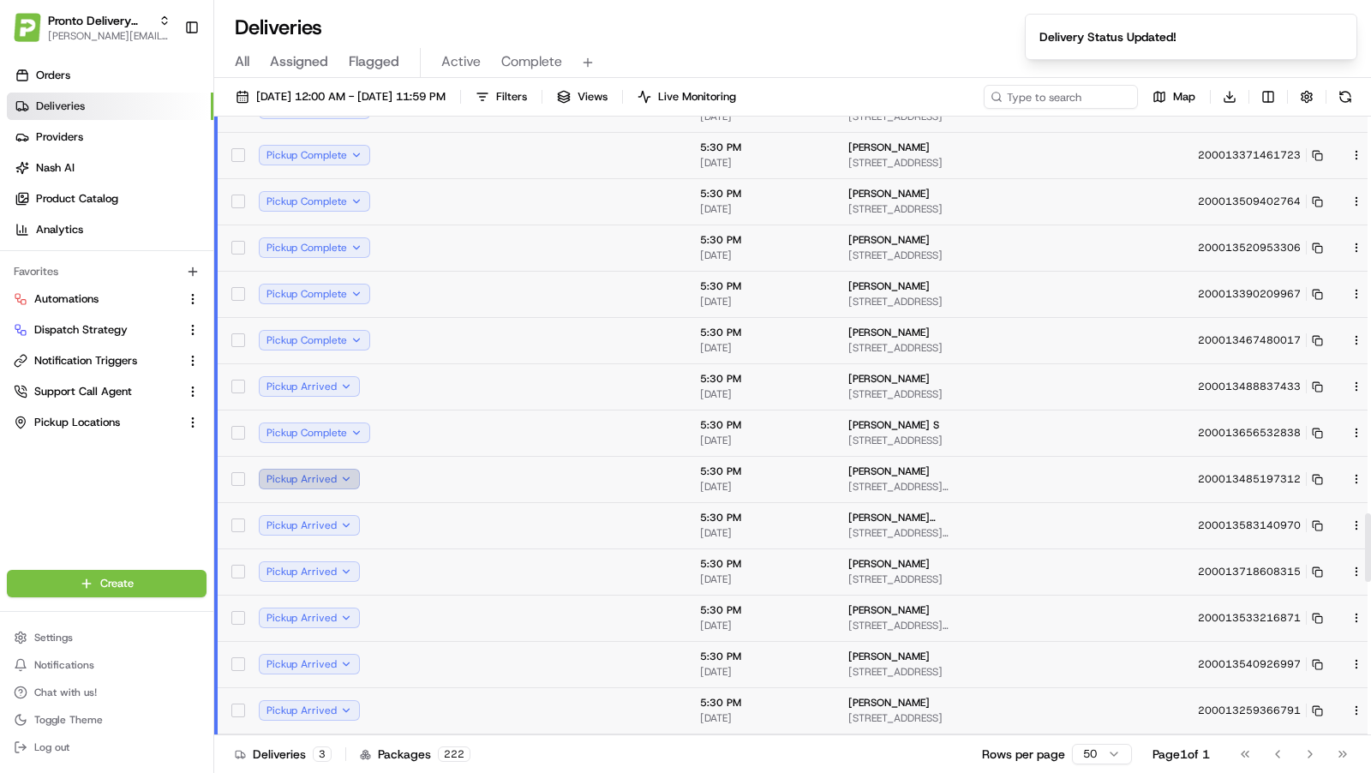
click at [350, 481] on button "Pickup Arrived" at bounding box center [309, 479] width 101 height 21
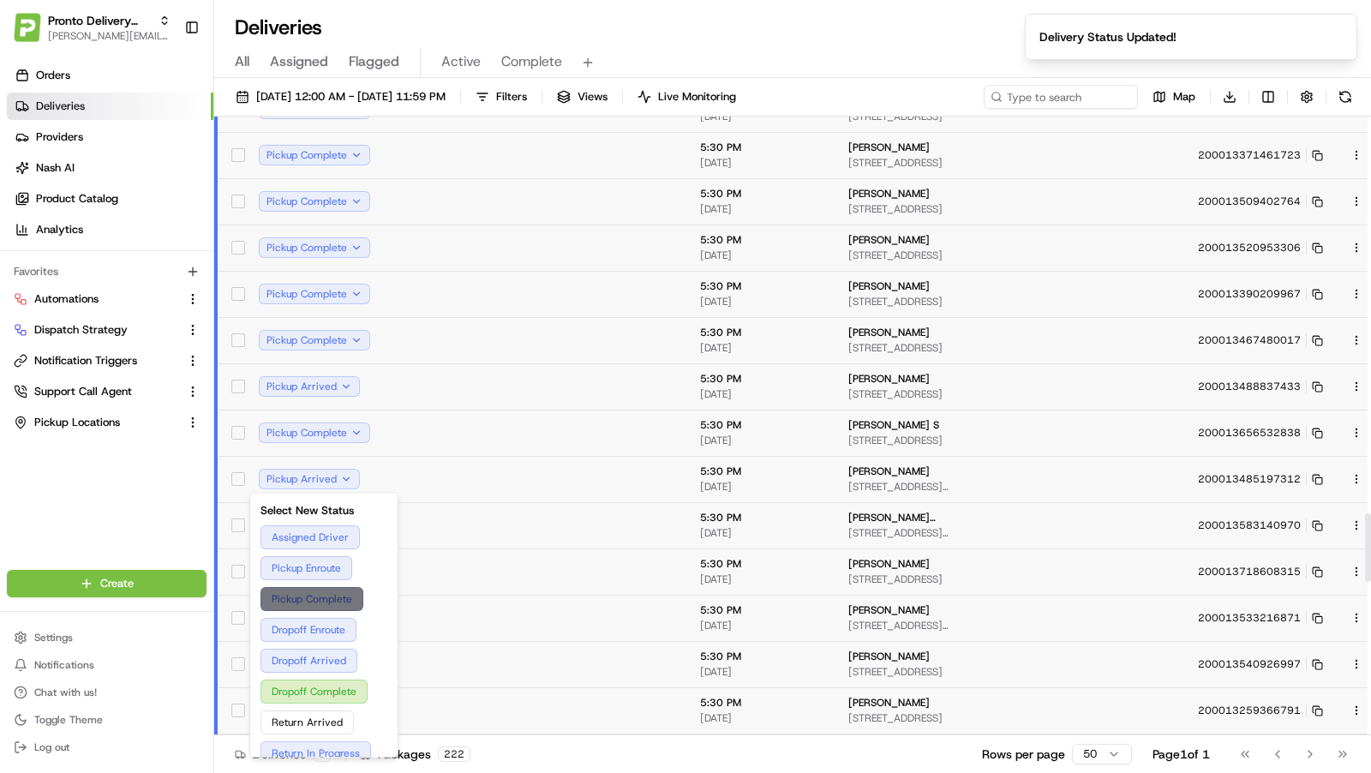
click at [330, 590] on button "Pickup Complete" at bounding box center [324, 599] width 127 height 24
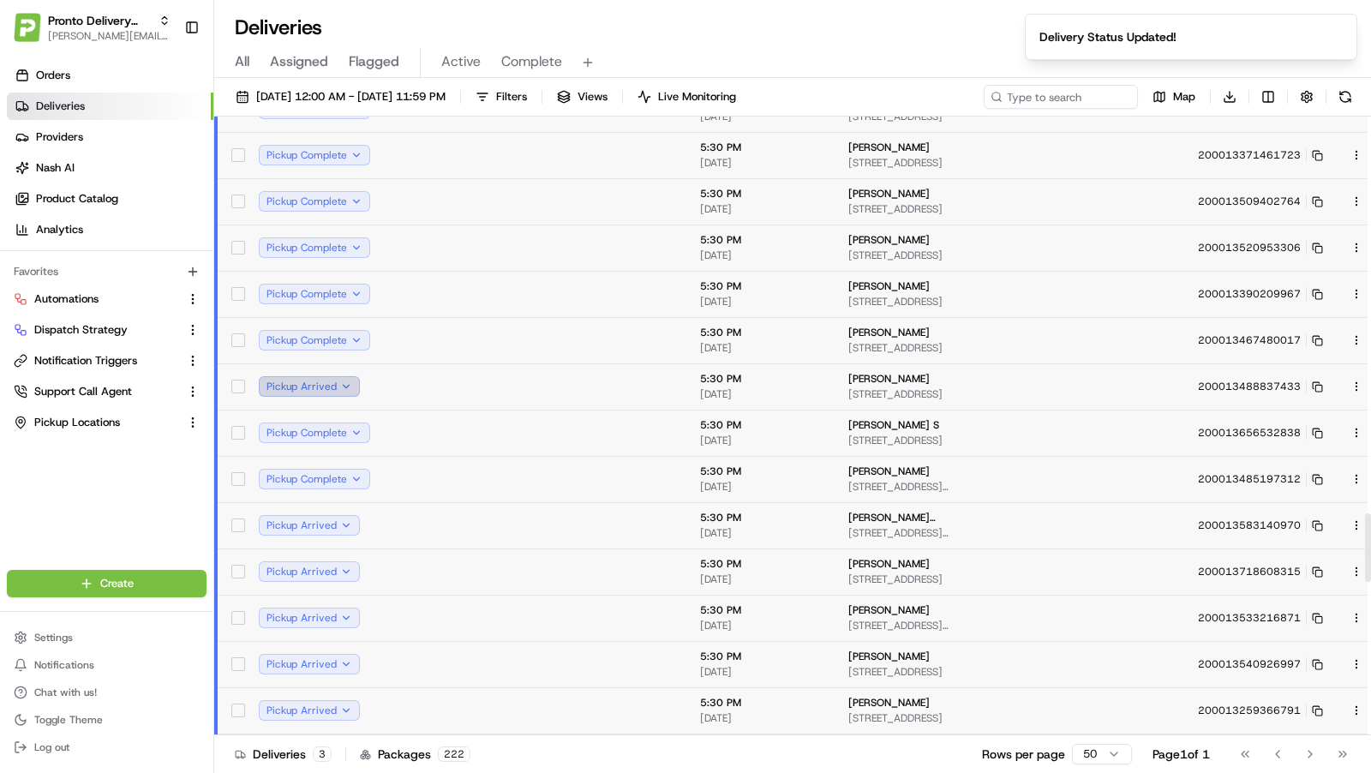
click at [354, 385] on button "Pickup Arrived" at bounding box center [309, 386] width 101 height 21
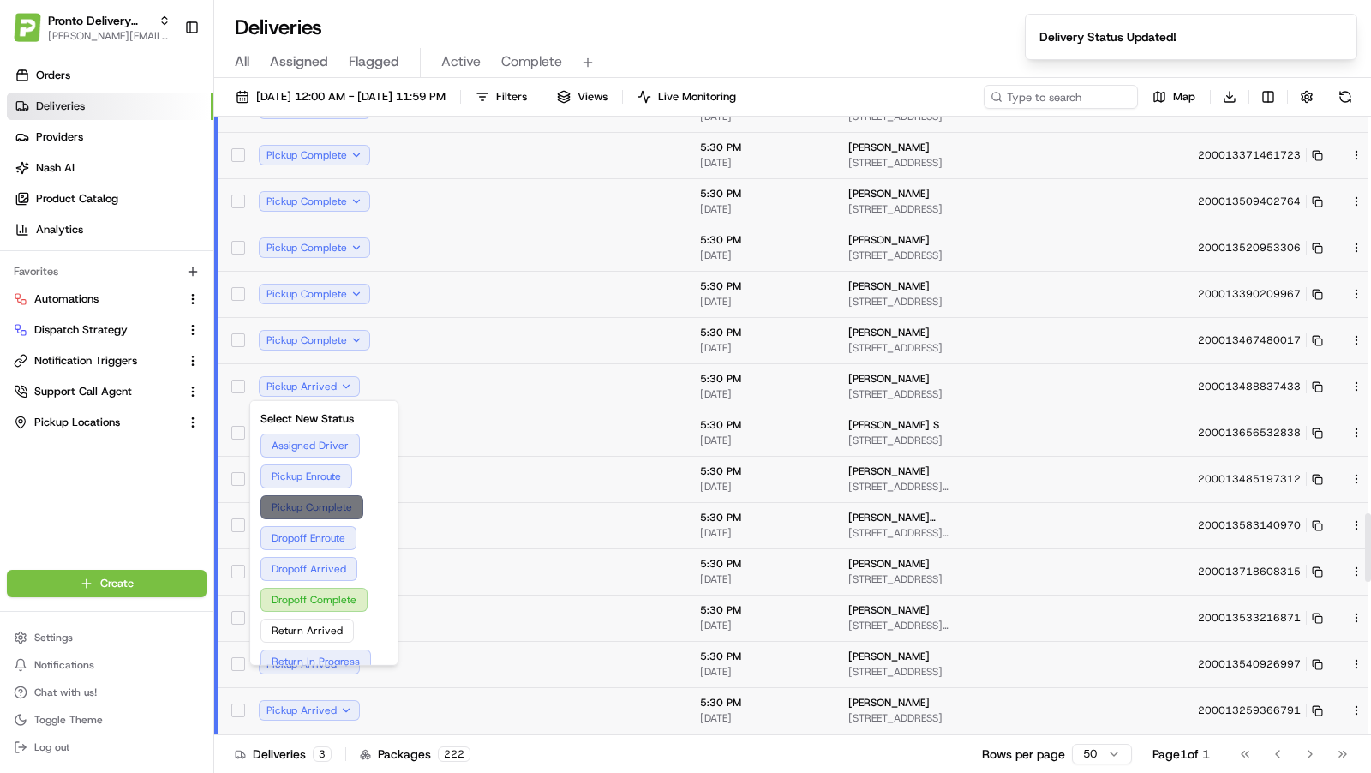
click at [311, 507] on button "Pickup Complete" at bounding box center [324, 507] width 127 height 24
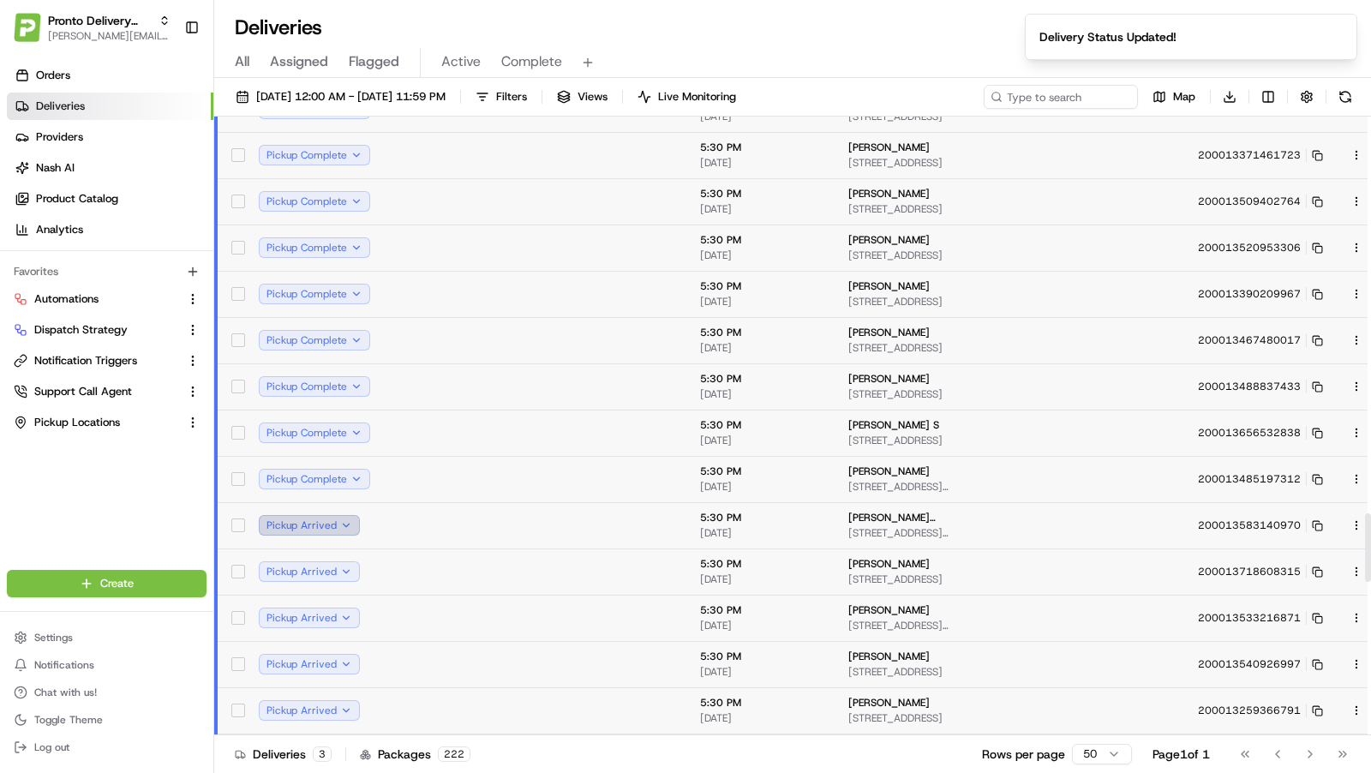
click at [357, 515] on button "Pickup Arrived" at bounding box center [309, 525] width 101 height 21
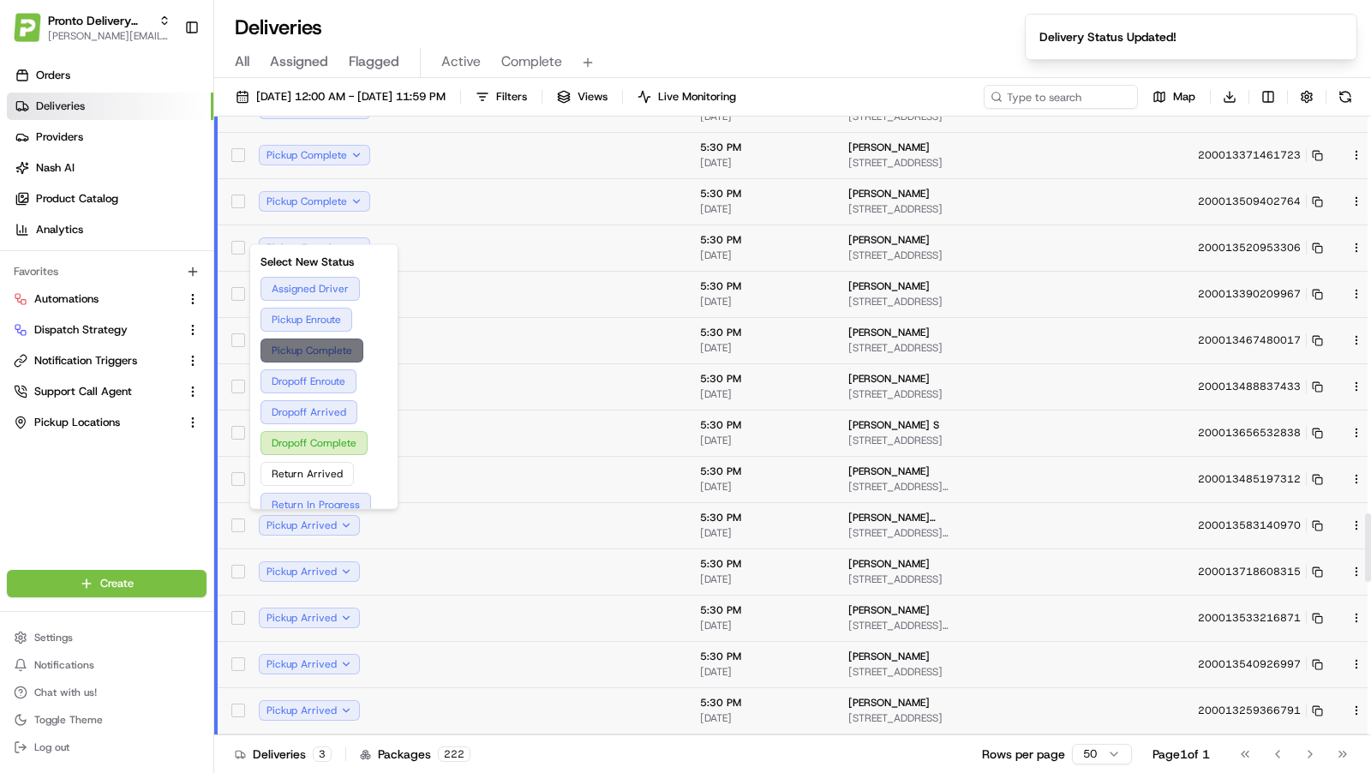
click at [311, 353] on button "Pickup Complete" at bounding box center [324, 351] width 127 height 24
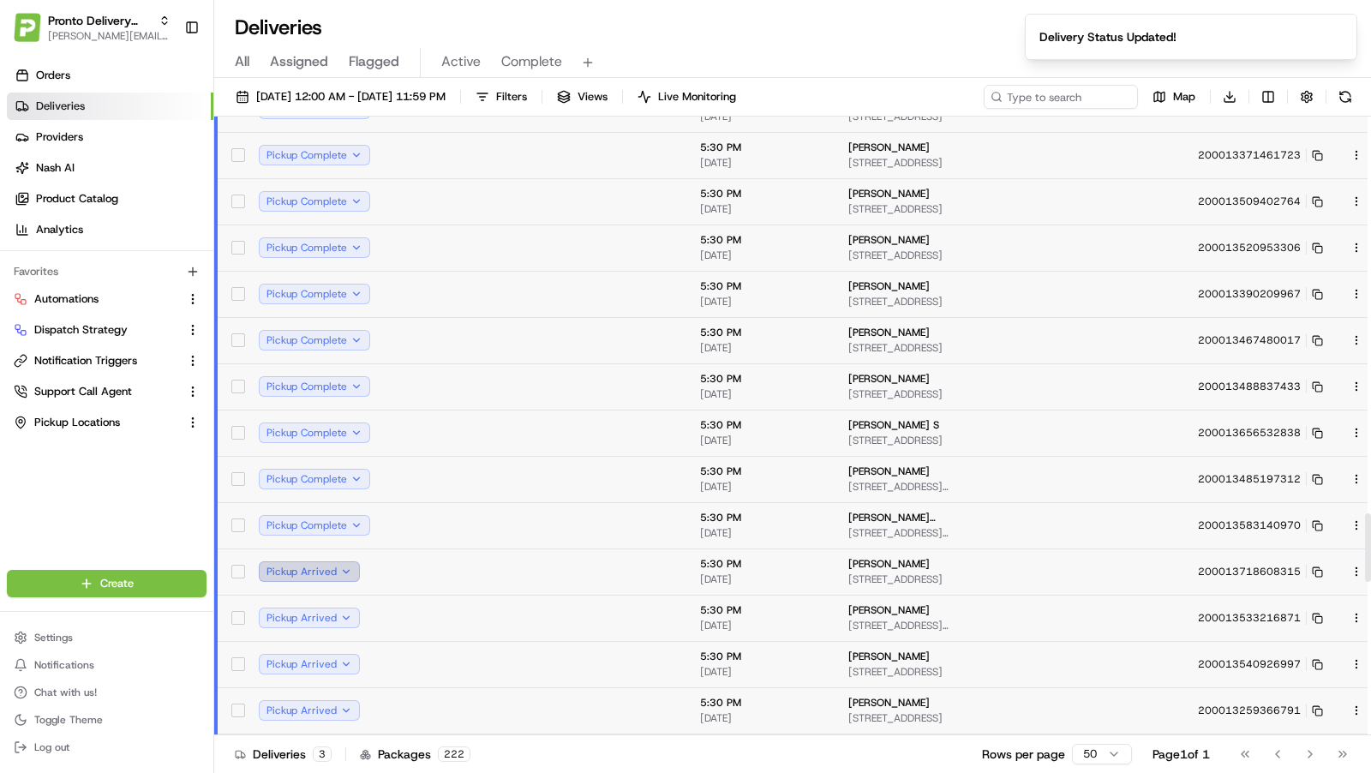
click at [352, 572] on button "Pickup Arrived" at bounding box center [309, 571] width 101 height 21
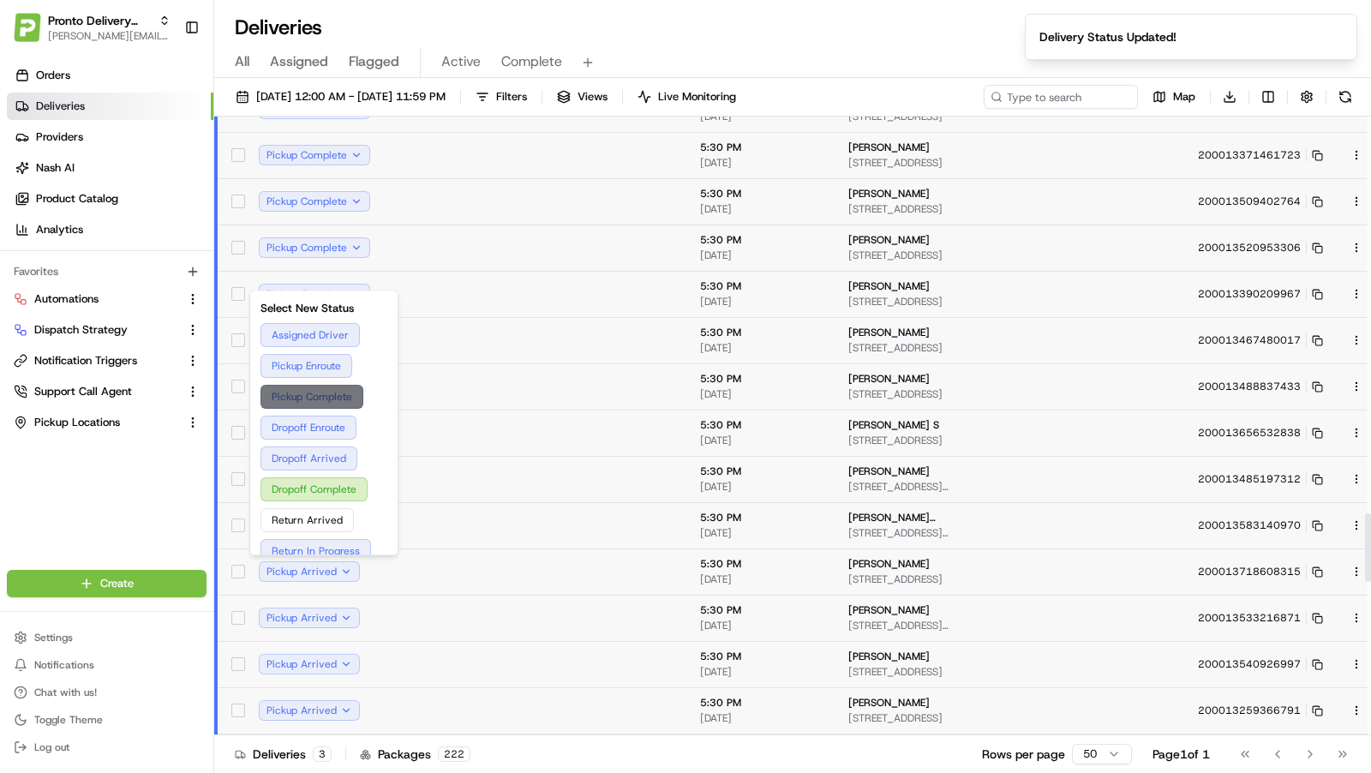
click at [333, 401] on button "Pickup Complete" at bounding box center [324, 397] width 127 height 24
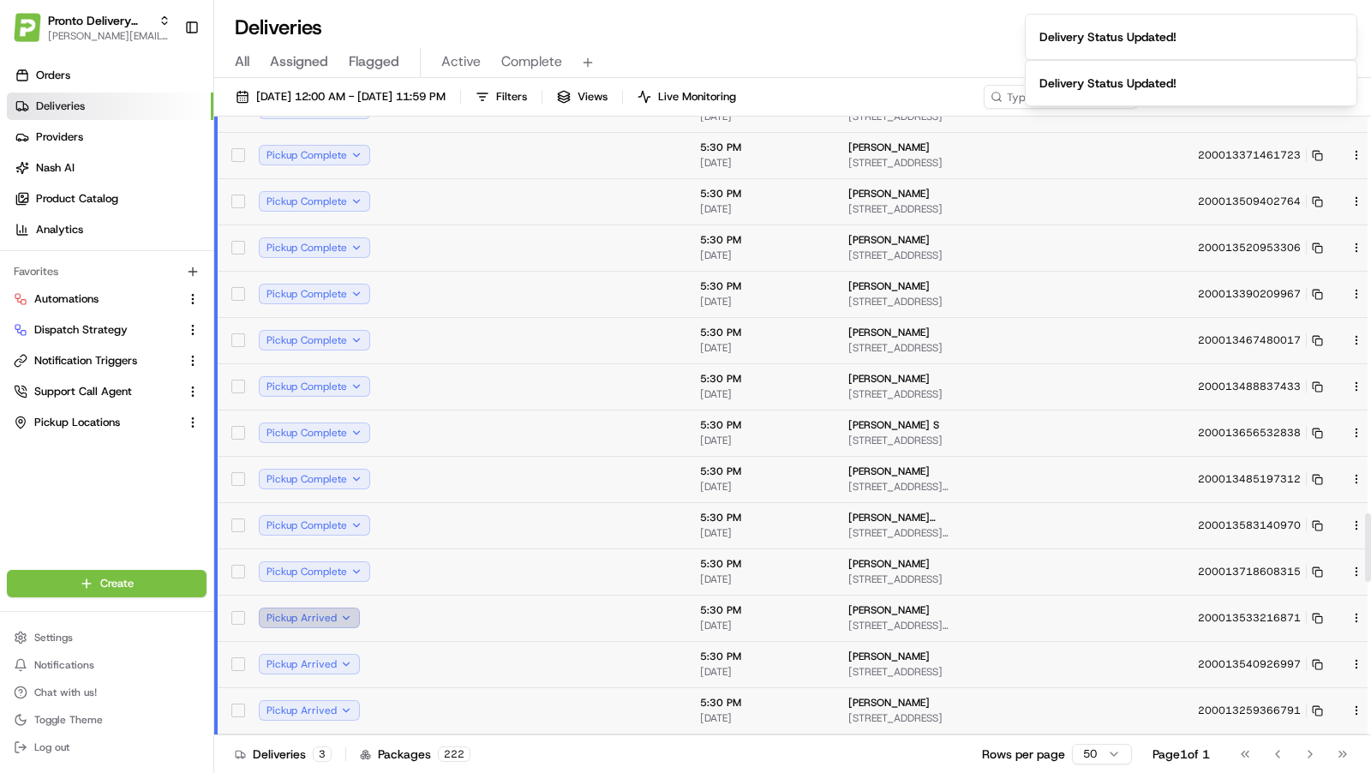
click at [341, 619] on button "Pickup Arrived" at bounding box center [309, 618] width 101 height 21
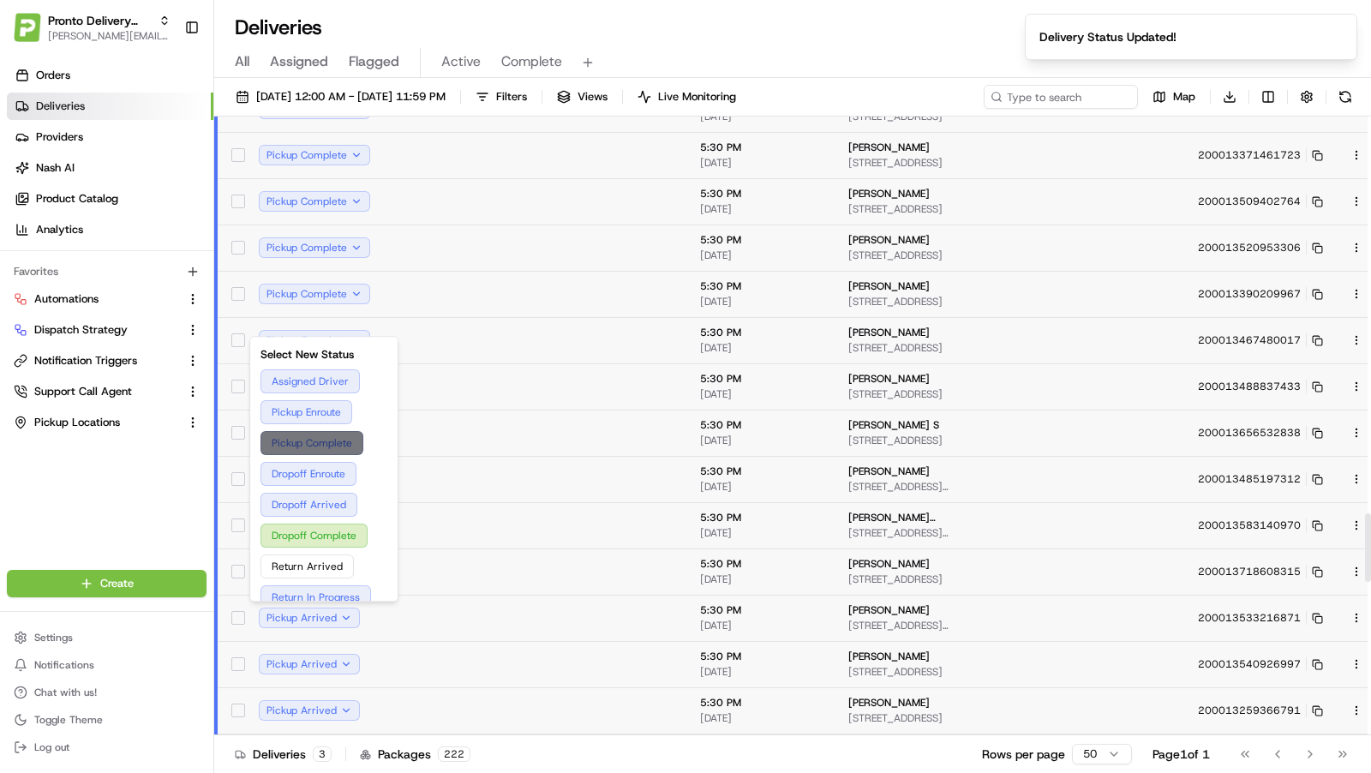
click at [333, 446] on button "Pickup Complete" at bounding box center [324, 443] width 127 height 24
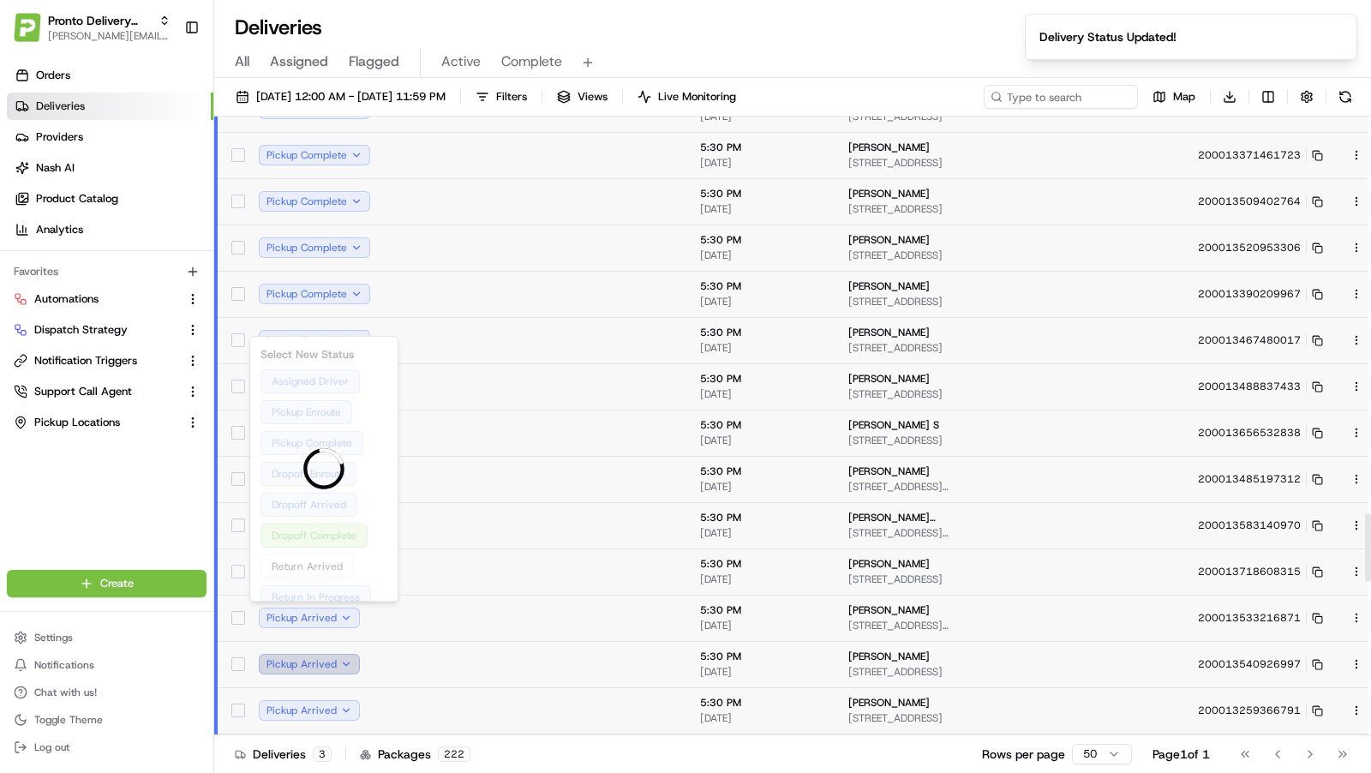
click at [337, 662] on button "Pickup Arrived" at bounding box center [309, 664] width 101 height 21
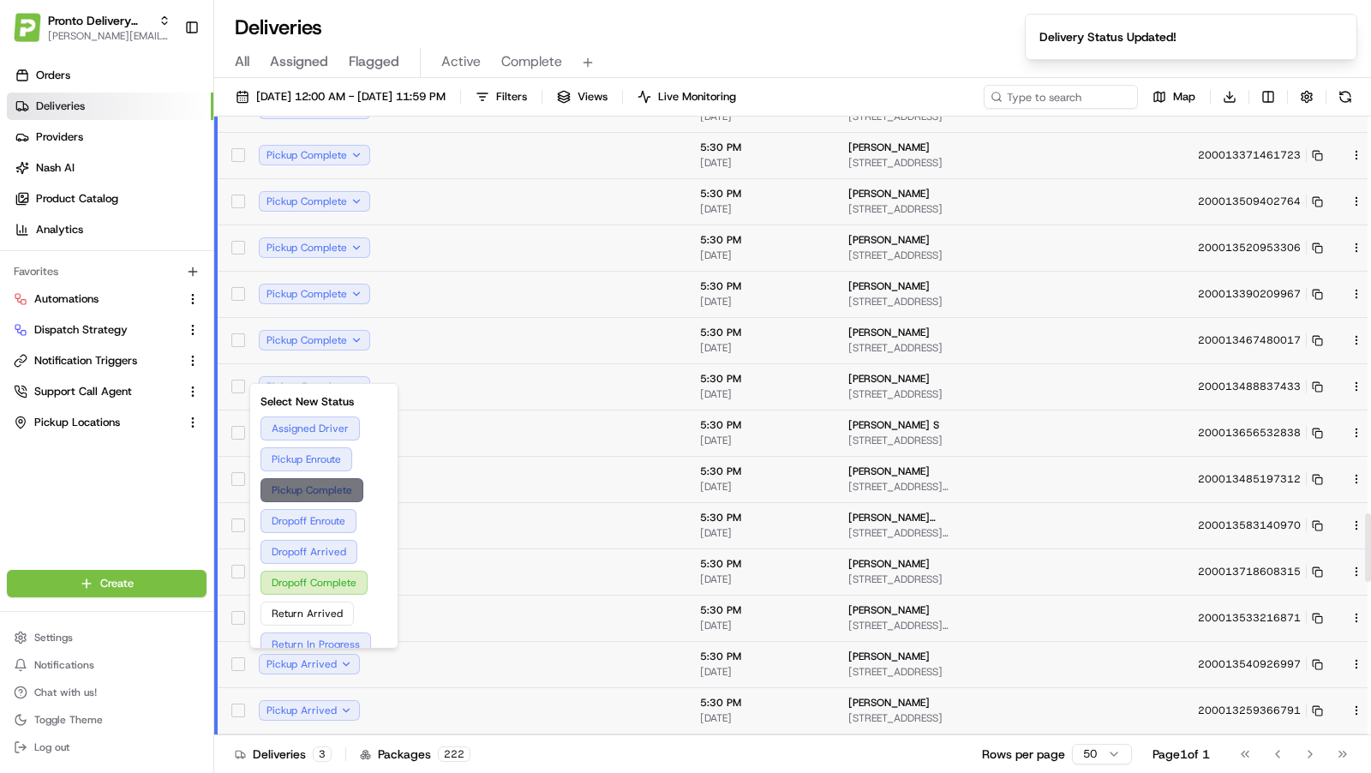
click at [323, 489] on button "Pickup Complete" at bounding box center [324, 490] width 127 height 24
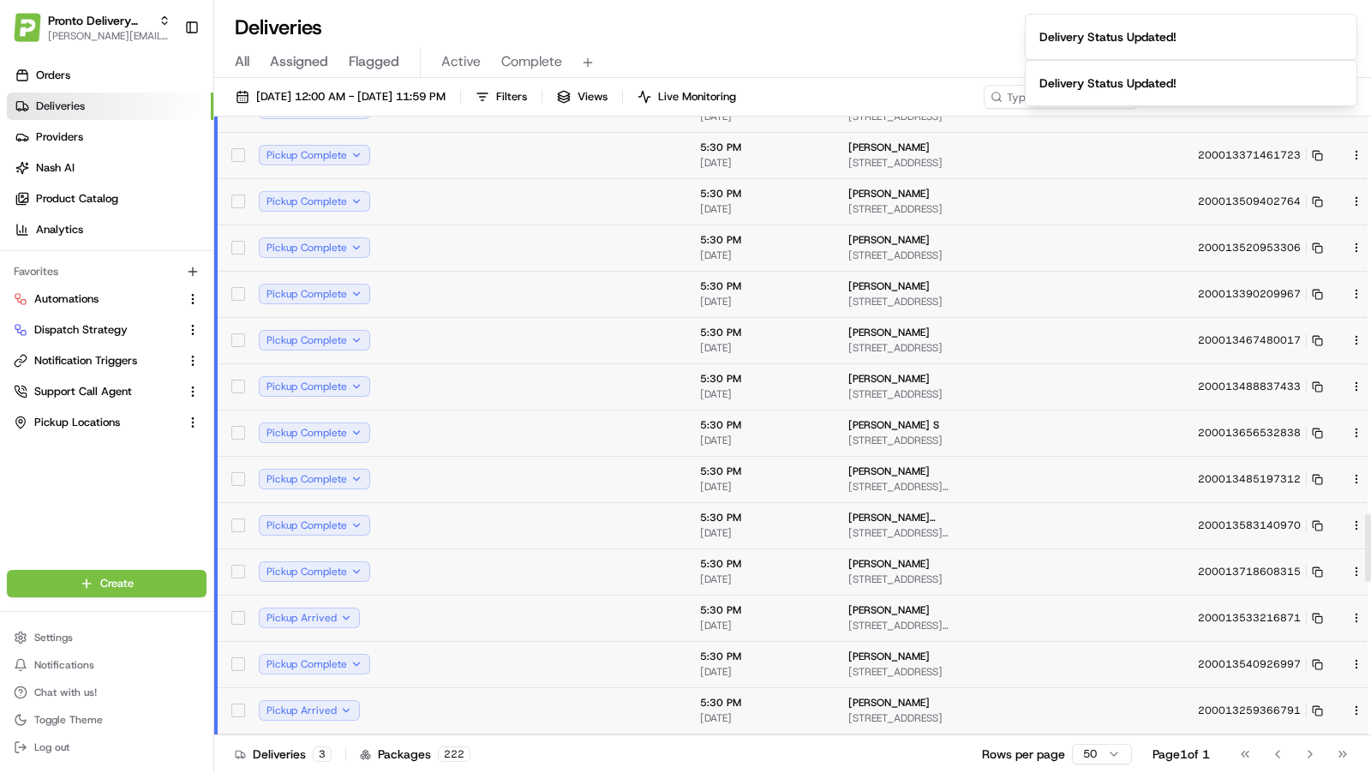
scroll to position [3602, 0]
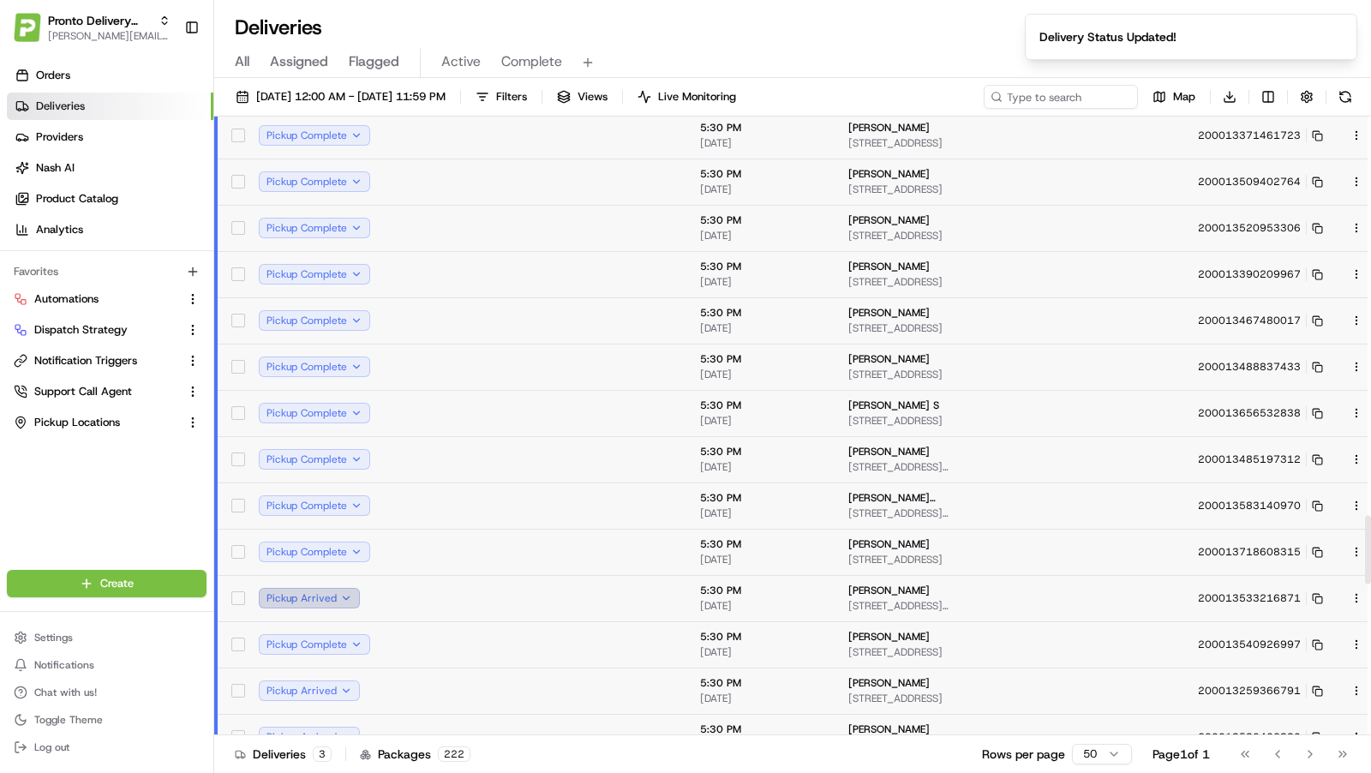
click at [356, 595] on button "Pickup Arrived" at bounding box center [309, 598] width 101 height 21
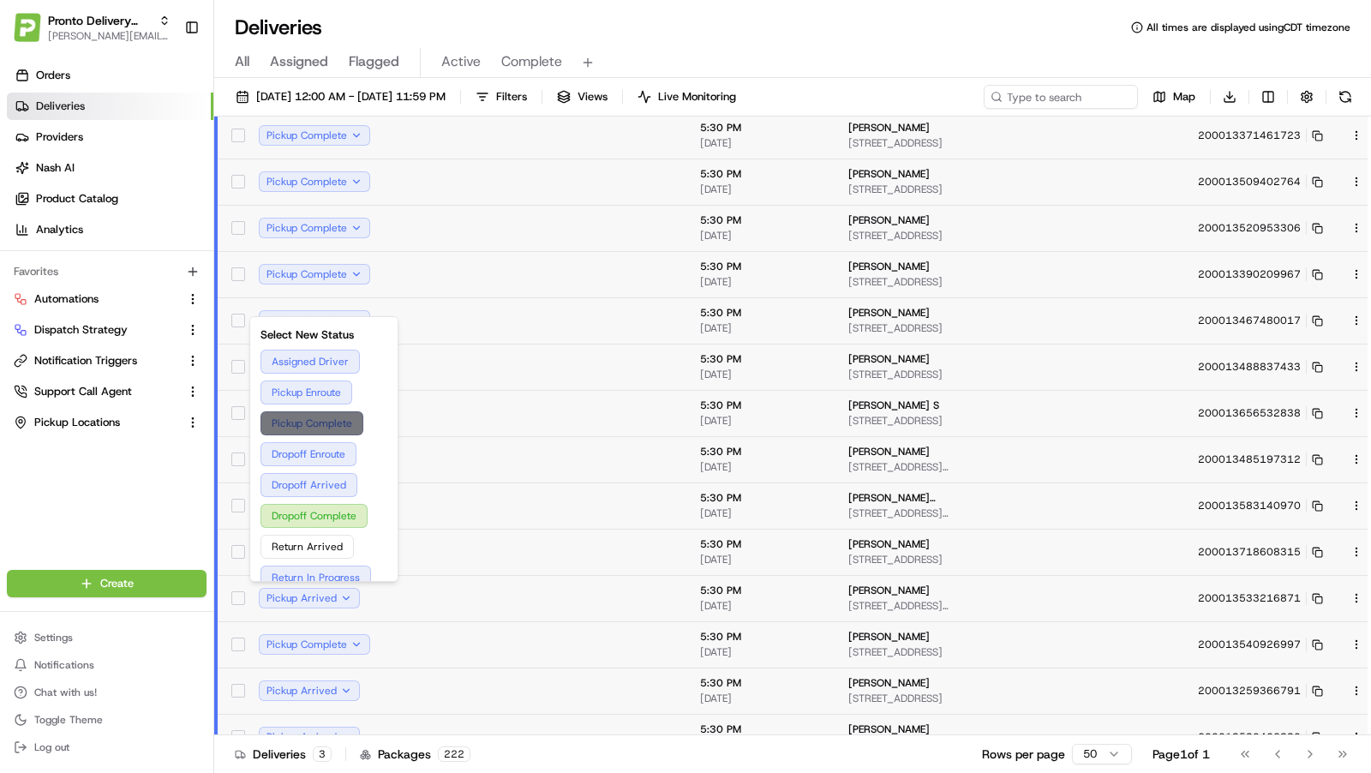
click at [327, 416] on button "Pickup Complete" at bounding box center [324, 423] width 127 height 24
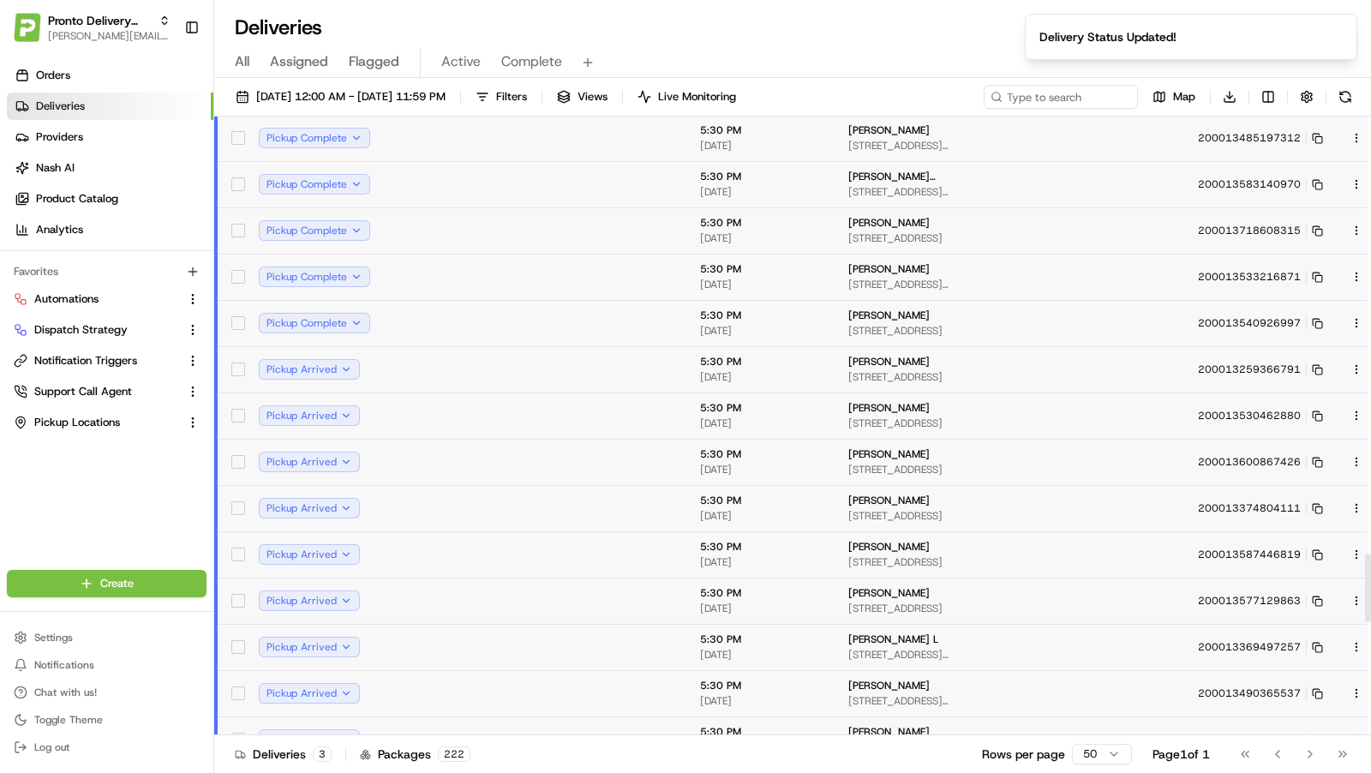
scroll to position [4008, 0]
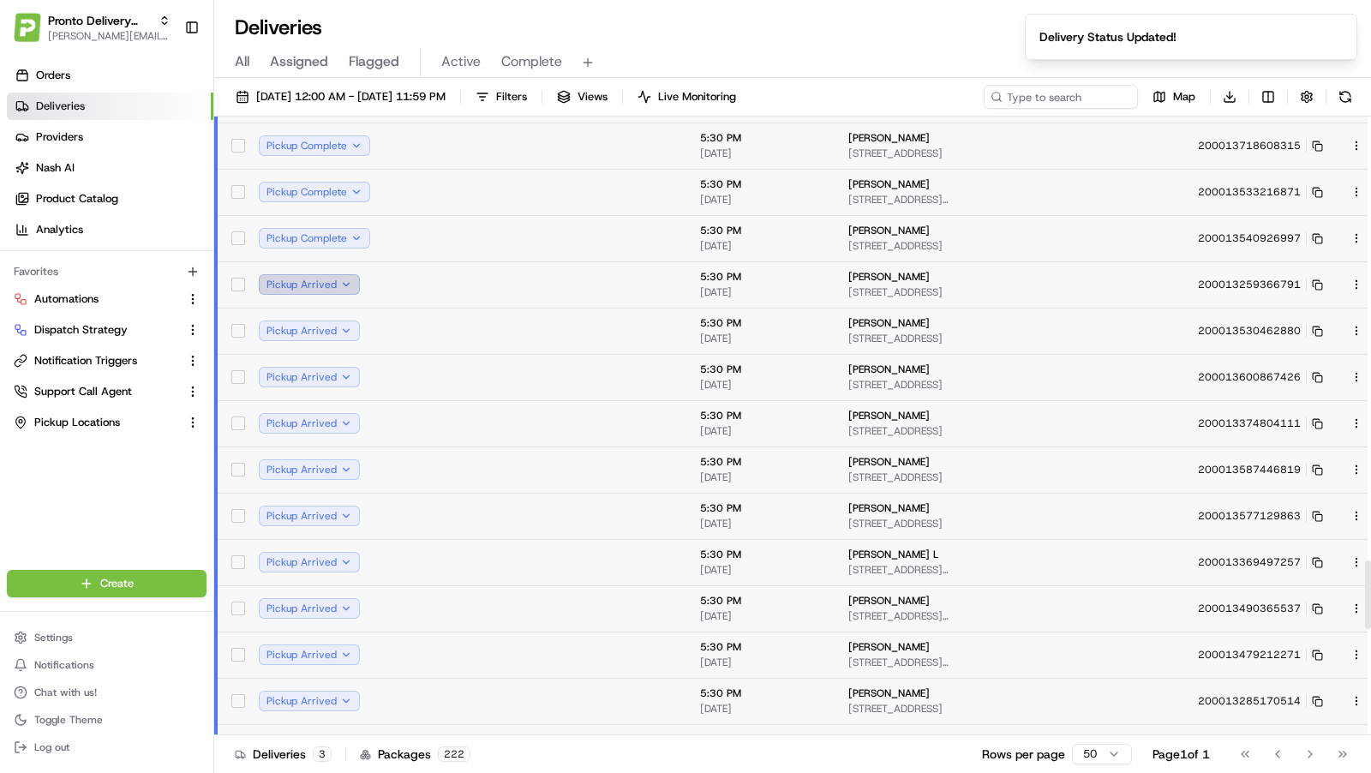
click at [333, 274] on button "Pickup Arrived" at bounding box center [309, 284] width 101 height 21
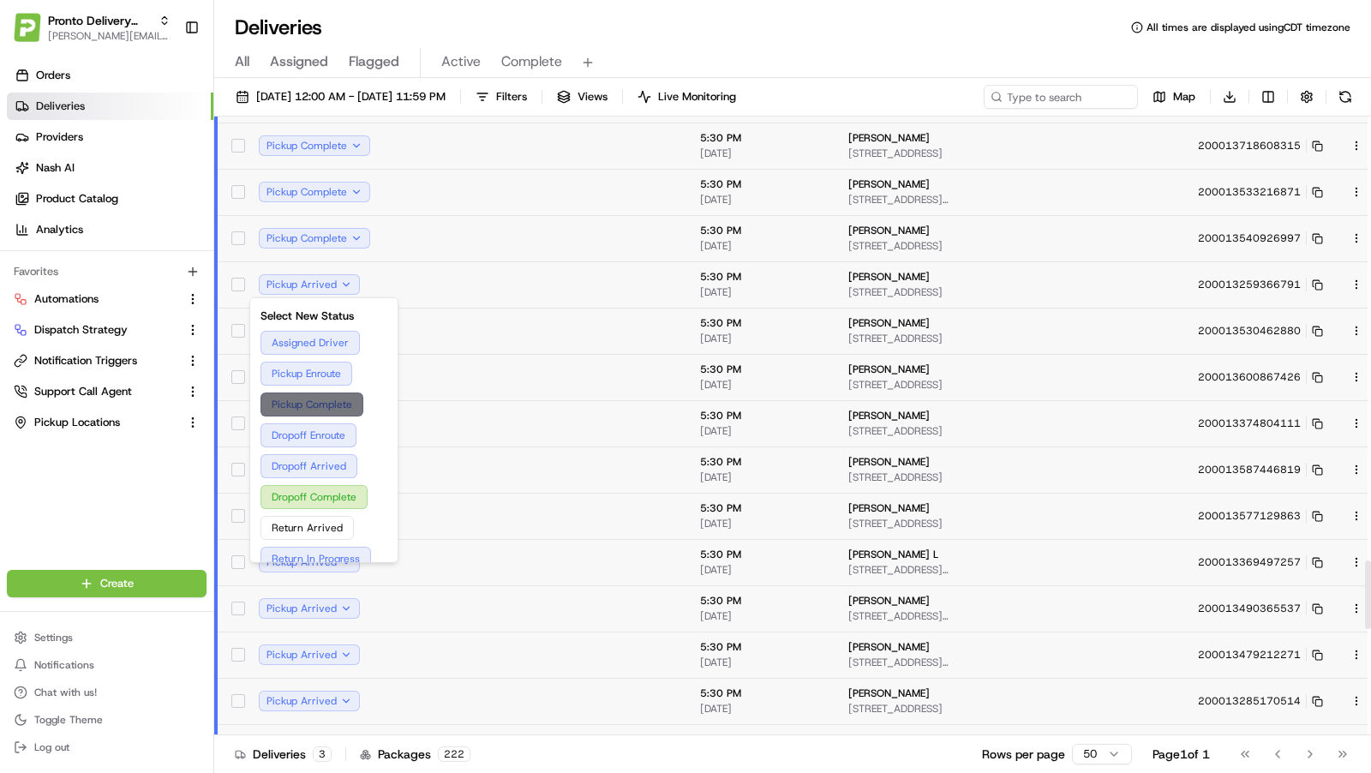
click at [327, 408] on button "Pickup Complete" at bounding box center [324, 405] width 127 height 24
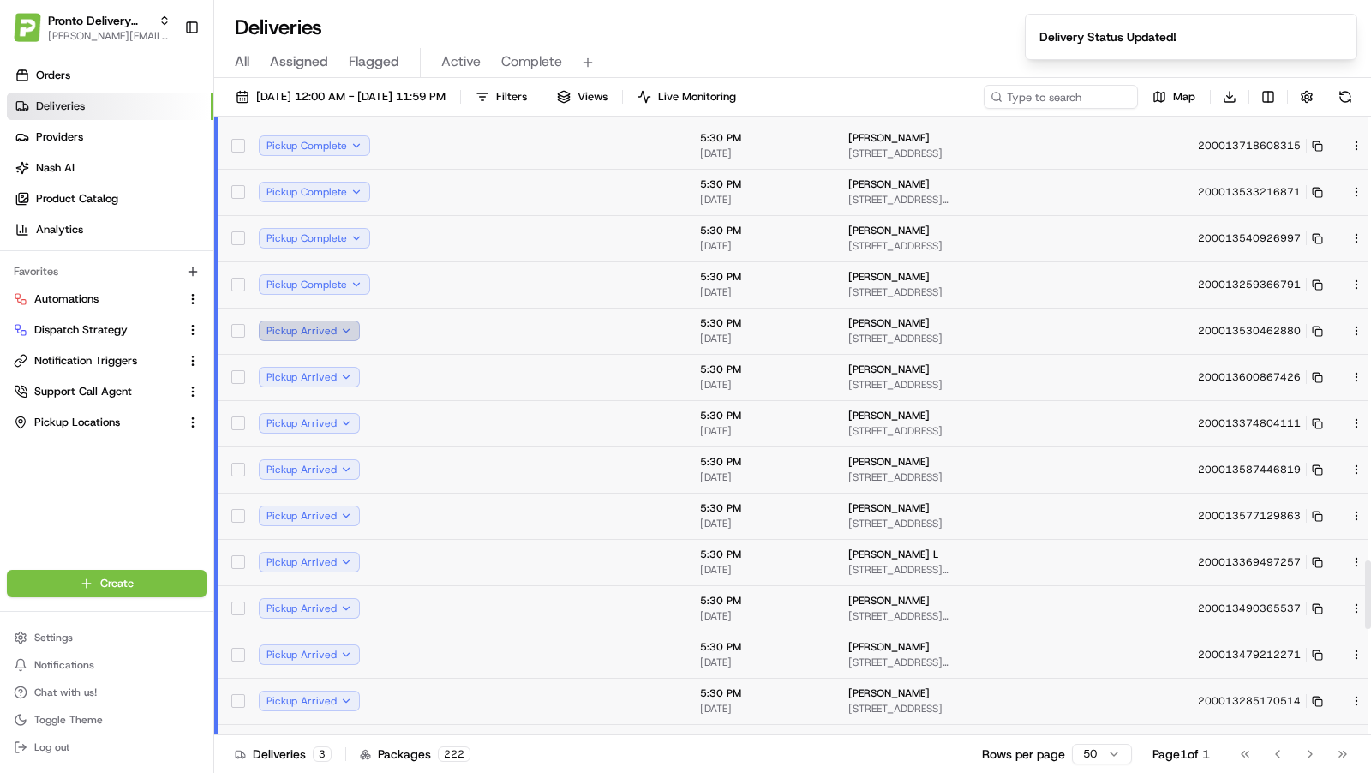
click at [349, 329] on button "Pickup Arrived" at bounding box center [309, 331] width 101 height 21
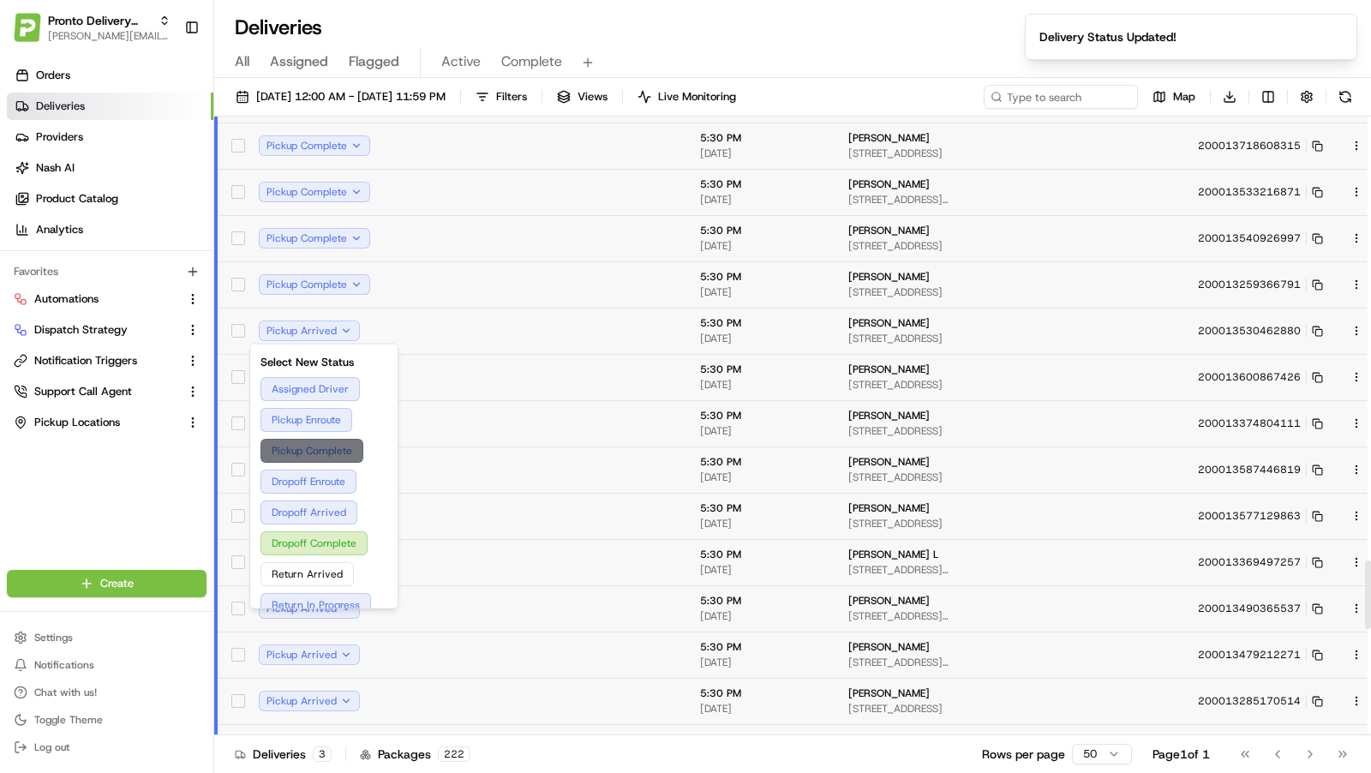
click at [313, 446] on button "Pickup Complete" at bounding box center [324, 451] width 127 height 24
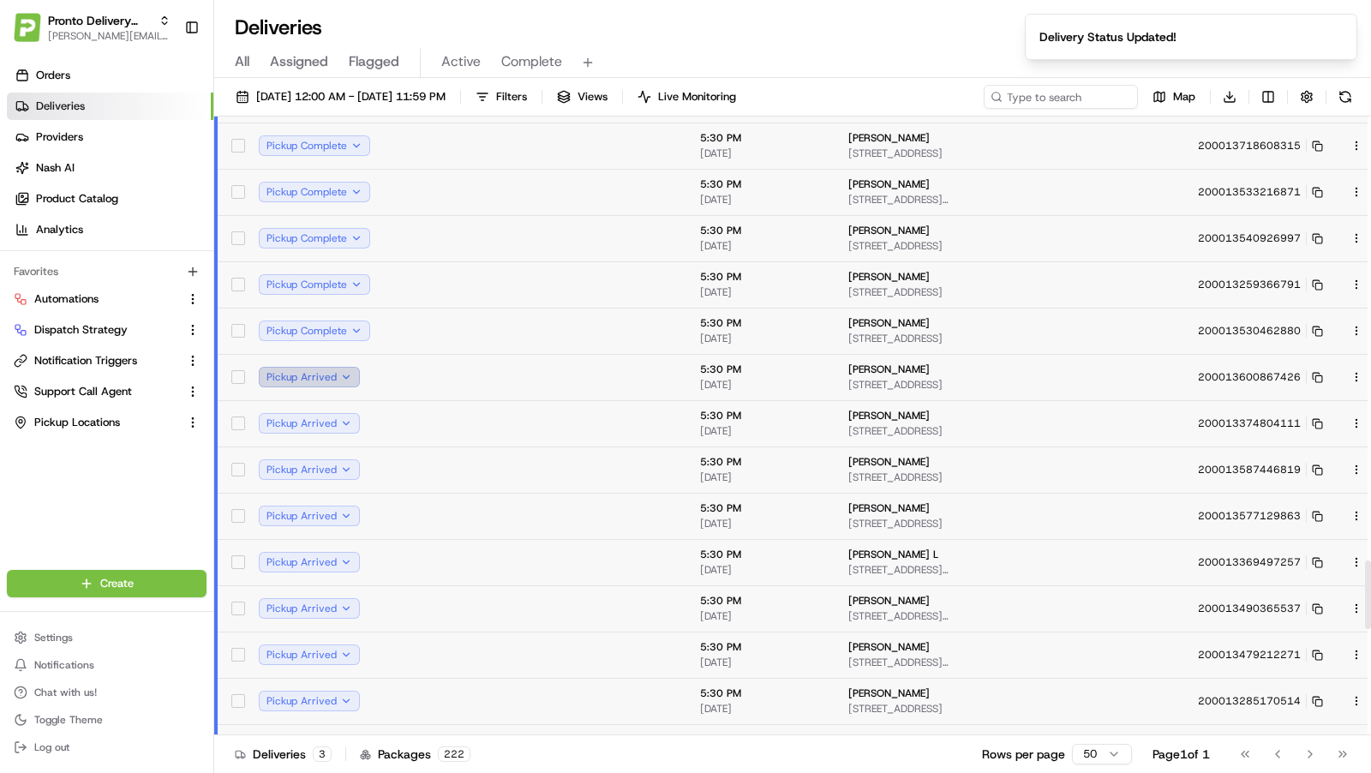
click at [351, 377] on button "Pickup Arrived" at bounding box center [309, 377] width 101 height 21
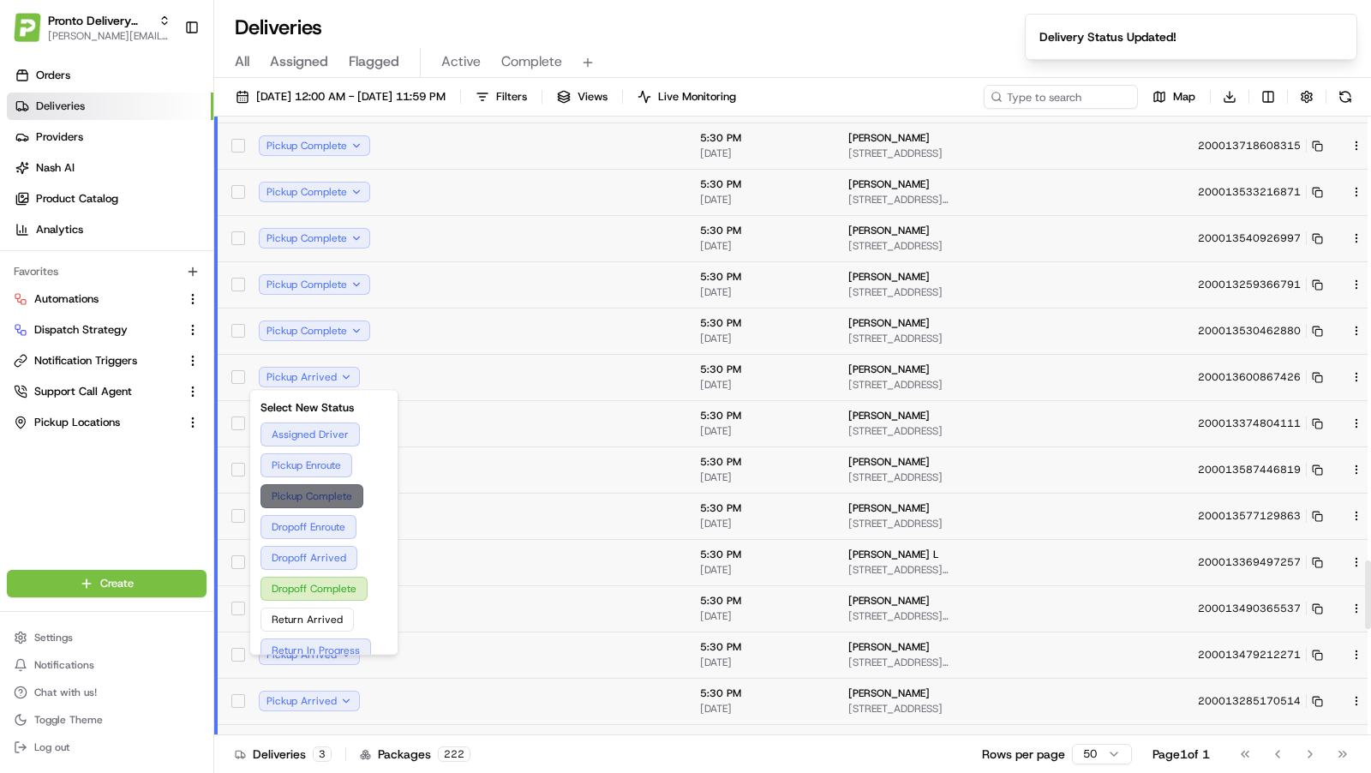
click at [315, 489] on button "Pickup Complete" at bounding box center [324, 496] width 127 height 24
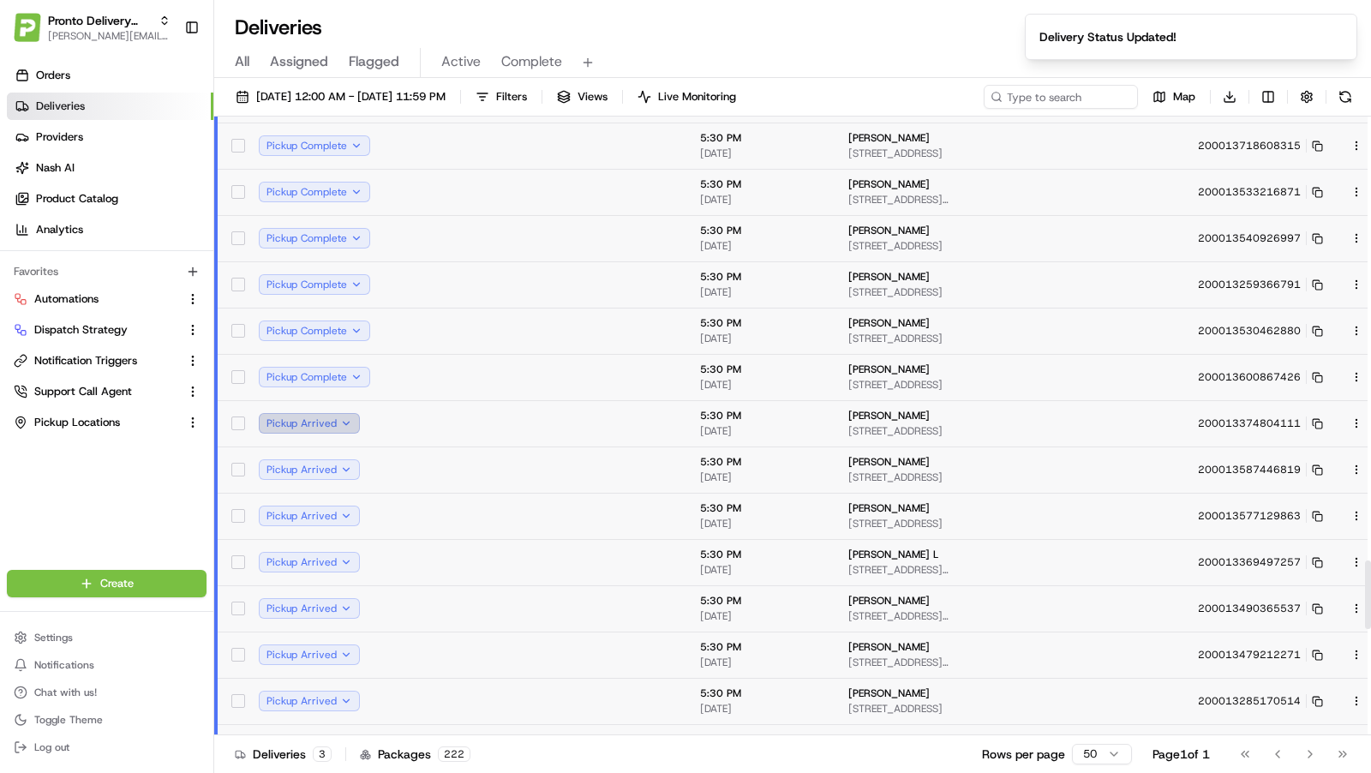
click at [357, 420] on button "Pickup Arrived" at bounding box center [309, 423] width 101 height 21
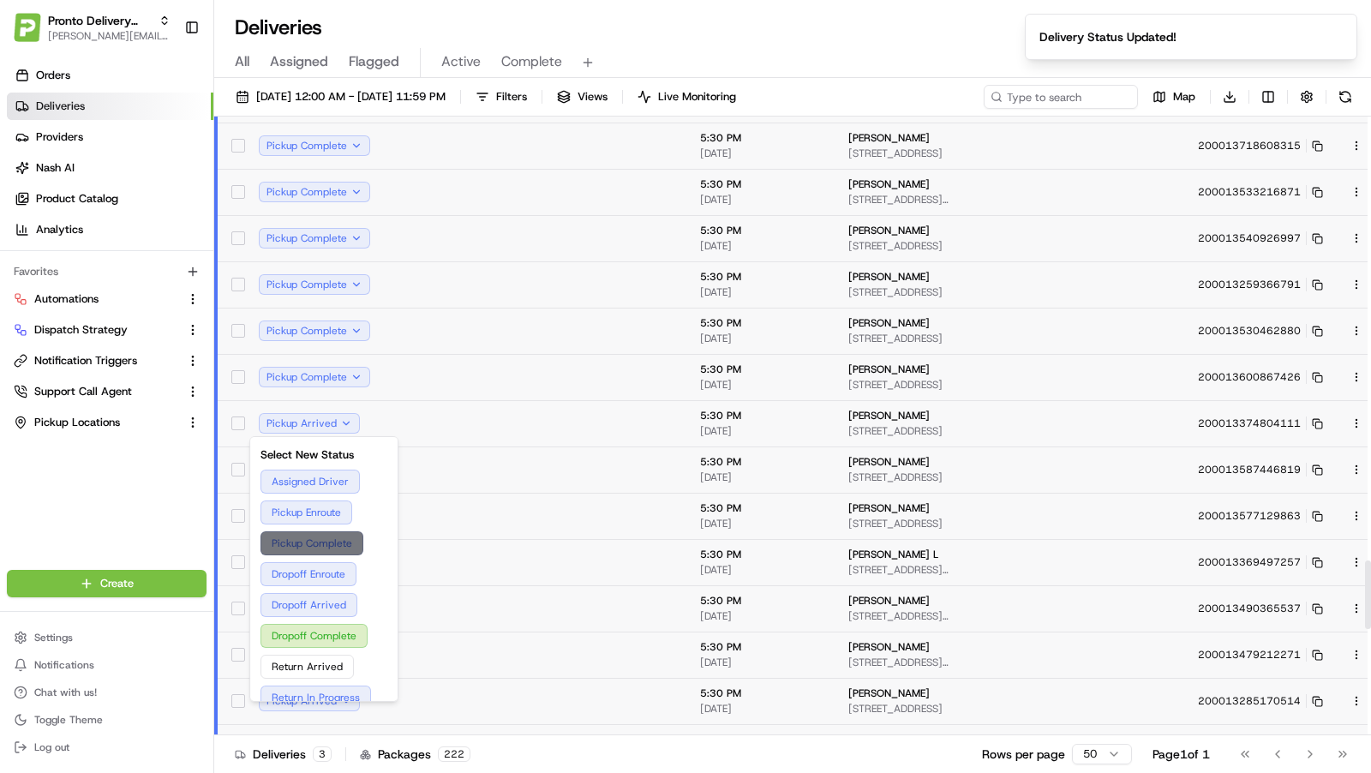
click at [333, 540] on button "Pickup Complete" at bounding box center [324, 543] width 127 height 24
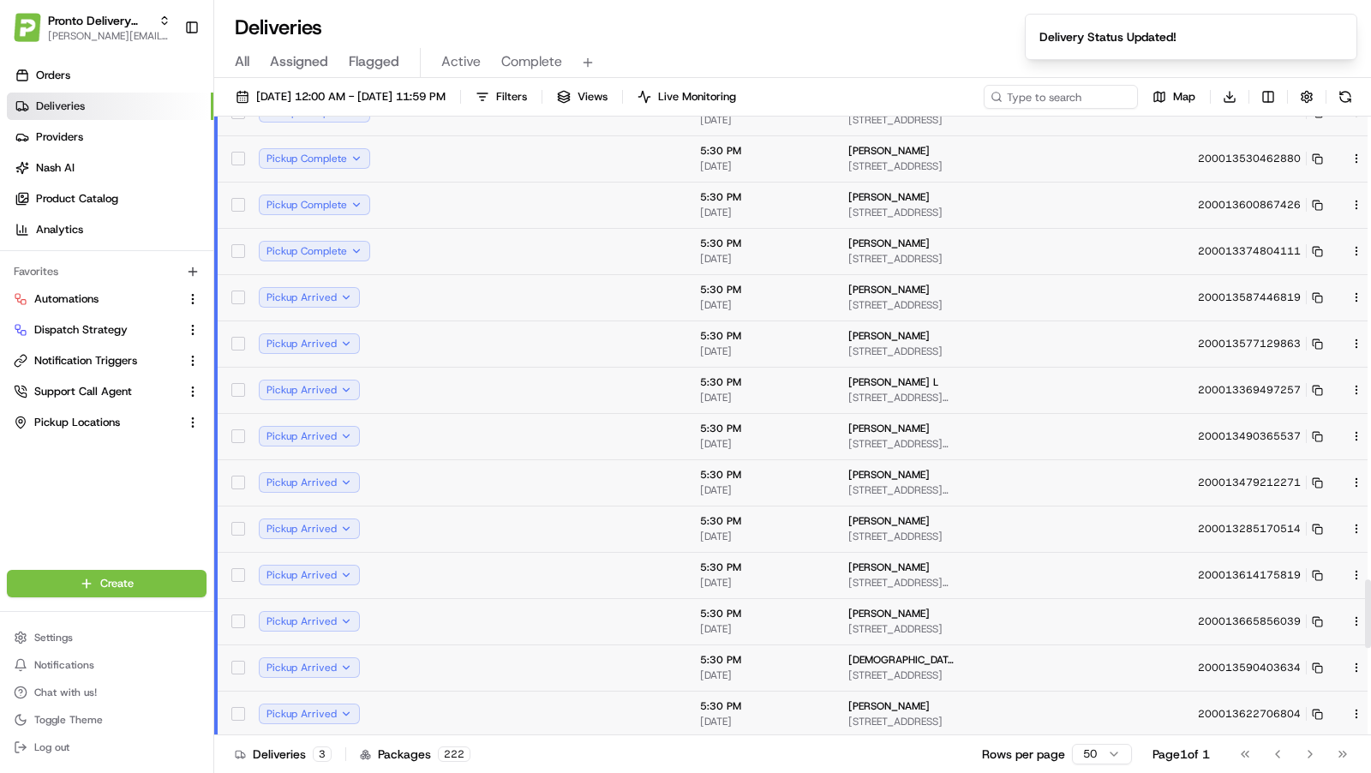
scroll to position [4205, 0]
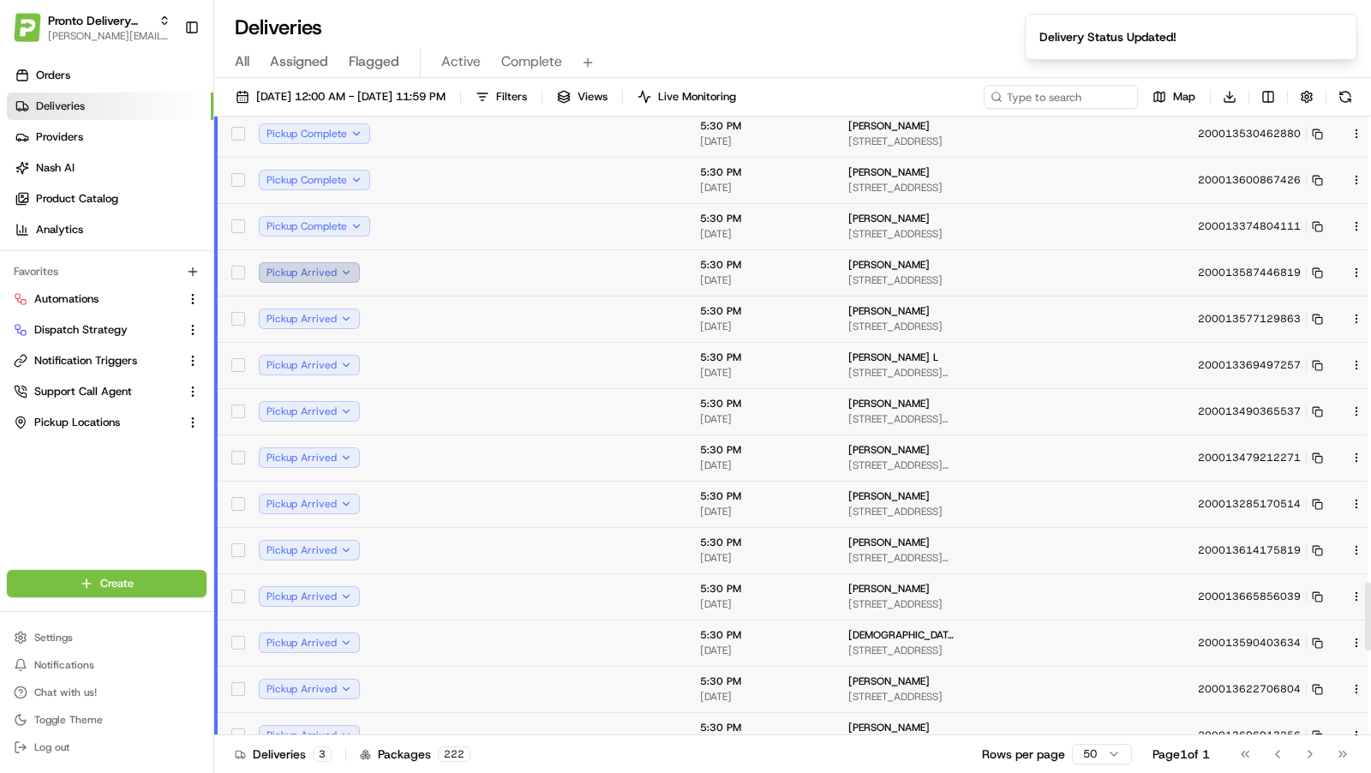
click at [355, 271] on button "Pickup Arrived" at bounding box center [309, 272] width 101 height 21
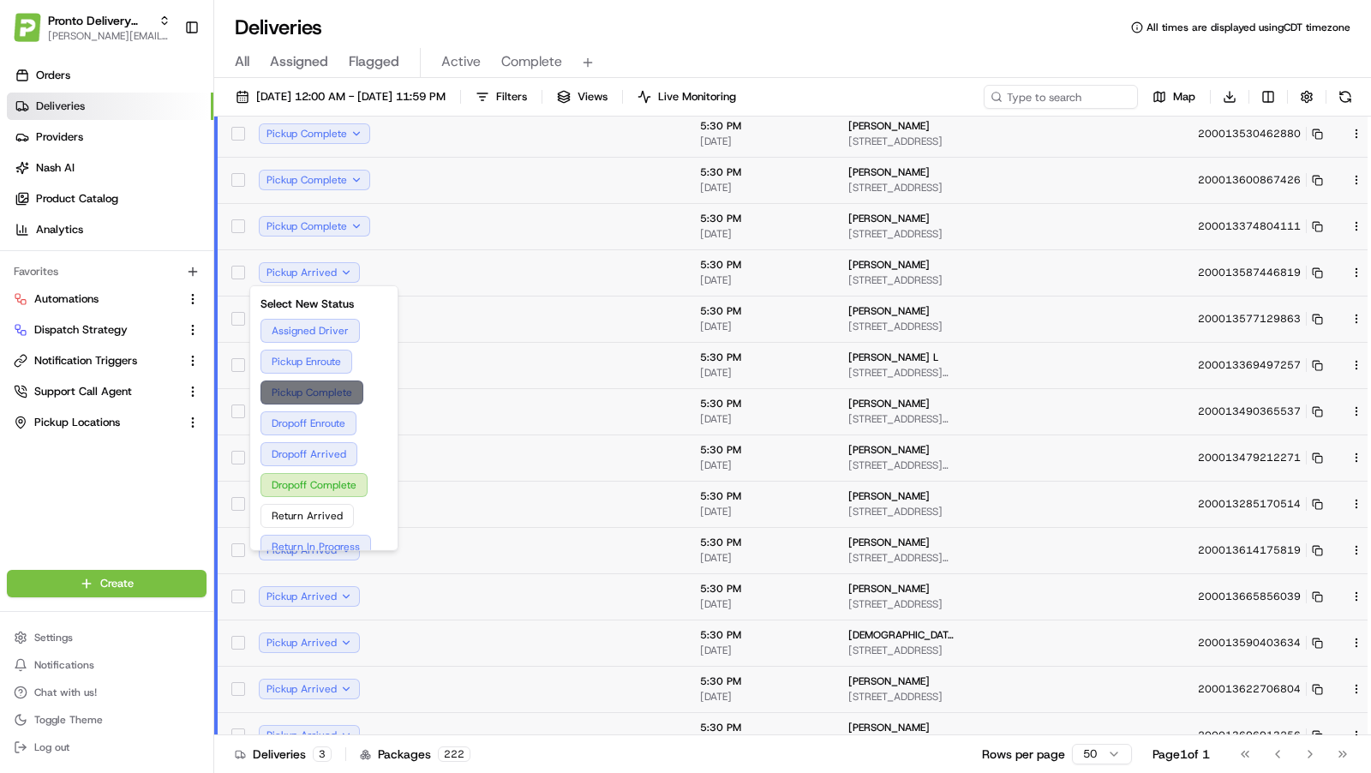
click at [337, 389] on button "Pickup Complete" at bounding box center [324, 393] width 127 height 24
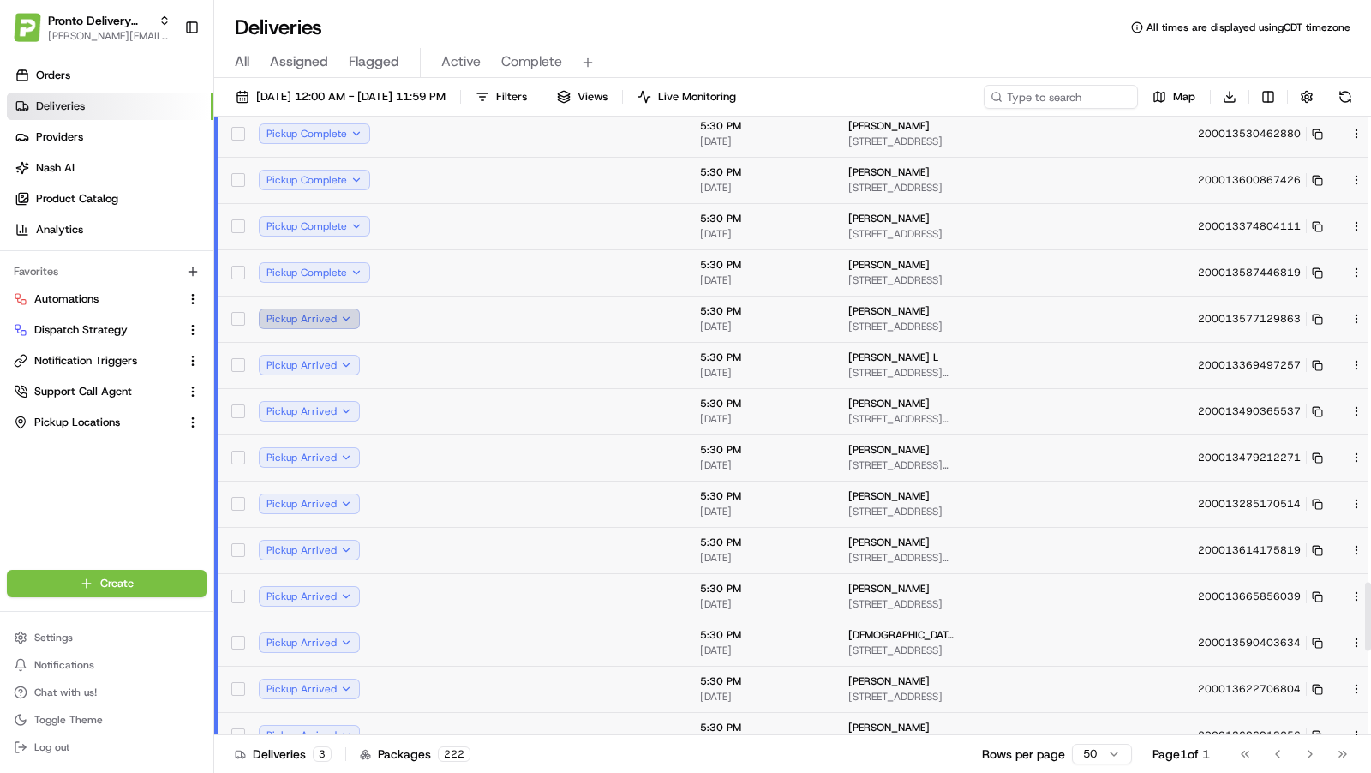
click at [359, 322] on button "Pickup Arrived" at bounding box center [309, 319] width 101 height 21
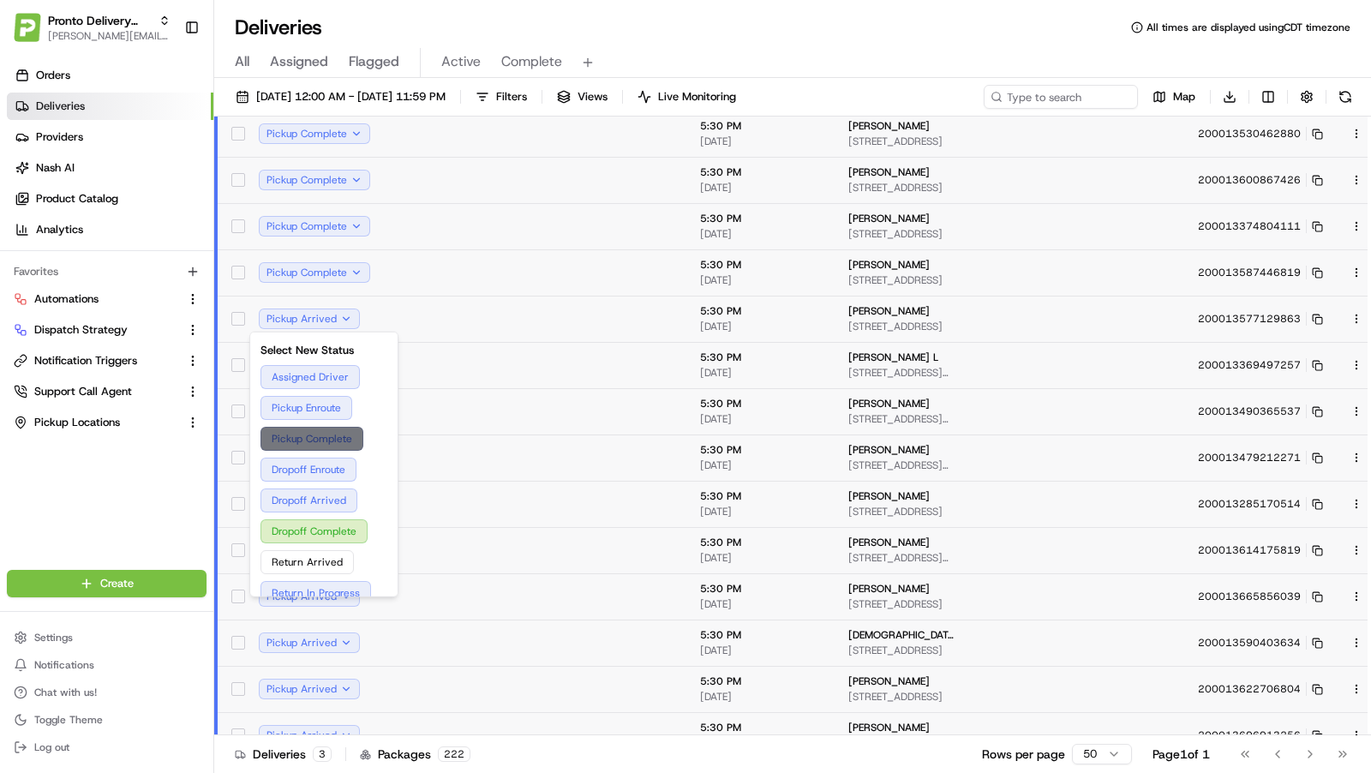
click at [324, 434] on button "Pickup Complete" at bounding box center [324, 439] width 127 height 24
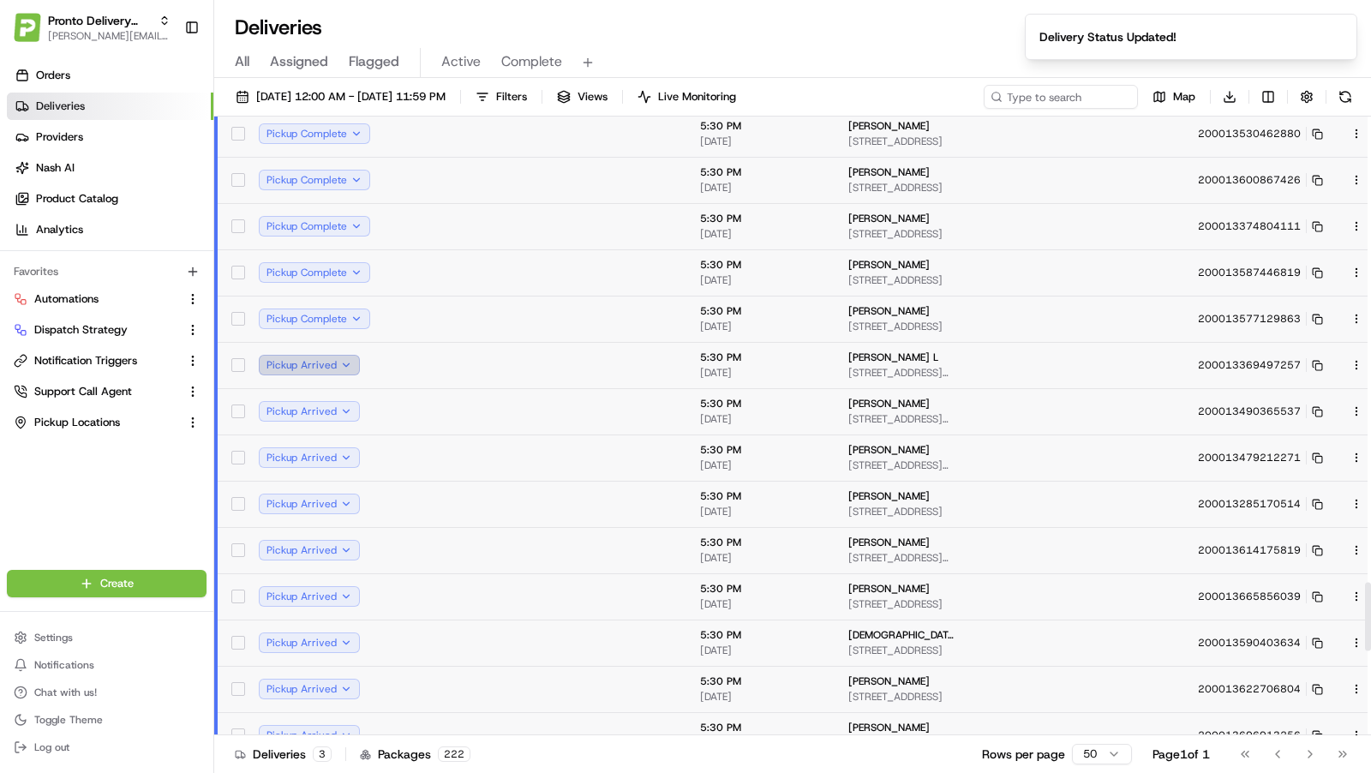
click at [354, 362] on button "Pickup Arrived" at bounding box center [309, 365] width 101 height 21
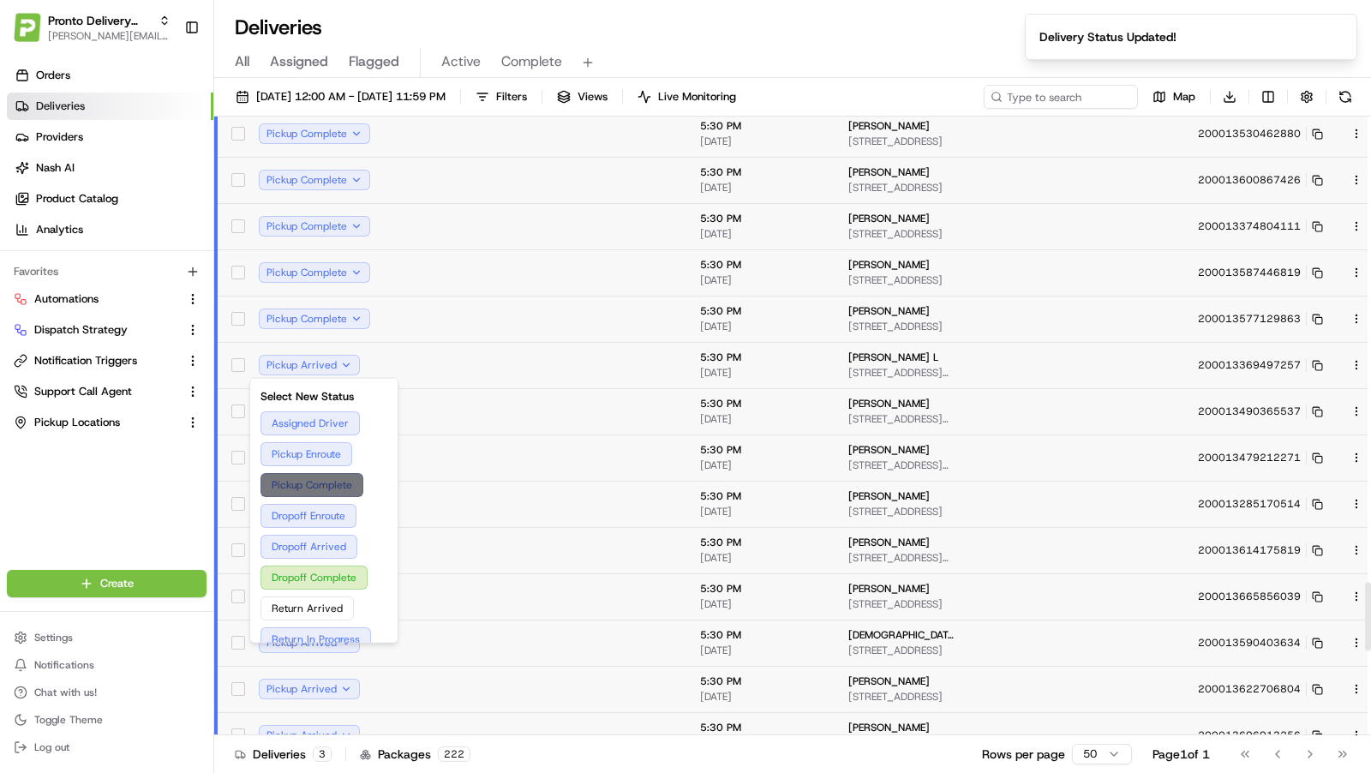
click at [334, 474] on button "Pickup Complete" at bounding box center [324, 485] width 127 height 24
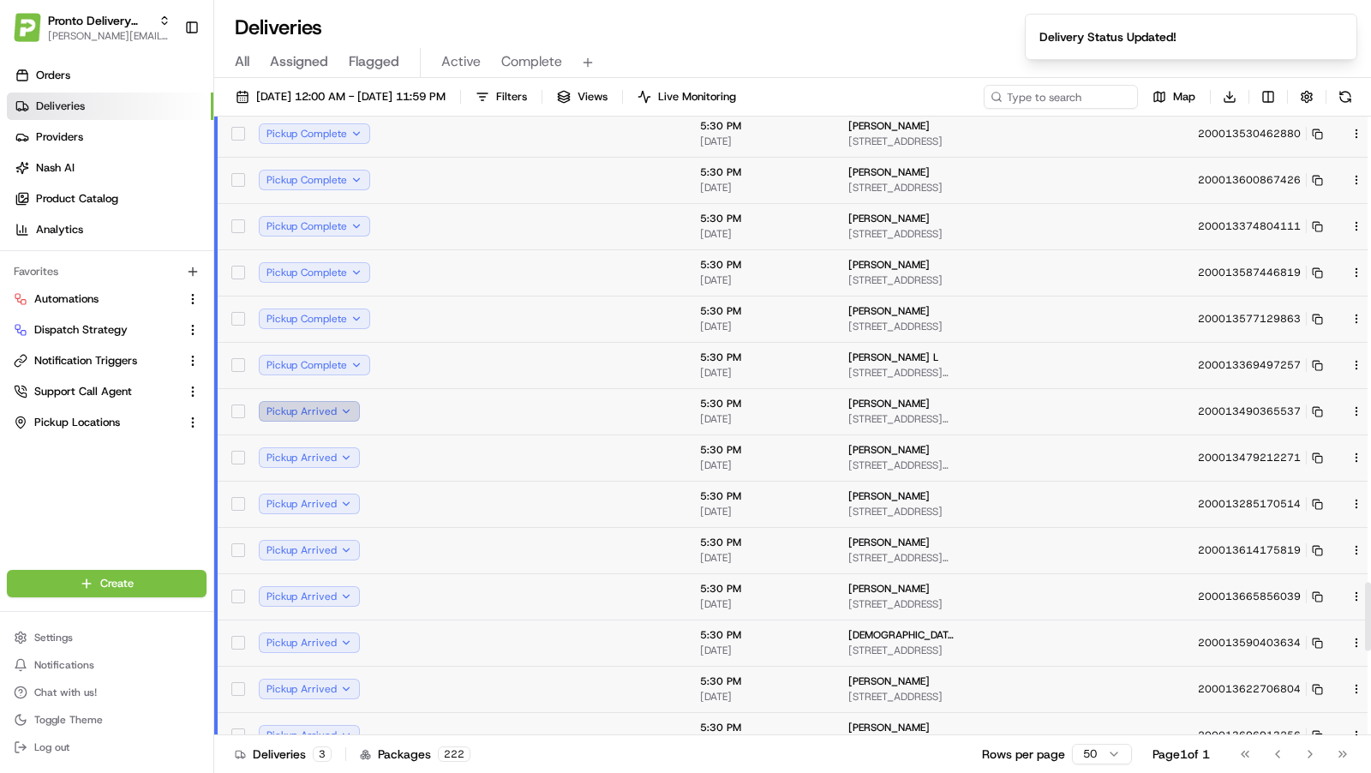
click at [360, 413] on button "Pickup Arrived" at bounding box center [309, 411] width 101 height 21
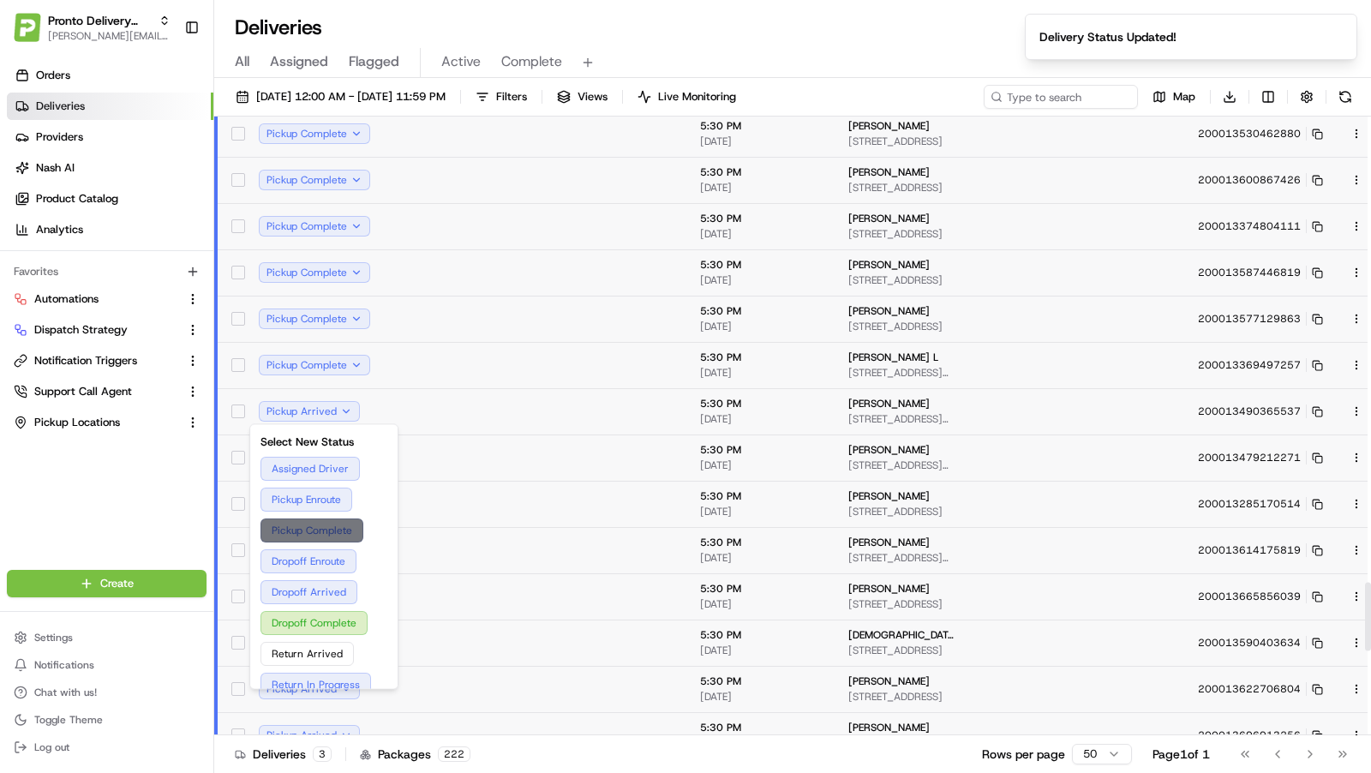
click at [315, 534] on button "Pickup Complete" at bounding box center [324, 530] width 127 height 24
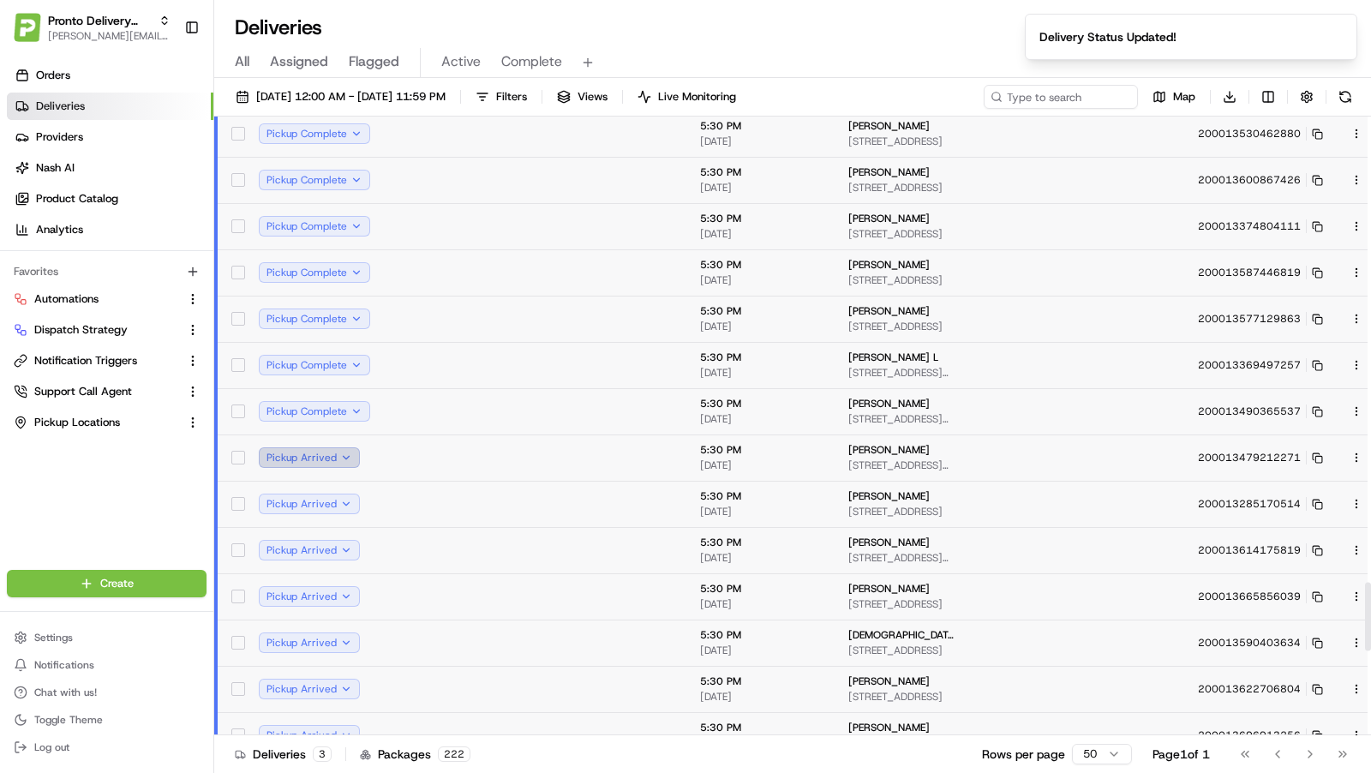
click at [347, 457] on button "Pickup Arrived" at bounding box center [309, 457] width 101 height 21
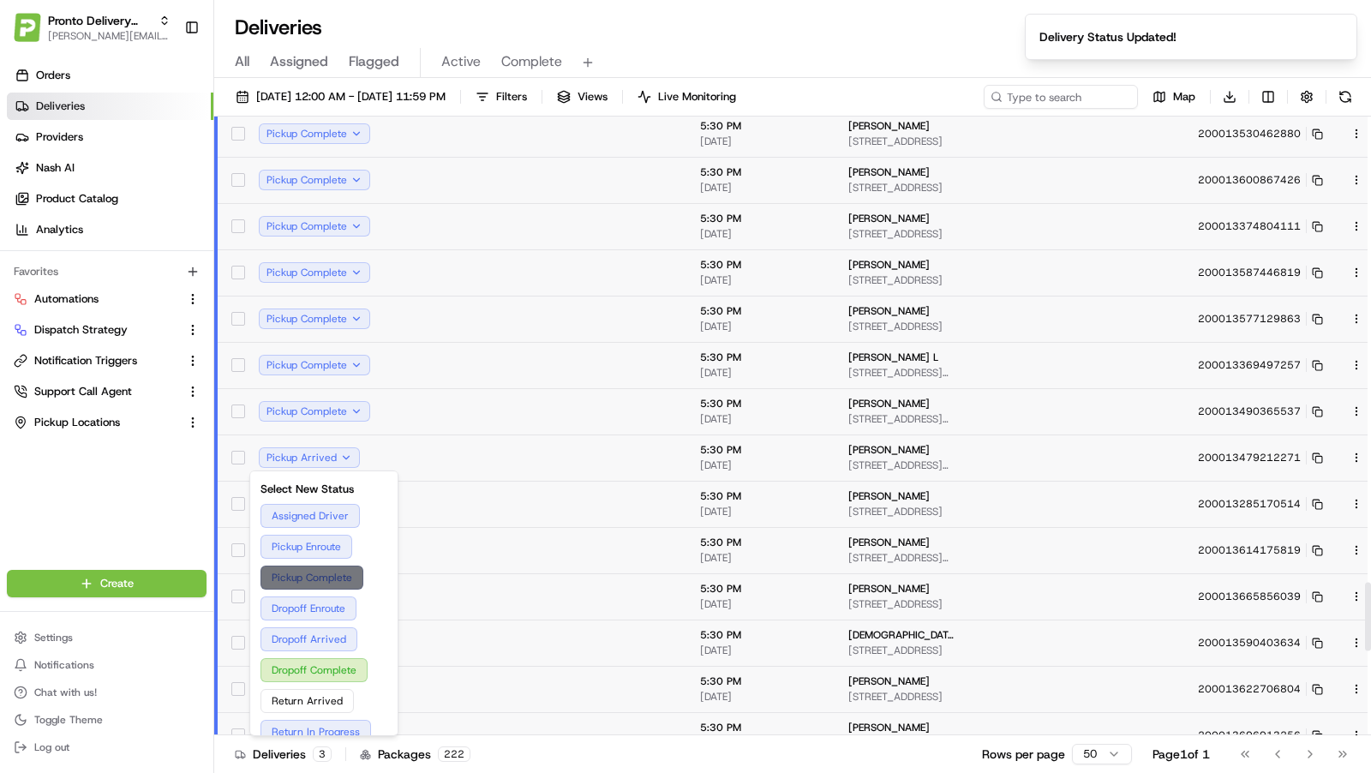
click at [346, 566] on button "Pickup Complete" at bounding box center [324, 578] width 127 height 24
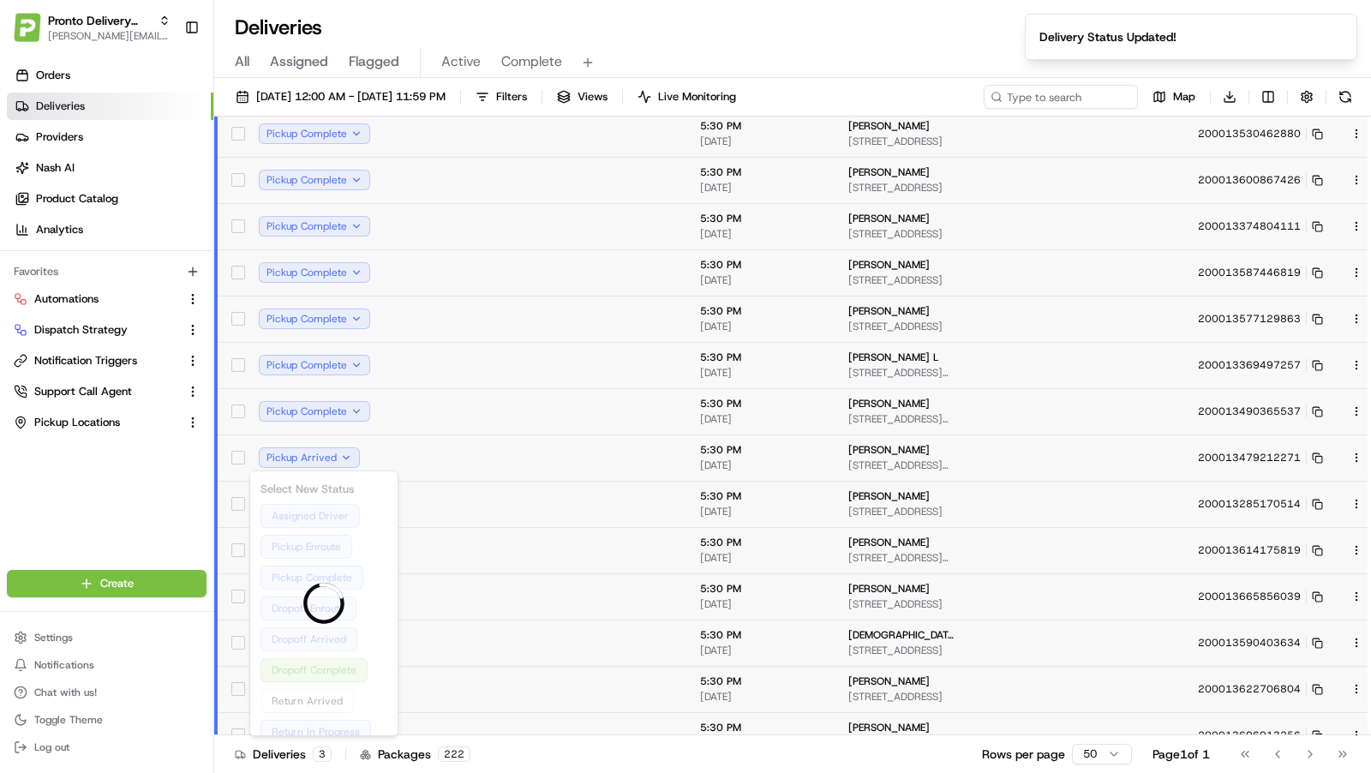
click at [345, 576] on div at bounding box center [323, 603] width 147 height 264
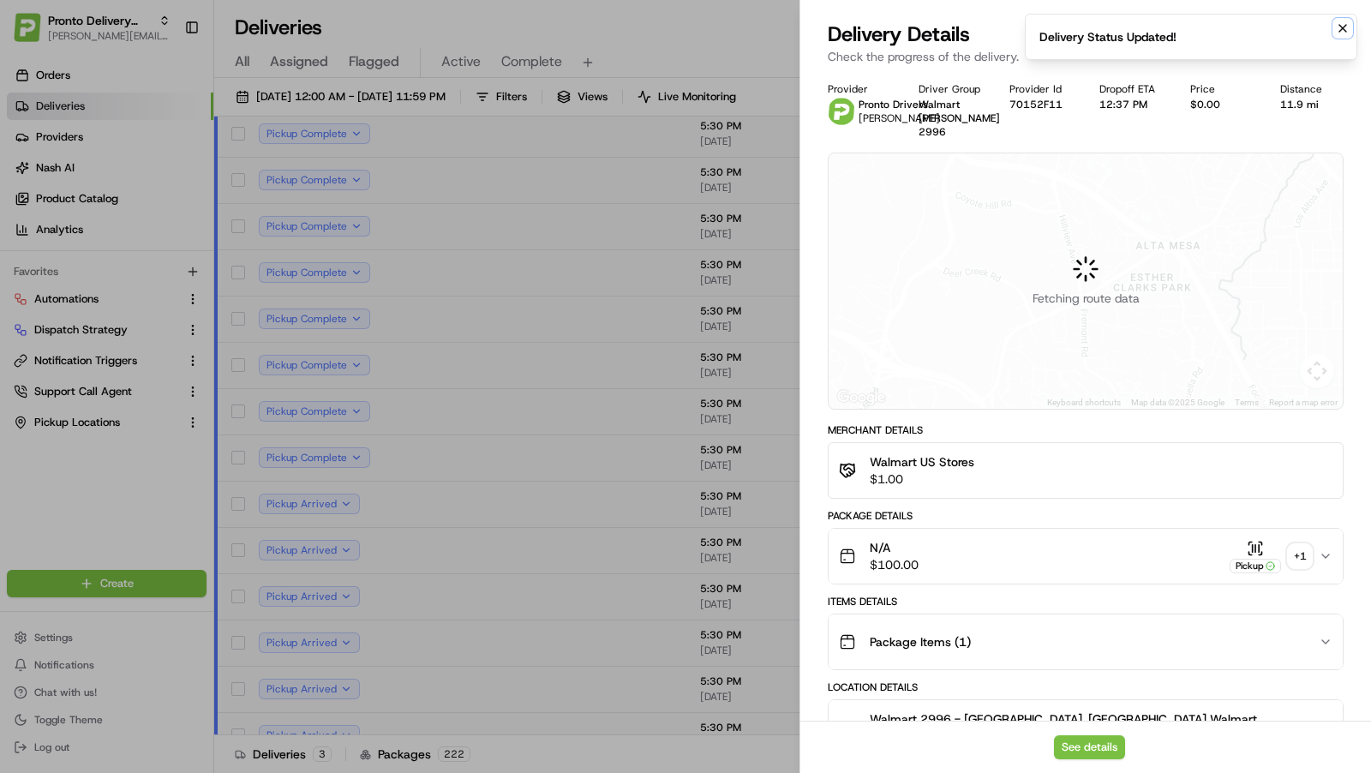
click at [1347, 29] on icon "Notifications (F8)" at bounding box center [1343, 28] width 14 height 14
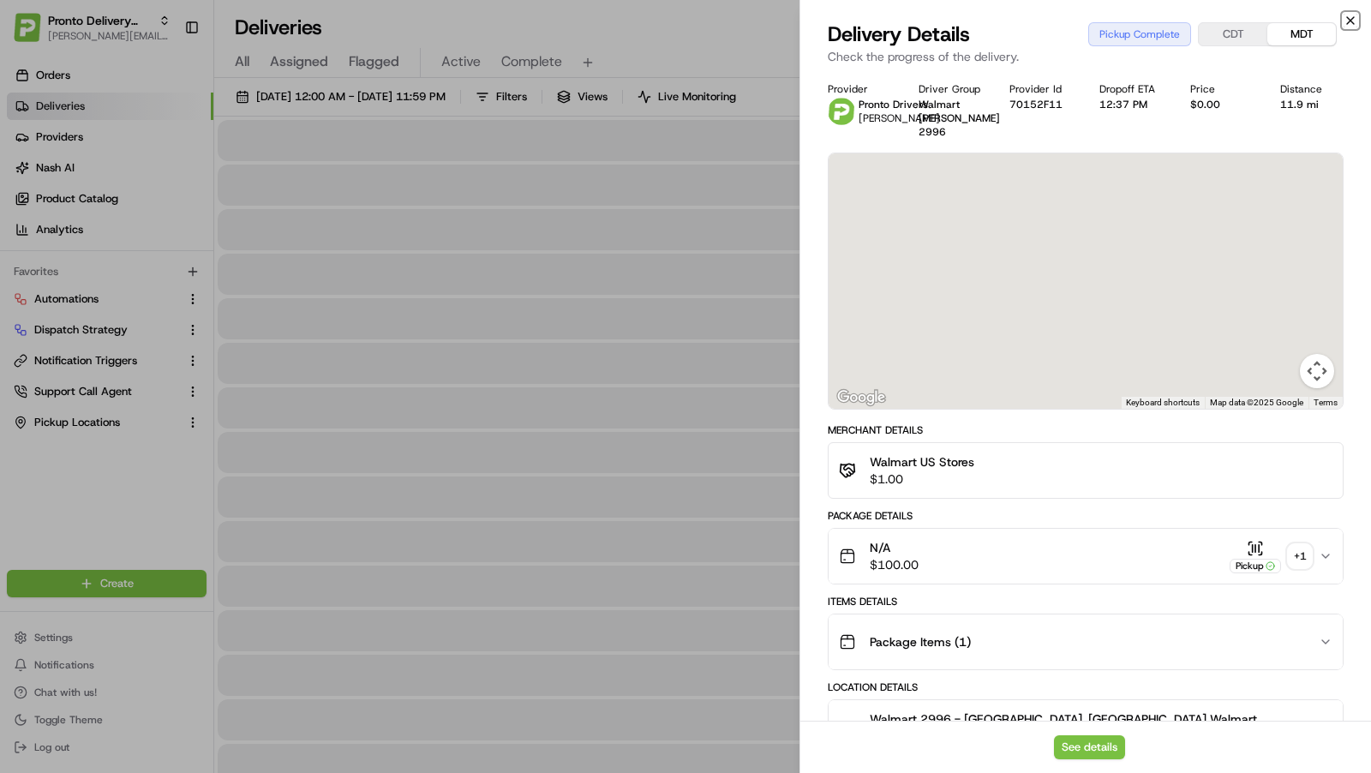
click at [1347, 22] on icon "button" at bounding box center [1350, 20] width 7 height 7
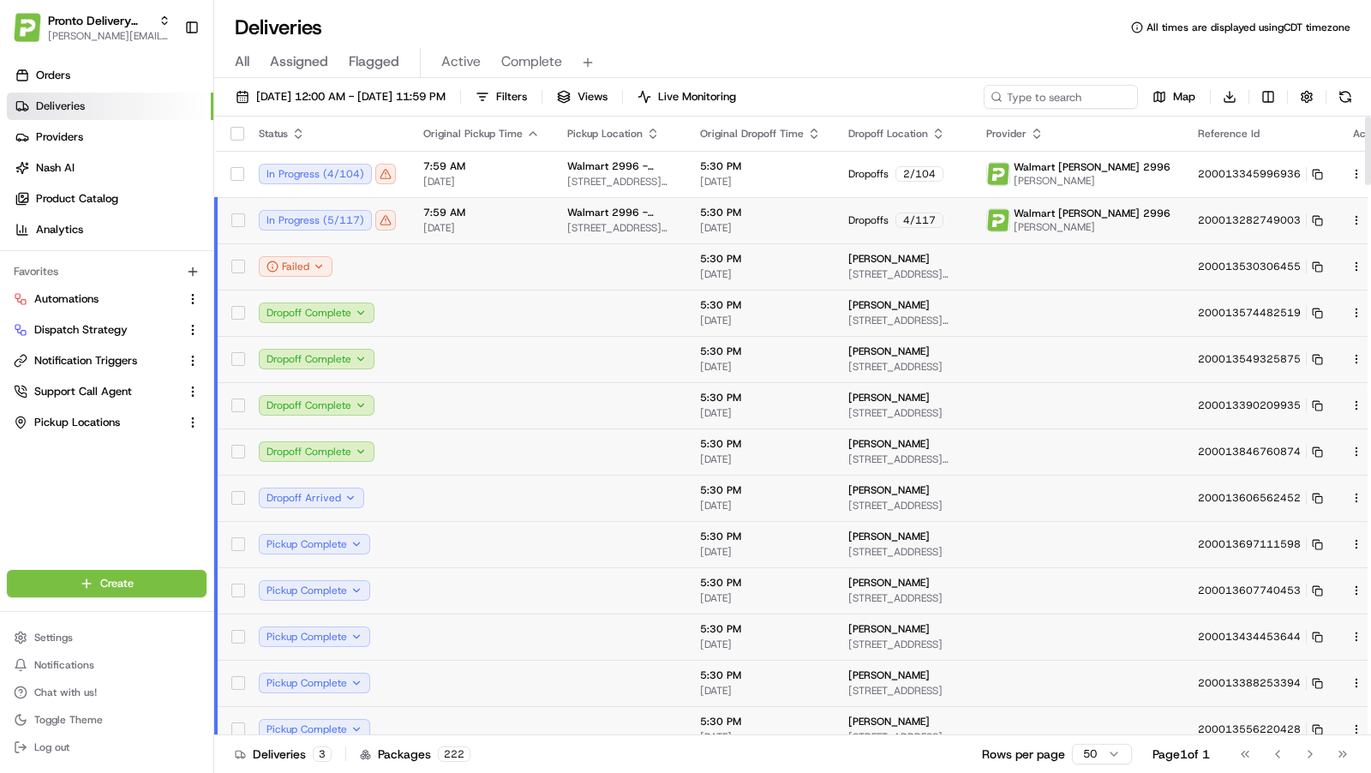
click at [533, 221] on span "08/23/2025" at bounding box center [481, 228] width 117 height 14
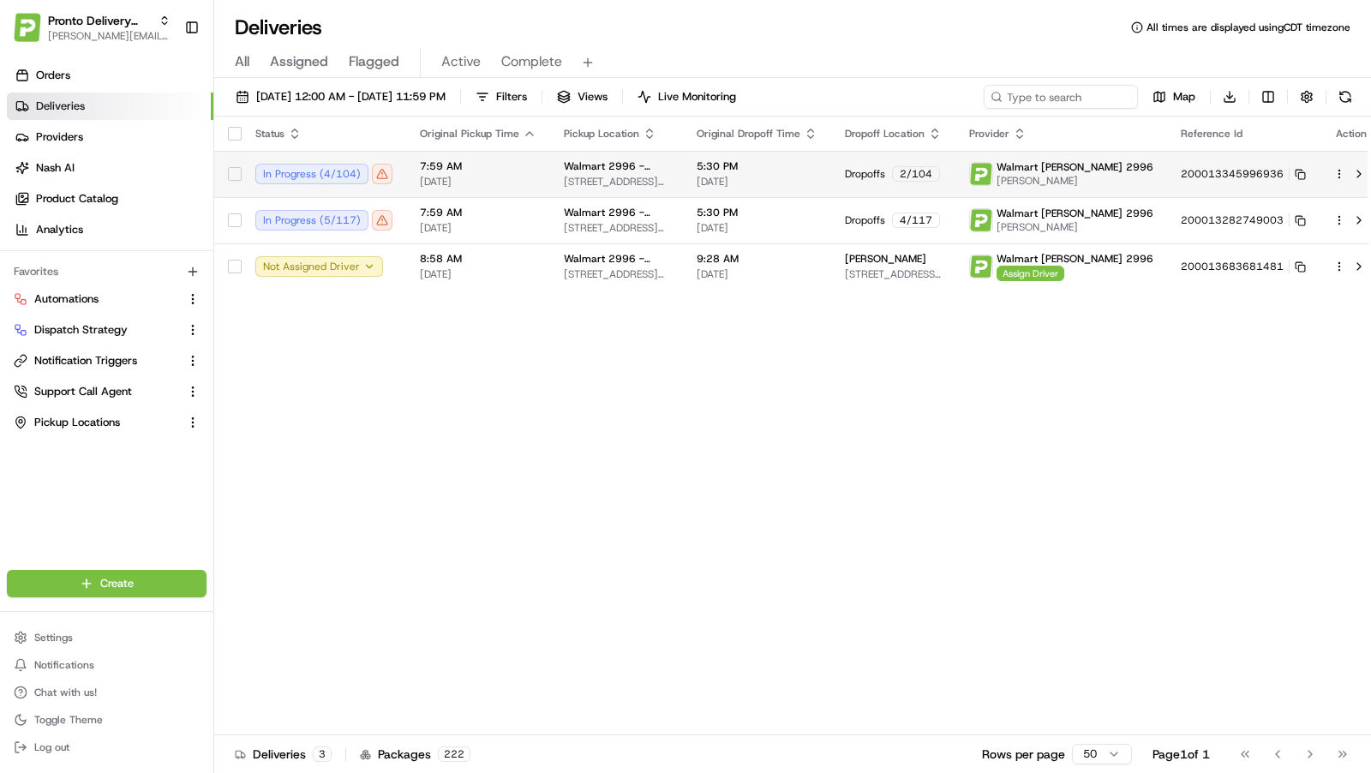
click at [535, 175] on span "08/23/2025" at bounding box center [478, 182] width 117 height 14
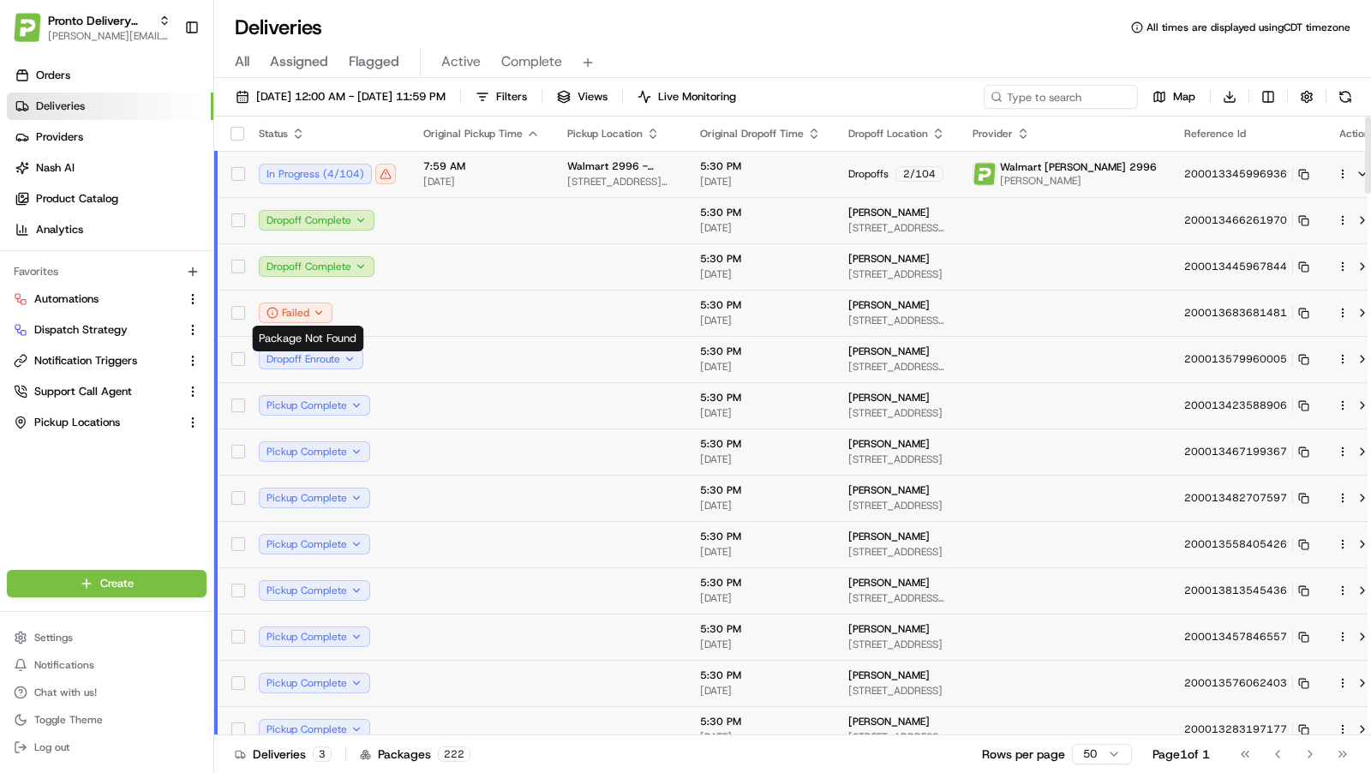
click at [419, 322] on td at bounding box center [482, 313] width 144 height 46
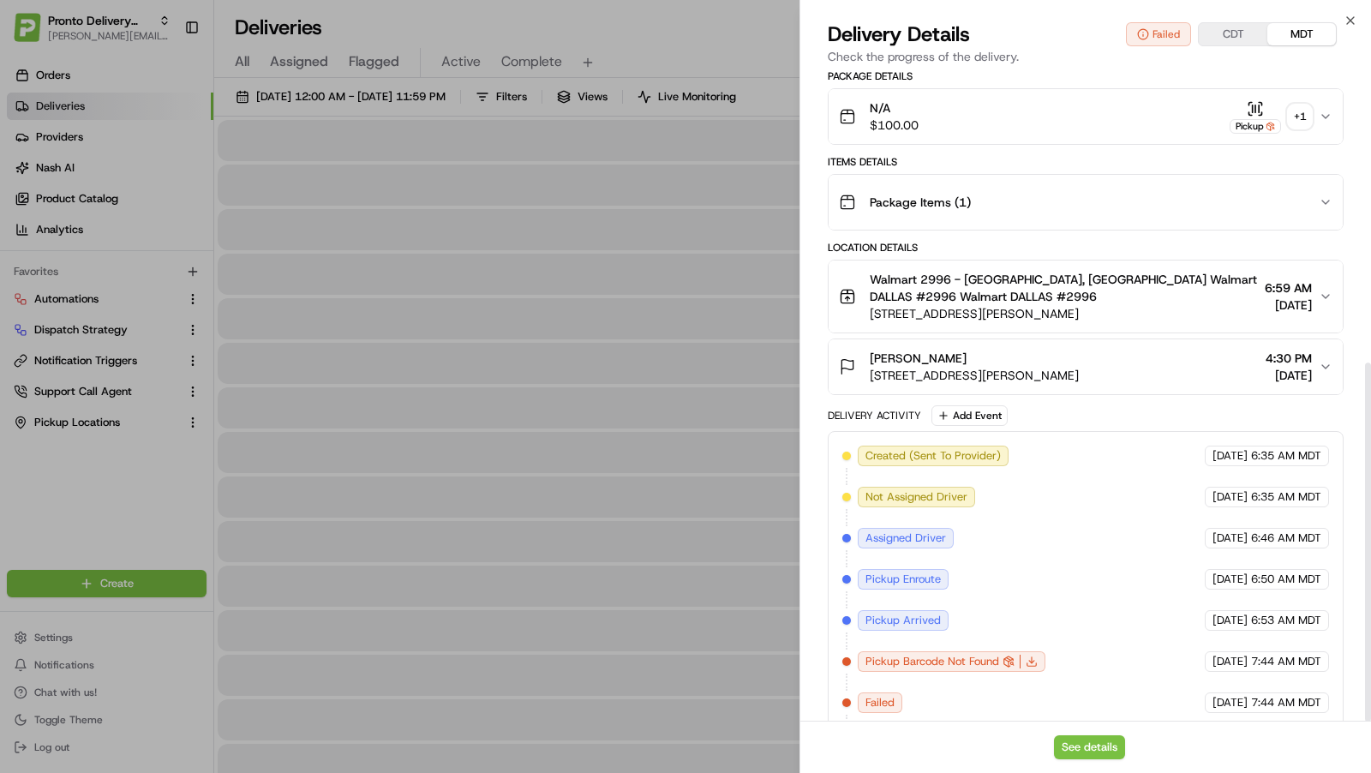
scroll to position [526, 0]
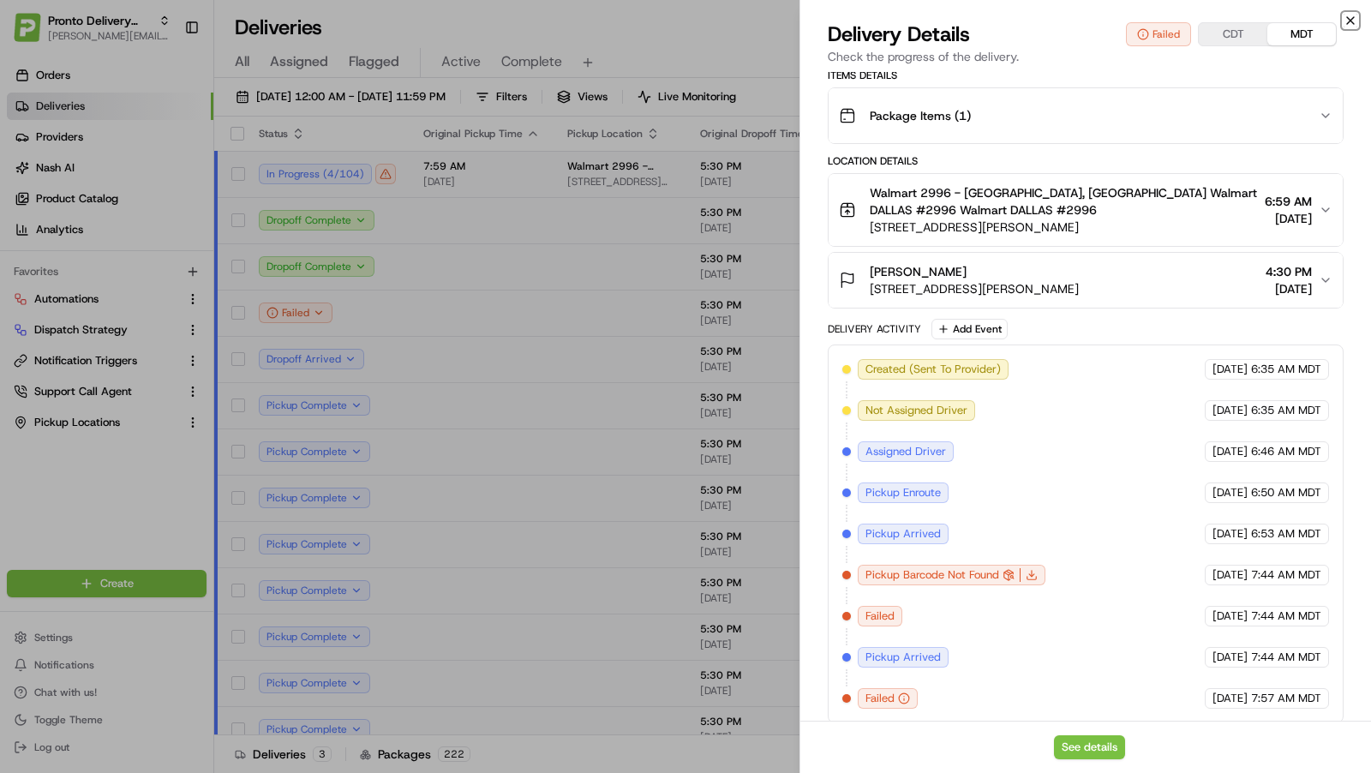
click at [1350, 19] on icon "button" at bounding box center [1351, 21] width 14 height 14
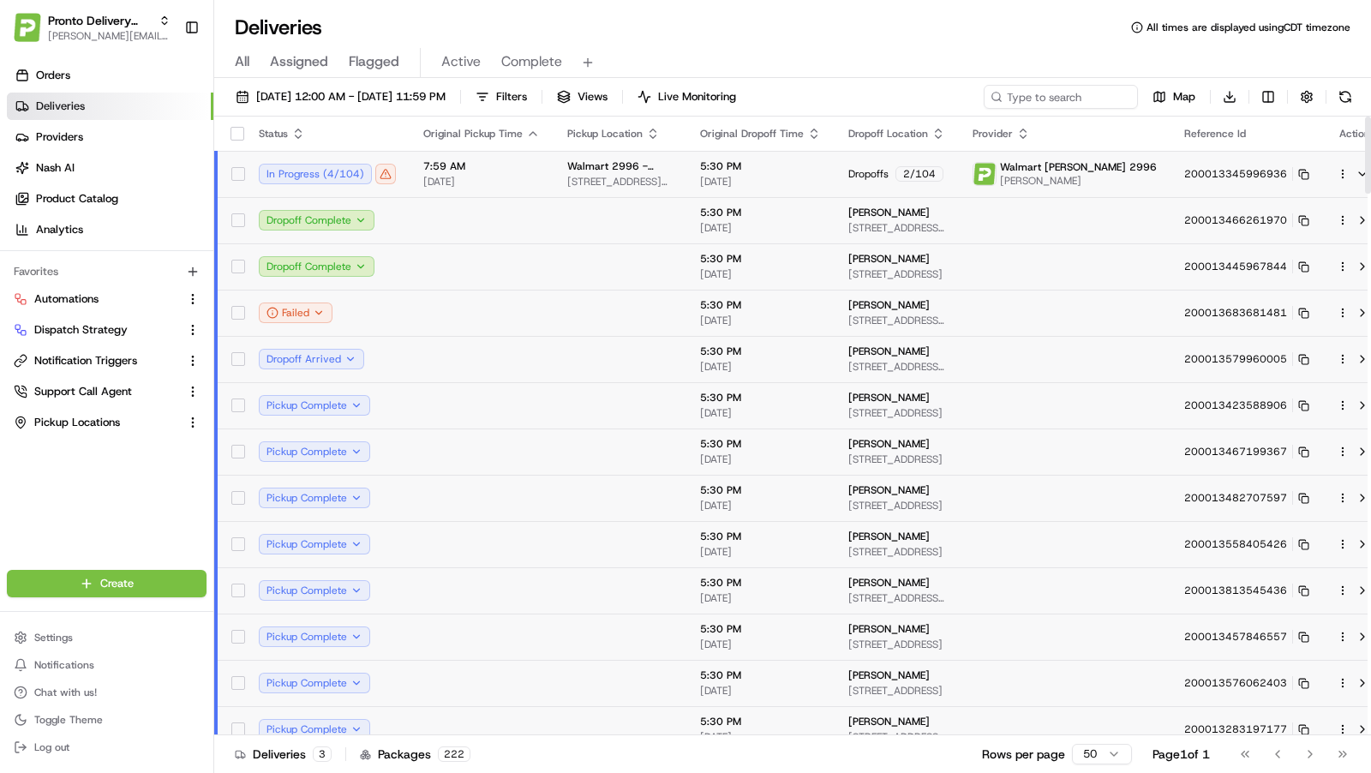
click at [590, 177] on span "18121 MARSH LN, DALLAS, TX 75287, US" at bounding box center [619, 182] width 105 height 14
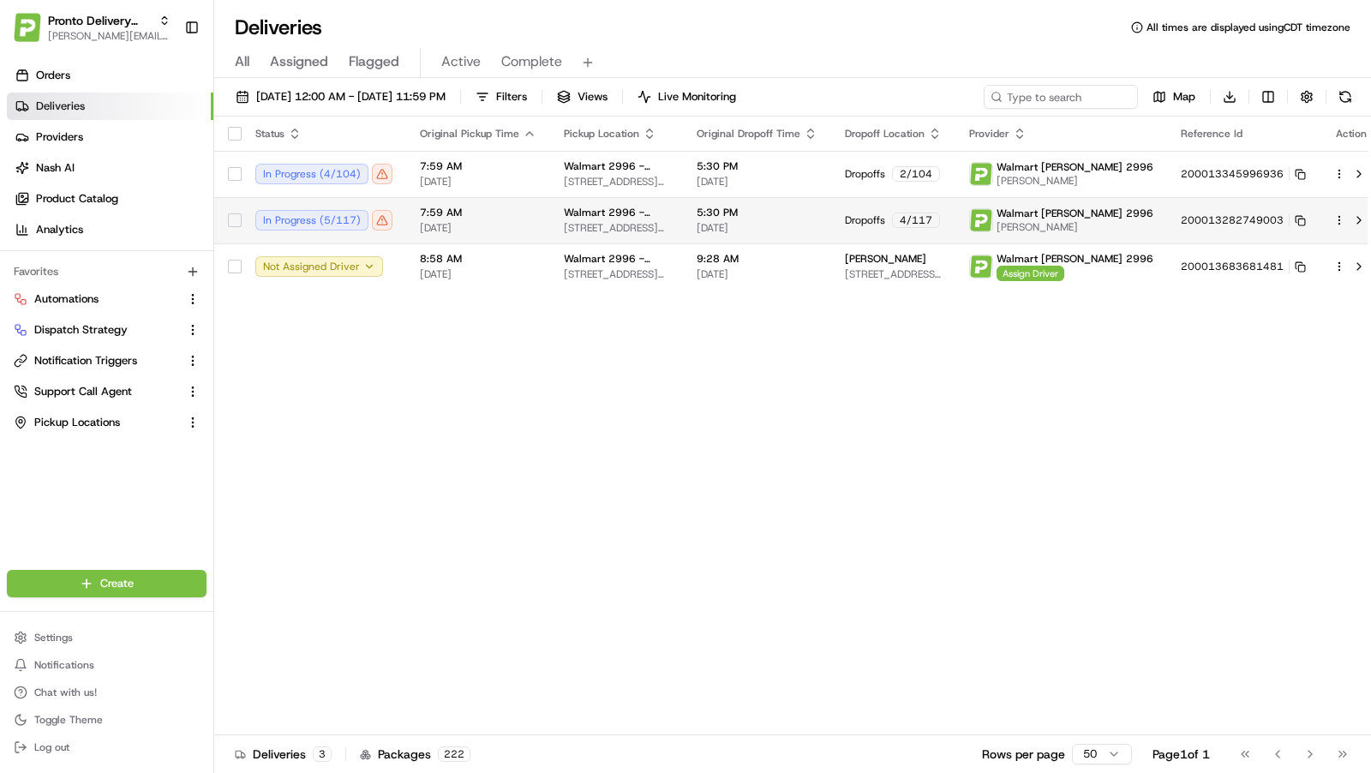
click at [592, 221] on span "18121 MARSH LN, DALLAS, TX 75287, US" at bounding box center [616, 228] width 105 height 14
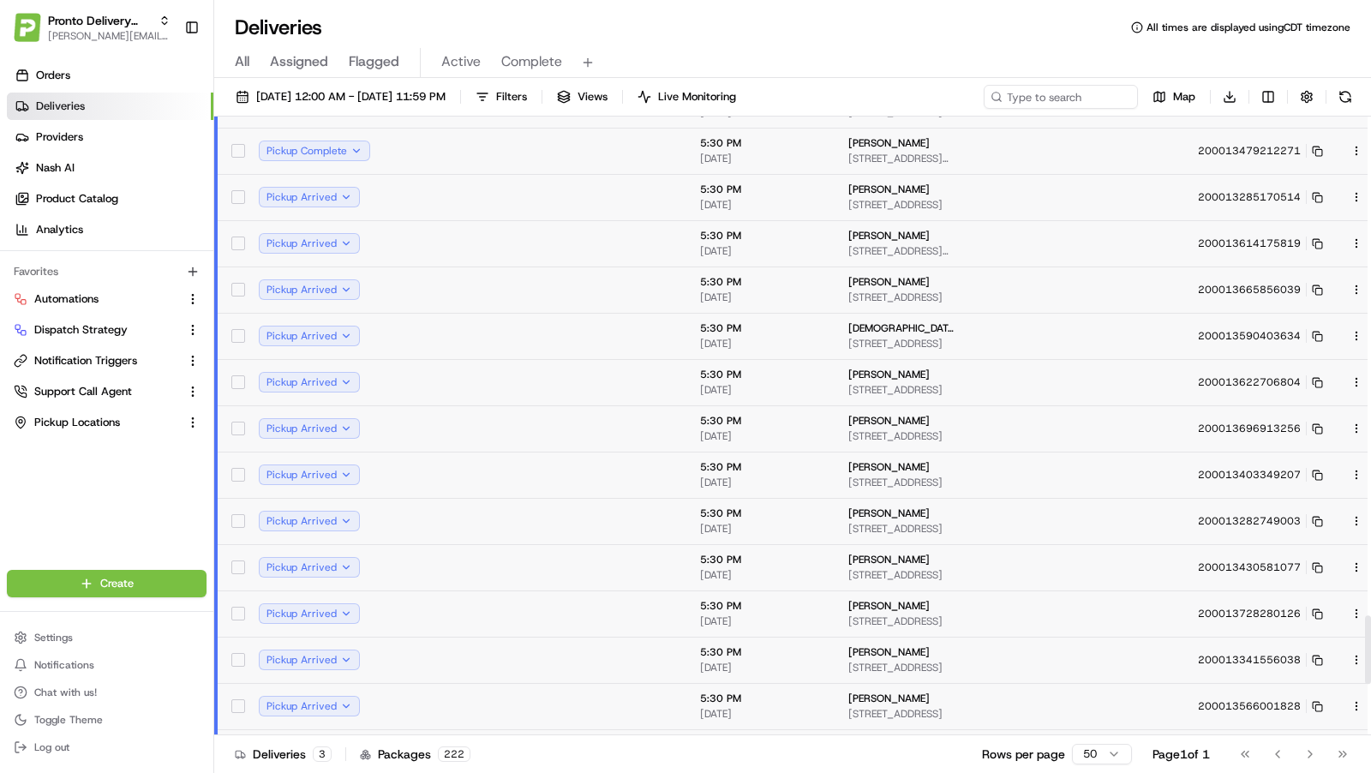
scroll to position [4504, 0]
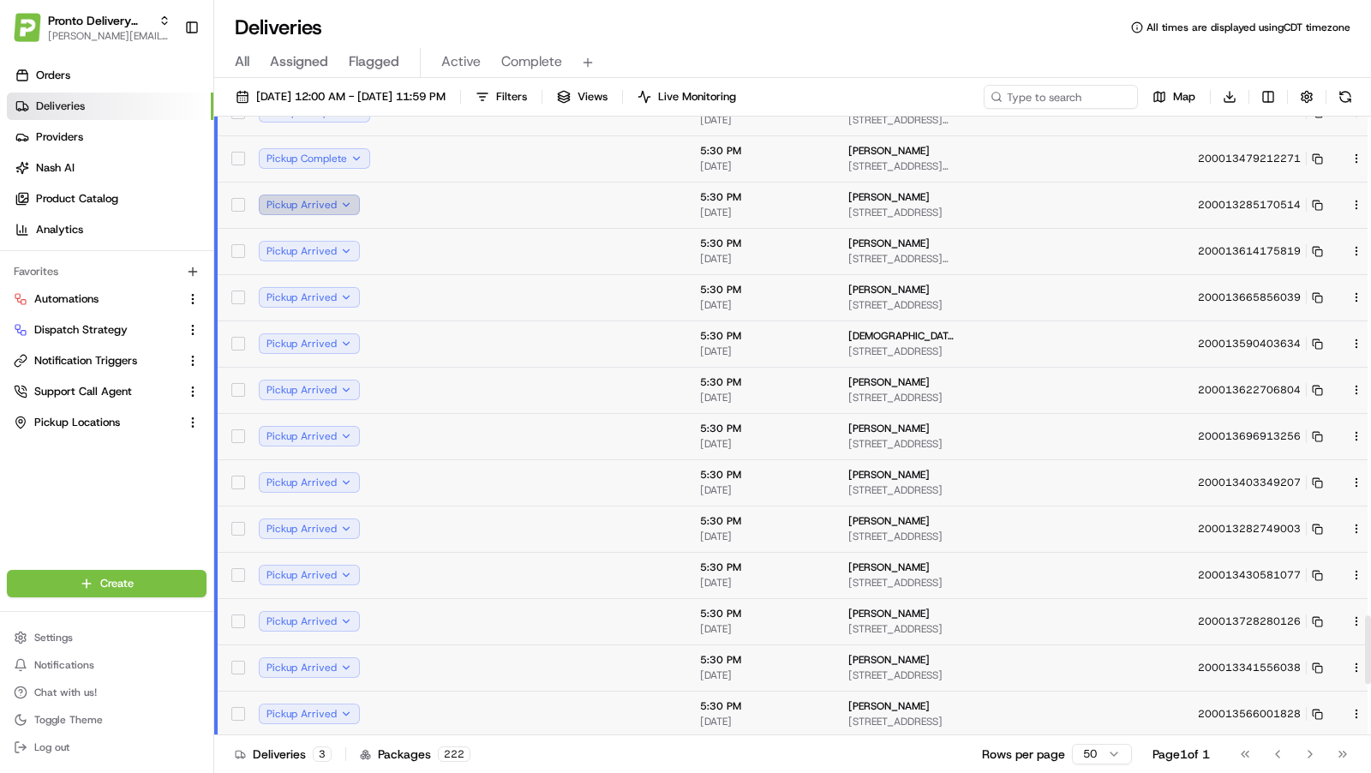
click at [357, 200] on button "Pickup Arrived" at bounding box center [309, 205] width 101 height 21
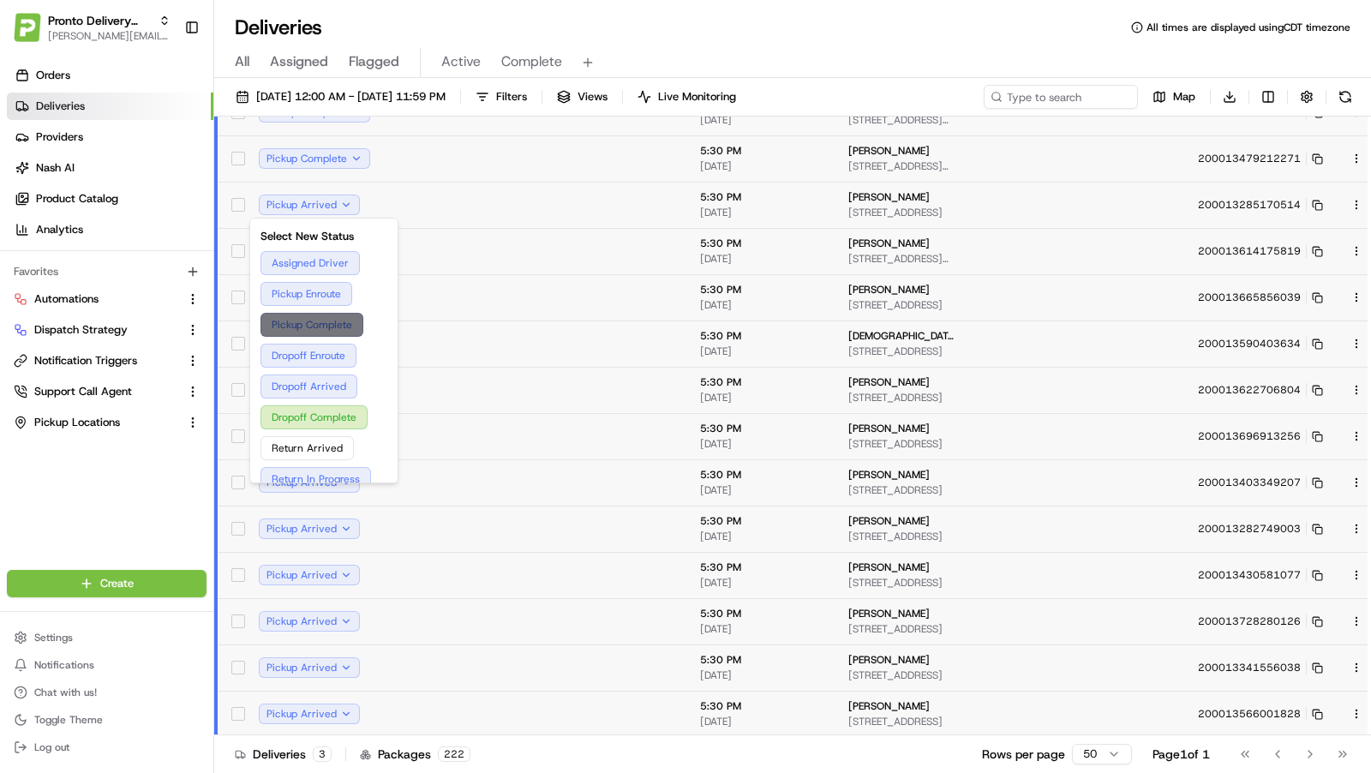
click at [330, 322] on button "Pickup Complete" at bounding box center [324, 325] width 127 height 24
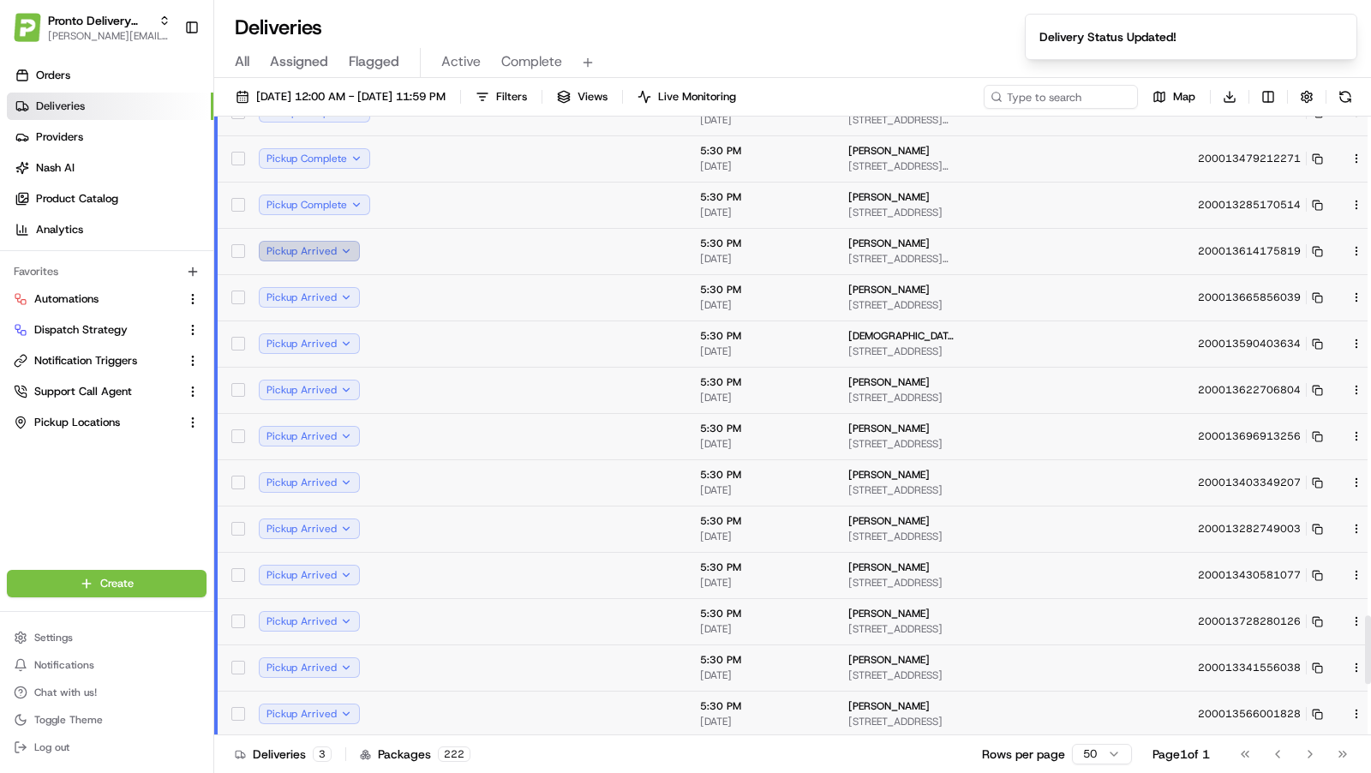
click at [352, 250] on button "Pickup Arrived" at bounding box center [309, 251] width 101 height 21
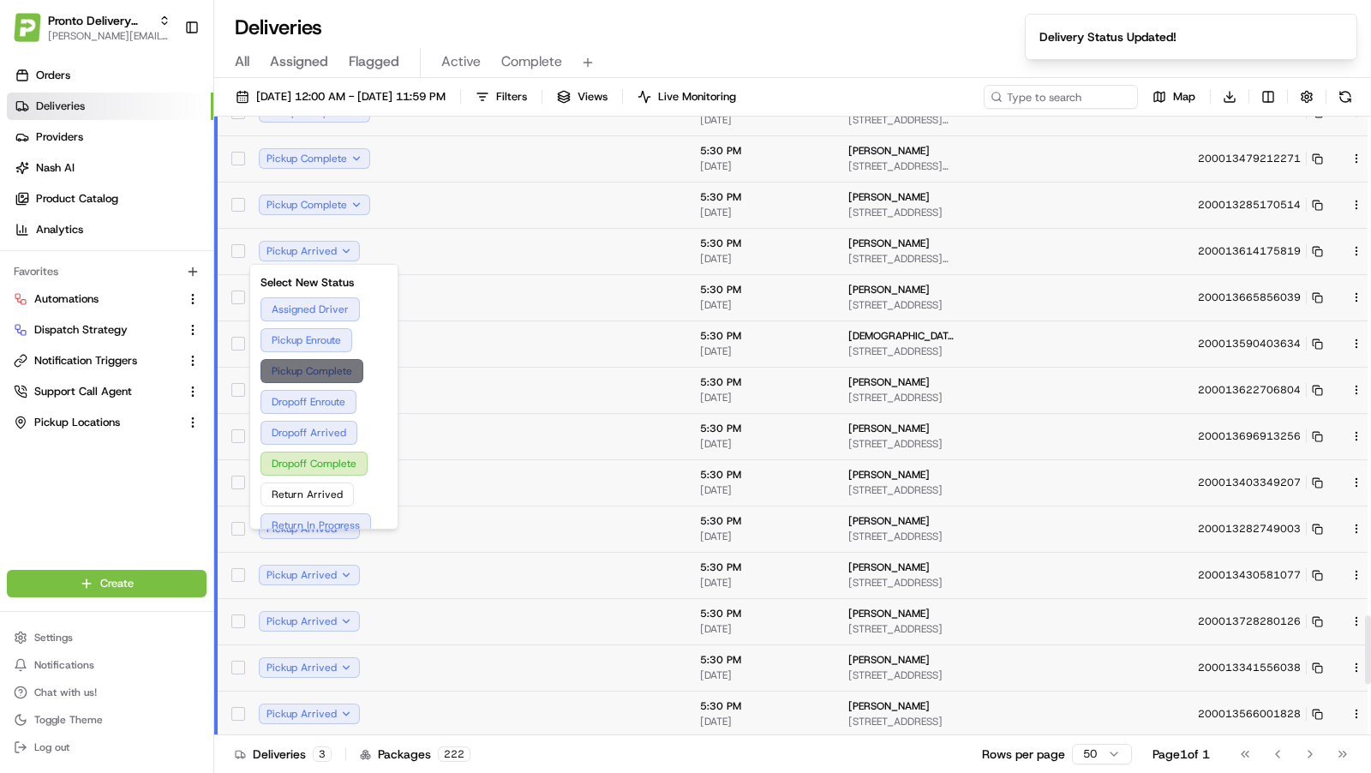
click at [333, 363] on button "Pickup Complete" at bounding box center [324, 371] width 127 height 24
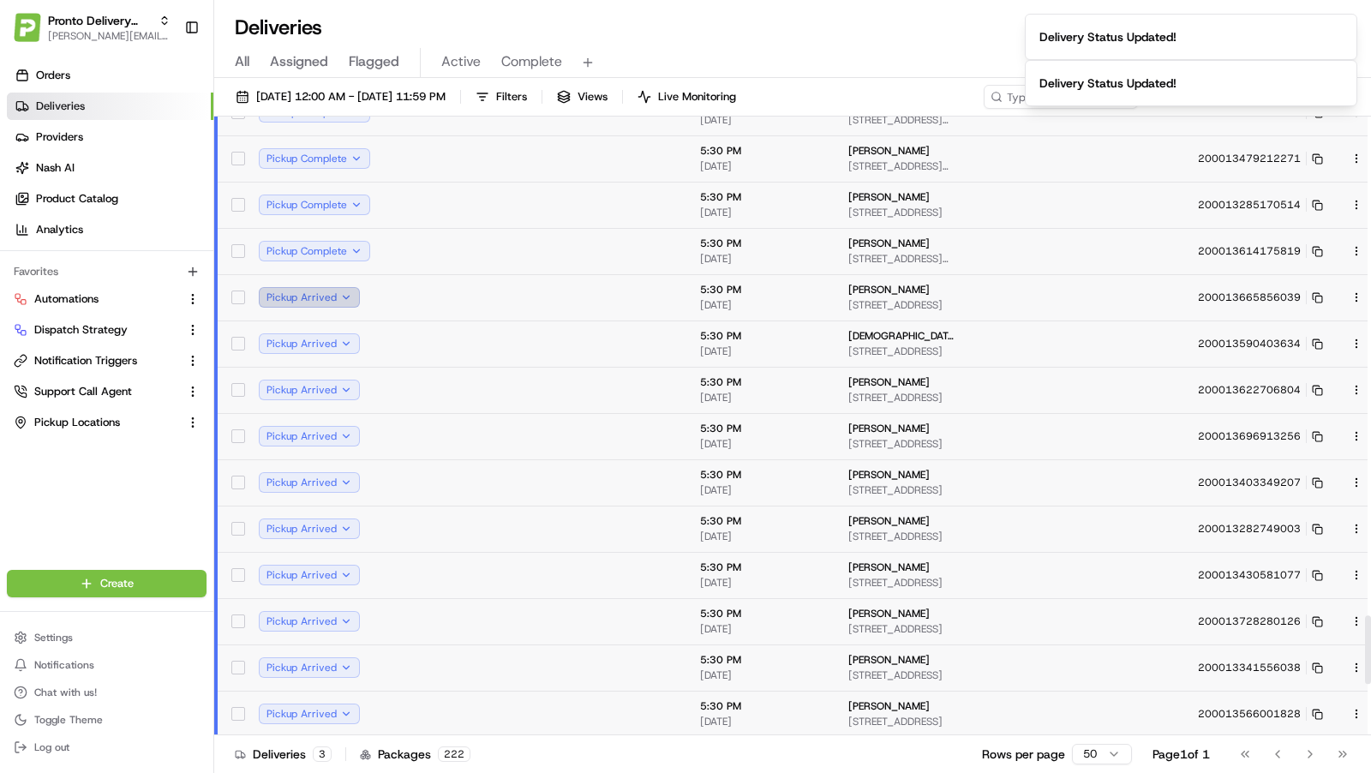
click at [346, 298] on button "Pickup Arrived" at bounding box center [309, 297] width 101 height 21
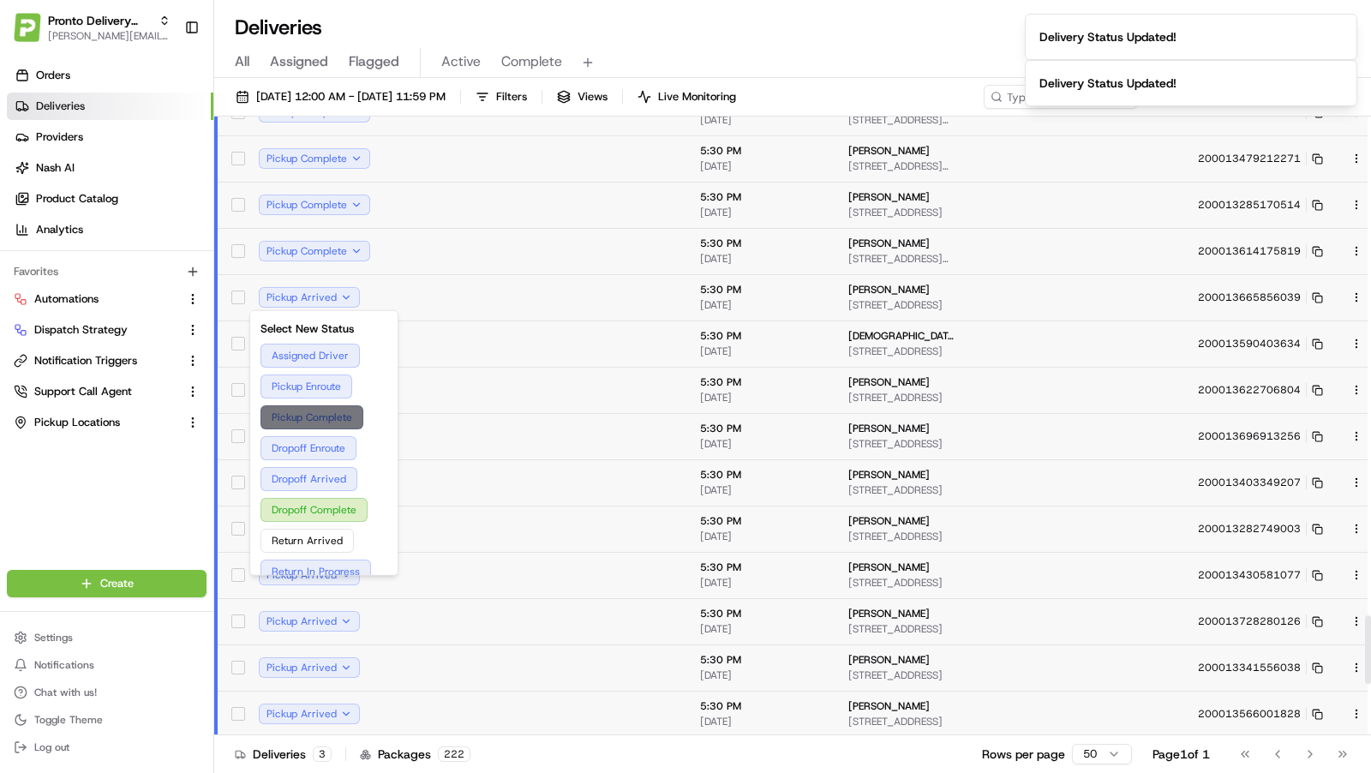
click at [339, 421] on button "Pickup Complete" at bounding box center [324, 417] width 127 height 24
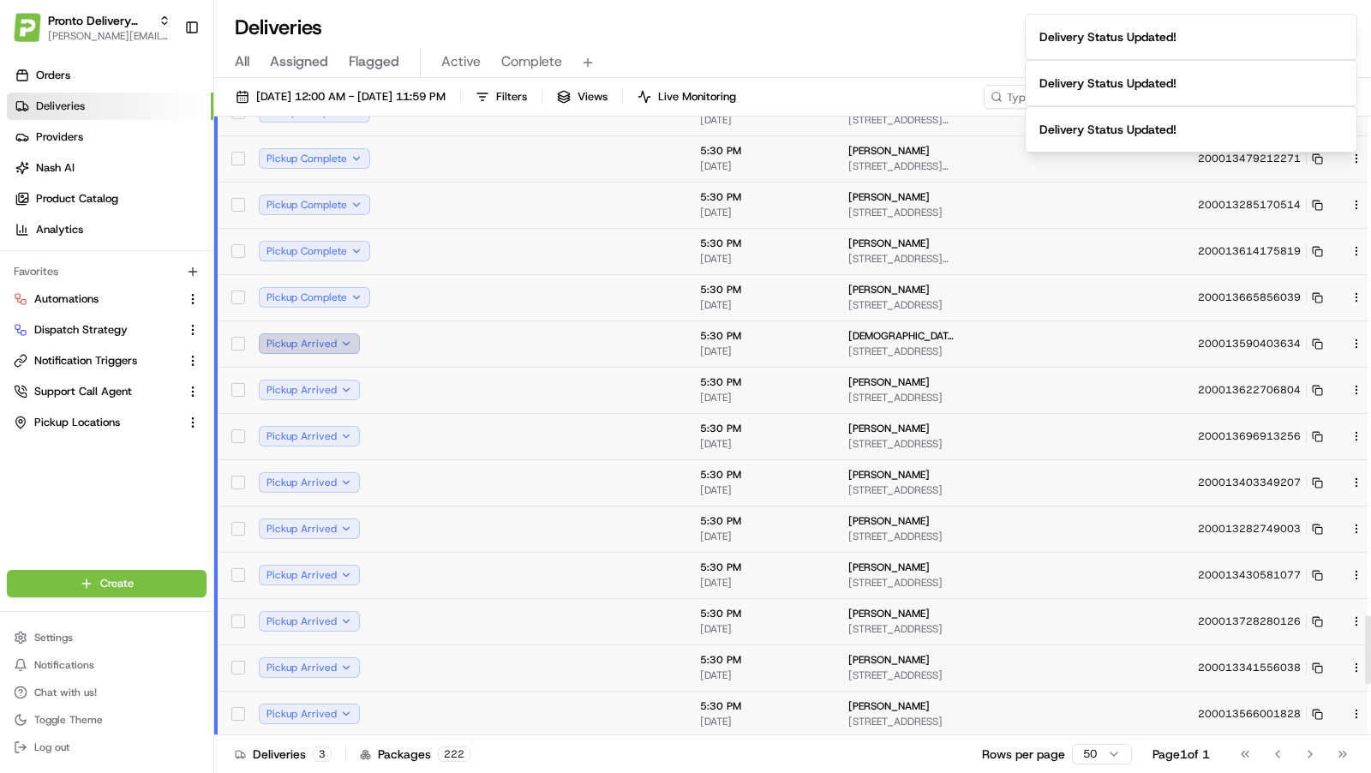
click at [350, 347] on button "Pickup Arrived" at bounding box center [309, 343] width 101 height 21
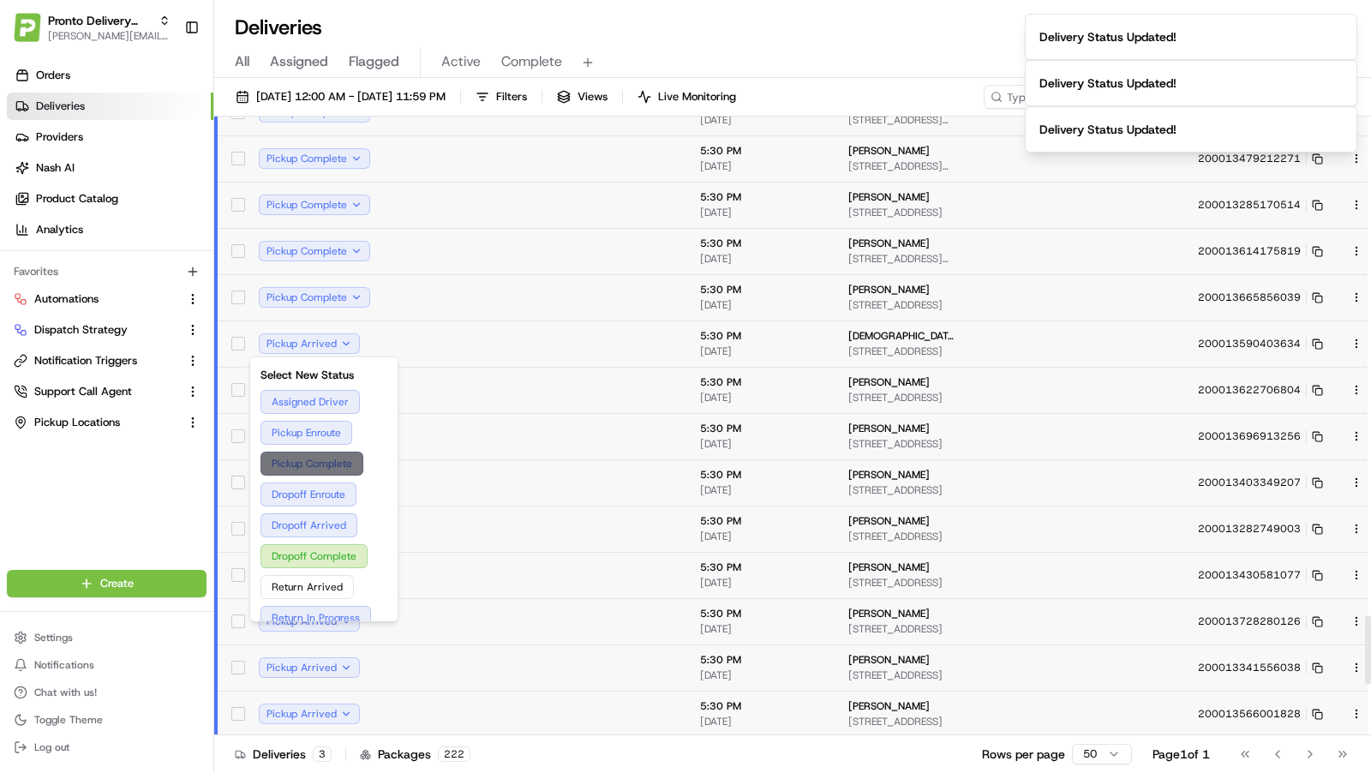
click at [326, 463] on button "Pickup Complete" at bounding box center [324, 464] width 127 height 24
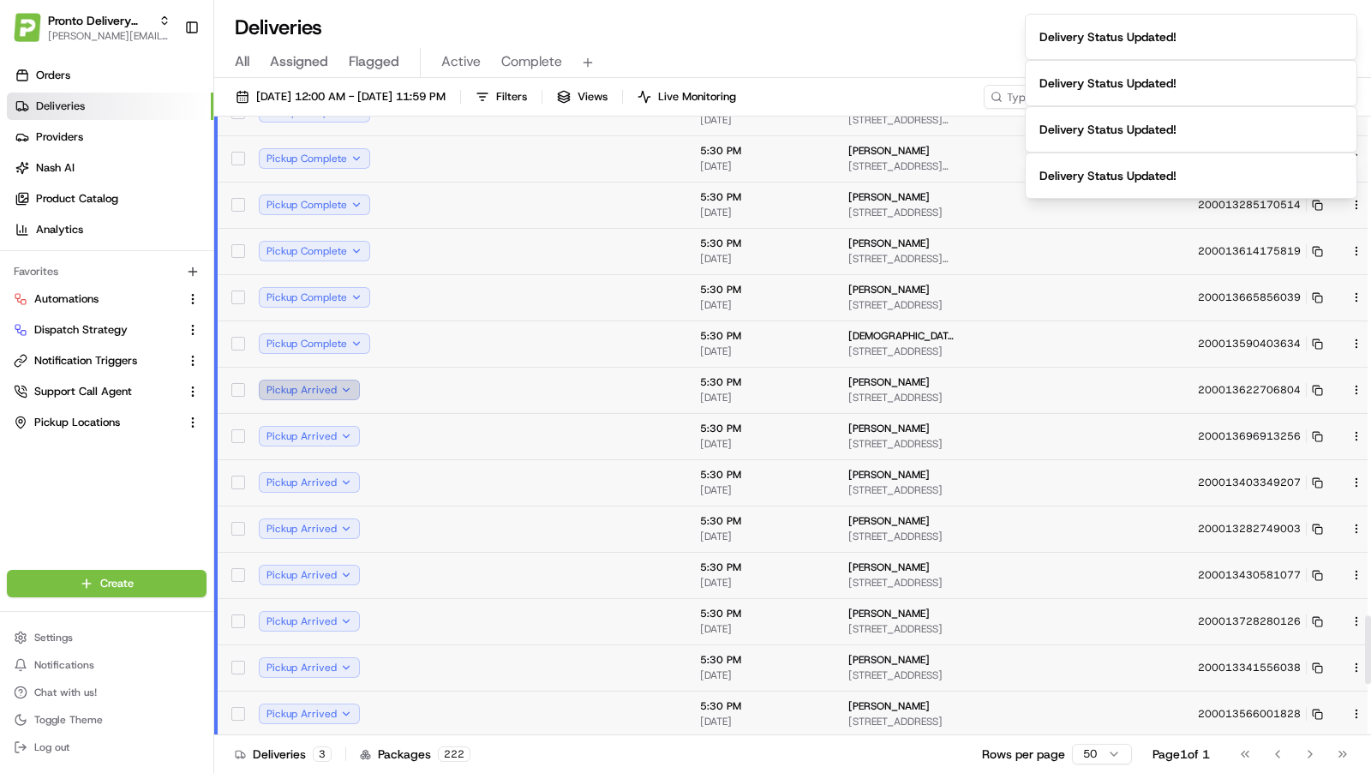
click at [335, 389] on button "Pickup Arrived" at bounding box center [309, 390] width 101 height 21
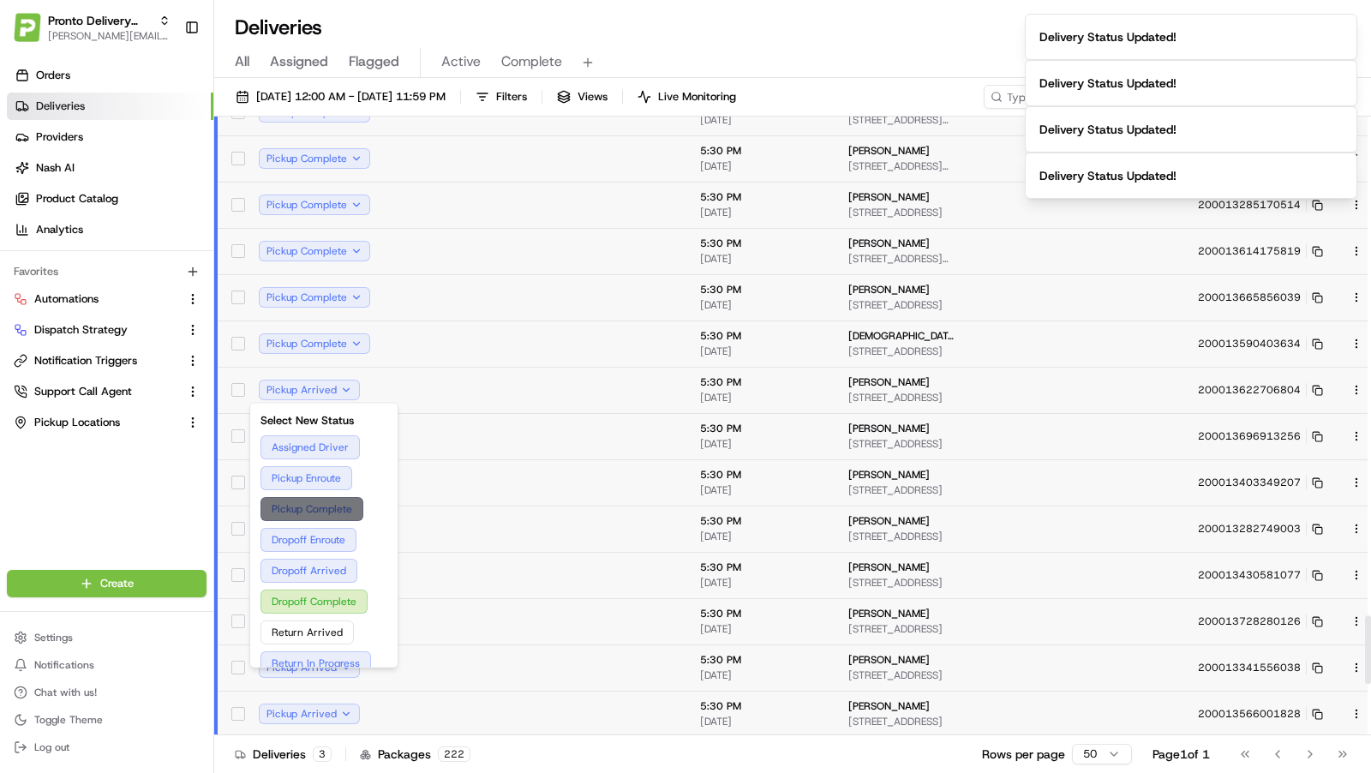
click at [326, 506] on button "Pickup Complete" at bounding box center [324, 509] width 127 height 24
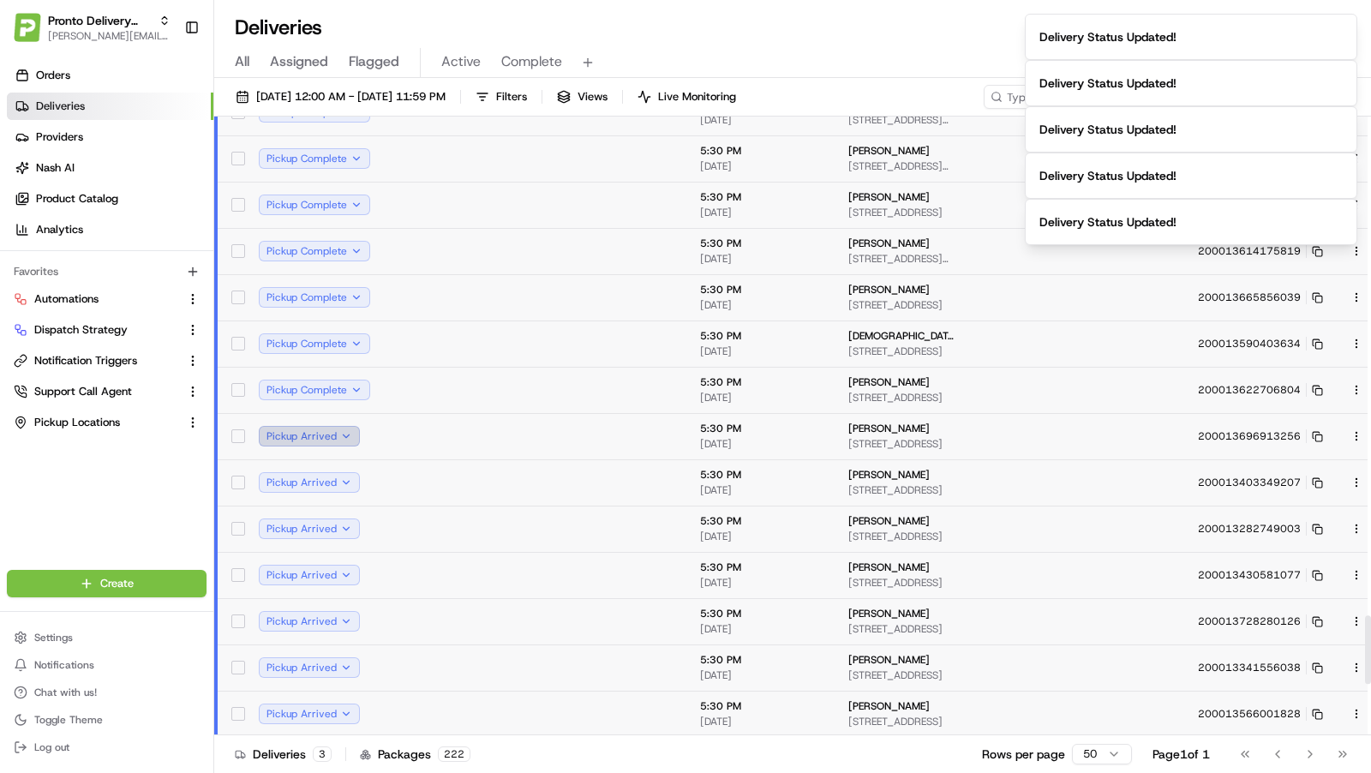
click at [352, 437] on button "Pickup Arrived" at bounding box center [309, 436] width 101 height 21
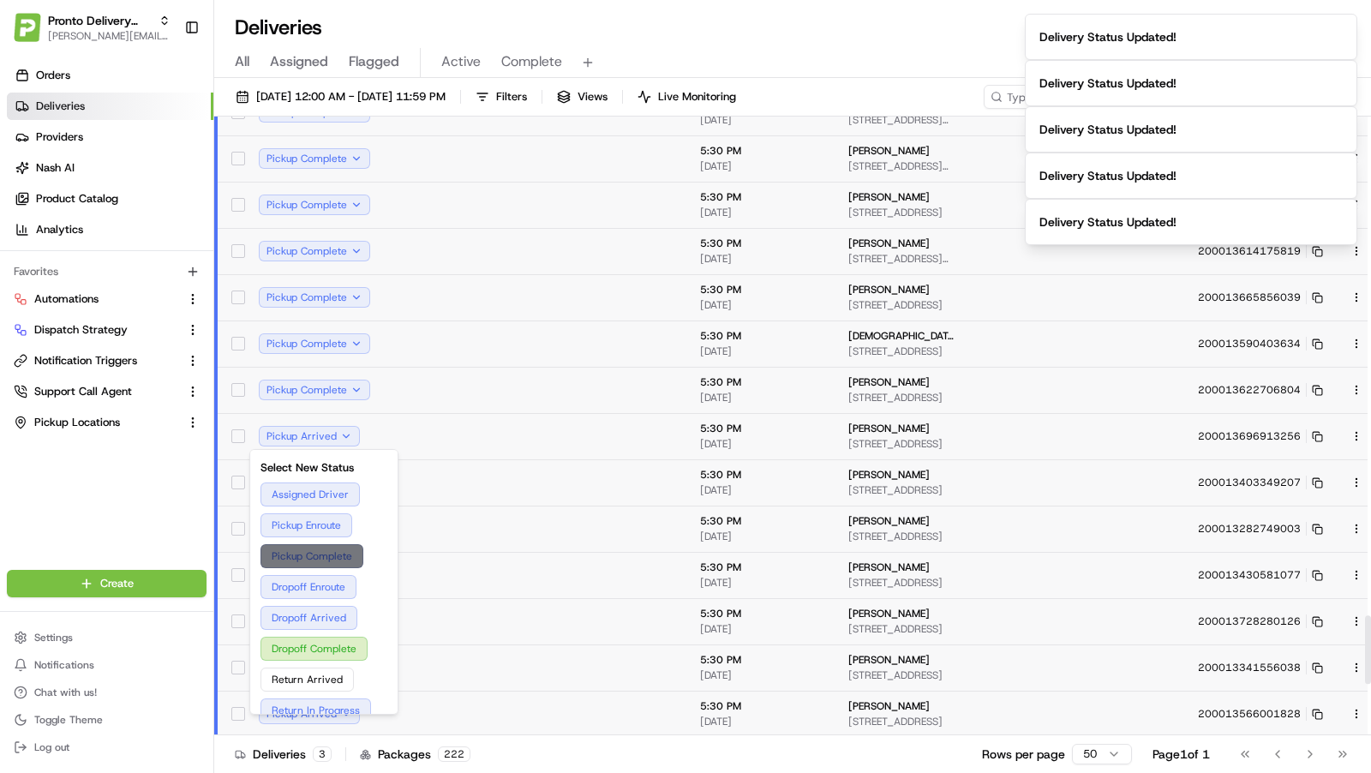
click at [317, 546] on button "Pickup Complete" at bounding box center [324, 556] width 127 height 24
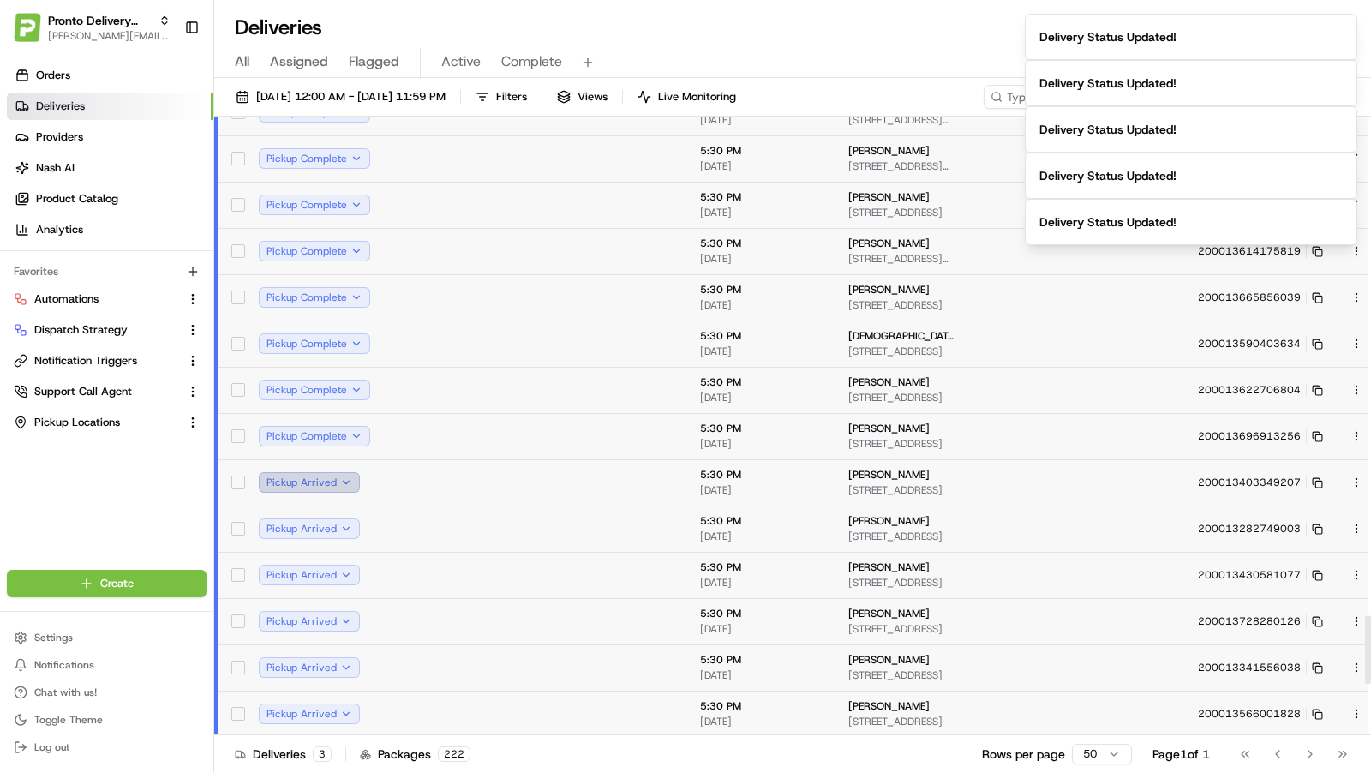
click at [346, 477] on button "Pickup Arrived" at bounding box center [309, 482] width 101 height 21
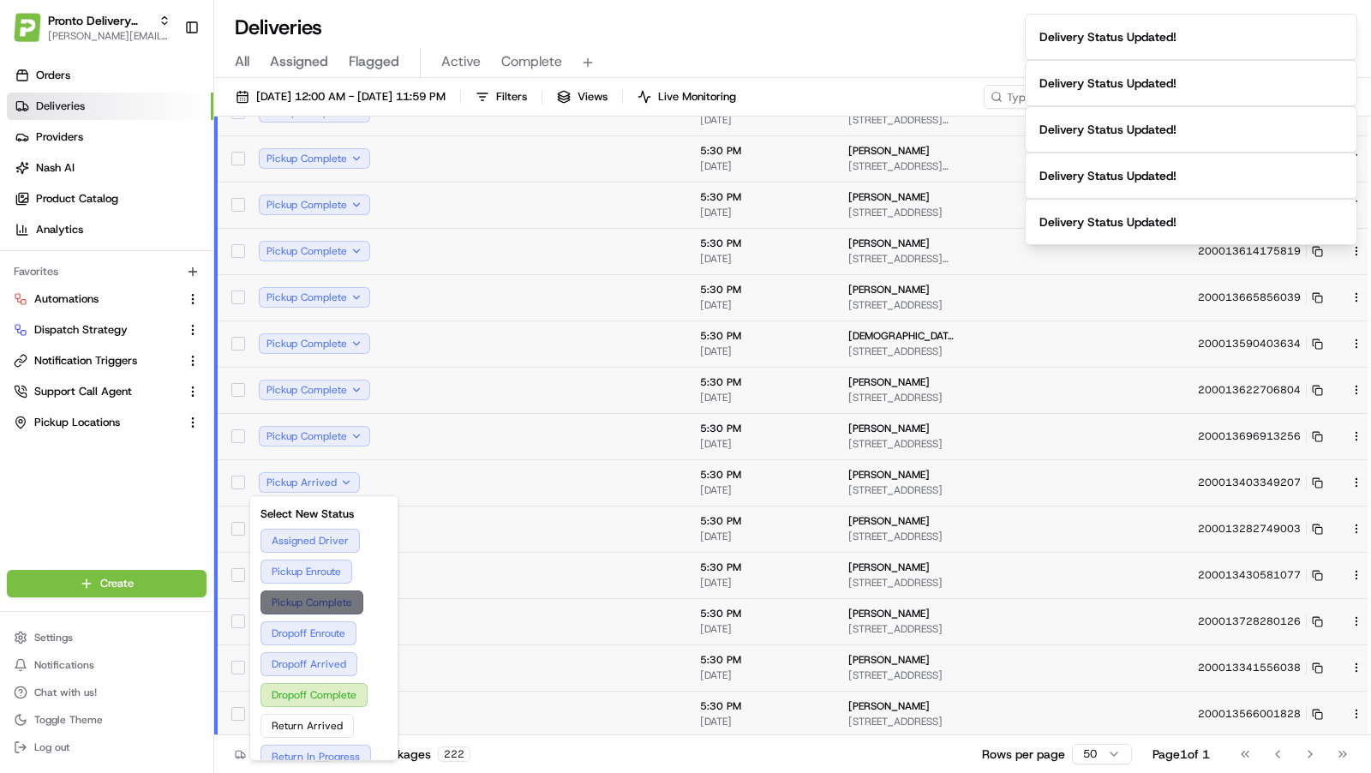
click at [331, 592] on button "Pickup Complete" at bounding box center [324, 602] width 127 height 24
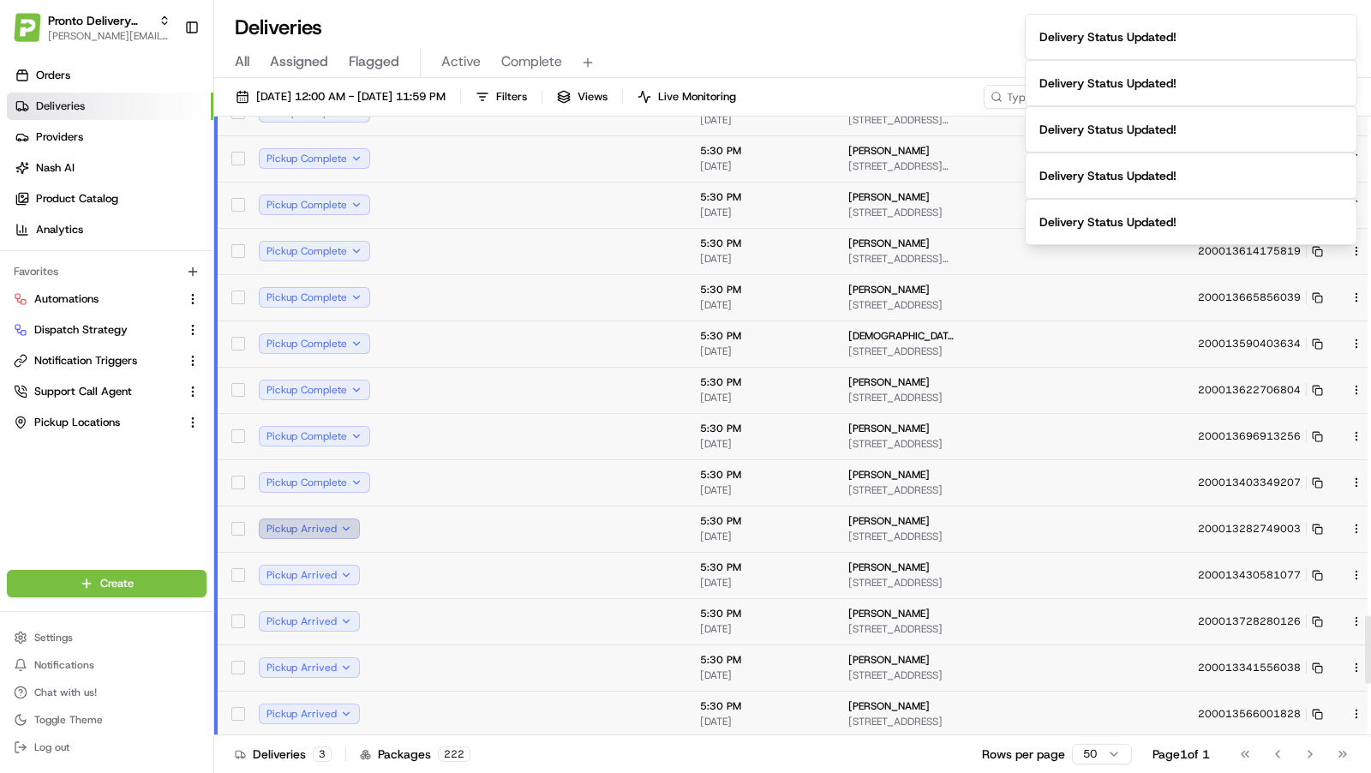
click at [348, 528] on button "Pickup Arrived" at bounding box center [309, 528] width 101 height 21
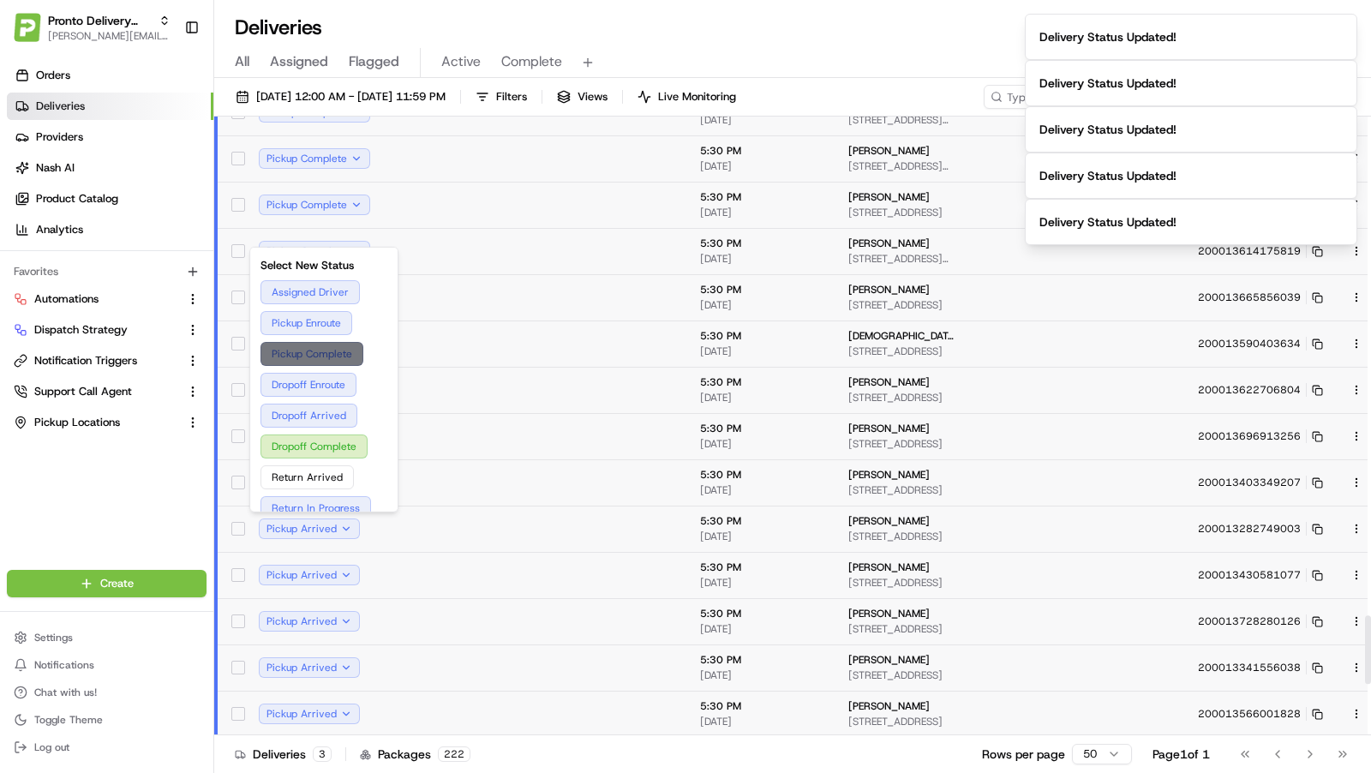
click at [339, 351] on button "Pickup Complete" at bounding box center [324, 354] width 127 height 24
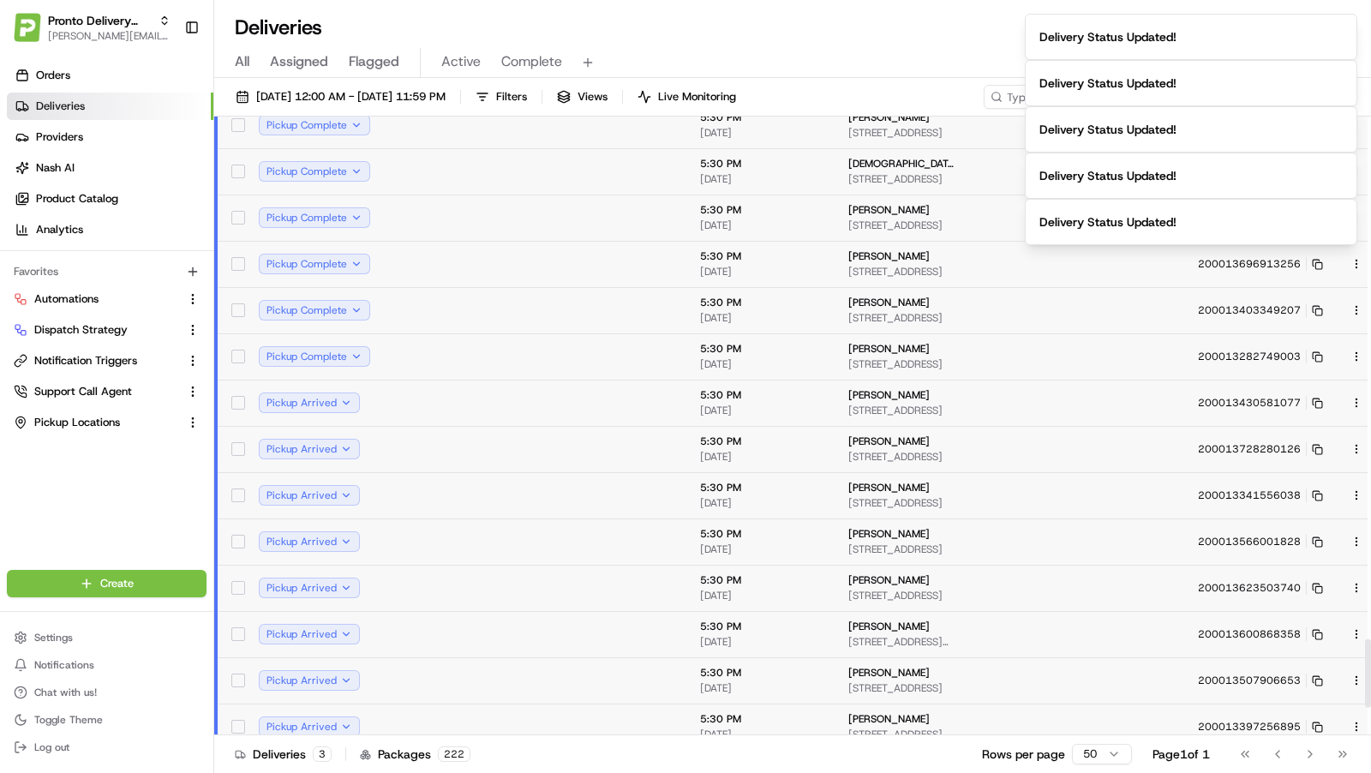
scroll to position [4731, 0]
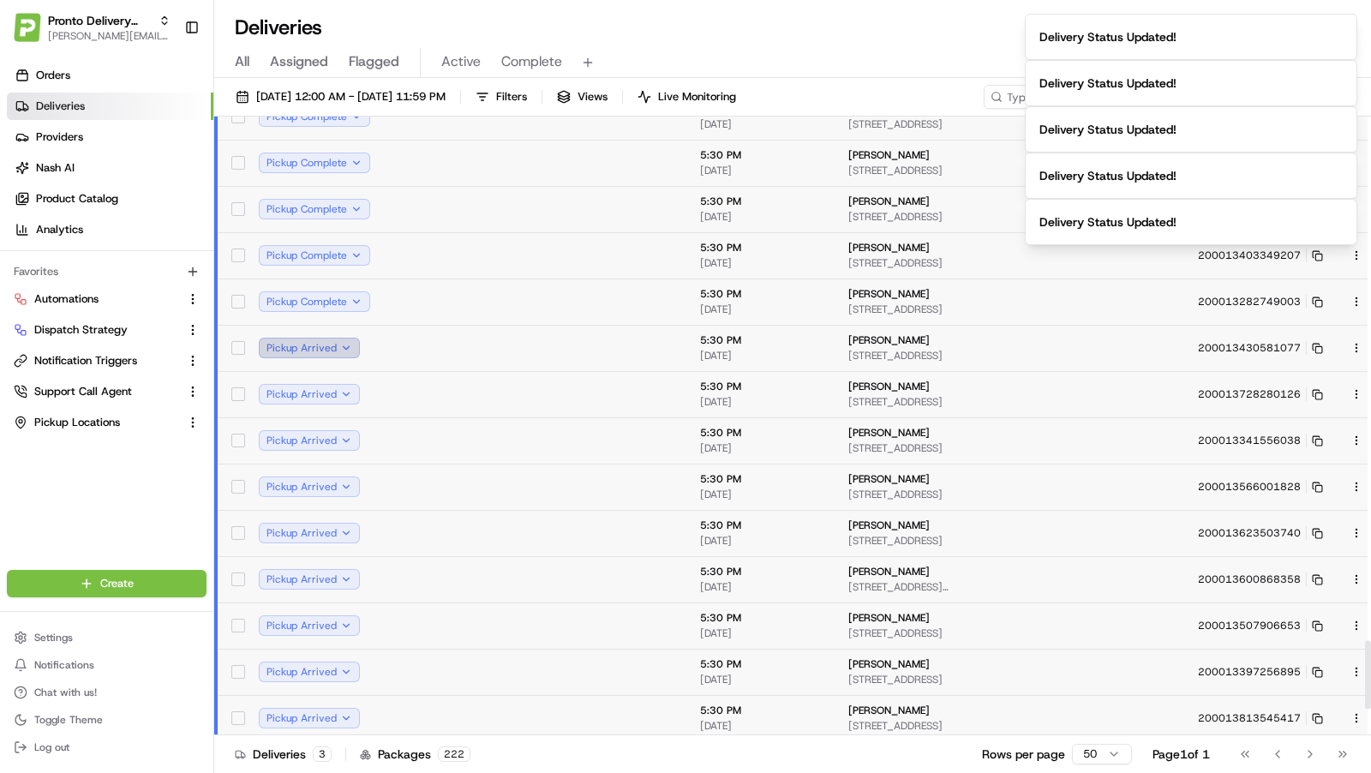
click at [357, 340] on button "Pickup Arrived" at bounding box center [309, 348] width 101 height 21
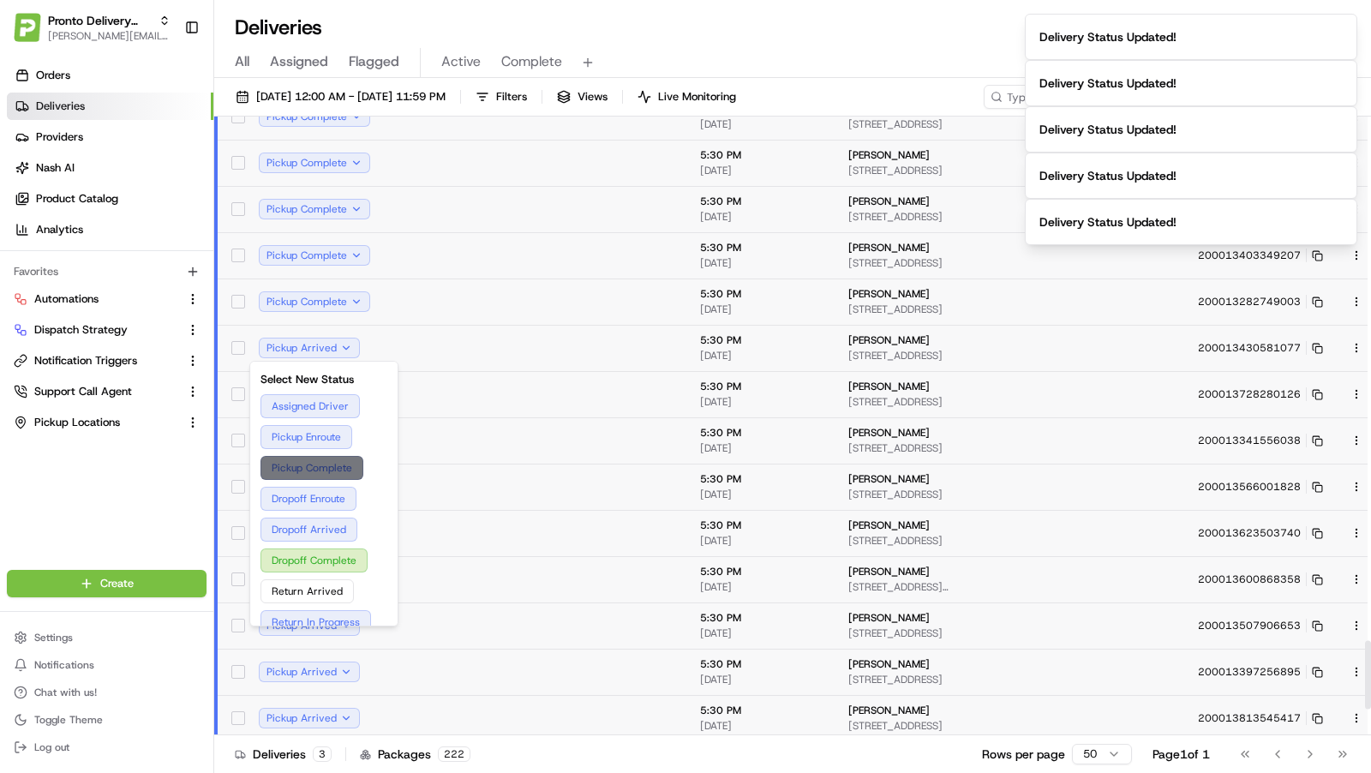
click at [316, 465] on button "Pickup Complete" at bounding box center [324, 468] width 127 height 24
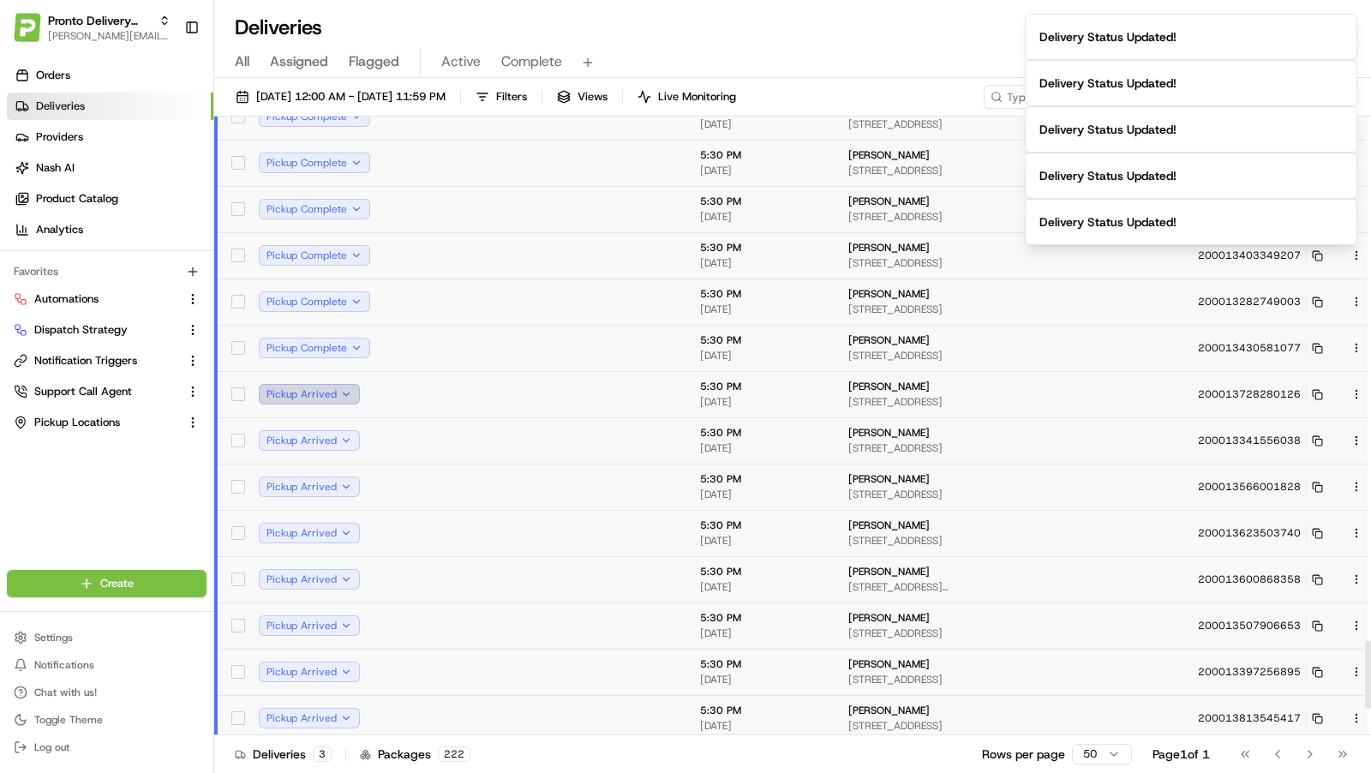
click at [351, 389] on button "Pickup Arrived" at bounding box center [309, 394] width 101 height 21
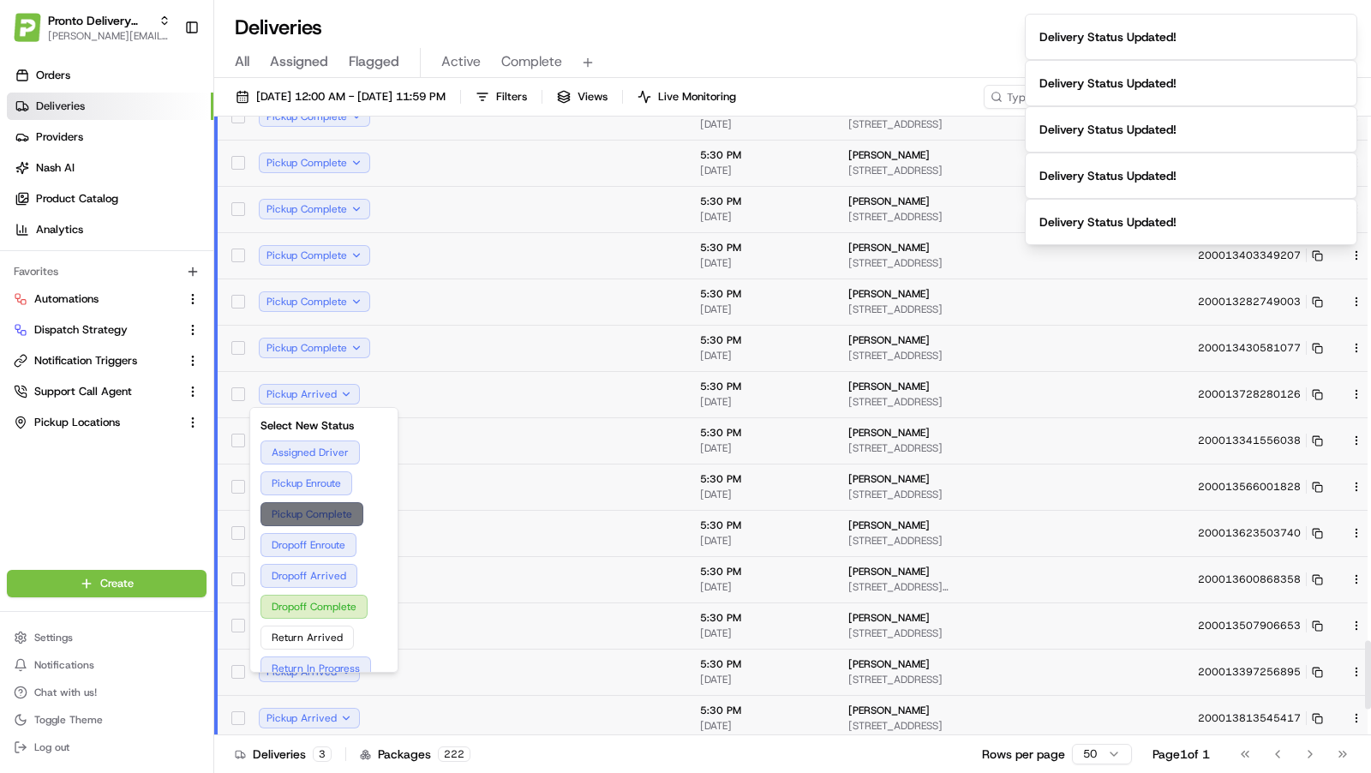
click at [324, 512] on button "Pickup Complete" at bounding box center [324, 514] width 127 height 24
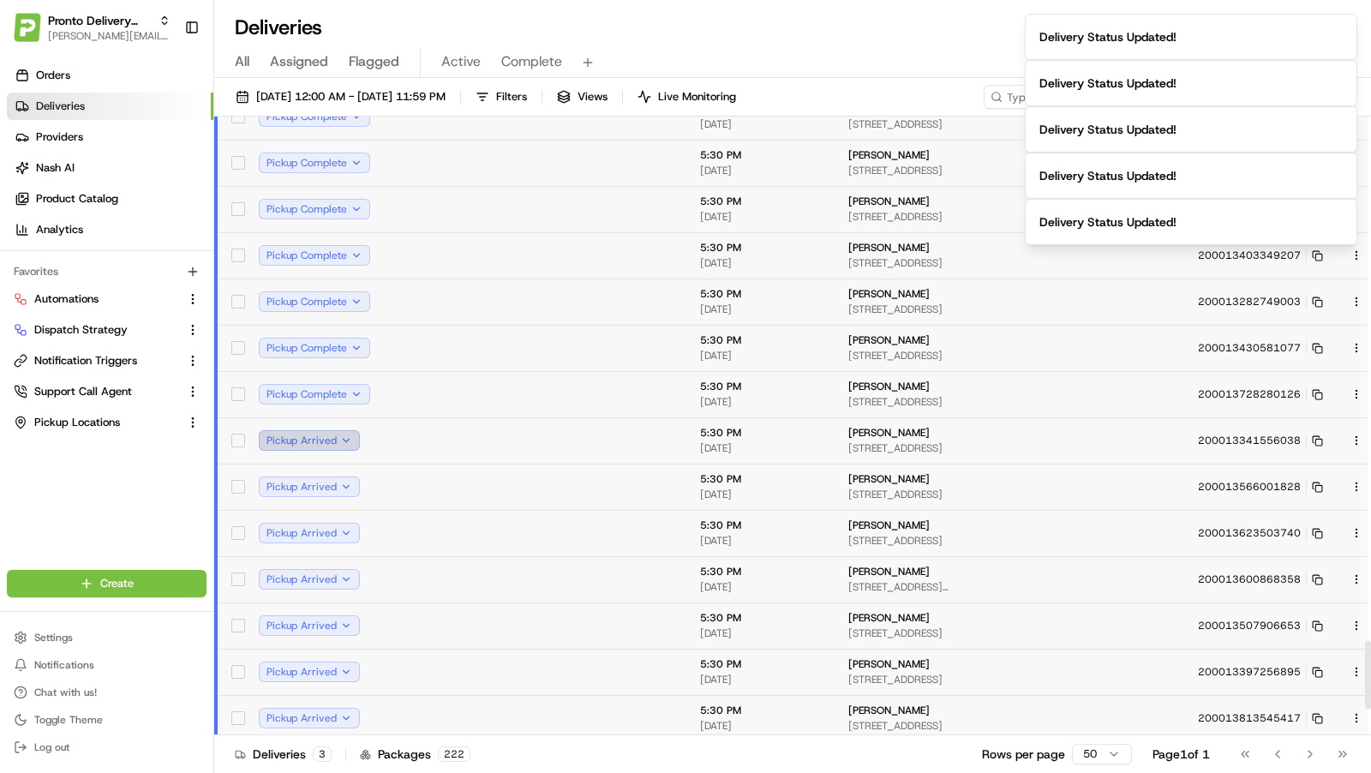
click at [353, 436] on button "Pickup Arrived" at bounding box center [309, 440] width 101 height 21
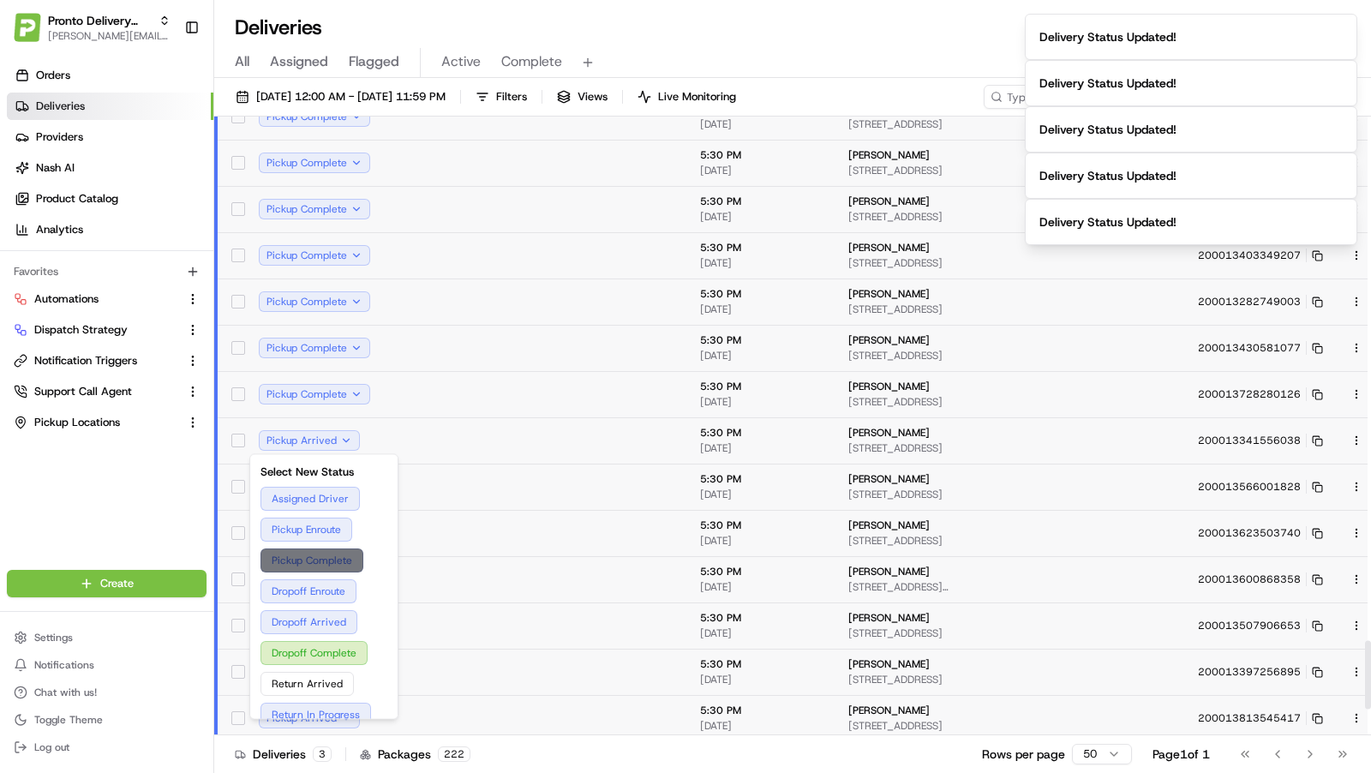
click at [313, 556] on button "Pickup Complete" at bounding box center [324, 560] width 127 height 24
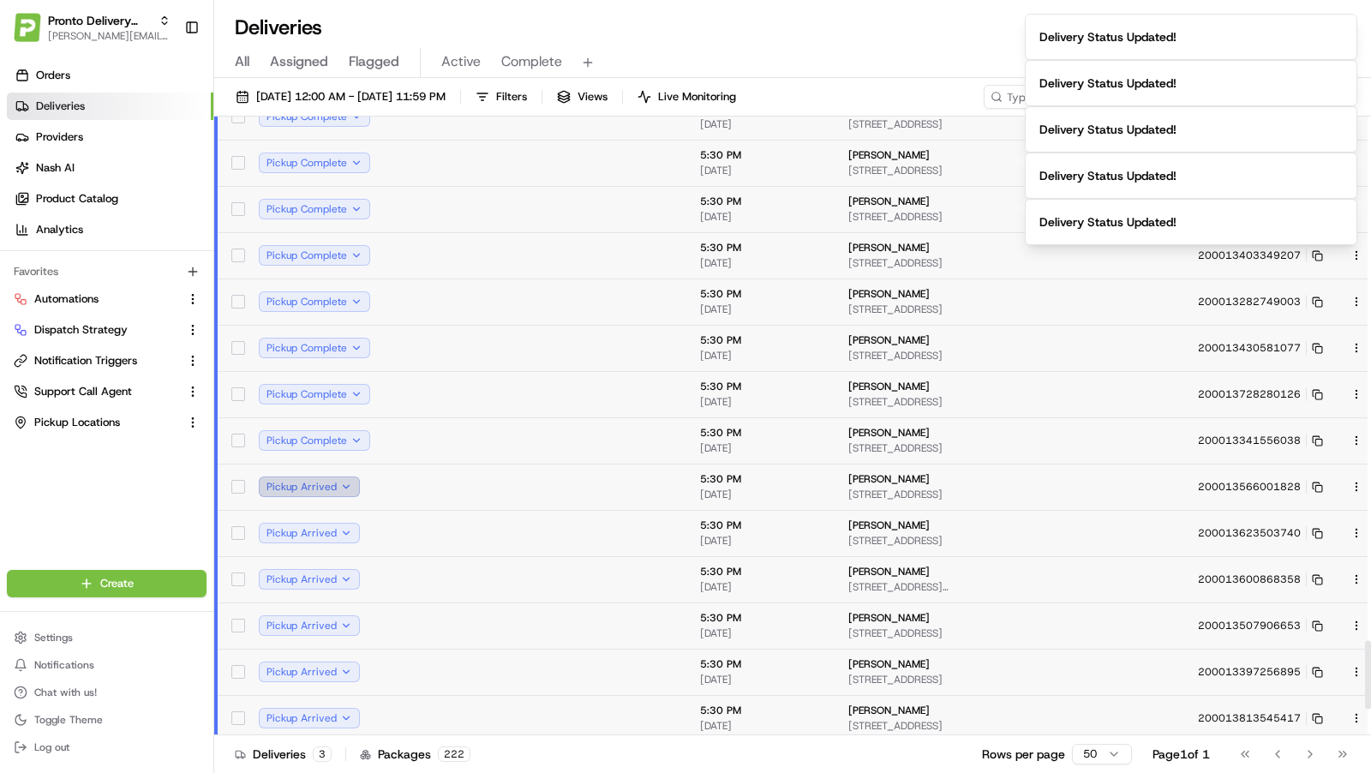
click at [356, 479] on button "Pickup Arrived" at bounding box center [309, 486] width 101 height 21
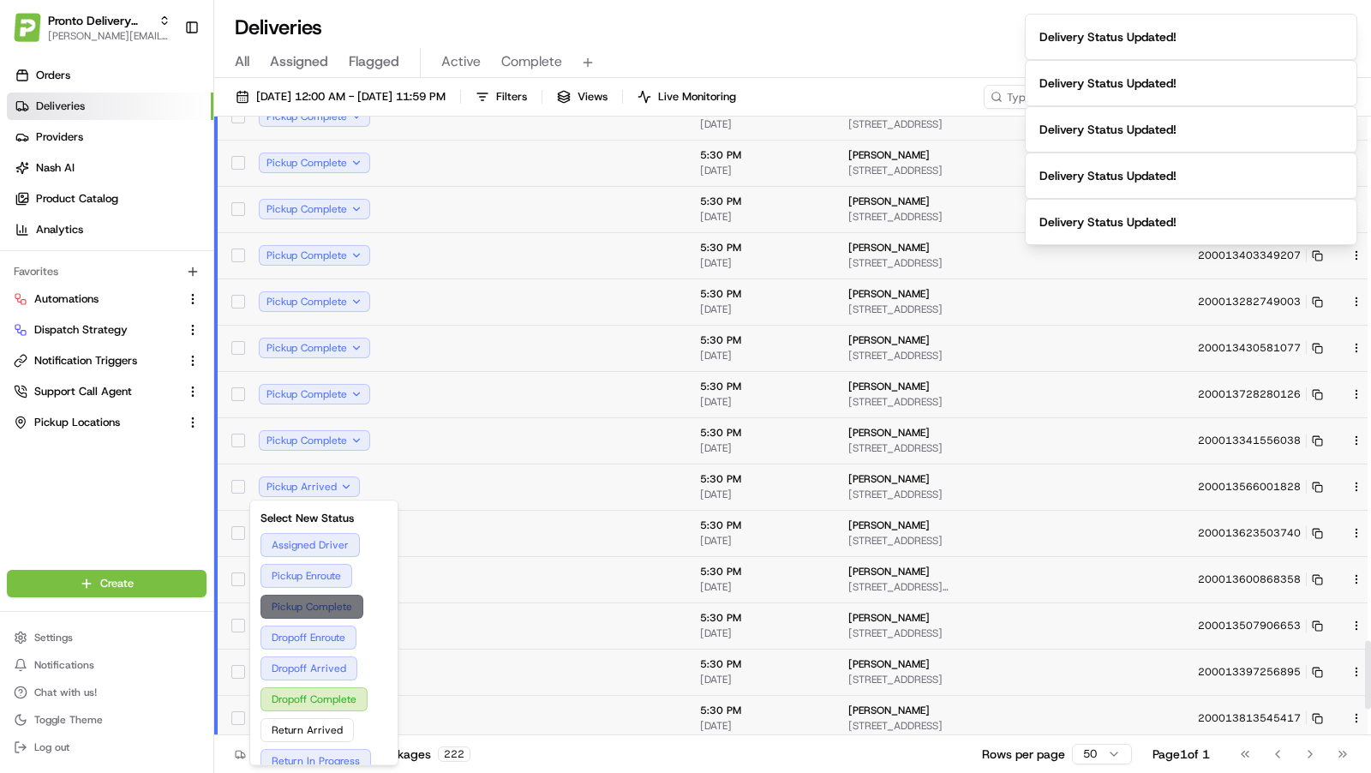
click at [315, 598] on button "Pickup Complete" at bounding box center [324, 607] width 127 height 24
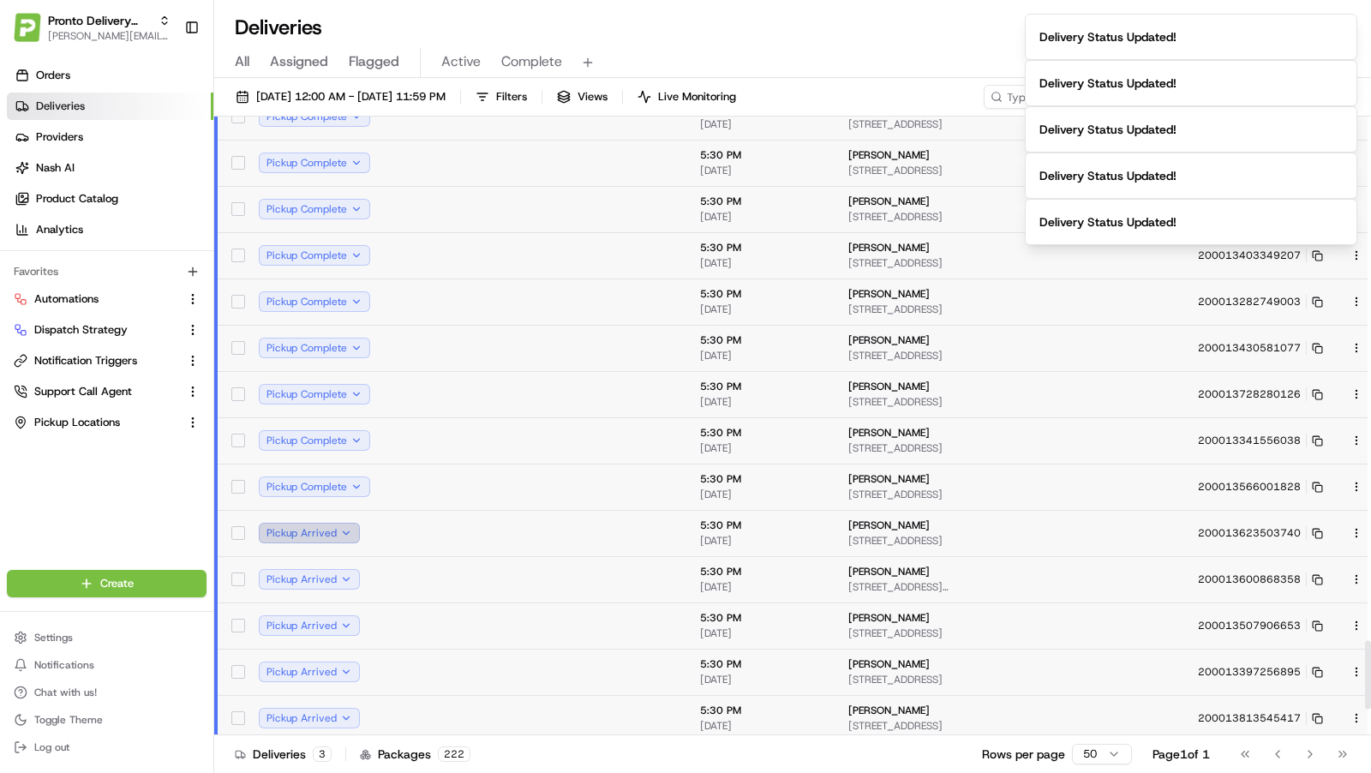
click at [351, 530] on button "Pickup Arrived" at bounding box center [309, 533] width 101 height 21
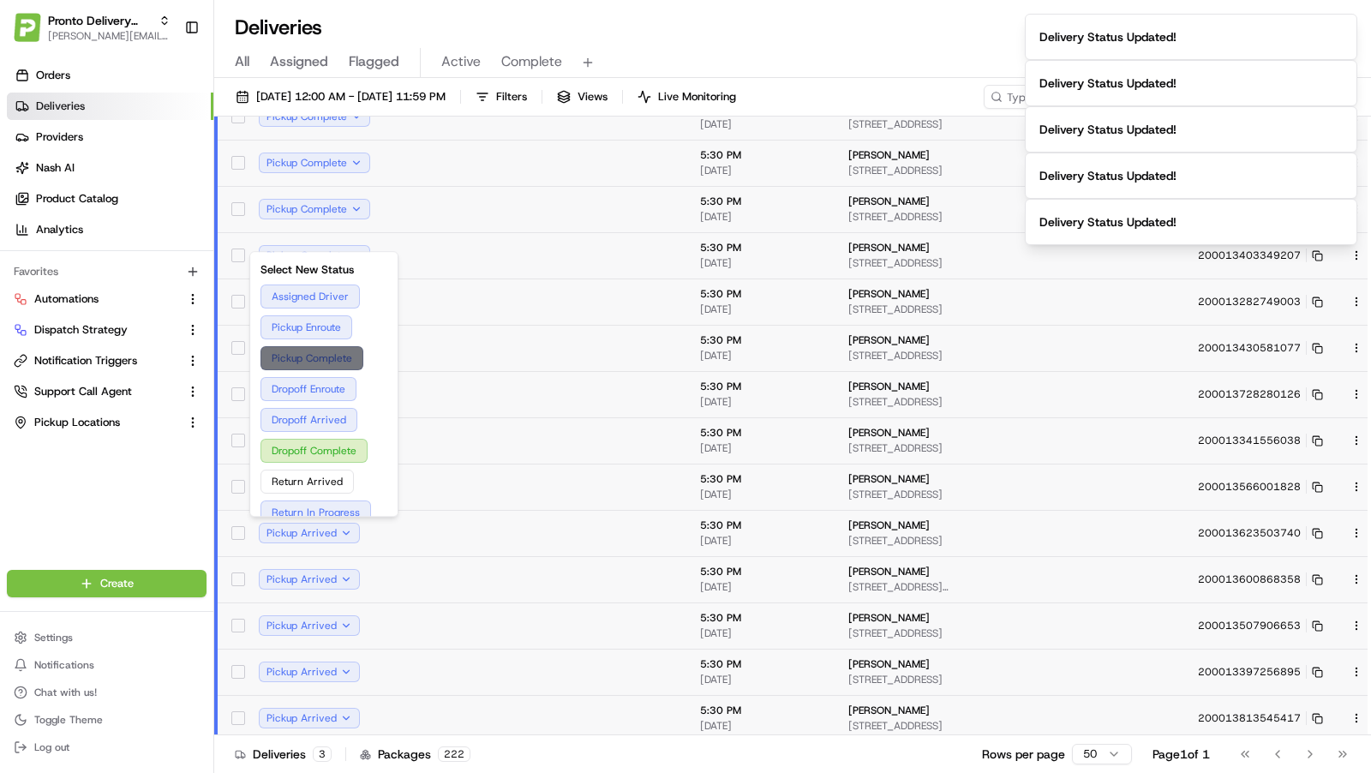
click at [333, 363] on button "Pickup Complete" at bounding box center [324, 358] width 127 height 24
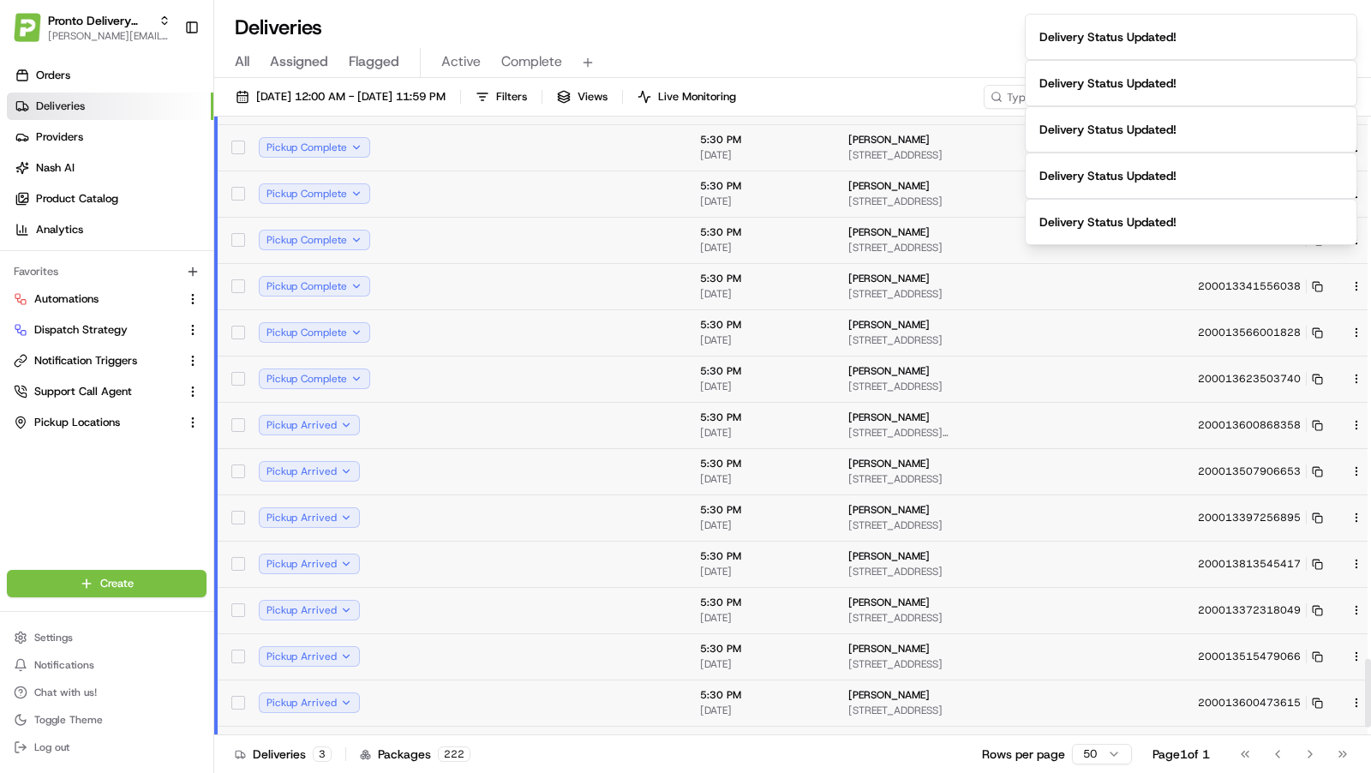
scroll to position [4896, 0]
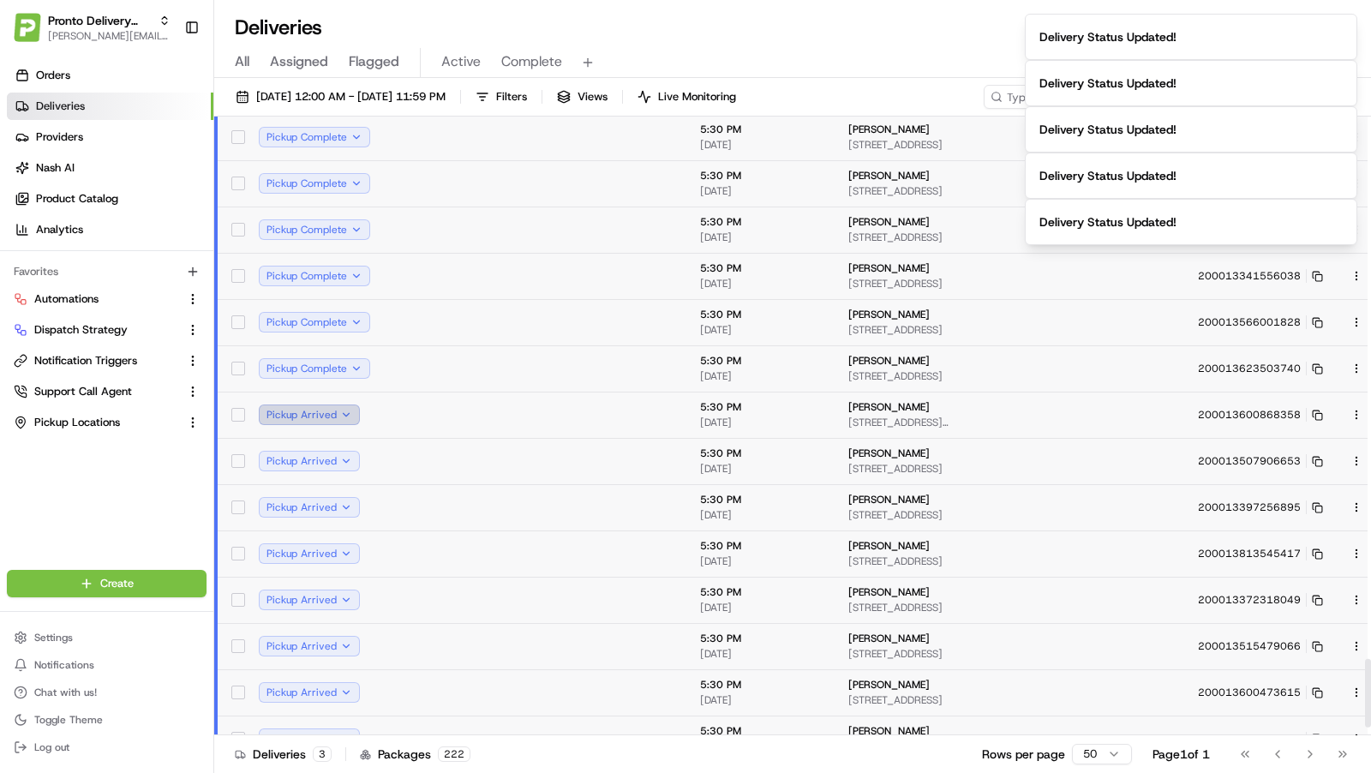
click at [347, 406] on button "Pickup Arrived" at bounding box center [309, 414] width 101 height 21
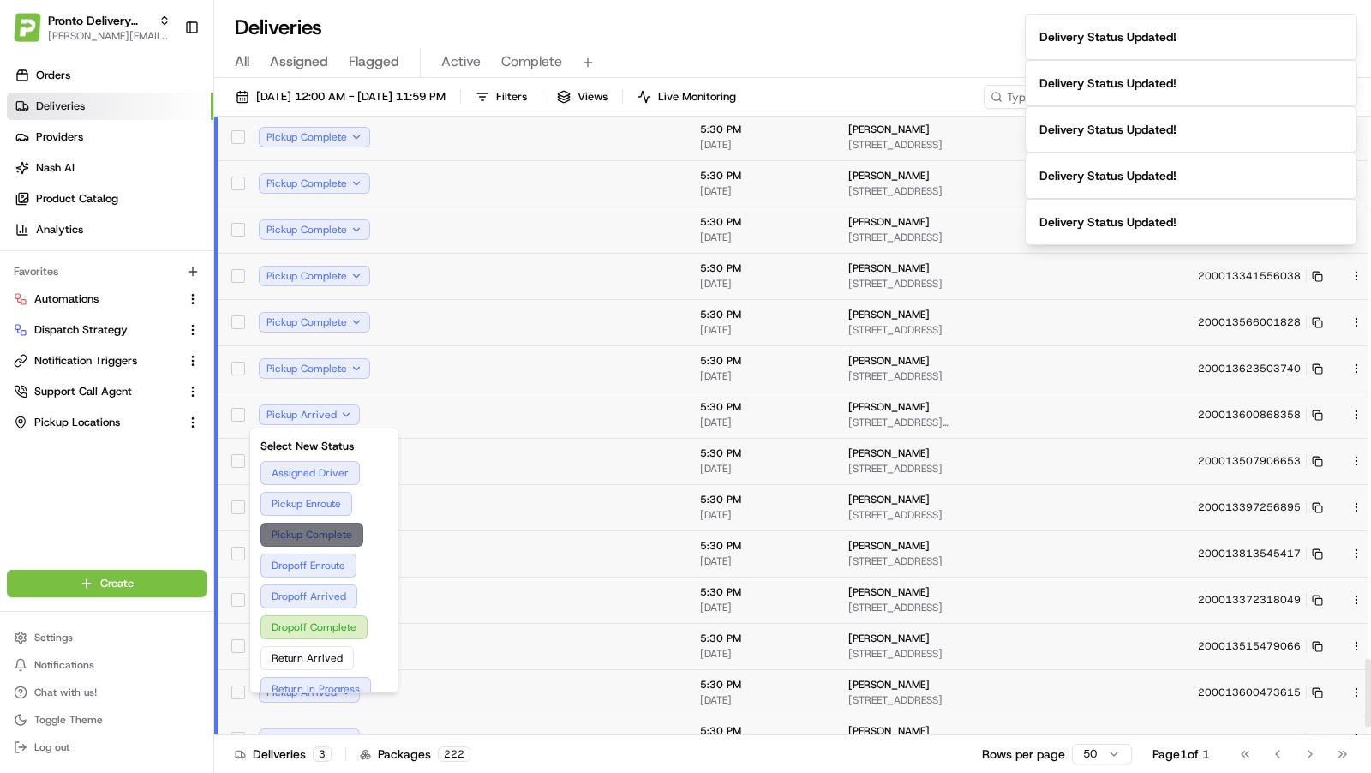
click at [324, 537] on button "Pickup Complete" at bounding box center [324, 535] width 127 height 24
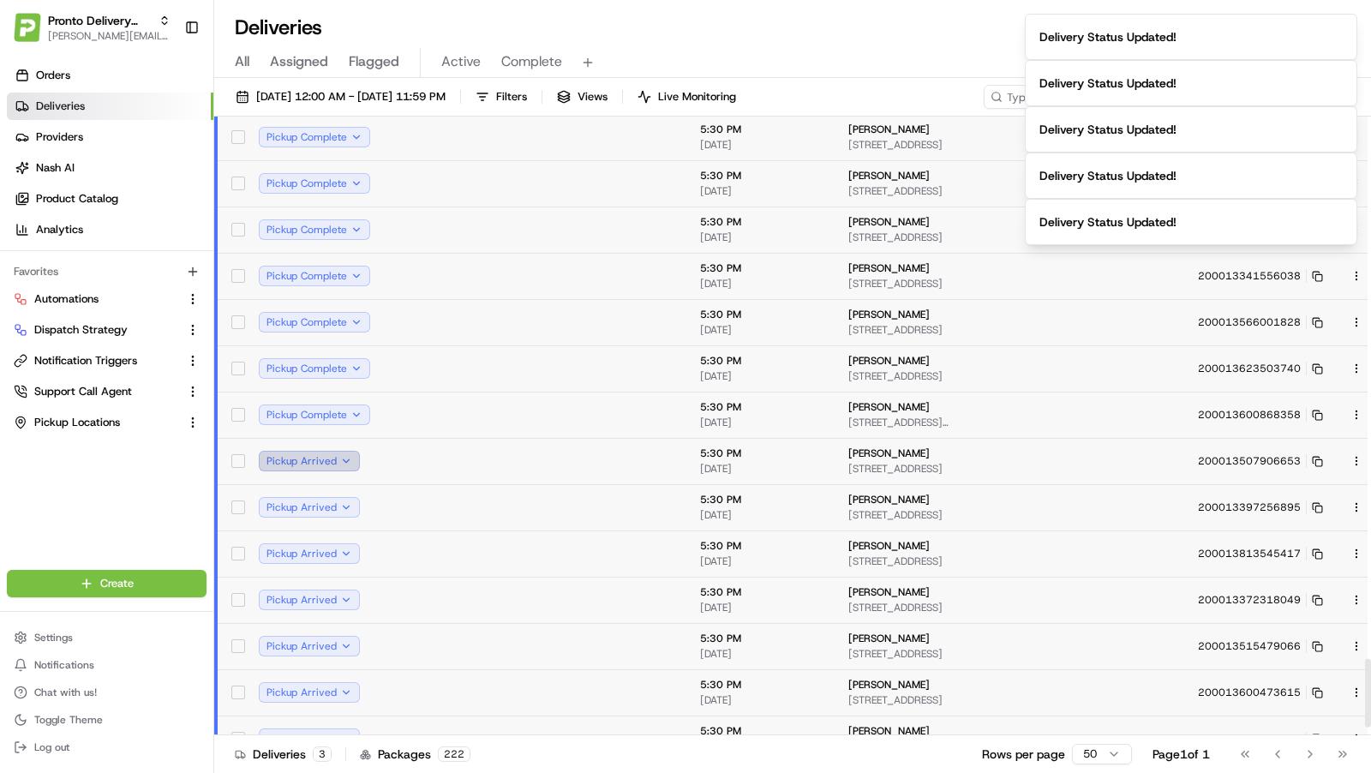
click at [337, 460] on button "Pickup Arrived" at bounding box center [309, 461] width 101 height 21
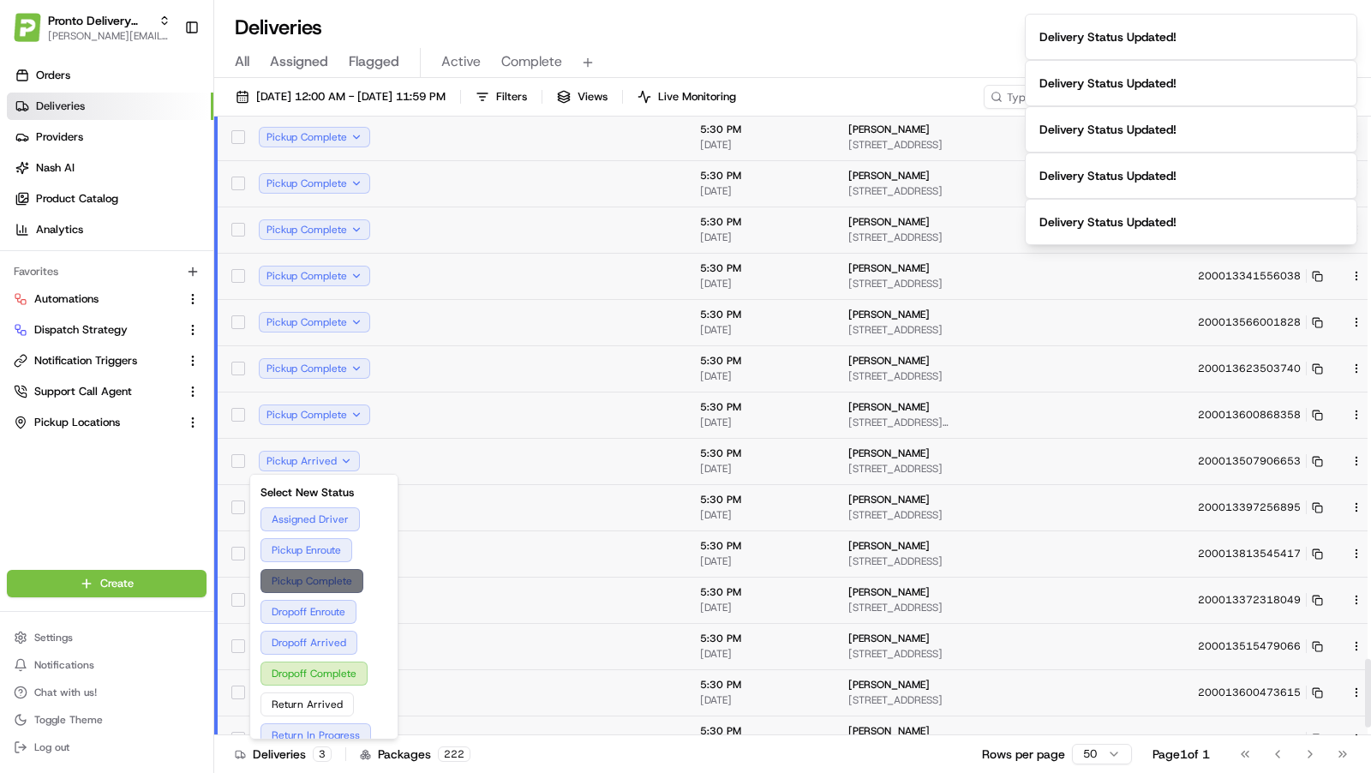
click at [313, 580] on button "Pickup Complete" at bounding box center [324, 581] width 127 height 24
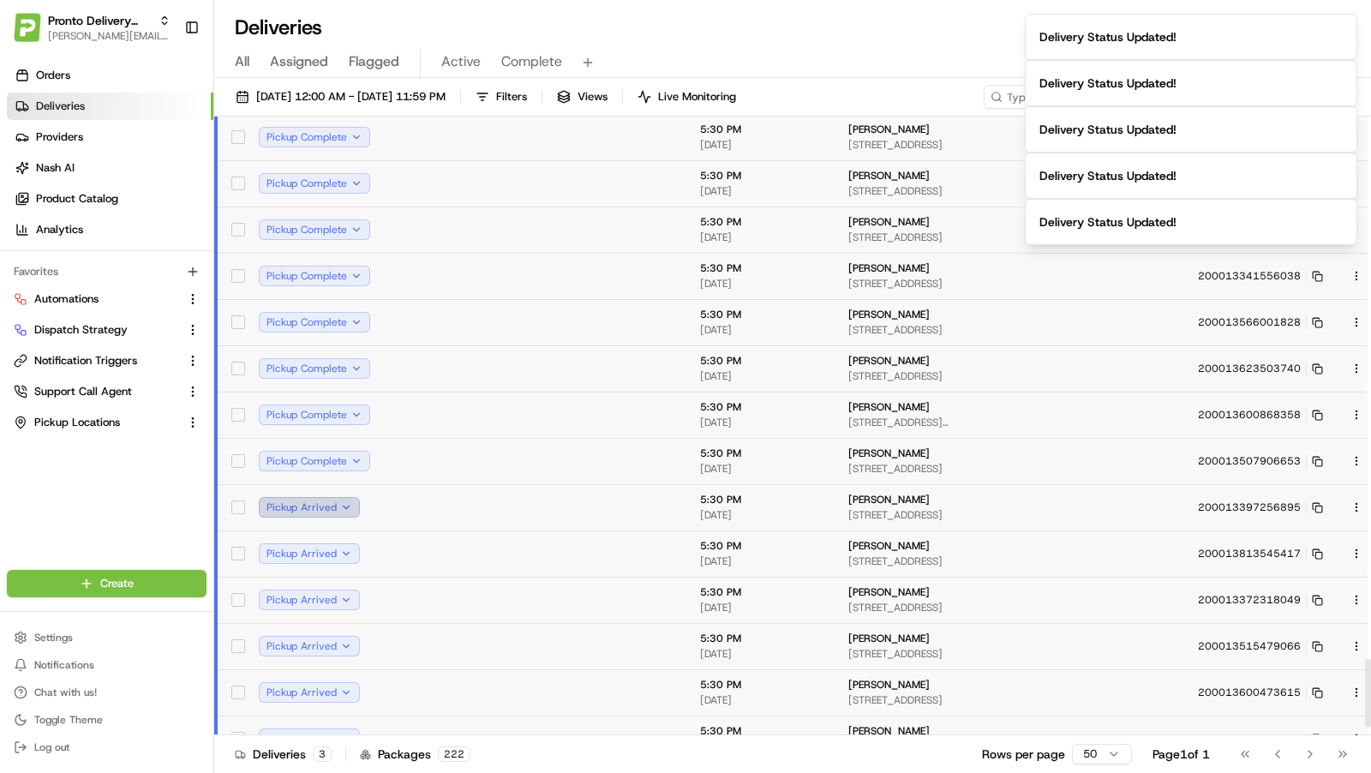
click at [351, 500] on button "Pickup Arrived" at bounding box center [309, 507] width 101 height 21
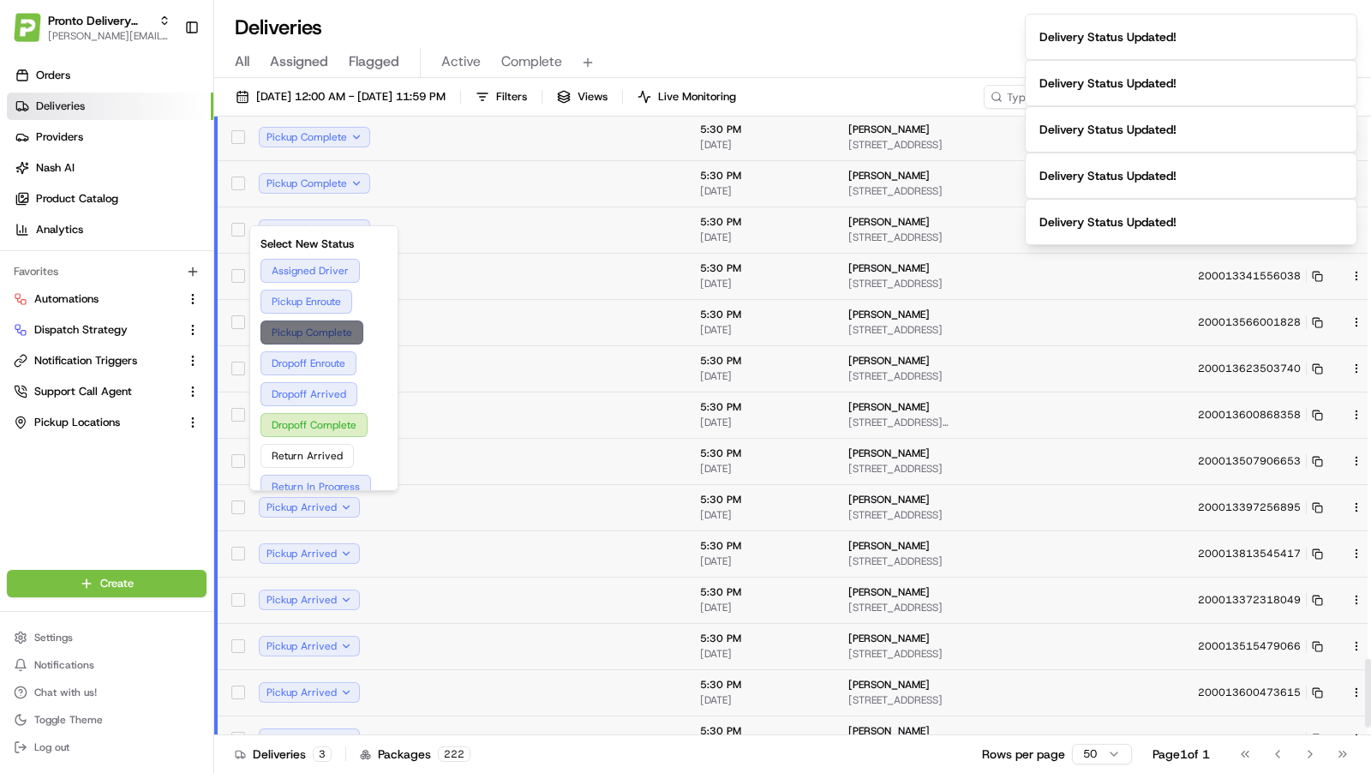
click at [338, 331] on button "Pickup Complete" at bounding box center [324, 333] width 127 height 24
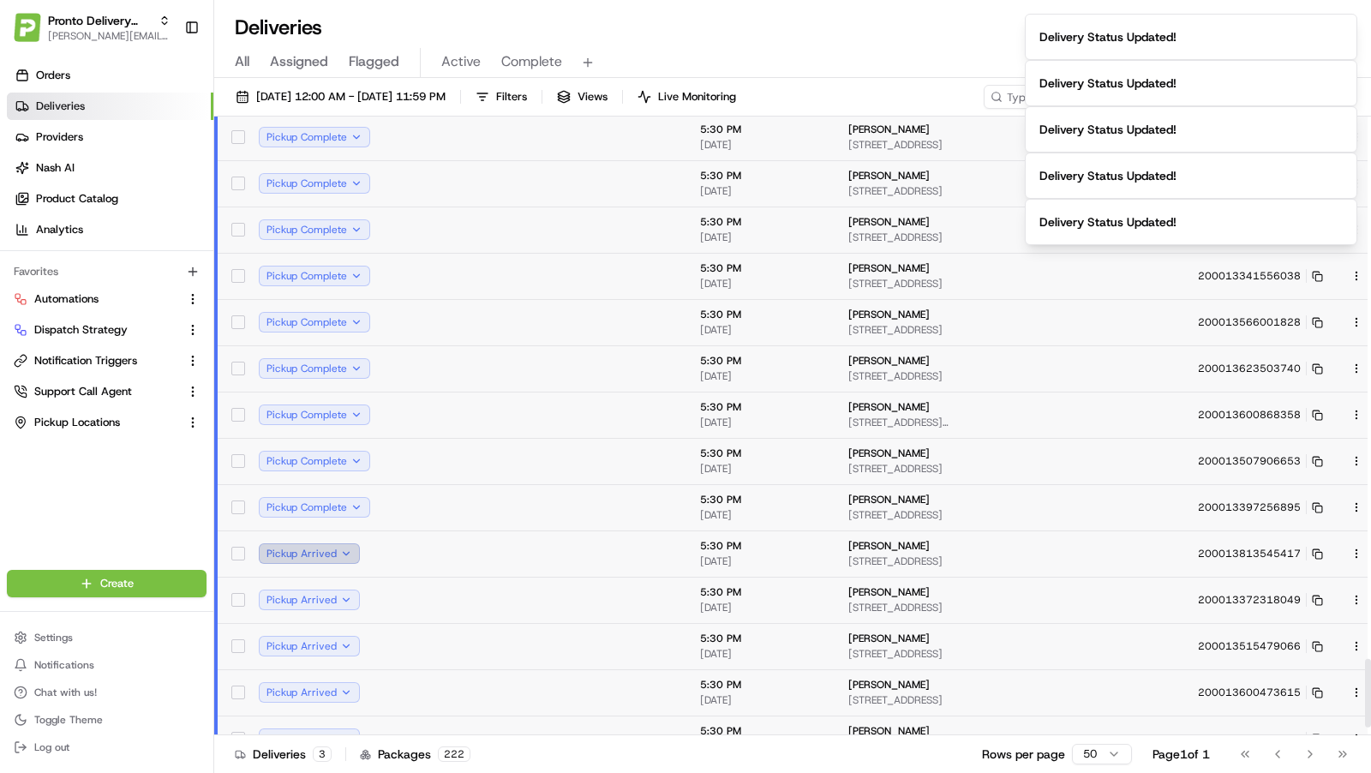
click at [348, 551] on button "Pickup Arrived" at bounding box center [309, 553] width 101 height 21
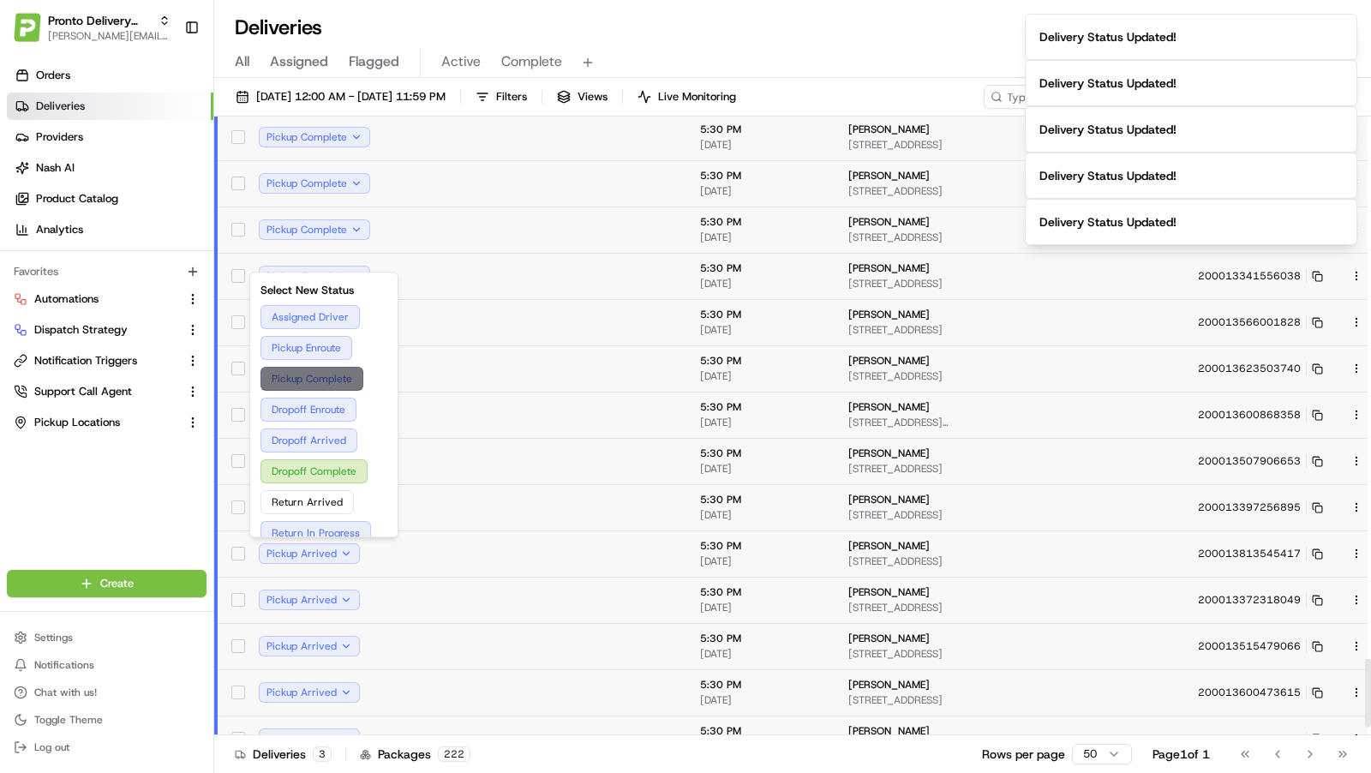
click at [333, 383] on button "Pickup Complete" at bounding box center [324, 379] width 127 height 24
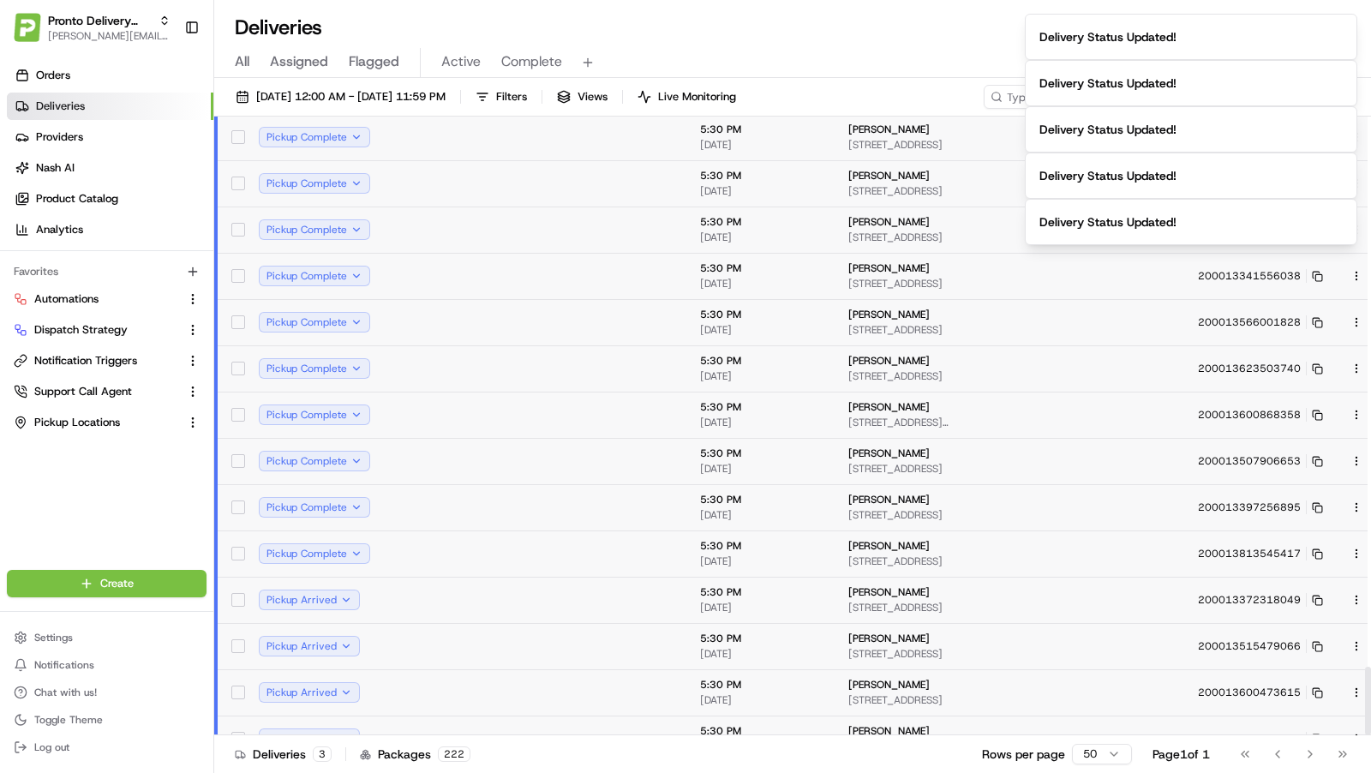
scroll to position [4968, 0]
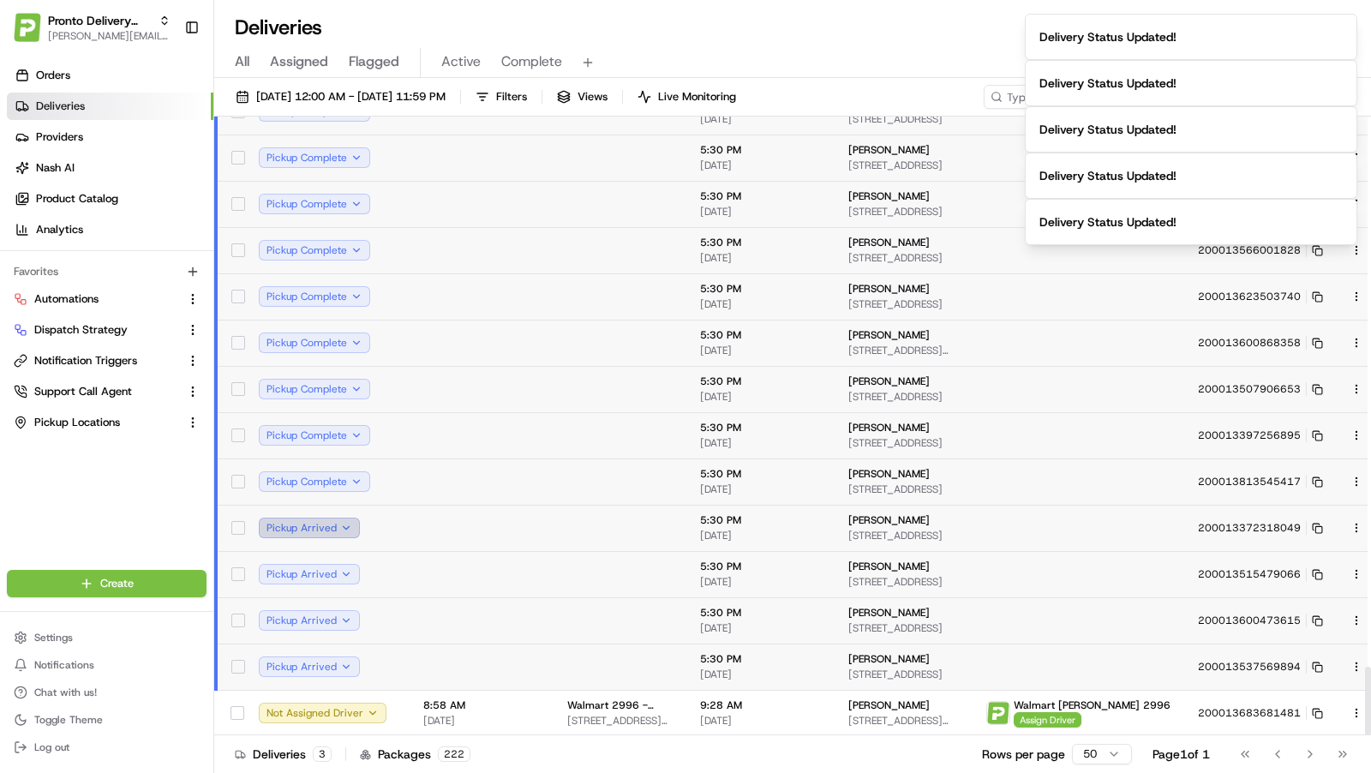
click at [345, 530] on button "Pickup Arrived" at bounding box center [309, 528] width 101 height 21
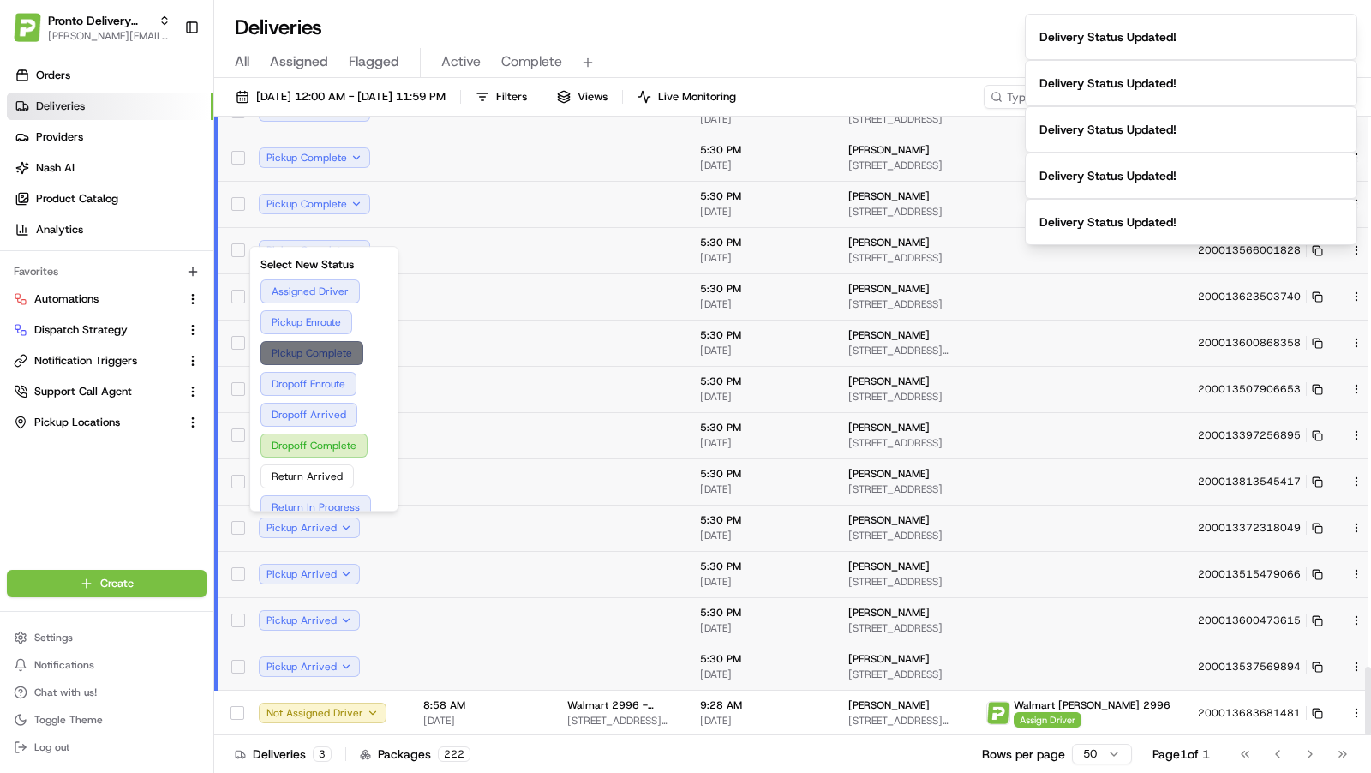
click at [345, 347] on button "Pickup Complete" at bounding box center [324, 353] width 127 height 24
click at [343, 572] on button "Pickup Arrived" at bounding box center [309, 574] width 101 height 21
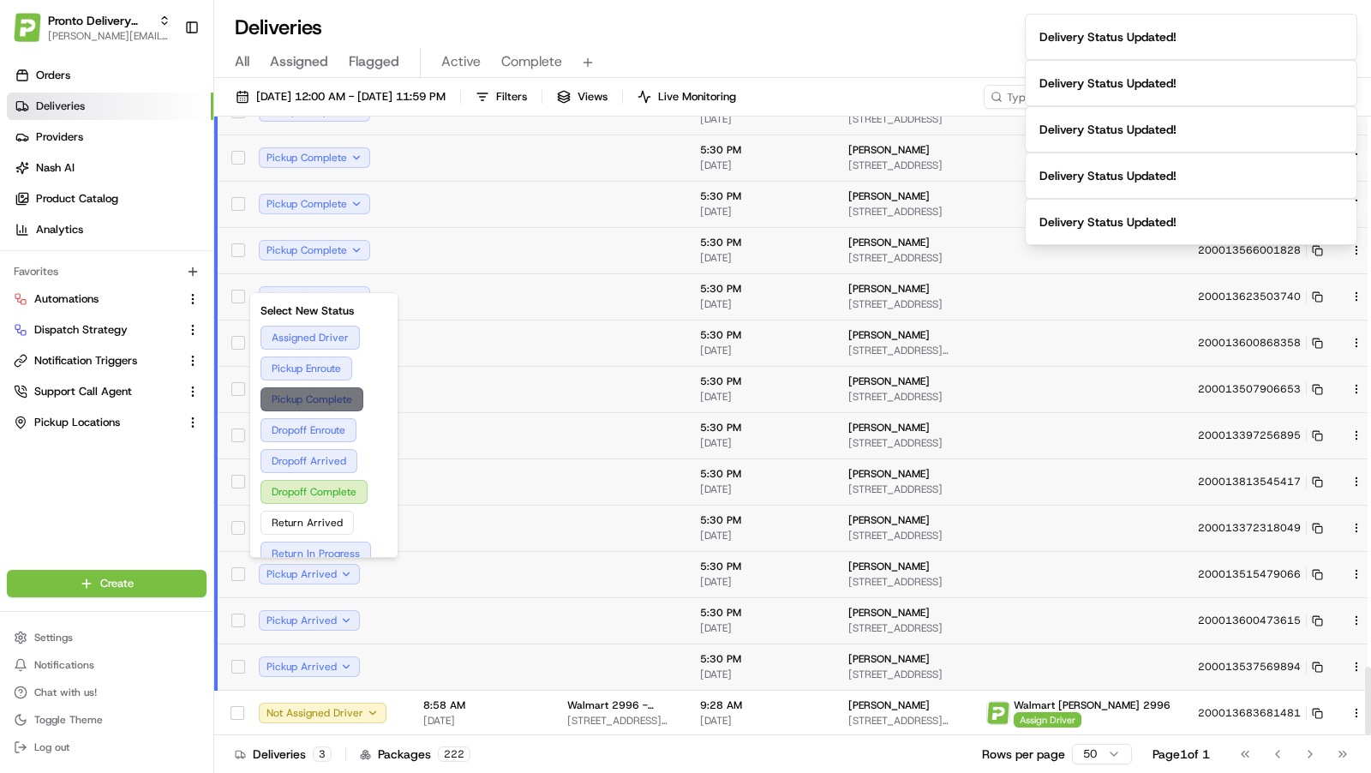
click at [337, 401] on button "Pickup Complete" at bounding box center [324, 399] width 127 height 24
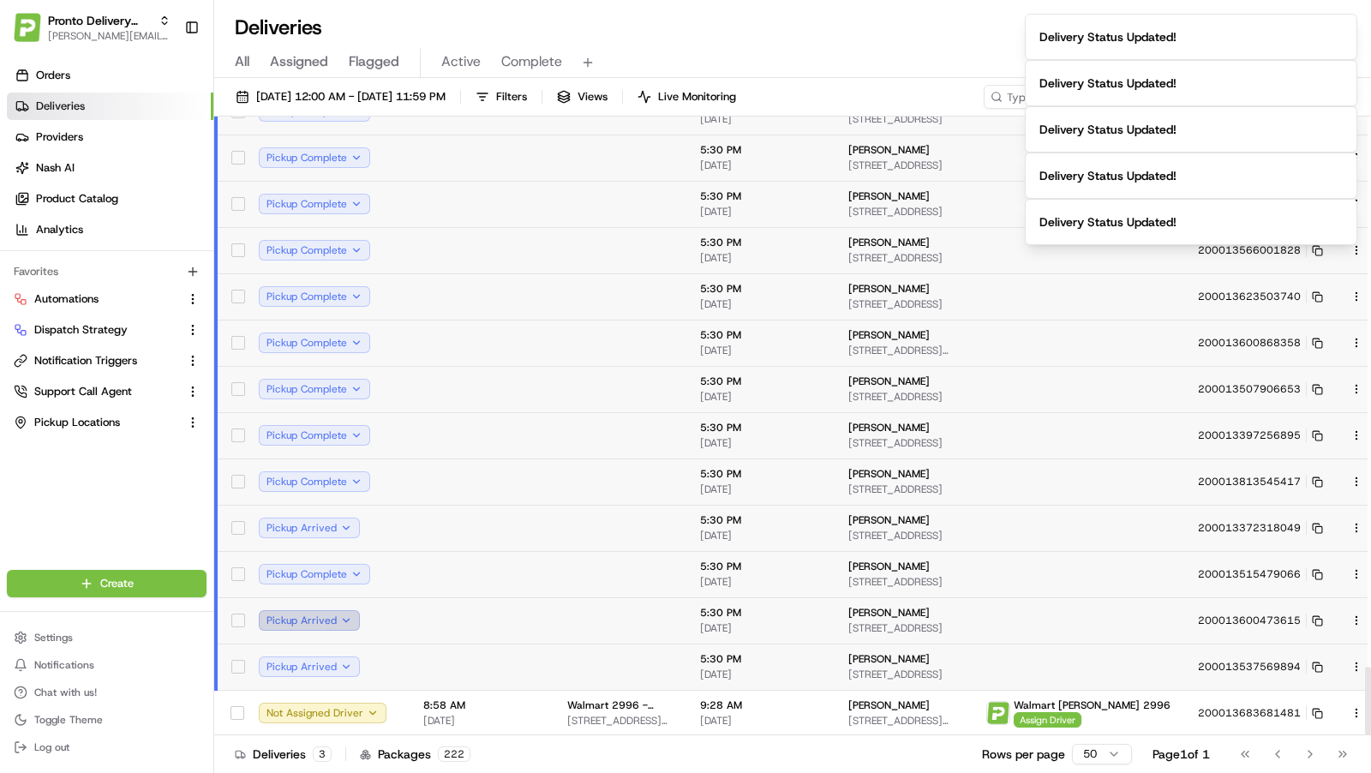
click at [343, 620] on button "Pickup Arrived" at bounding box center [309, 620] width 101 height 21
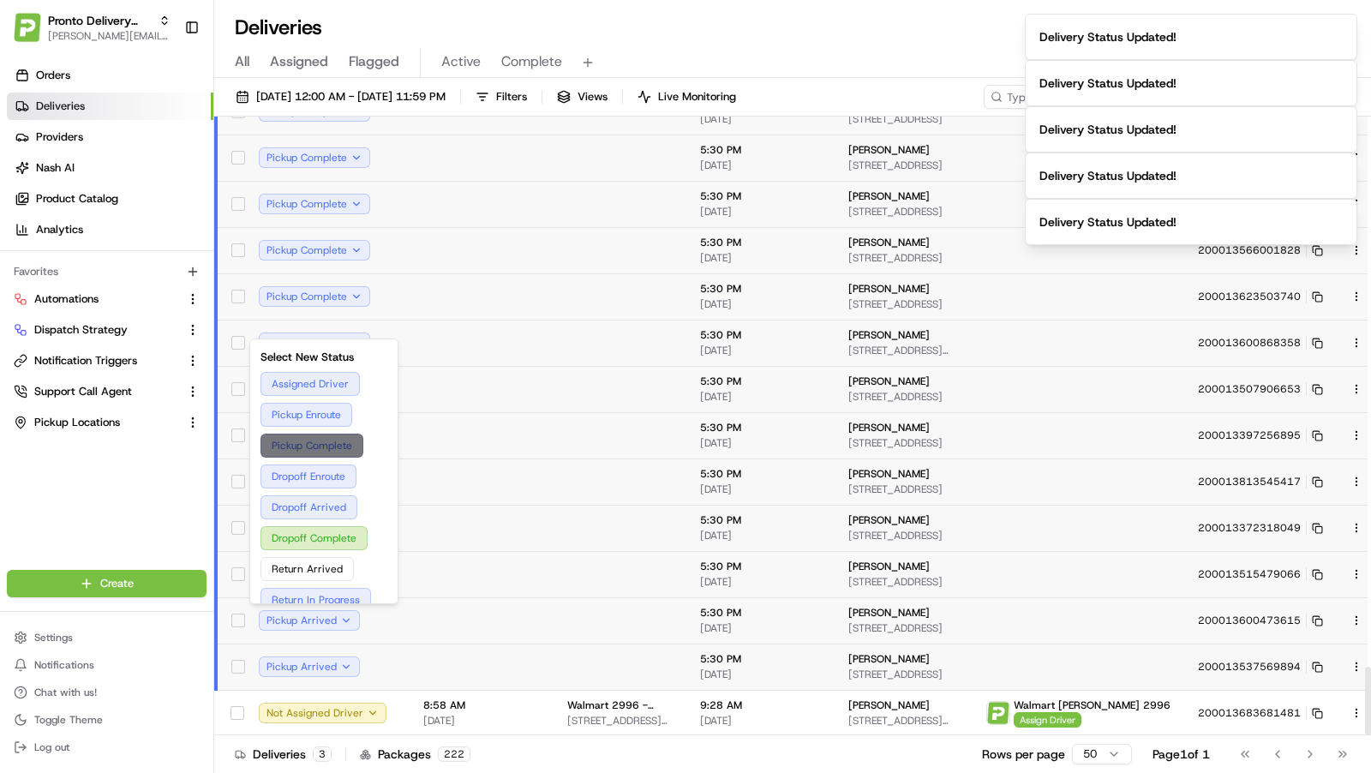
click at [337, 446] on button "Pickup Complete" at bounding box center [324, 446] width 127 height 24
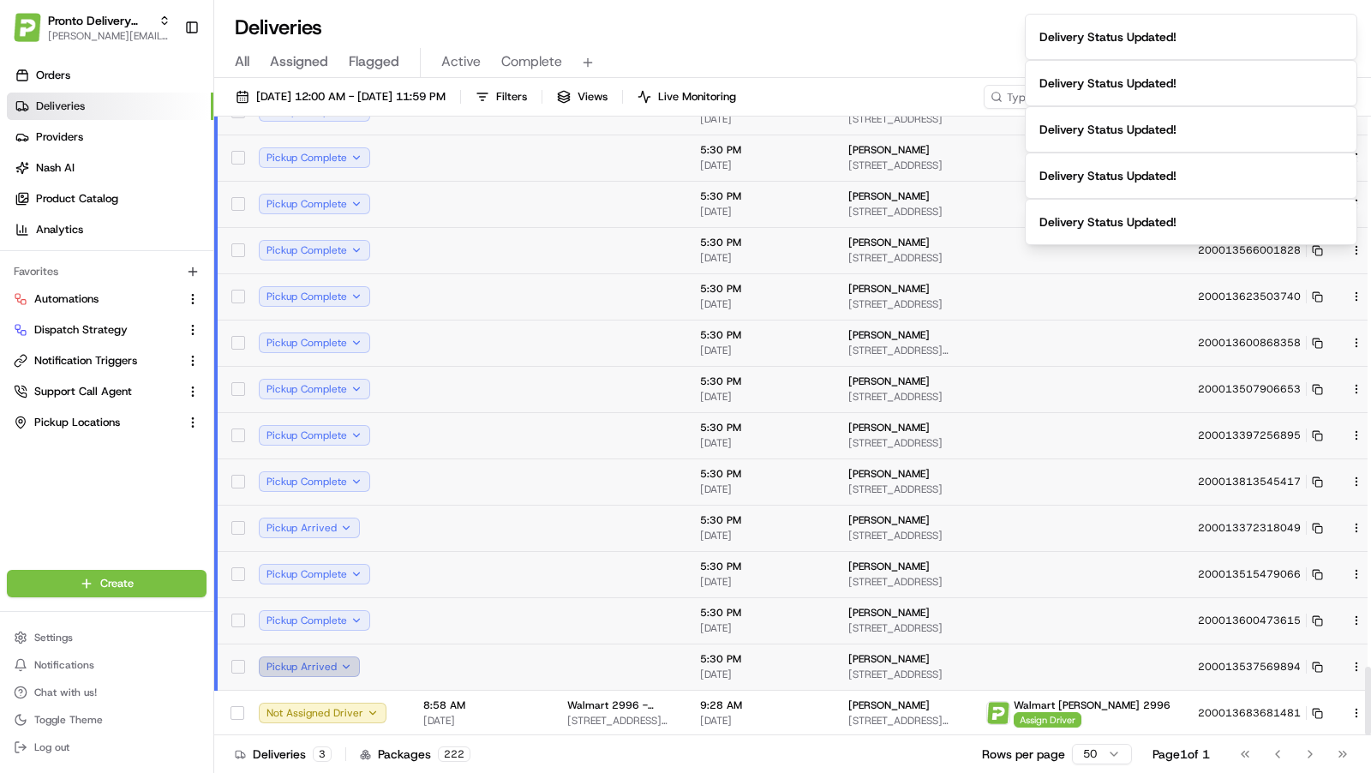
click at [345, 664] on button "Pickup Arrived" at bounding box center [309, 666] width 101 height 21
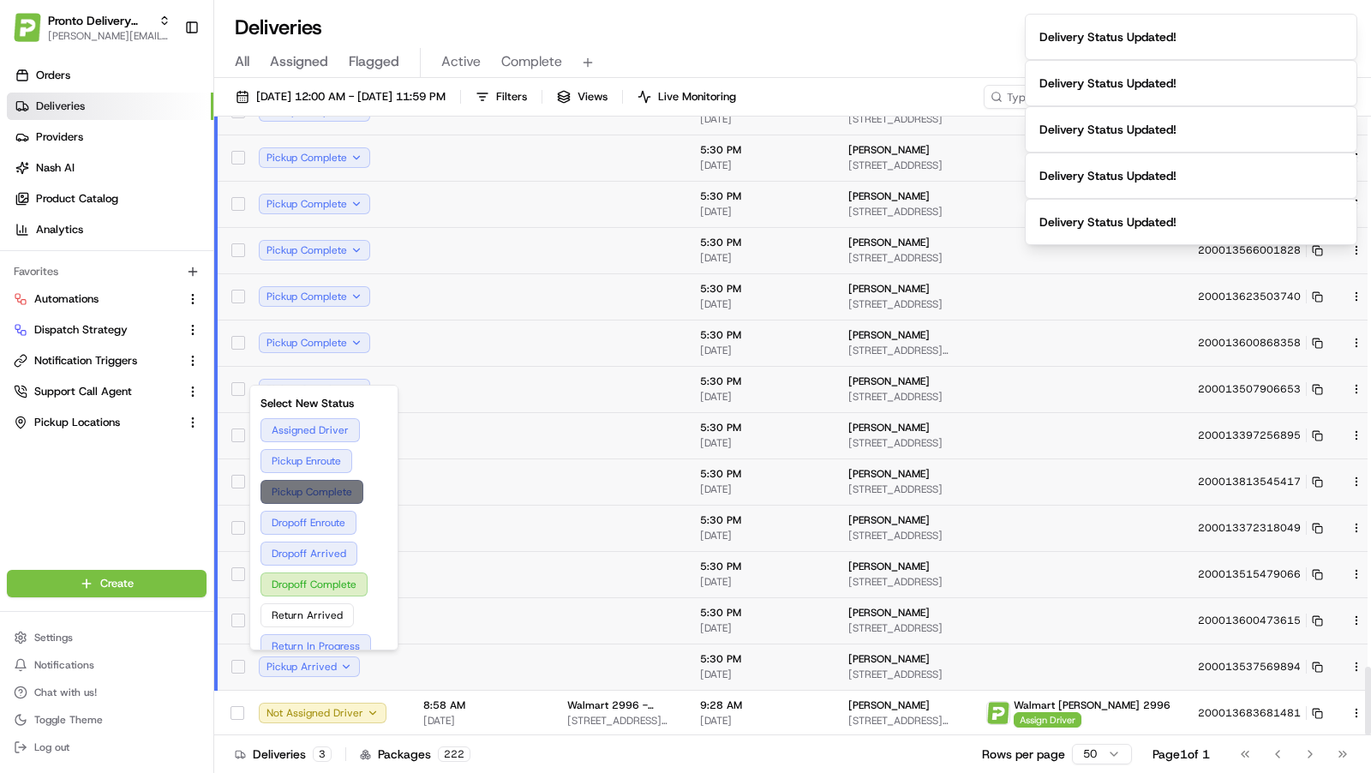
click at [345, 497] on button "Pickup Complete" at bounding box center [324, 492] width 127 height 24
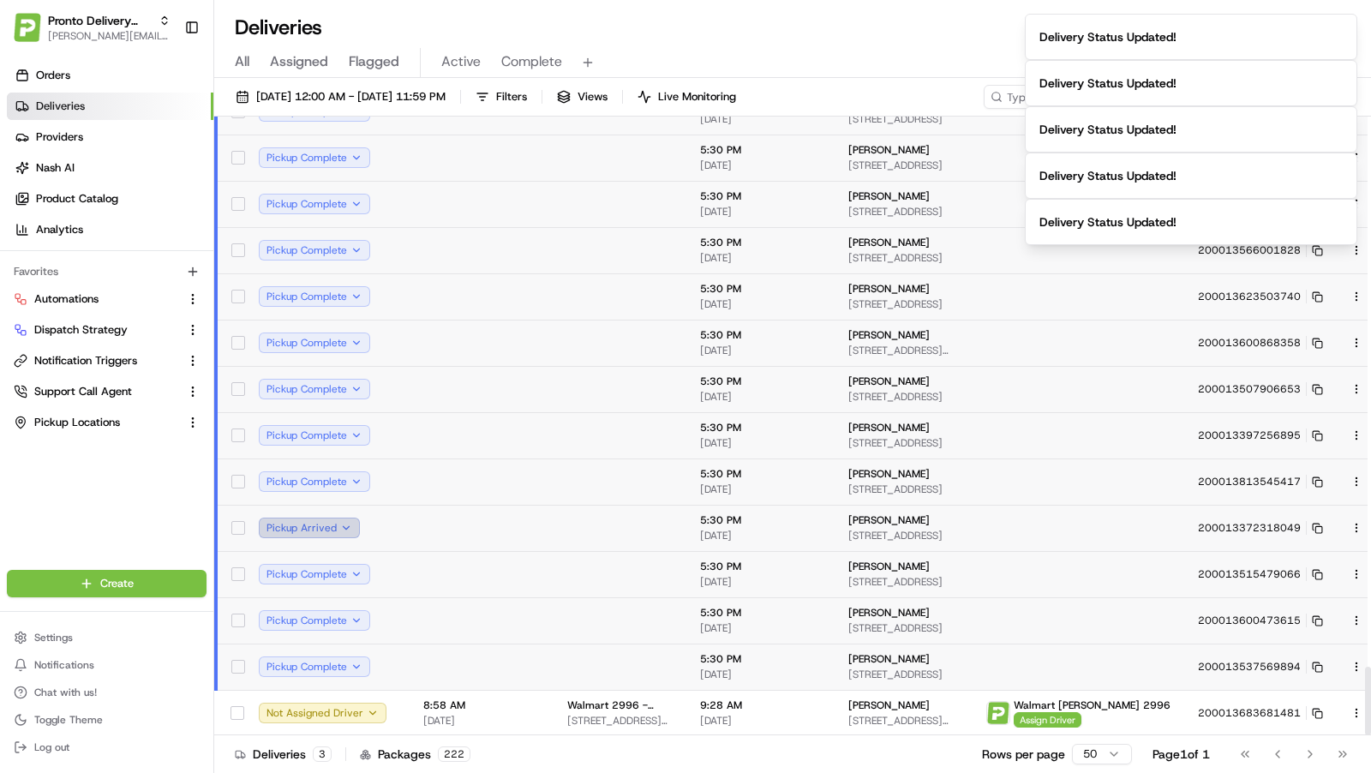
click at [337, 525] on button "Pickup Arrived" at bounding box center [309, 528] width 101 height 21
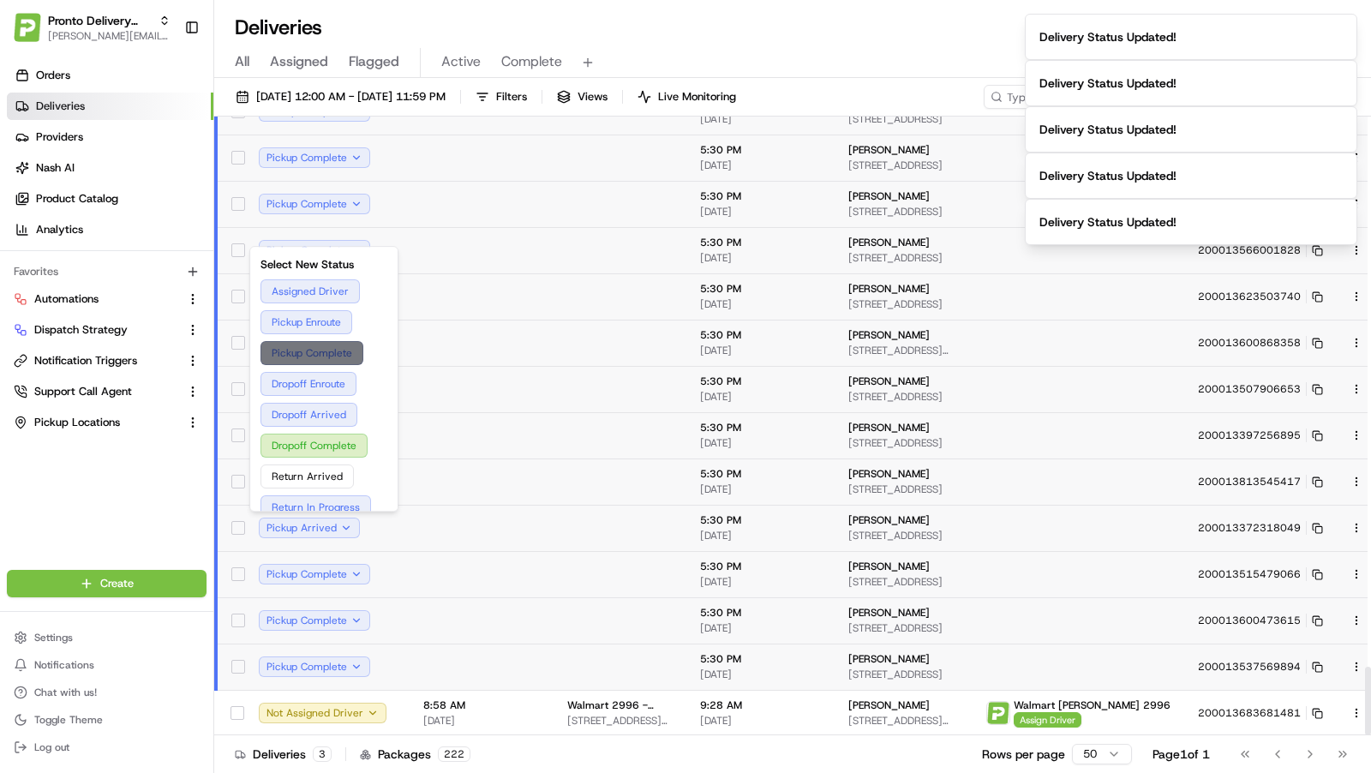
click at [321, 362] on button "Pickup Complete" at bounding box center [324, 353] width 127 height 24
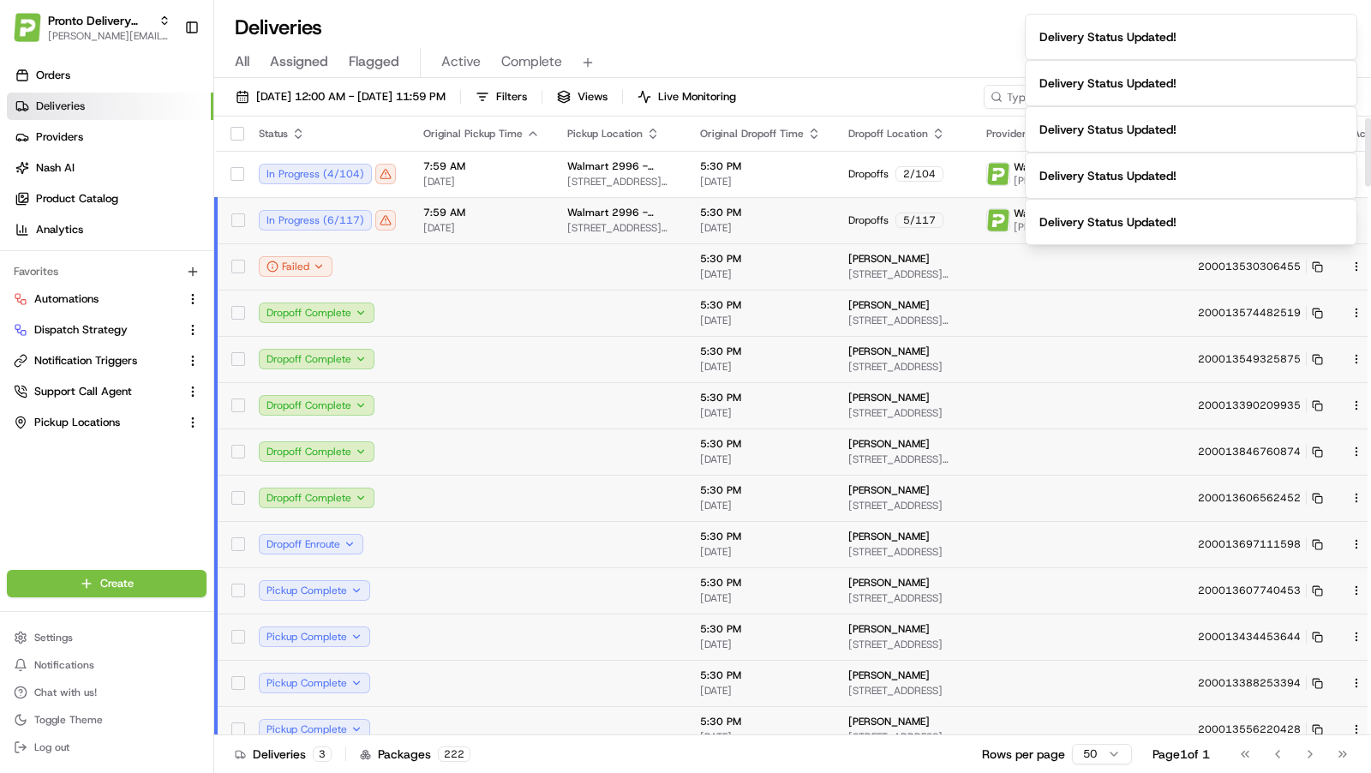
scroll to position [86, 0]
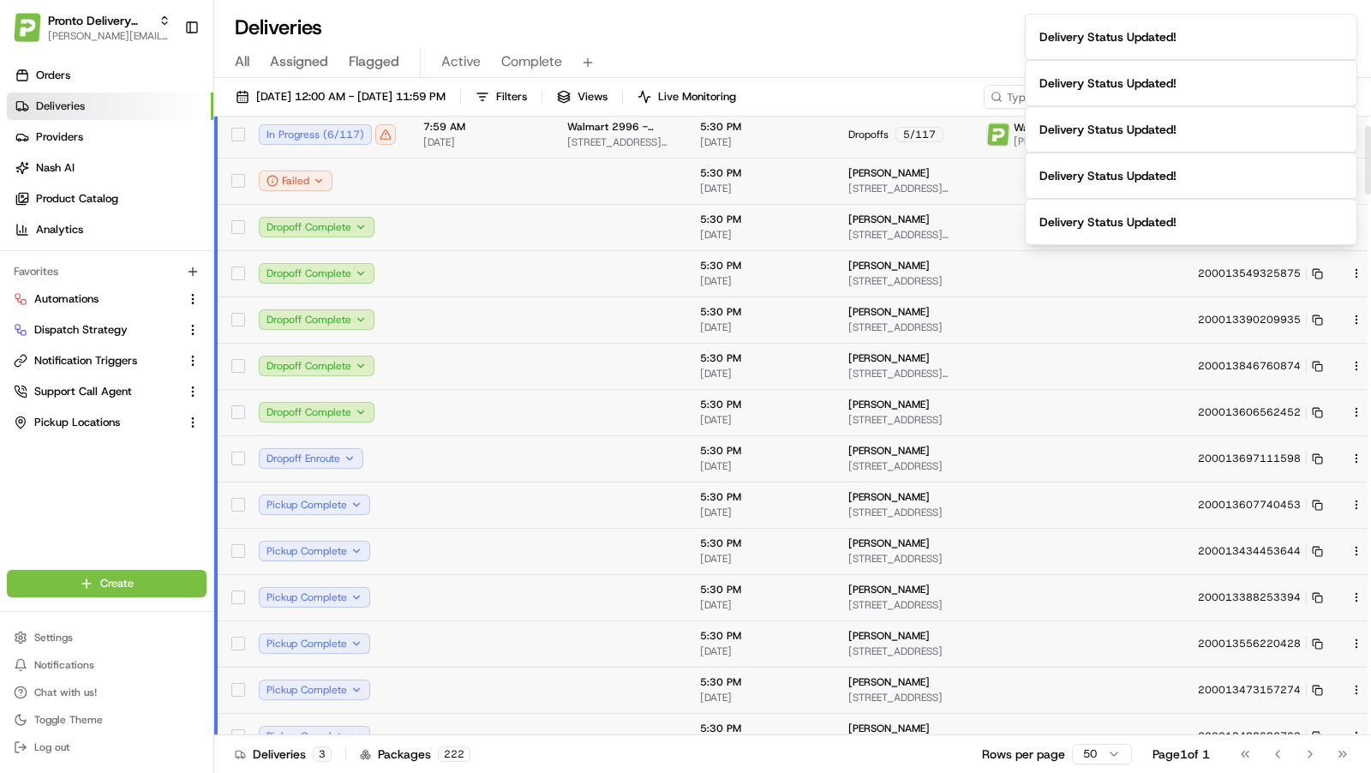
click at [778, 146] on span "08/23/2025" at bounding box center [760, 142] width 121 height 14
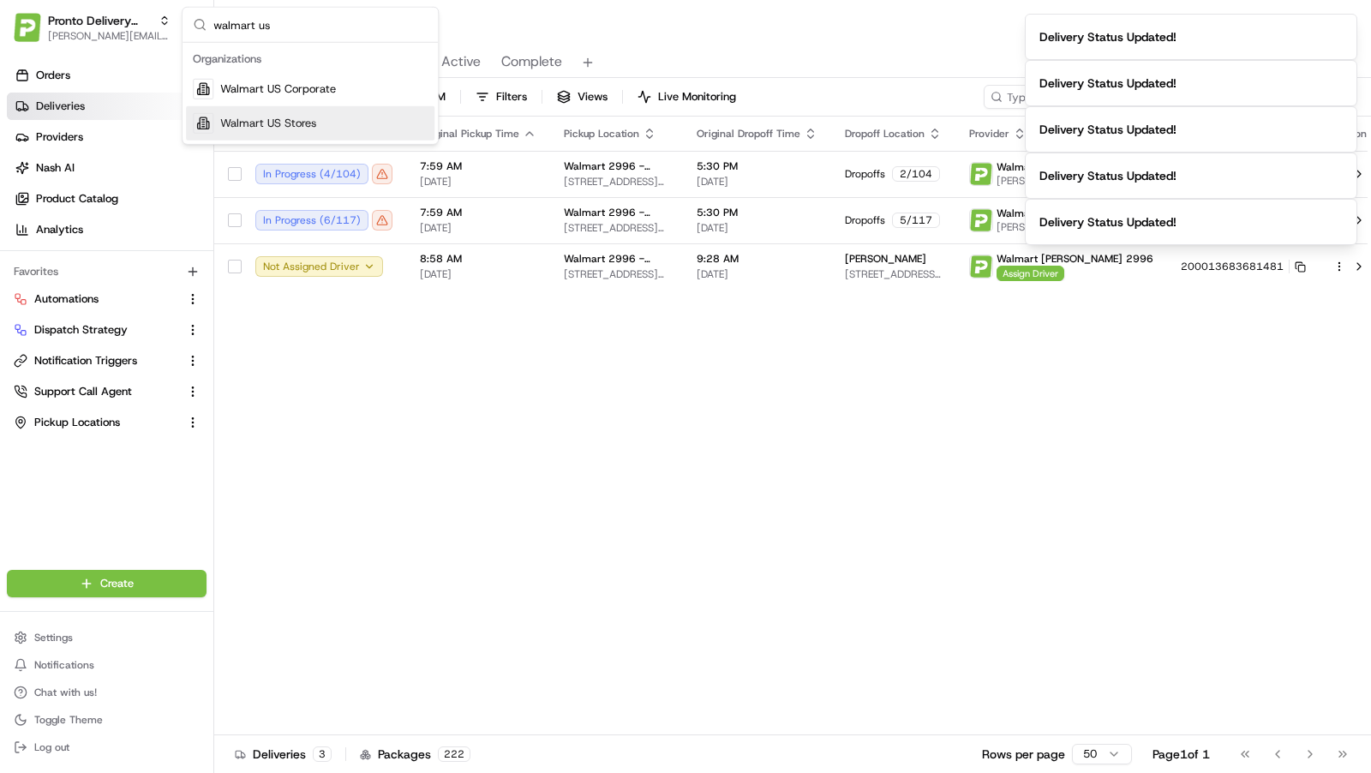
type input "walmart us"
click at [362, 123] on div "Walmart US Stores" at bounding box center [310, 123] width 249 height 34
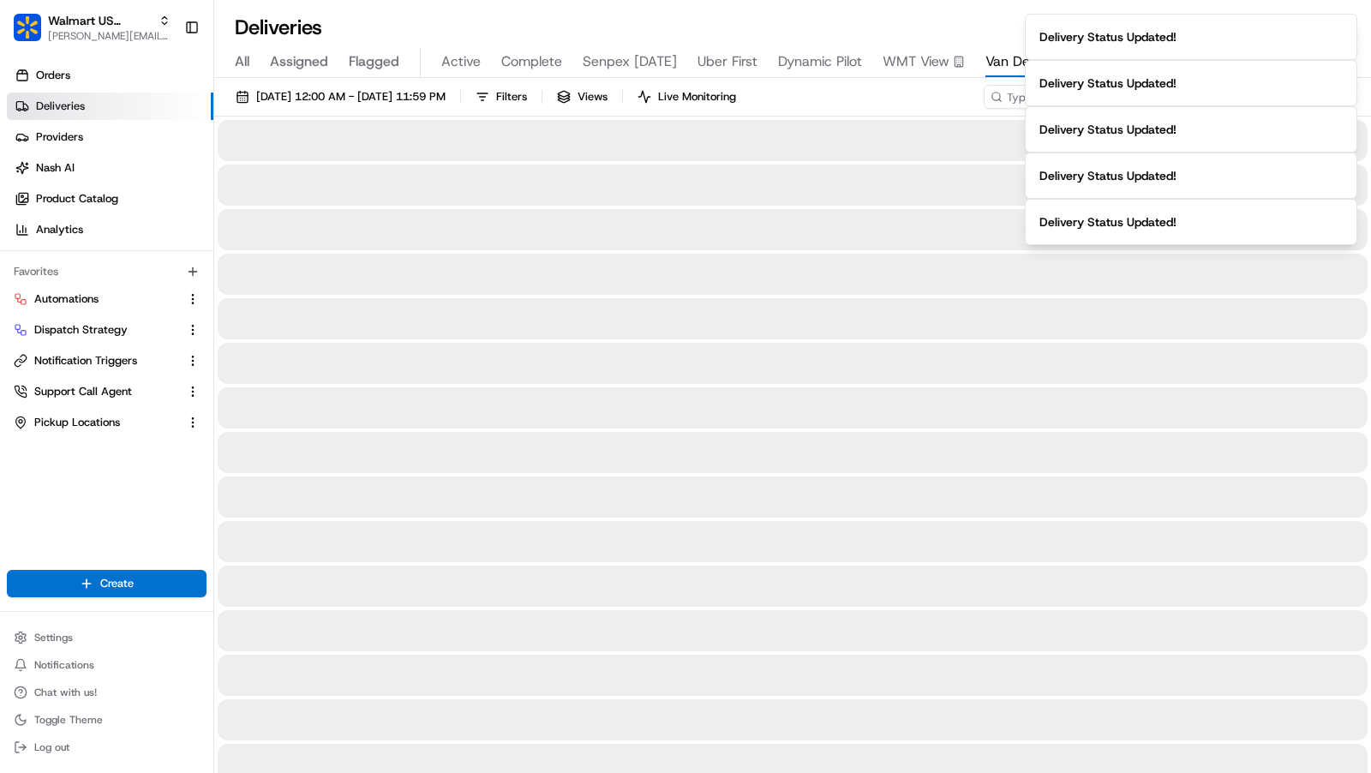
click at [917, 62] on span "WMT View" at bounding box center [916, 61] width 67 height 21
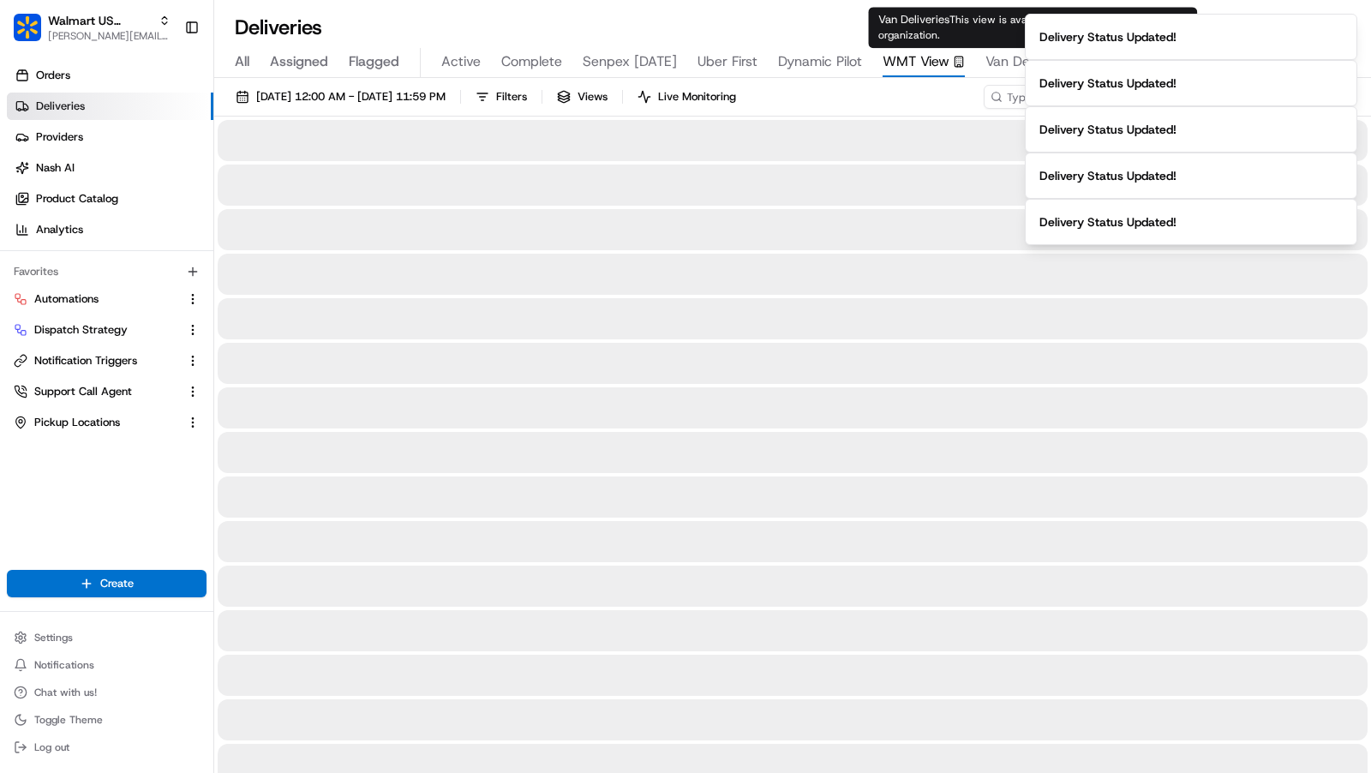
click at [1001, 62] on span "Van Deliveries" at bounding box center [1029, 61] width 87 height 21
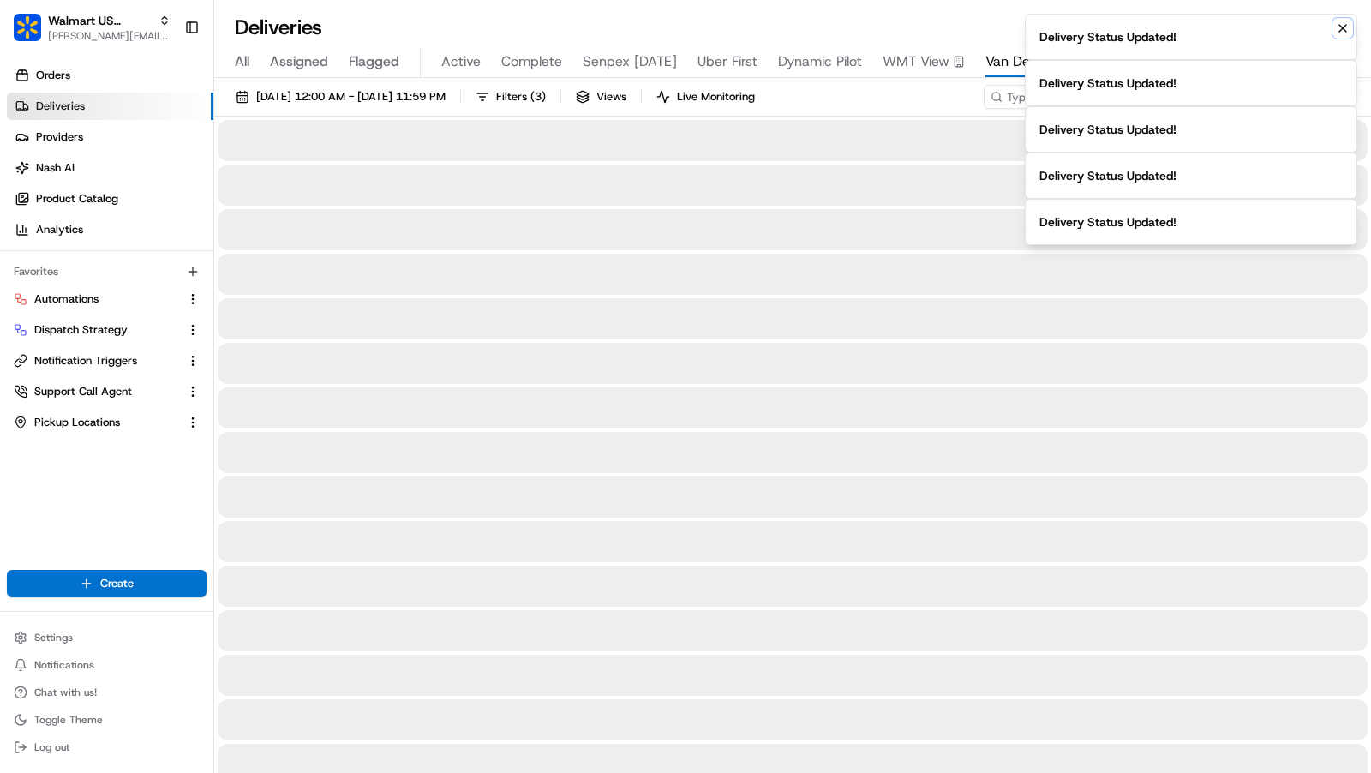
click at [1345, 29] on icon "Notifications (F8)" at bounding box center [1343, 28] width 14 height 14
click at [1345, 29] on ol "Delivery Status Updated! Delivery Status Updated! Delivery Status Updated! Deli…" at bounding box center [1191, 129] width 360 height 259
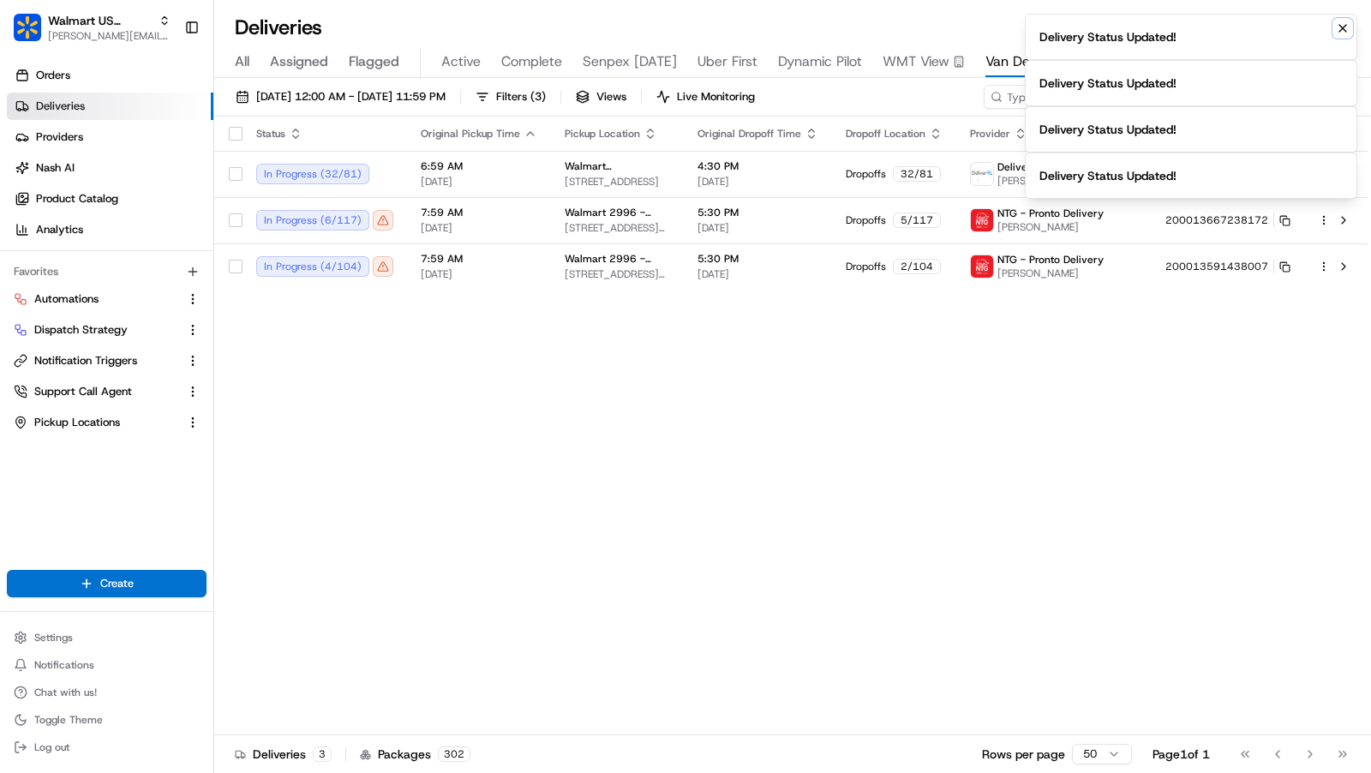
click at [1345, 26] on icon "Notifications (F8)" at bounding box center [1342, 28] width 7 height 7
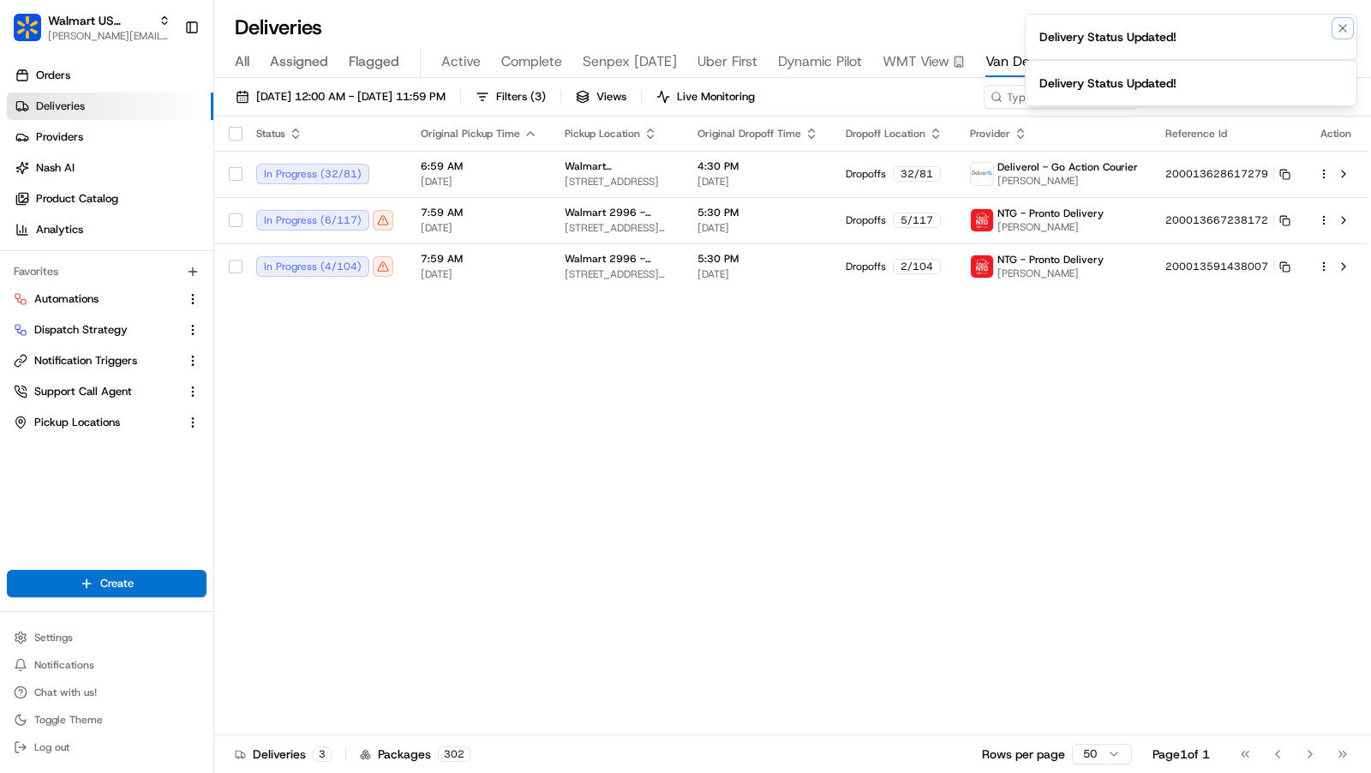
click at [1345, 26] on icon "Notifications (F8)" at bounding box center [1342, 28] width 7 height 7
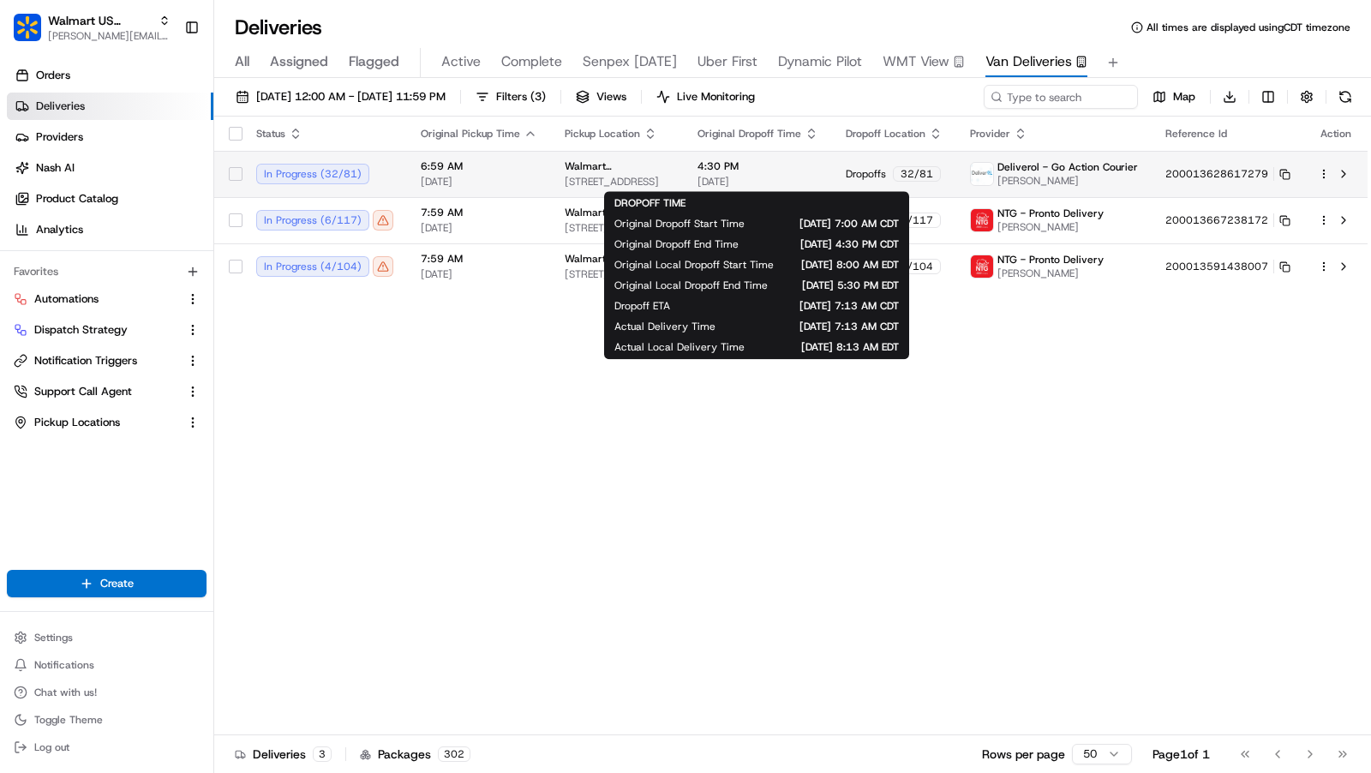
click at [718, 178] on span "08/23/2025" at bounding box center [758, 182] width 121 height 14
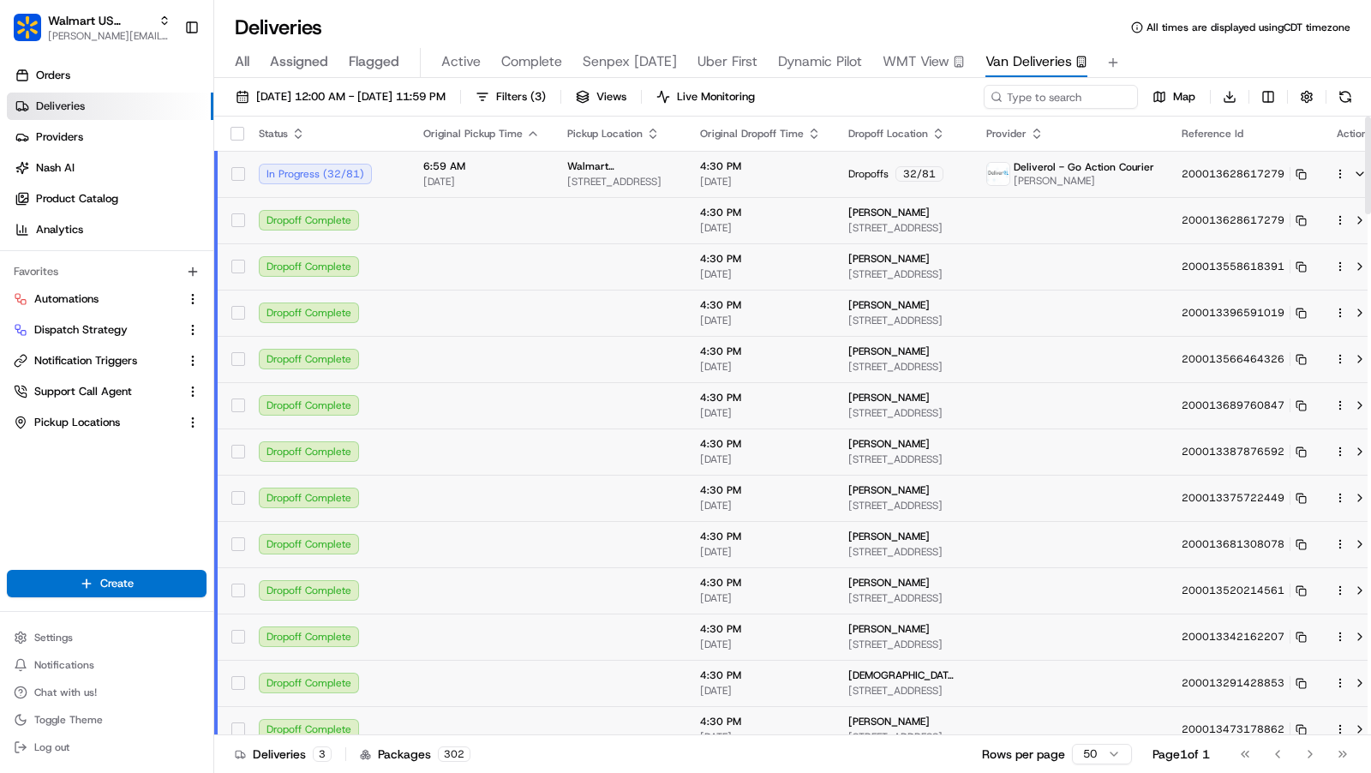
click at [794, 171] on span "4:30 PM" at bounding box center [760, 166] width 121 height 14
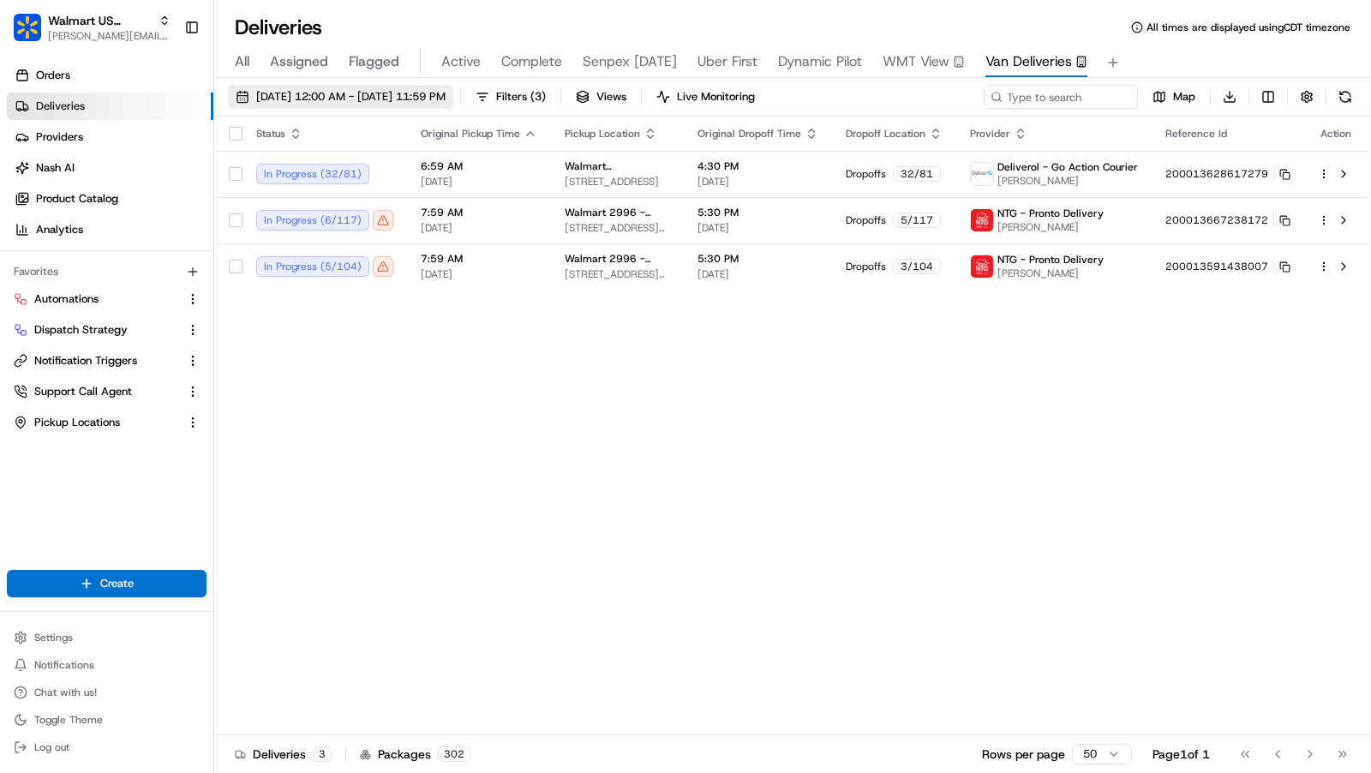
click at [446, 95] on span "[DATE] 12:00 AM - [DATE] 11:59 PM" at bounding box center [350, 96] width 189 height 15
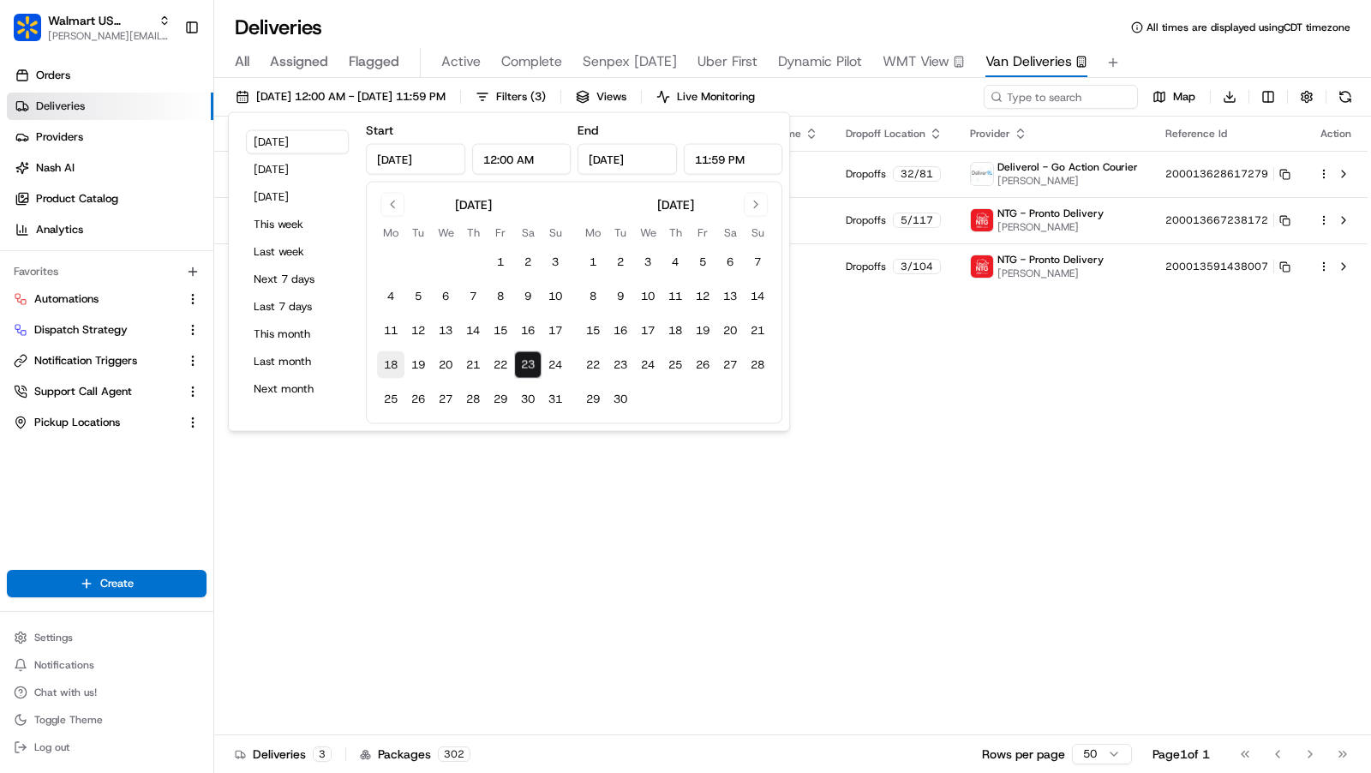
click at [385, 360] on button "18" at bounding box center [390, 364] width 27 height 27
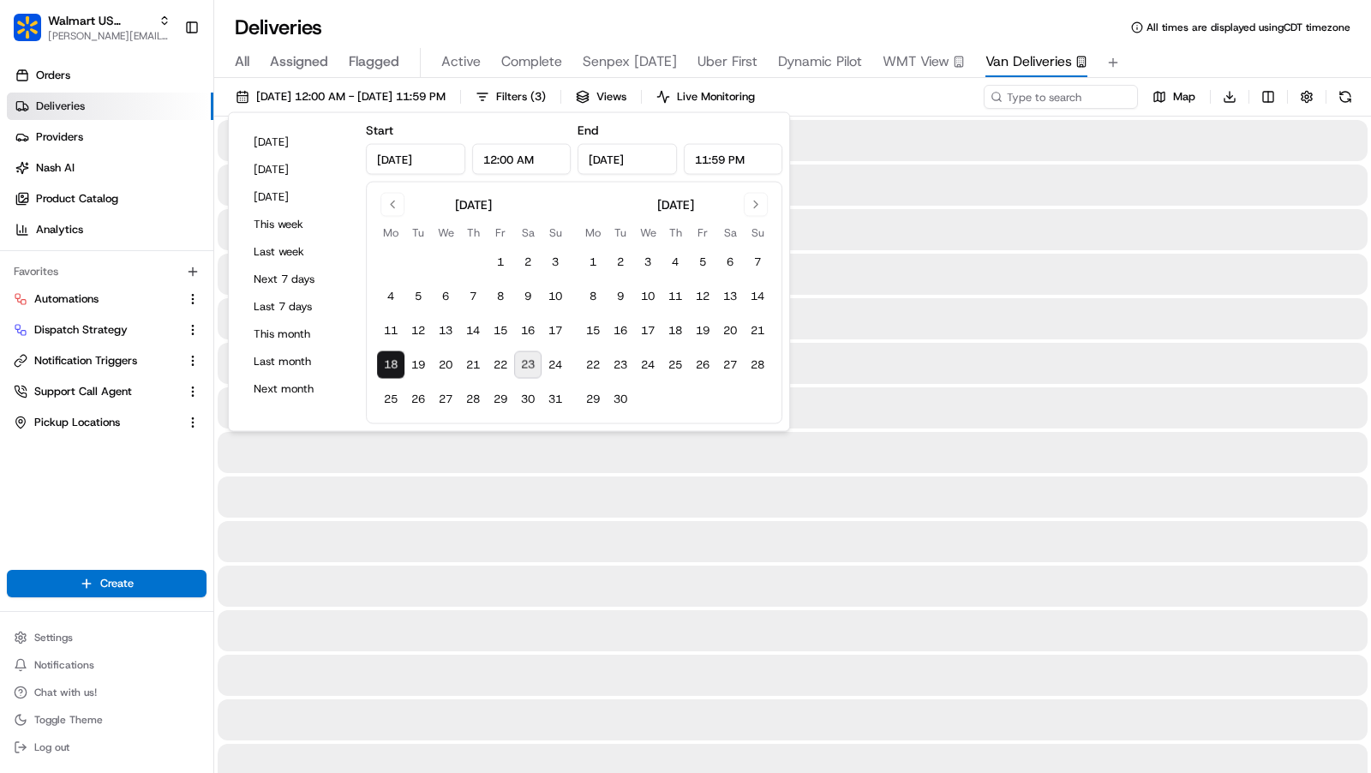
type input "Aug 18, 2025"
click at [1197, 51] on div "All Assigned Flagged Active Complete Senpex Today Uber First Dynamic Pilot WMT …" at bounding box center [792, 63] width 1157 height 30
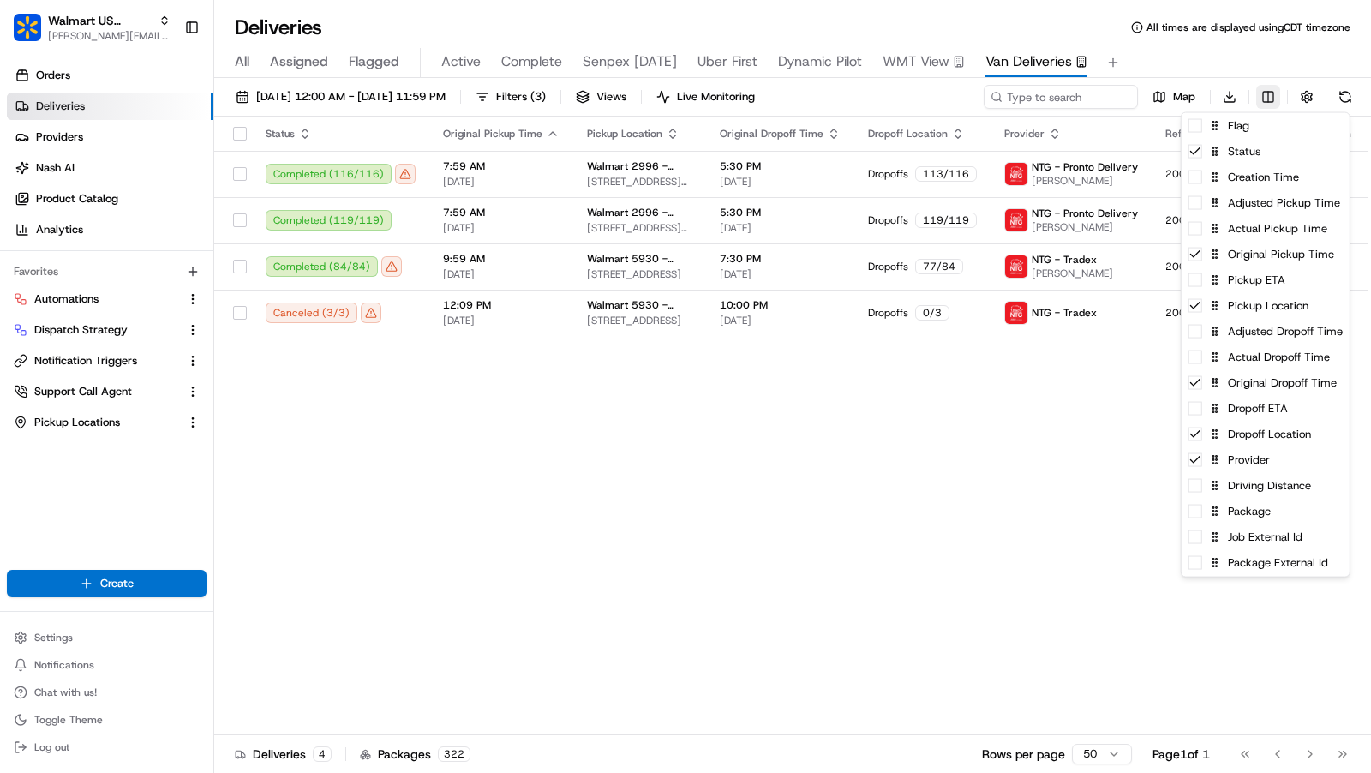
click at [1270, 97] on html "Walmart US Stores charles@usenash.com Toggle Sidebar Orders Deliveries Provider…" at bounding box center [685, 386] width 1371 height 773
click at [1258, 180] on div "Creation Time" at bounding box center [1266, 178] width 168 height 26
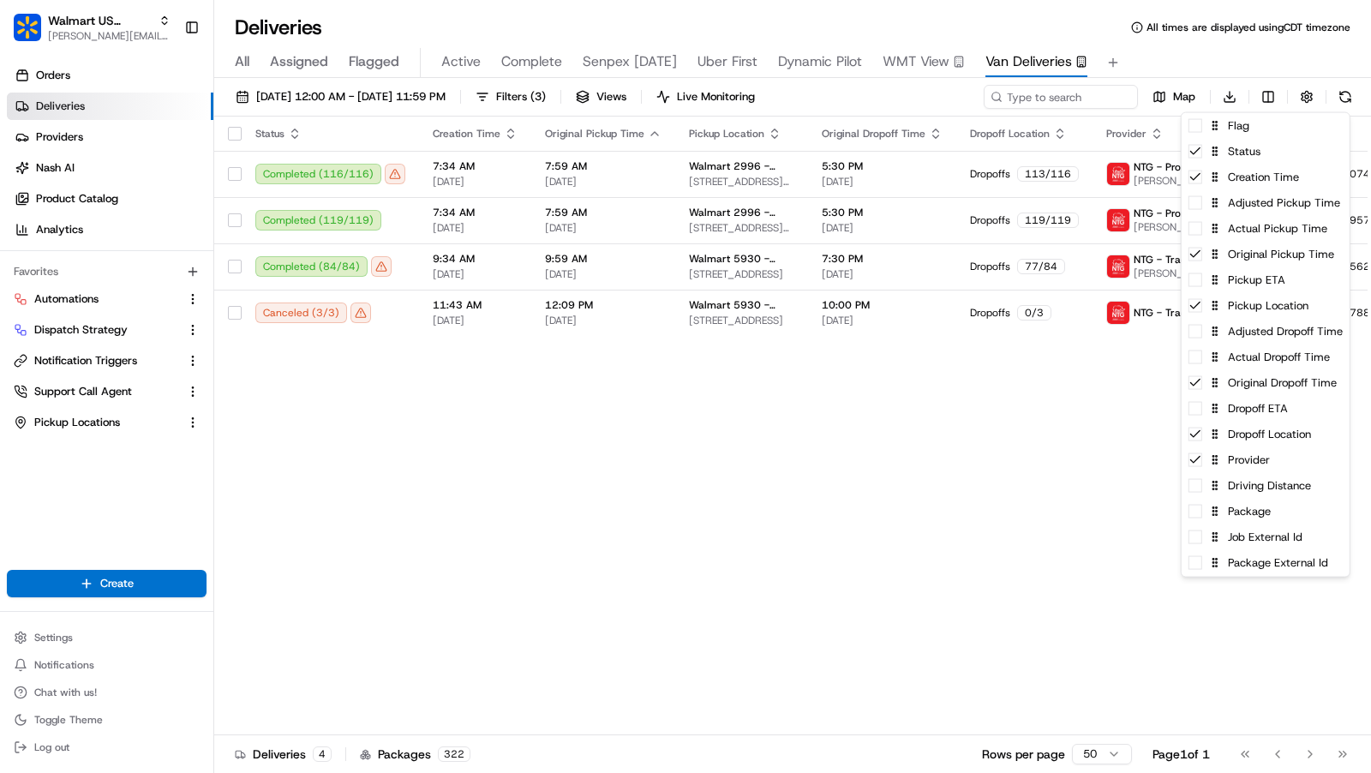
click at [520, 436] on html "Walmart US Stores charles@usenash.com Toggle Sidebar Orders Deliveries Provider…" at bounding box center [685, 386] width 1371 height 773
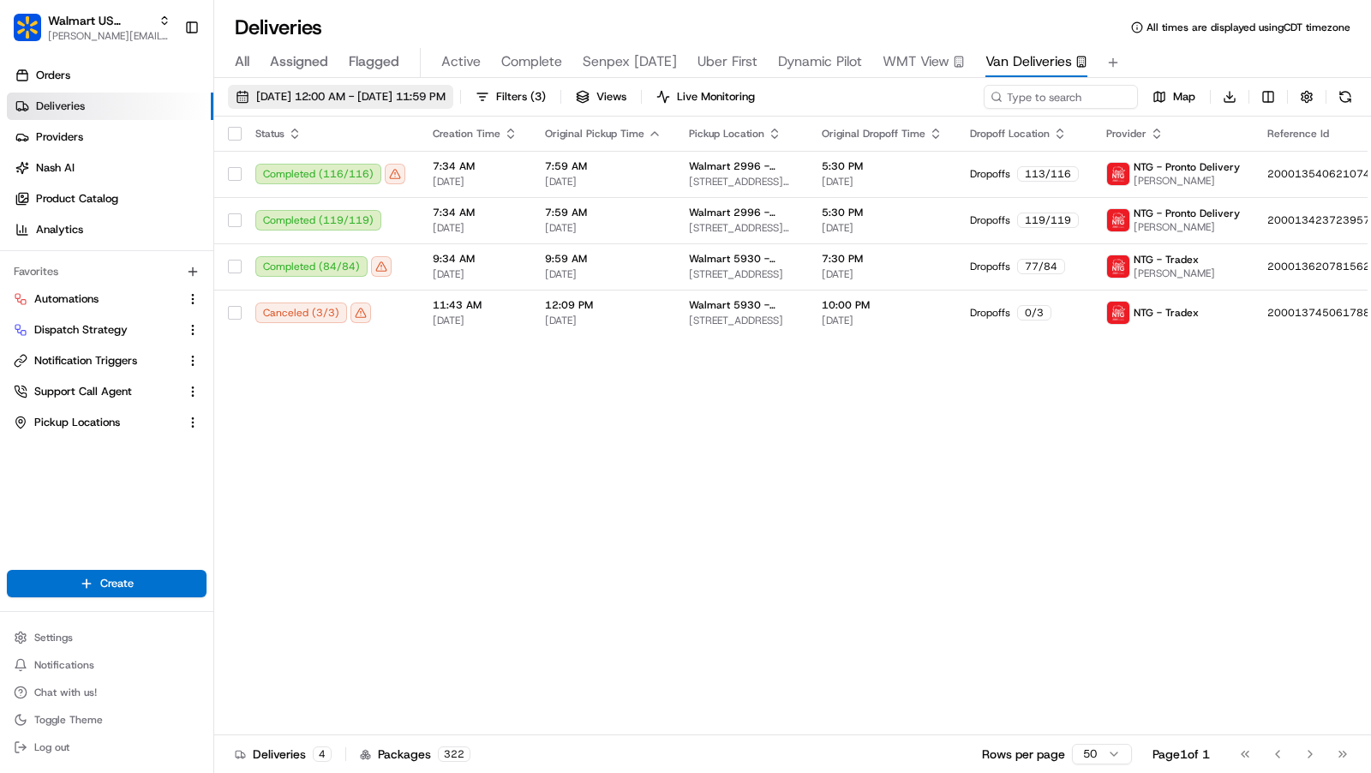
click at [393, 98] on span "08/18/2025 12:00 AM - 08/18/2025 11:59 PM" at bounding box center [350, 96] width 189 height 15
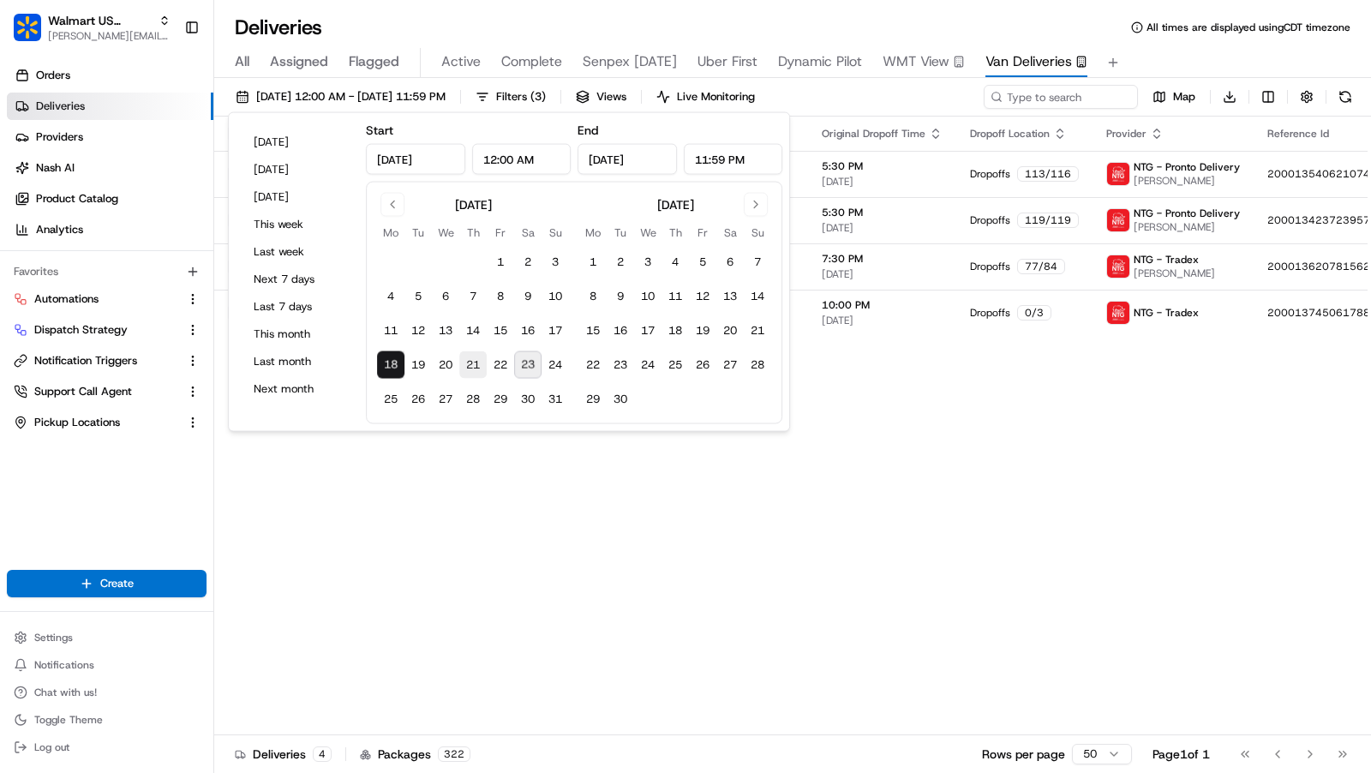
click at [481, 368] on button "21" at bounding box center [472, 364] width 27 height 27
type input "Aug 21, 2025"
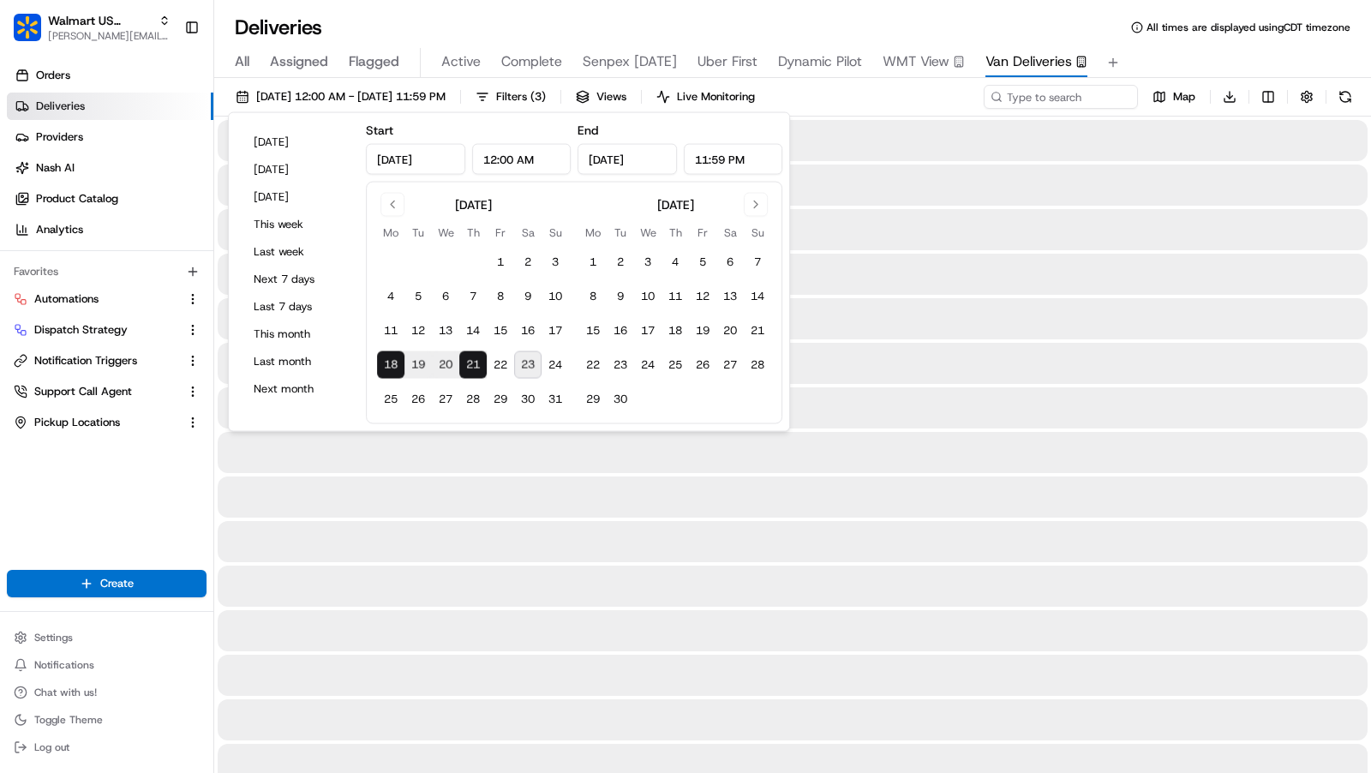
click at [473, 360] on button "21" at bounding box center [472, 364] width 27 height 27
type input "Aug 21, 2025"
click at [1213, 41] on div "All Assigned Flagged Active Complete Senpex Today Uber First Dynamic Pilot WMT …" at bounding box center [792, 59] width 1157 height 37
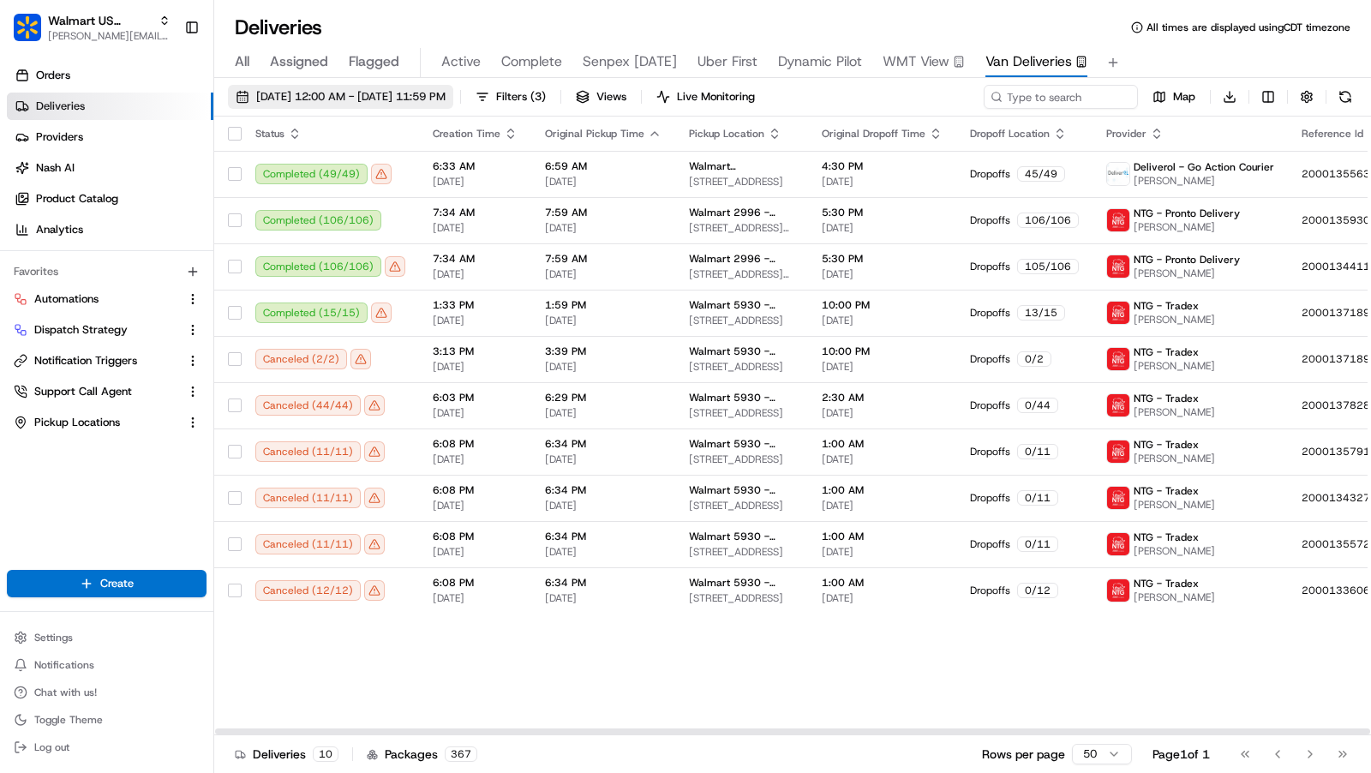
click at [309, 105] on button "08/21/2025 12:00 AM - 08/21/2025 11:59 PM" at bounding box center [340, 97] width 225 height 24
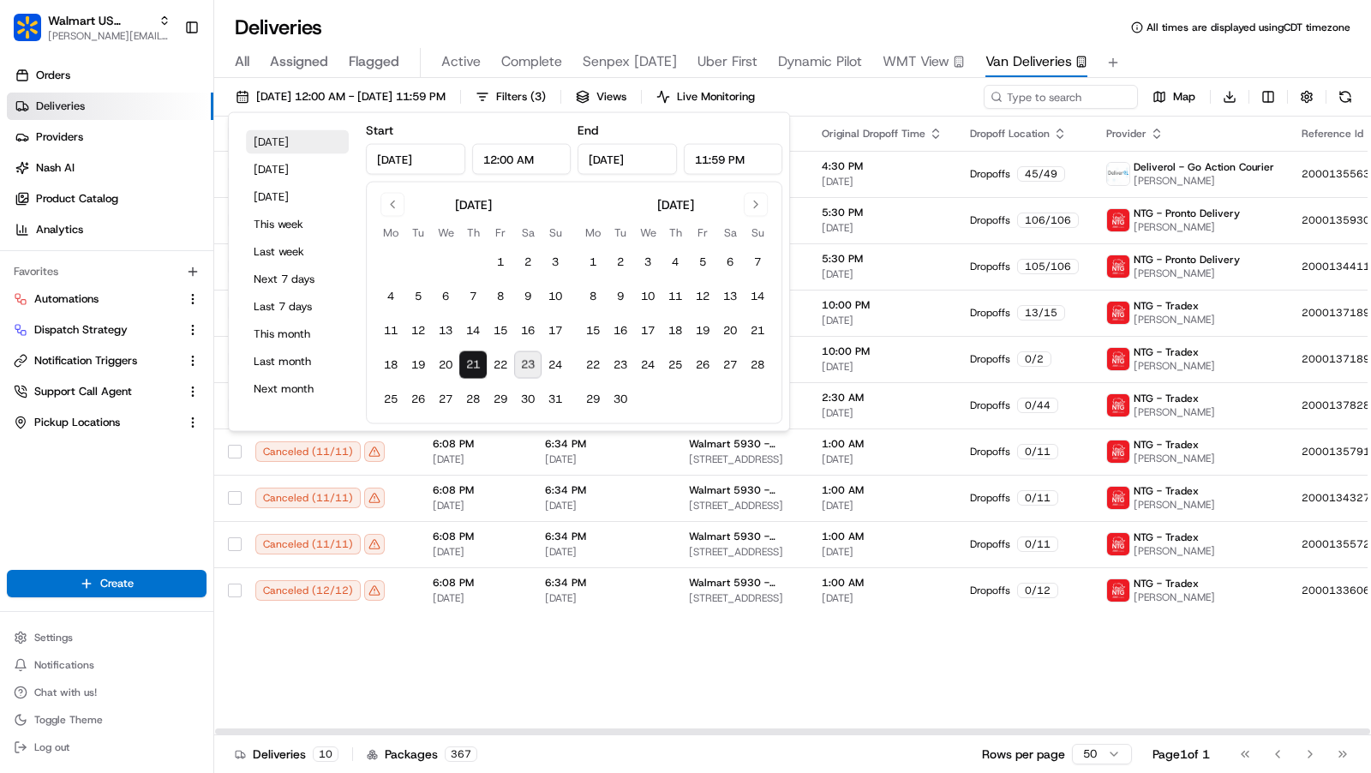
click at [271, 135] on button "Today" at bounding box center [297, 142] width 103 height 24
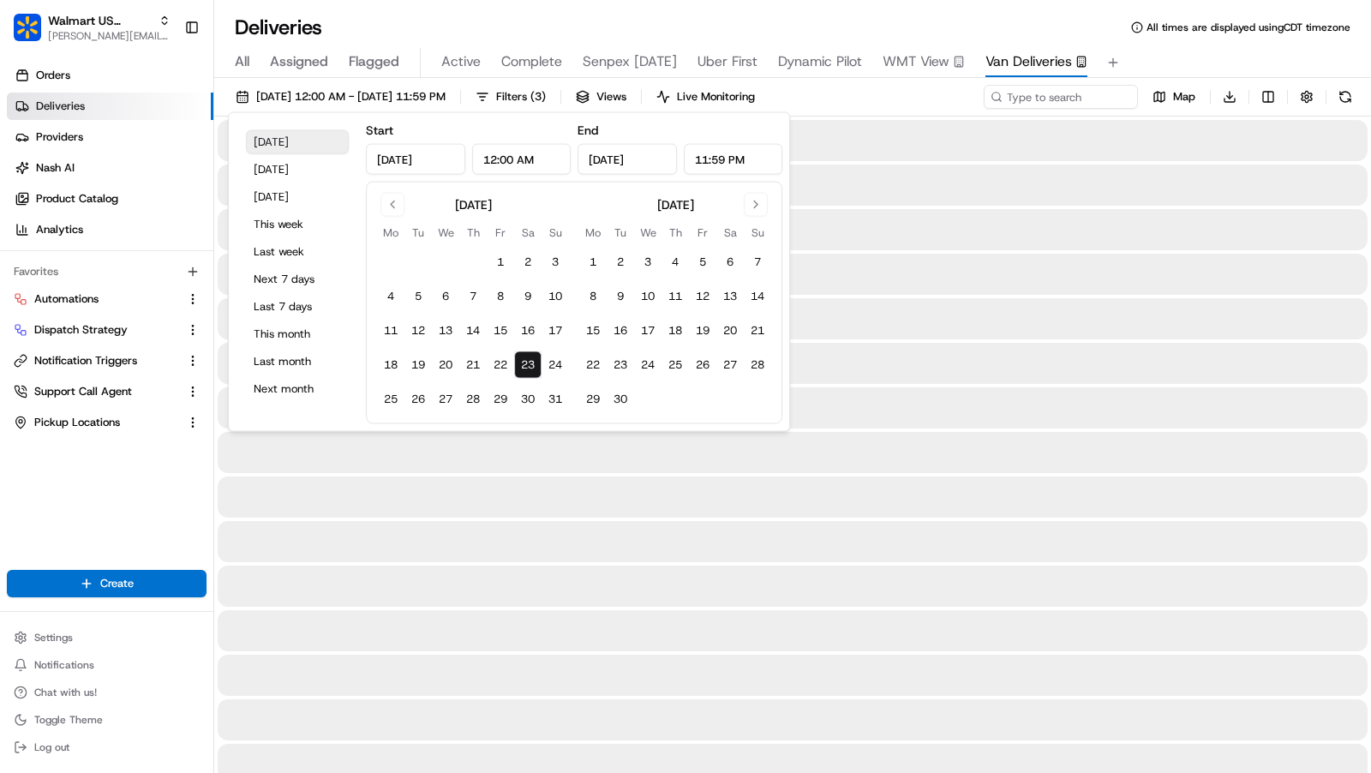
type input "Aug 23, 2025"
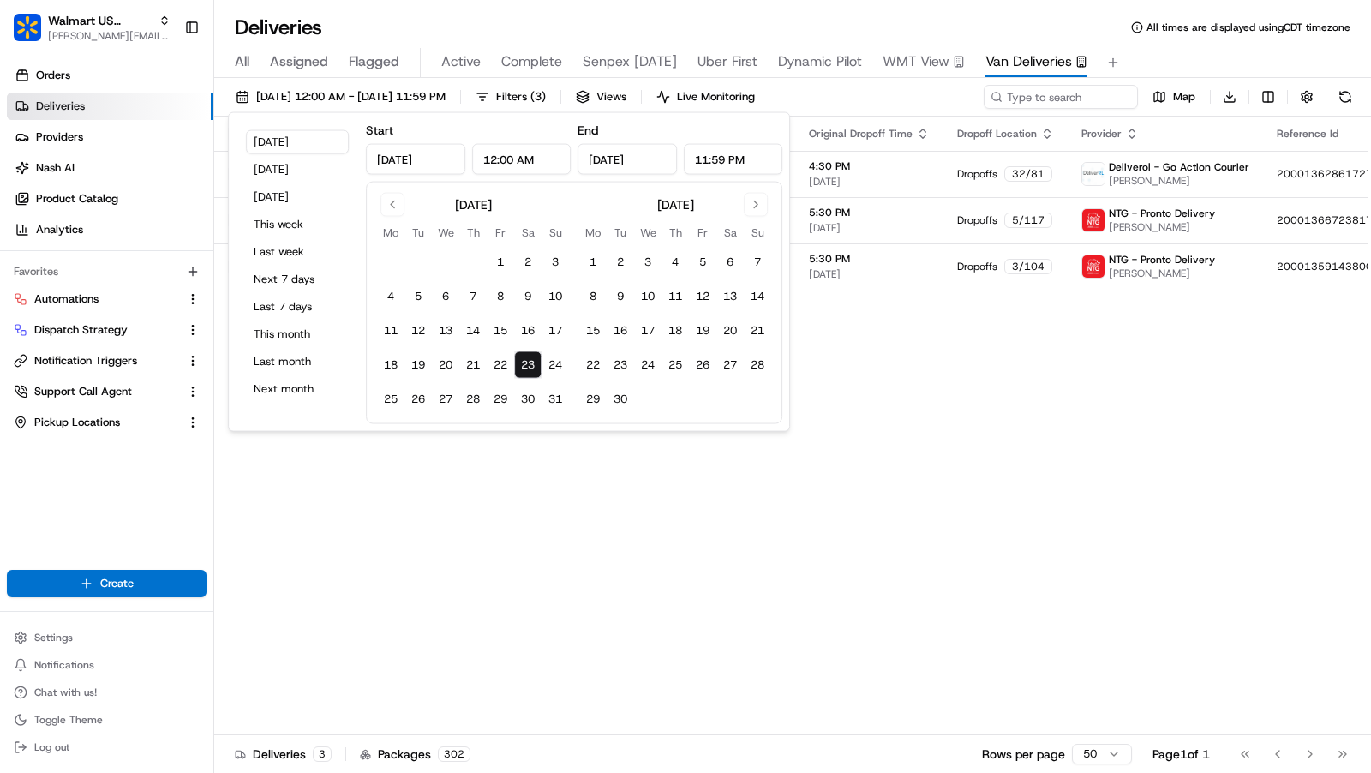
click at [1237, 32] on span "All times are displayed using CDT timezone" at bounding box center [1249, 28] width 204 height 14
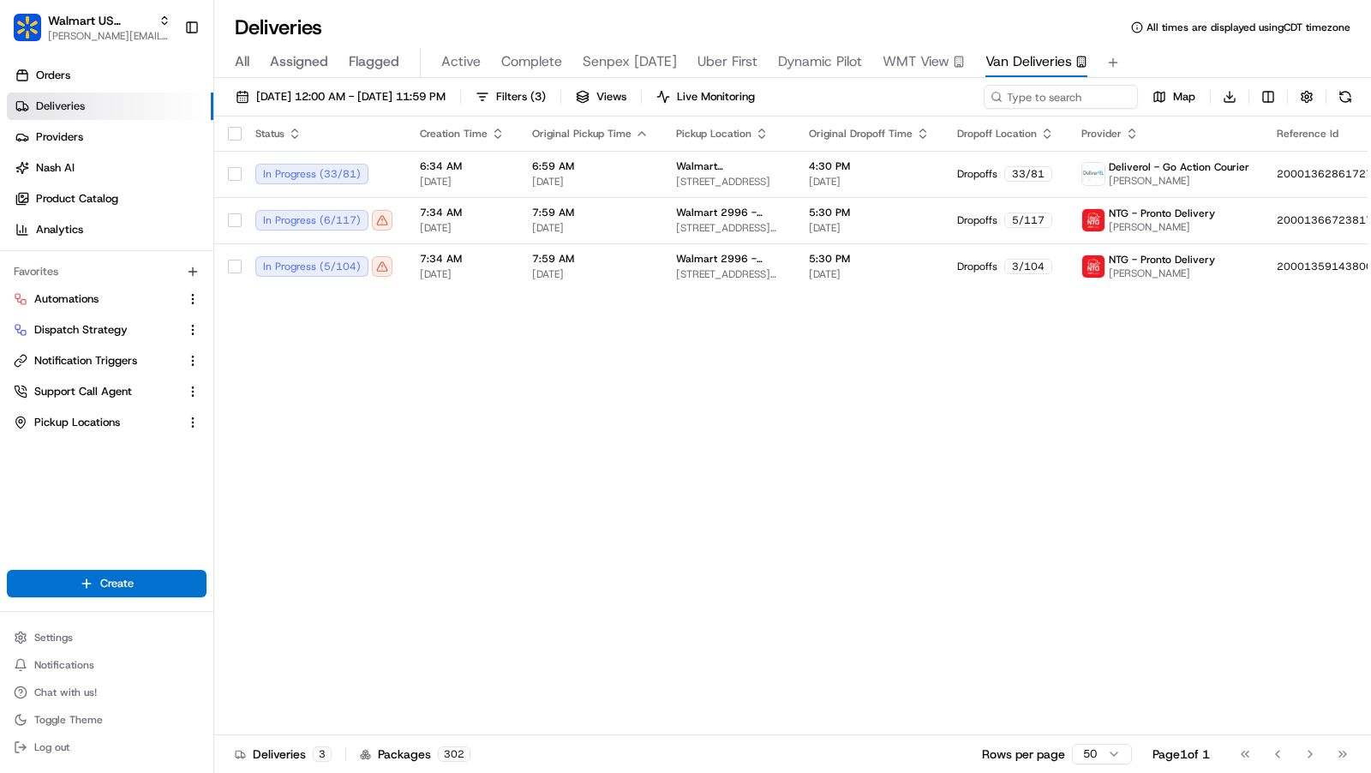
click at [35, 60] on div "Orders Deliveries Providers Nash AI Product Catalog Analytics" at bounding box center [106, 152] width 213 height 195
click at [36, 69] on span "Orders" at bounding box center [53, 75] width 34 height 15
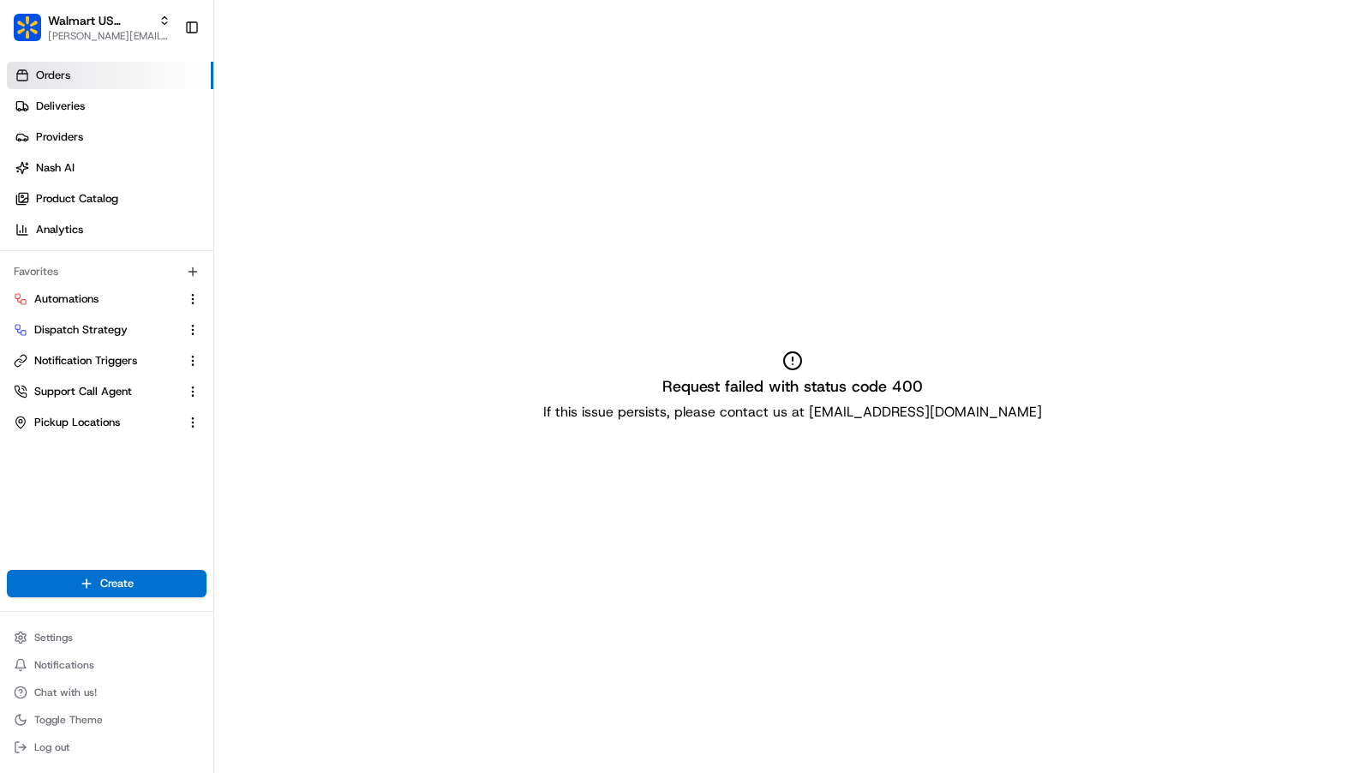
click at [48, 71] on span "Orders" at bounding box center [53, 75] width 34 height 15
click at [61, 107] on span "Deliveries" at bounding box center [60, 106] width 49 height 15
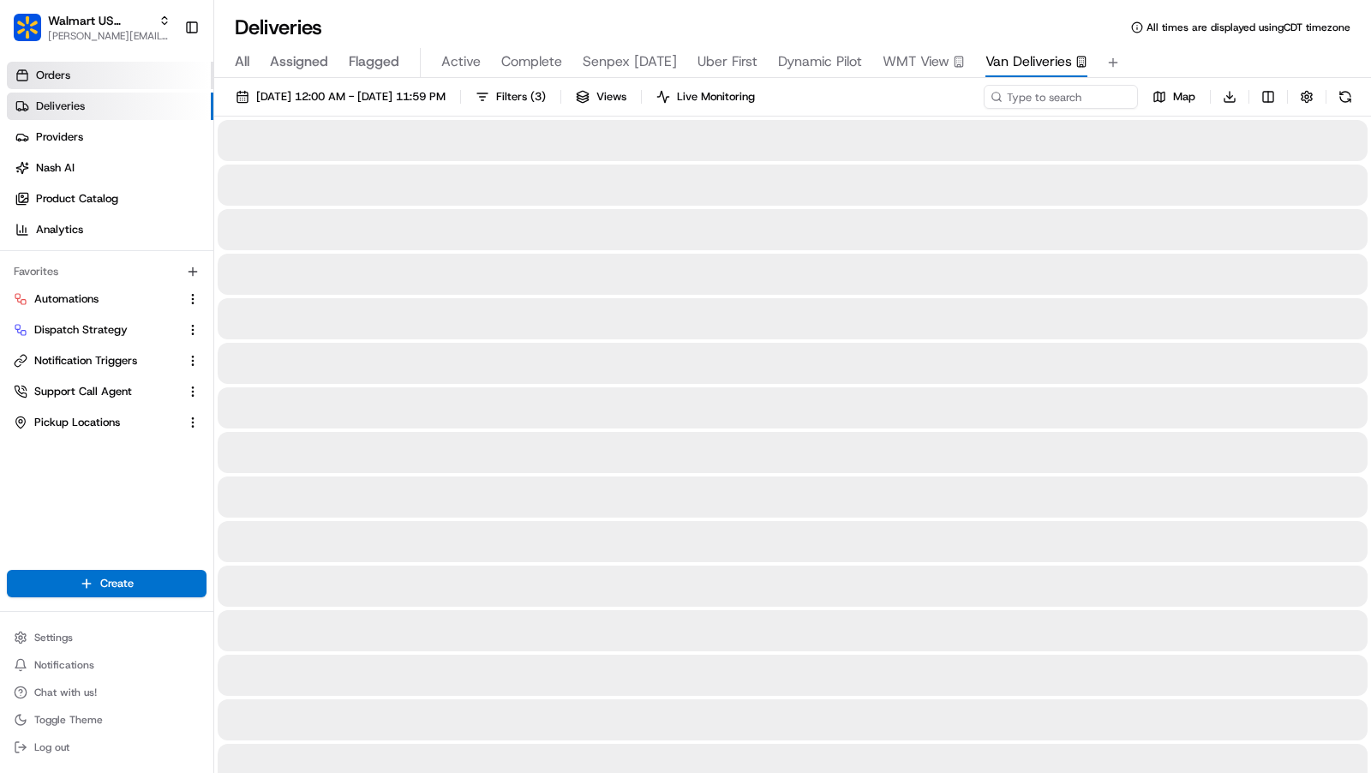
click at [69, 71] on span "Orders" at bounding box center [53, 75] width 34 height 15
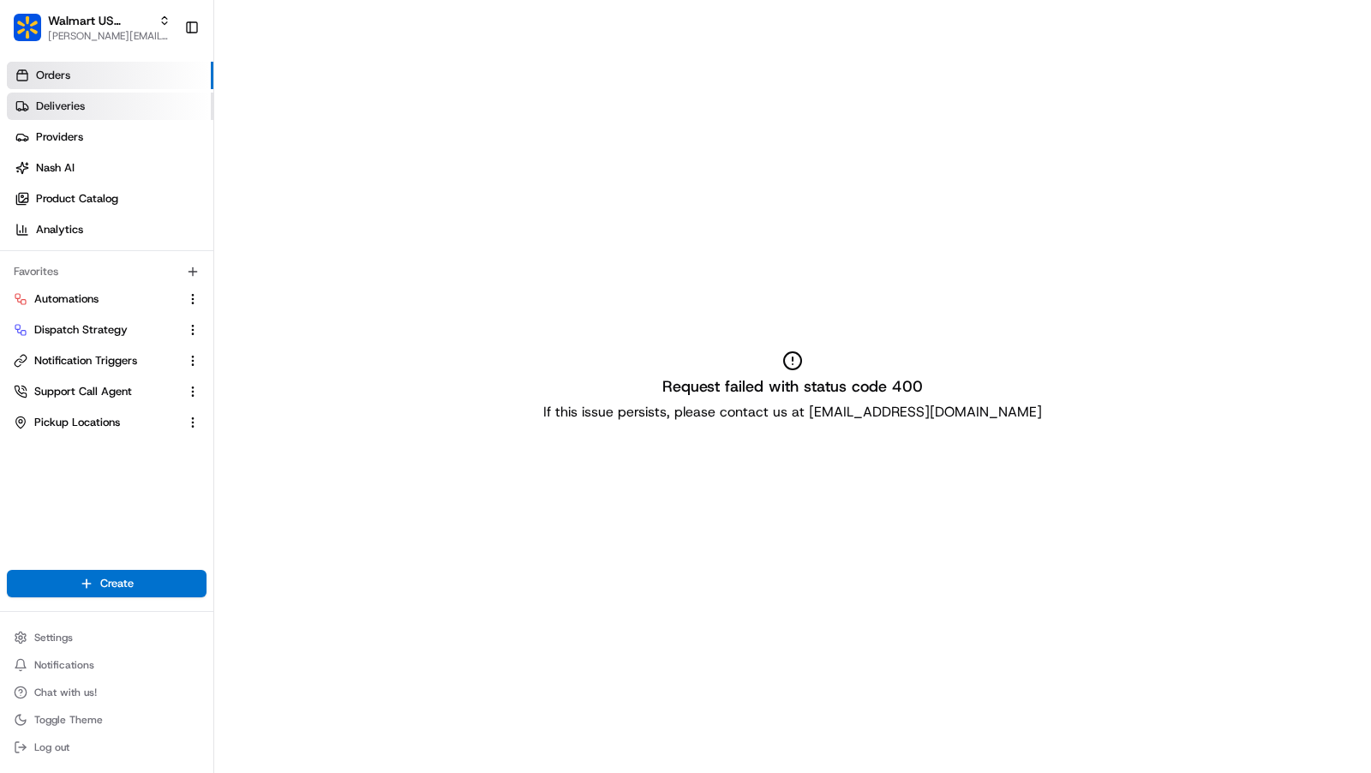
click at [76, 119] on link "Deliveries" at bounding box center [110, 106] width 207 height 27
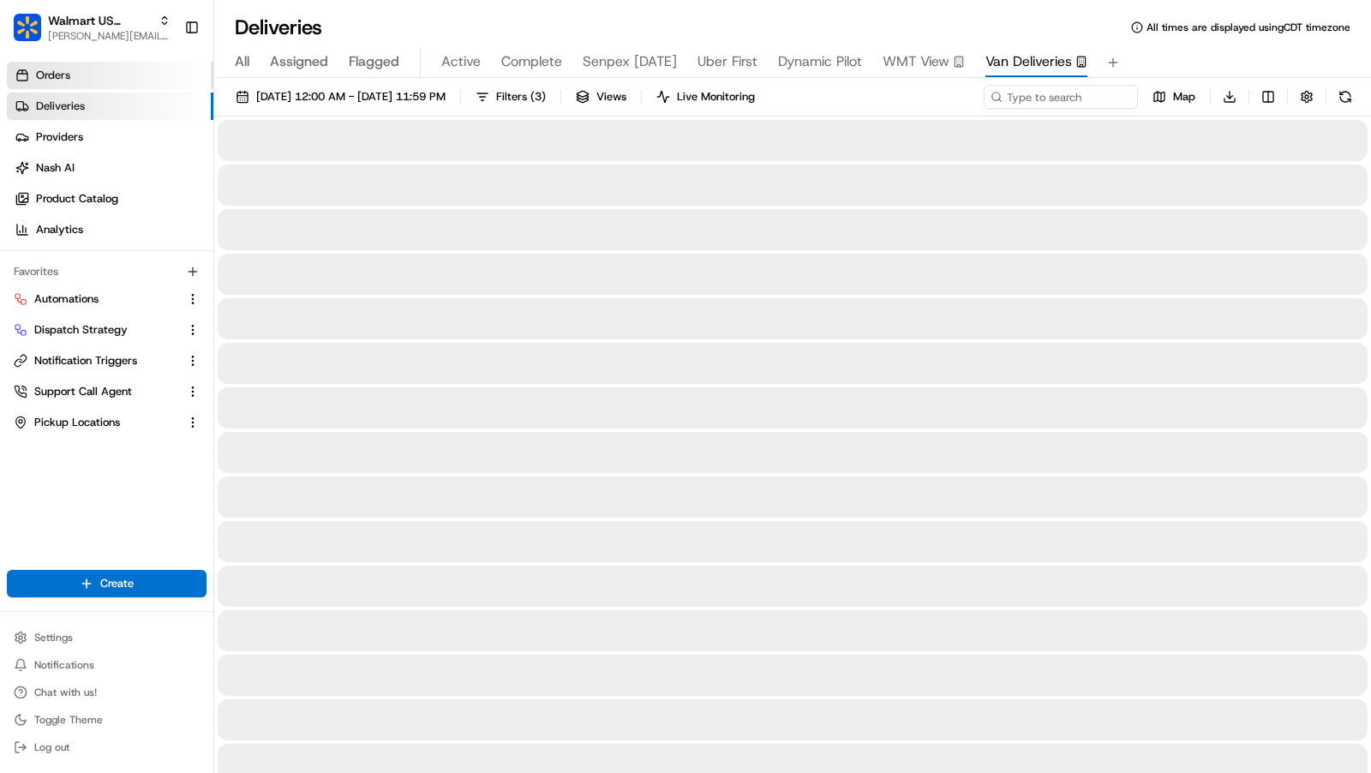
click at [76, 82] on link "Orders" at bounding box center [110, 75] width 207 height 27
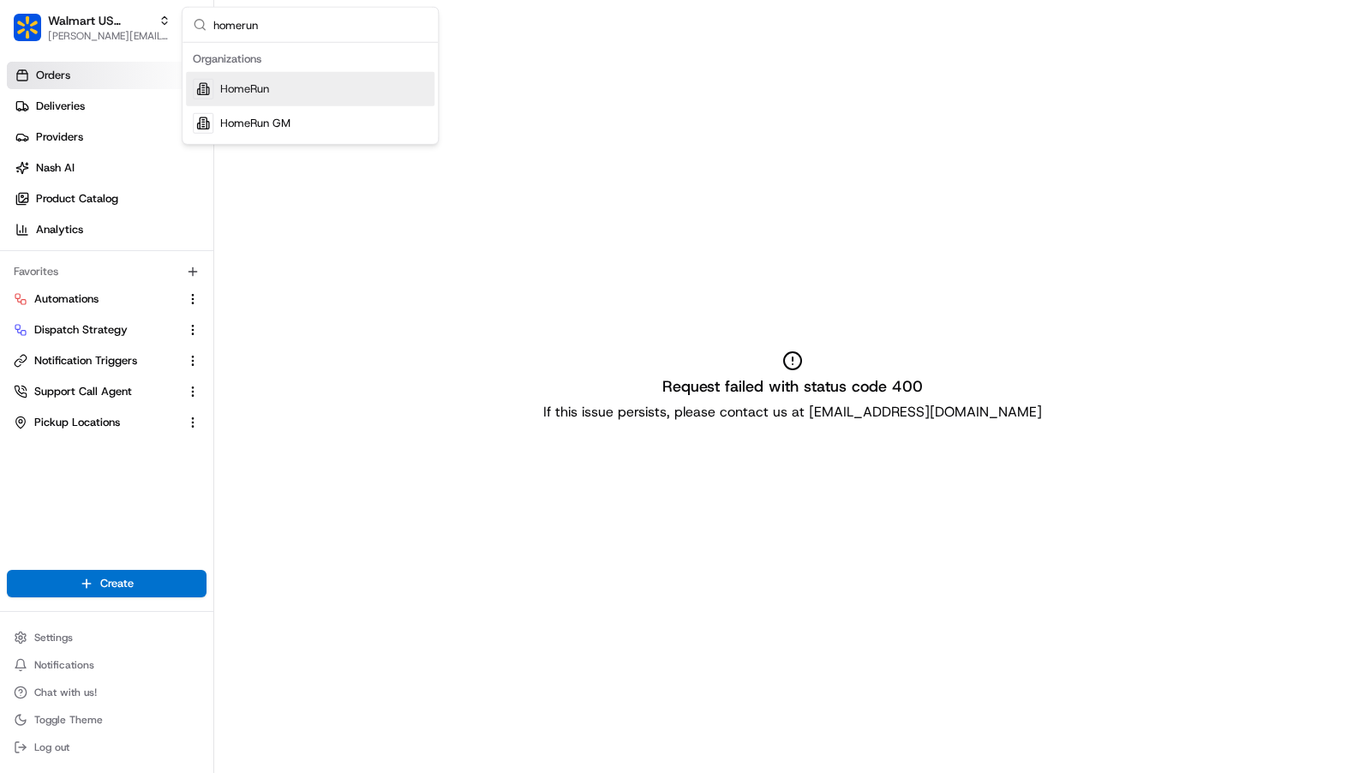
type input "homerun"
click at [374, 85] on div "HomeRun" at bounding box center [310, 89] width 249 height 34
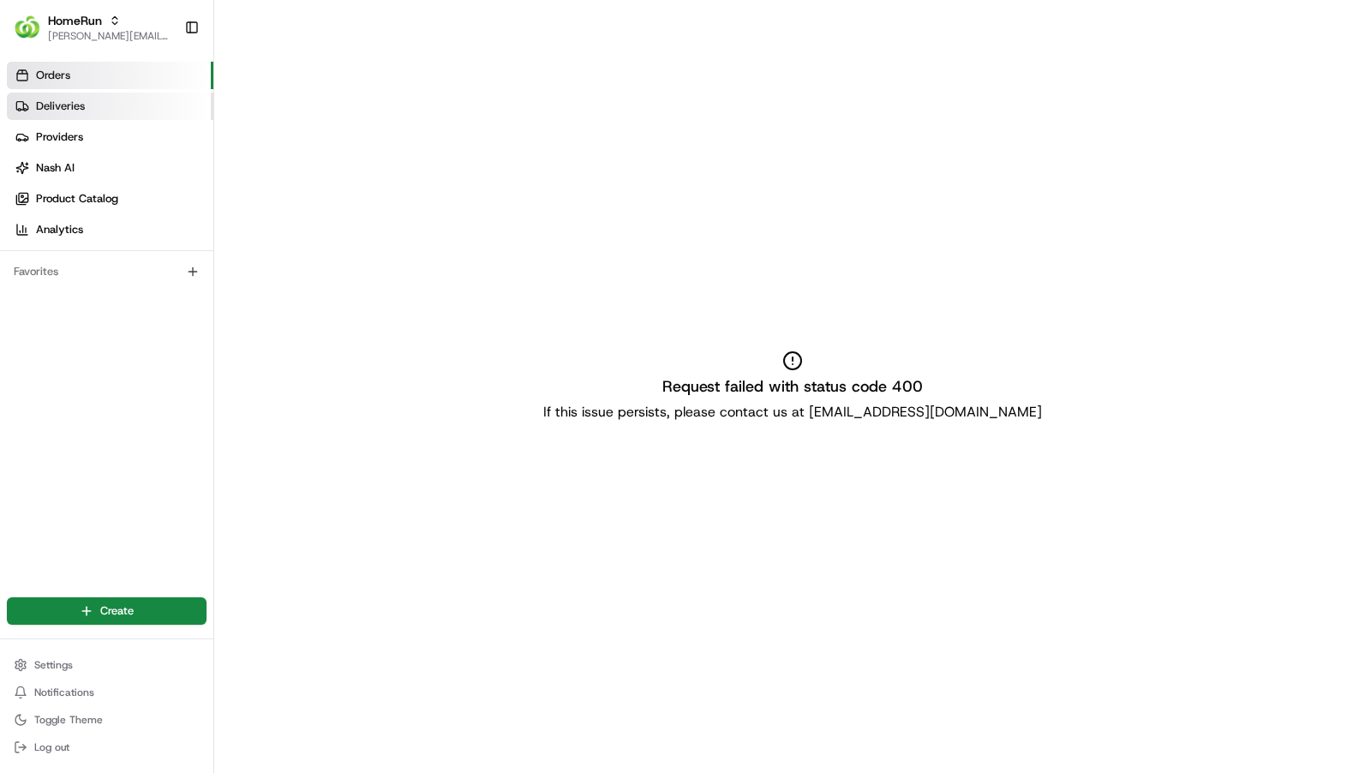
click at [79, 111] on span "Deliveries" at bounding box center [60, 106] width 49 height 15
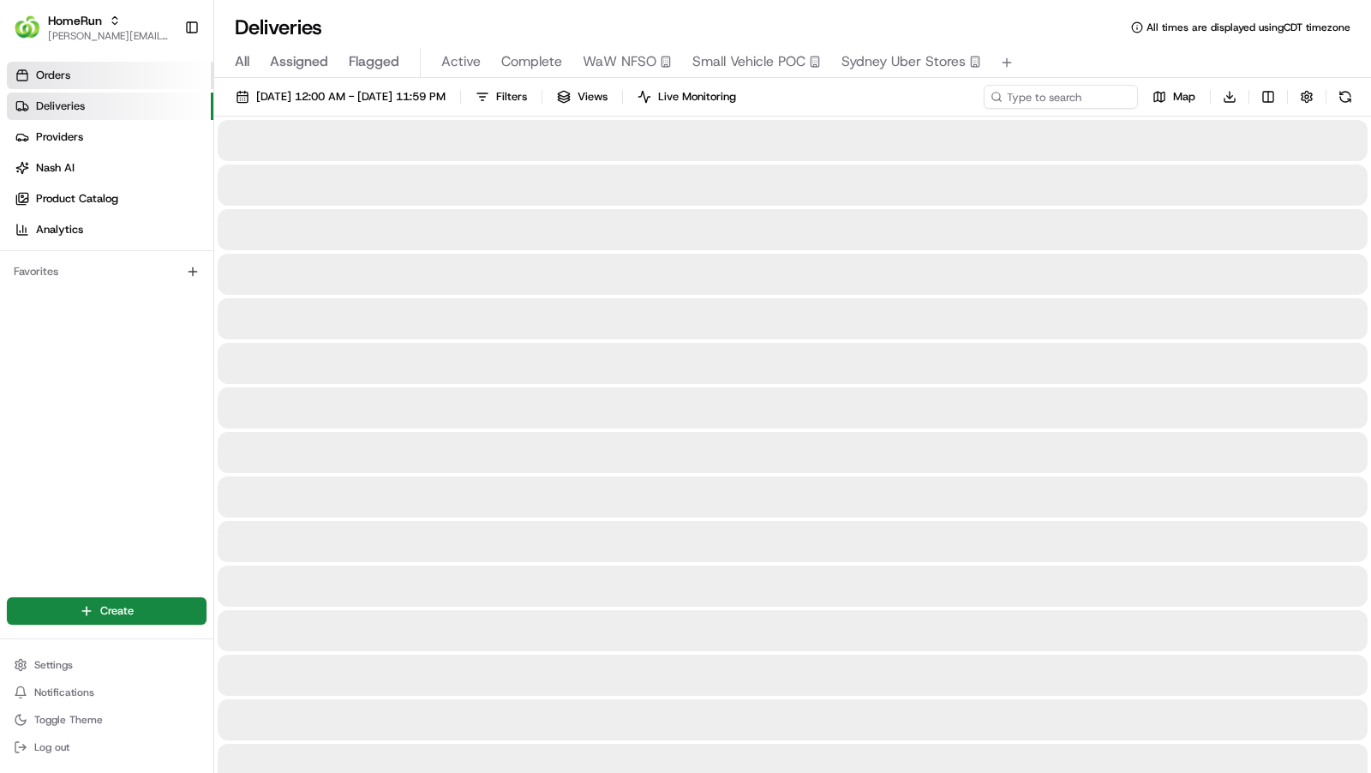
click at [78, 77] on link "Orders" at bounding box center [110, 75] width 207 height 27
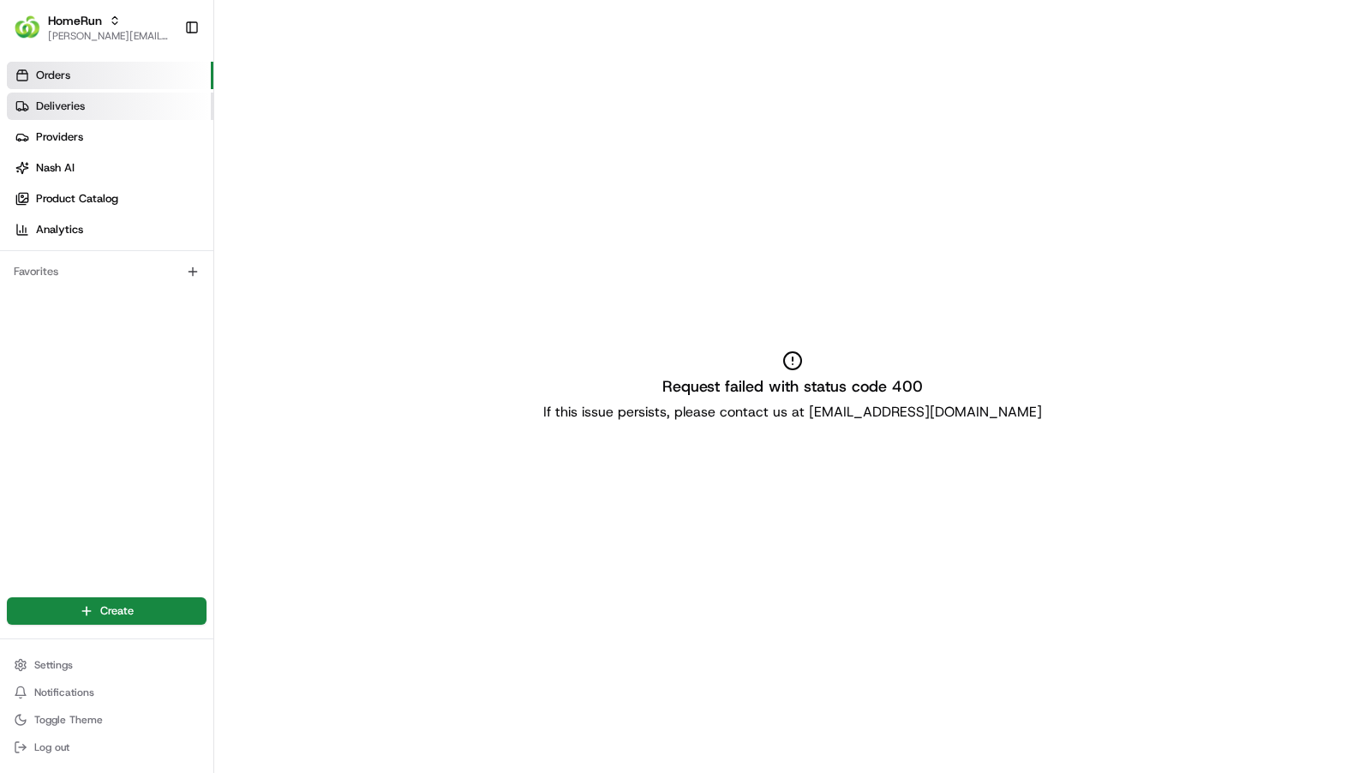
click at [119, 95] on link "Deliveries" at bounding box center [110, 106] width 207 height 27
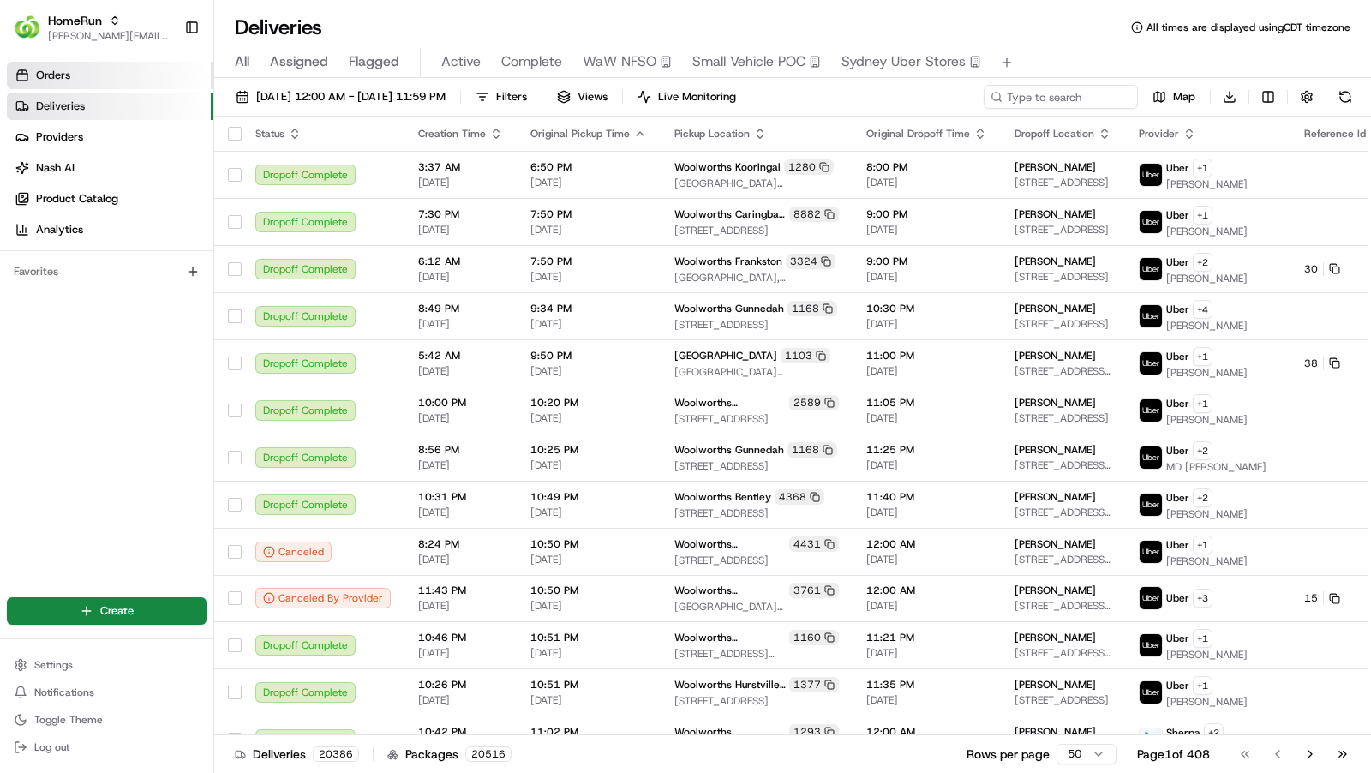
click at [98, 70] on link "Orders" at bounding box center [110, 75] width 207 height 27
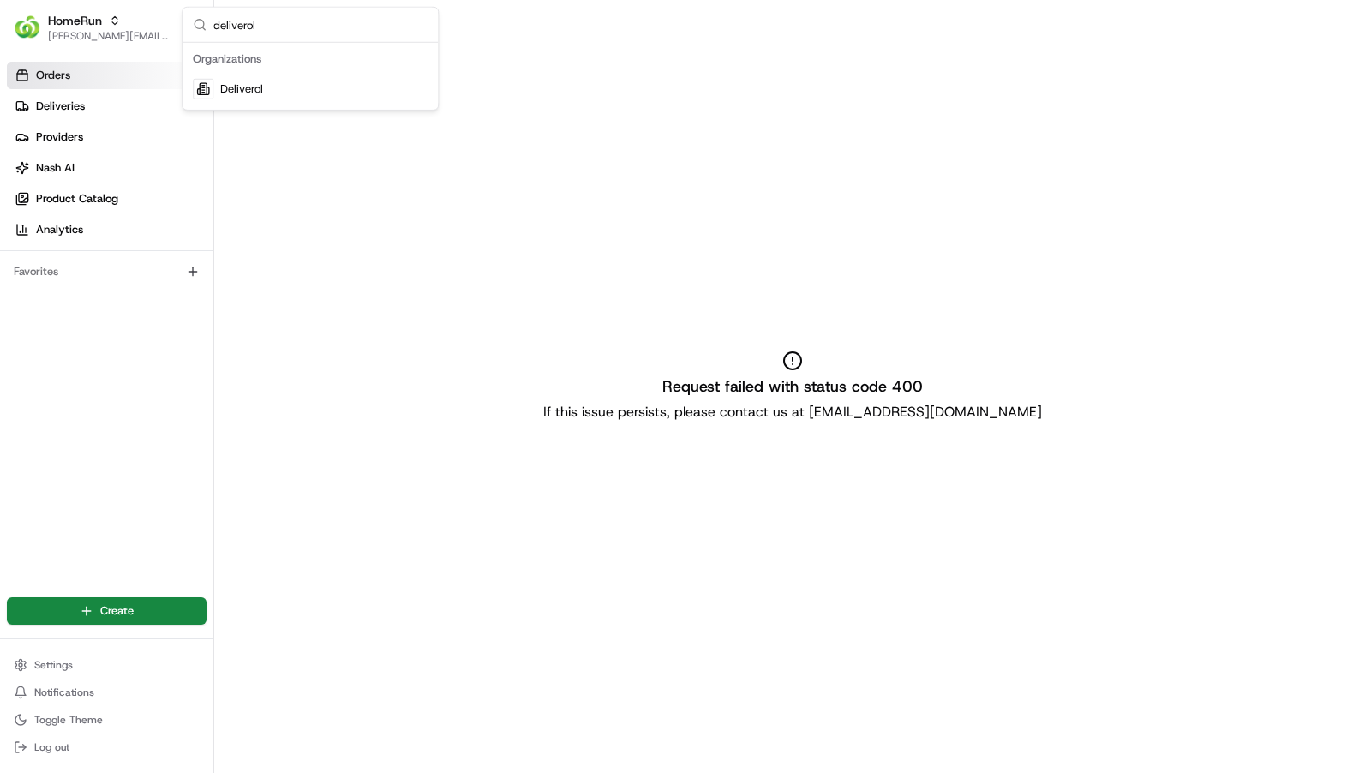
type input "deliverol"
click at [267, 93] on div "Deliverol" at bounding box center [310, 89] width 249 height 34
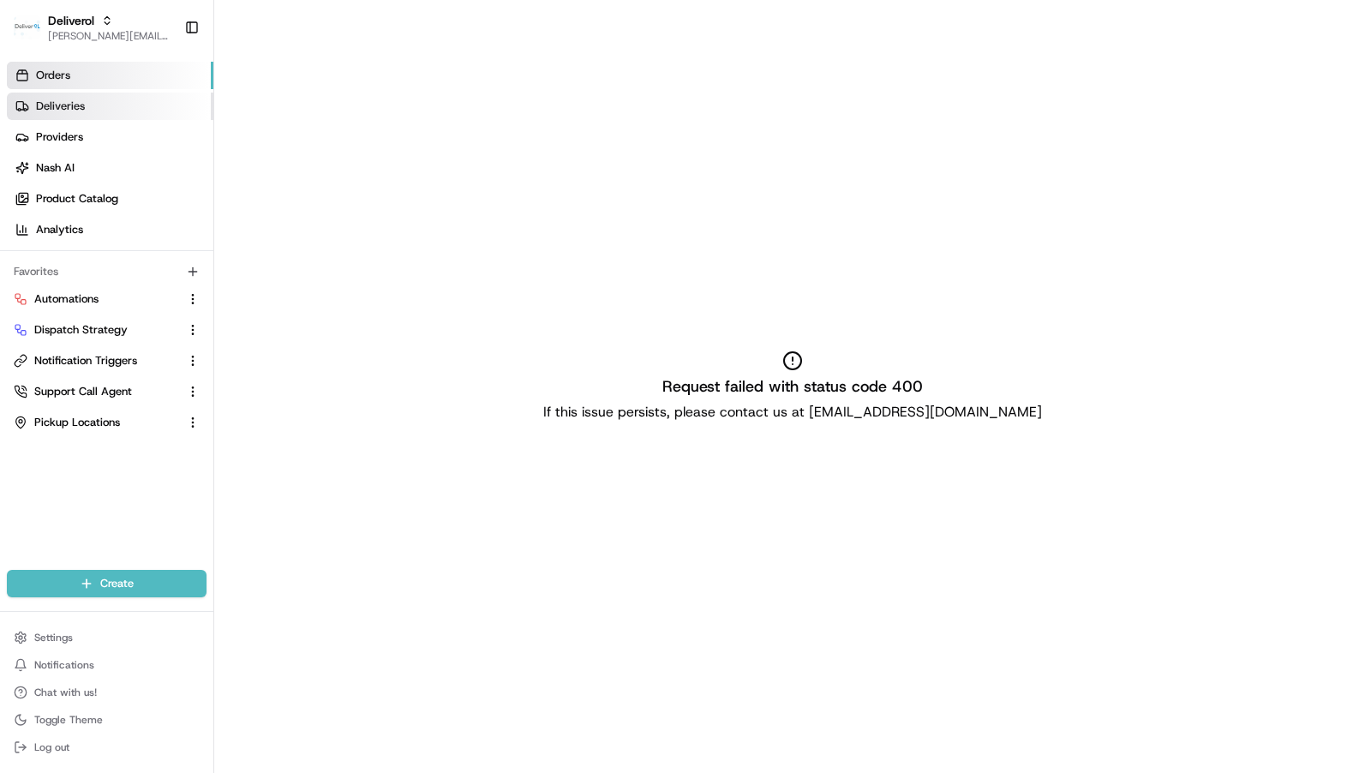
click at [104, 114] on link "Deliveries" at bounding box center [110, 106] width 207 height 27
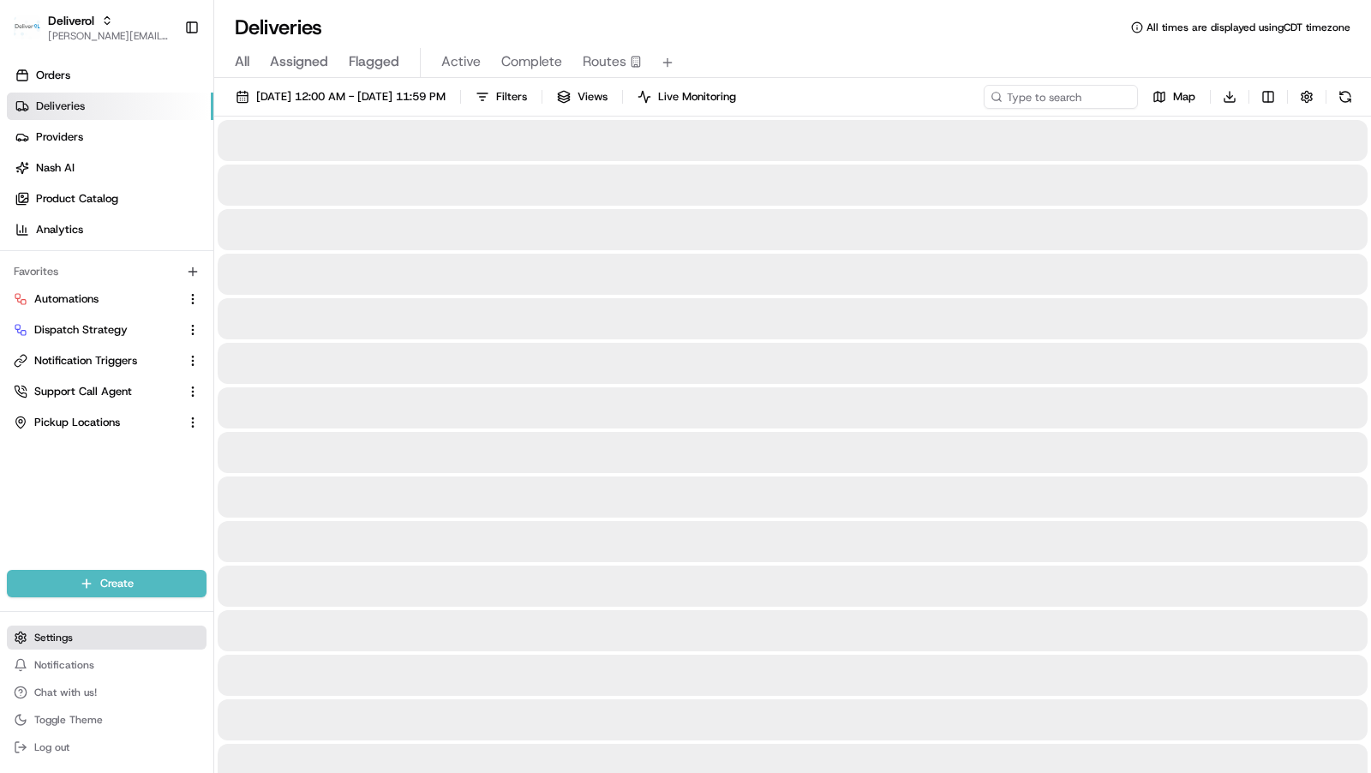
click at [72, 639] on span "Settings" at bounding box center [53, 638] width 39 height 14
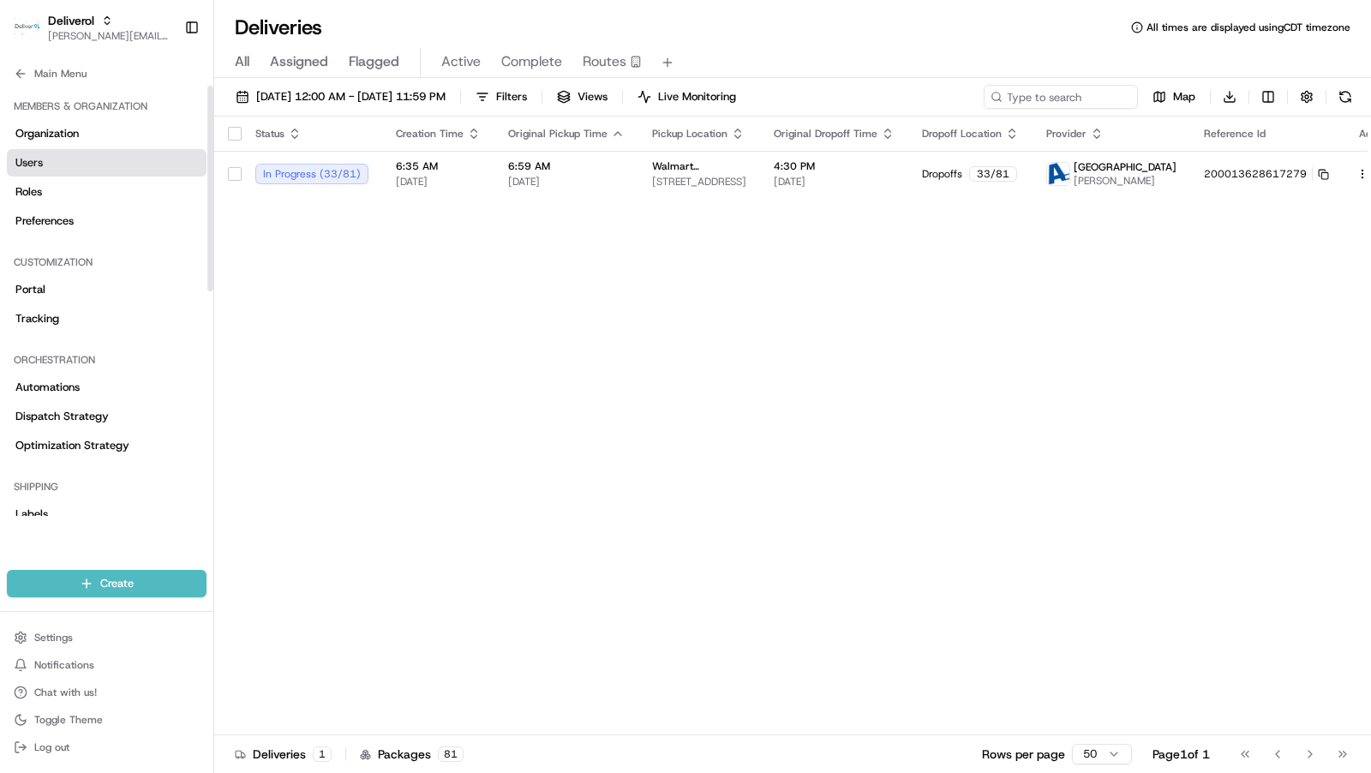
click at [88, 171] on link "Users" at bounding box center [107, 162] width 200 height 27
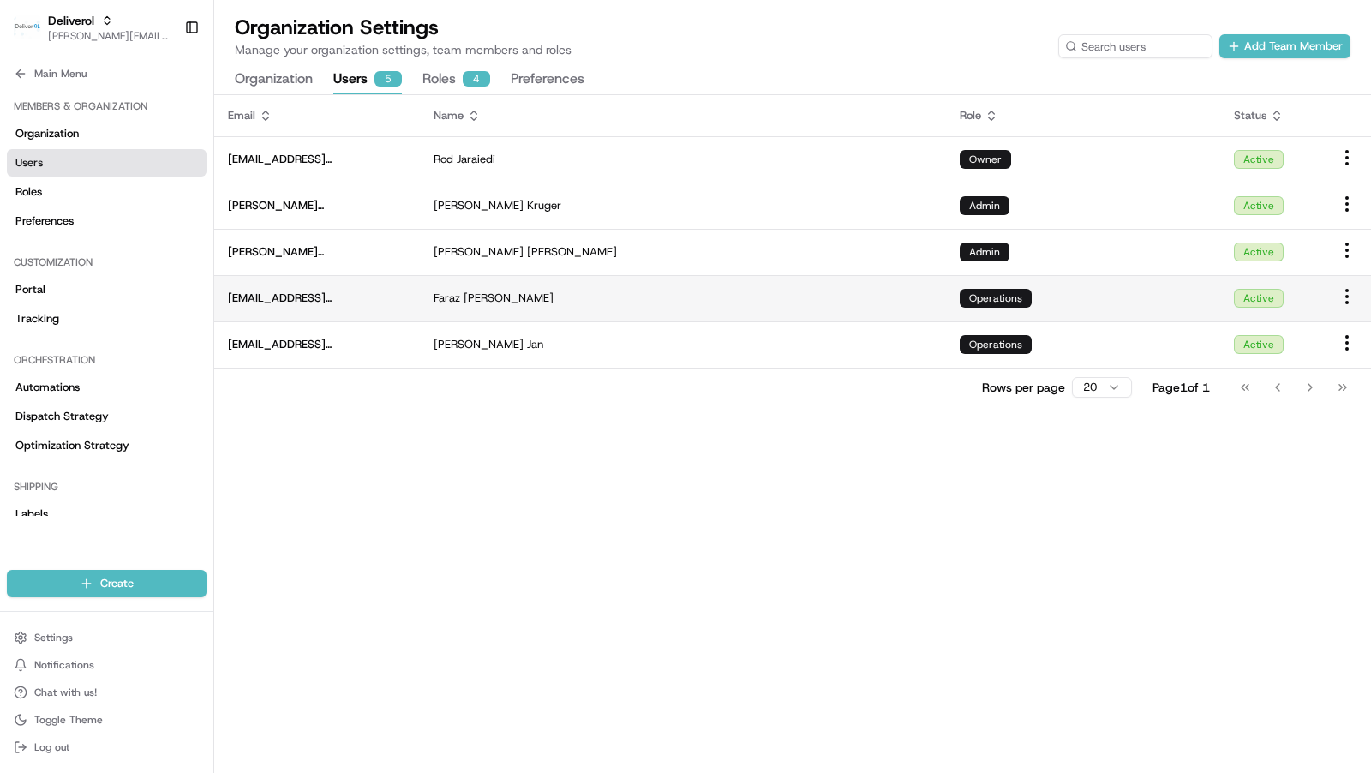
click at [334, 299] on span "faraz@deliverol.com" at bounding box center [317, 298] width 178 height 15
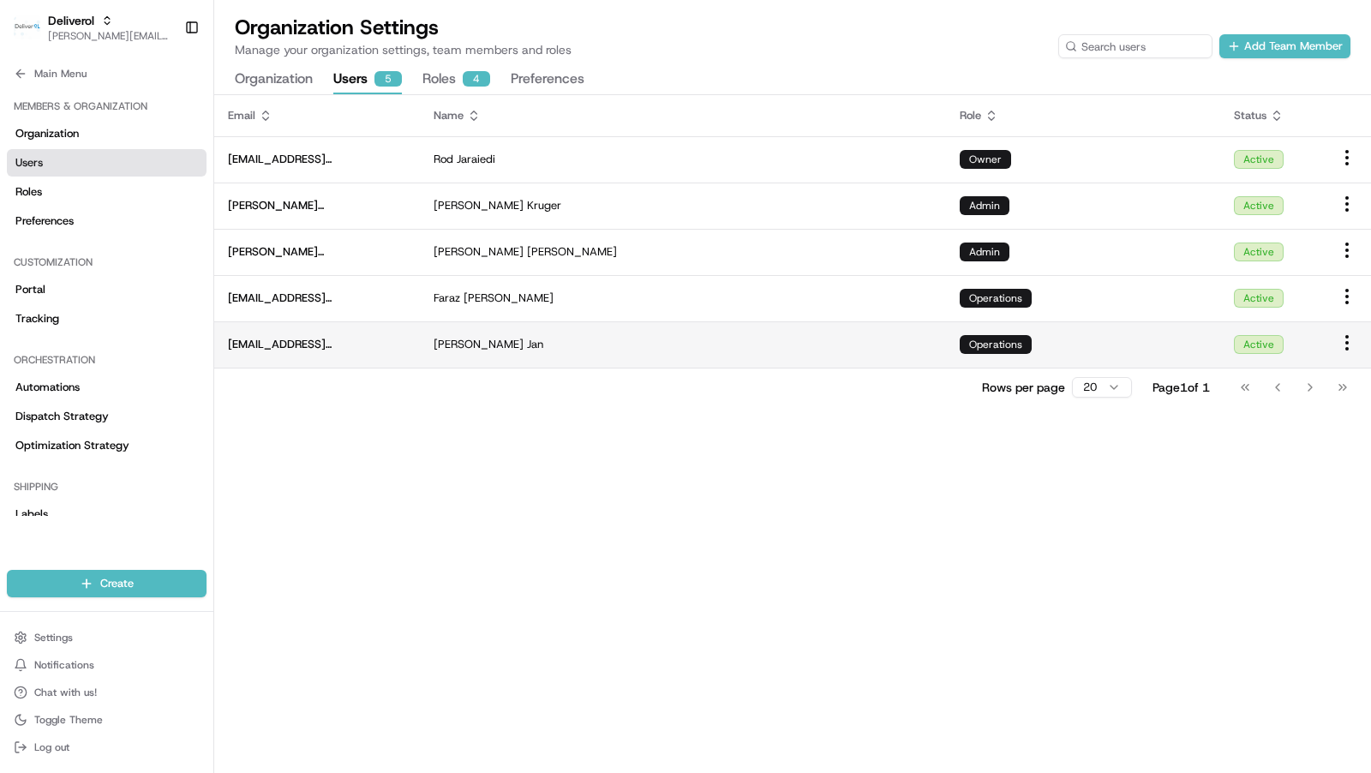
click at [292, 337] on span "ali.jan@deliverol.com" at bounding box center [317, 344] width 178 height 15
click at [341, 348] on span "ali.jan@deliverol.com" at bounding box center [317, 344] width 178 height 15
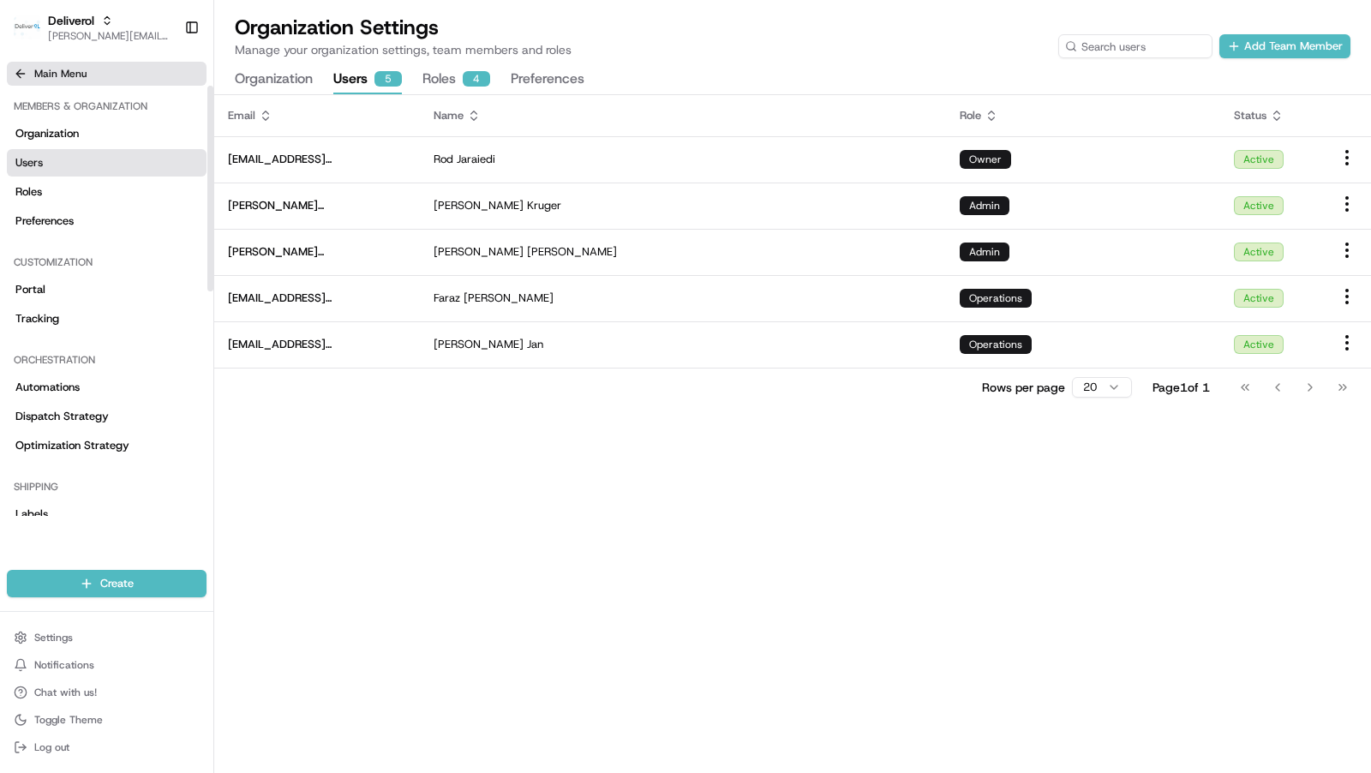
click at [72, 81] on button "Main Menu" at bounding box center [107, 74] width 200 height 24
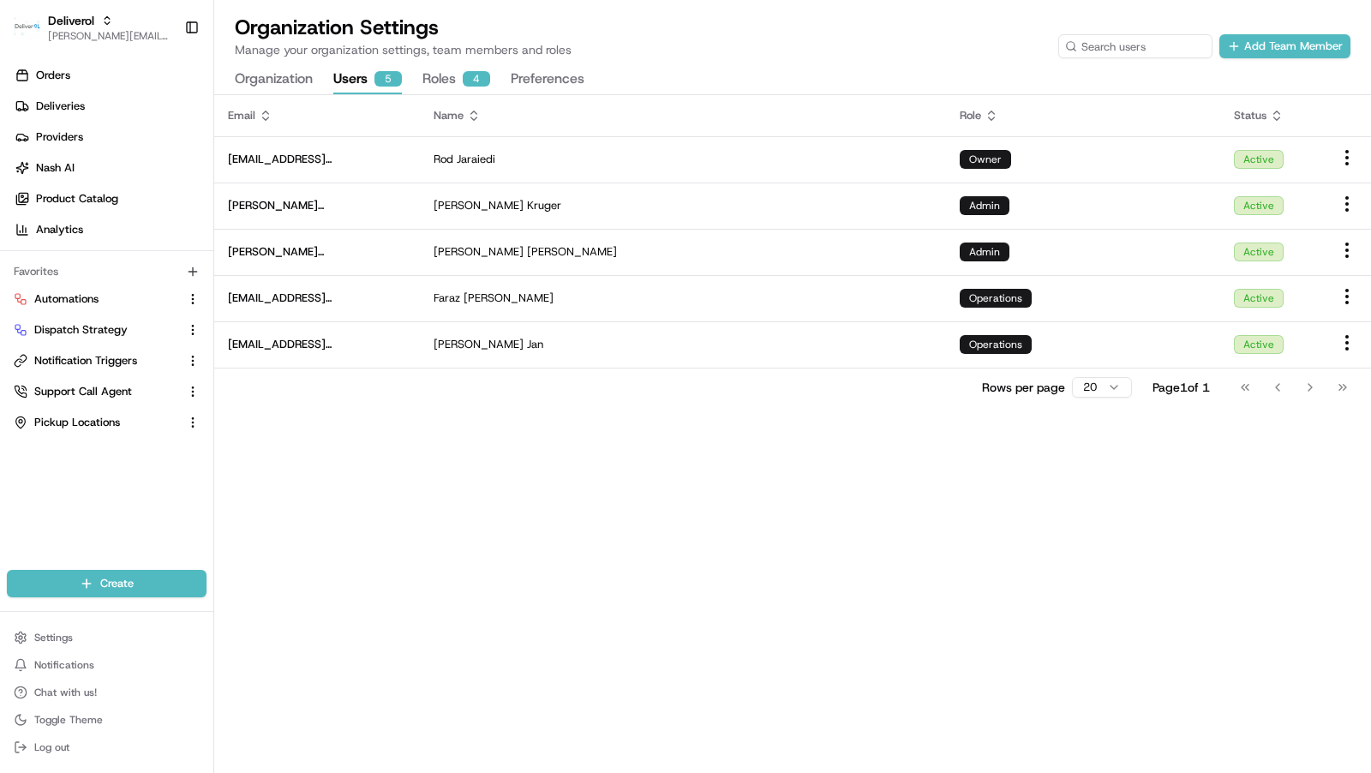
click at [72, 81] on link "Orders" at bounding box center [110, 75] width 207 height 27
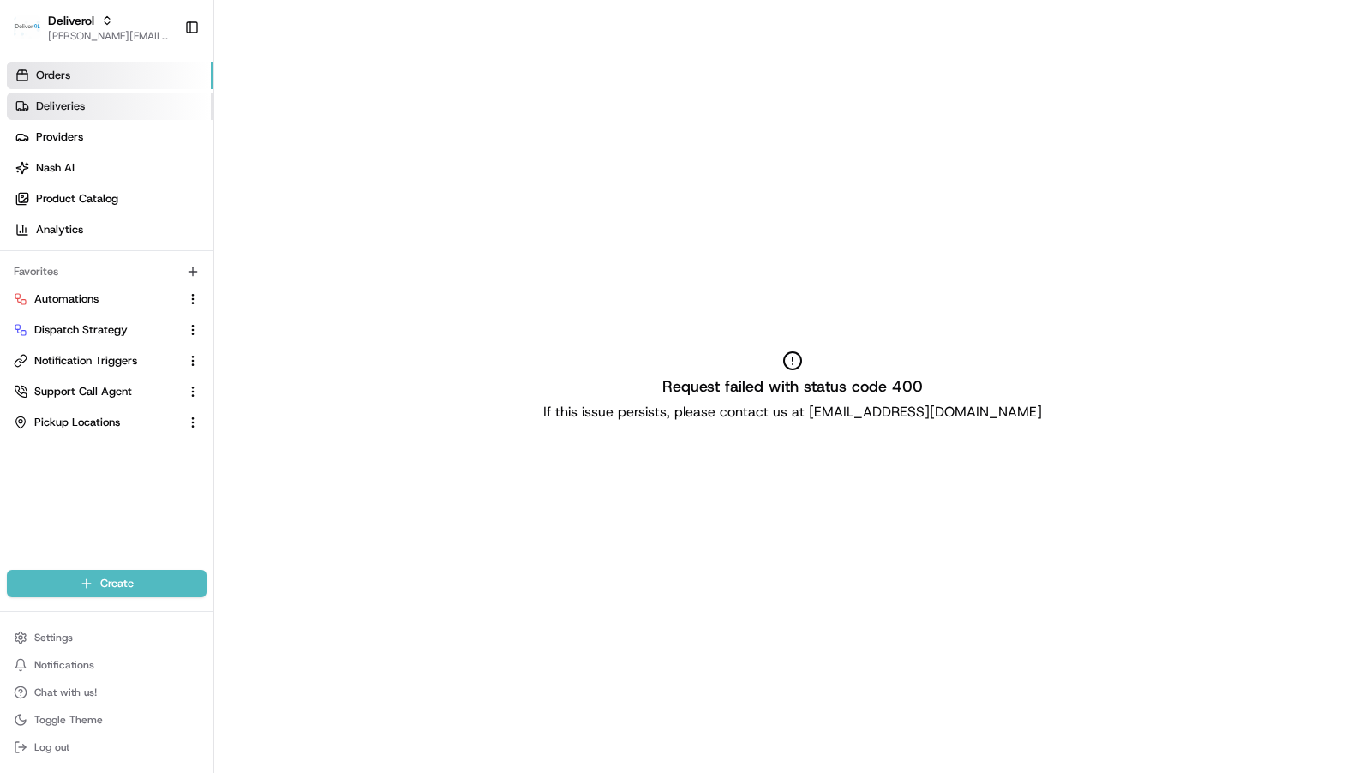
click at [87, 104] on link "Deliveries" at bounding box center [110, 106] width 207 height 27
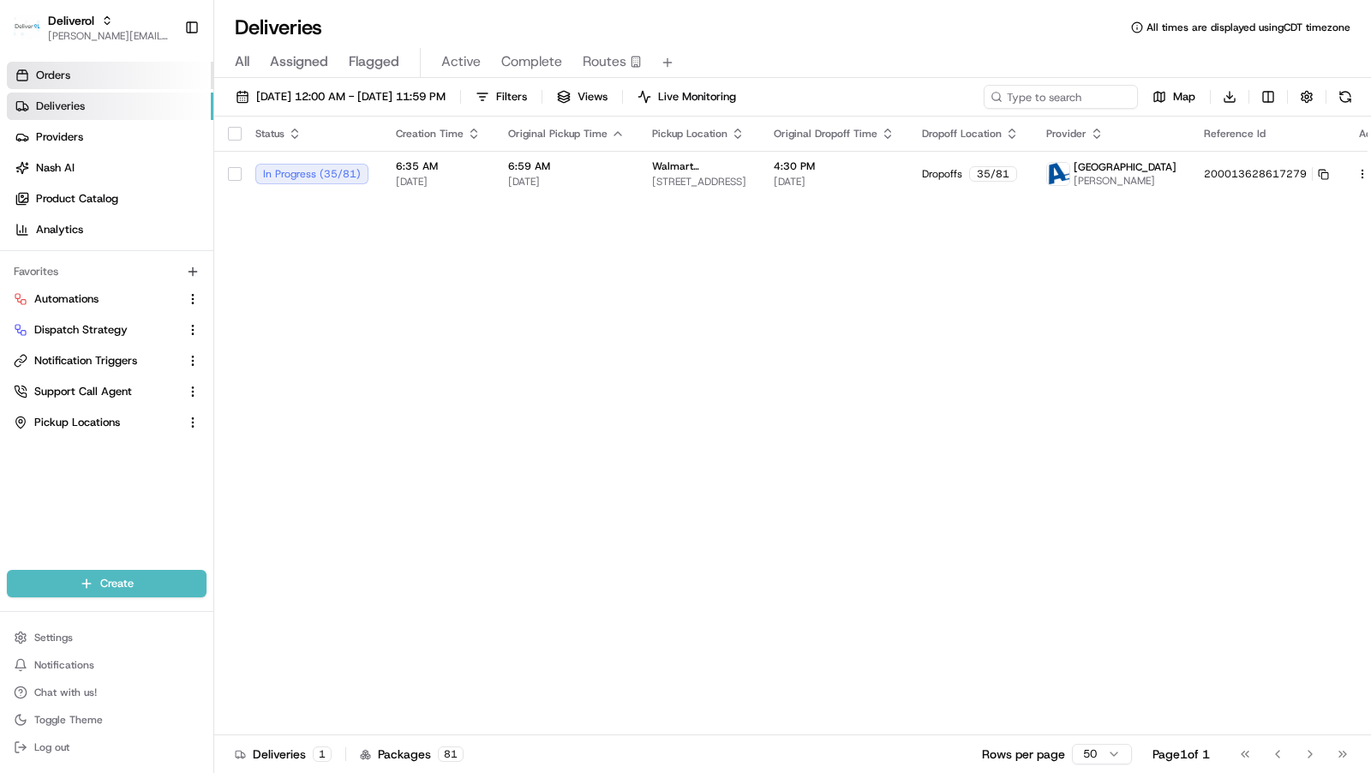
click at [82, 79] on link "Orders" at bounding box center [110, 75] width 207 height 27
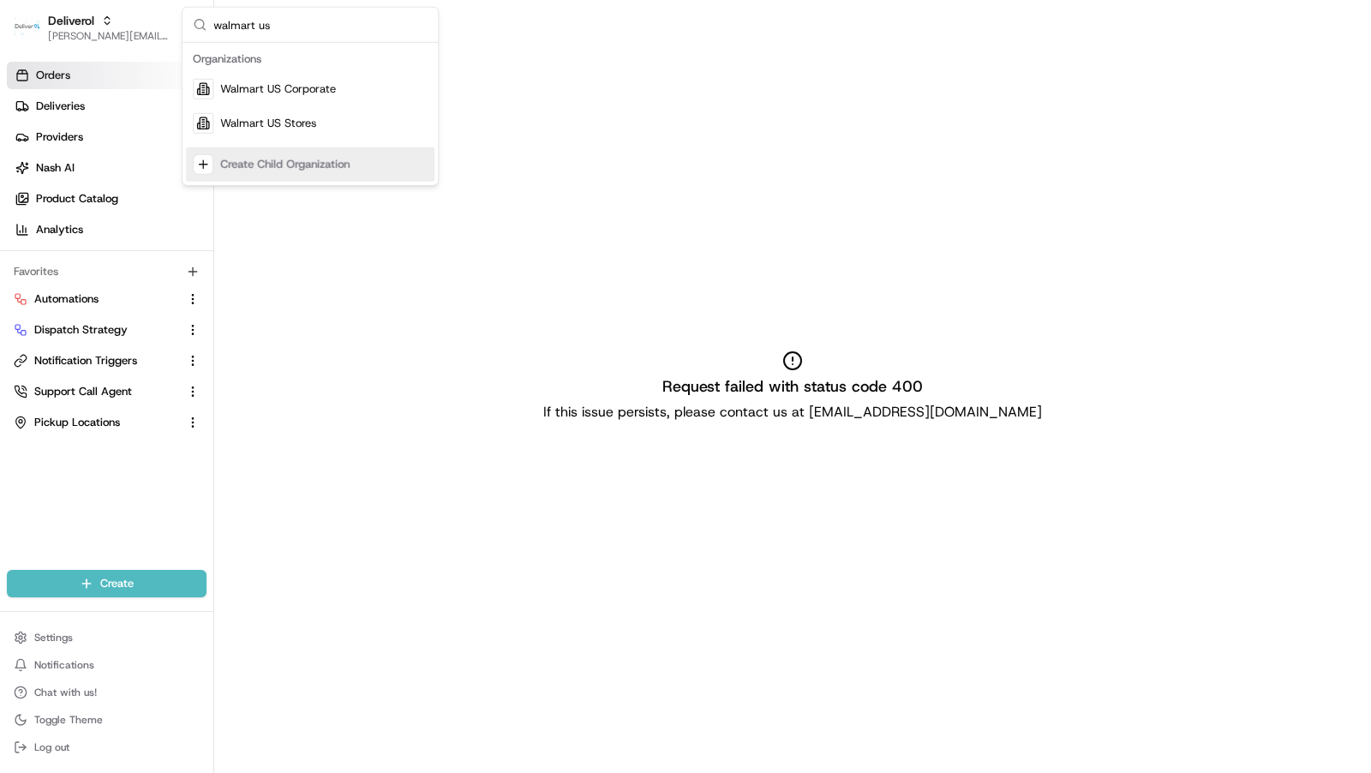
type input "walmart us"
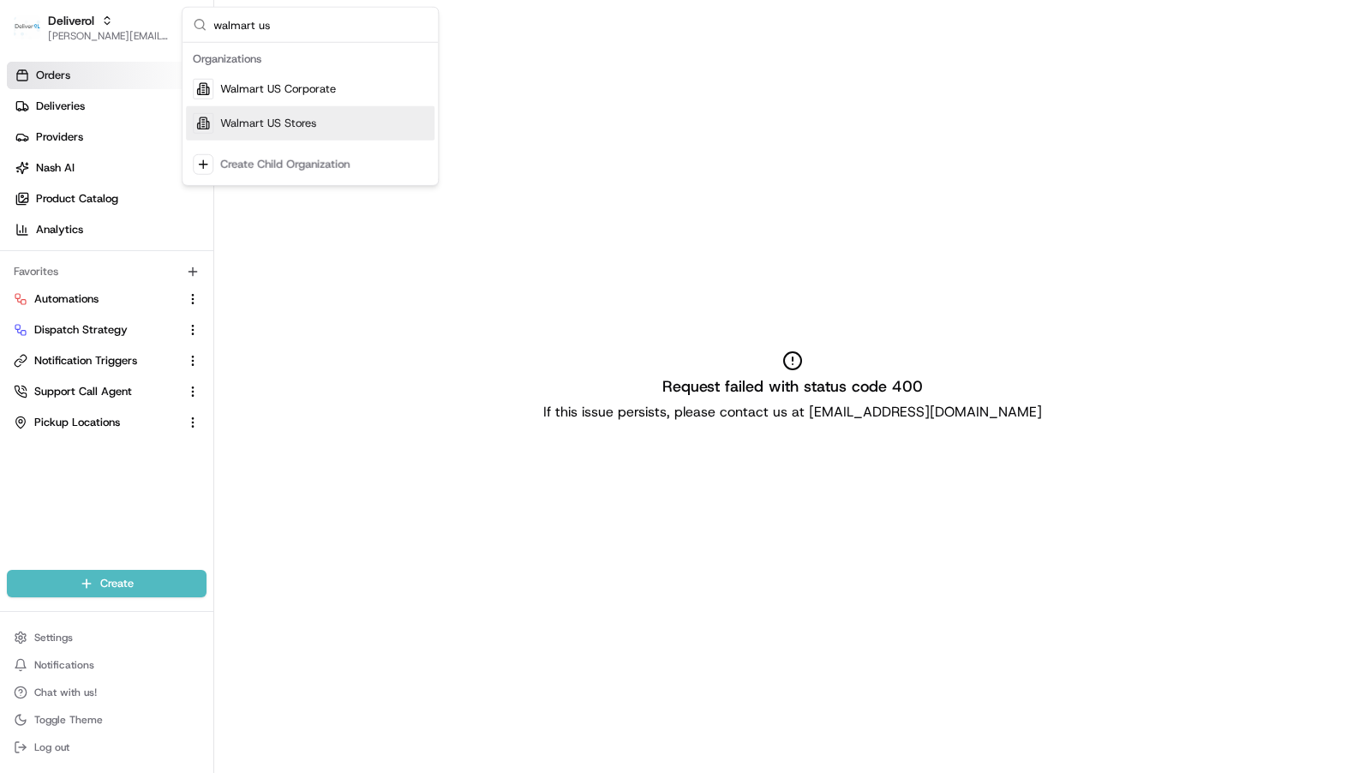
click at [309, 130] on div "Walmart US Stores" at bounding box center [310, 123] width 249 height 34
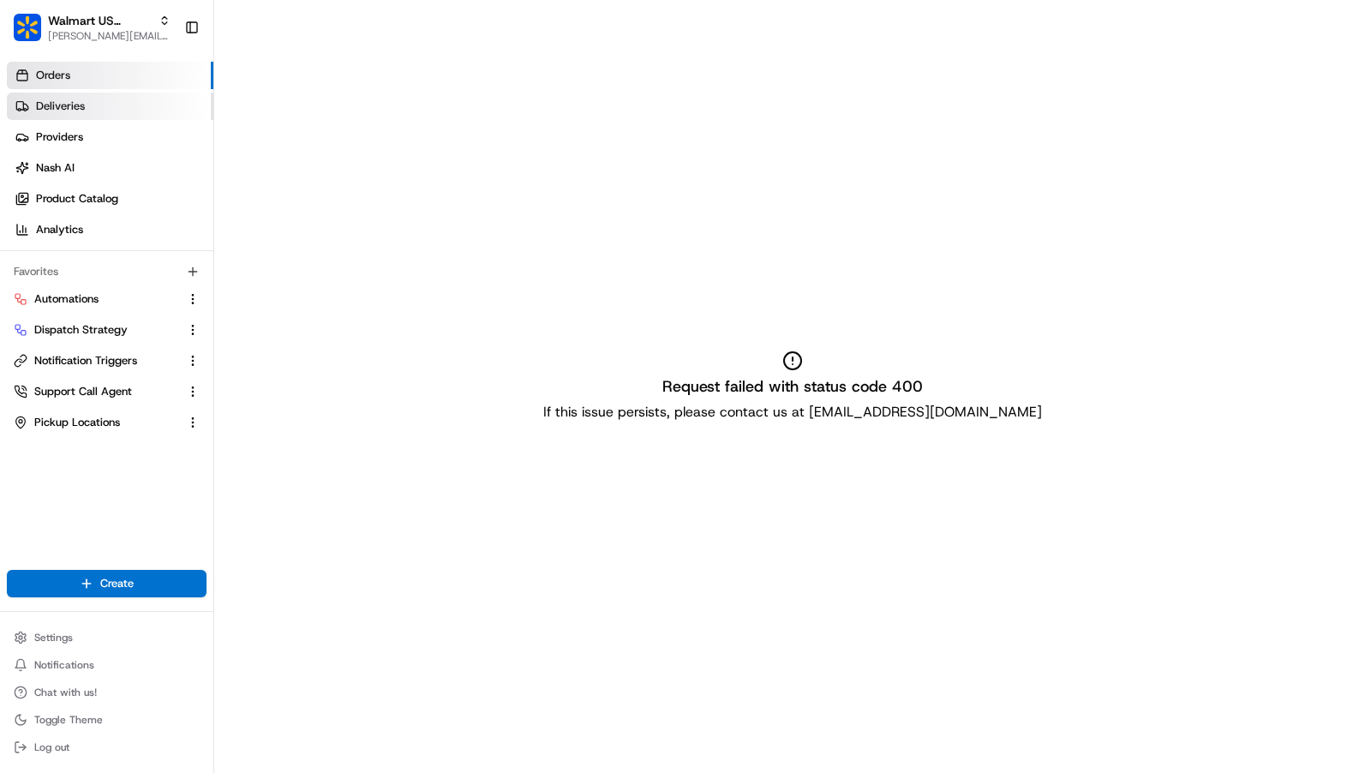
click at [93, 103] on link "Deliveries" at bounding box center [110, 106] width 207 height 27
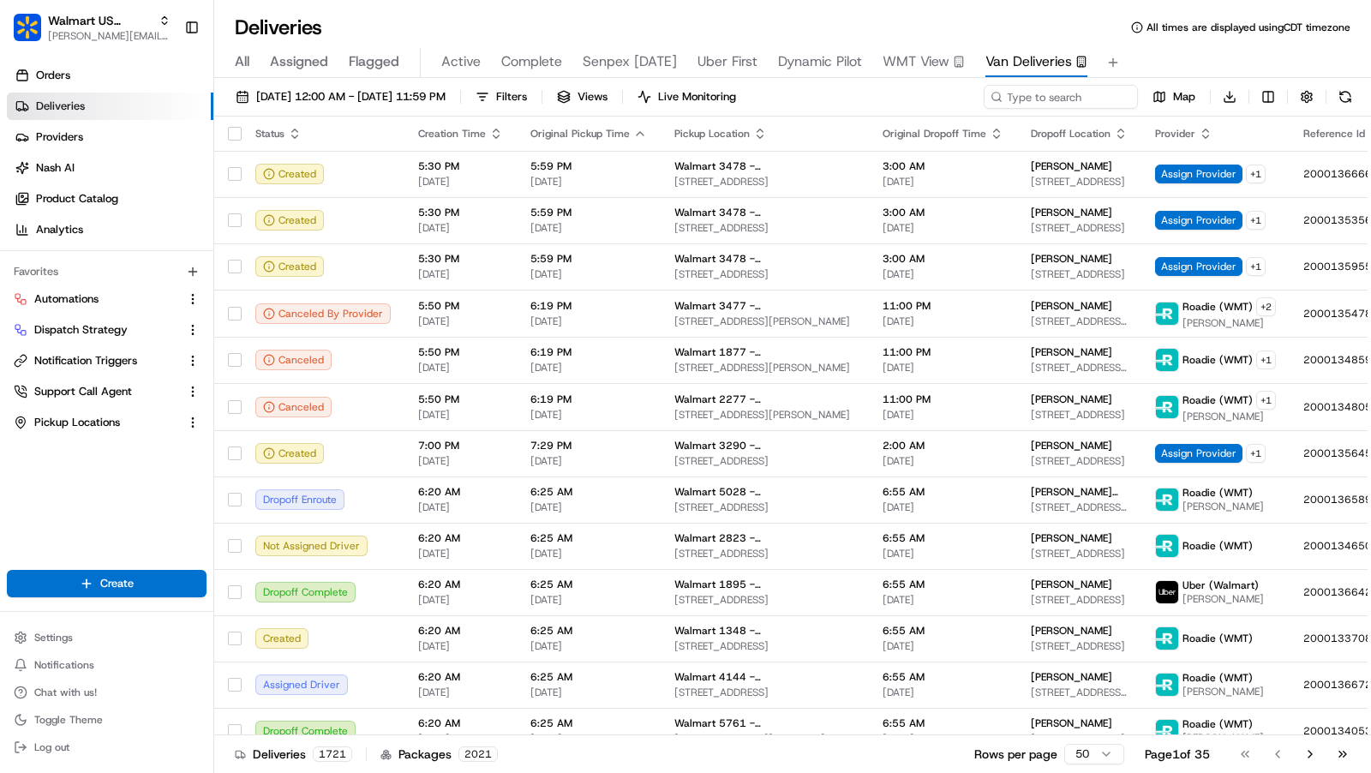
click at [246, 53] on span "All" at bounding box center [242, 61] width 15 height 21
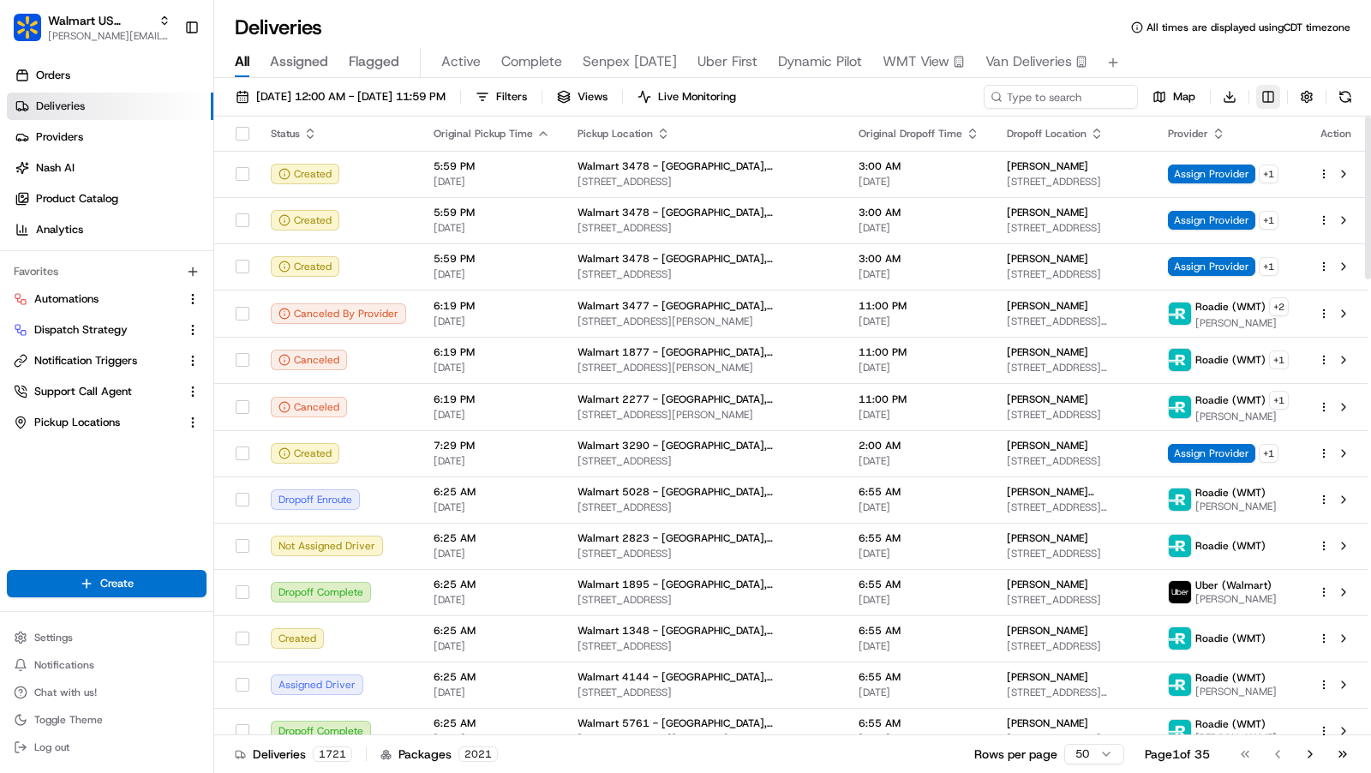
click at [1276, 97] on html "Walmart US Stores charles@usenash.com Toggle Sidebar Orders Deliveries Provider…" at bounding box center [685, 386] width 1371 height 773
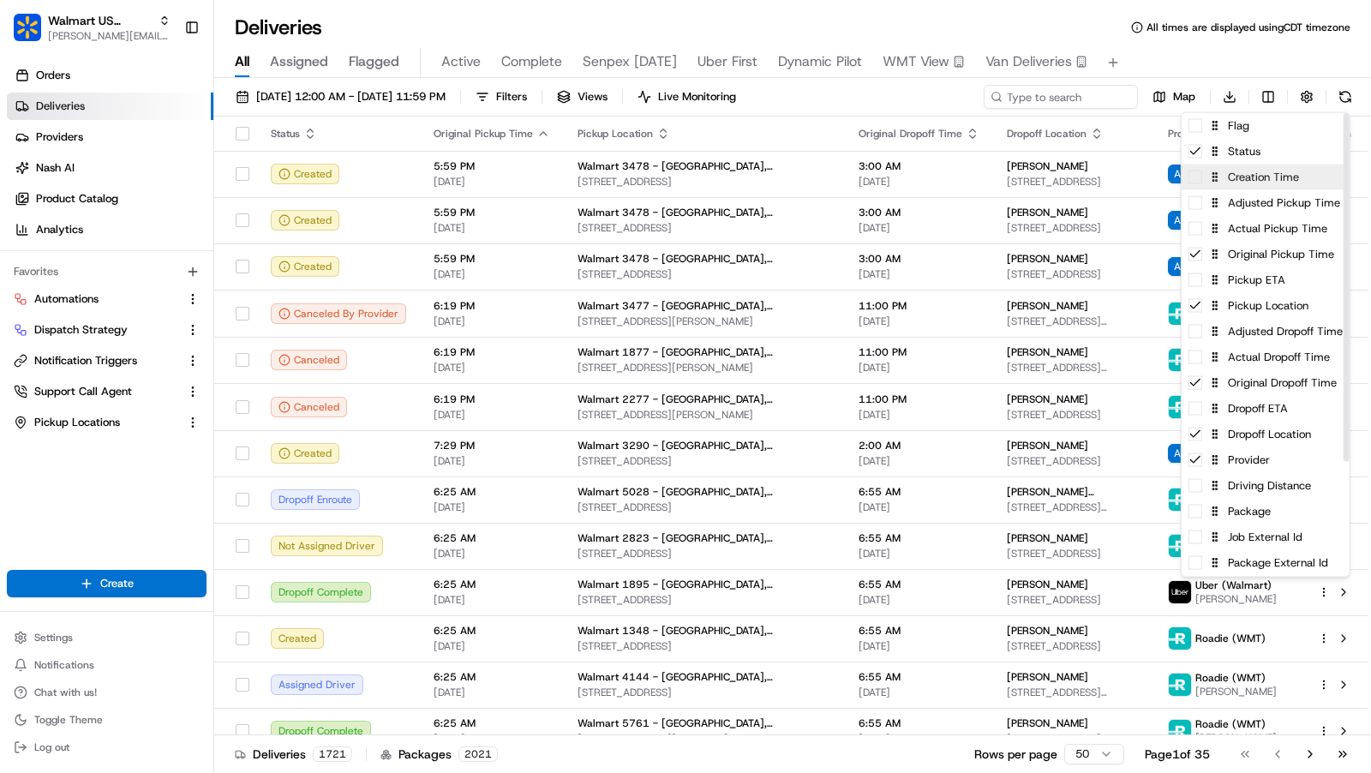
click at [1233, 183] on div "Creation Time" at bounding box center [1266, 178] width 168 height 26
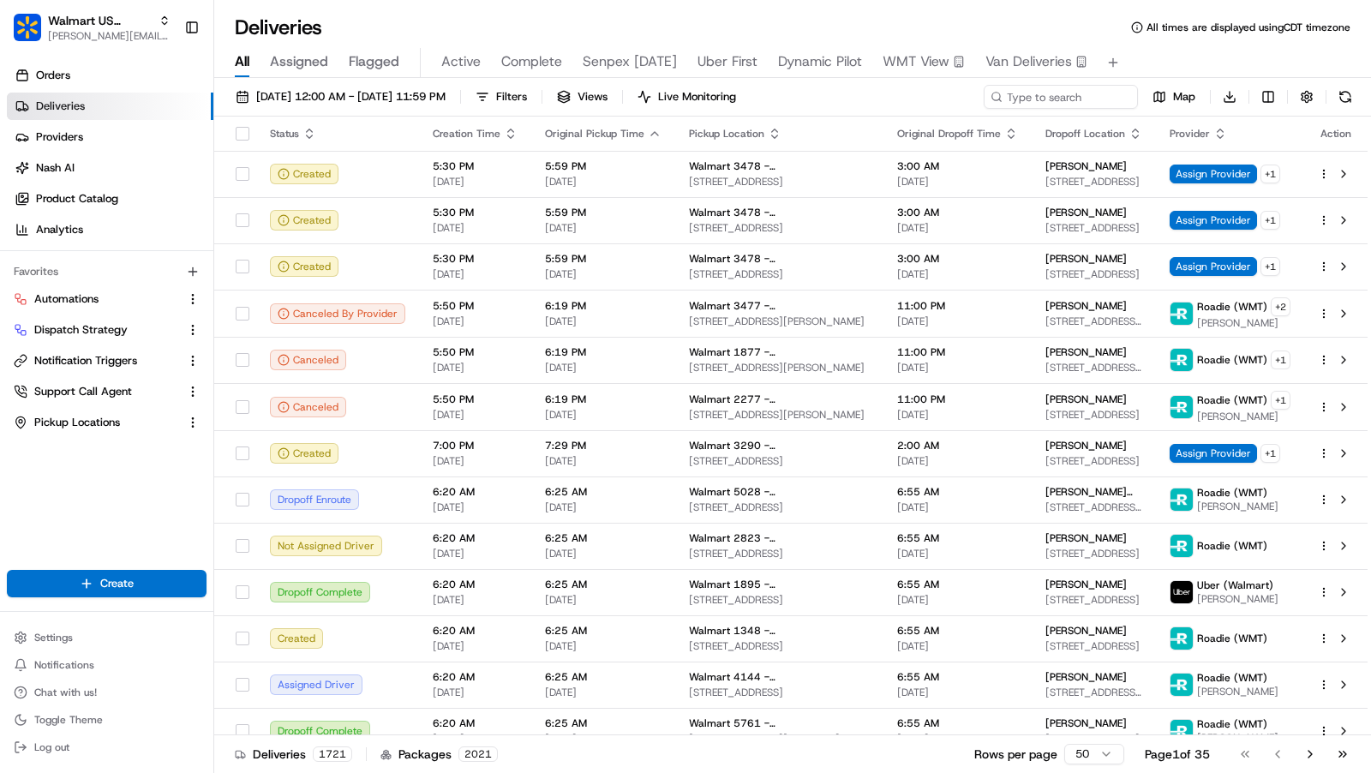
click at [492, 134] on html "Walmart US Stores charles@usenash.com Toggle Sidebar Orders Deliveries Provider…" at bounding box center [685, 386] width 1371 height 773
click at [514, 127] on th "Creation Time" at bounding box center [475, 134] width 112 height 34
click at [508, 129] on icon "button" at bounding box center [511, 130] width 6 height 3
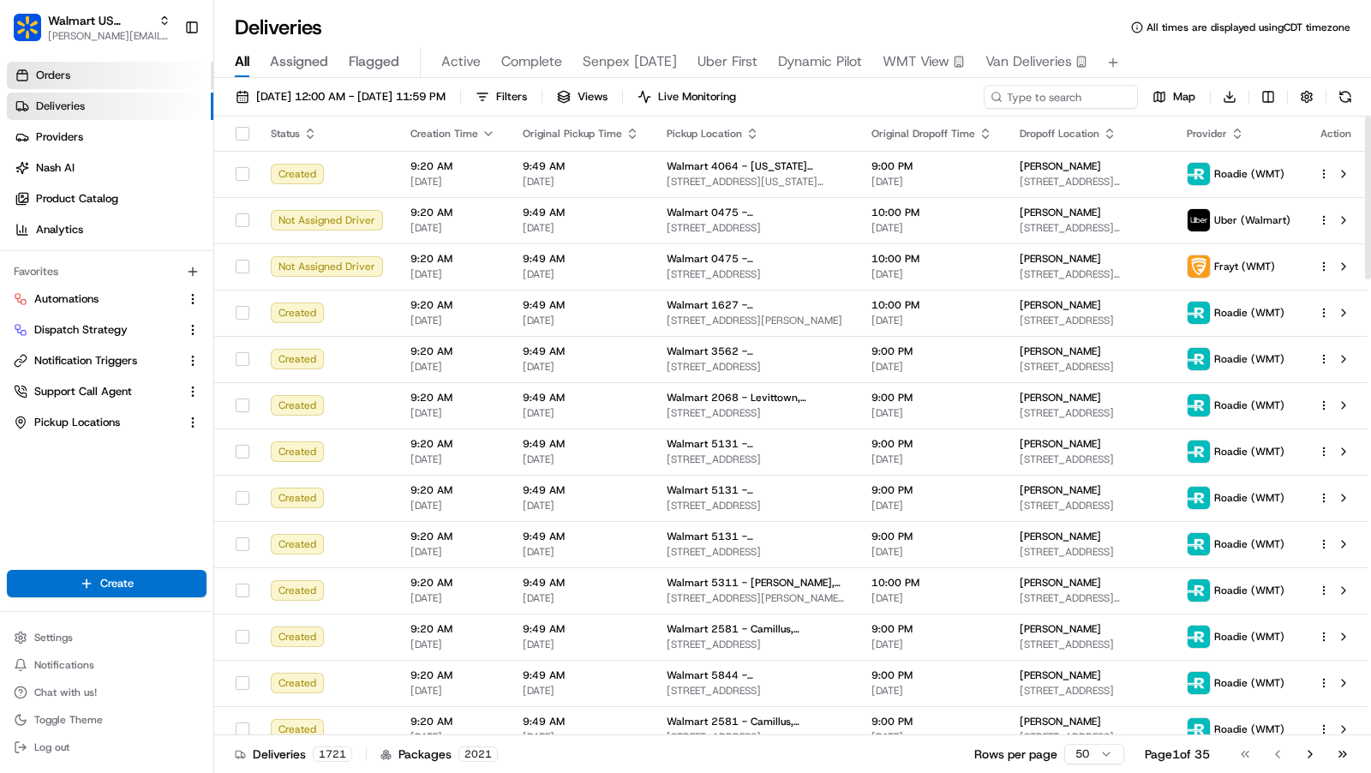
click at [91, 65] on link "Orders" at bounding box center [110, 75] width 207 height 27
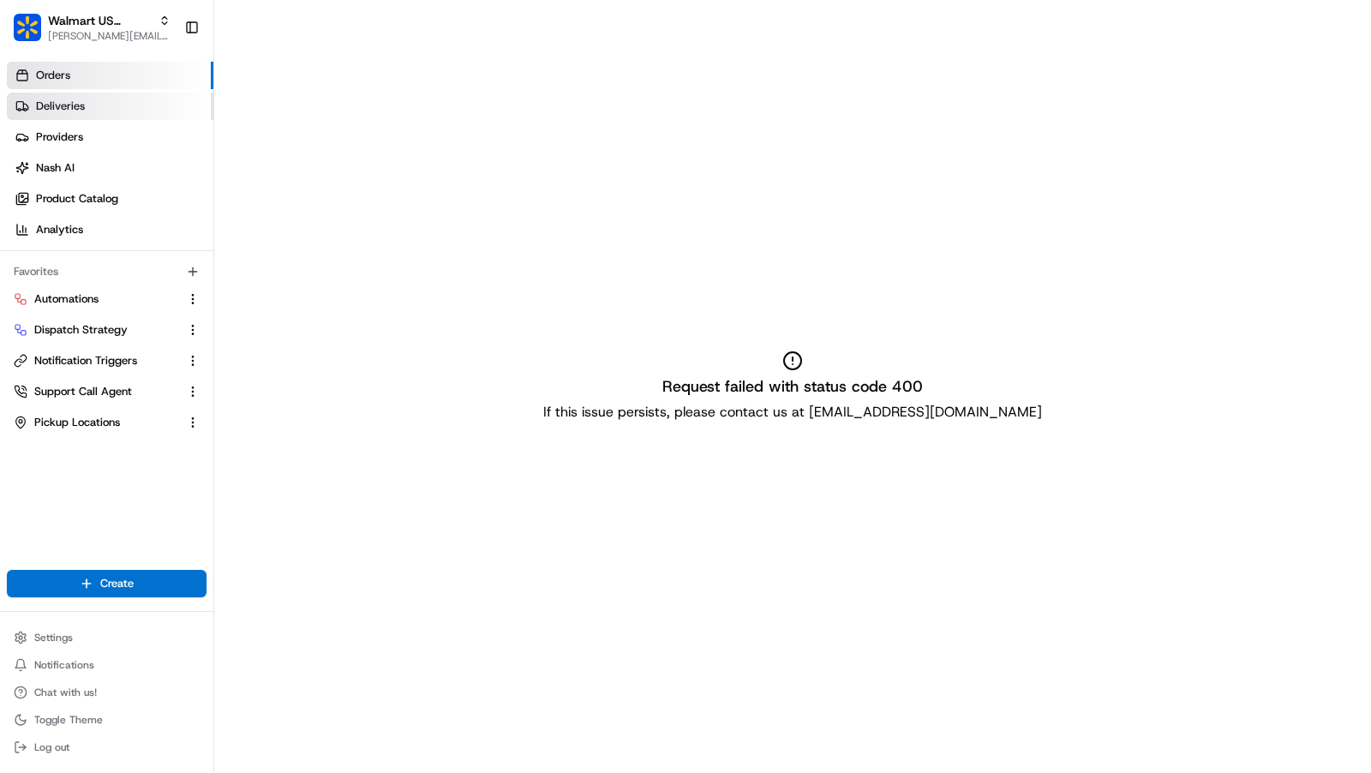
click at [90, 106] on link "Deliveries" at bounding box center [110, 106] width 207 height 27
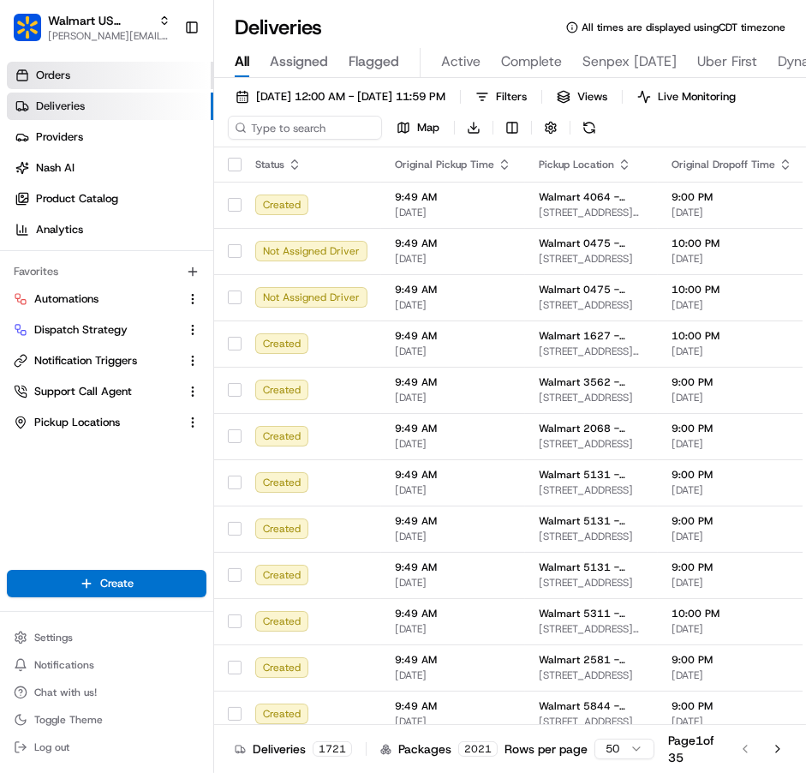
click at [79, 72] on link "Orders" at bounding box center [110, 75] width 207 height 27
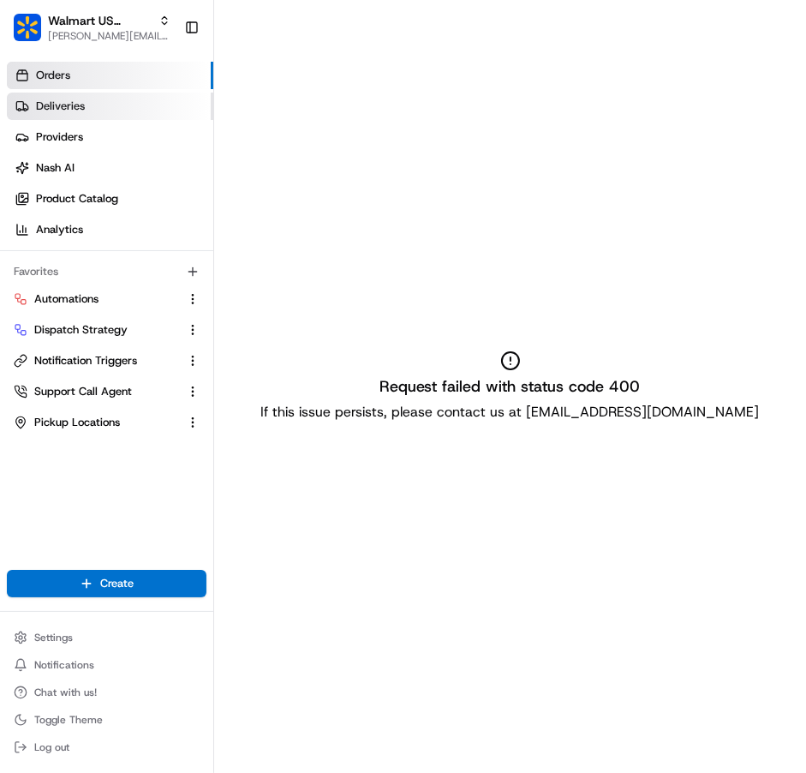
click at [71, 112] on span "Deliveries" at bounding box center [60, 106] width 49 height 15
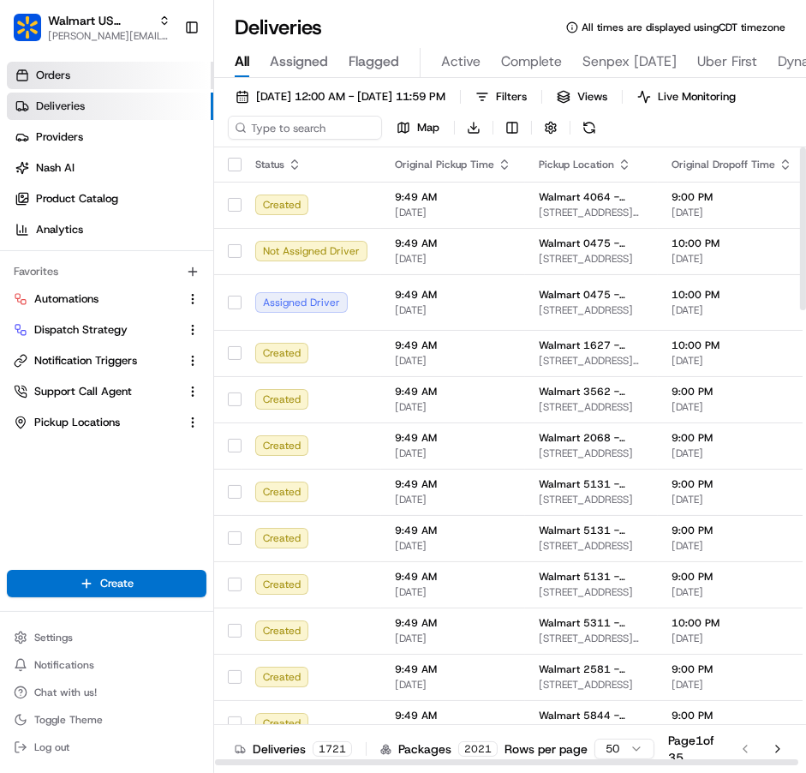
click at [85, 69] on link "Orders" at bounding box center [110, 75] width 207 height 27
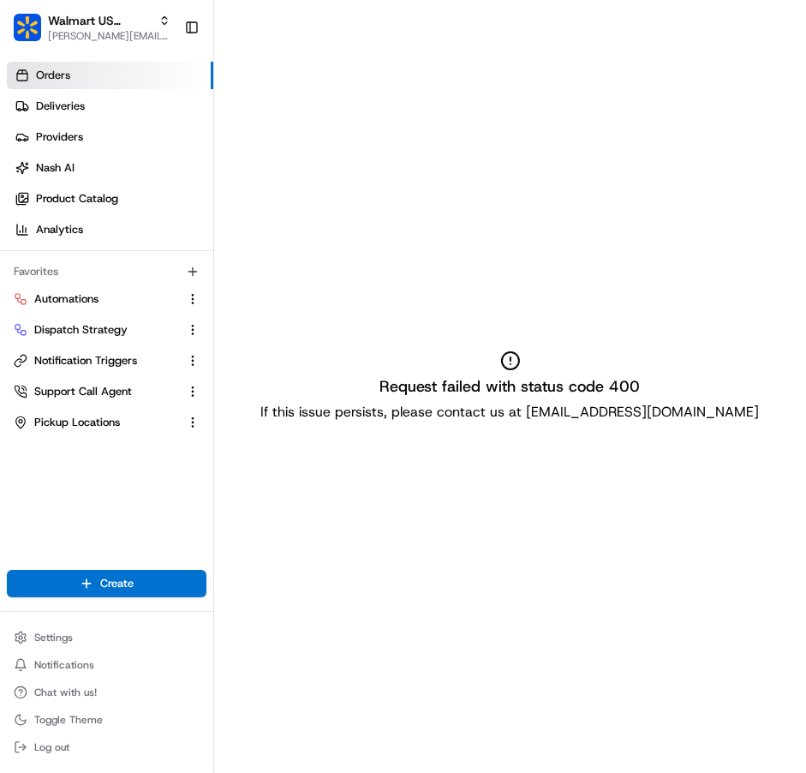
click at [95, 88] on link "Orders" at bounding box center [110, 75] width 207 height 27
click at [92, 107] on link "Deliveries" at bounding box center [110, 106] width 207 height 27
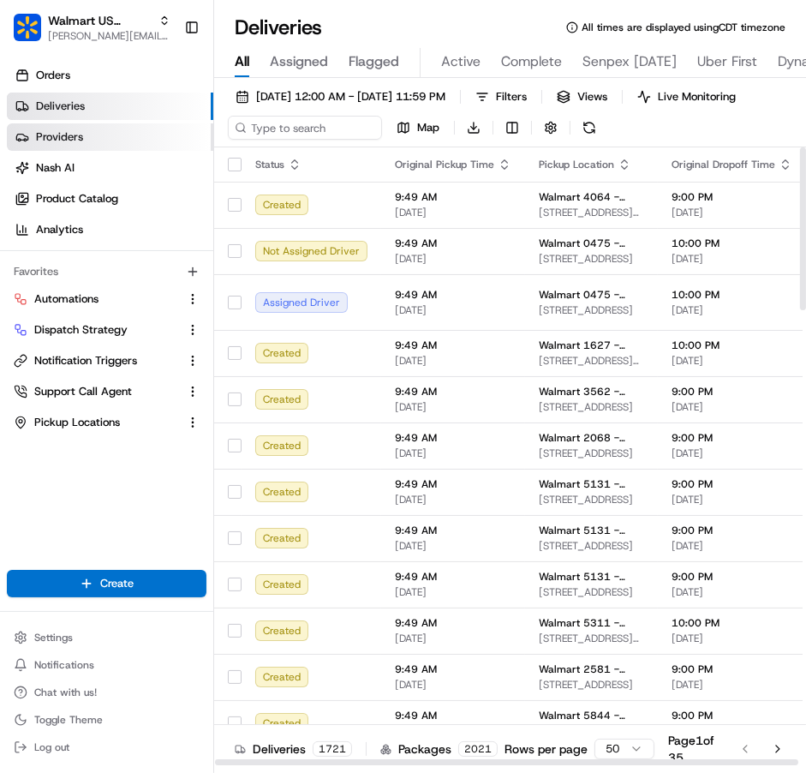
click at [100, 137] on link "Providers" at bounding box center [110, 136] width 207 height 27
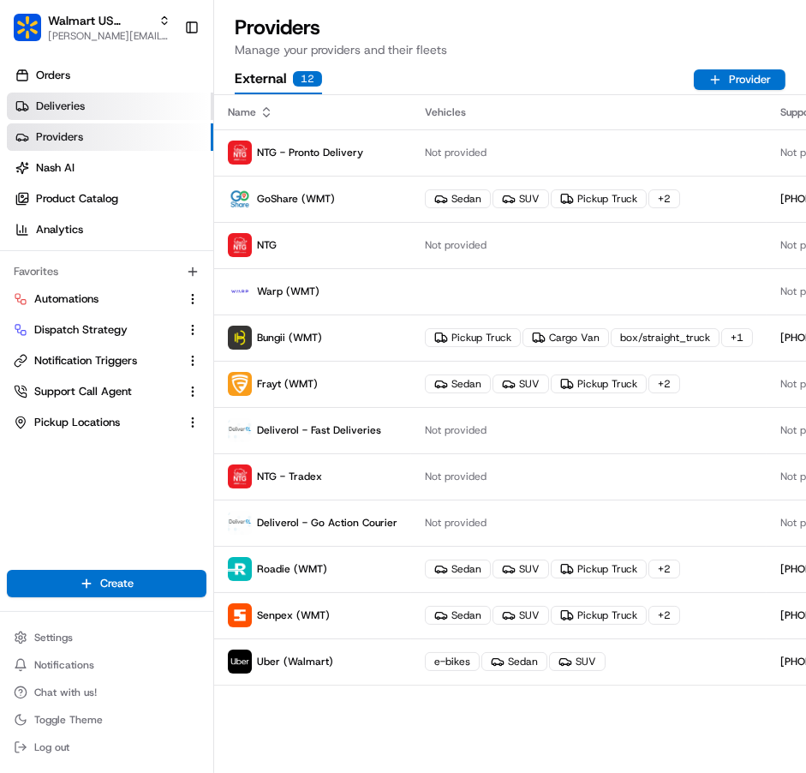
click at [96, 113] on link "Deliveries" at bounding box center [110, 106] width 207 height 27
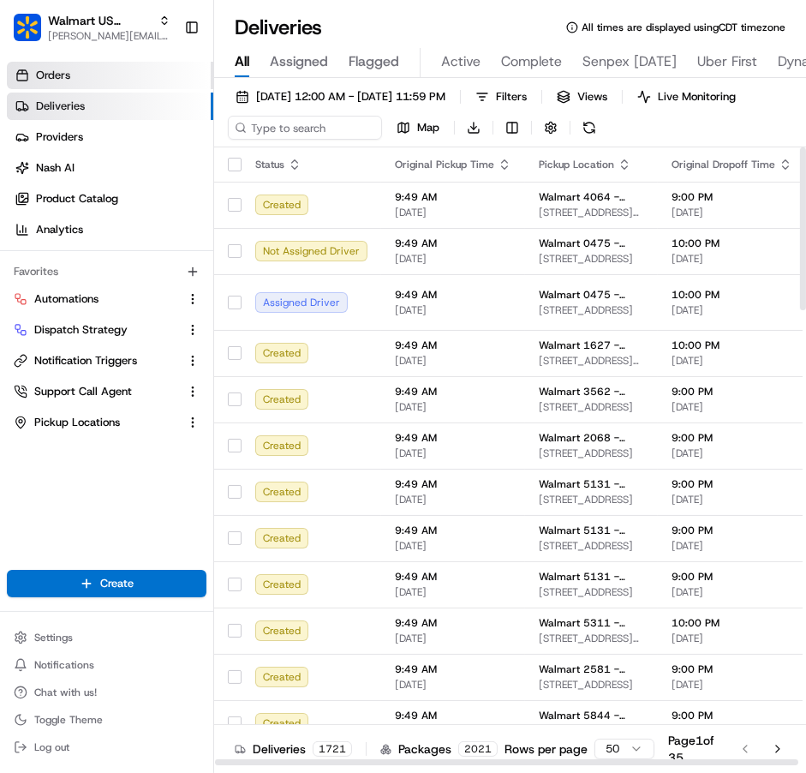
click at [48, 66] on link "Orders" at bounding box center [110, 75] width 207 height 27
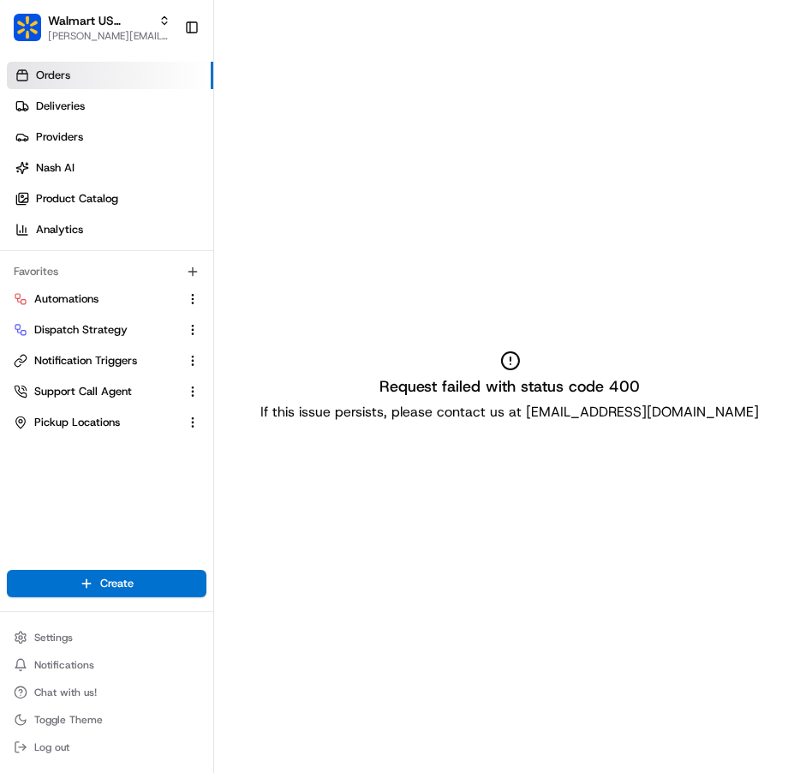
click at [63, 75] on span "Orders" at bounding box center [53, 75] width 34 height 15
click at [63, 114] on link "Deliveries" at bounding box center [110, 106] width 207 height 27
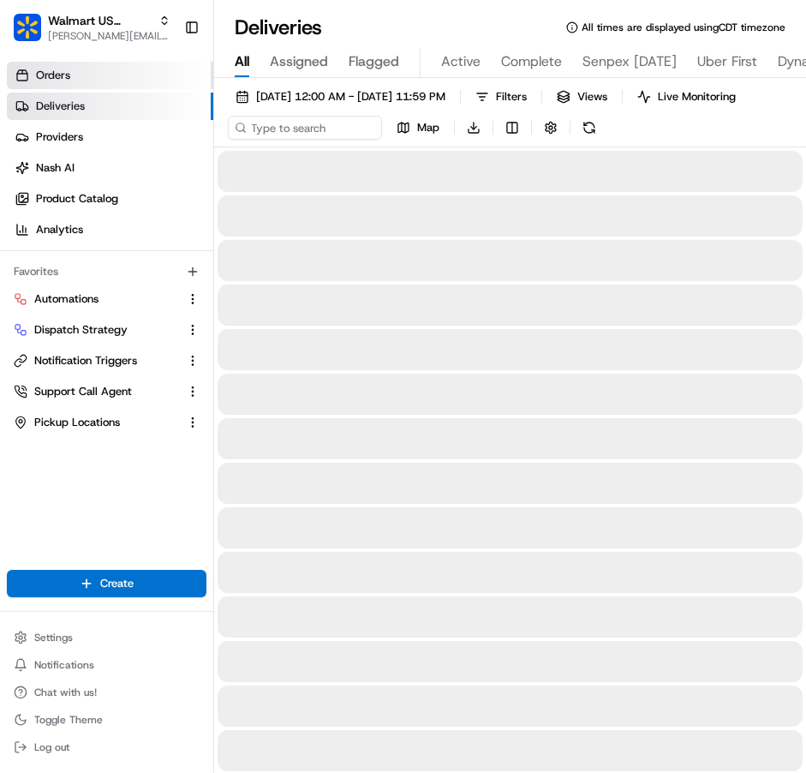
click at [65, 83] on link "Orders" at bounding box center [110, 75] width 207 height 27
